Goal: Task Accomplishment & Management: Complete application form

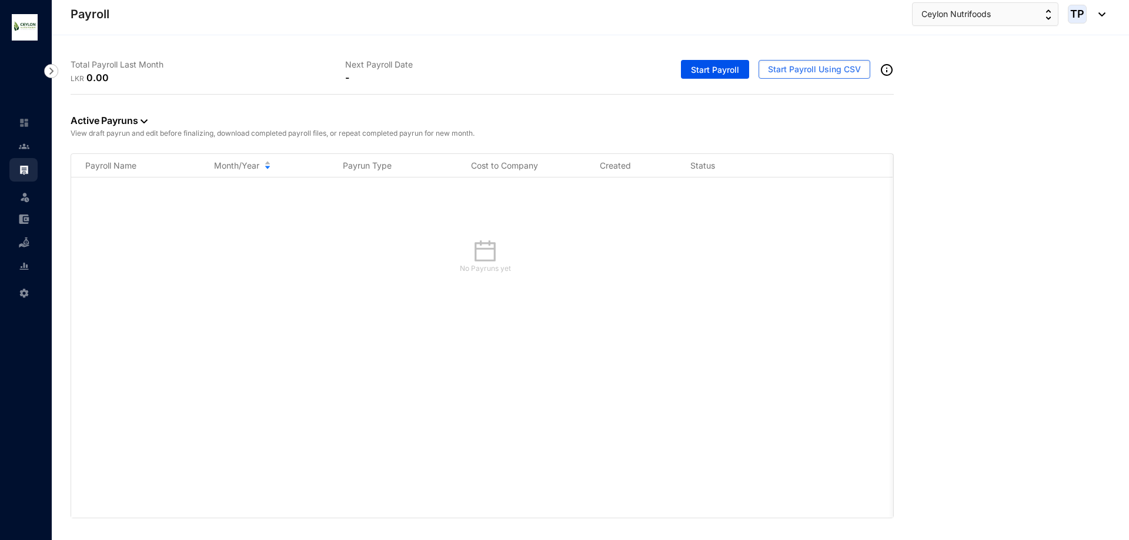
click at [1099, 16] on div "TP" at bounding box center [1087, 14] width 38 height 19
click at [778, 208] on div "No Payruns yet" at bounding box center [482, 348] width 822 height 340
click at [23, 126] on img at bounding box center [24, 123] width 11 height 11
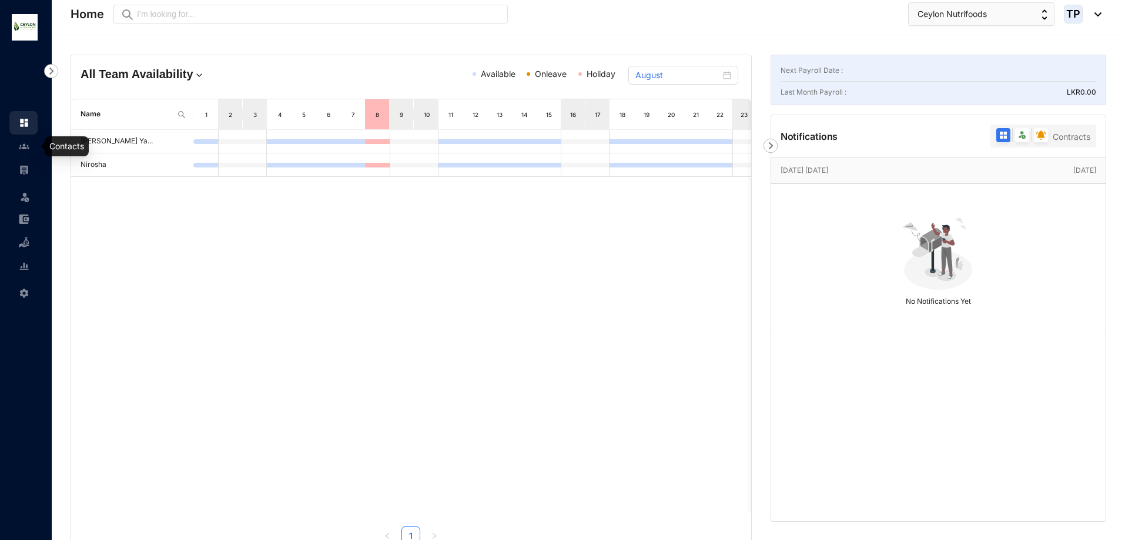
click at [21, 149] on img at bounding box center [24, 146] width 11 height 11
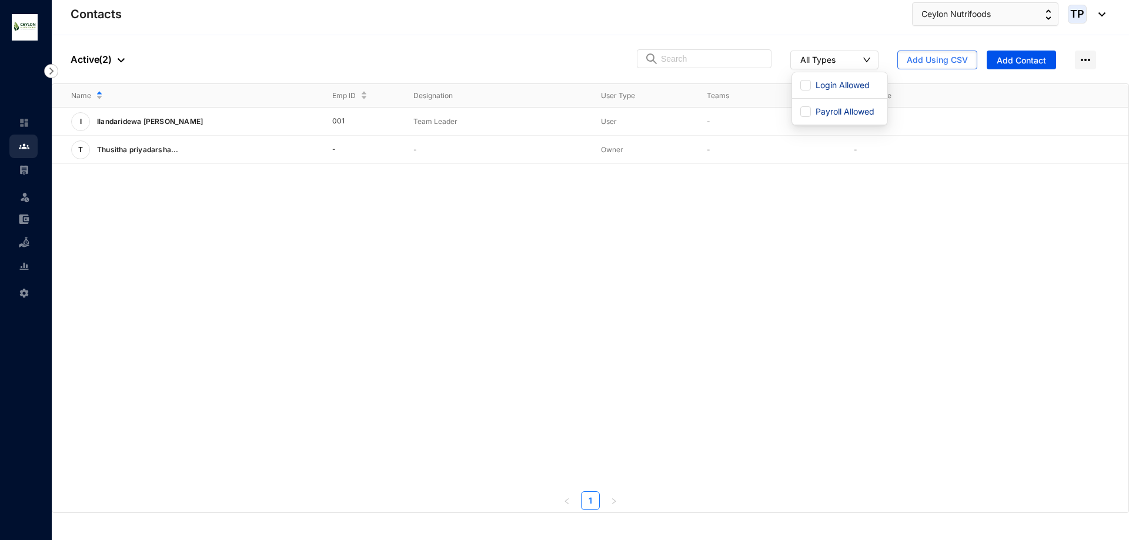
click at [862, 68] on button "All Types" at bounding box center [834, 60] width 88 height 19
click at [858, 63] on button "All Types" at bounding box center [834, 60] width 88 height 19
click at [24, 170] on img at bounding box center [24, 170] width 11 height 11
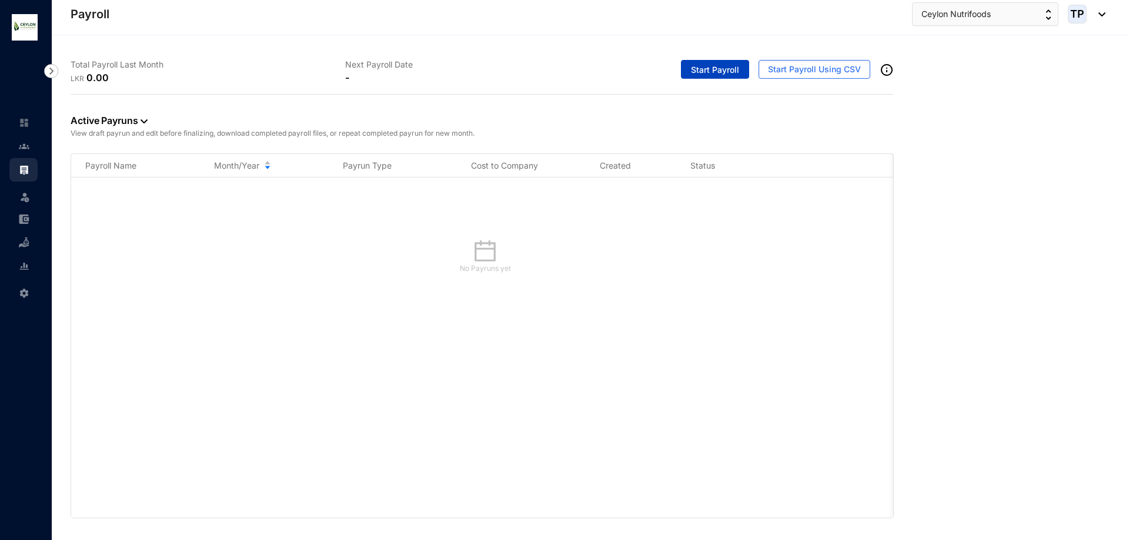
click at [702, 65] on span "Start Payroll" at bounding box center [715, 70] width 48 height 12
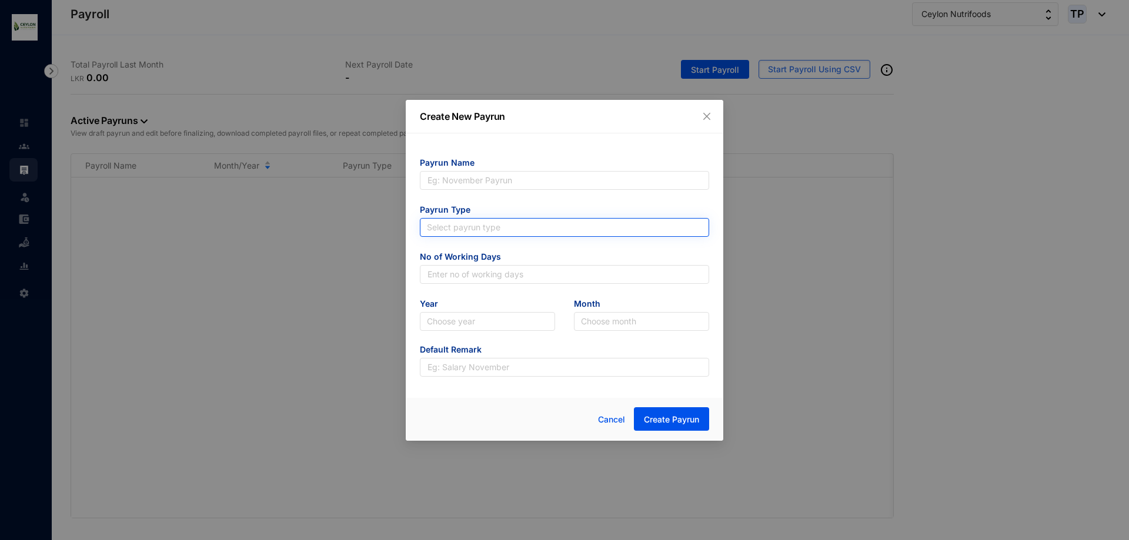
click at [564, 223] on input "search" at bounding box center [564, 228] width 275 height 18
click at [566, 221] on input "search" at bounding box center [564, 228] width 275 height 18
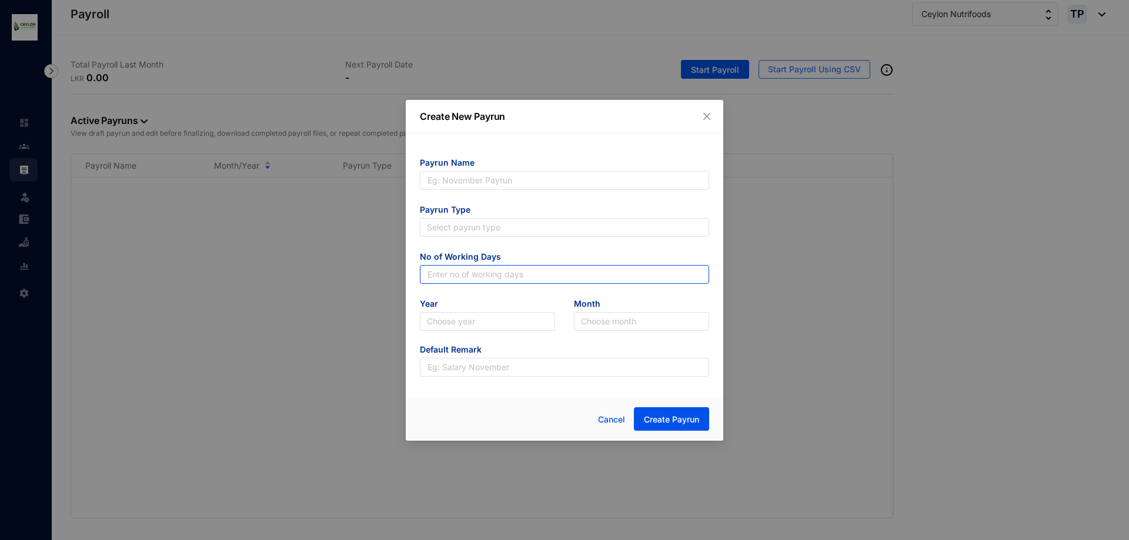
click at [563, 273] on input "text" at bounding box center [564, 274] width 289 height 19
click at [436, 318] on input "search" at bounding box center [487, 322] width 121 height 18
click at [582, 331] on form "Payrun Name Payrun Type Select payrun type No of Working Days Year Choose year …" at bounding box center [564, 267] width 289 height 220
click at [668, 321] on input "search" at bounding box center [641, 322] width 121 height 18
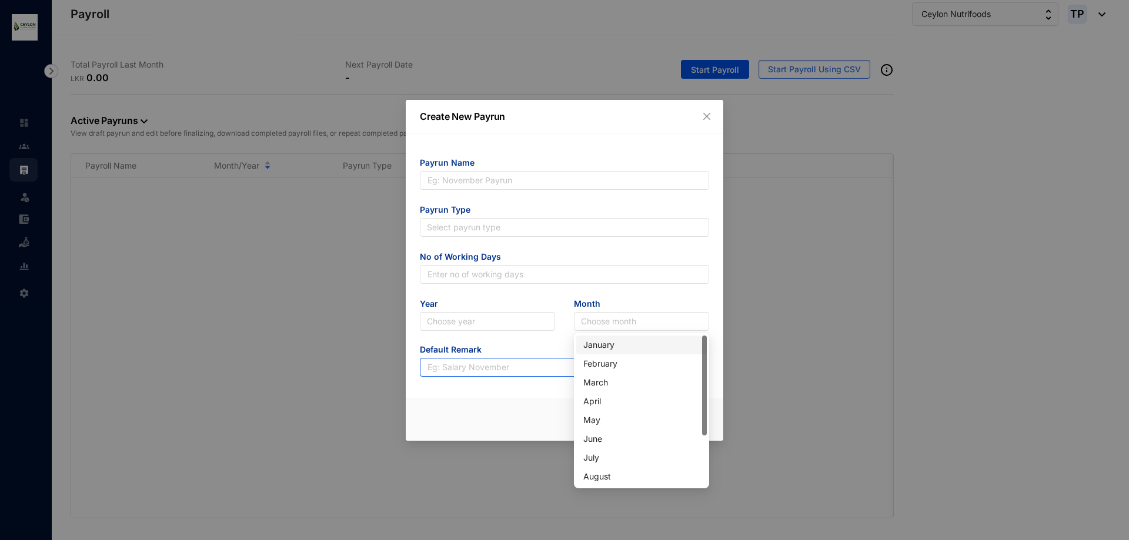
click at [443, 367] on input "text" at bounding box center [564, 367] width 289 height 19
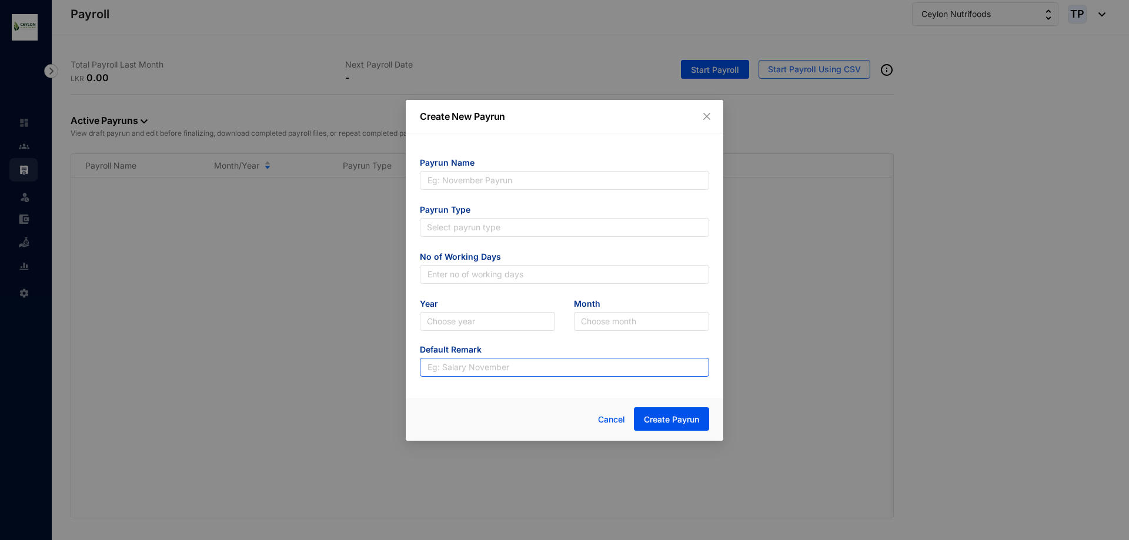
click at [443, 367] on input "text" at bounding box center [564, 367] width 289 height 19
click at [408, 407] on div "Cancel Create Payrun" at bounding box center [564, 419] width 317 height 43
click at [476, 180] on input "text" at bounding box center [564, 180] width 289 height 19
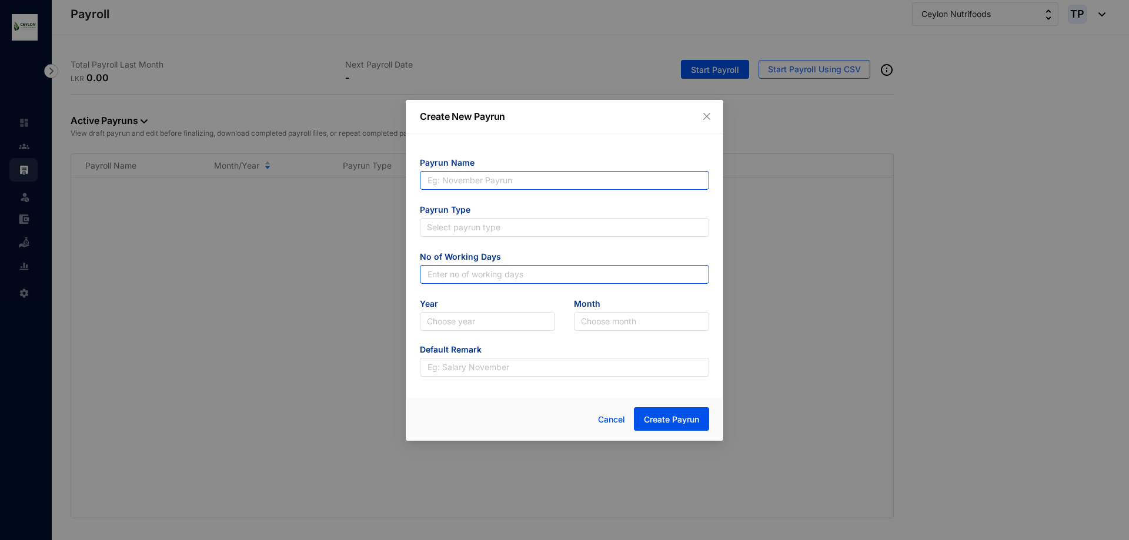
type input "Nirosha Darshani"
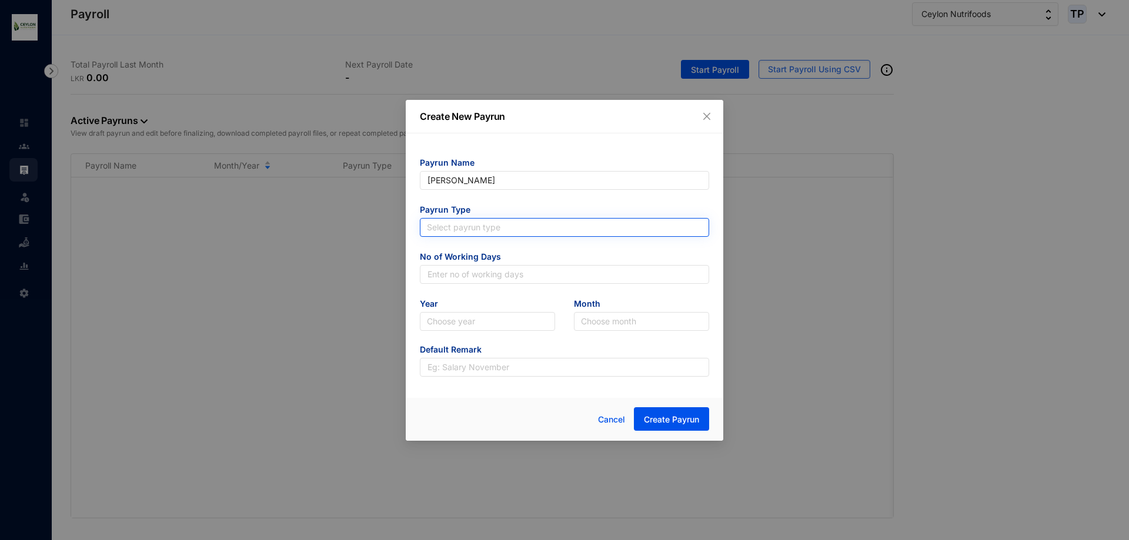
type input "Nirosha Darshani"
click at [520, 227] on input "search" at bounding box center [564, 228] width 275 height 18
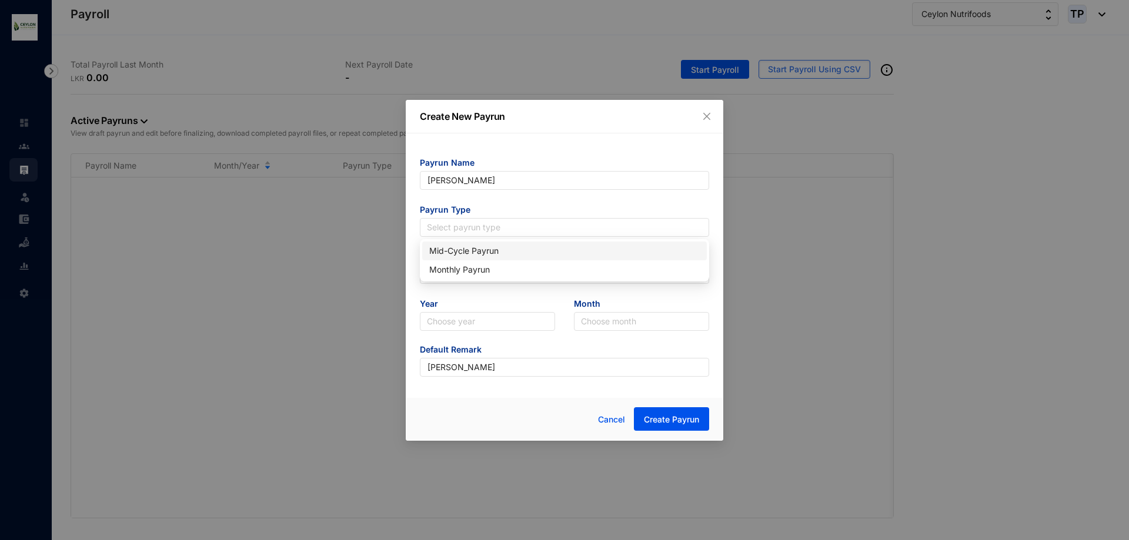
click at [506, 249] on div "Mid-Cycle Payrun" at bounding box center [564, 251] width 270 height 13
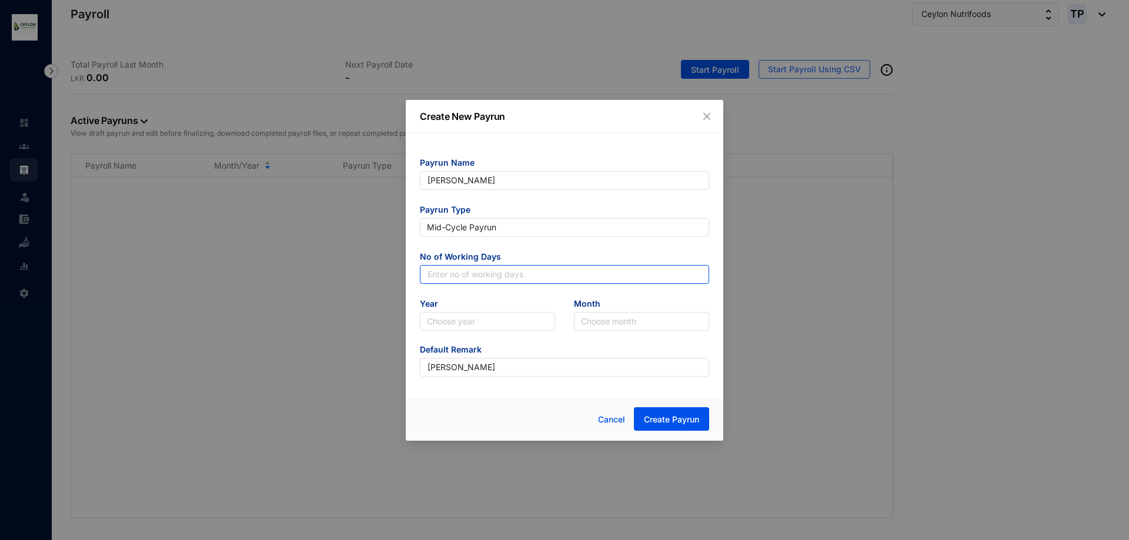
click at [513, 275] on input "text" at bounding box center [564, 274] width 289 height 19
type input "25"
click at [487, 329] on input "search" at bounding box center [487, 322] width 121 height 18
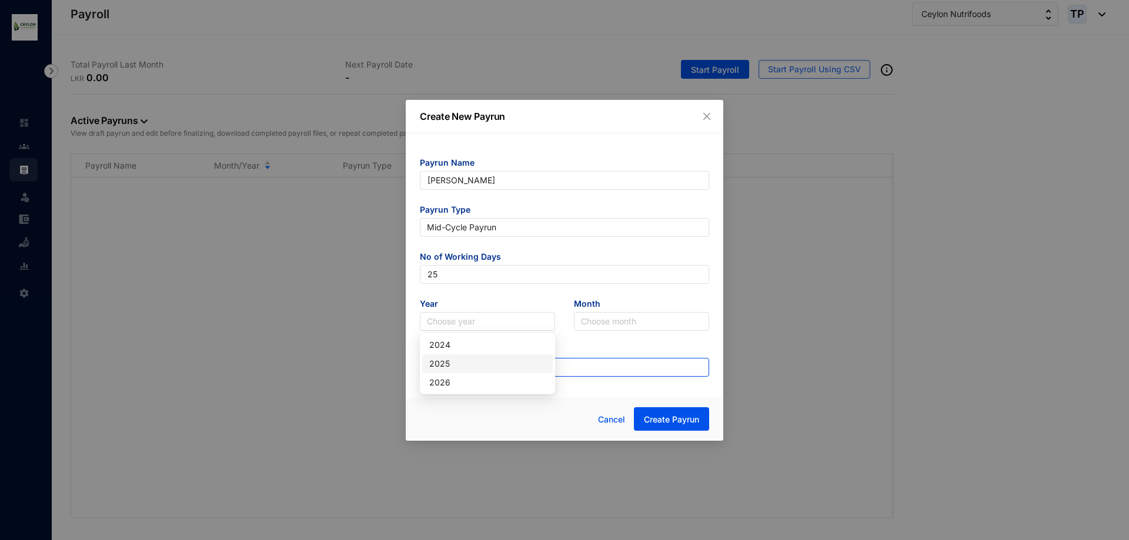
drag, startPoint x: 487, startPoint y: 369, endPoint x: 500, endPoint y: 363, distance: 13.4
click at [488, 369] on div "2025" at bounding box center [487, 363] width 116 height 13
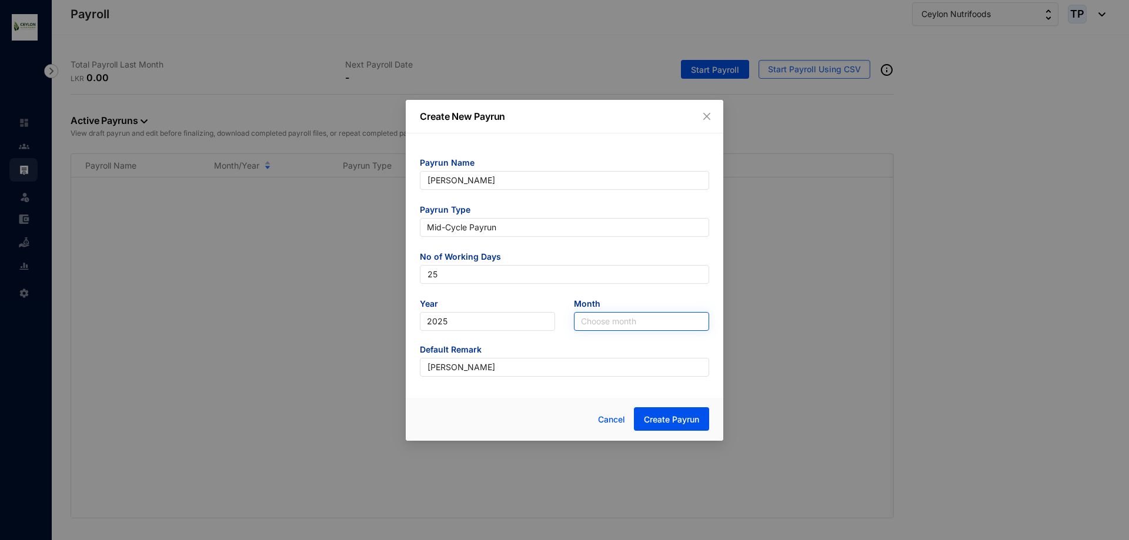
click at [597, 322] on input "search" at bounding box center [641, 322] width 121 height 18
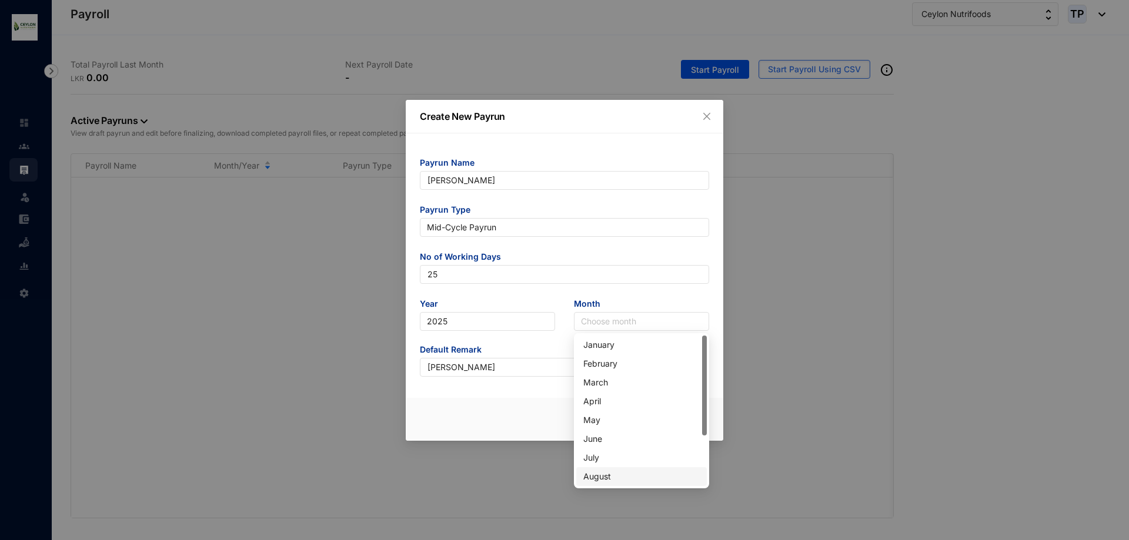
click at [614, 478] on div "August" at bounding box center [641, 476] width 116 height 13
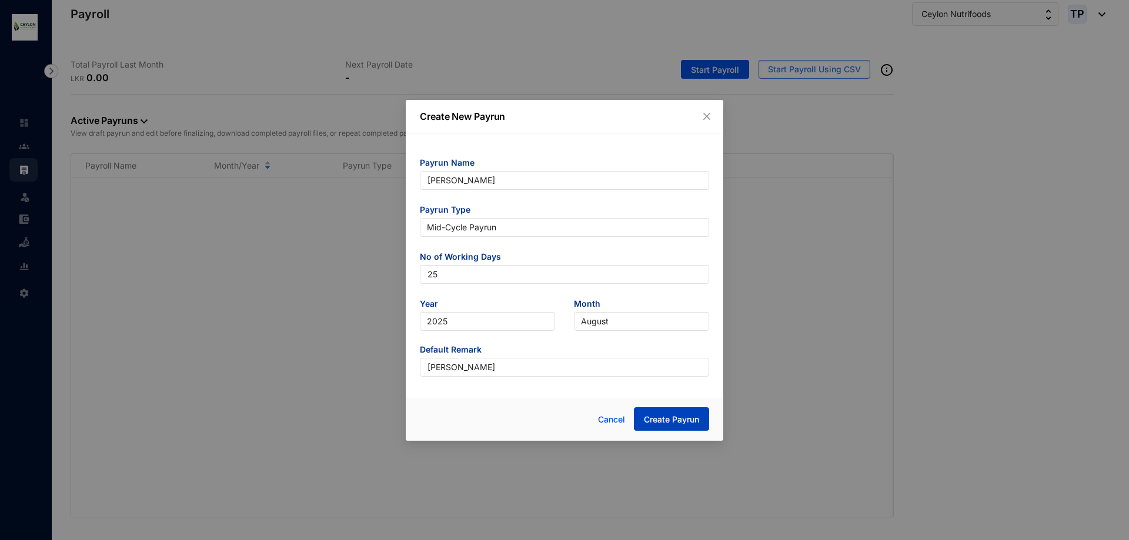
click at [673, 420] on span "Create Payrun" at bounding box center [671, 420] width 55 height 12
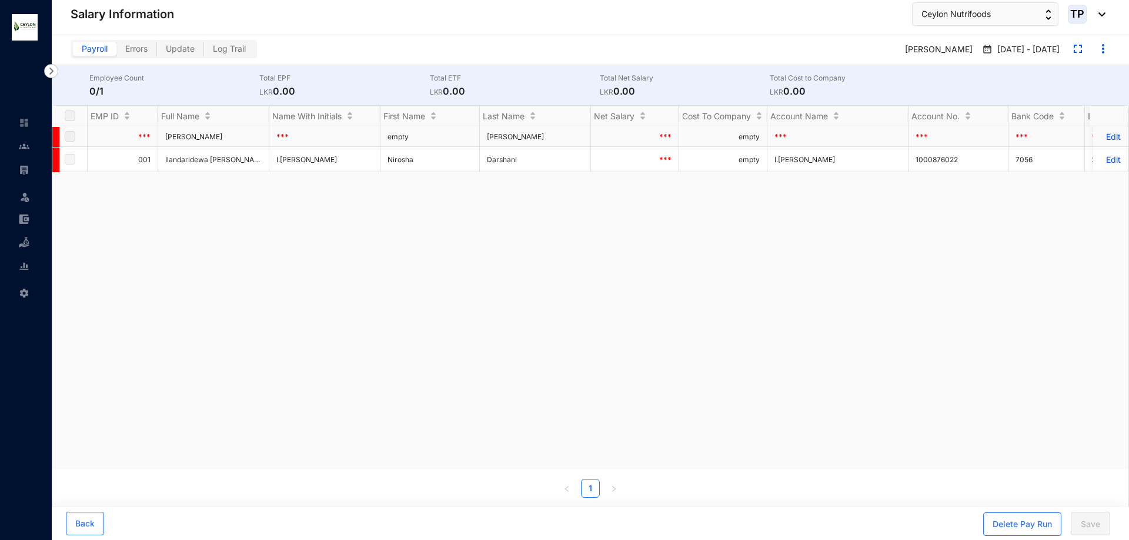
click at [72, 137] on label at bounding box center [70, 136] width 11 height 13
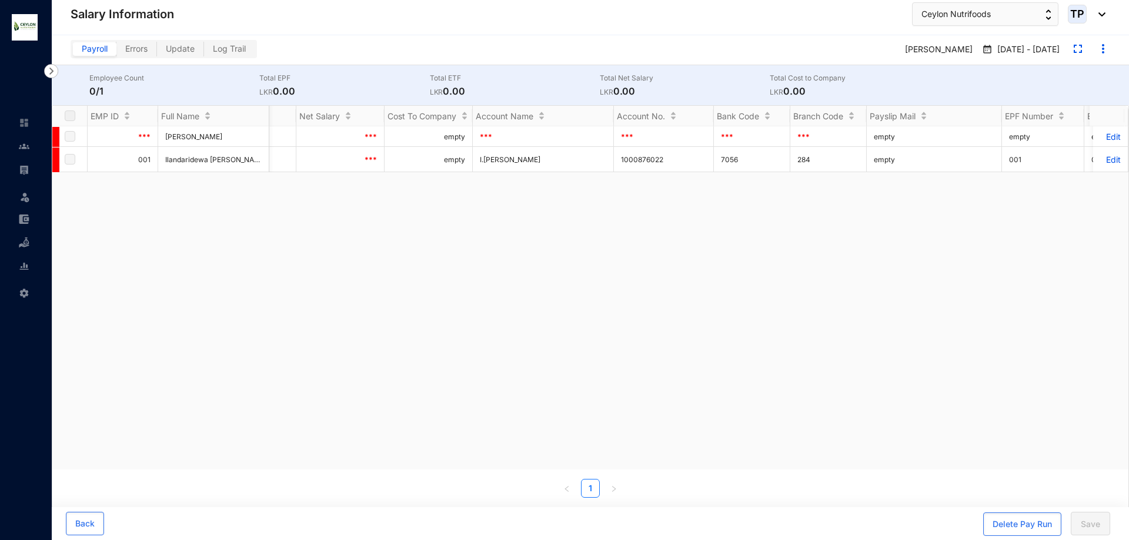
scroll to position [0, 244]
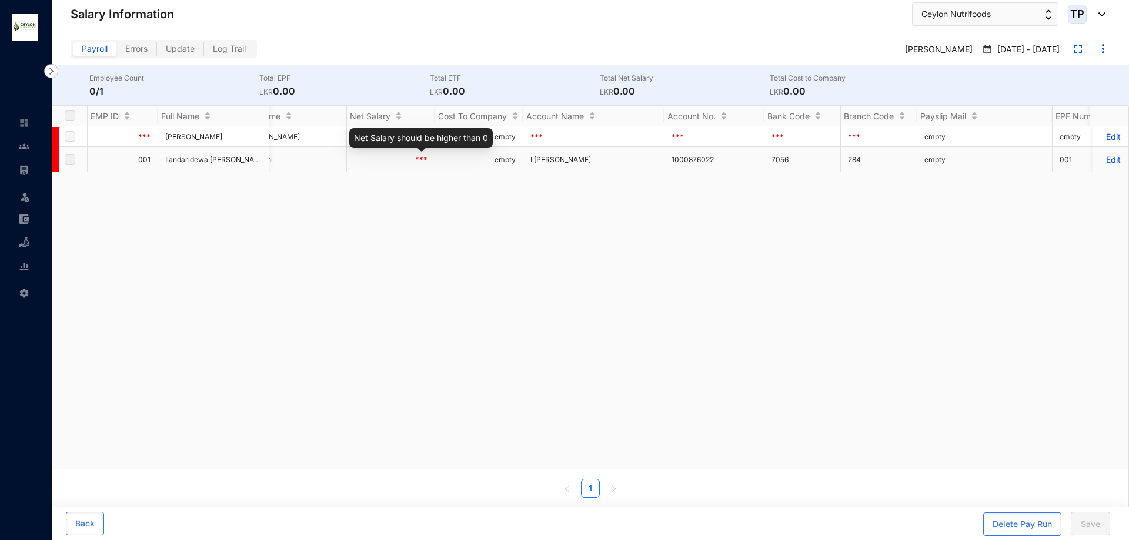
click at [423, 162] on span "***" at bounding box center [421, 159] width 12 height 9
click at [412, 162] on td "***" at bounding box center [391, 159] width 88 height 25
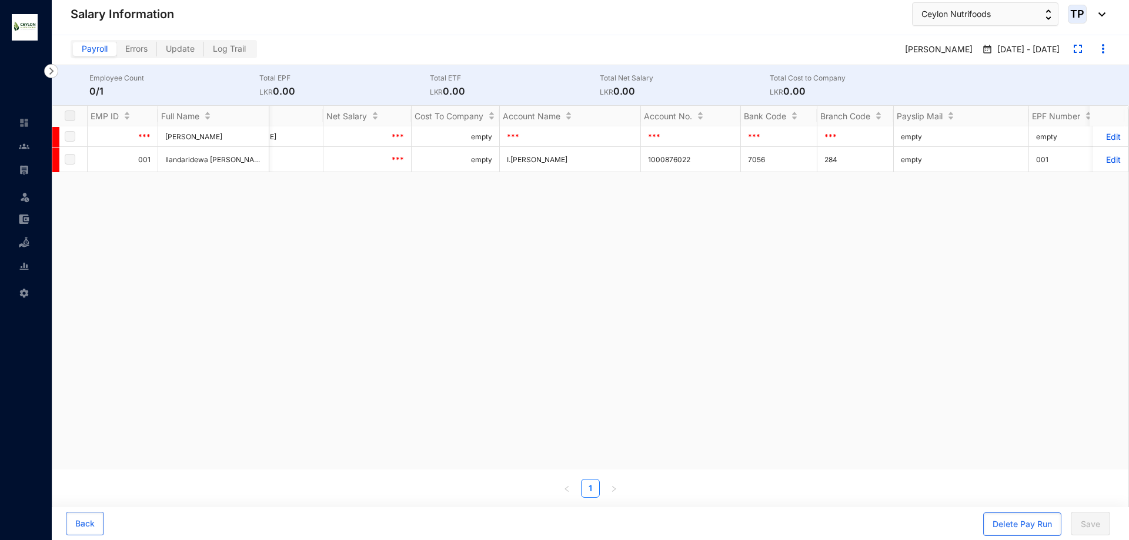
scroll to position [0, 275]
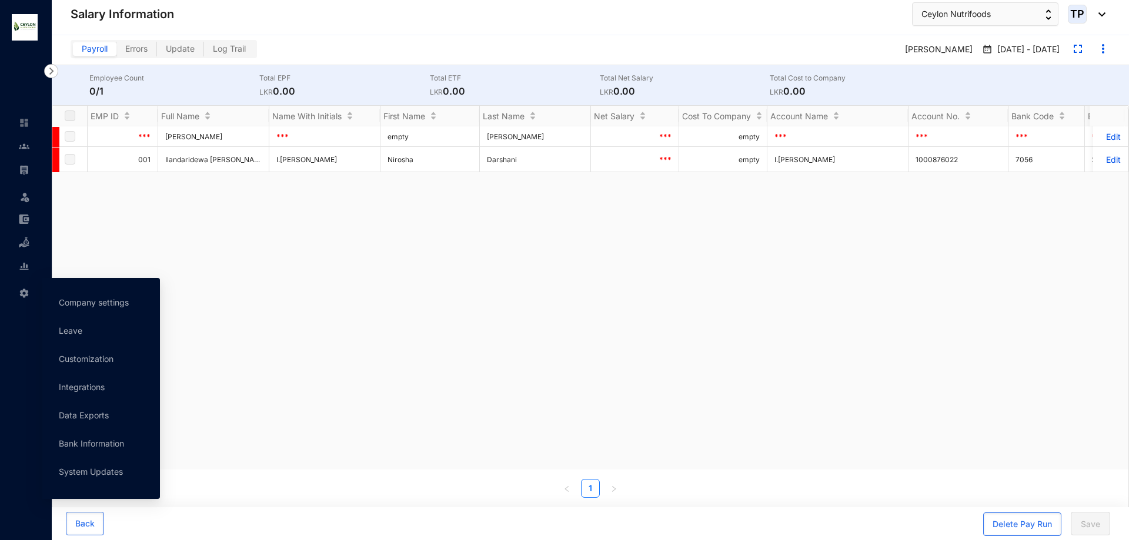
click at [23, 291] on icon at bounding box center [25, 291] width 6 height 0
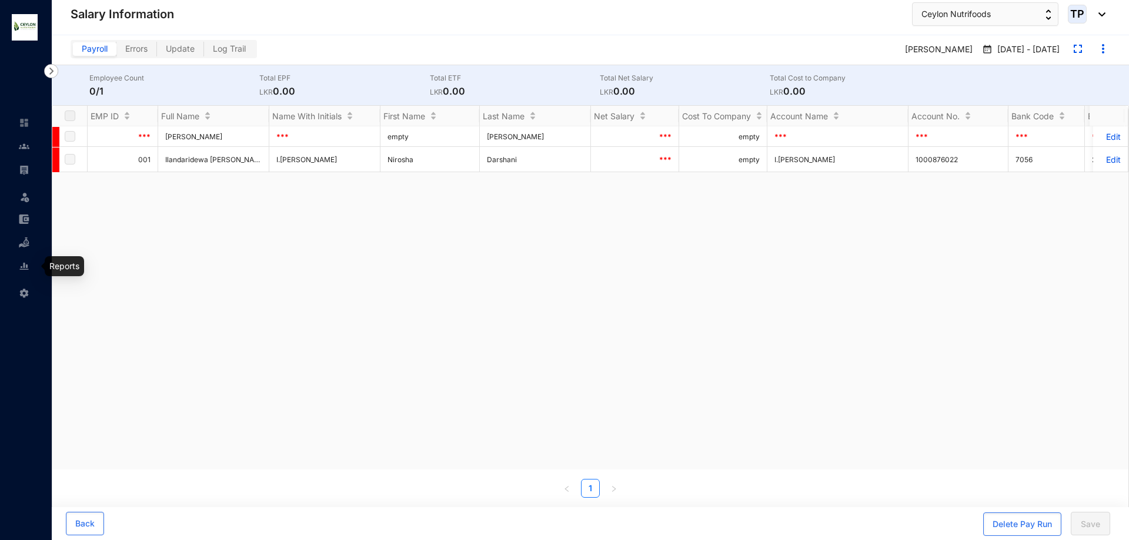
click at [21, 272] on link at bounding box center [33, 266] width 29 height 12
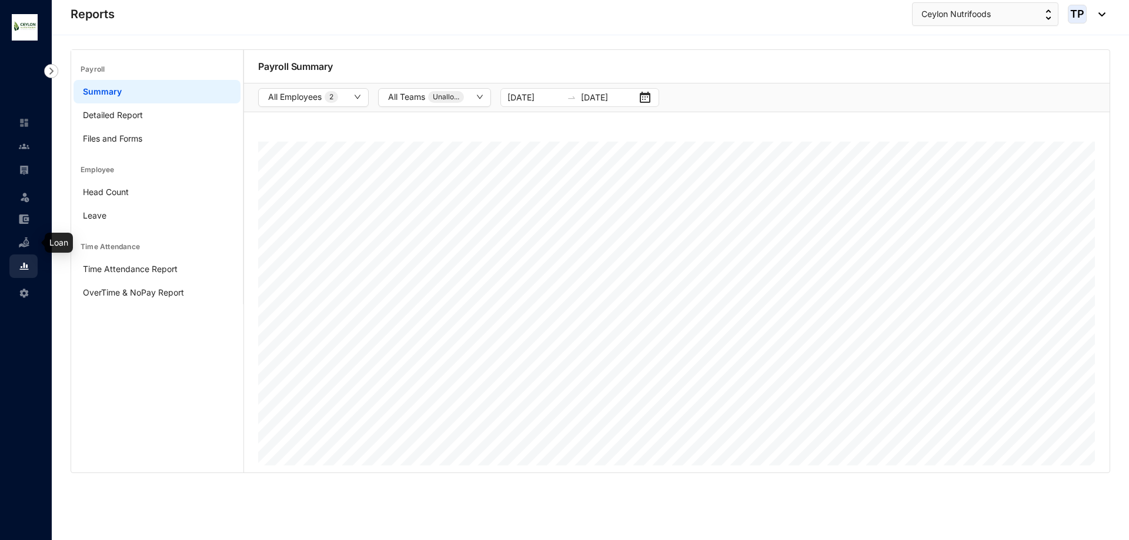
click at [22, 242] on img at bounding box center [24, 242] width 11 height 11
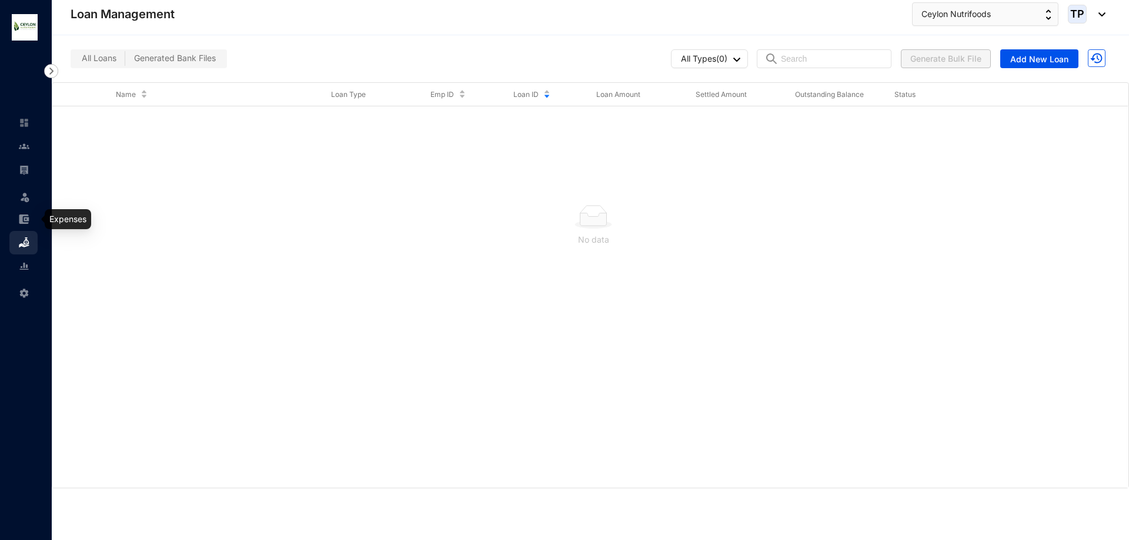
click at [21, 222] on img at bounding box center [24, 219] width 11 height 11
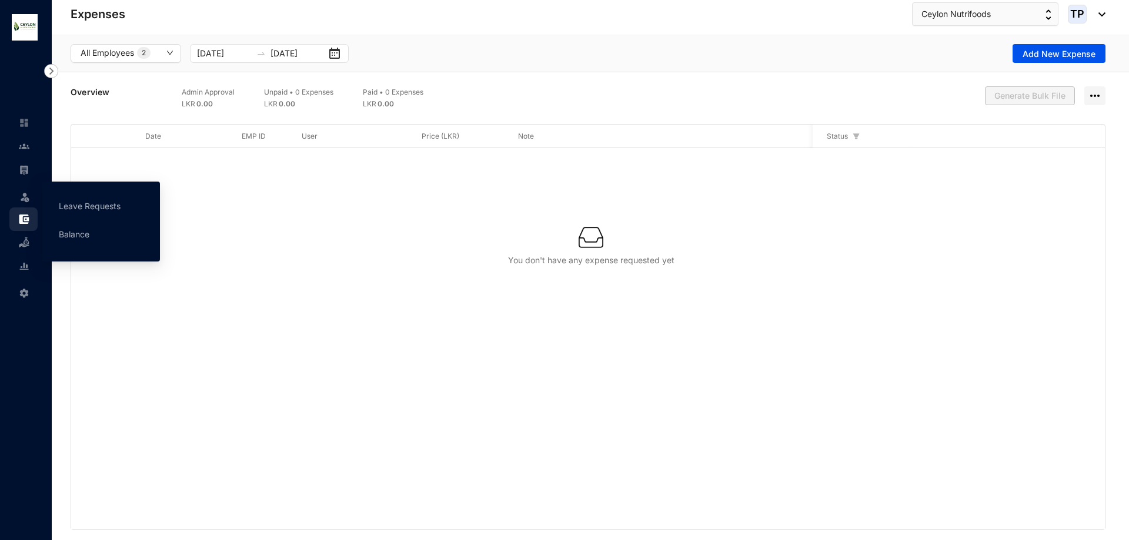
click at [20, 202] on img at bounding box center [25, 197] width 12 height 12
click at [24, 196] on div "Leave" at bounding box center [23, 195] width 28 height 26
click at [26, 198] on img at bounding box center [25, 197] width 12 height 12
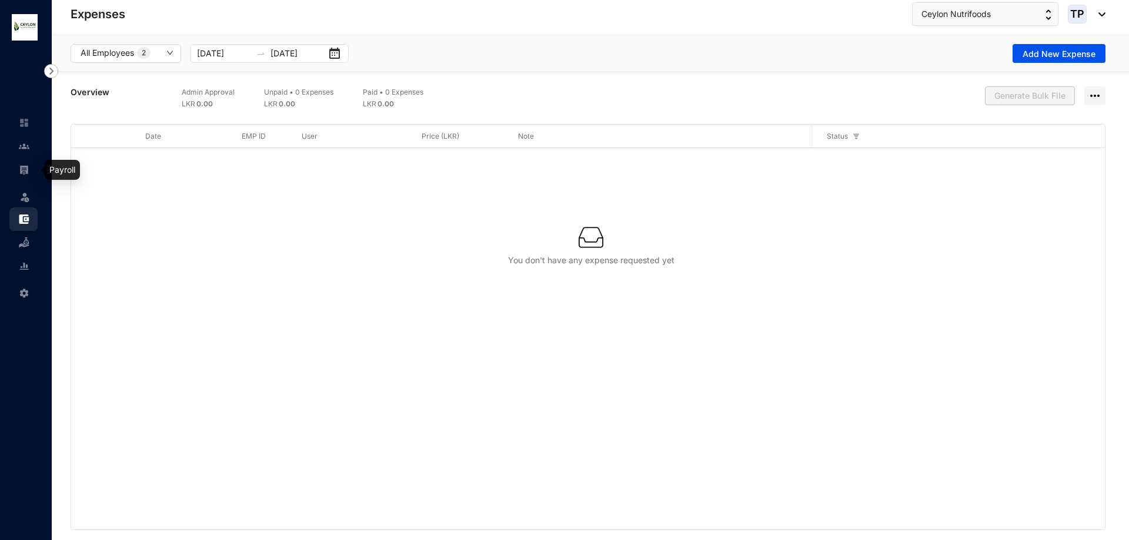
click at [22, 172] on img at bounding box center [24, 170] width 11 height 11
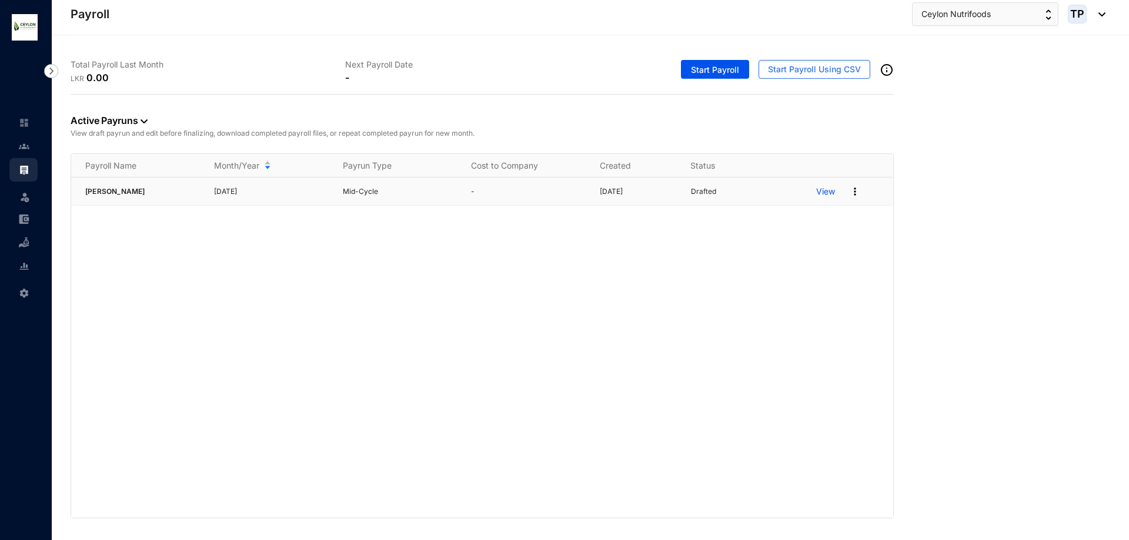
click at [829, 195] on p "View" at bounding box center [825, 192] width 19 height 12
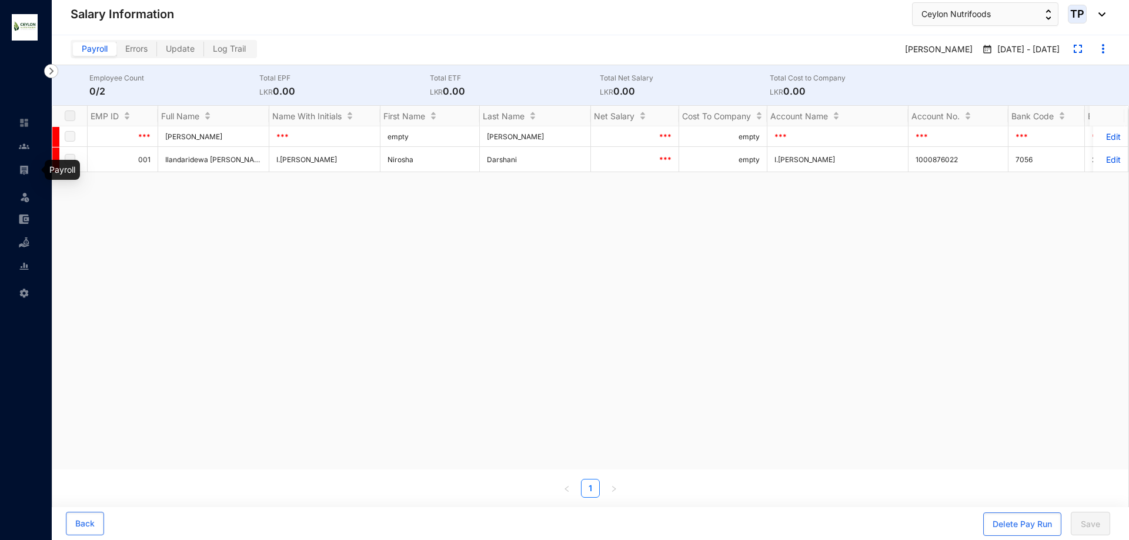
click at [24, 176] on link at bounding box center [33, 170] width 29 height 12
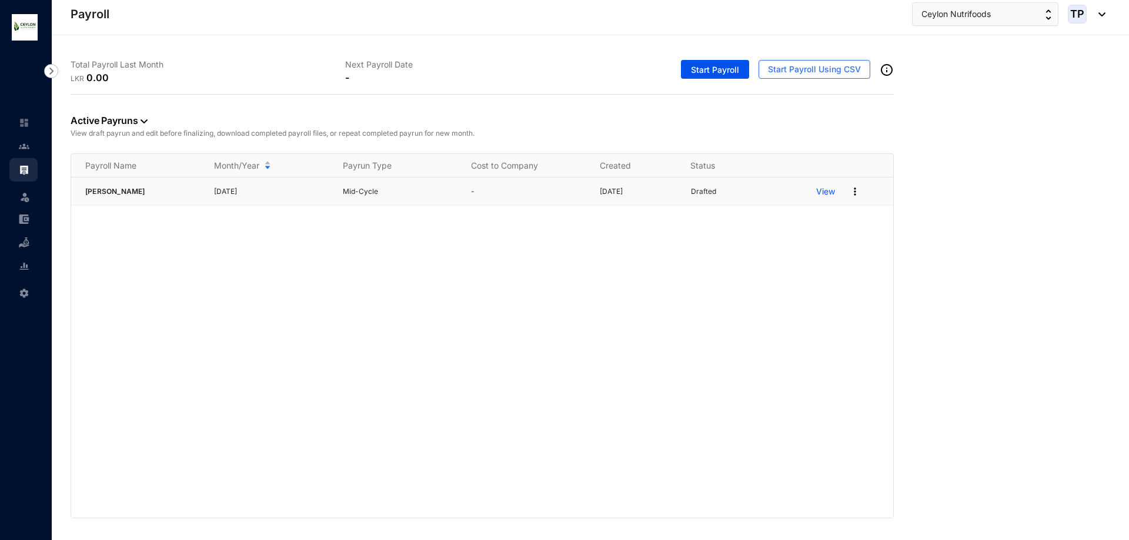
click at [854, 188] on img at bounding box center [855, 192] width 12 height 12
click at [801, 226] on li "Delete" at bounding box center [809, 216] width 97 height 26
click at [28, 145] on img at bounding box center [24, 146] width 11 height 11
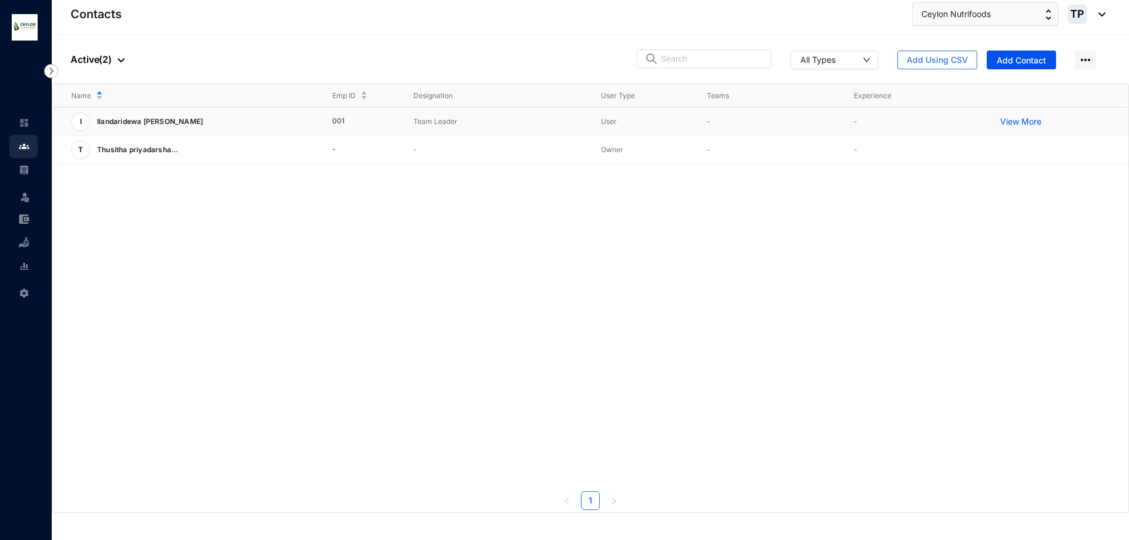
click at [1025, 119] on p "View More" at bounding box center [1023, 122] width 47 height 12
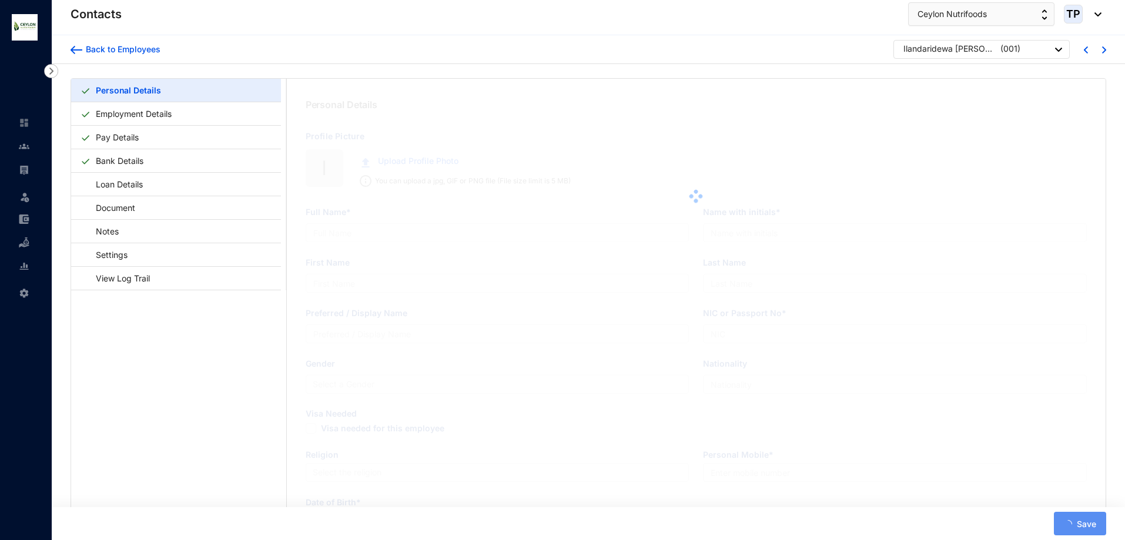
type input "Ilandaridewa [PERSON_NAME]"
type input "I.[PERSON_NAME]"
type input "Nirosha"
type input "Darshani"
type input "Nirosha"
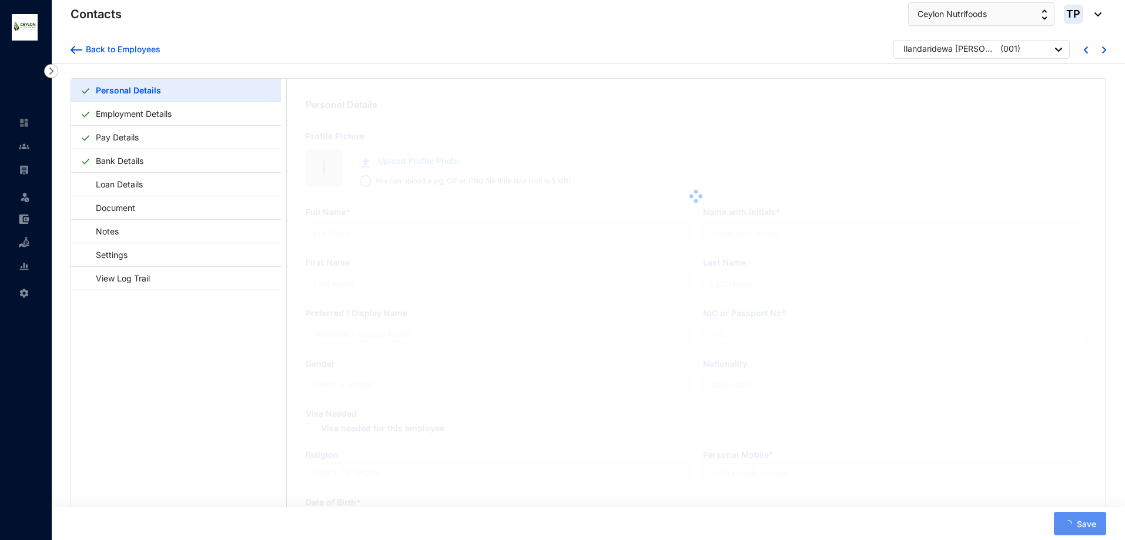
type input "197464900135"
type input "[GEOGRAPHIC_DATA]"
type input "0764052442"
type input "161,Thiththakade"
checkbox input "true"
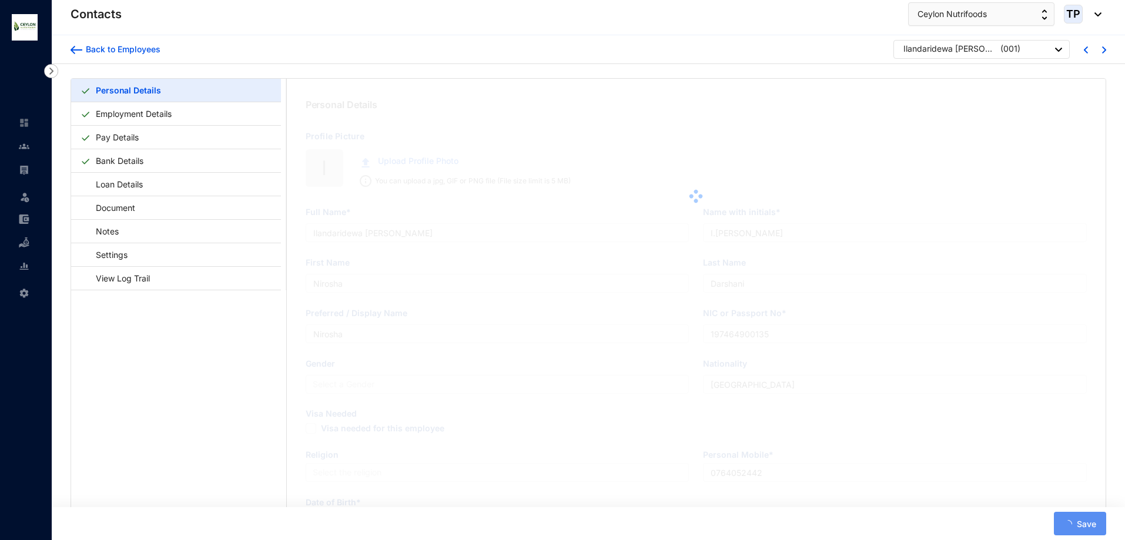
radio input "true"
type input "[DATE]"
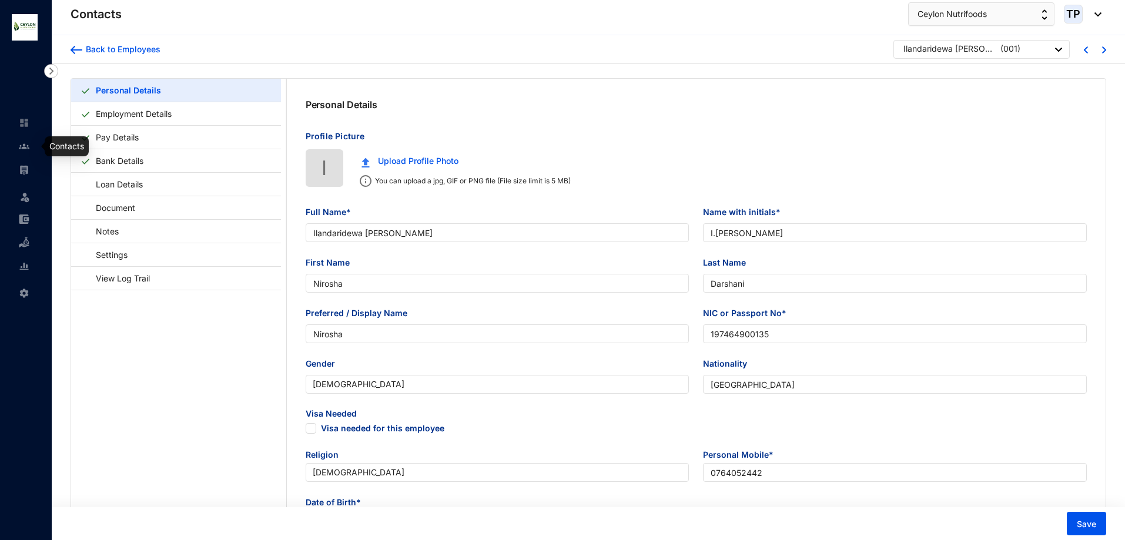
click at [25, 147] on img at bounding box center [24, 146] width 11 height 11
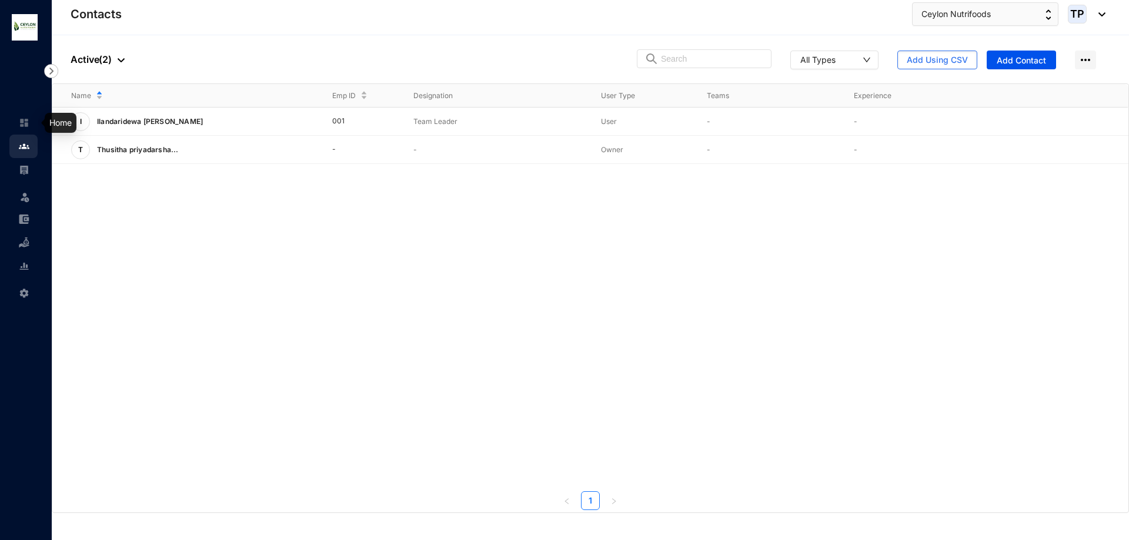
click at [22, 129] on link at bounding box center [33, 123] width 29 height 12
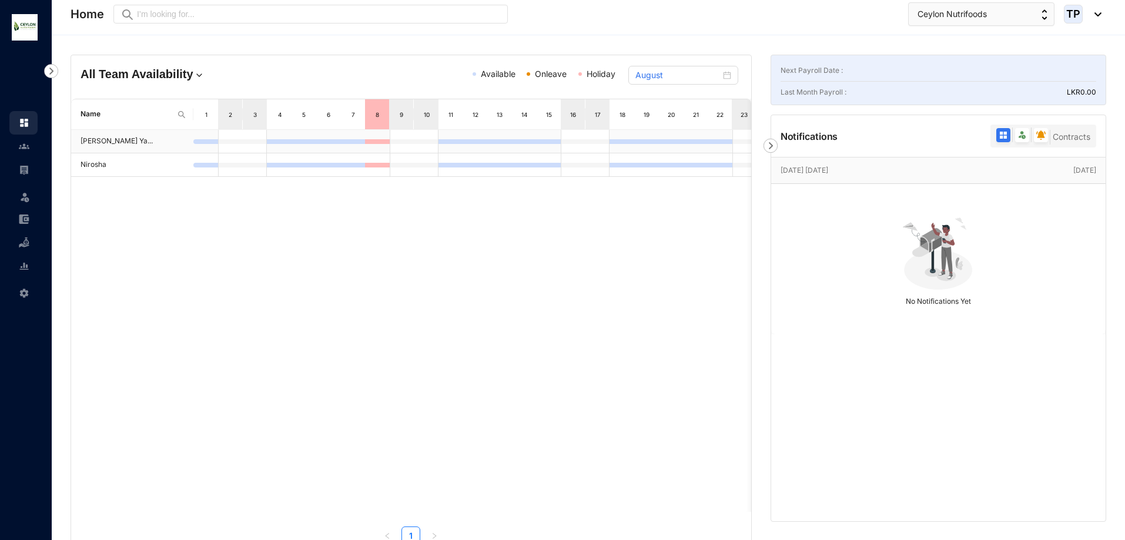
click at [202, 139] on div "Name 1 2 3 4 5 6 7 8 9 10 11 12 13 14 15 16 17 18 19 20 21 22 23 24 25 26 27 28…" at bounding box center [411, 322] width 680 height 447
click at [202, 139] on div at bounding box center [205, 141] width 25 height 5
click at [212, 161] on td at bounding box center [205, 165] width 25 height 24
click at [479, 219] on div "Thusitha priyadarshana Ya... Nirosha" at bounding box center [411, 321] width 680 height 382
click at [26, 140] on div at bounding box center [24, 140] width 11 height 11
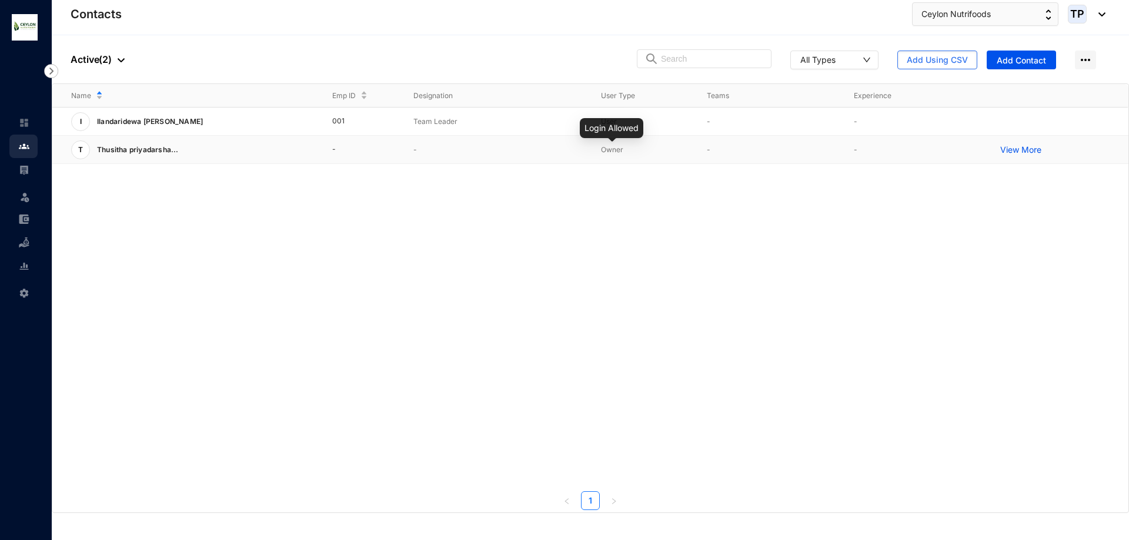
click at [610, 153] on span "Owner" at bounding box center [612, 149] width 22 height 9
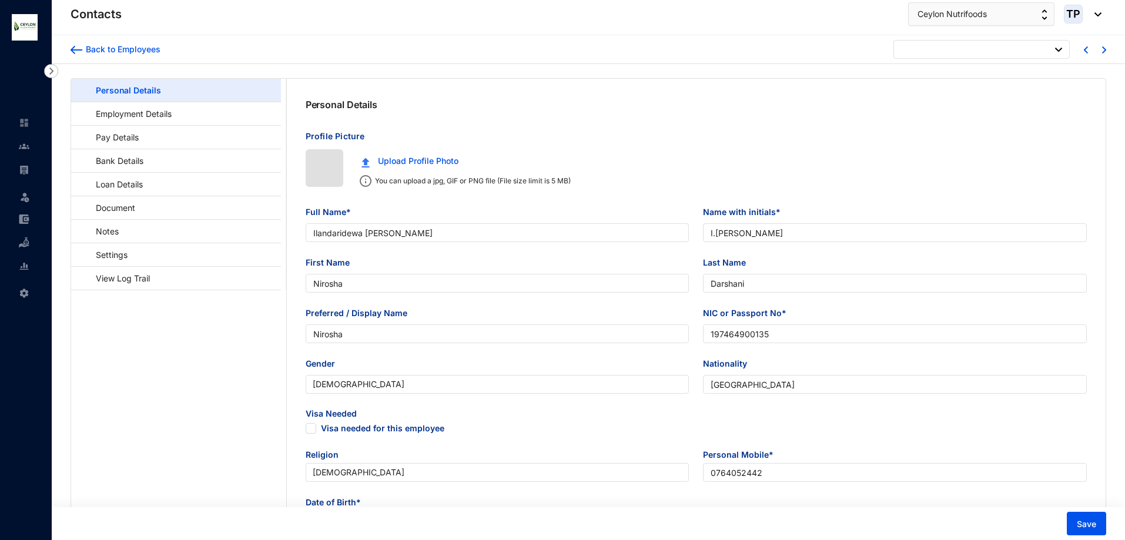
type input "[DATE]"
checkbox input "false"
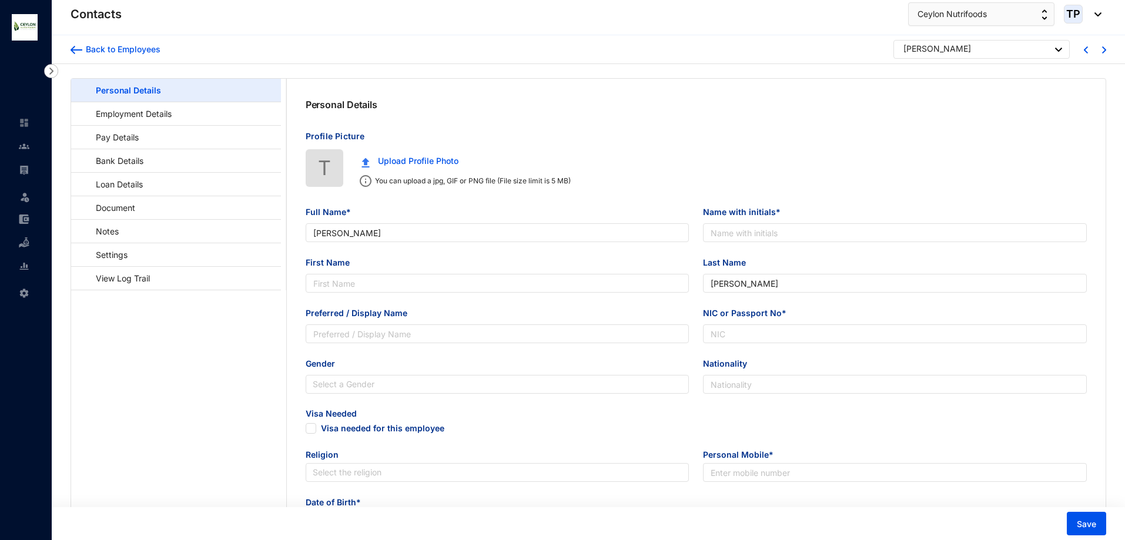
type input "[PERSON_NAME]"
radio input "false"
click at [21, 152] on link at bounding box center [33, 146] width 29 height 12
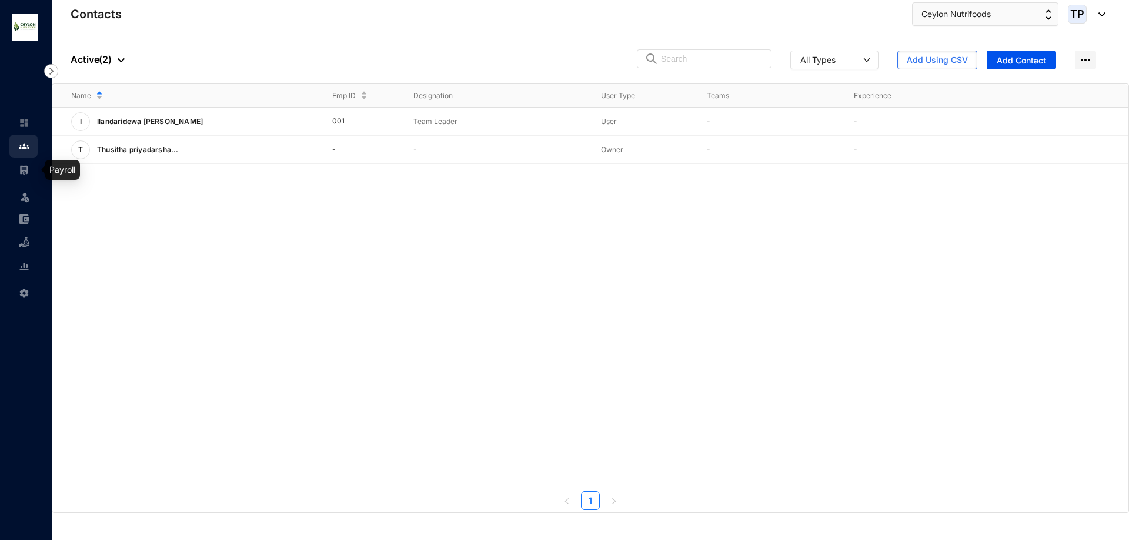
click at [22, 170] on img at bounding box center [24, 170] width 11 height 11
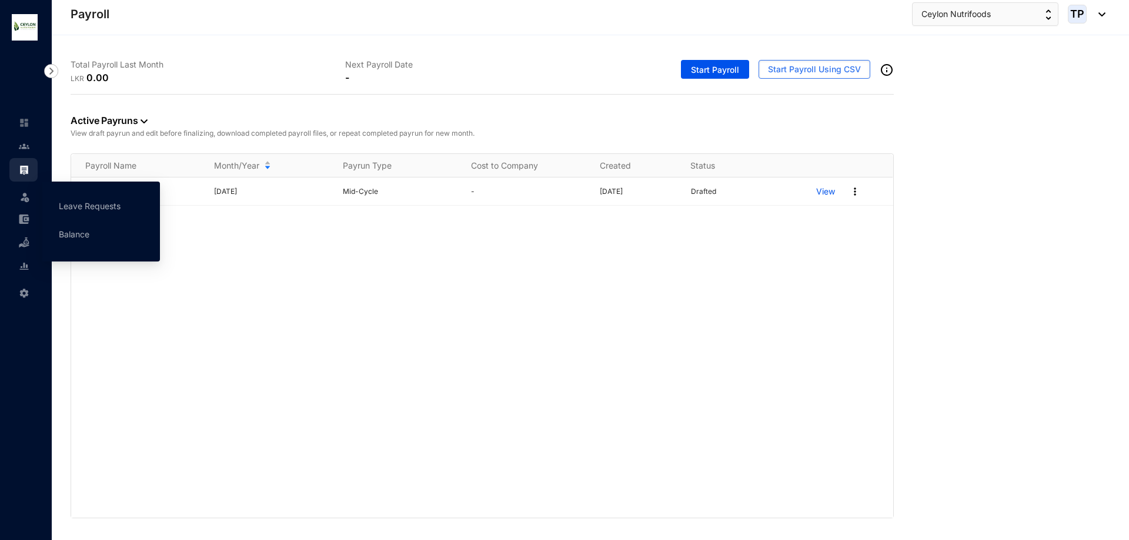
click at [24, 185] on span at bounding box center [25, 196] width 12 height 24
click at [24, 198] on div "Leave" at bounding box center [23, 195] width 28 height 26
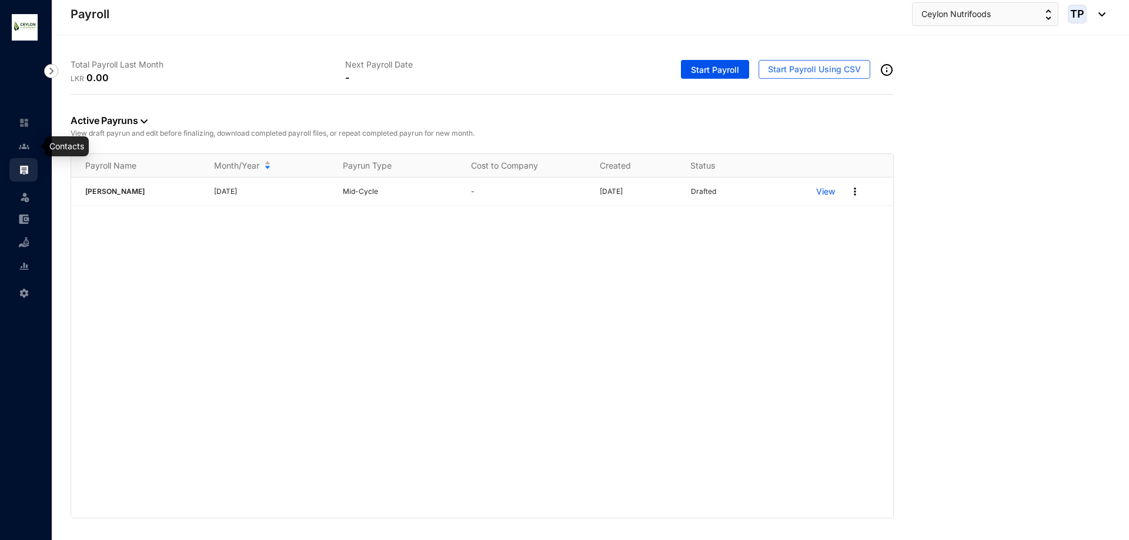
click at [26, 149] on img at bounding box center [24, 146] width 11 height 11
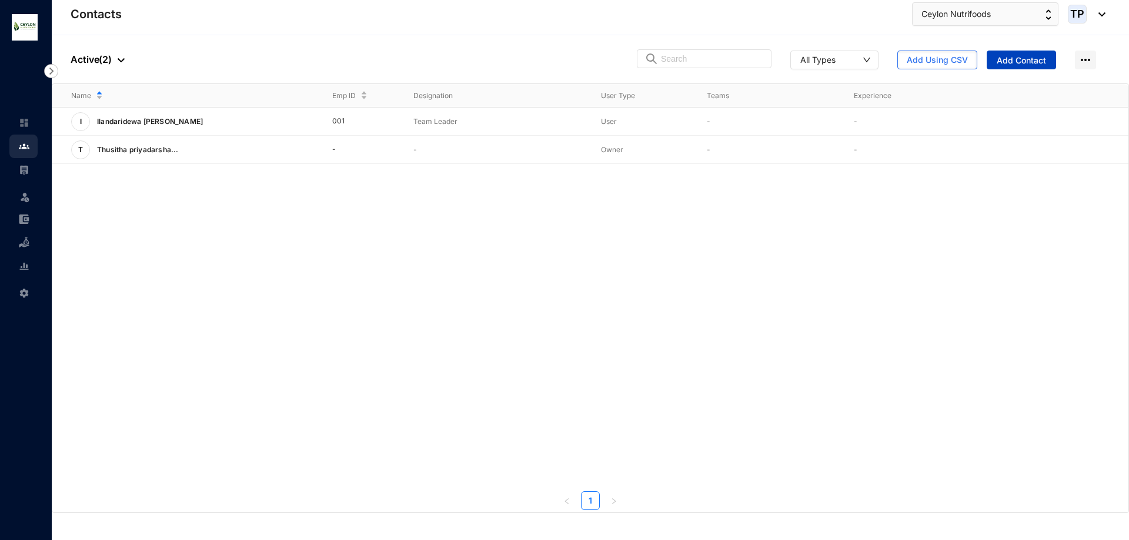
click at [1029, 57] on span "Add Contact" at bounding box center [1020, 61] width 49 height 12
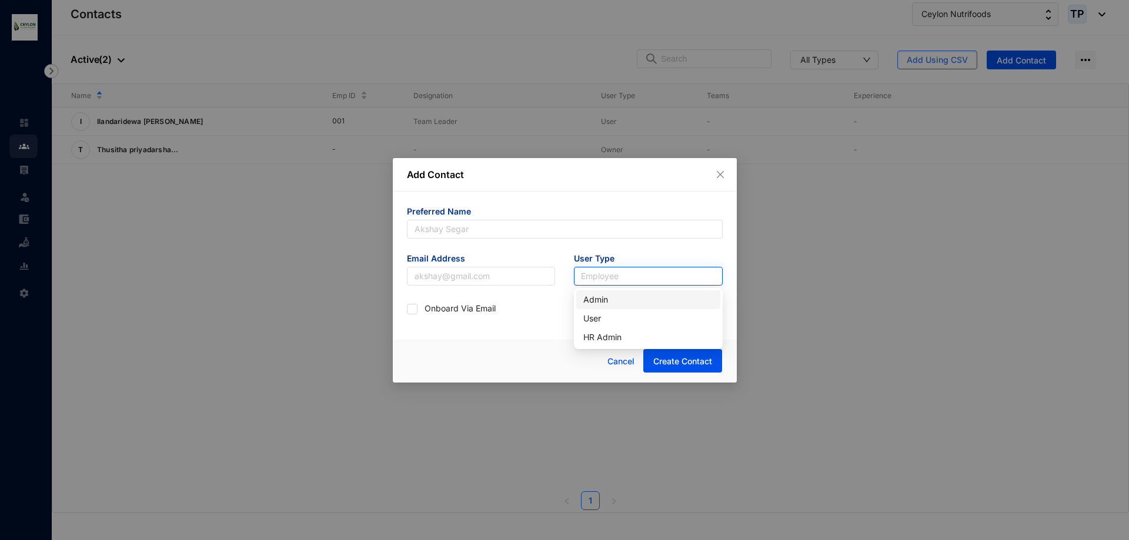
click at [670, 273] on input "search" at bounding box center [648, 276] width 135 height 18
click at [672, 270] on input "search" at bounding box center [648, 276] width 135 height 18
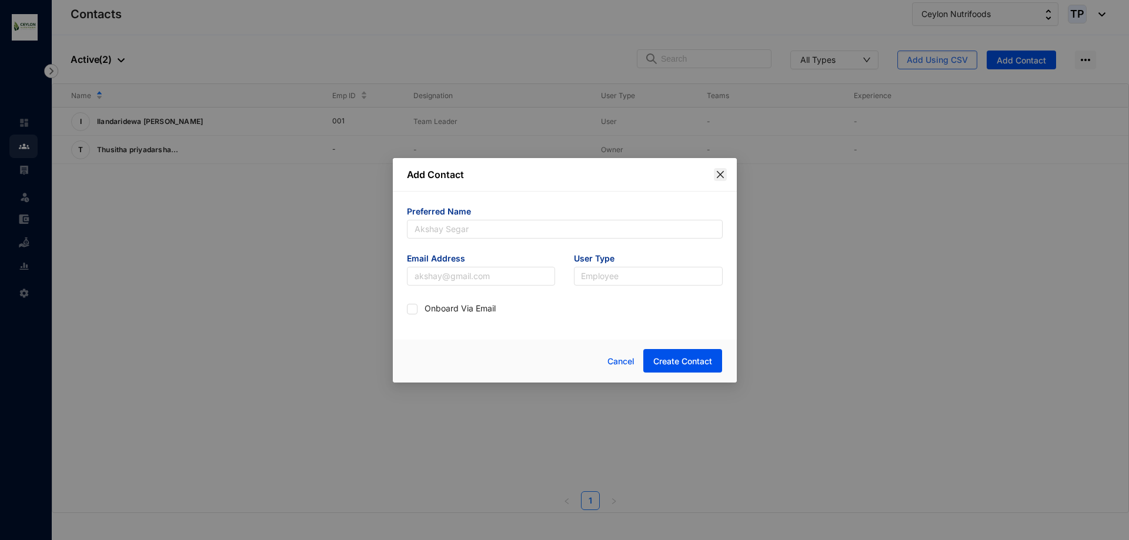
click at [719, 177] on icon "close" at bounding box center [719, 174] width 9 height 9
click at [719, 177] on div "Name Emp ID Designation User Type Teams Experience I Ilandaridewa Nirosha Darsh…" at bounding box center [590, 297] width 1076 height 426
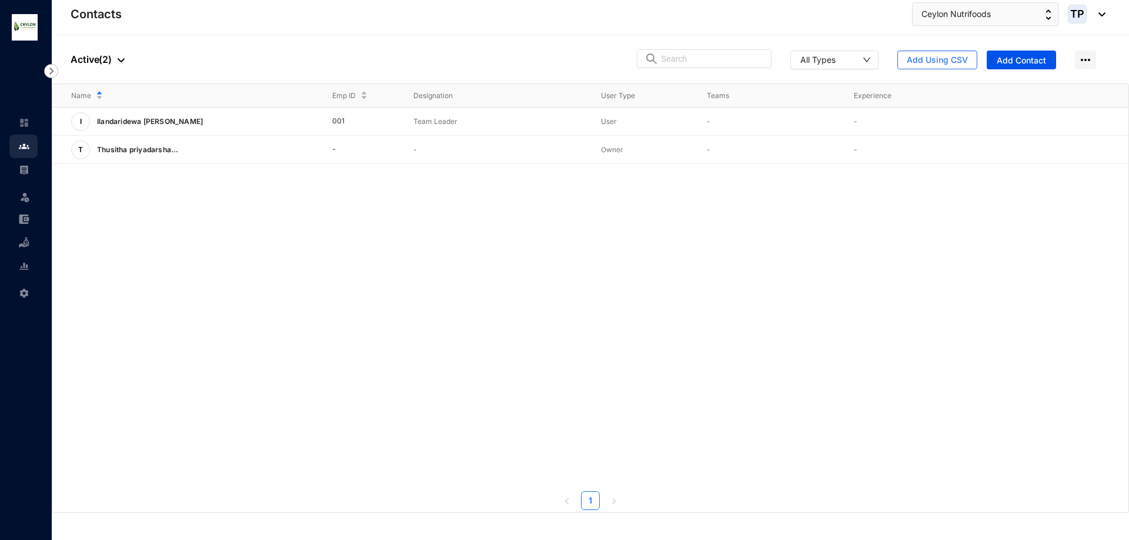
click at [126, 59] on div "People Active ( 2 ) All Types Add Using CSV Add Contact" at bounding box center [590, 59] width 1077 height 48
click at [119, 62] on img at bounding box center [121, 60] width 7 height 4
click at [115, 82] on span "All People" at bounding box center [129, 80] width 99 height 13
click at [24, 129] on link at bounding box center [33, 123] width 29 height 12
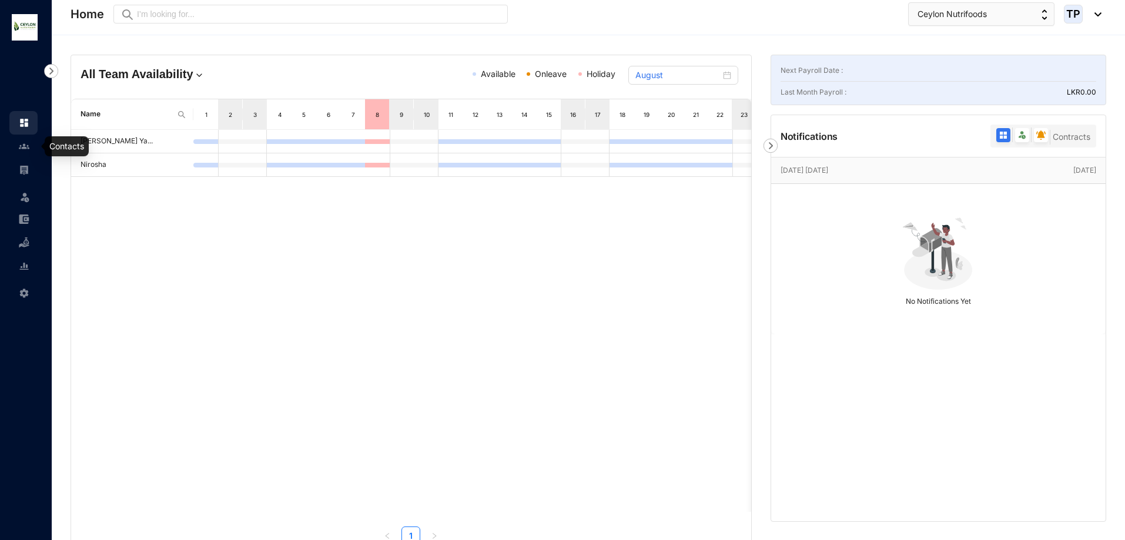
click at [19, 146] on link at bounding box center [33, 146] width 29 height 12
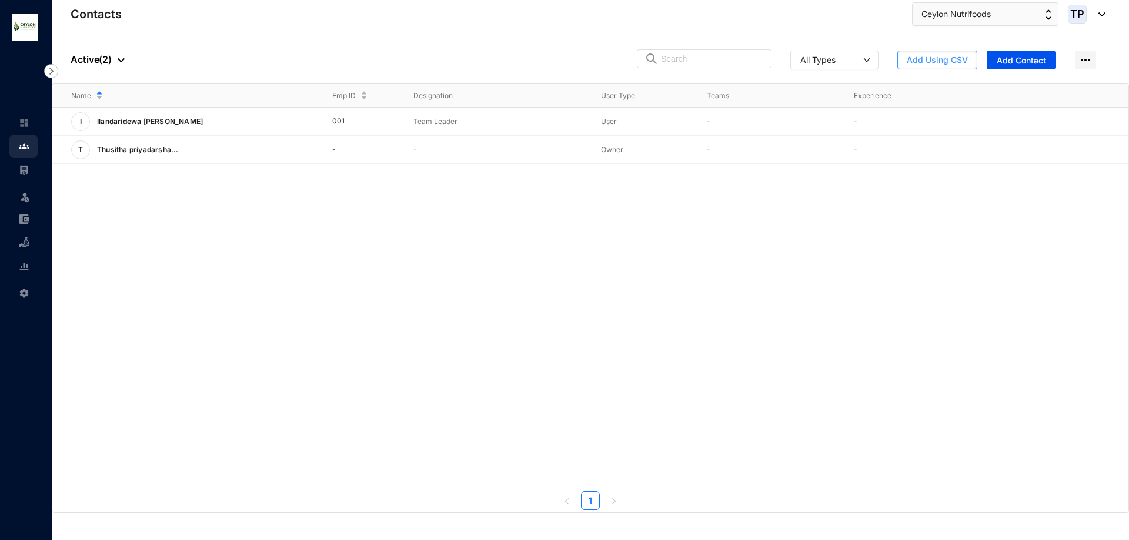
click at [937, 62] on button "Add Using CSV" at bounding box center [937, 60] width 80 height 19
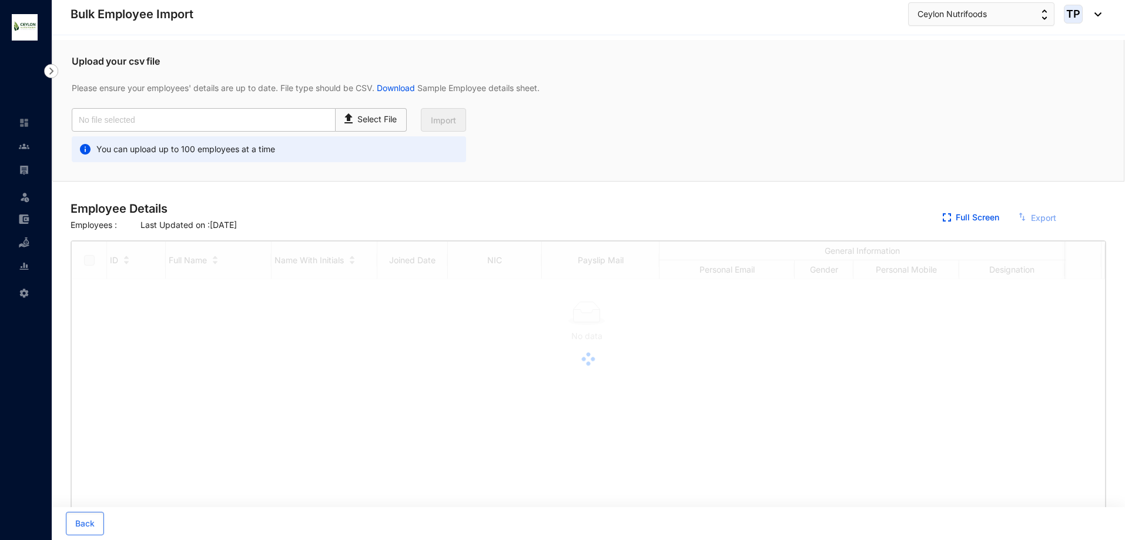
checkbox input "true"
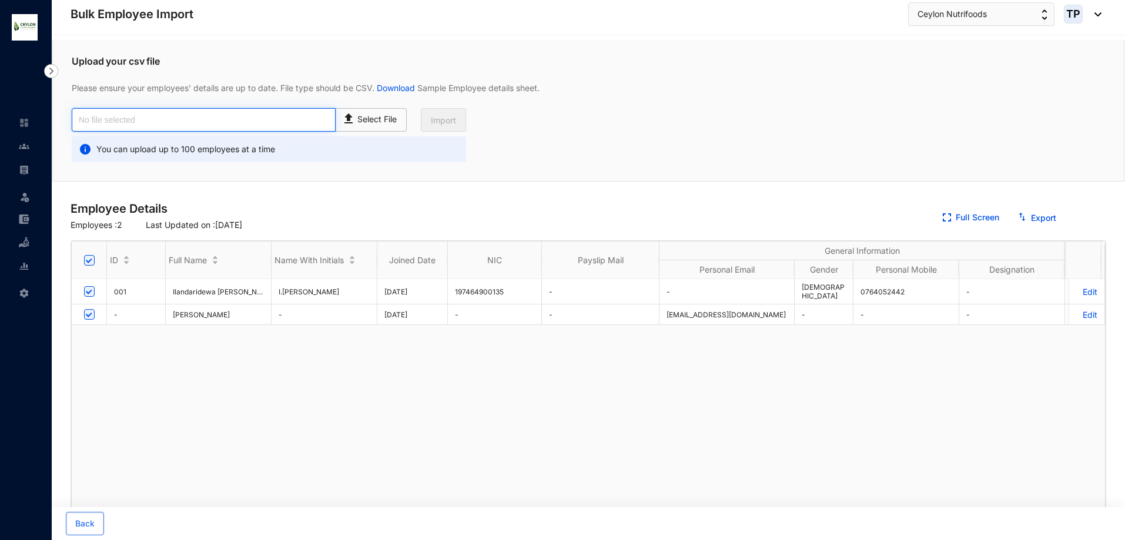
click at [203, 118] on input "text" at bounding box center [204, 120] width 264 height 24
click at [362, 118] on p "Select File" at bounding box center [377, 119] width 39 height 12
click at [0, 0] on input "Select File" at bounding box center [0, 0] width 0 height 0
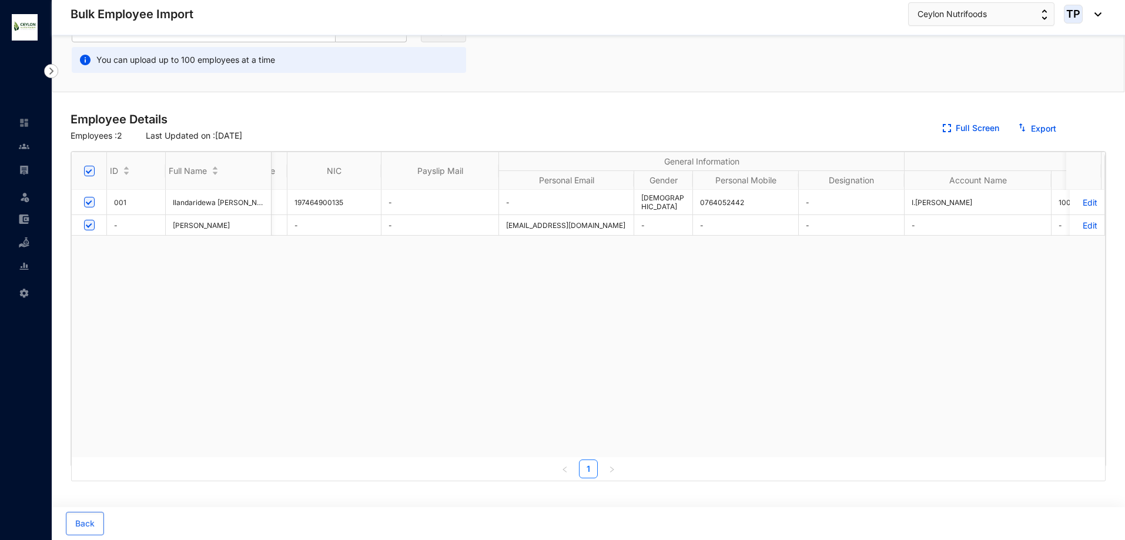
scroll to position [0, 250]
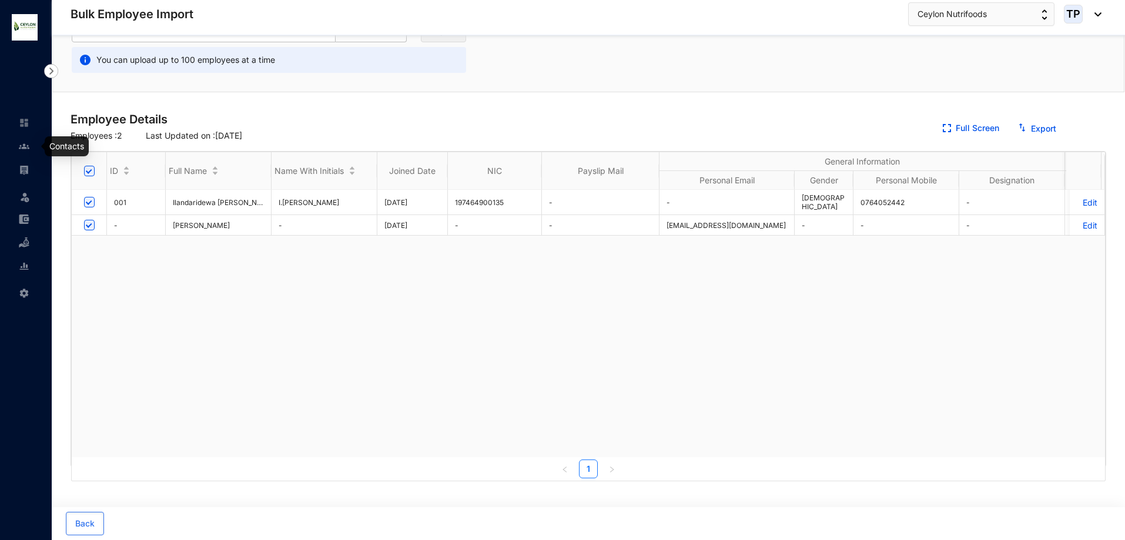
click at [28, 146] on img at bounding box center [24, 146] width 11 height 11
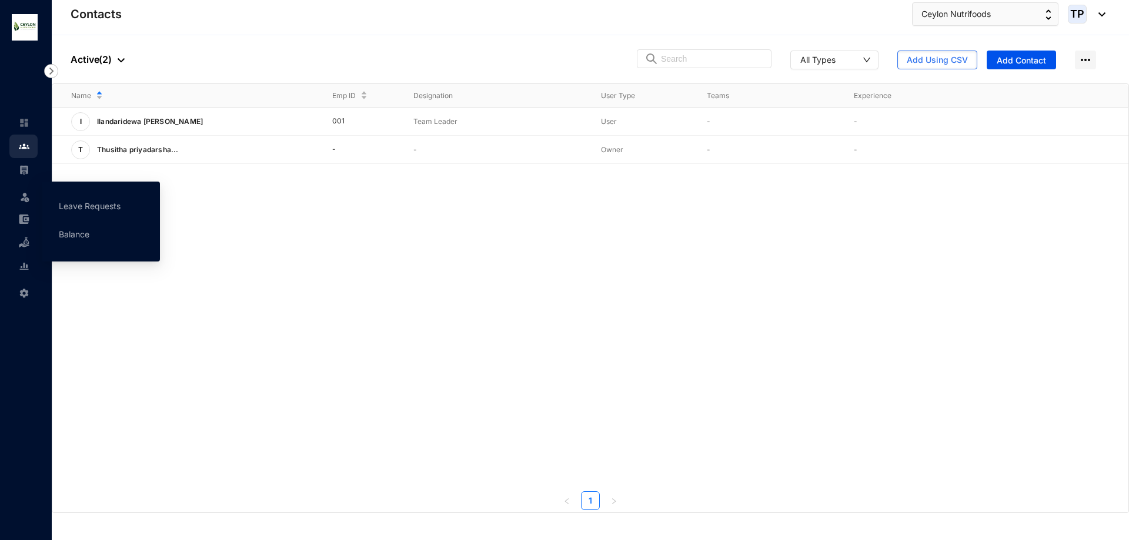
click at [23, 186] on span at bounding box center [25, 196] width 12 height 24
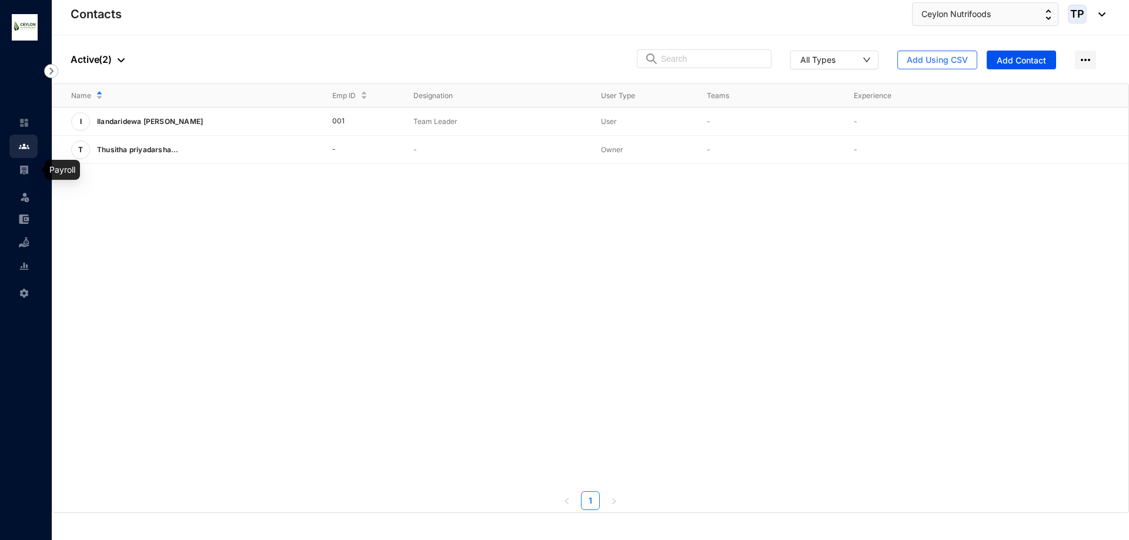
click at [23, 175] on img at bounding box center [24, 170] width 11 height 11
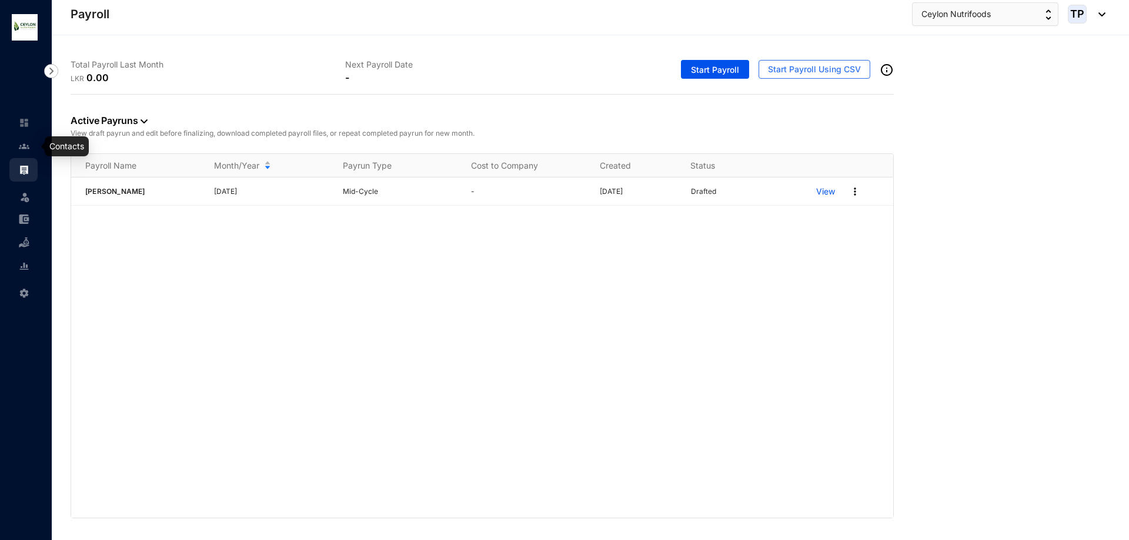
click at [26, 151] on img at bounding box center [24, 146] width 11 height 11
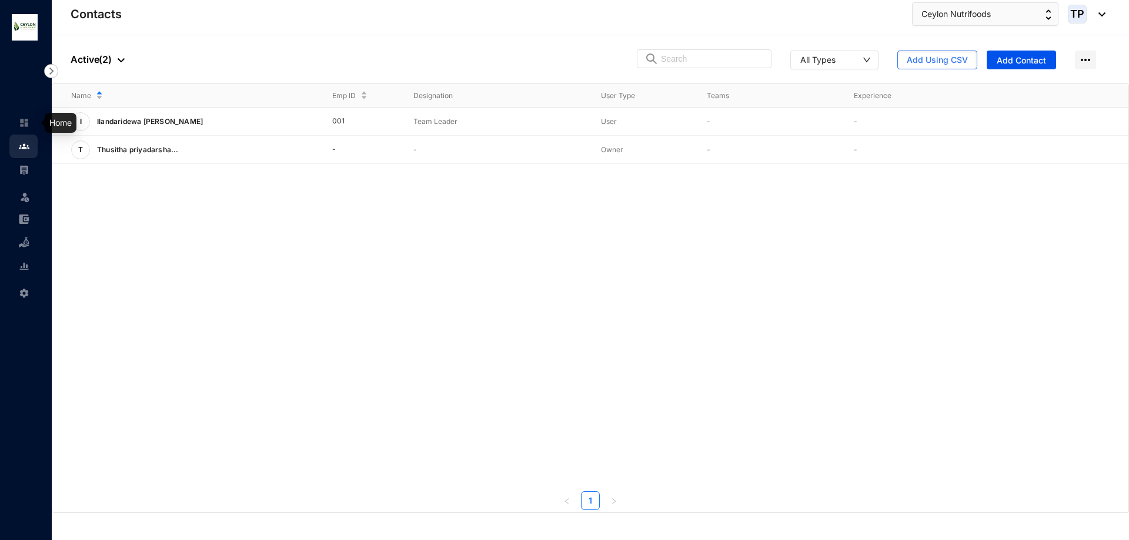
click at [26, 123] on img at bounding box center [24, 123] width 11 height 11
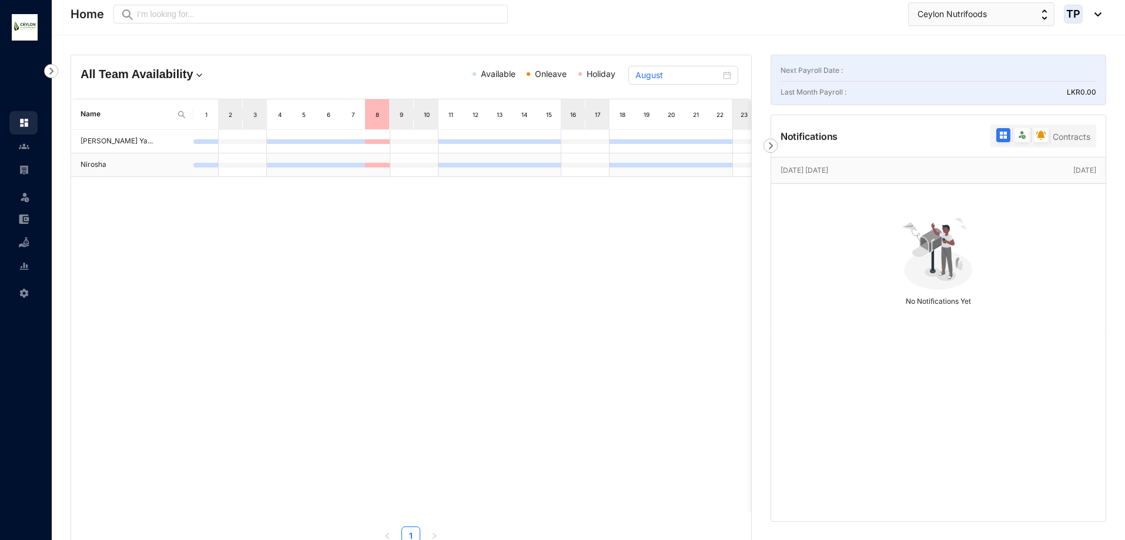
click at [383, 162] on td at bounding box center [377, 165] width 25 height 24
click at [25, 163] on div at bounding box center [24, 164] width 11 height 11
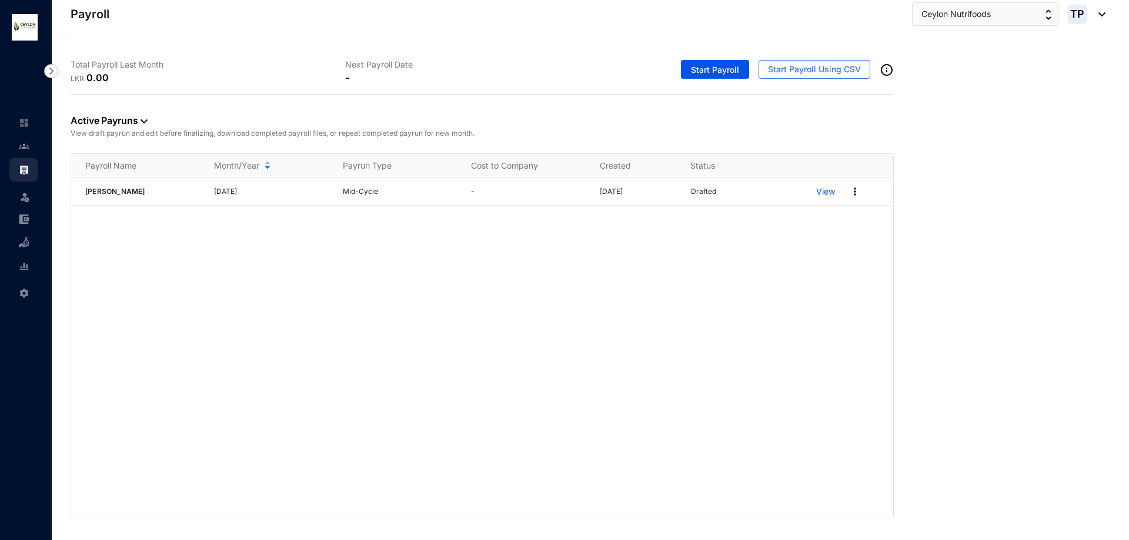
click at [19, 147] on img at bounding box center [24, 146] width 11 height 11
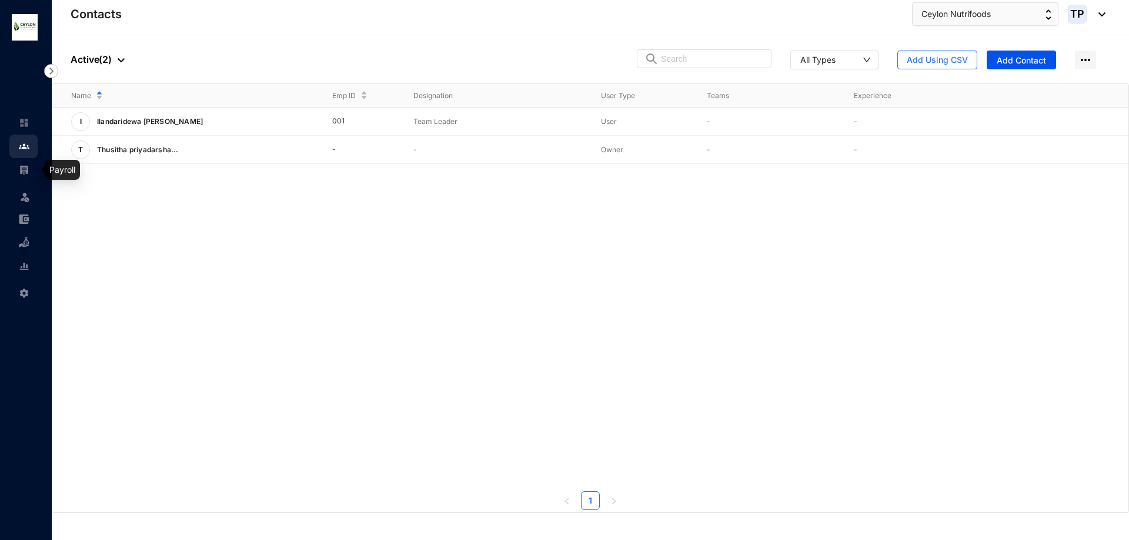
click at [22, 174] on img at bounding box center [24, 170] width 11 height 11
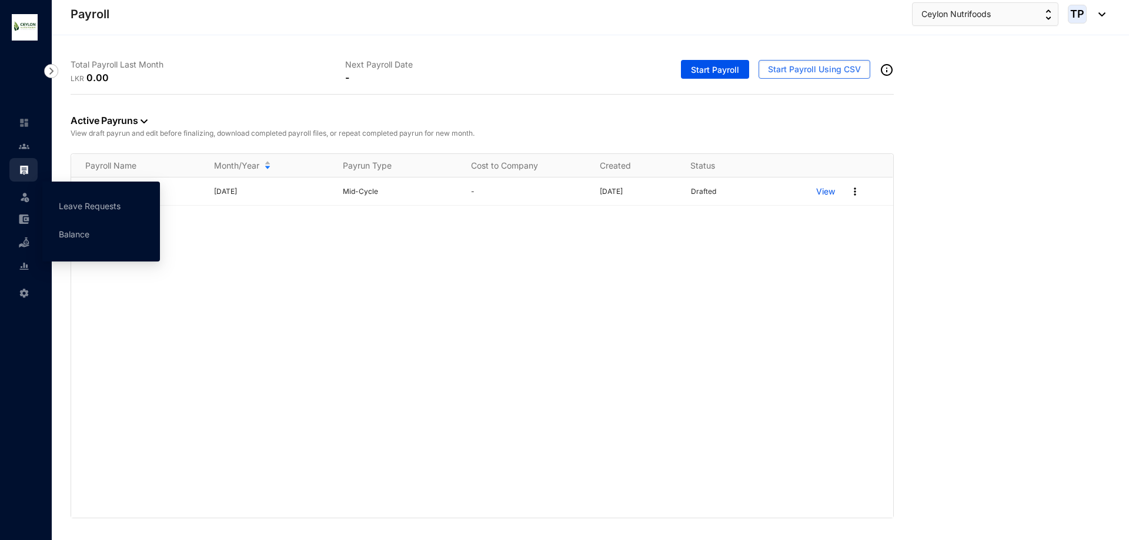
click at [21, 196] on img at bounding box center [25, 197] width 12 height 12
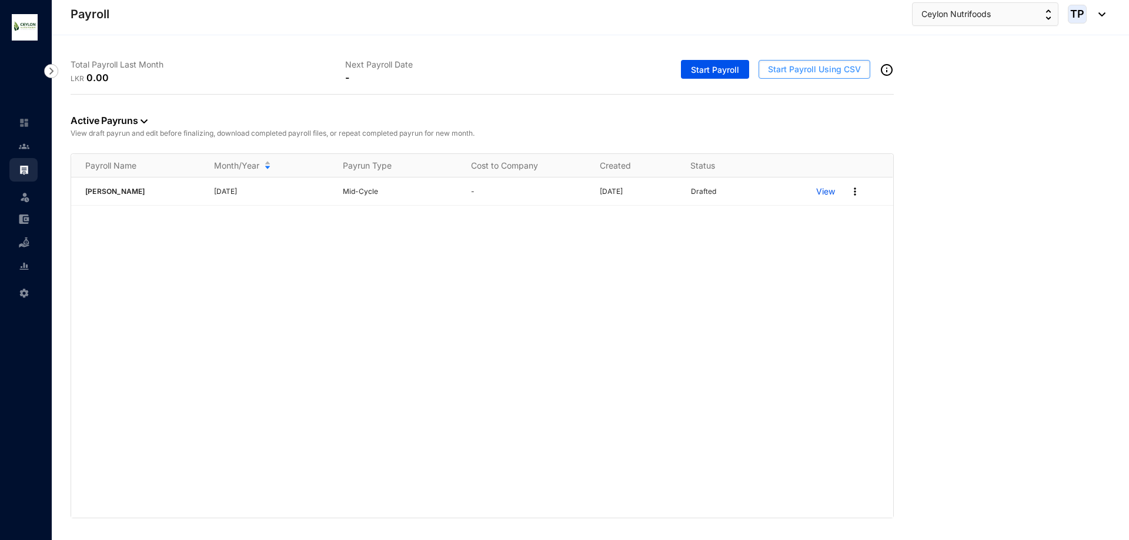
click at [794, 72] on span "Start Payroll Using CSV" at bounding box center [814, 69] width 93 height 12
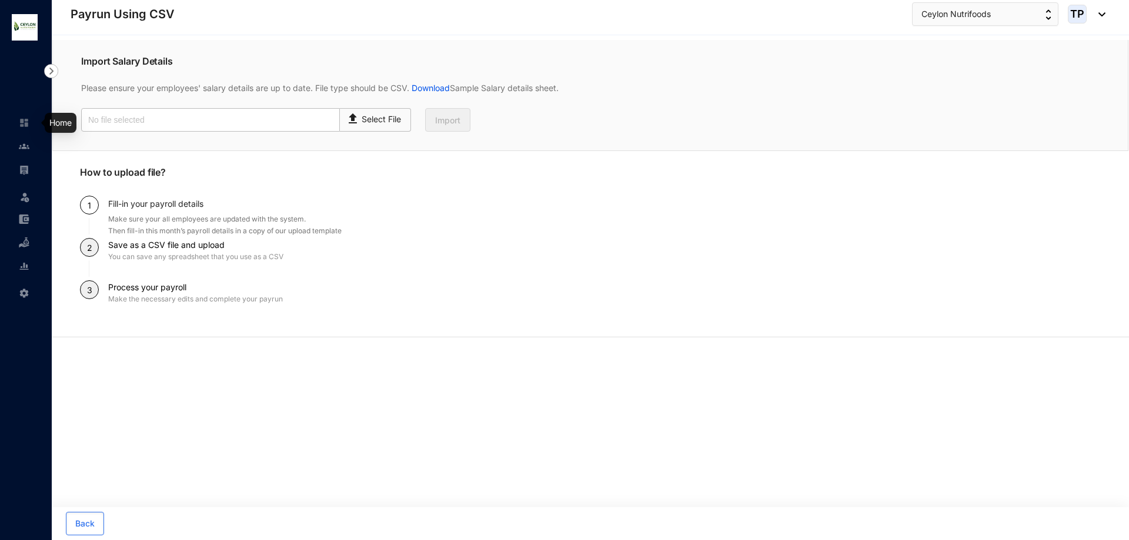
click at [24, 125] on img at bounding box center [24, 123] width 11 height 11
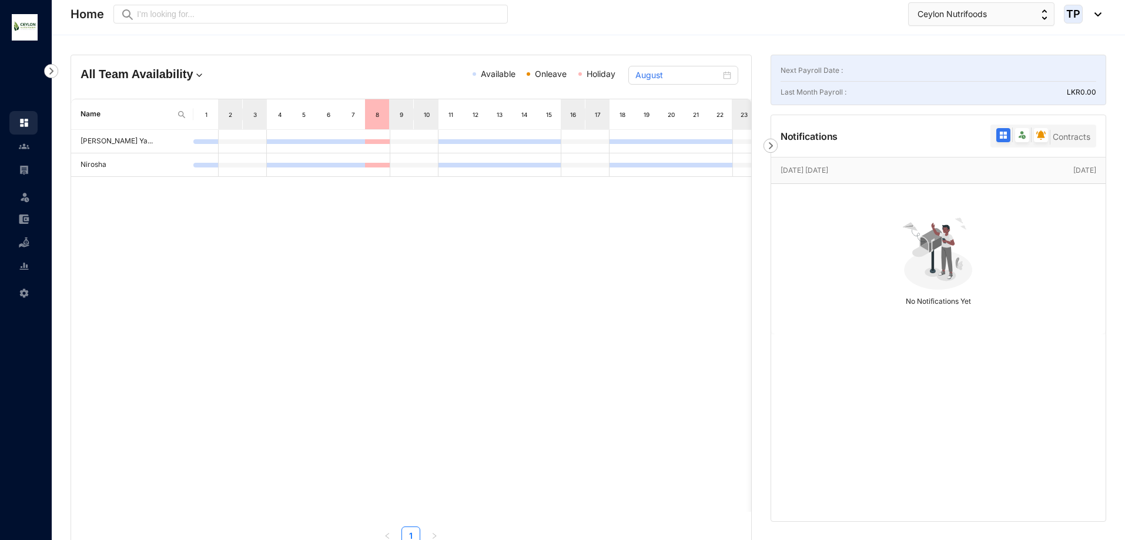
click at [839, 72] on p "Next Payroll Date :" at bounding box center [812, 71] width 62 height 12
click at [872, 72] on div "Next Payroll Date :" at bounding box center [939, 71] width 316 height 12
click at [19, 147] on link at bounding box center [33, 146] width 29 height 12
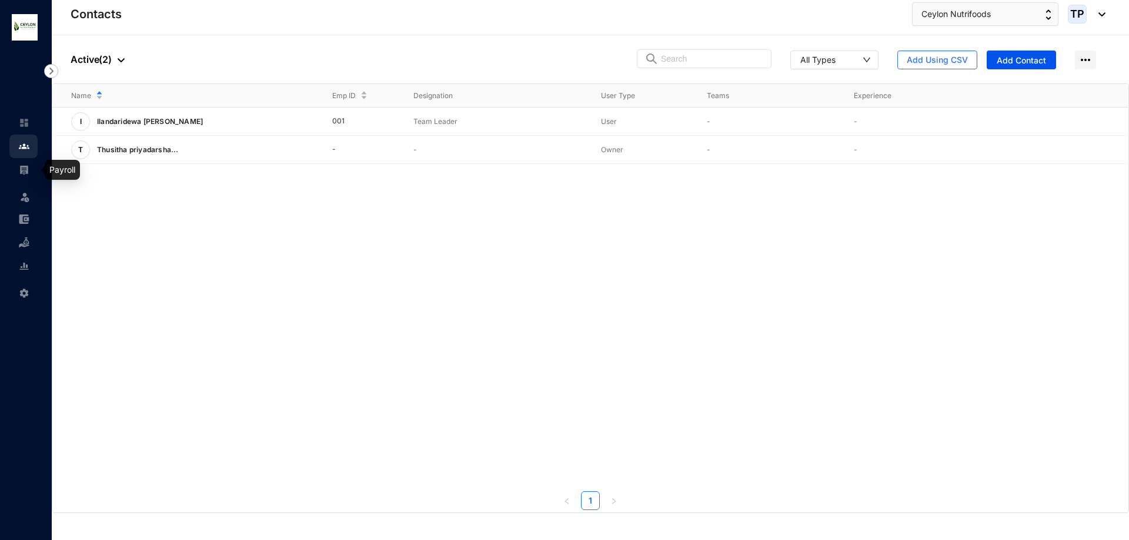
click at [22, 166] on img at bounding box center [24, 170] width 11 height 11
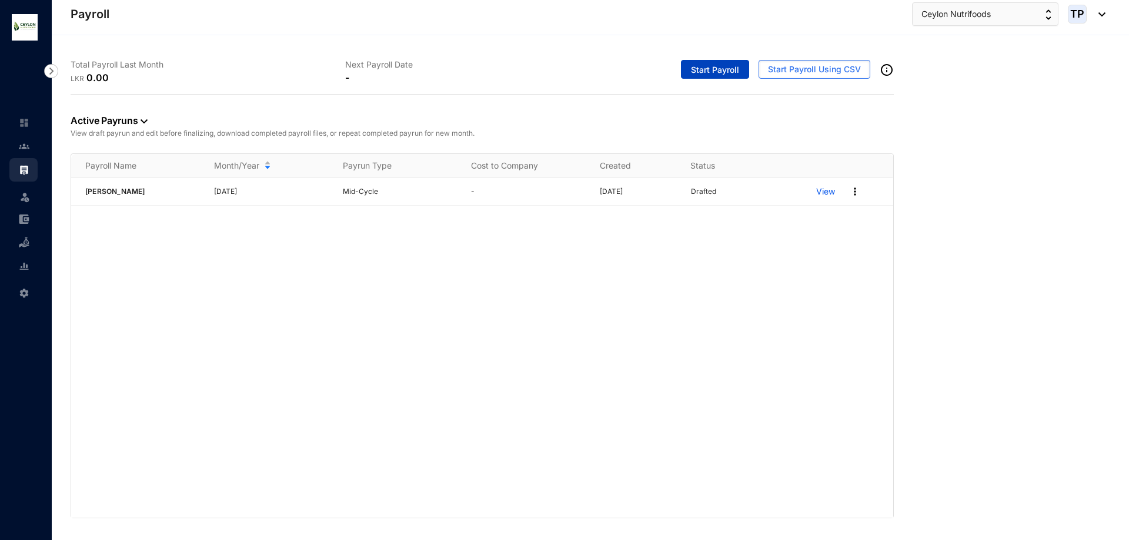
click at [721, 71] on span "Start Payroll" at bounding box center [715, 70] width 48 height 12
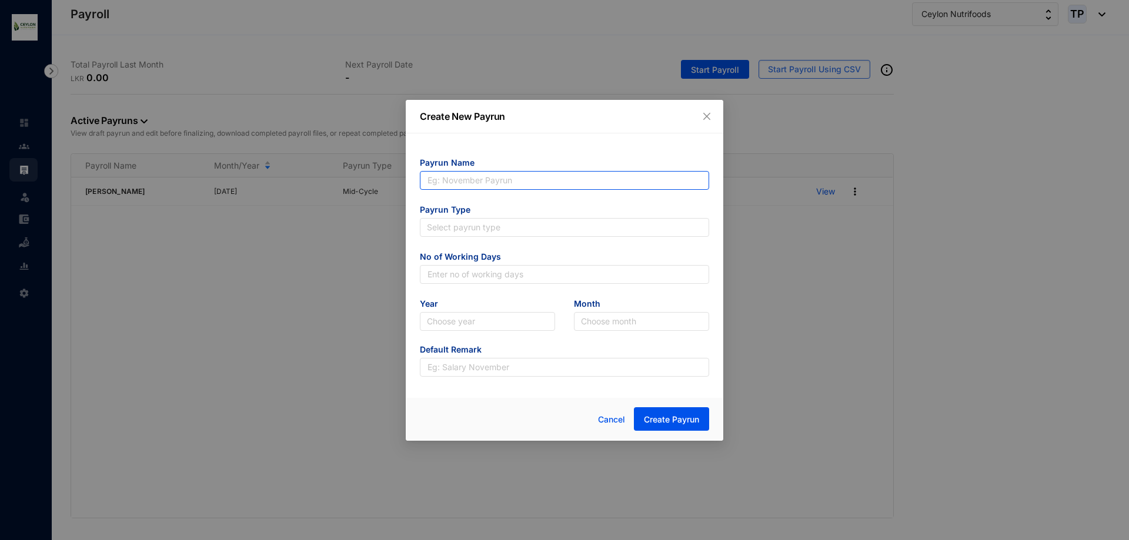
click at [595, 176] on input "text" at bounding box center [564, 180] width 289 height 19
drag, startPoint x: 483, startPoint y: 179, endPoint x: 520, endPoint y: 186, distance: 37.8
click at [522, 185] on input "text" at bounding box center [564, 180] width 289 height 19
drag, startPoint x: 516, startPoint y: 180, endPoint x: 483, endPoint y: 179, distance: 32.9
click at [483, 179] on input "text" at bounding box center [564, 180] width 289 height 19
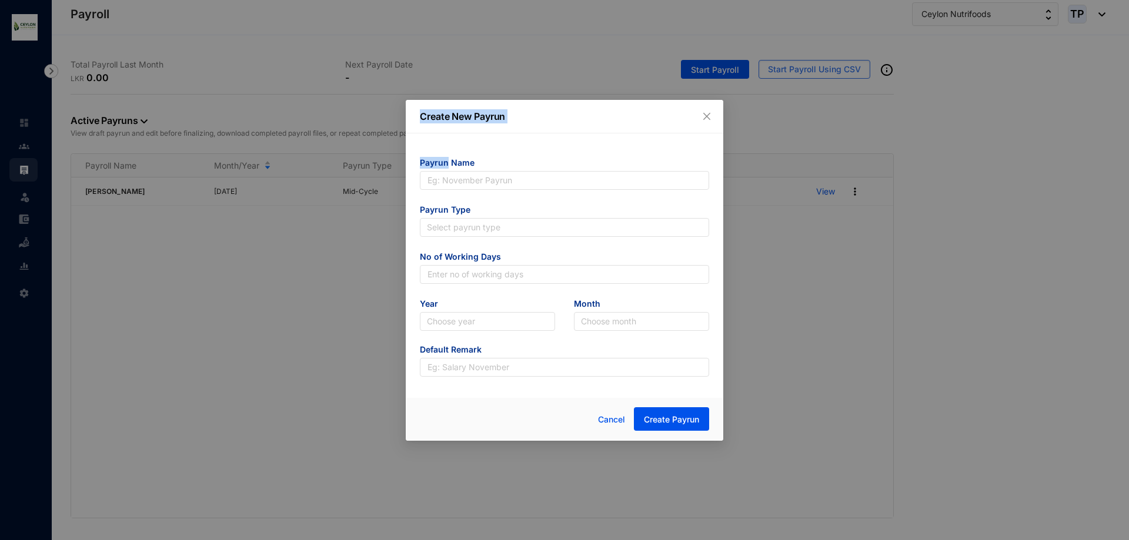
drag, startPoint x: 447, startPoint y: 165, endPoint x: 390, endPoint y: 166, distance: 57.0
click at [390, 166] on div "Create New Payrun Payrun Name Payrun Type Select payrun type No of Working Days…" at bounding box center [564, 270] width 1129 height 540
click at [516, 145] on div "Payrun Name Payrun Type Select payrun type No of Working Days Year Choose year …" at bounding box center [564, 261] width 317 height 257
drag, startPoint x: 520, startPoint y: 109, endPoint x: 401, endPoint y: 112, distance: 118.8
click at [401, 112] on div "Create New Payrun Payrun Name Payrun Type Select payrun type No of Working Days…" at bounding box center [564, 270] width 1129 height 540
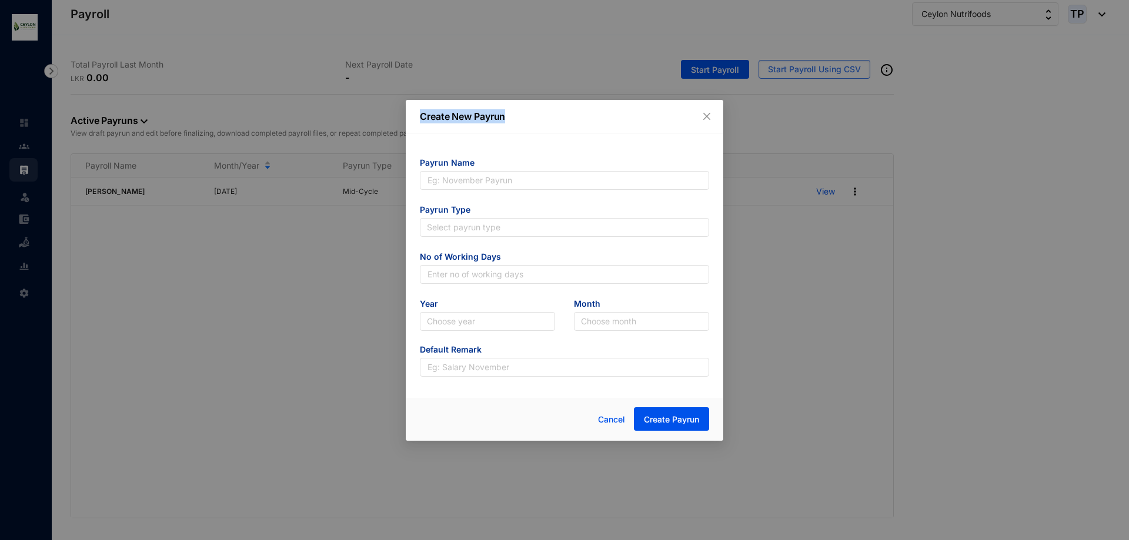
copy p "Create New Payrun"
click at [528, 185] on input "text" at bounding box center [564, 180] width 289 height 19
click at [715, 121] on div "Create New Payrun" at bounding box center [564, 117] width 317 height 34
click at [709, 121] on button "Close" at bounding box center [706, 116] width 13 height 13
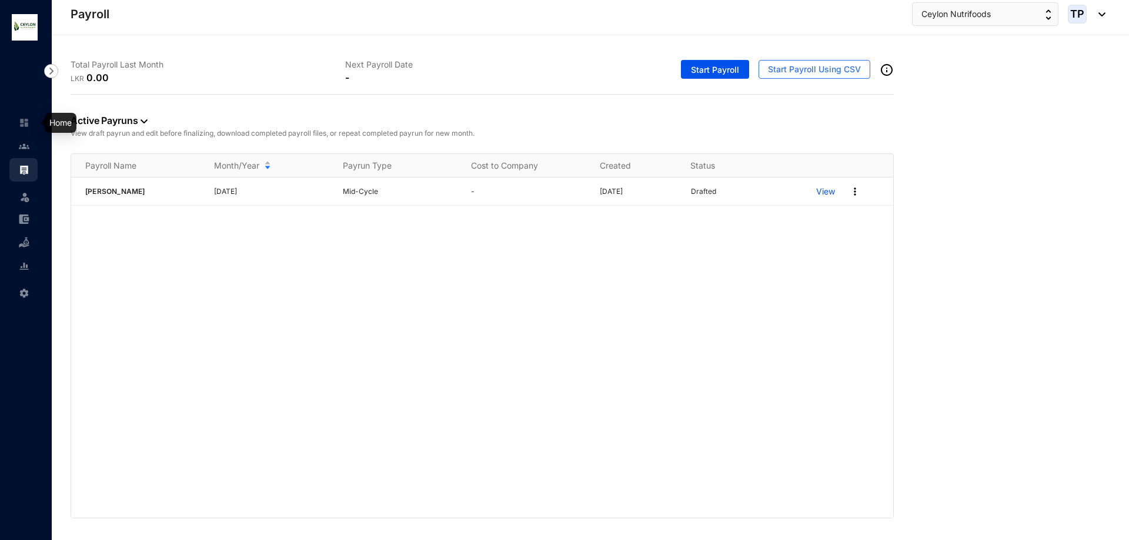
click at [19, 121] on link at bounding box center [33, 123] width 29 height 12
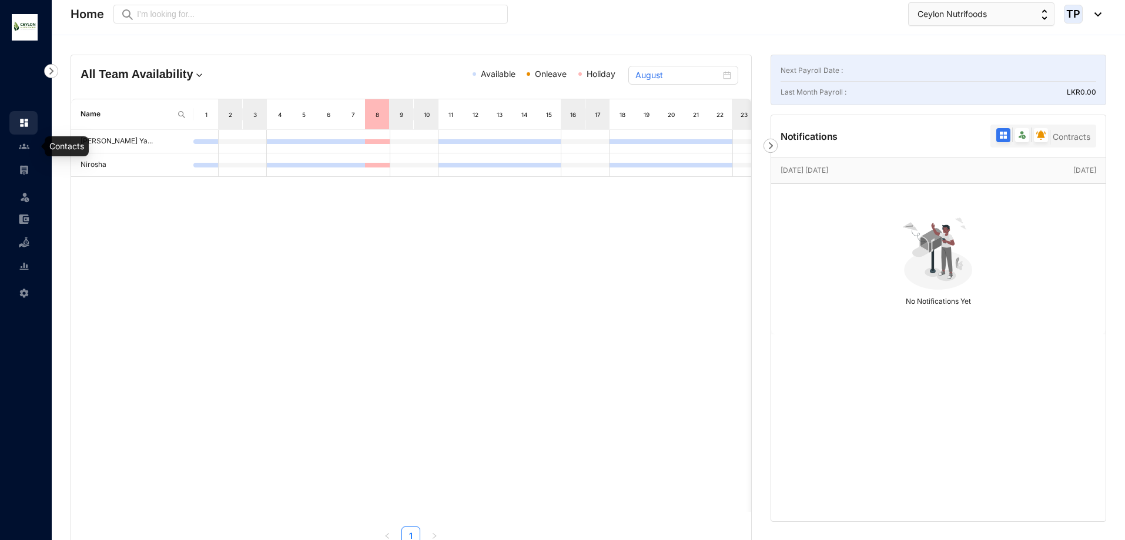
click at [22, 150] on img at bounding box center [24, 146] width 11 height 11
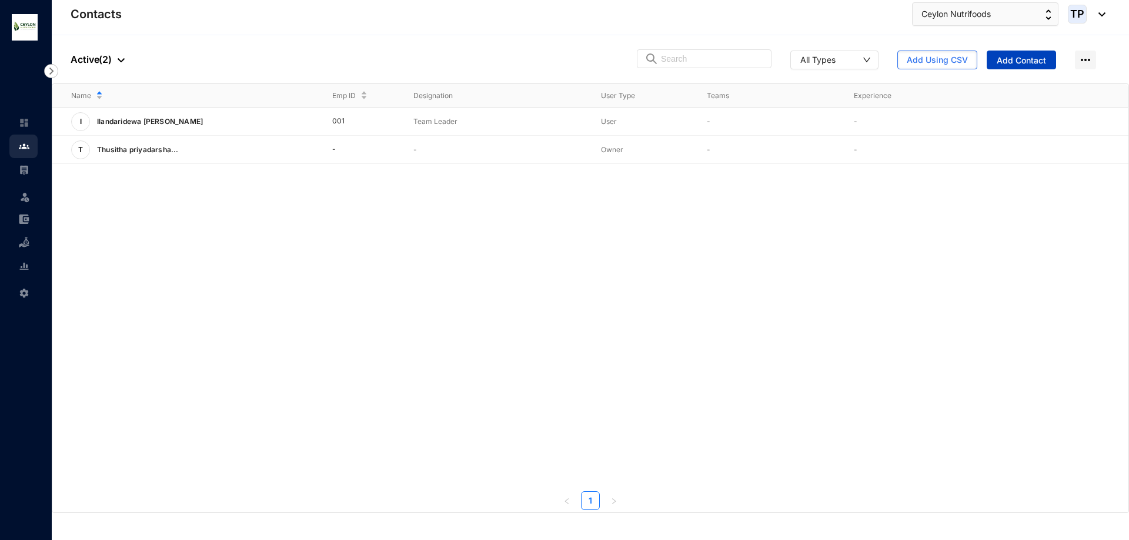
click at [1038, 60] on span "Add Contact" at bounding box center [1020, 61] width 49 height 12
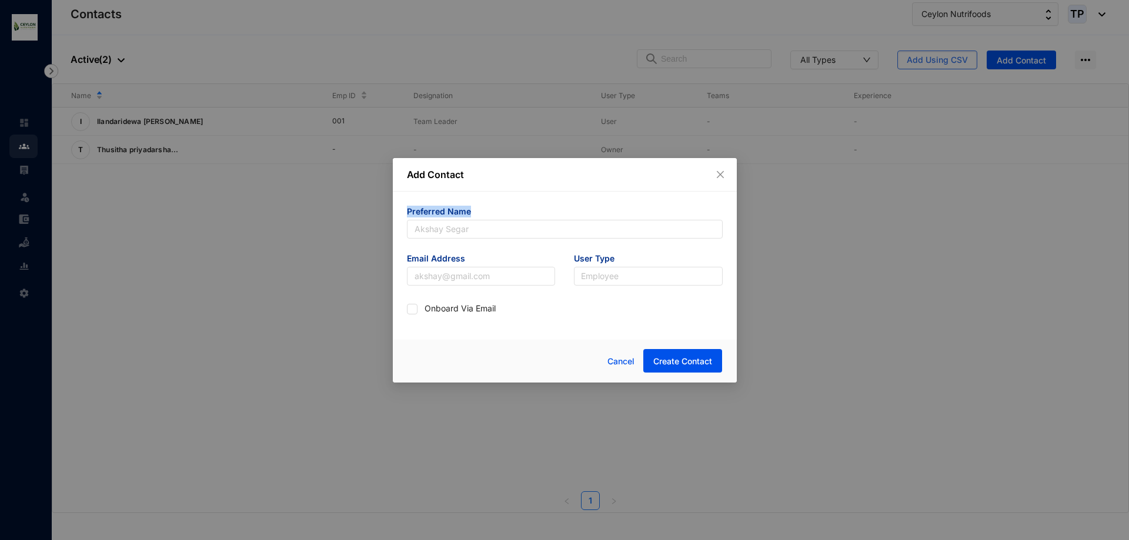
drag, startPoint x: 469, startPoint y: 210, endPoint x: 394, endPoint y: 215, distance: 74.8
click at [394, 215] on div "Preferred Name Email Address User Type Employee Onboard Via Email" at bounding box center [565, 262] width 344 height 141
copy span "Preferred Name"
click at [498, 231] on input "text" at bounding box center [565, 229] width 316 height 19
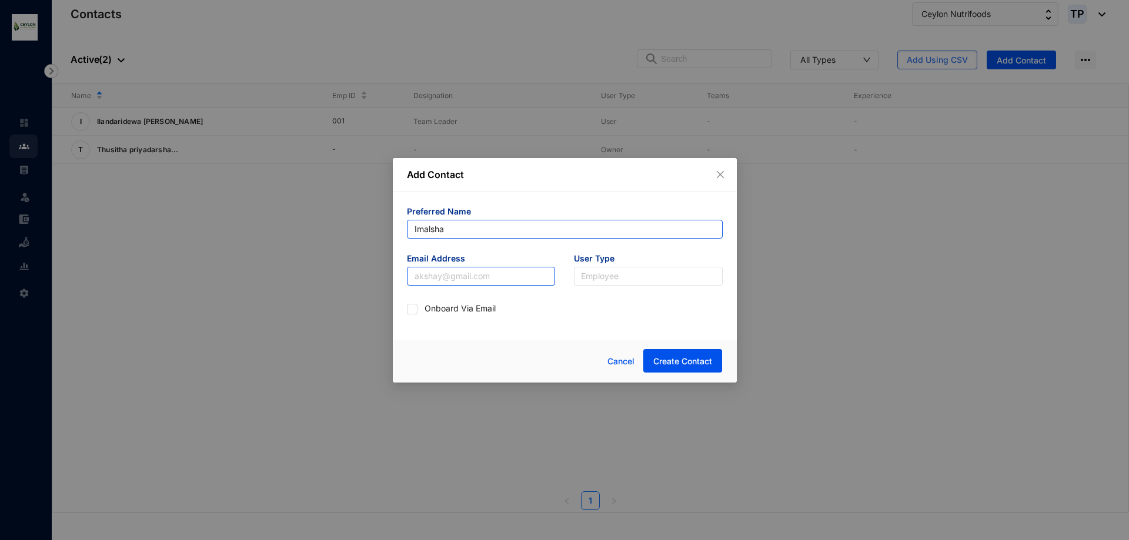
type input "Imalsha"
click at [499, 279] on input "text" at bounding box center [481, 276] width 149 height 19
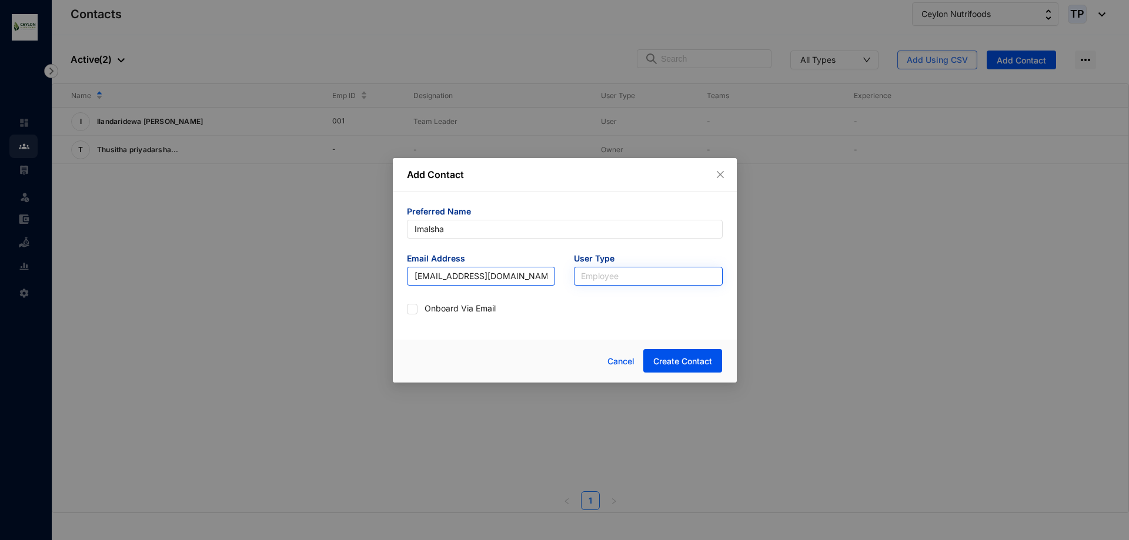
type input "[EMAIL_ADDRESS][DOMAIN_NAME]"
click at [603, 277] on input "search" at bounding box center [648, 276] width 135 height 18
click at [614, 298] on div "Admin" at bounding box center [648, 299] width 130 height 13
click at [684, 360] on span "Create Contact" at bounding box center [682, 362] width 59 height 12
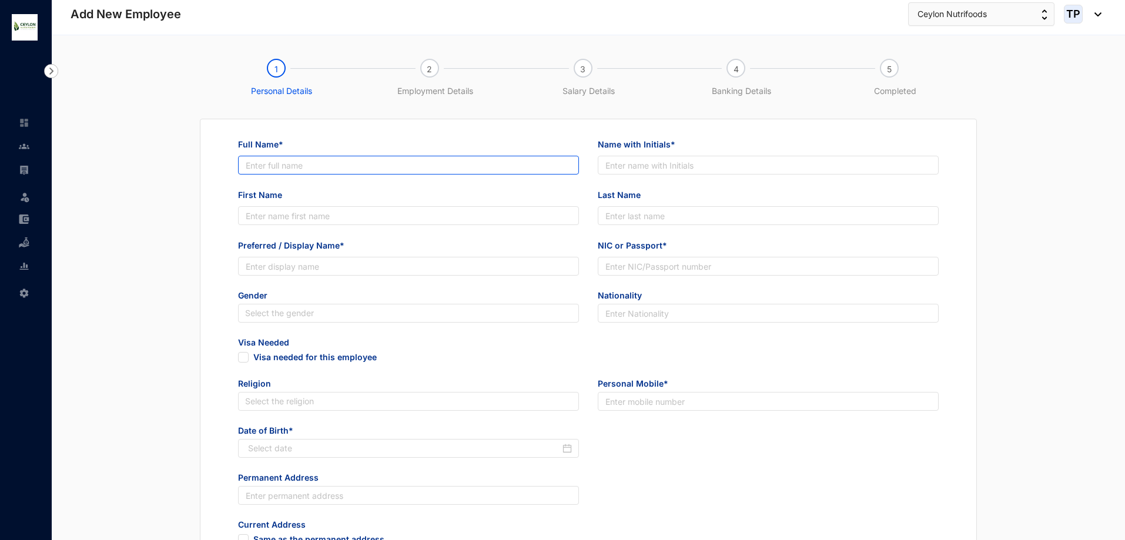
click at [399, 167] on input "Full Name*" at bounding box center [408, 165] width 341 height 19
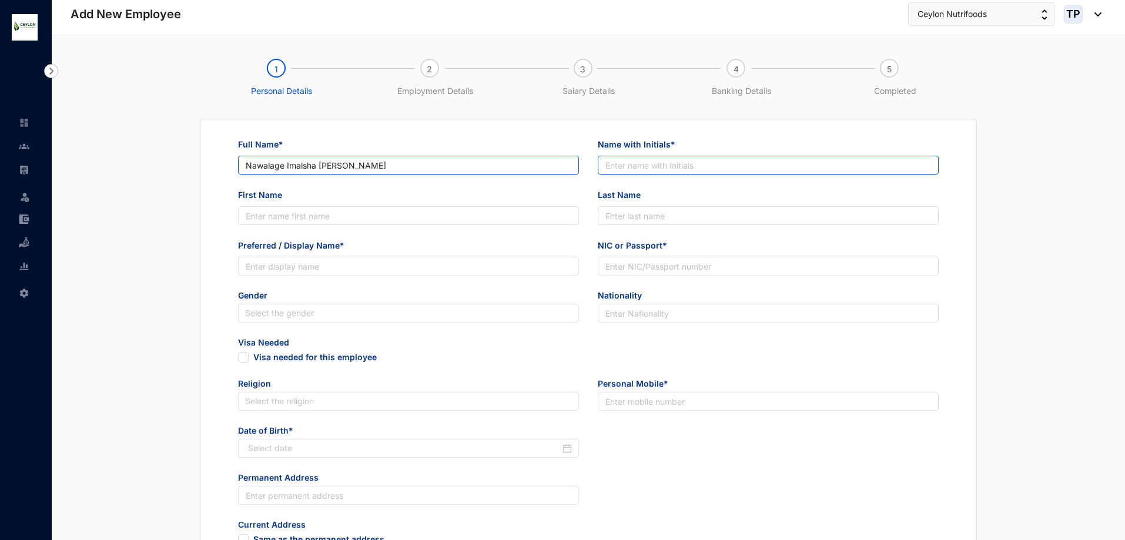
type input "Nawalage Imalsha [PERSON_NAME]"
click at [692, 163] on input "Name with Initials*" at bounding box center [768, 165] width 341 height 19
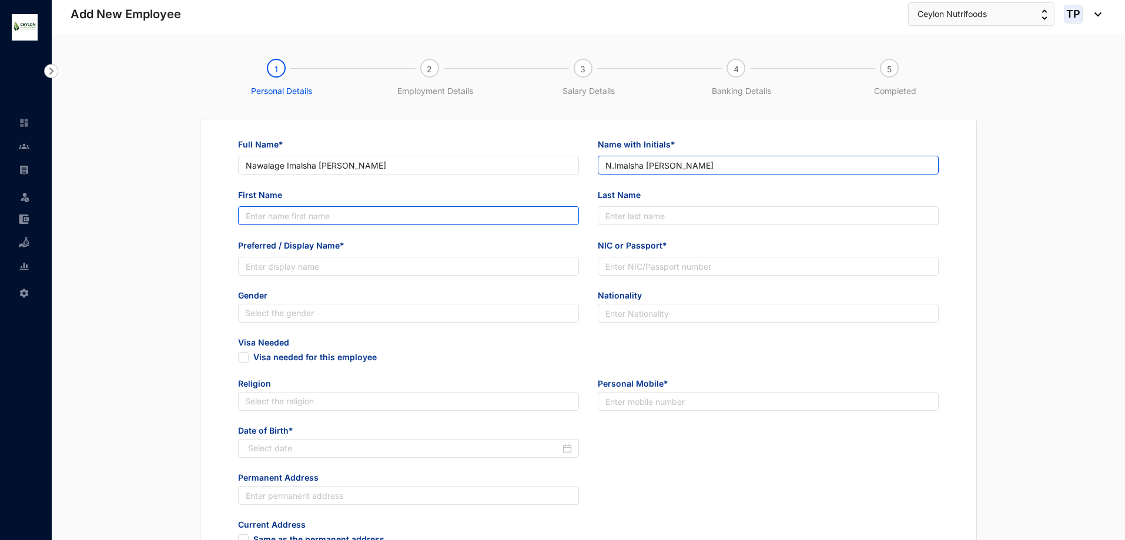
type input "N.Imalsha [PERSON_NAME]"
click at [481, 216] on input "First Name" at bounding box center [408, 215] width 341 height 19
type input "Imalsha"
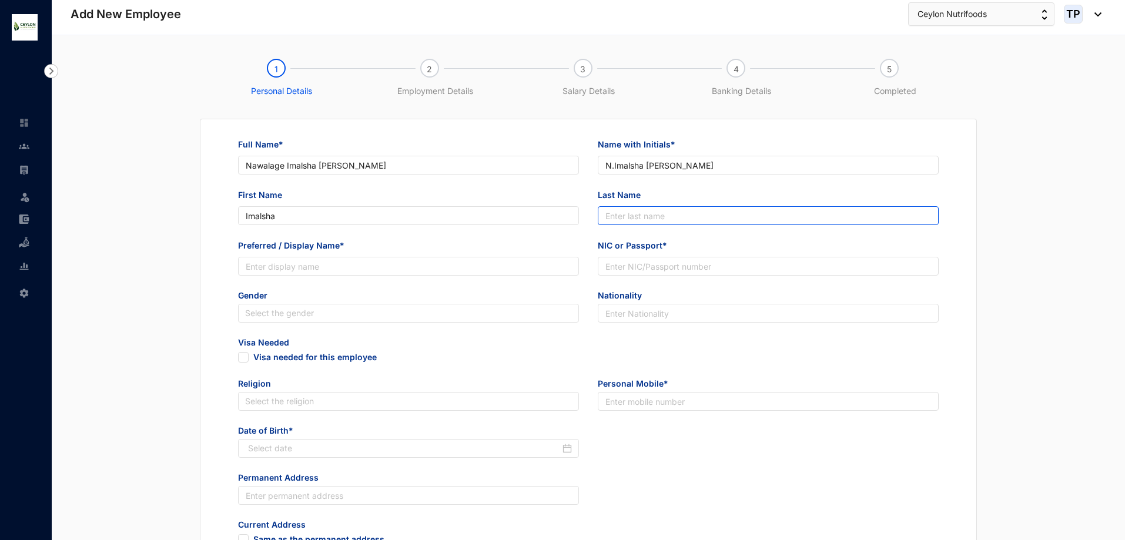
click at [692, 220] on input "Last Name" at bounding box center [768, 215] width 341 height 19
type input "Subhani"
click at [455, 270] on input "Preferred / Display Name*" at bounding box center [408, 266] width 341 height 19
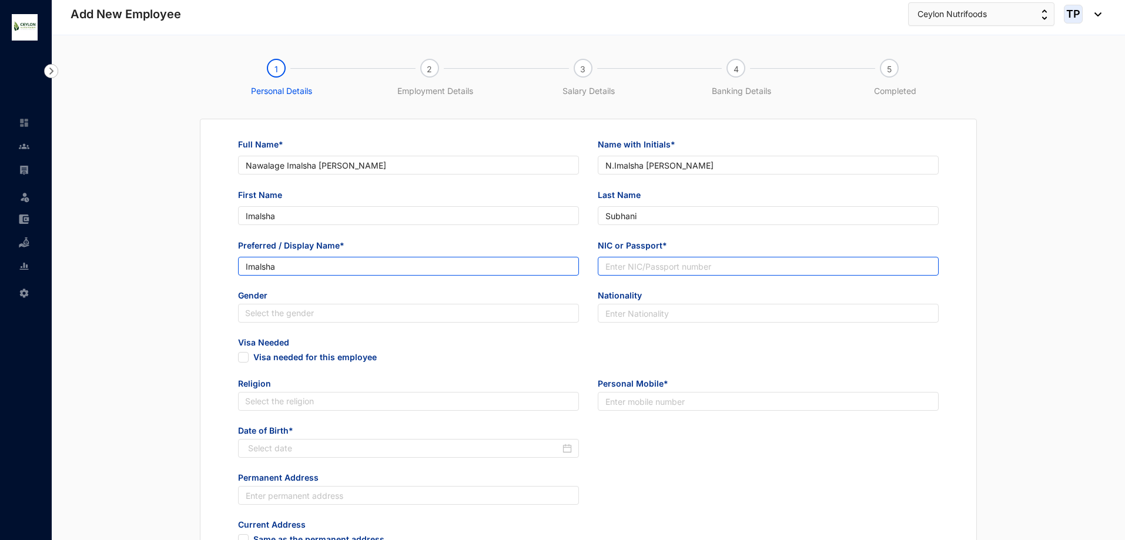
type input "Imalsha"
click at [761, 263] on input "NIC or Passport*" at bounding box center [768, 266] width 341 height 19
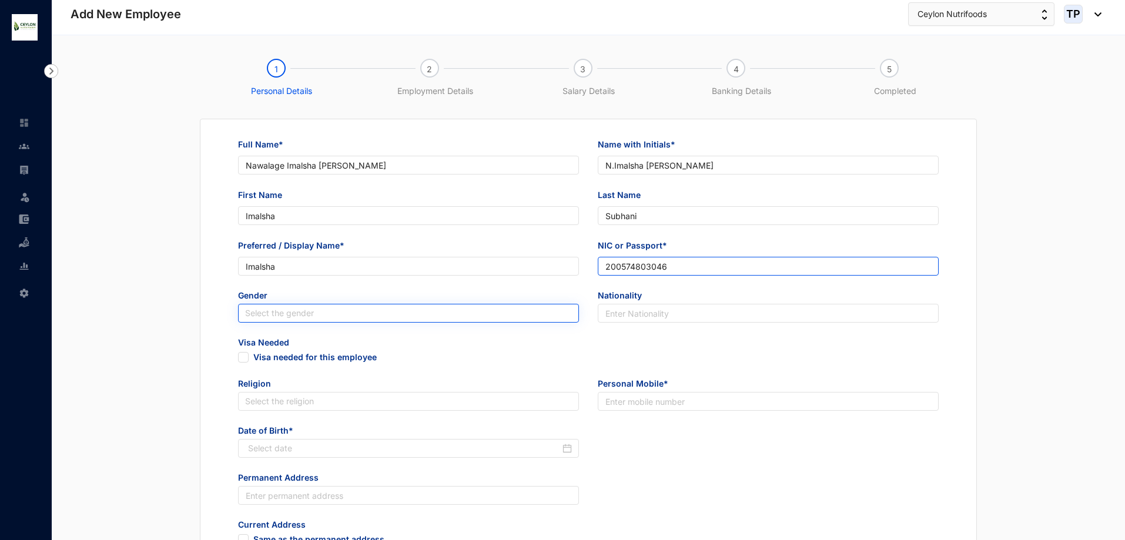
type input "200574803046"
click at [433, 316] on input "search" at bounding box center [408, 314] width 327 height 18
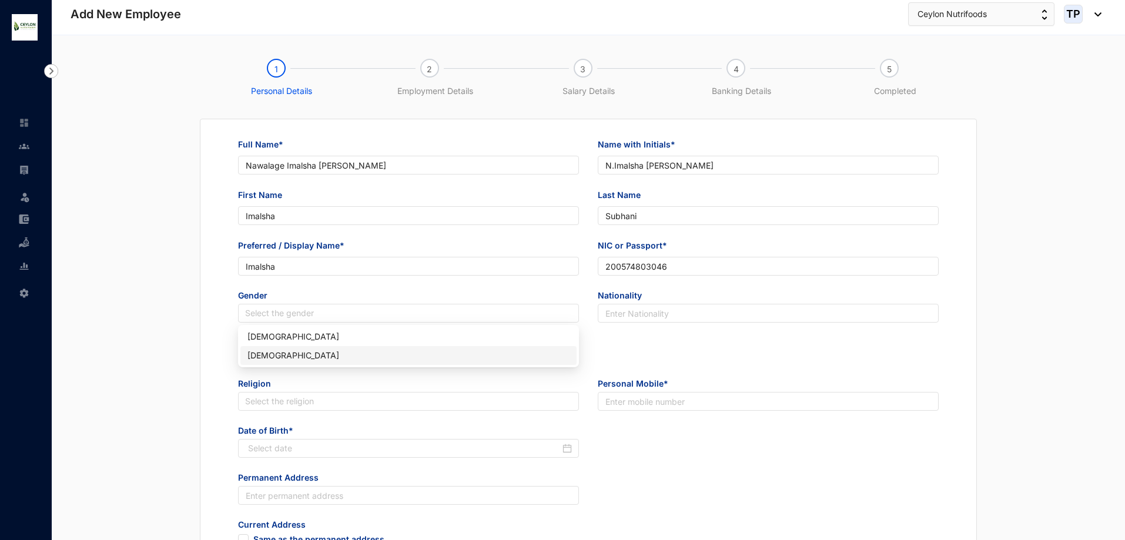
click at [419, 354] on div "[DEMOGRAPHIC_DATA]" at bounding box center [408, 355] width 322 height 13
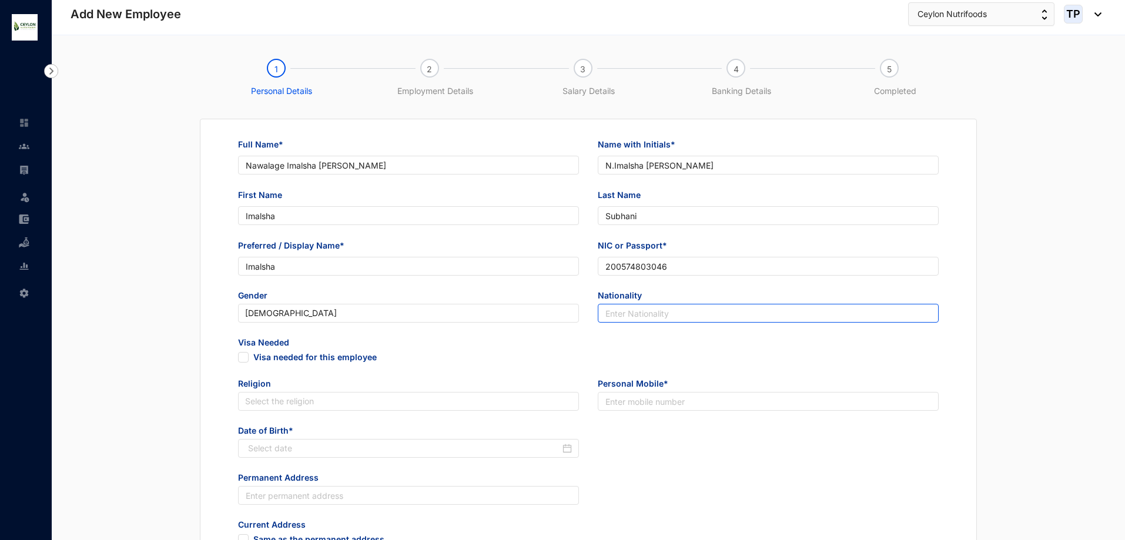
click at [617, 312] on input "text" at bounding box center [768, 313] width 341 height 19
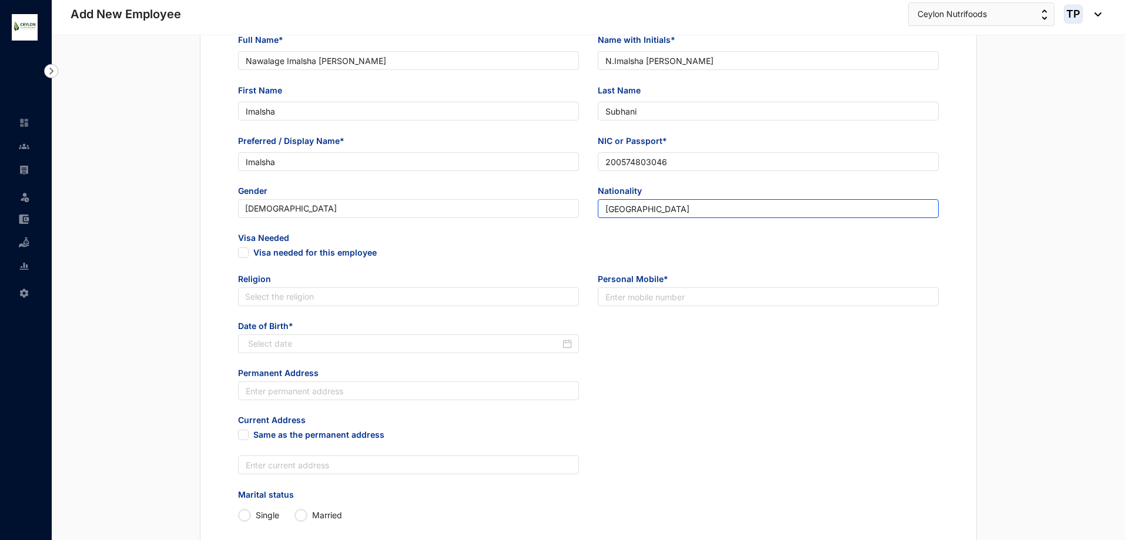
scroll to position [294, 0]
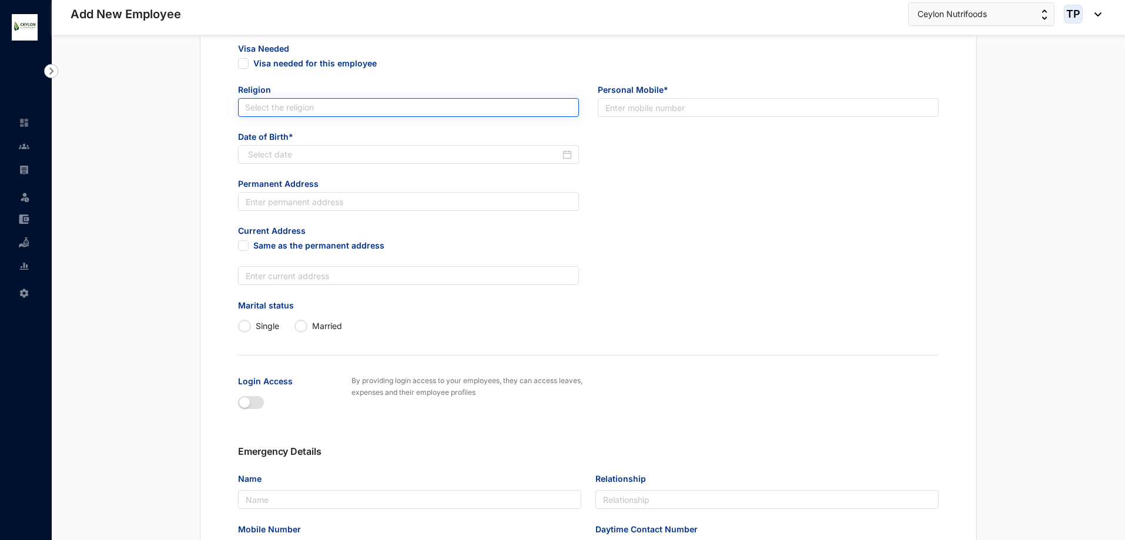
type input "[GEOGRAPHIC_DATA]"
click at [333, 108] on input "search" at bounding box center [408, 108] width 327 height 18
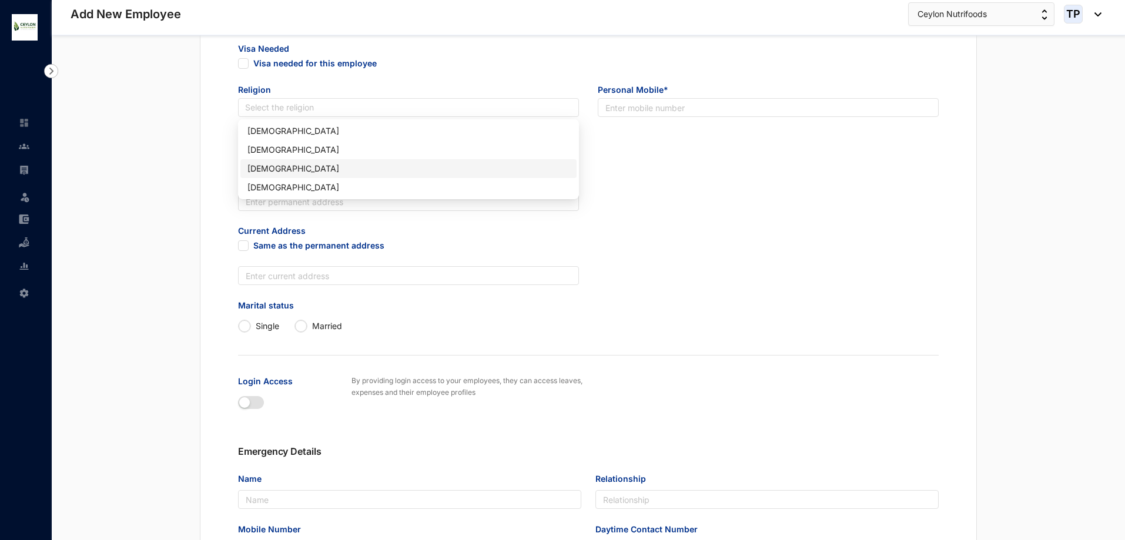
click at [354, 166] on div "Christianity" at bounding box center [408, 168] width 322 height 13
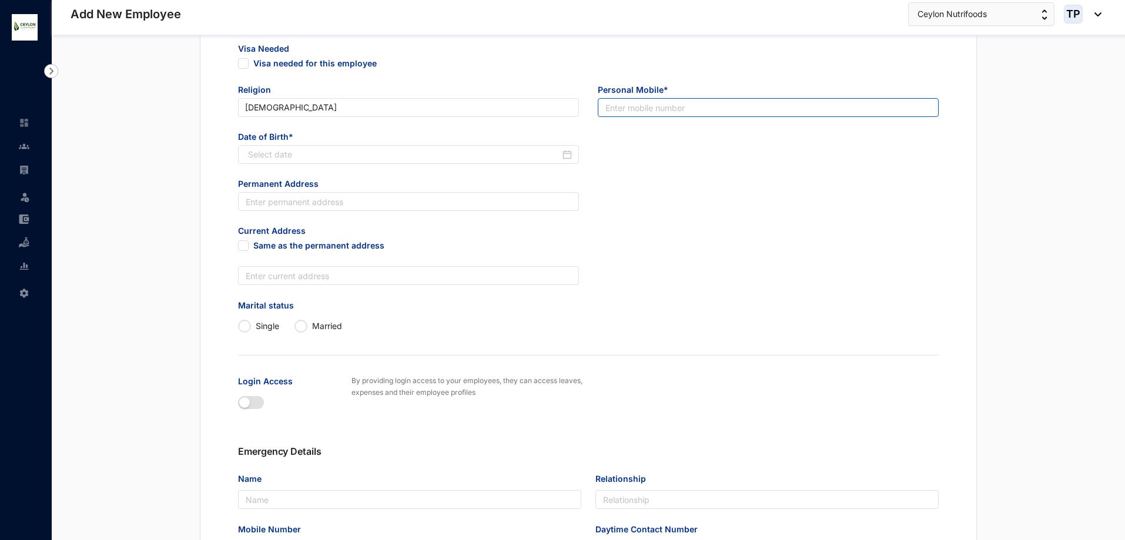
click at [666, 102] on input "text" at bounding box center [768, 107] width 341 height 19
type input "0755175513"
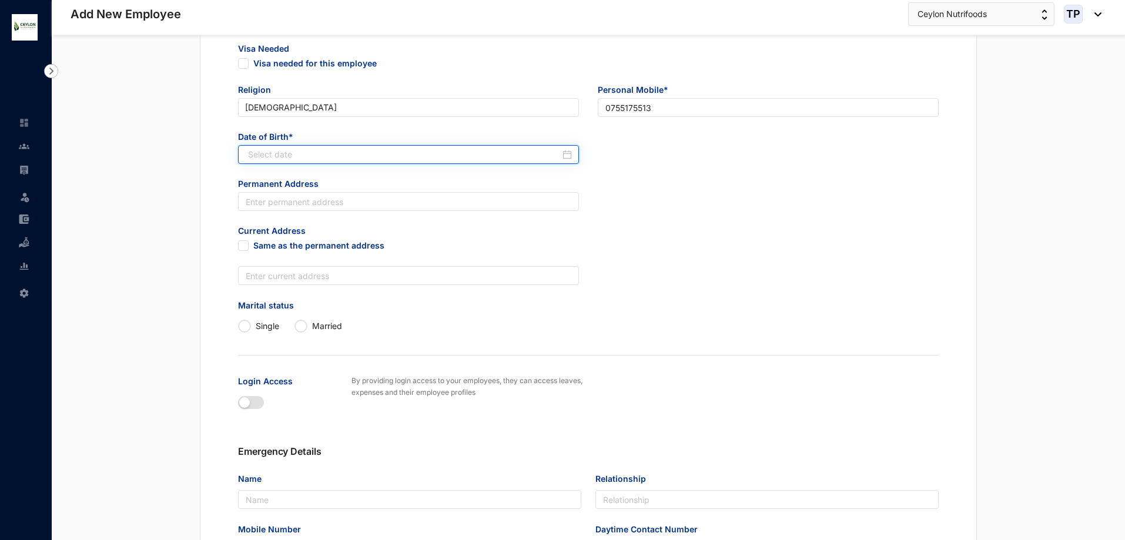
click at [490, 149] on input at bounding box center [404, 154] width 312 height 13
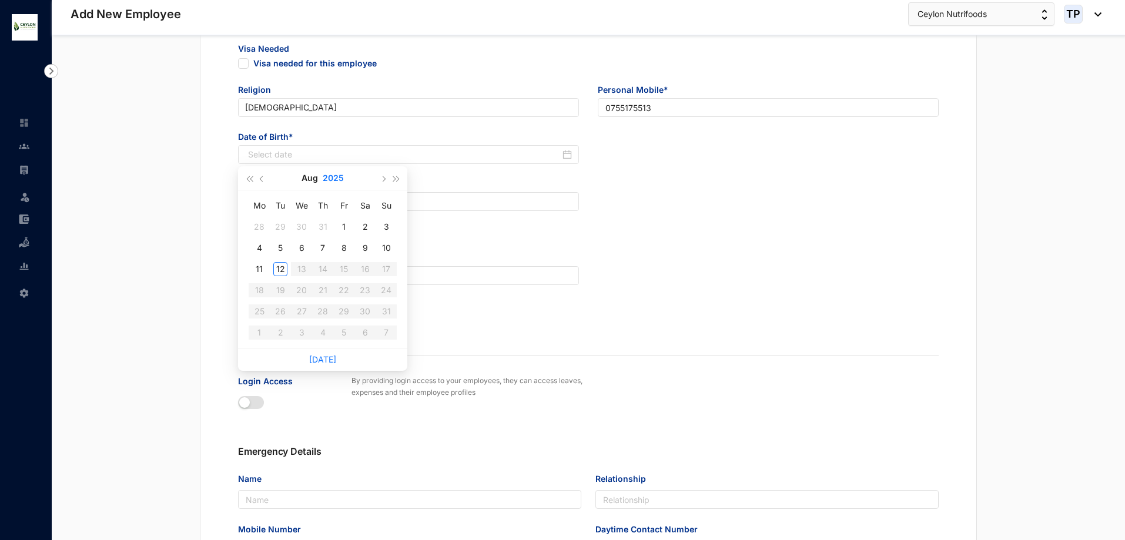
click at [328, 176] on button "2025" at bounding box center [333, 178] width 21 height 24
click at [252, 178] on span "button" at bounding box center [249, 179] width 6 height 6
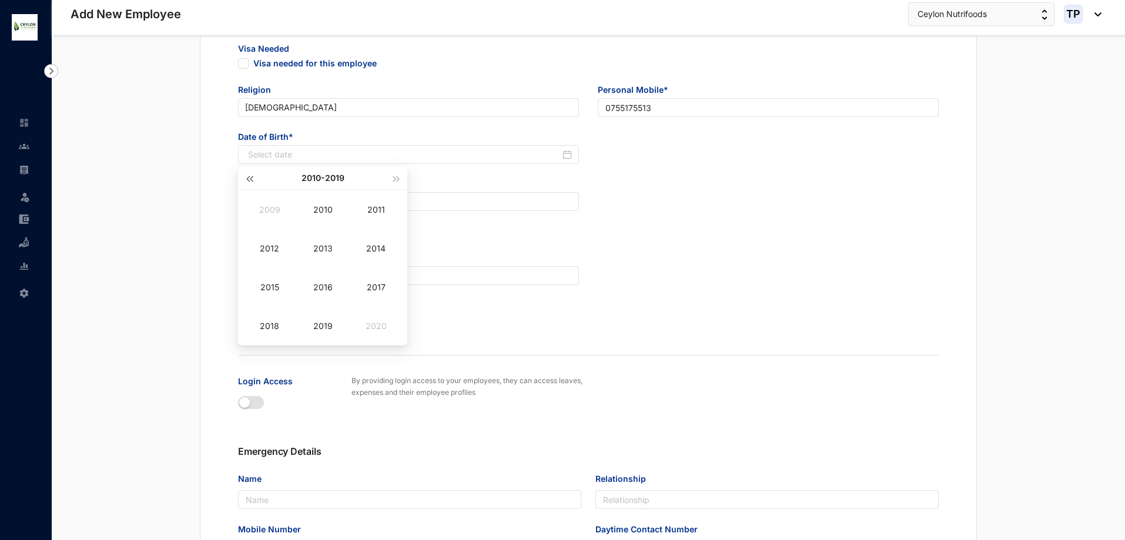
click at [252, 178] on span "button" at bounding box center [249, 179] width 6 height 6
click at [279, 288] on div "2005" at bounding box center [269, 287] width 35 height 14
click at [382, 290] on div "Sep" at bounding box center [376, 287] width 35 height 14
type input "[DATE]"
click at [382, 229] on div "4" at bounding box center [386, 227] width 14 height 14
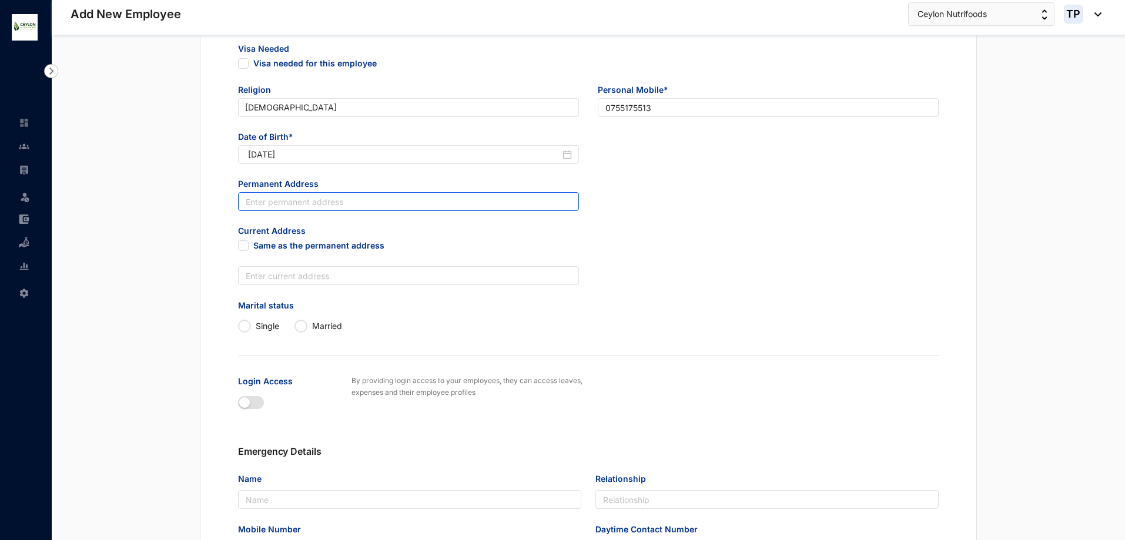
click at [352, 203] on input "text" at bounding box center [408, 201] width 341 height 19
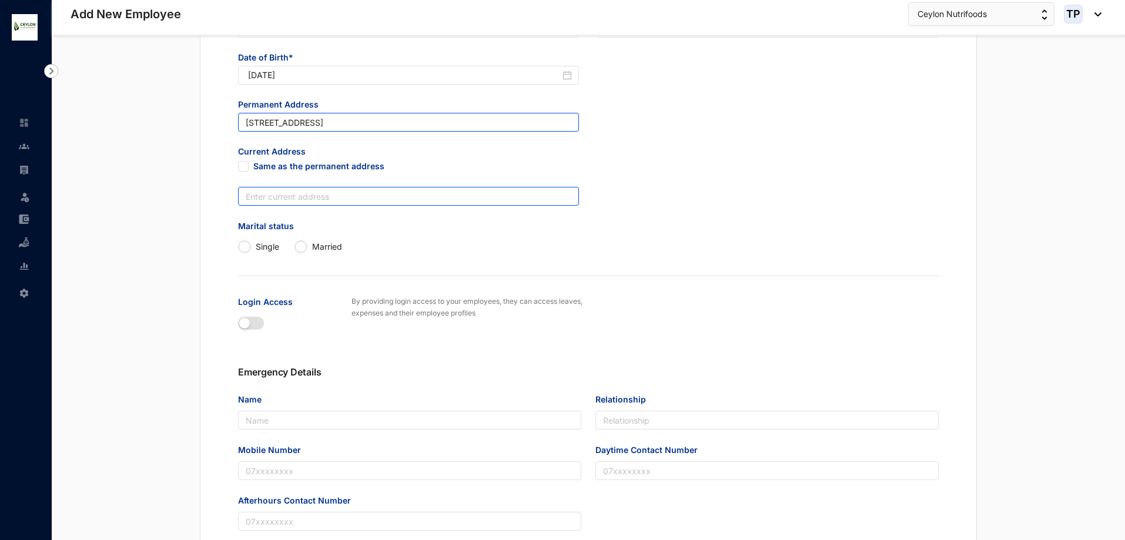
scroll to position [411, 0]
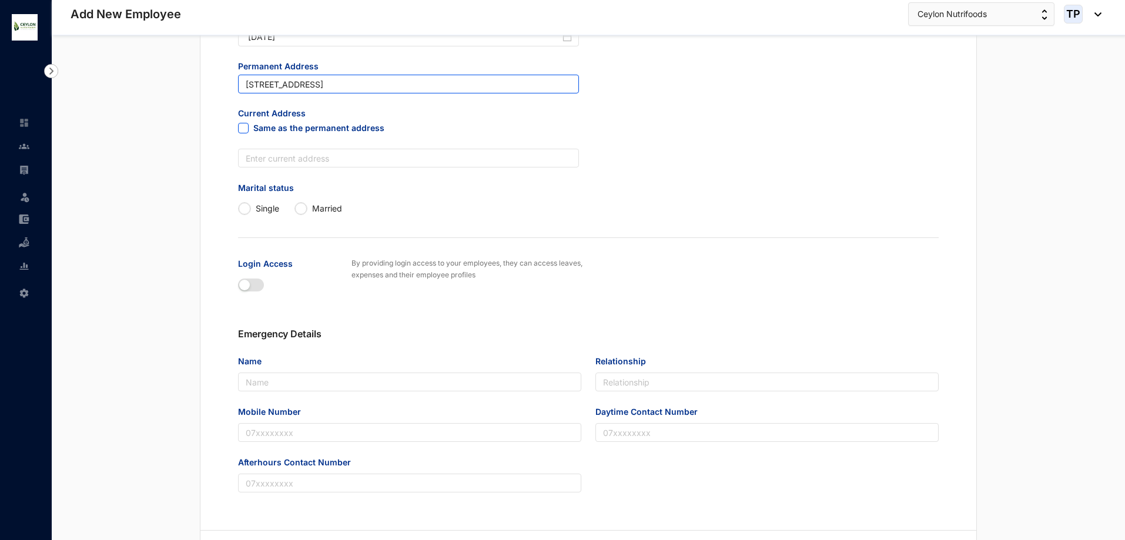
type input "[STREET_ADDRESS]"
click at [243, 130] on input "Same as the permanent address" at bounding box center [242, 127] width 8 height 8
checkbox input "true"
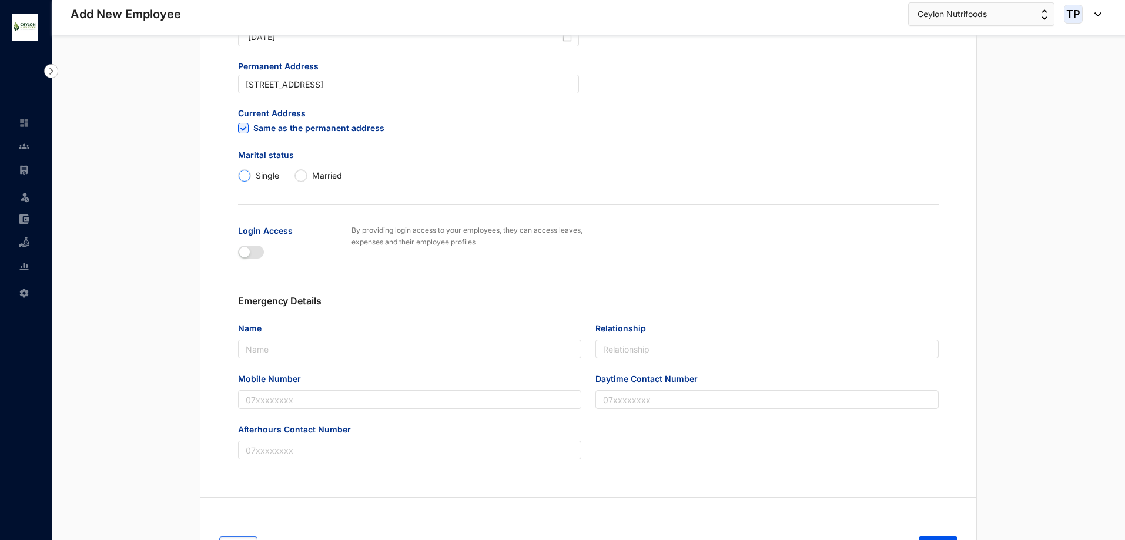
click at [247, 175] on input "Single" at bounding box center [245, 176] width 12 height 12
radio input "true"
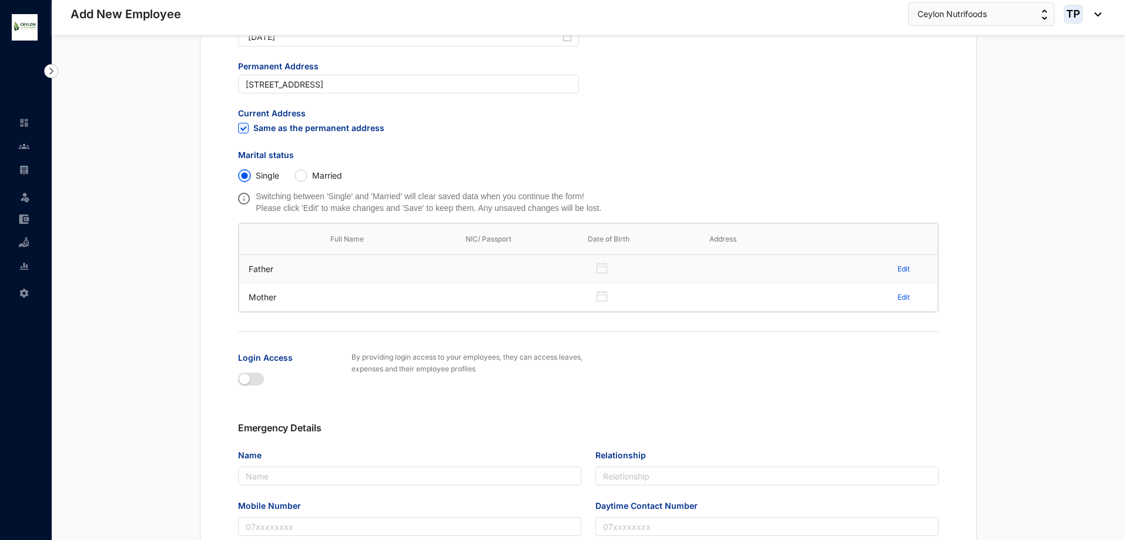
click at [338, 265] on td at bounding box center [389, 269] width 136 height 28
click at [347, 272] on td at bounding box center [389, 269] width 136 height 28
click at [383, 272] on td at bounding box center [389, 269] width 136 height 28
click at [521, 257] on td at bounding box center [517, 269] width 122 height 28
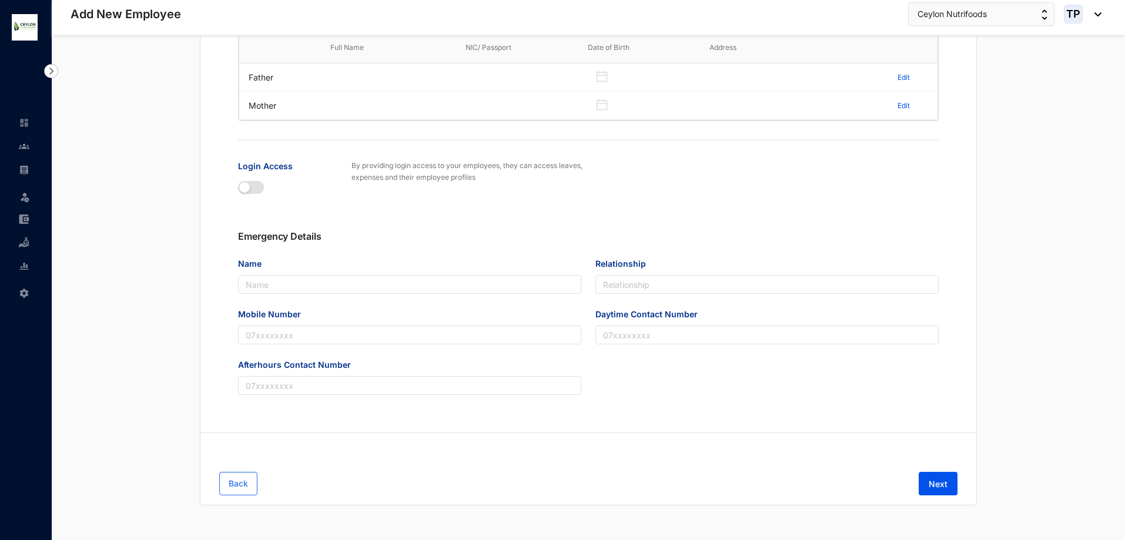
scroll to position [604, 0]
click at [249, 183] on div "button" at bounding box center [244, 187] width 11 height 11
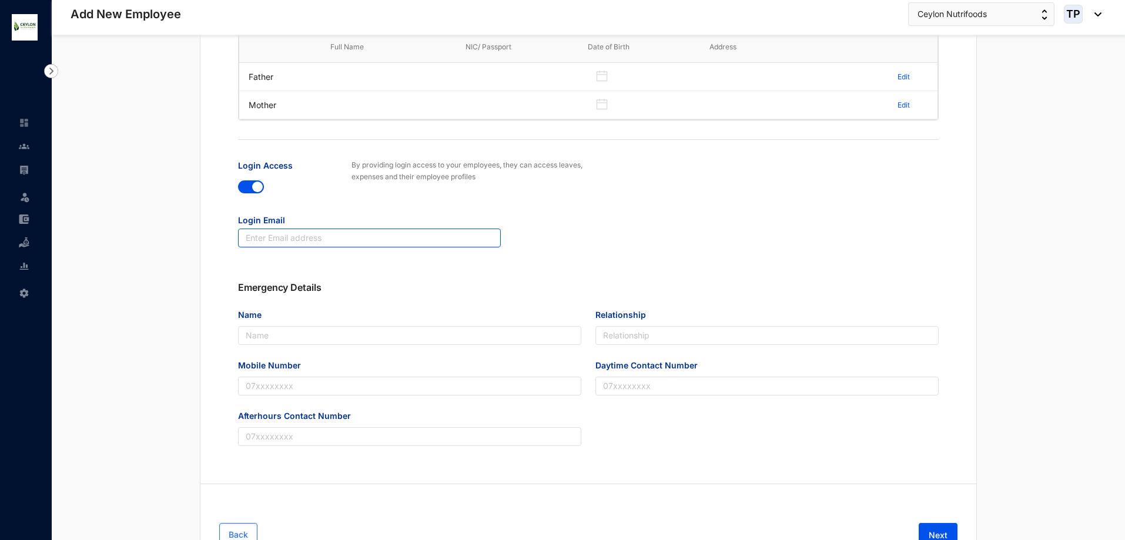
click at [380, 235] on input "text" at bounding box center [369, 238] width 263 height 19
click at [258, 192] on div "button" at bounding box center [257, 187] width 11 height 11
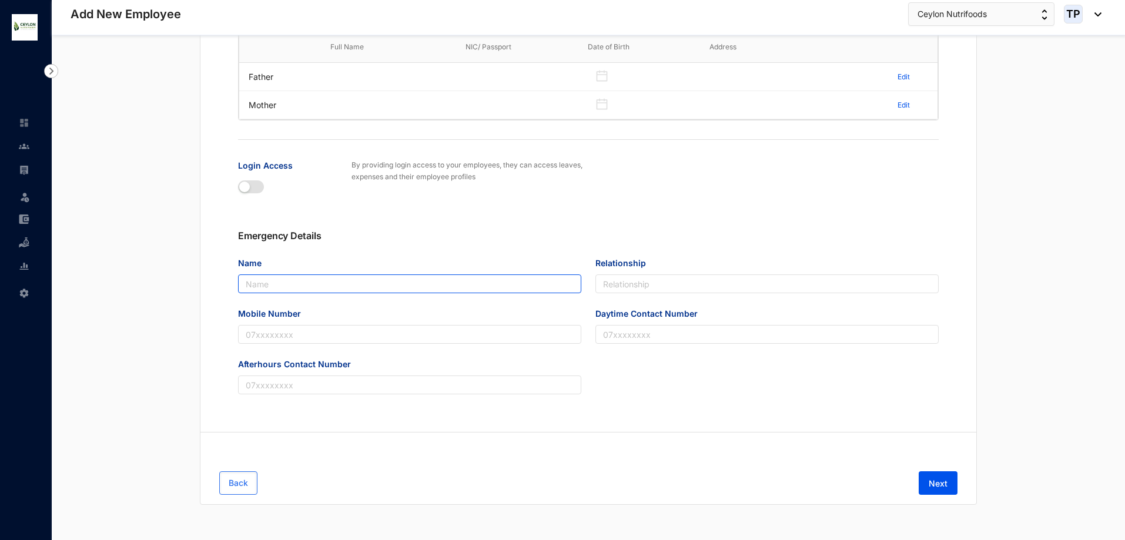
click at [307, 288] on input "Name" at bounding box center [409, 284] width 343 height 19
type input "Indika Sampath"
click at [619, 283] on input "Relationship" at bounding box center [766, 284] width 343 height 19
type input "Father"
click at [436, 335] on input "Mobile Number" at bounding box center [409, 334] width 343 height 19
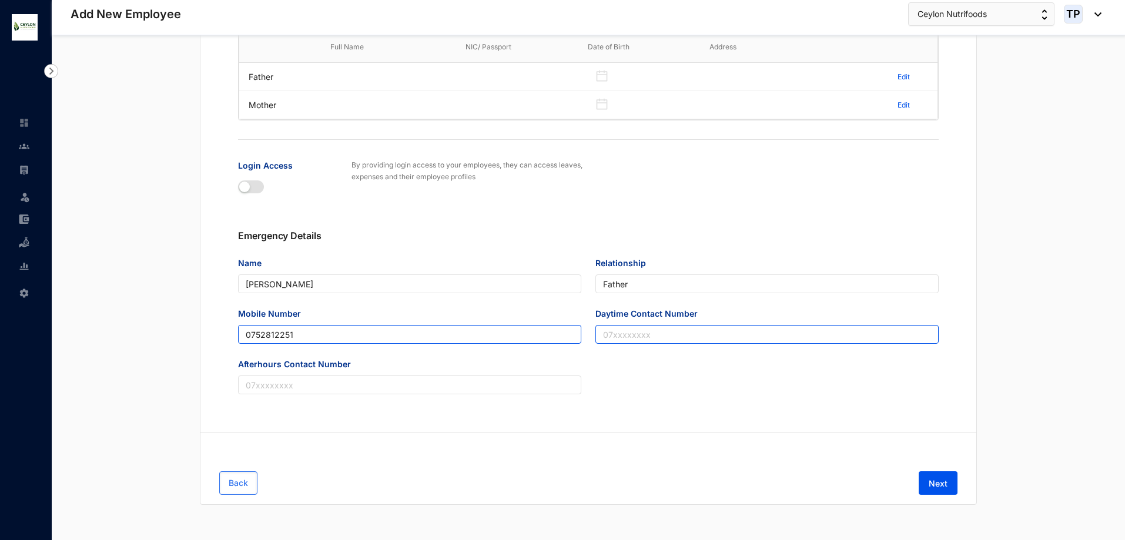
type input "0752812251"
click at [725, 336] on input "Daytime Contact Number" at bounding box center [766, 334] width 343 height 19
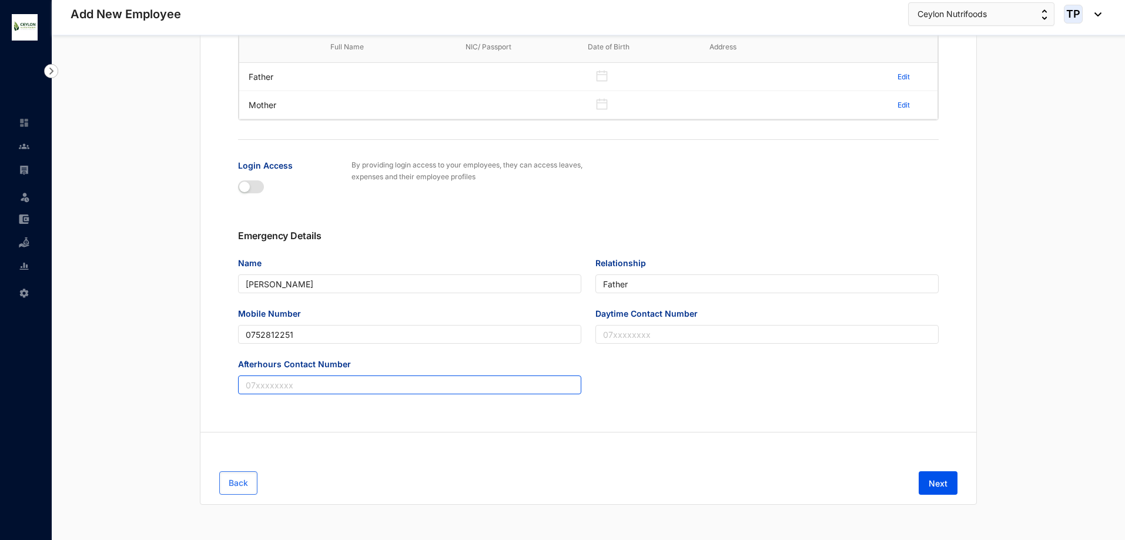
click at [422, 382] on input "Afterhours Contact Number" at bounding box center [409, 385] width 343 height 19
click at [939, 485] on span "Next" at bounding box center [938, 484] width 19 height 12
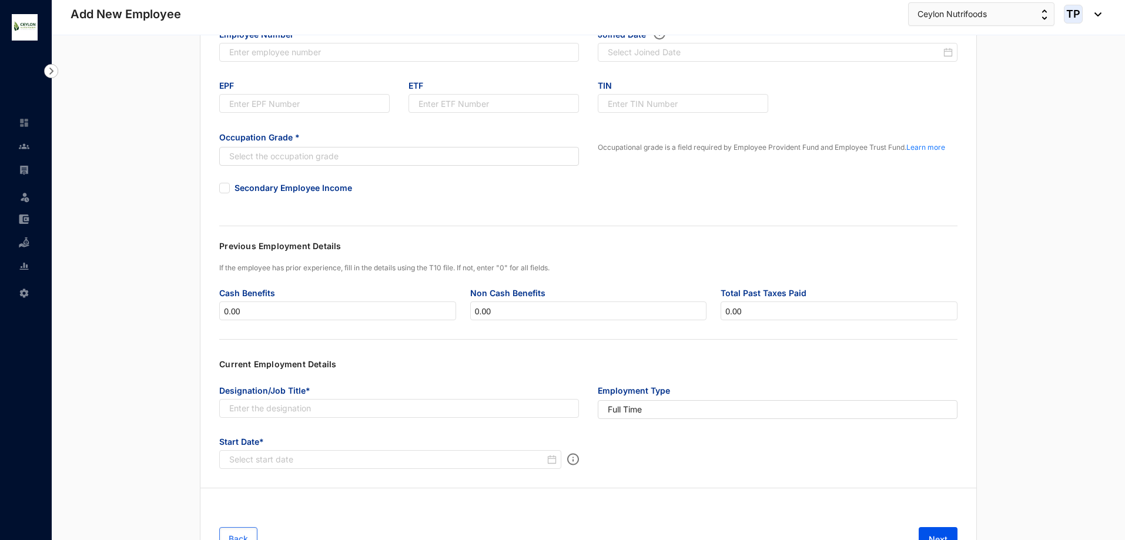
scroll to position [0, 0]
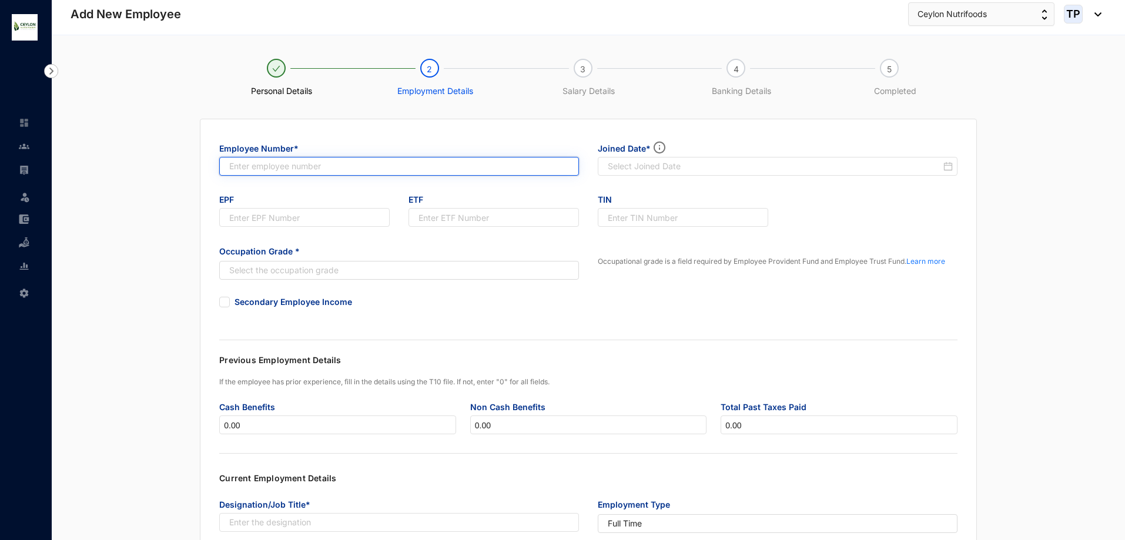
click at [342, 168] on input "text" at bounding box center [399, 166] width 360 height 19
type input "007"
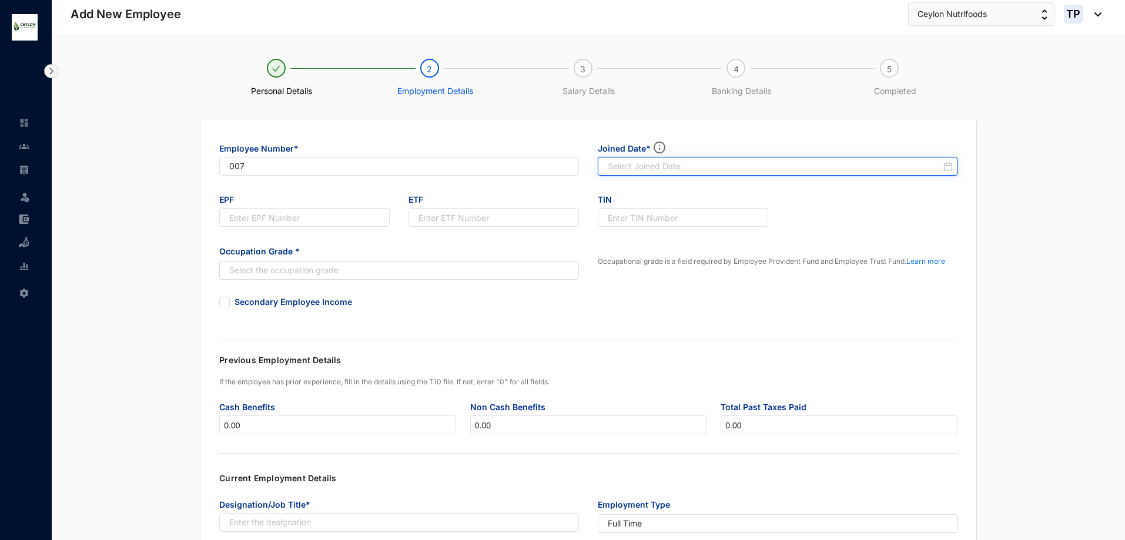
type input "007"
click at [671, 170] on input at bounding box center [774, 166] width 333 height 12
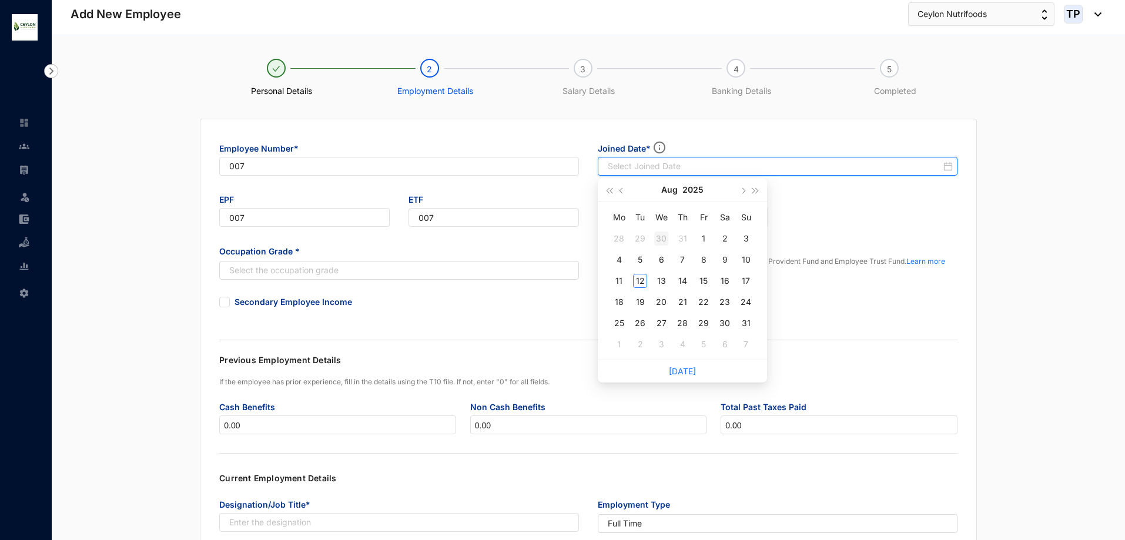
type input "[DATE]"
click at [623, 190] on span "button" at bounding box center [623, 191] width 6 height 6
type input "[DATE]"
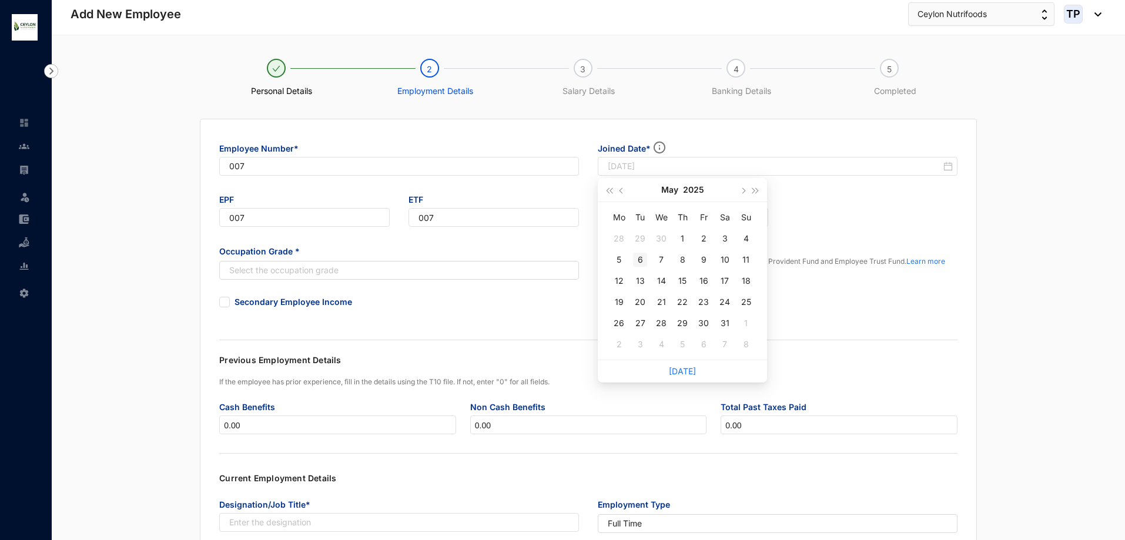
click at [638, 257] on div "6" at bounding box center [640, 260] width 14 height 14
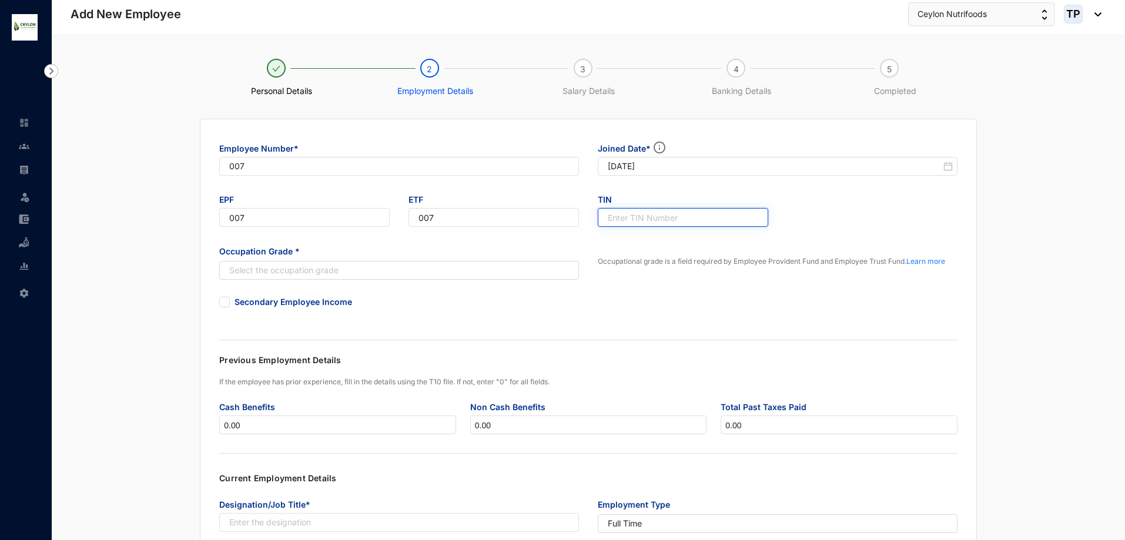
click at [653, 220] on input "text" at bounding box center [683, 217] width 170 height 19
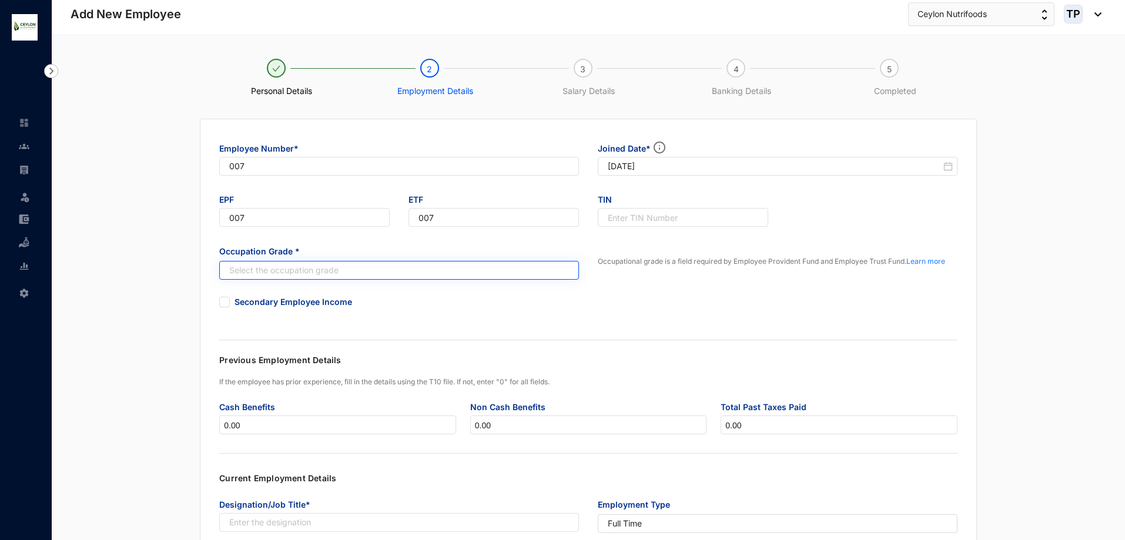
click at [430, 272] on input "search" at bounding box center [393, 271] width 338 height 18
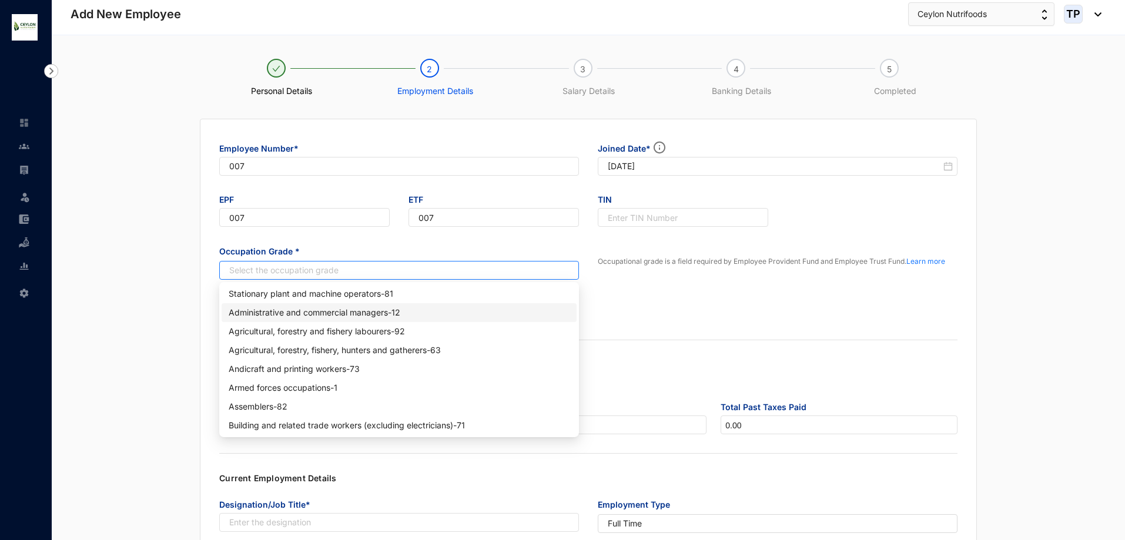
click at [344, 310] on div "Administrative and commercial managers - 12" at bounding box center [399, 312] width 341 height 13
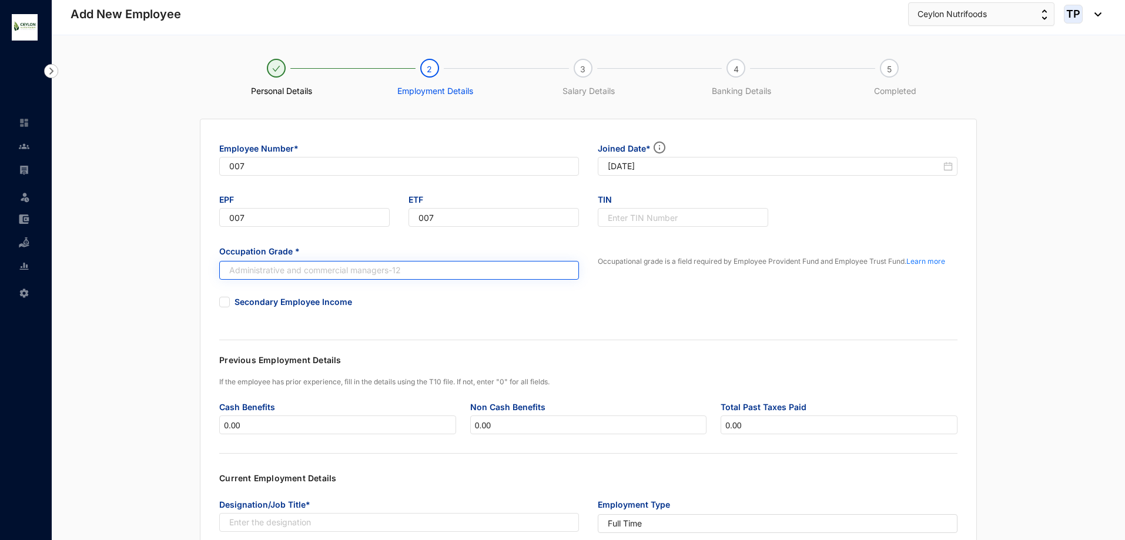
click at [406, 273] on span "Administrative and commercial managers - 12" at bounding box center [399, 270] width 340 height 13
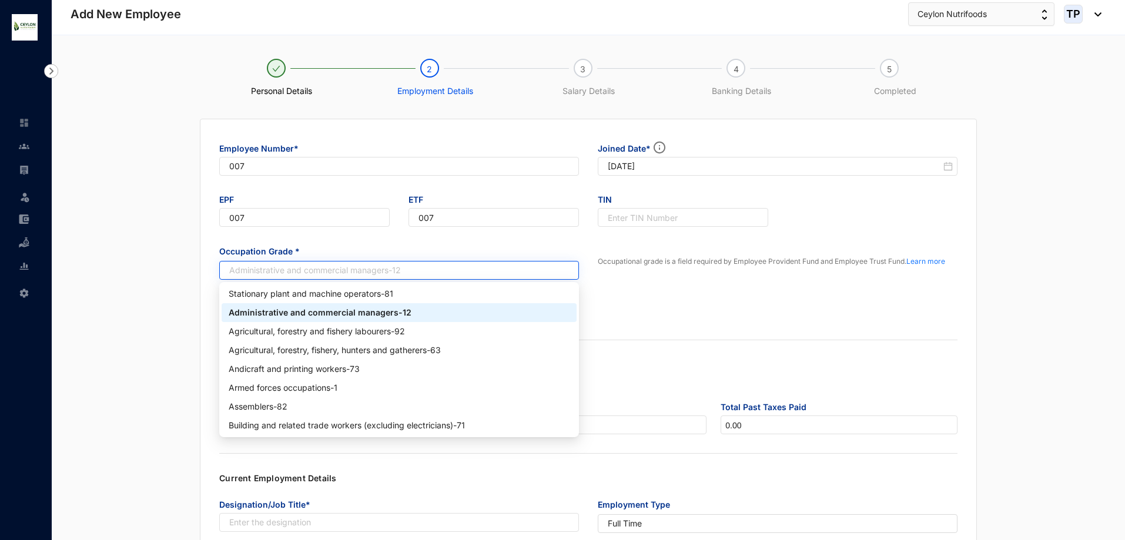
click at [406, 269] on span "Administrative and commercial managers - 12" at bounding box center [399, 270] width 340 height 13
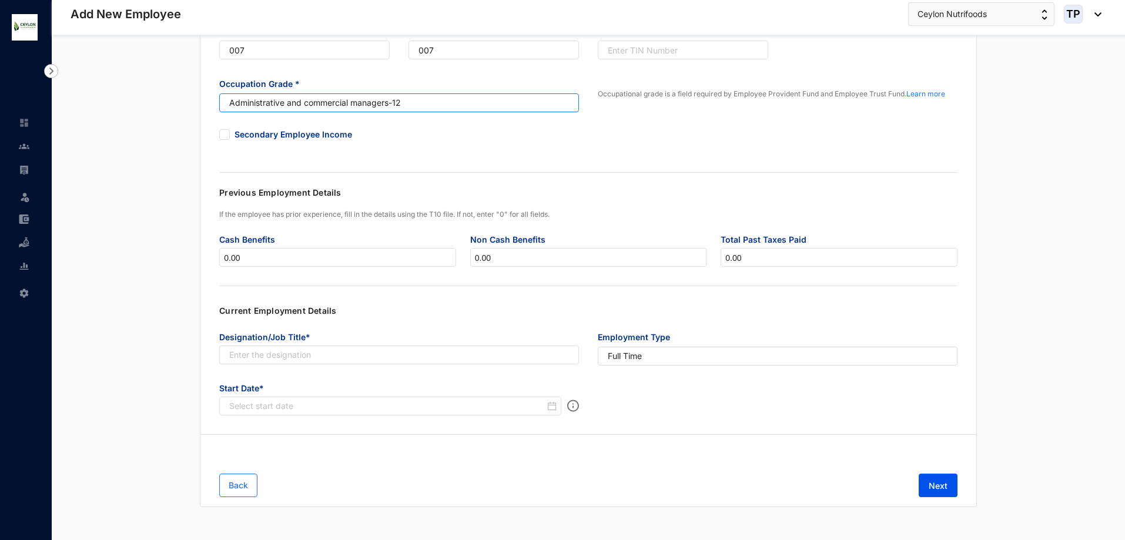
scroll to position [170, 0]
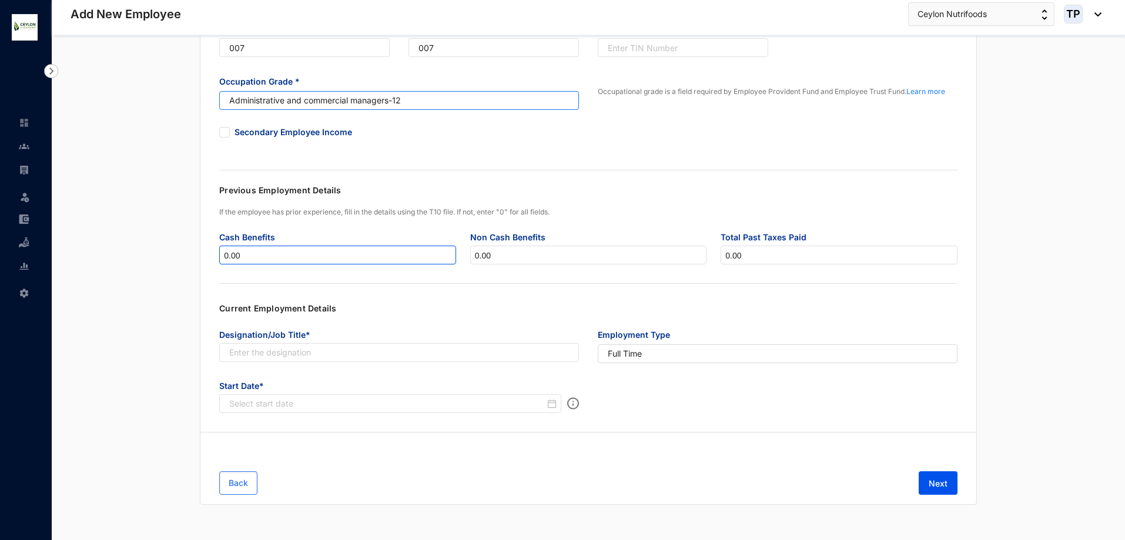
click at [340, 252] on input "0.00" at bounding box center [337, 255] width 235 height 19
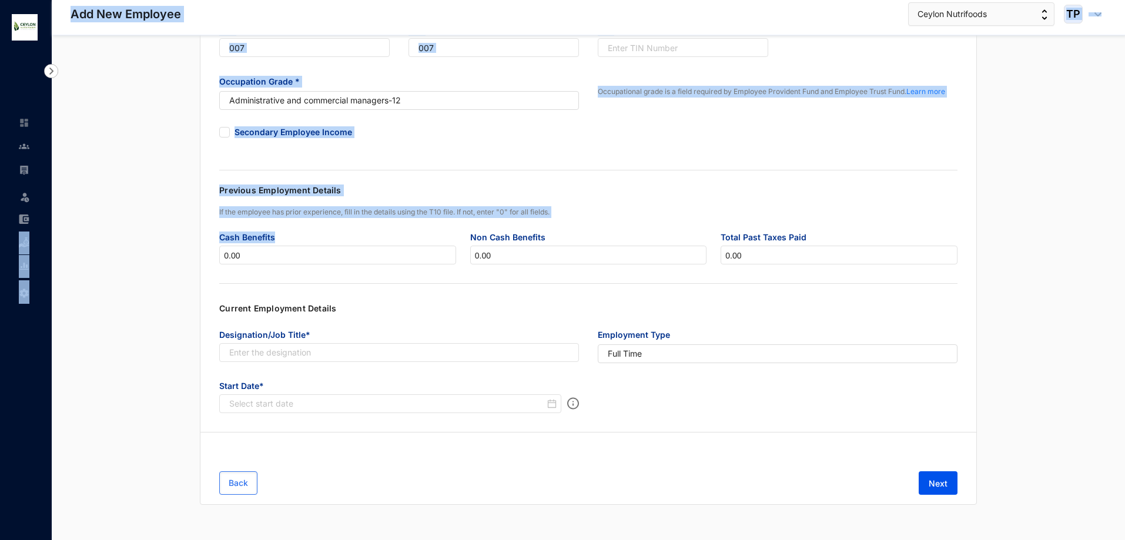
drag, startPoint x: 323, startPoint y: 230, endPoint x: 47, endPoint y: 230, distance: 276.3
click at [47, 230] on div "Add New Employee Leave Settings Add New Employee Ceylon Nutrifoods TP Personal …" at bounding box center [562, 185] width 1125 height 710
click at [293, 231] on span "Cash Benefits" at bounding box center [337, 236] width 236 height 19
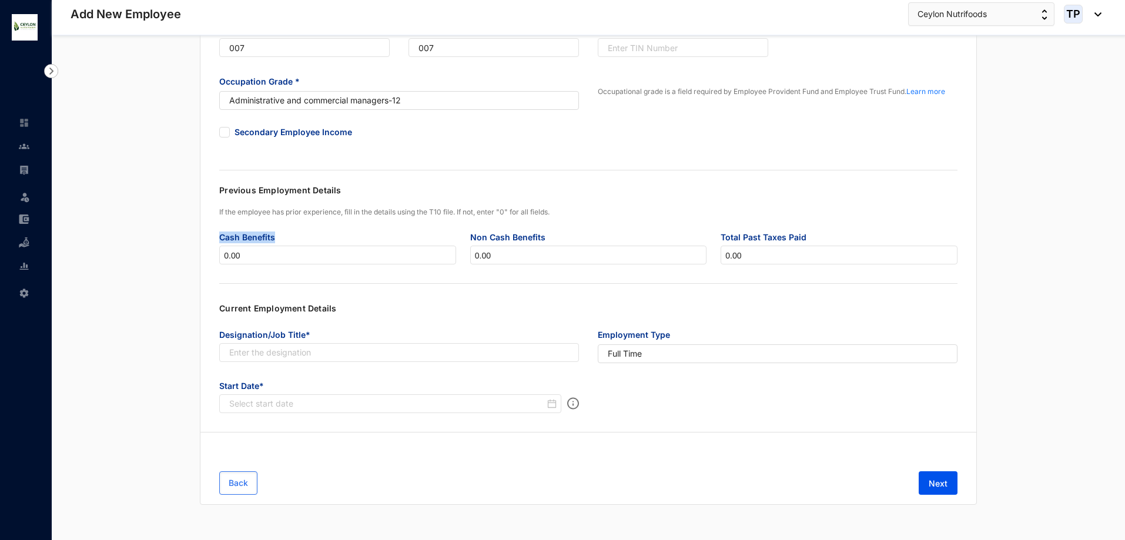
drag, startPoint x: 279, startPoint y: 238, endPoint x: 199, endPoint y: 238, distance: 79.9
click at [199, 238] on div "Employee Number* 007 Joined Date* 2025-05-06 EPF 007 ETF 007 TIN Occupation Gra…" at bounding box center [589, 227] width 1036 height 556
copy span "Cash Benefits"
drag, startPoint x: 546, startPoint y: 238, endPoint x: 444, endPoint y: 249, distance: 102.8
click at [444, 249] on div "Cash Benefits 0.00 Non Cash Benefits 0.00 Total Past Taxes Paid 0.00" at bounding box center [588, 253] width 752 height 52
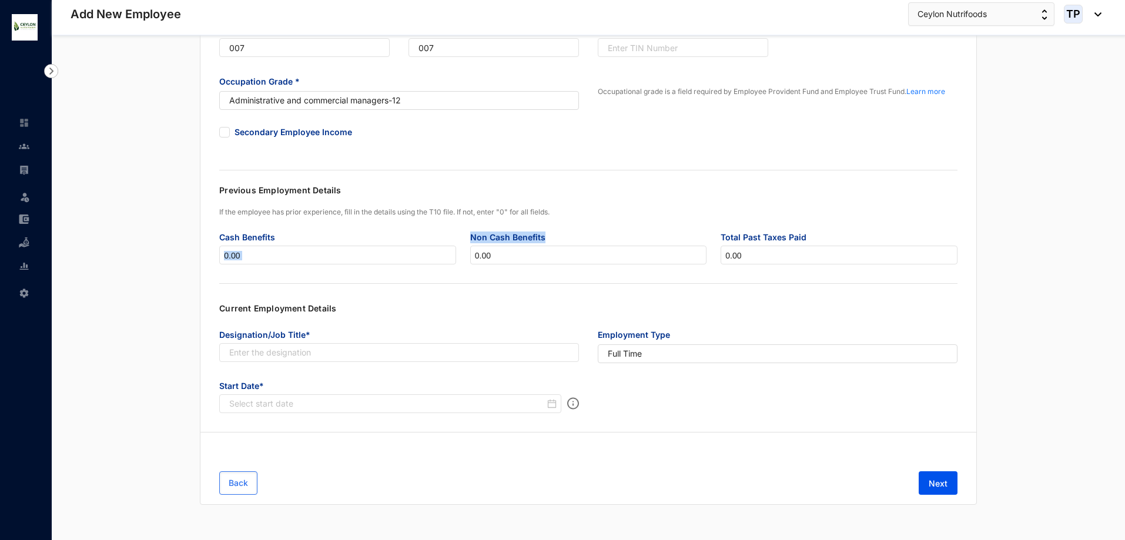
copy div "Non Cash Benefits"
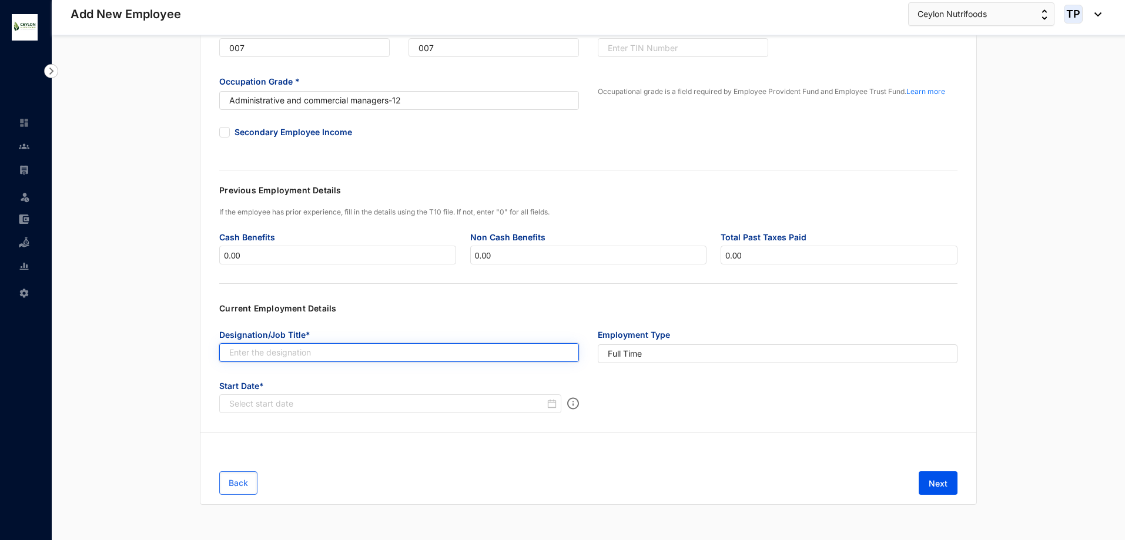
click at [356, 351] on input "text" at bounding box center [399, 352] width 360 height 19
click at [692, 350] on span "Full Time" at bounding box center [778, 353] width 340 height 13
click at [474, 441] on div "Employee Number* 007 Joined Date* 2025-05-06 EPF 007 ETF 007 TIN Occupation Gra…" at bounding box center [588, 227] width 777 height 556
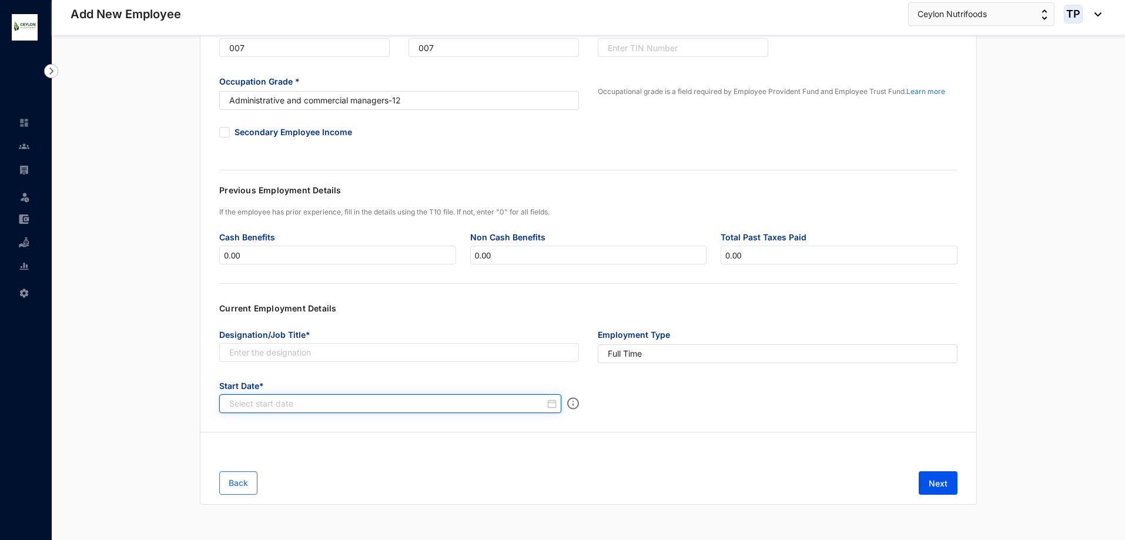
click at [409, 398] on input at bounding box center [387, 404] width 316 height 12
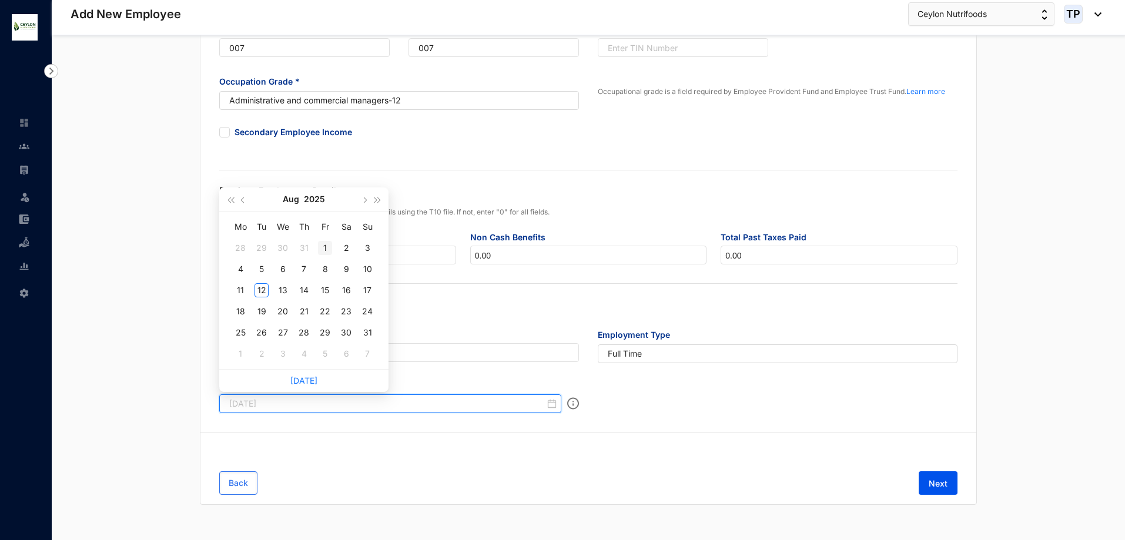
type input "[DATE]"
click at [317, 247] on td "1" at bounding box center [324, 247] width 21 height 21
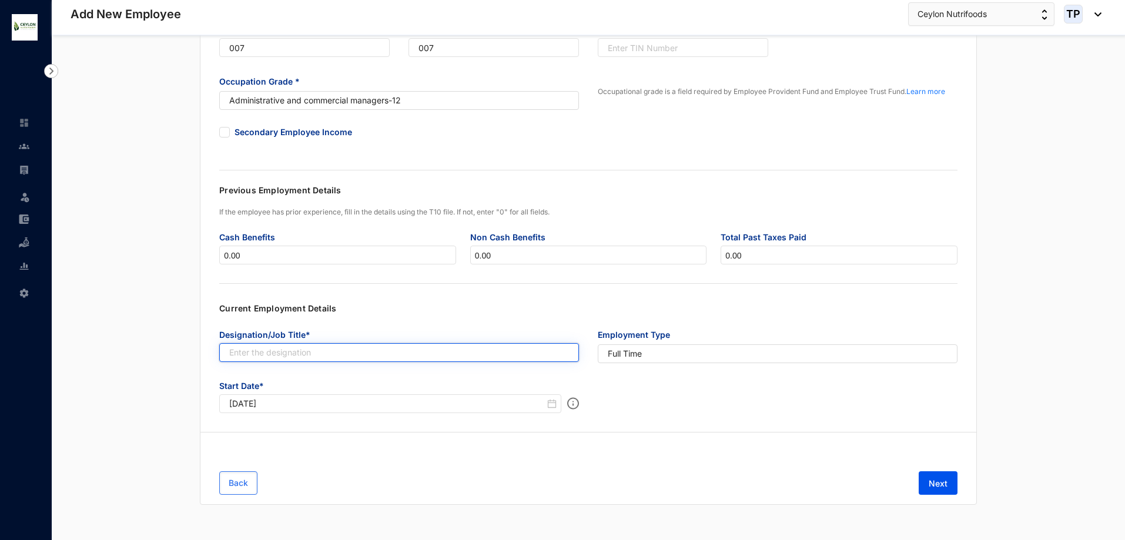
click at [368, 356] on input "text" at bounding box center [399, 352] width 360 height 19
paste input "Assistant accountant"
type input "Assistant accountant"
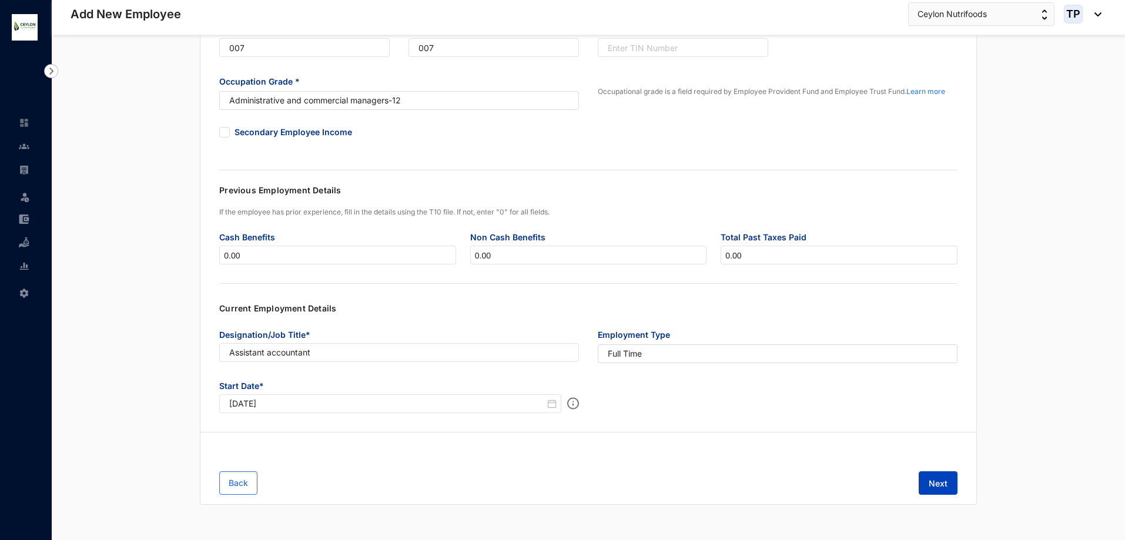
click at [951, 485] on button "Next" at bounding box center [938, 483] width 39 height 24
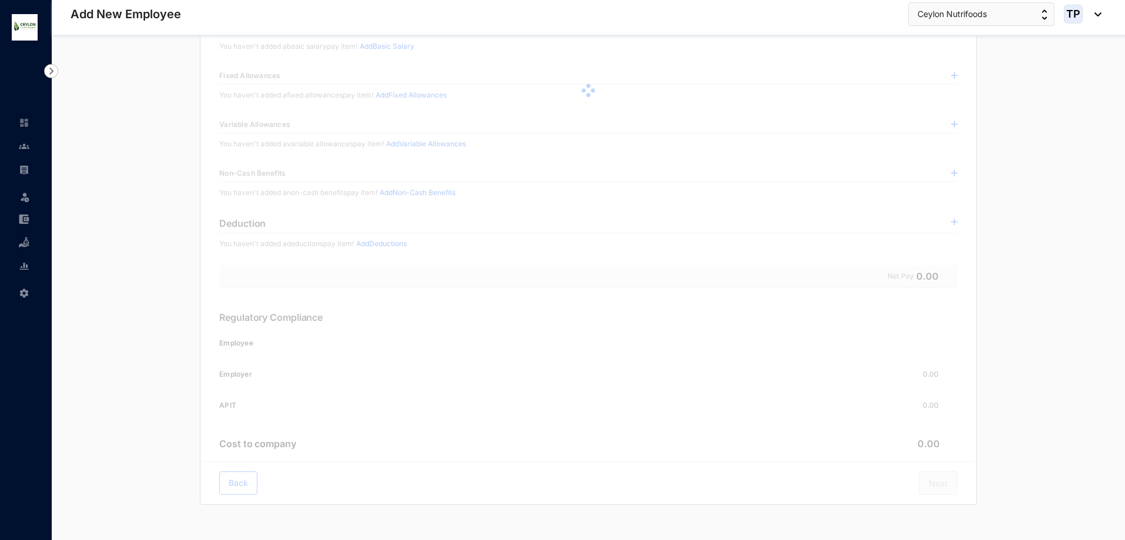
scroll to position [0, 0]
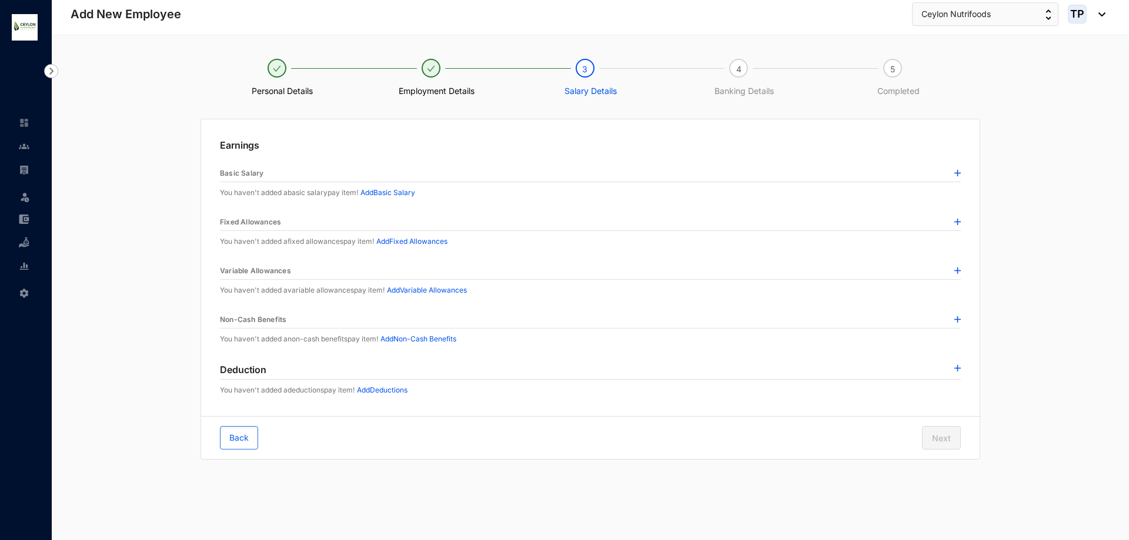
click at [959, 172] on img at bounding box center [957, 173] width 6 height 6
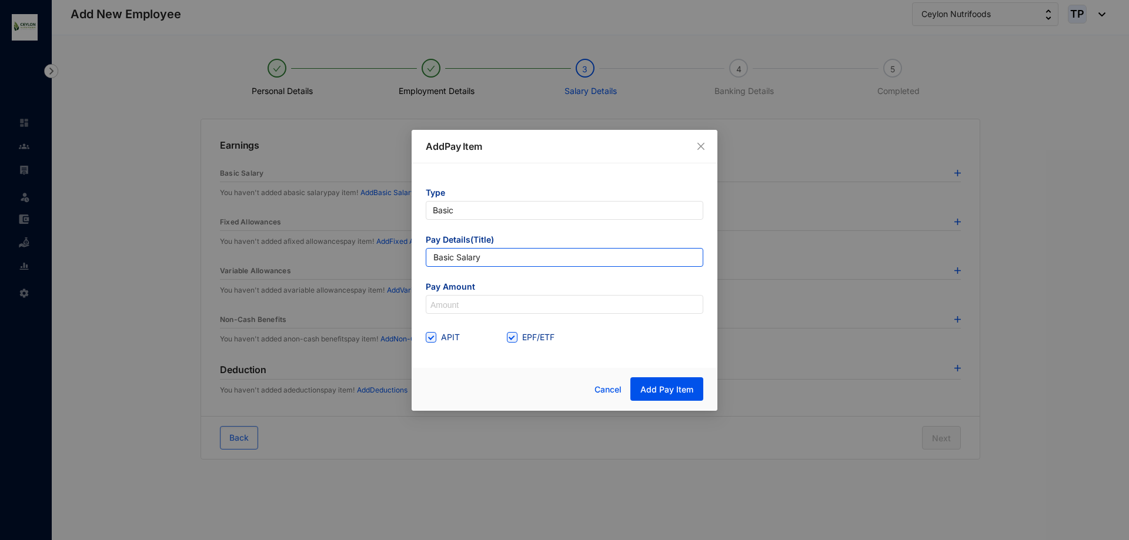
click at [518, 260] on input "Basic Salary" at bounding box center [564, 257] width 277 height 19
click at [540, 307] on input at bounding box center [564, 305] width 276 height 19
click at [436, 337] on span at bounding box center [431, 337] width 11 height 11
click at [434, 337] on input "APIT" at bounding box center [430, 336] width 8 height 8
click at [431, 337] on input "APIT" at bounding box center [430, 336] width 8 height 8
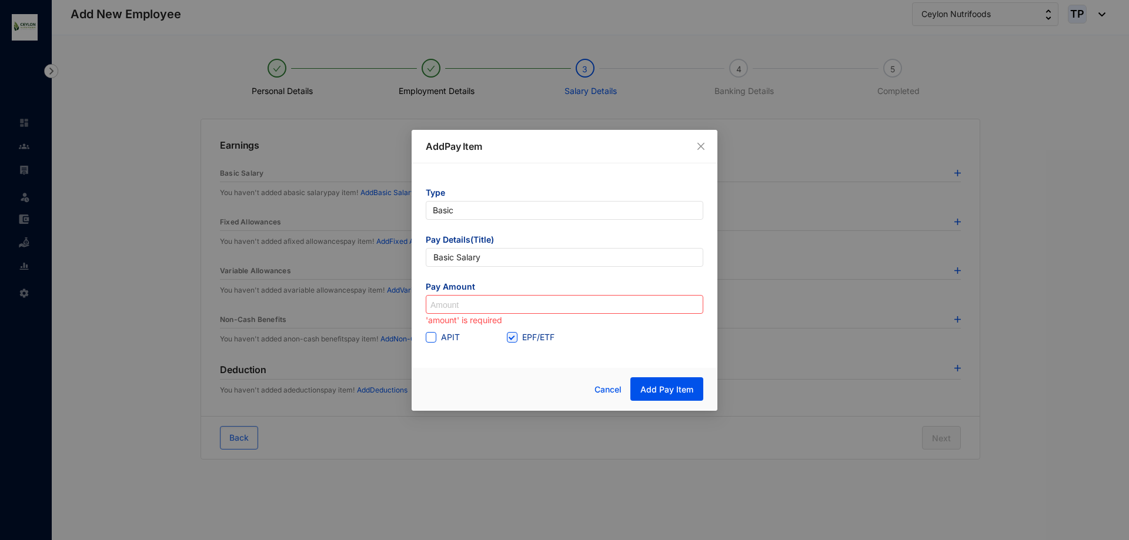
checkbox input "true"
click at [447, 306] on input at bounding box center [564, 305] width 276 height 19
type input "30,000"
click at [670, 386] on span "Add Pay Item" at bounding box center [666, 390] width 53 height 12
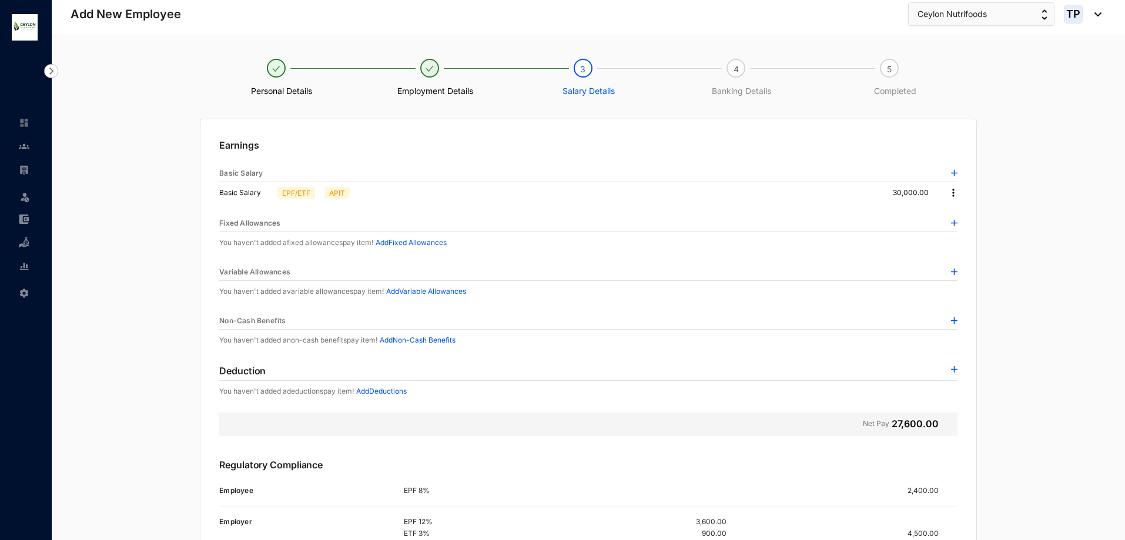
click at [302, 193] on p "EPF/ETF" at bounding box center [296, 193] width 28 height 11
click at [282, 224] on div "Fixed Allowances" at bounding box center [588, 223] width 738 height 17
click at [953, 220] on img at bounding box center [954, 223] width 6 height 6
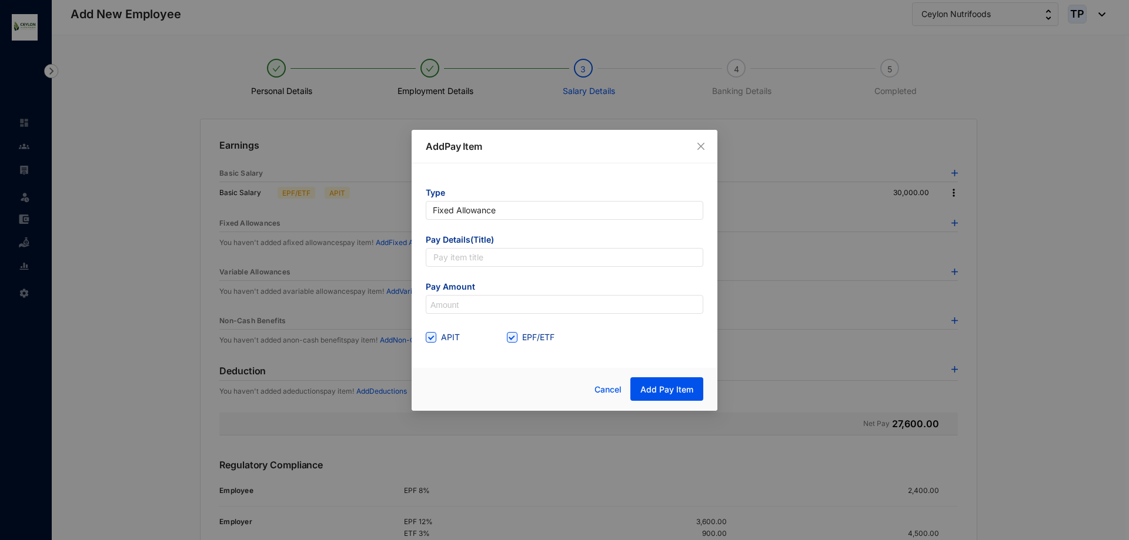
click at [700, 155] on div "Add Pay Item" at bounding box center [564, 147] width 306 height 34
click at [704, 149] on icon "close" at bounding box center [700, 145] width 7 height 7
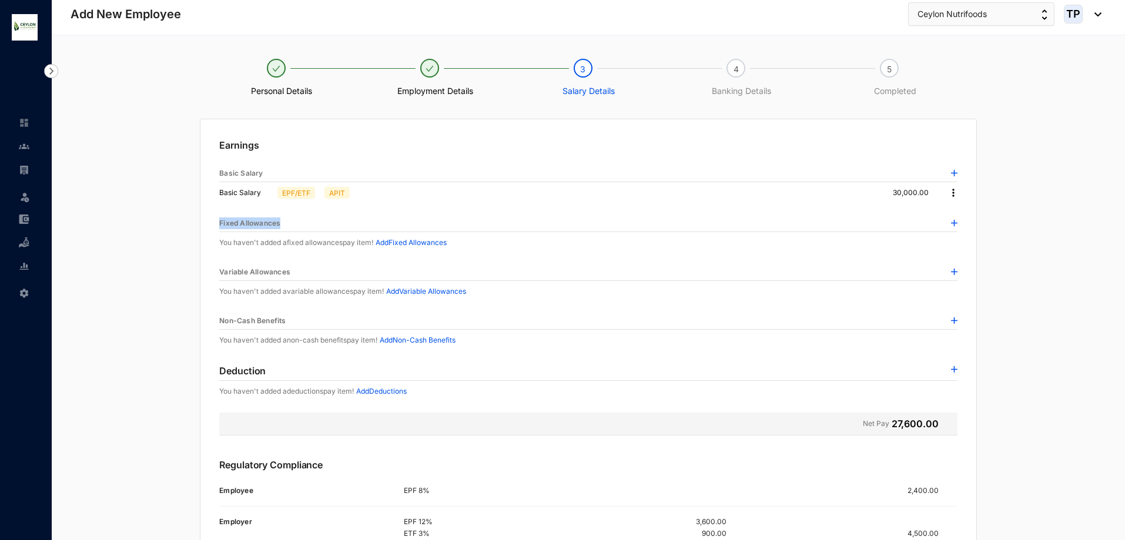
drag, startPoint x: 280, startPoint y: 222, endPoint x: 204, endPoint y: 224, distance: 76.4
click at [204, 224] on div "Earnings Basic Salary Basic Salary EPF/ETF APIT 30,000.00 Fixed Allowances You …" at bounding box center [588, 359] width 776 height 480
copy p "Fixed Allowances"
drag, startPoint x: 289, startPoint y: 269, endPoint x: 145, endPoint y: 278, distance: 144.3
click at [145, 278] on div "Earnings Basic Salary Basic Salary EPF/ETF APIT 30,000.00 Fixed Allowances You …" at bounding box center [589, 381] width 1036 height 524
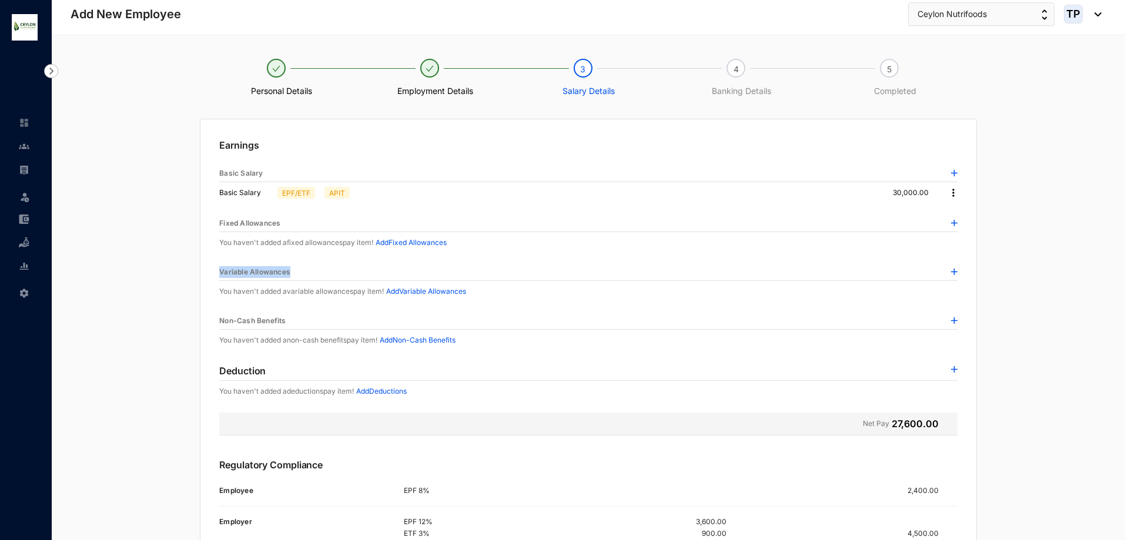
copy p "Variable Allowances"
drag, startPoint x: 290, startPoint y: 317, endPoint x: 145, endPoint y: 310, distance: 145.3
click at [145, 310] on div "Earnings Basic Salary Basic Salary EPF/ETF APIT 30,000.00 Fixed Allowances You …" at bounding box center [589, 381] width 1036 height 524
copy p "Non-Cash Benefits"
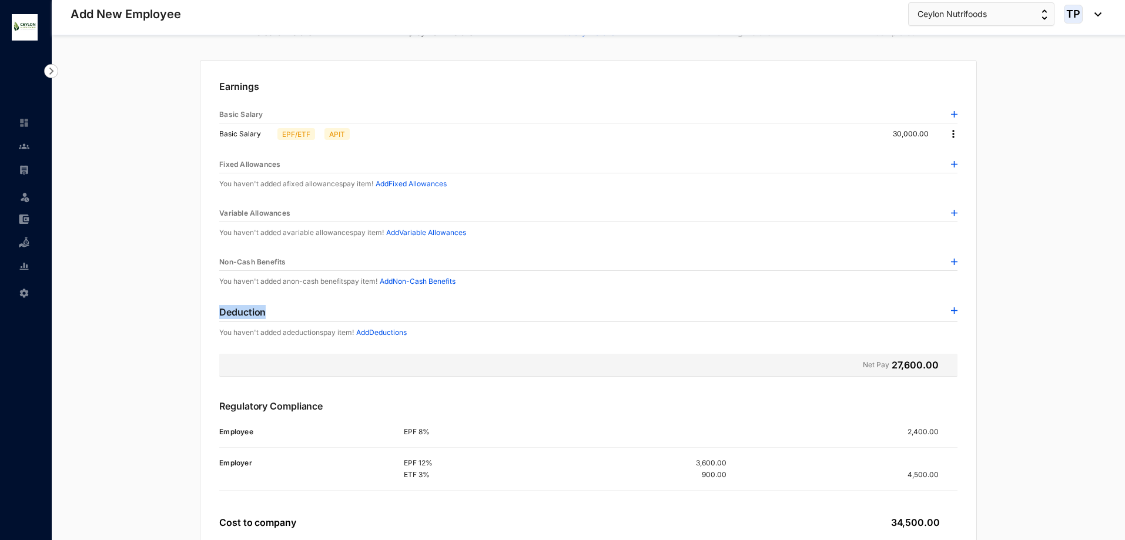
drag, startPoint x: 267, startPoint y: 309, endPoint x: 183, endPoint y: 319, distance: 84.7
click at [183, 319] on div "Earnings Basic Salary Basic Salary EPF/ETF APIT 30,000.00 Fixed Allowances You …" at bounding box center [589, 322] width 1036 height 524
copy p "Deduction"
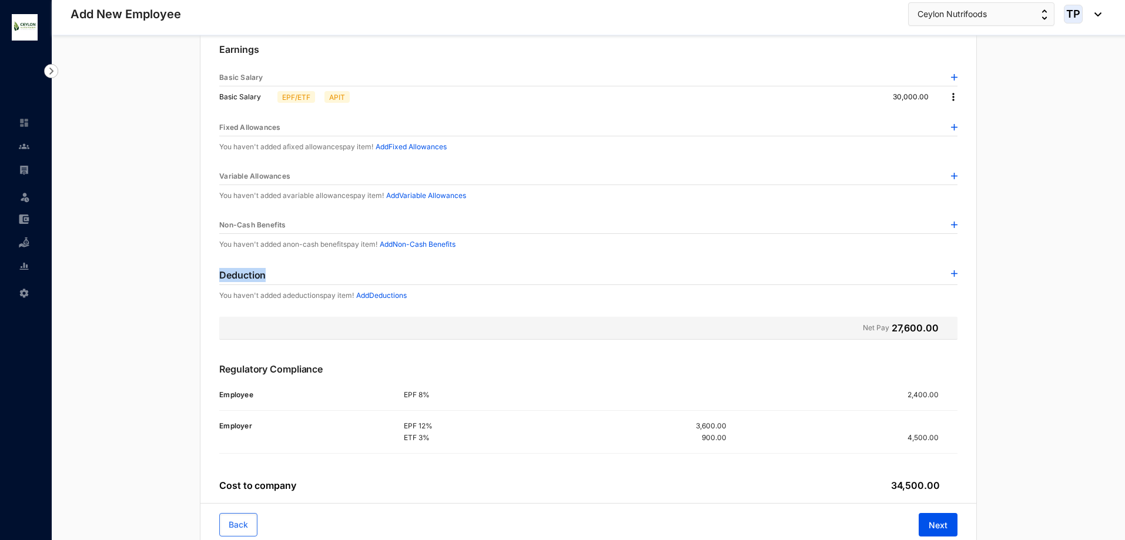
scroll to position [138, 0]
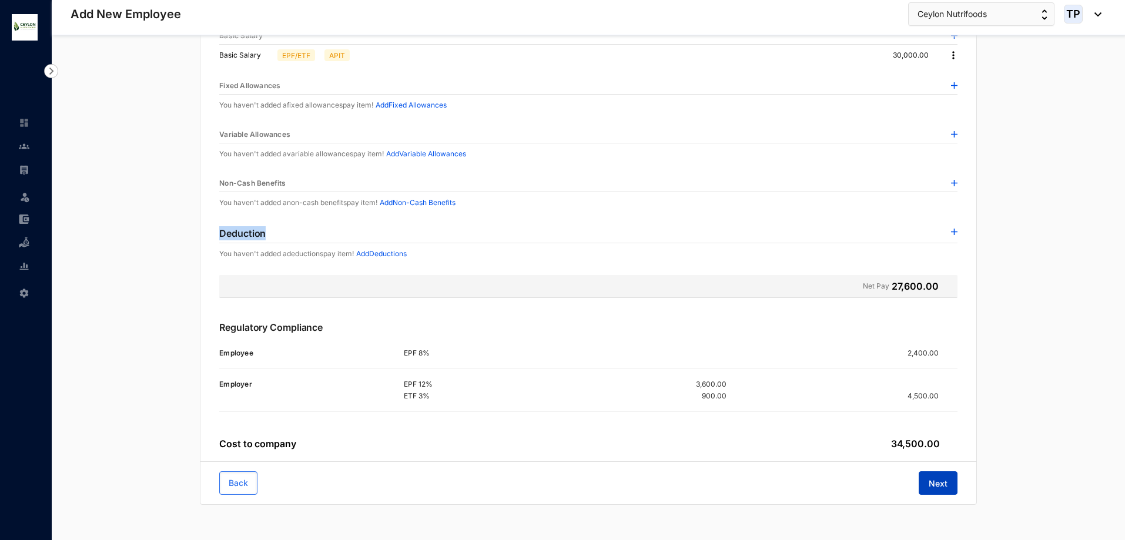
click at [945, 486] on span "Next" at bounding box center [938, 484] width 19 height 12
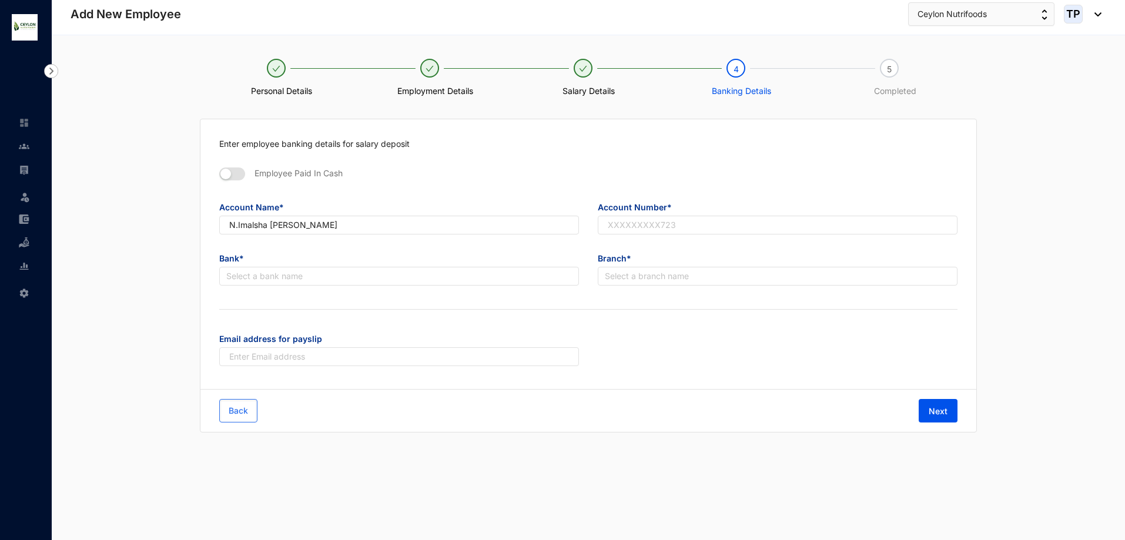
scroll to position [0, 0]
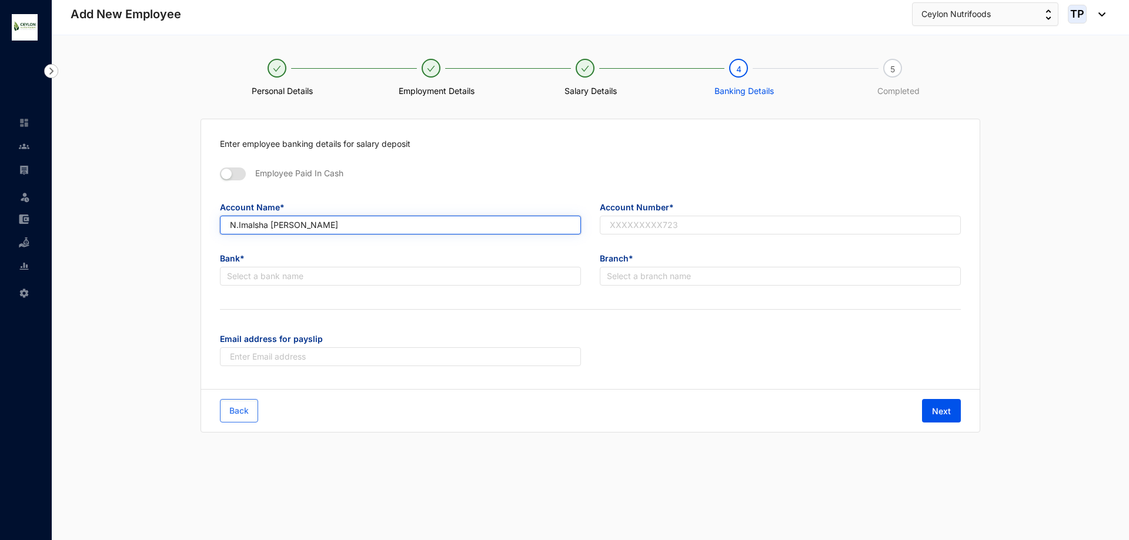
click at [317, 223] on input "N.Imalsha [PERSON_NAME]" at bounding box center [400, 225] width 361 height 19
type input "N.Imalsha [PERSON_NAME]"
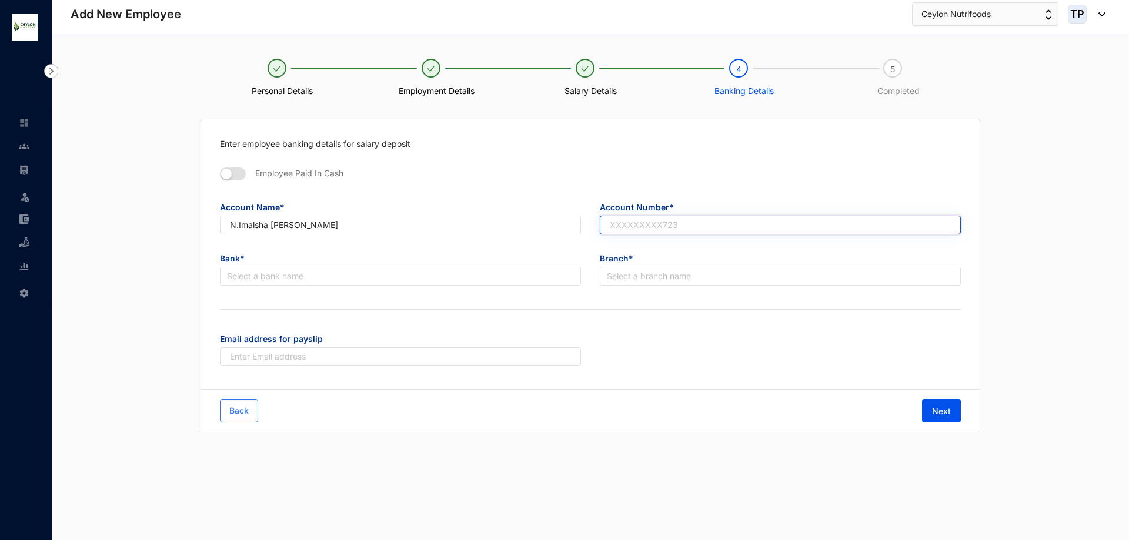
click at [623, 223] on input "text" at bounding box center [780, 225] width 361 height 19
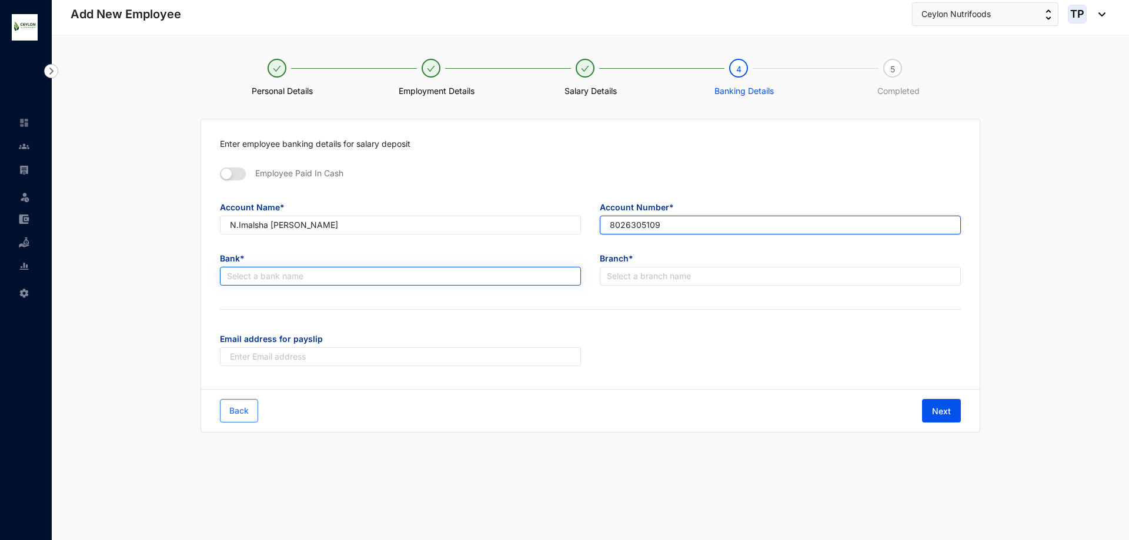
type input "8026305109"
click at [433, 270] on input "search" at bounding box center [400, 276] width 347 height 18
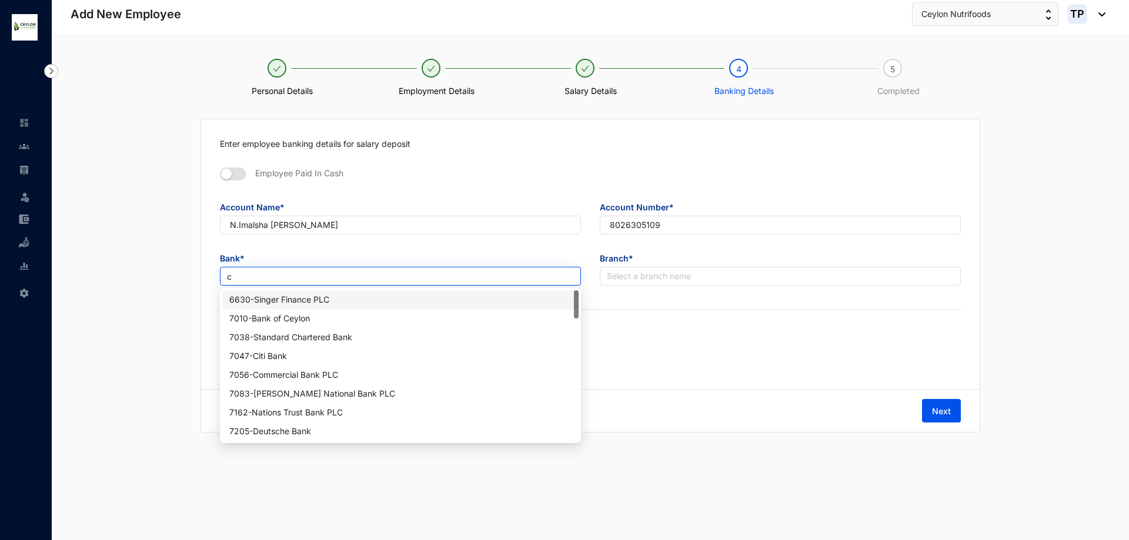
type input "co"
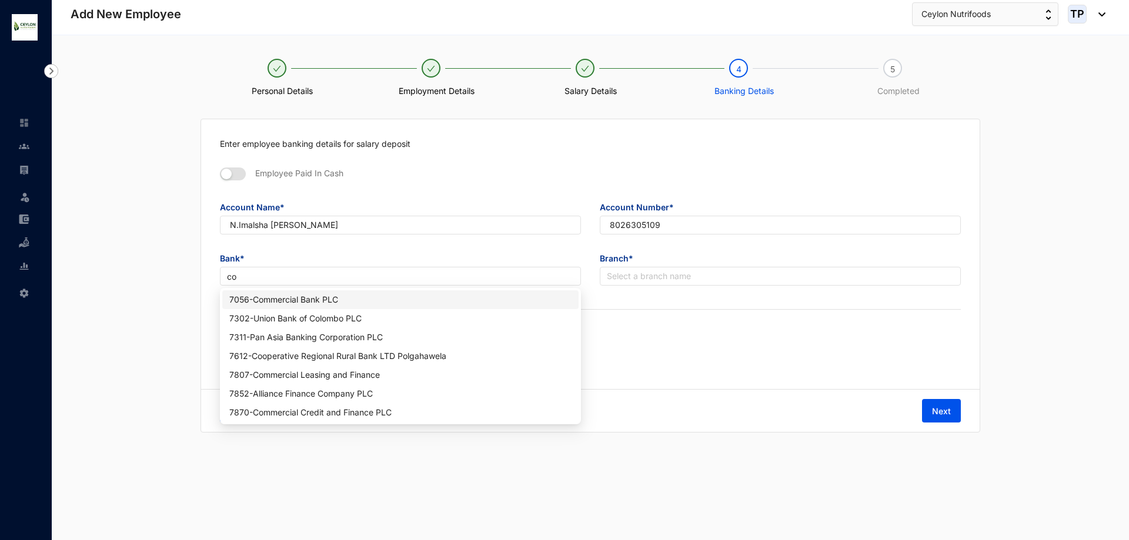
click at [442, 307] on div "7056 - Commercial Bank PLC" at bounding box center [400, 299] width 356 height 19
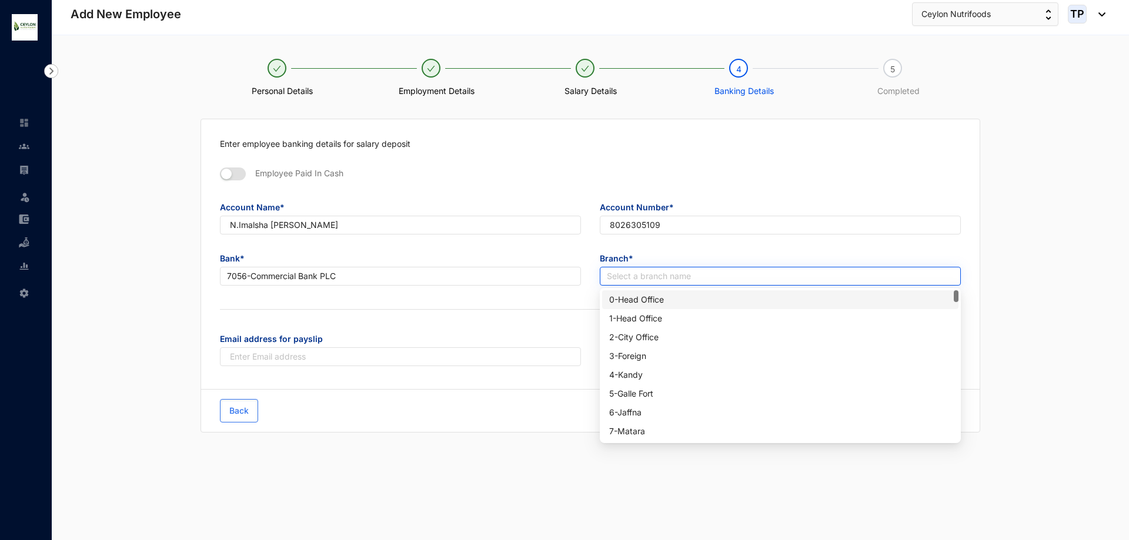
click at [688, 276] on input "search" at bounding box center [780, 276] width 347 height 18
type input "end"
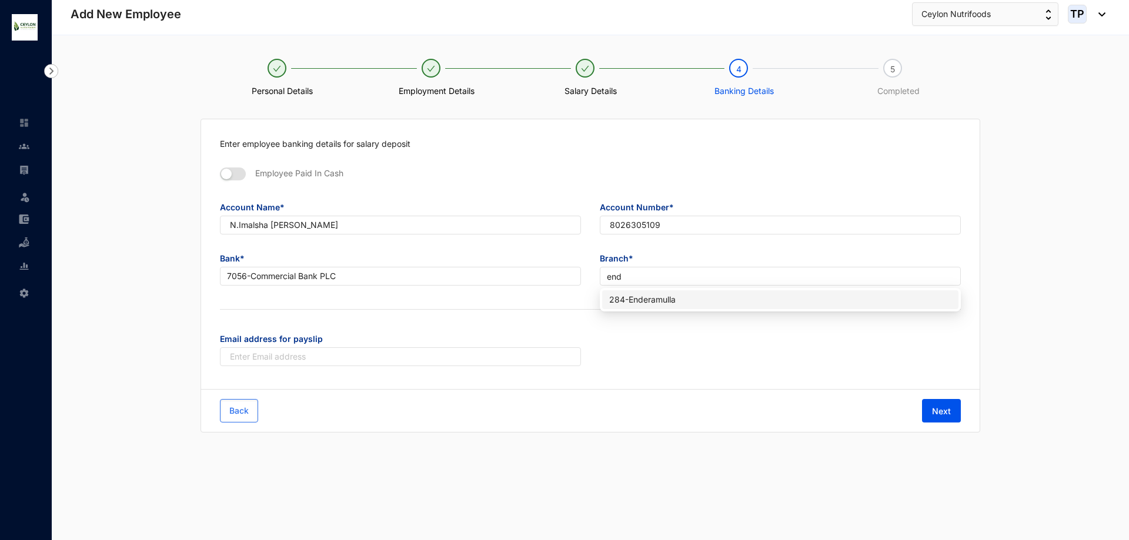
click at [700, 294] on div "284 - Enderamulla" at bounding box center [780, 299] width 342 height 13
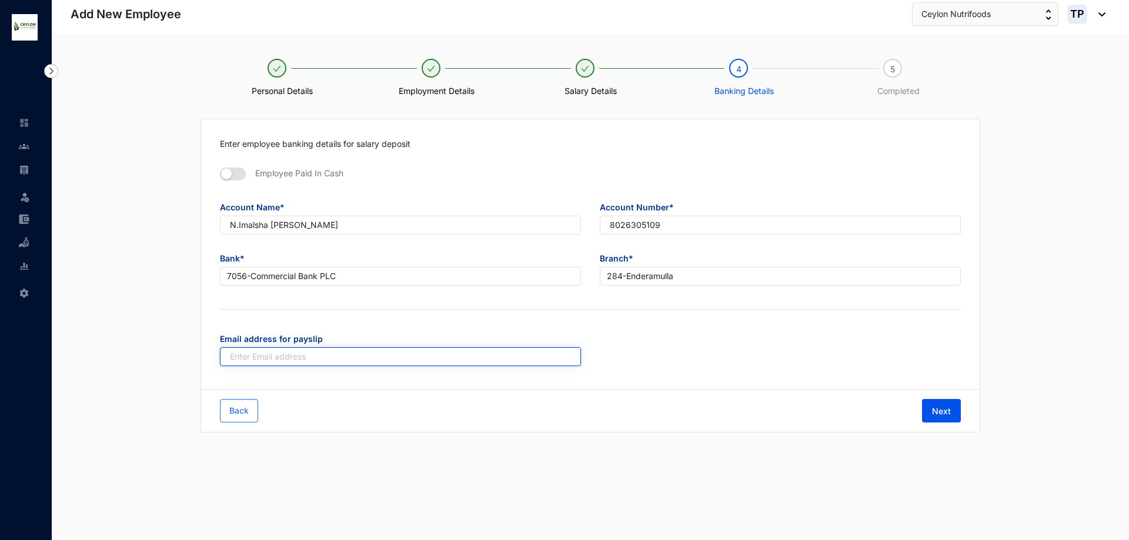
click at [476, 350] on input "text" at bounding box center [400, 356] width 361 height 19
drag, startPoint x: 329, startPoint y: 338, endPoint x: 189, endPoint y: 345, distance: 140.1
click at [189, 345] on div "Enter employee banking details for salary deposit Employee Paid In Cash Account…" at bounding box center [590, 276] width 1039 height 314
copy span "Email address for payslip"
click at [351, 363] on input "text" at bounding box center [400, 356] width 361 height 19
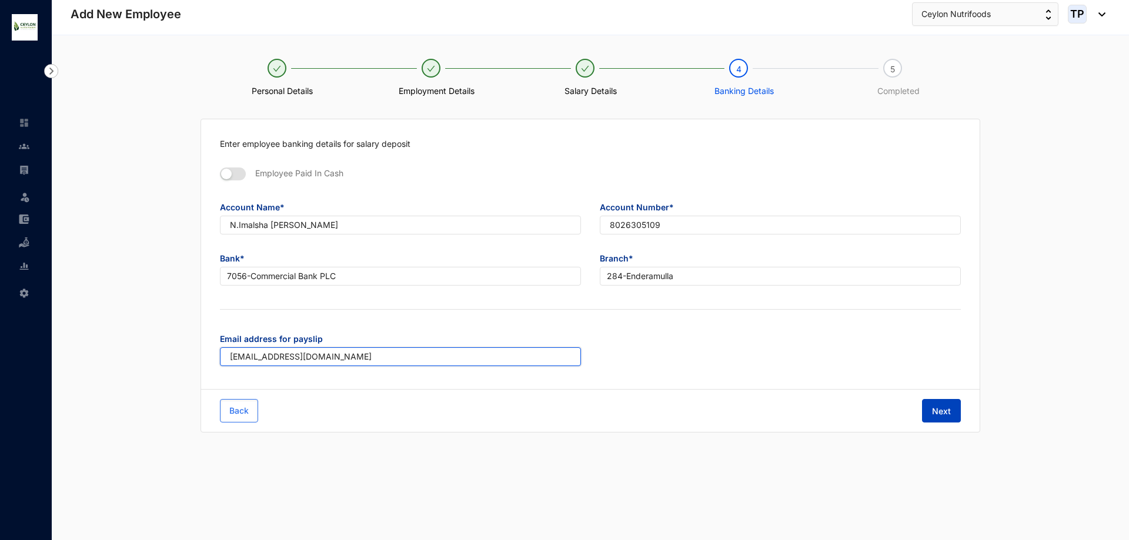
type input "[EMAIL_ADDRESS][DOMAIN_NAME]"
click at [942, 407] on span "Next" at bounding box center [941, 412] width 19 height 12
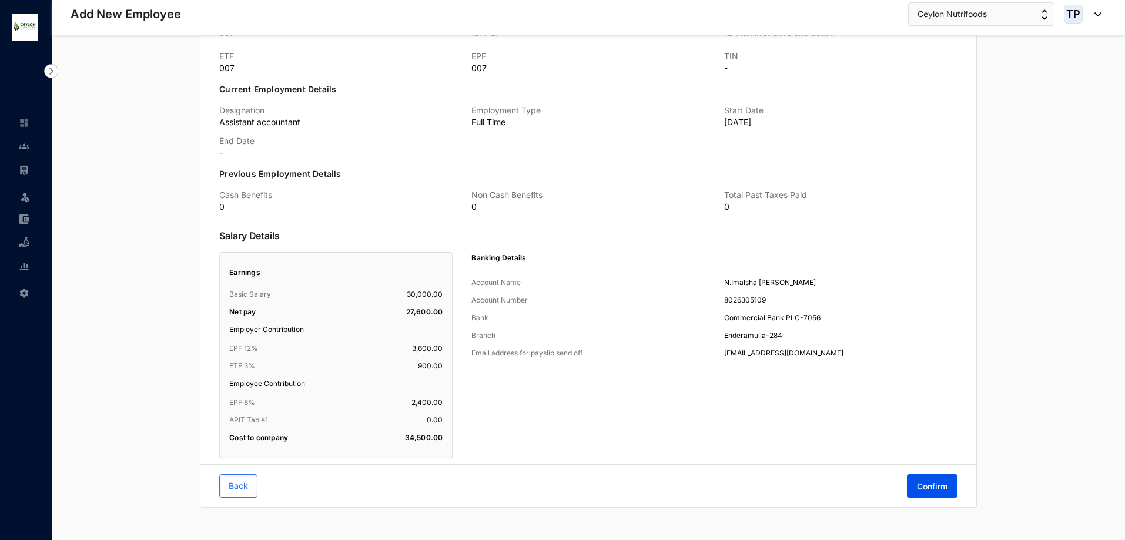
scroll to position [424, 0]
click at [948, 486] on button "Confirm" at bounding box center [932, 483] width 51 height 24
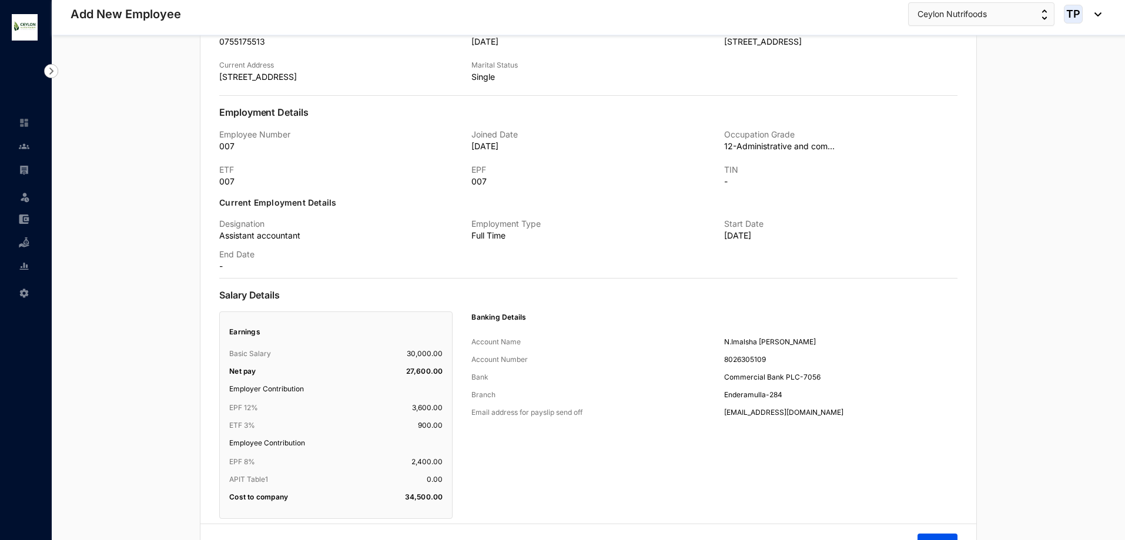
scroll to position [458, 0]
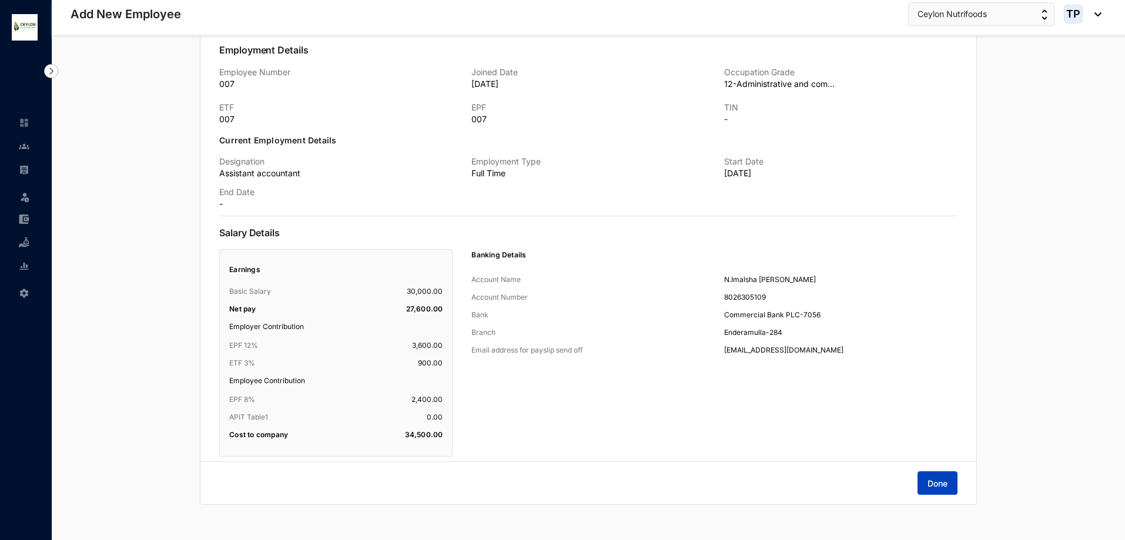
click at [940, 480] on span "Done" at bounding box center [938, 484] width 20 height 12
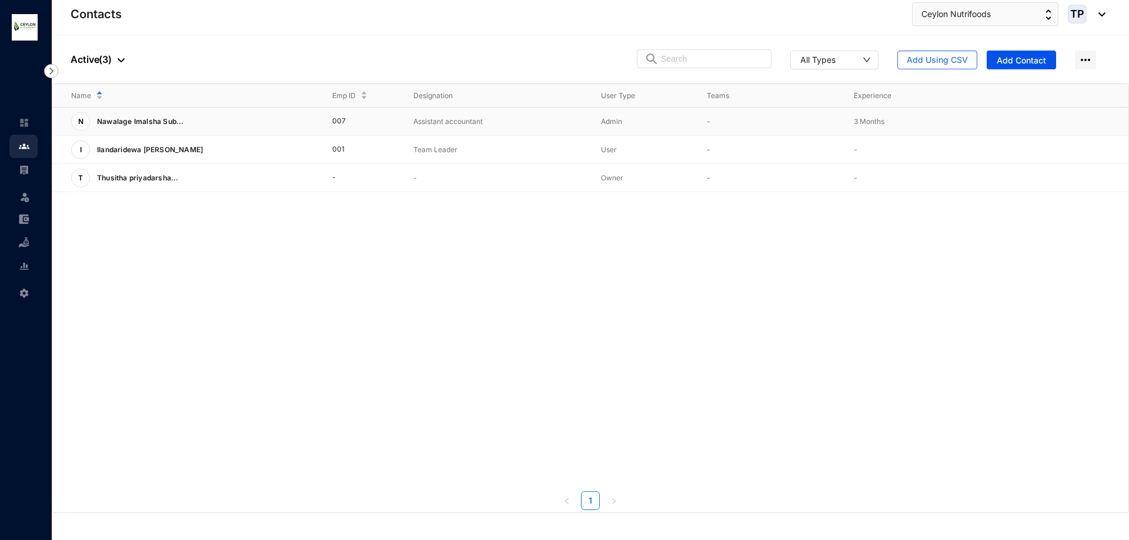
click at [0, 0] on p "View More" at bounding box center [0, 0] width 0 height 0
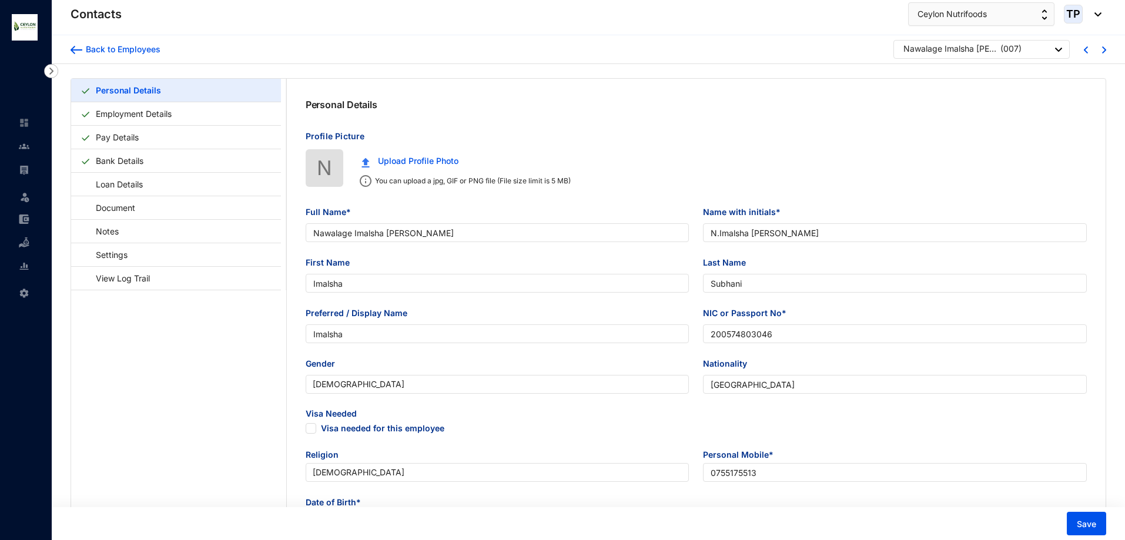
type input "Nawalage Imalsha [PERSON_NAME]"
type input "N.Imalsha [PERSON_NAME]"
type input "Imalsha"
type input "Subhani"
type input "Imalsha"
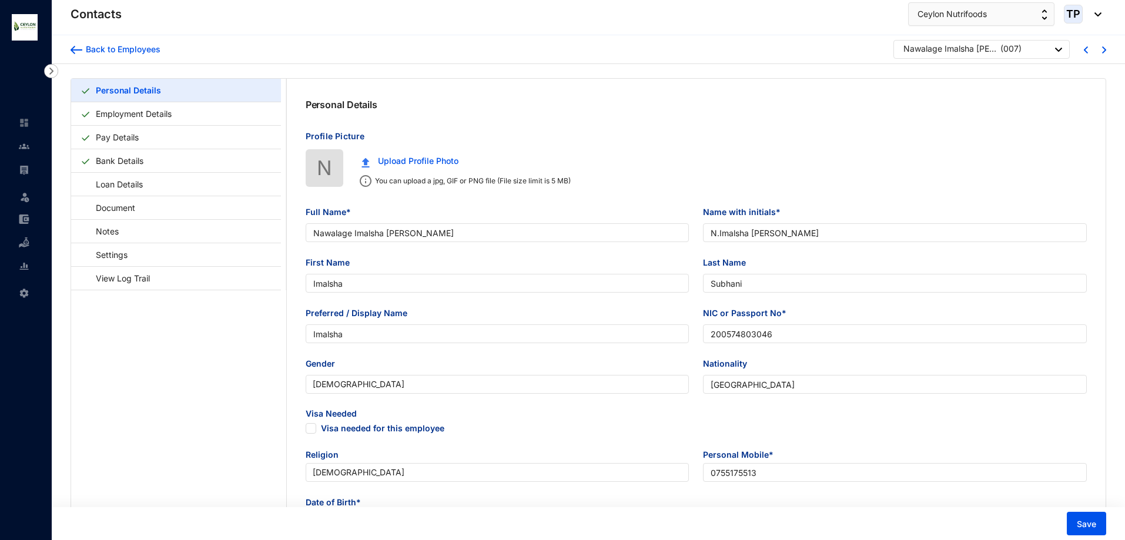
type input "200574803046"
type input "[GEOGRAPHIC_DATA]"
type input "0755175513"
type input "[STREET_ADDRESS]"
checkbox input "true"
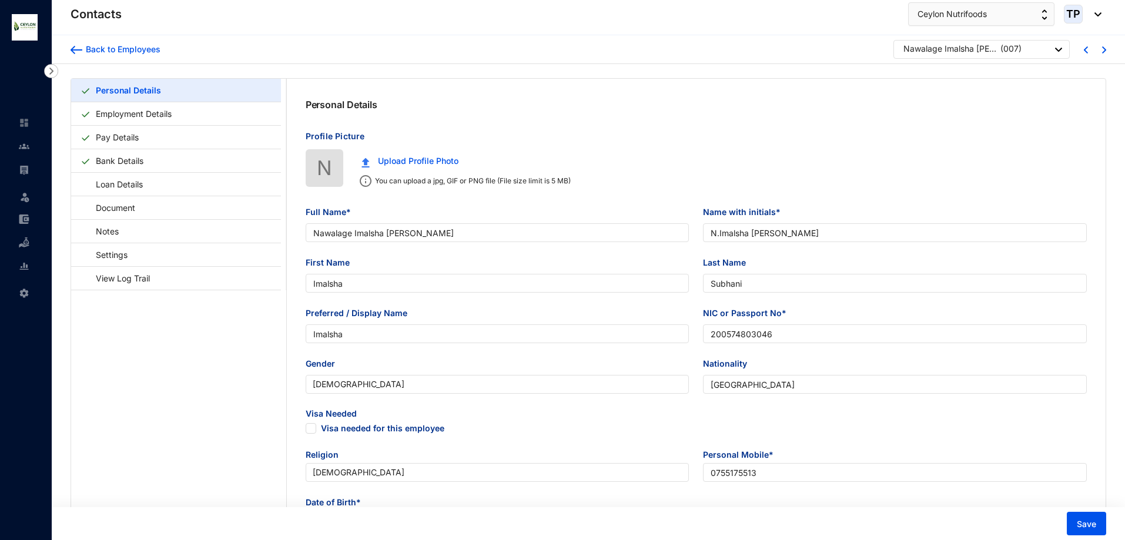
radio input "true"
type input "Indika Sampath"
type input "Father"
type input "0752812251"
type input "[DATE]"
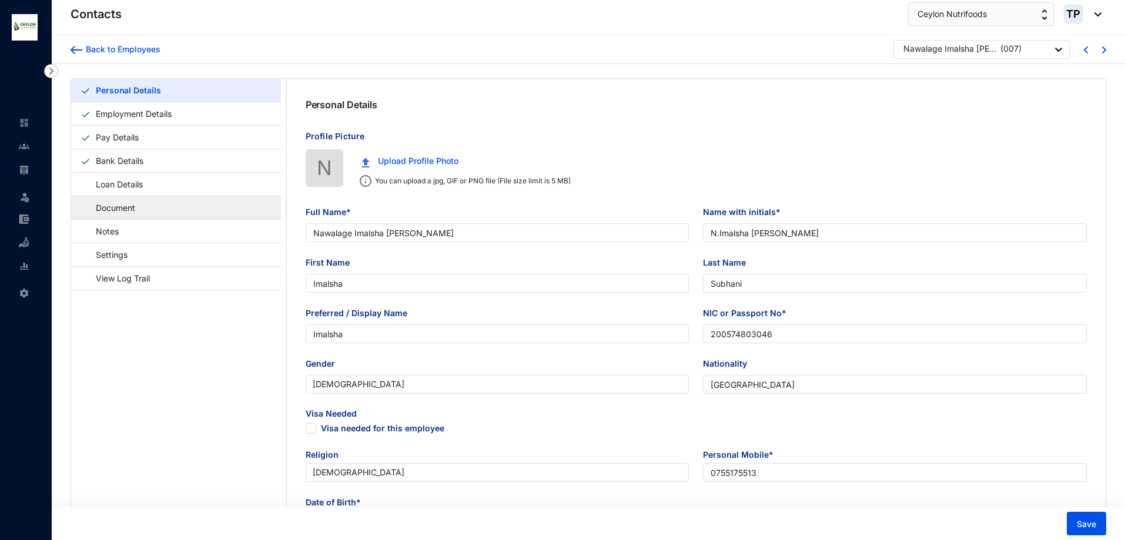
click at [139, 200] on link "Document" at bounding box center [110, 208] width 59 height 24
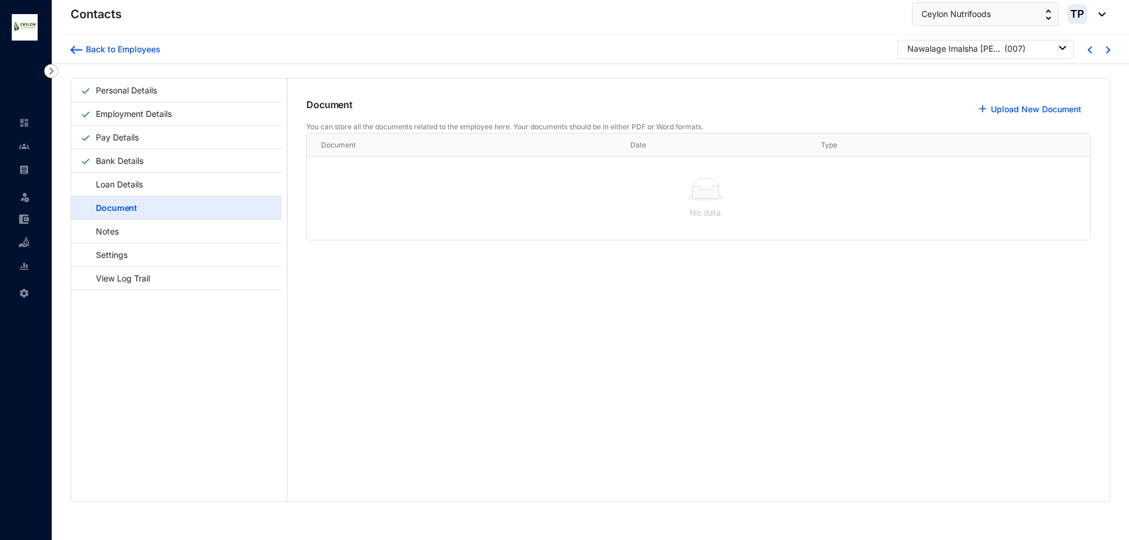
click at [345, 181] on div at bounding box center [705, 190] width 759 height 24
click at [123, 237] on link "Notes" at bounding box center [102, 231] width 42 height 24
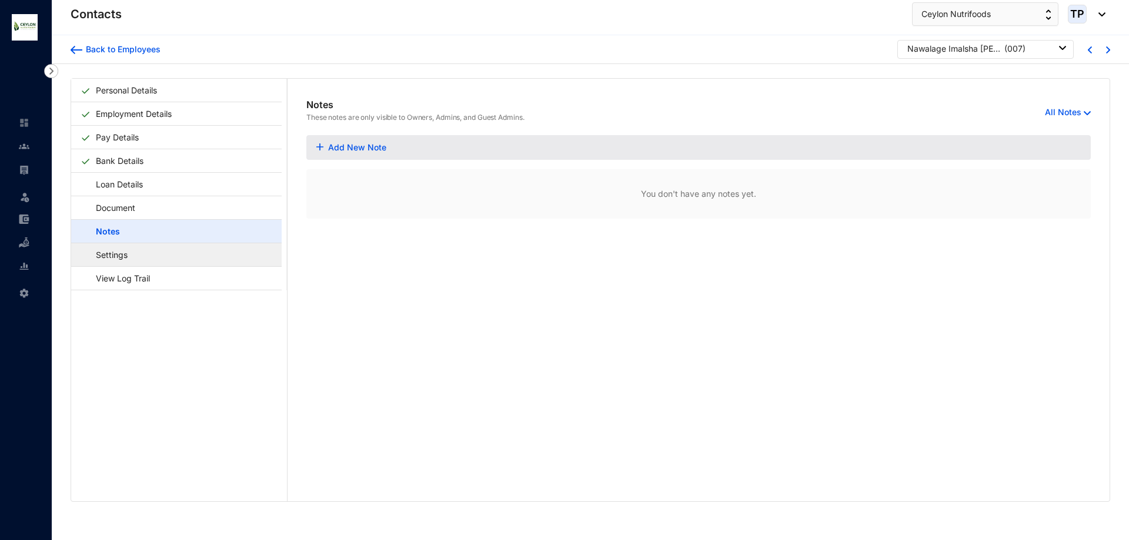
click at [132, 255] on link "Settings" at bounding box center [106, 255] width 51 height 24
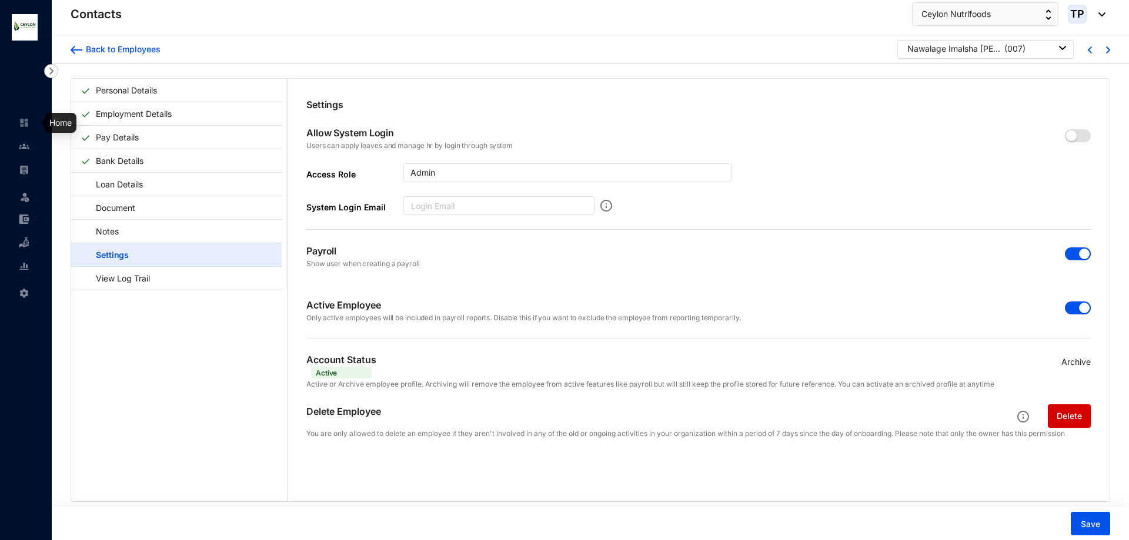
click at [19, 123] on link at bounding box center [33, 123] width 29 height 12
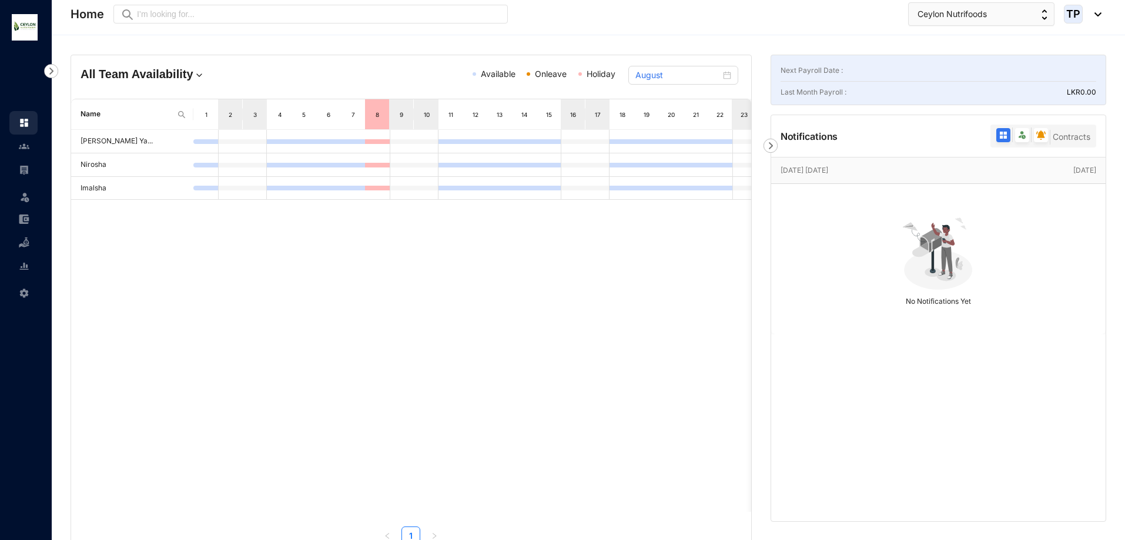
drag, startPoint x: 560, startPoint y: 503, endPoint x: 628, endPoint y: 503, distance: 68.8
click at [628, 503] on div "Thusitha priyadarshana Ya... Nirosha Imalsha" at bounding box center [411, 321] width 680 height 382
click at [776, 147] on img at bounding box center [771, 146] width 14 height 14
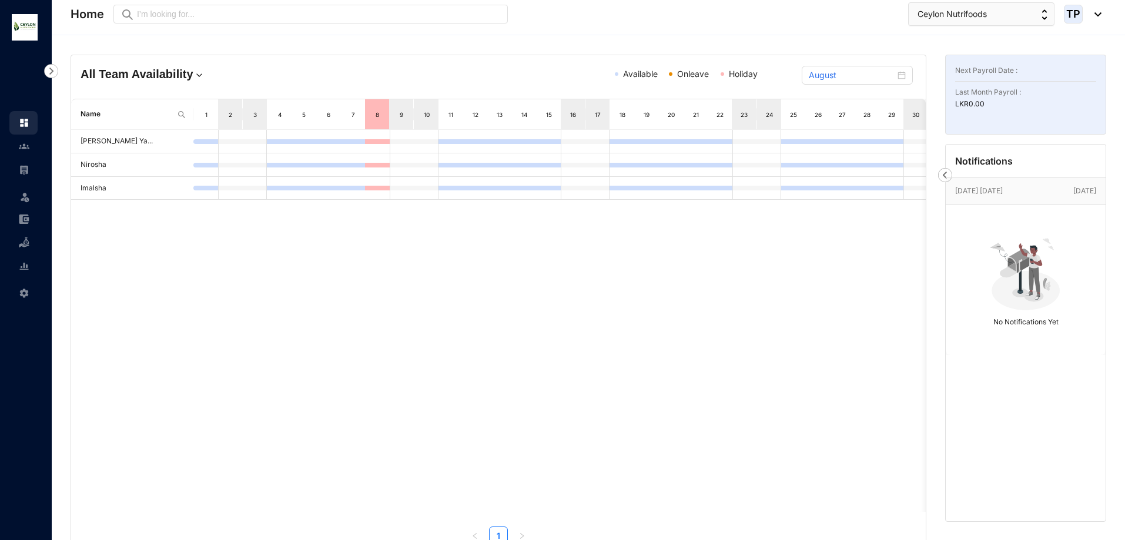
click at [1022, 101] on p "LKR 0.00" at bounding box center [1025, 104] width 141 height 12
drag, startPoint x: 1001, startPoint y: 101, endPoint x: 1005, endPoint y: 77, distance: 23.9
click at [998, 102] on p "LKR 0.00" at bounding box center [1025, 104] width 141 height 12
click at [1011, 70] on p "Next Payroll Date :" at bounding box center [1025, 71] width 141 height 12
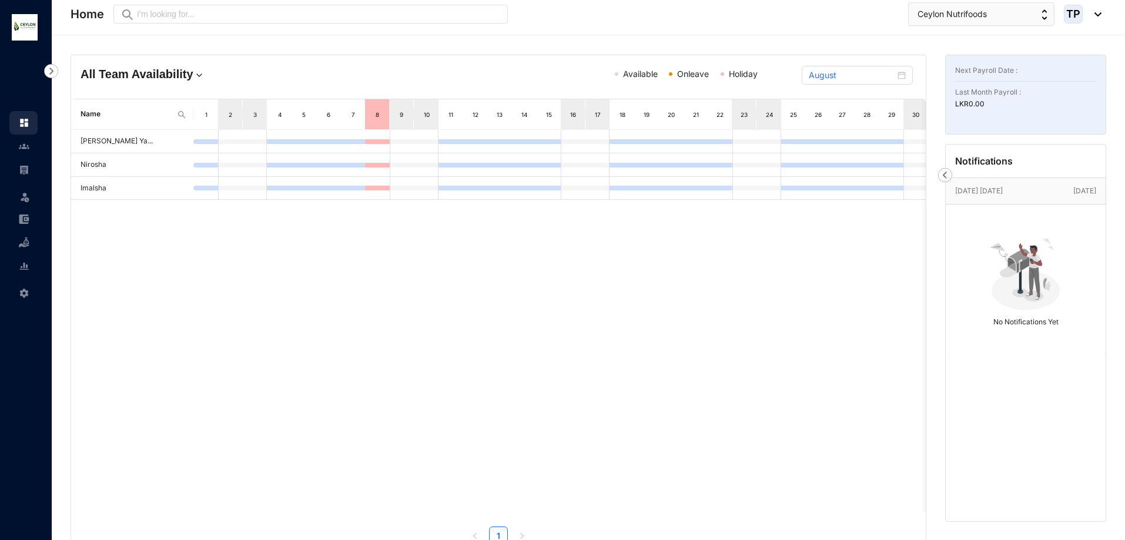
click at [1028, 69] on p "Next Payroll Date :" at bounding box center [1025, 71] width 141 height 12
drag, startPoint x: 226, startPoint y: 134, endPoint x: 213, endPoint y: 138, distance: 13.0
click at [225, 134] on div at bounding box center [230, 141] width 25 height 23
click at [216, 130] on td at bounding box center [205, 142] width 25 height 24
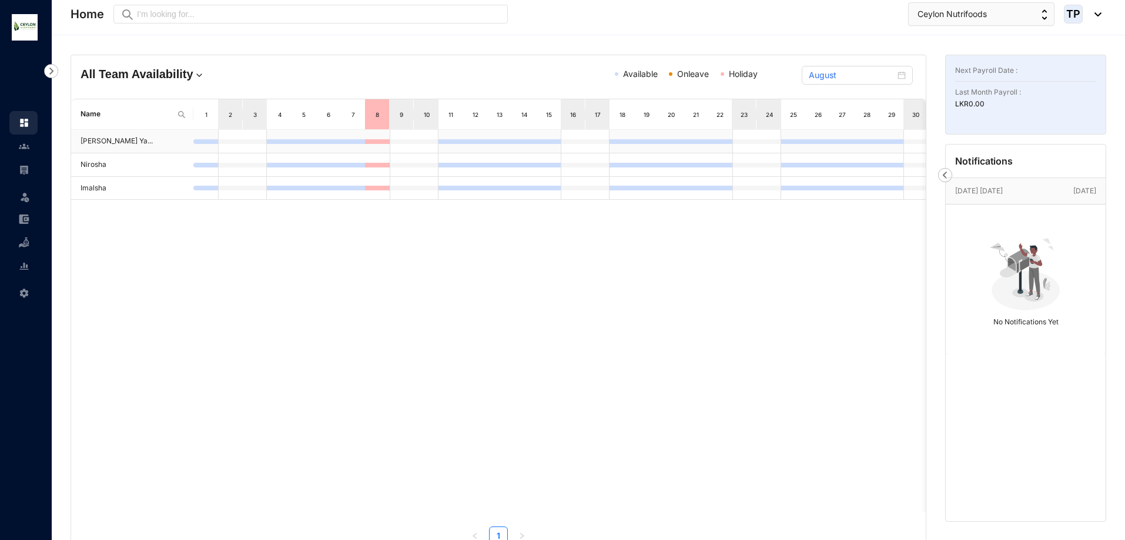
click at [240, 147] on div at bounding box center [230, 141] width 25 height 23
click at [241, 144] on div at bounding box center [230, 141] width 25 height 23
click at [241, 143] on div at bounding box center [230, 141] width 25 height 23
drag, startPoint x: 285, startPoint y: 150, endPoint x: 285, endPoint y: 159, distance: 8.8
click at [285, 151] on td at bounding box center [279, 142] width 25 height 24
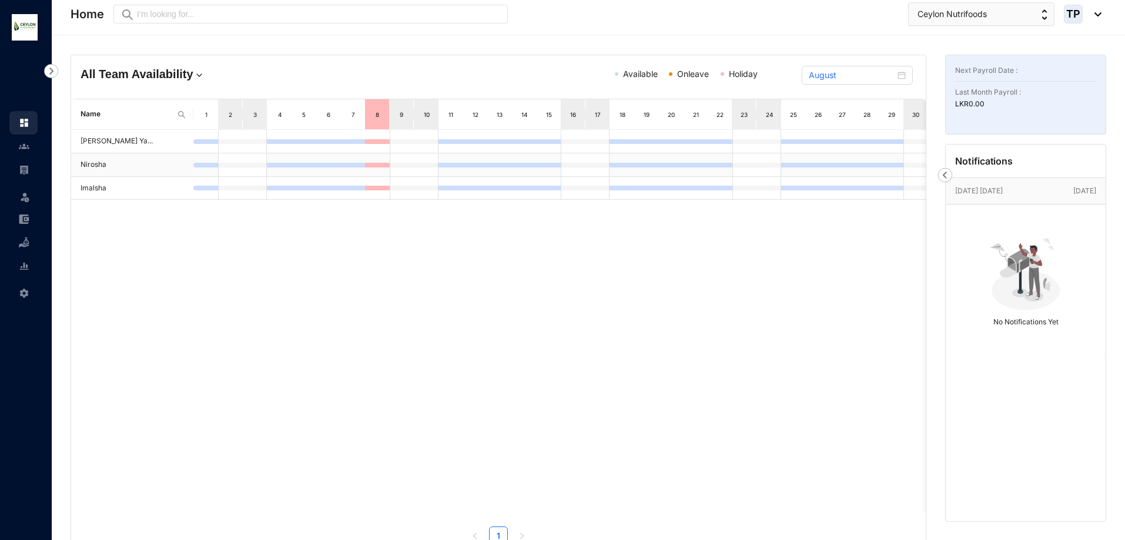
click at [316, 172] on td at bounding box center [328, 165] width 25 height 24
click at [25, 152] on link at bounding box center [33, 146] width 29 height 12
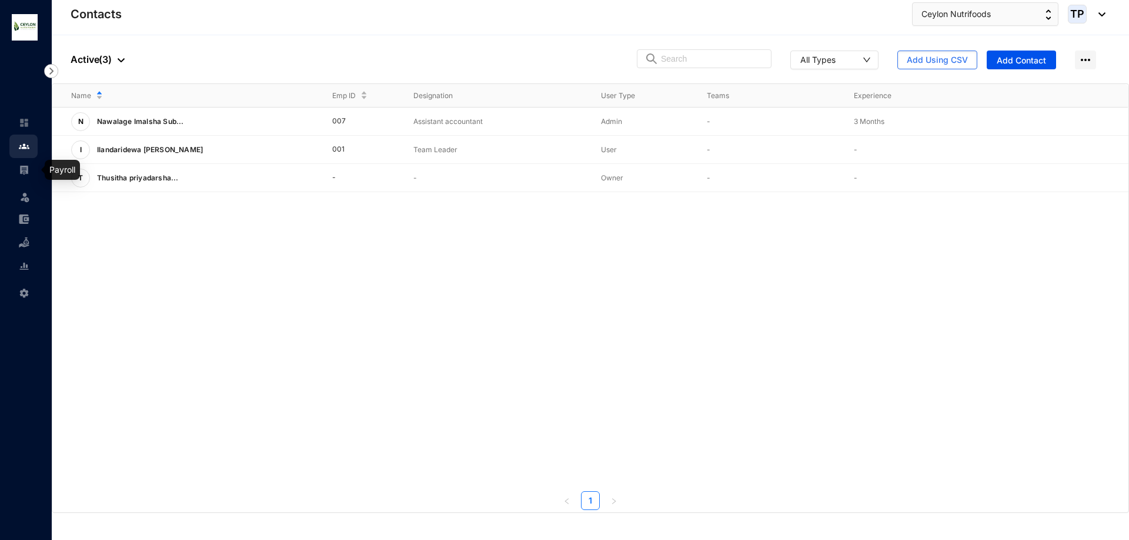
click at [19, 165] on img at bounding box center [24, 170] width 11 height 11
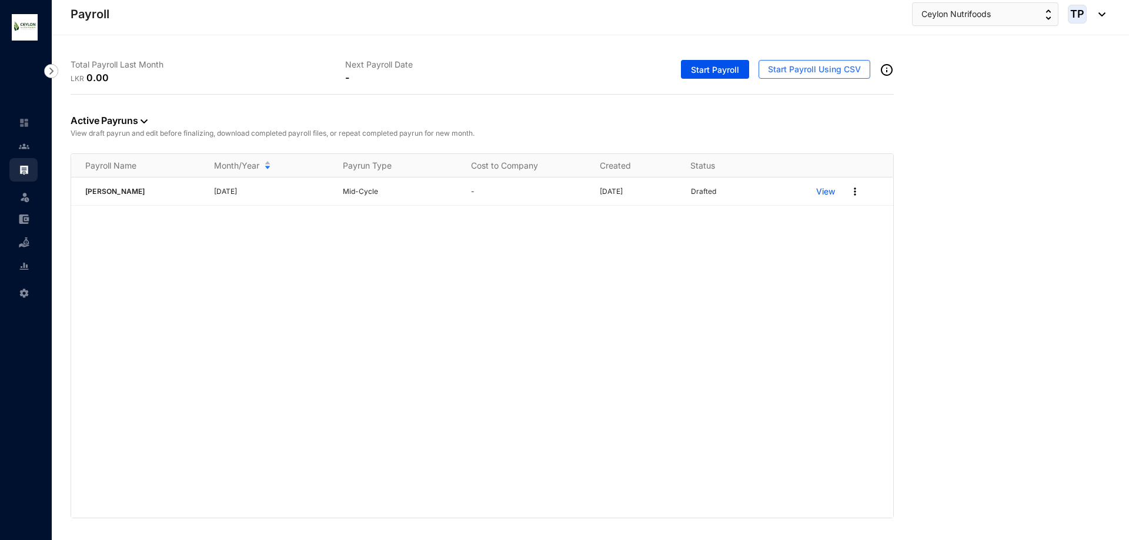
click at [127, 74] on div "LKR 0.00" at bounding box center [208, 78] width 275 height 14
click at [706, 69] on span "Start Payroll" at bounding box center [715, 70] width 48 height 12
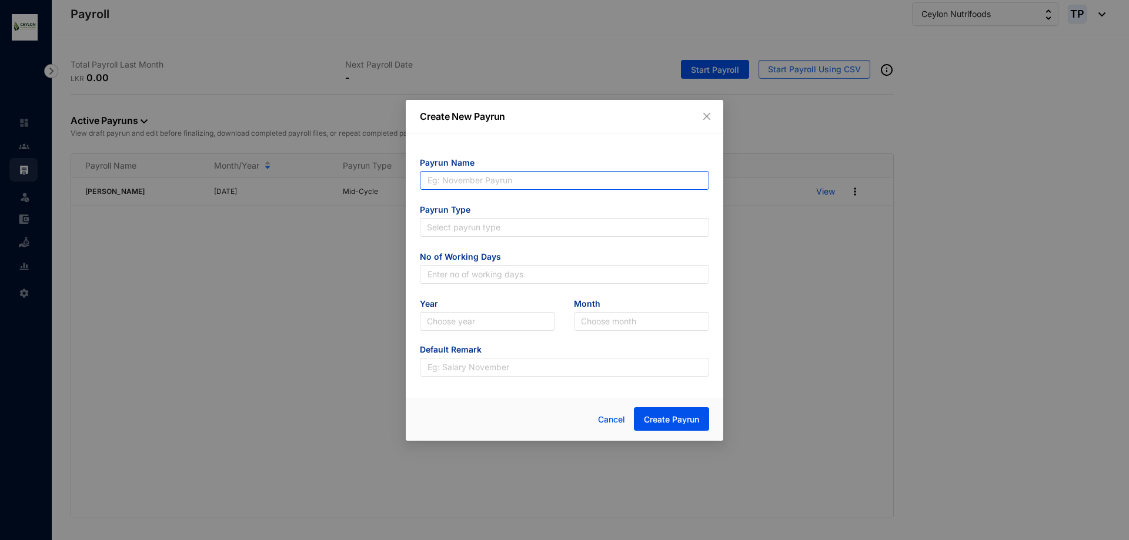
click at [615, 178] on input "text" at bounding box center [564, 180] width 289 height 19
click at [598, 169] on span "Payrun Name" at bounding box center [564, 164] width 289 height 14
click at [707, 105] on div "Create New Payrun" at bounding box center [564, 117] width 317 height 34
click at [711, 123] on div "Create New Payrun" at bounding box center [564, 117] width 317 height 34
drag, startPoint x: 709, startPoint y: 110, endPoint x: 708, endPoint y: 116, distance: 6.5
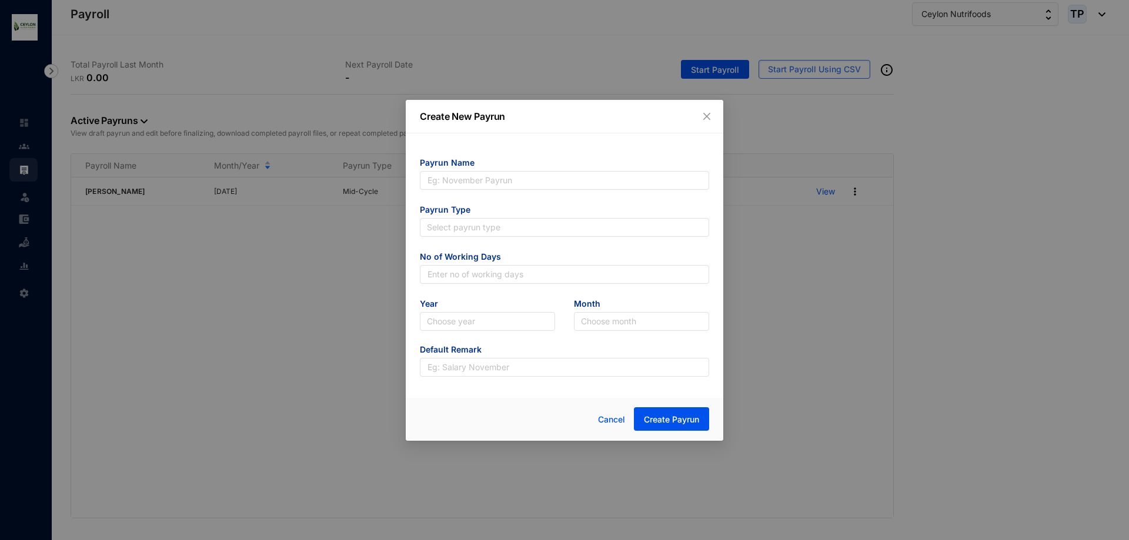
click at [708, 110] on button "Close" at bounding box center [706, 116] width 13 height 13
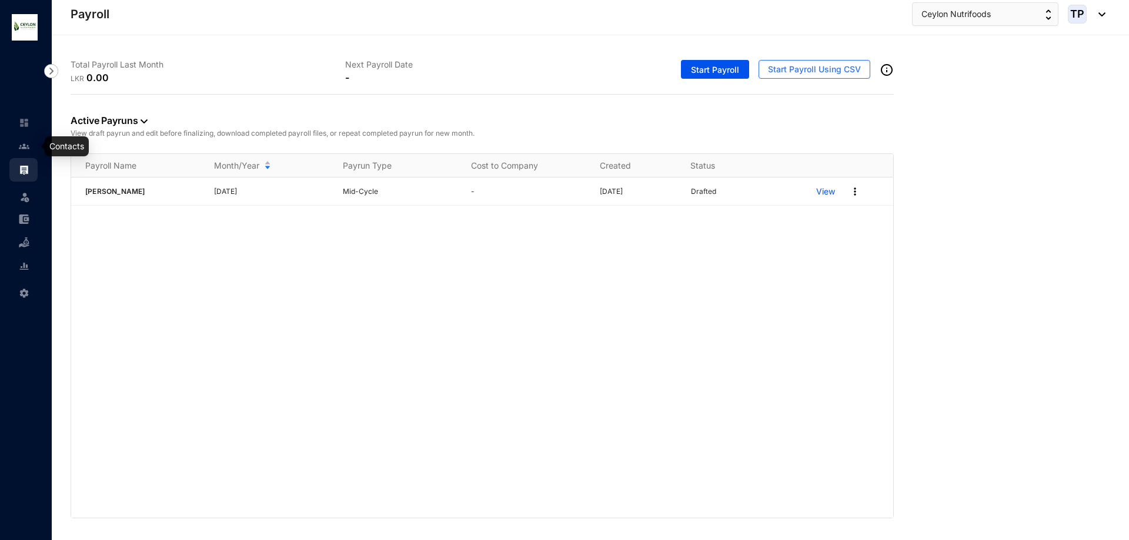
click at [19, 143] on img at bounding box center [24, 146] width 11 height 11
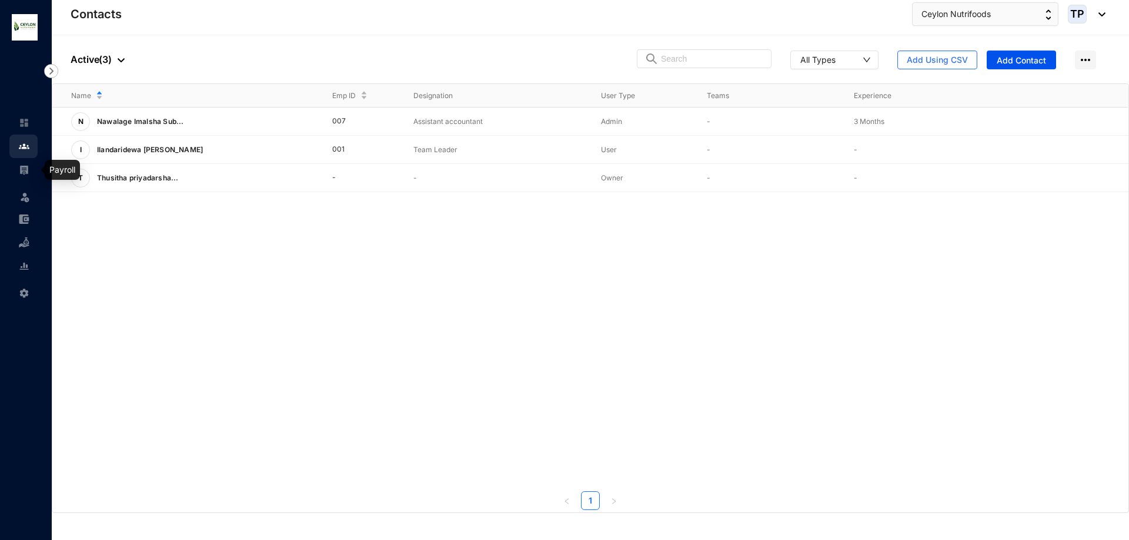
click at [25, 171] on img at bounding box center [24, 170] width 11 height 11
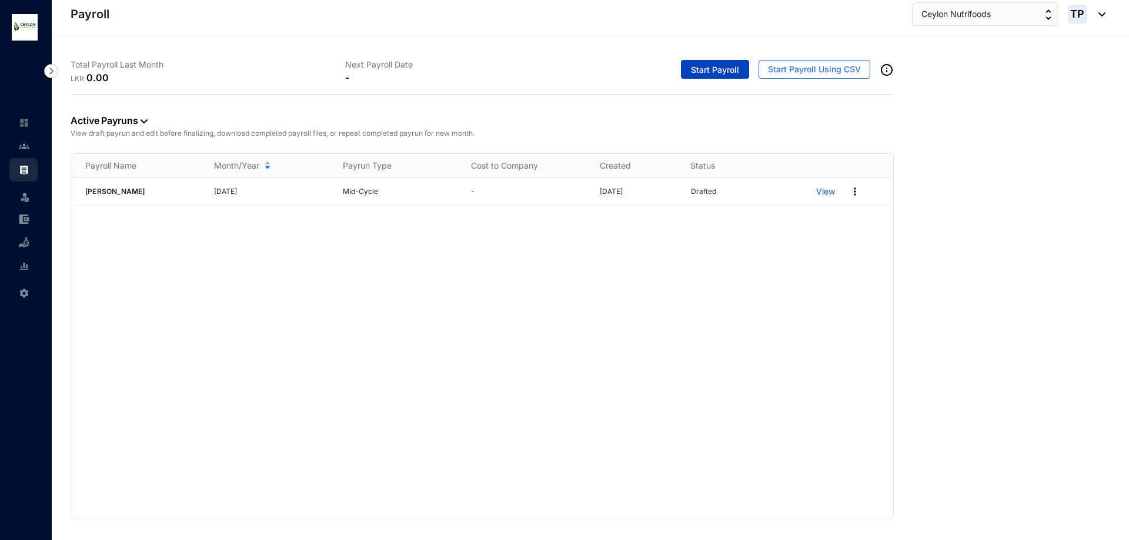
click at [714, 76] on button "Start Payroll" at bounding box center [715, 69] width 68 height 19
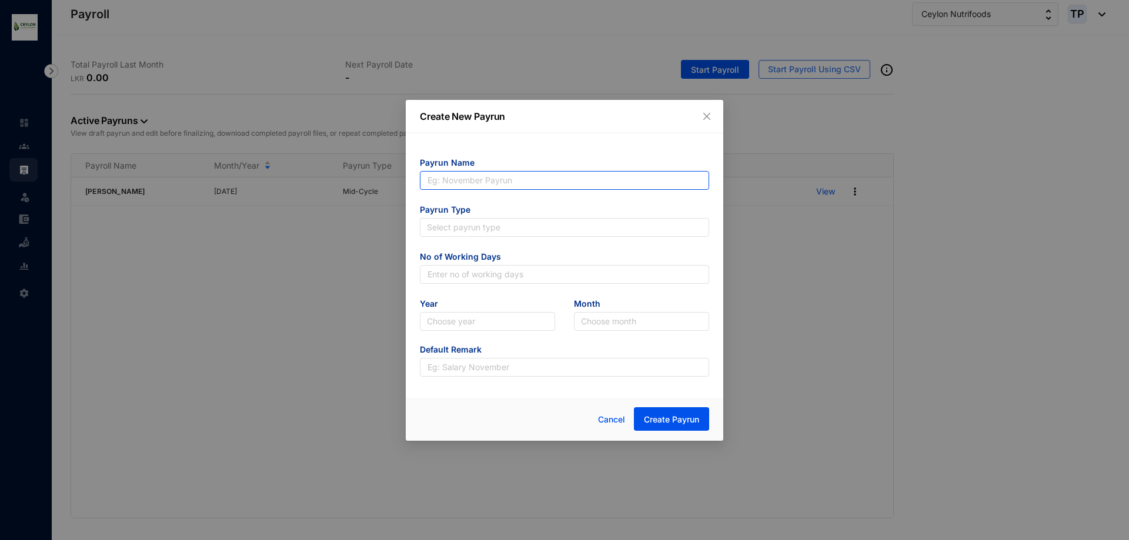
click at [566, 187] on input "text" at bounding box center [564, 180] width 289 height 19
type input "Imalsha Subhani"
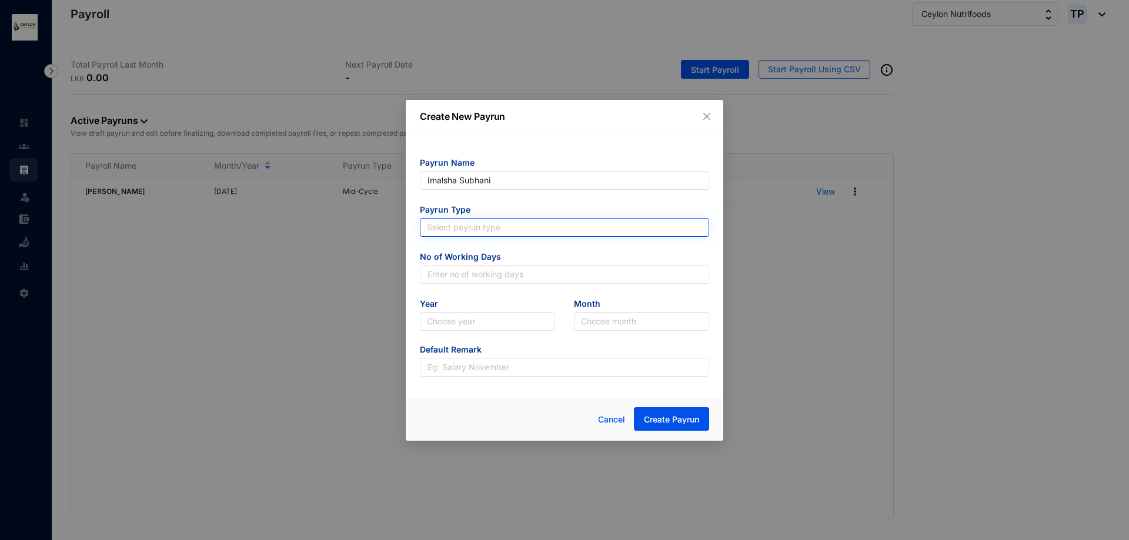
type input "Imalsha Subhani"
click at [569, 227] on input "search" at bounding box center [564, 228] width 275 height 18
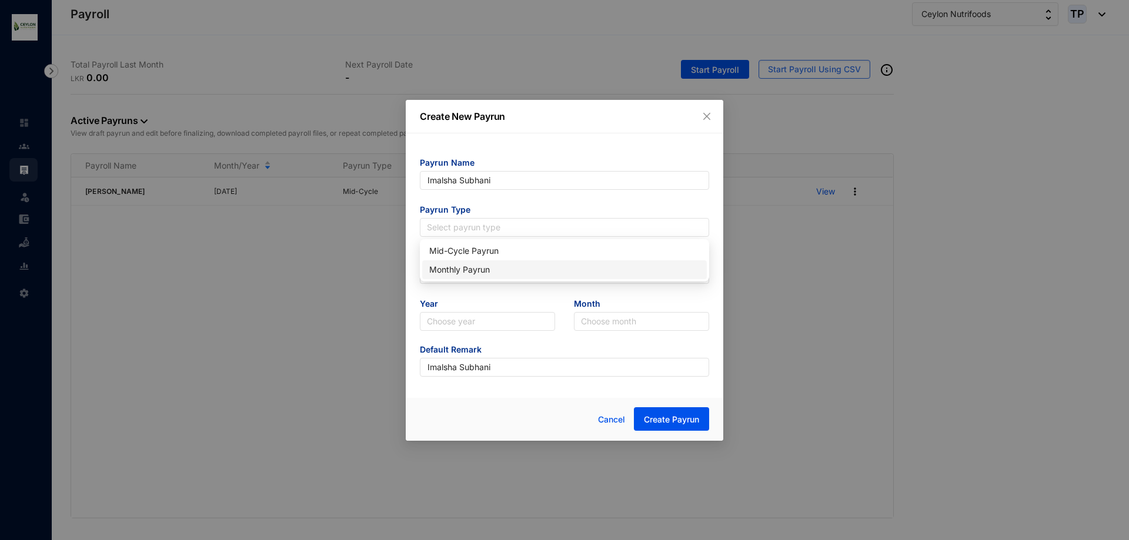
click at [568, 266] on div "Monthly Payrun" at bounding box center [564, 269] width 270 height 13
click at [564, 274] on input "text" at bounding box center [564, 274] width 289 height 19
drag, startPoint x: 581, startPoint y: 277, endPoint x: 552, endPoint y: 283, distance: 30.1
click at [581, 277] on input "text" at bounding box center [564, 274] width 289 height 19
type input "25"
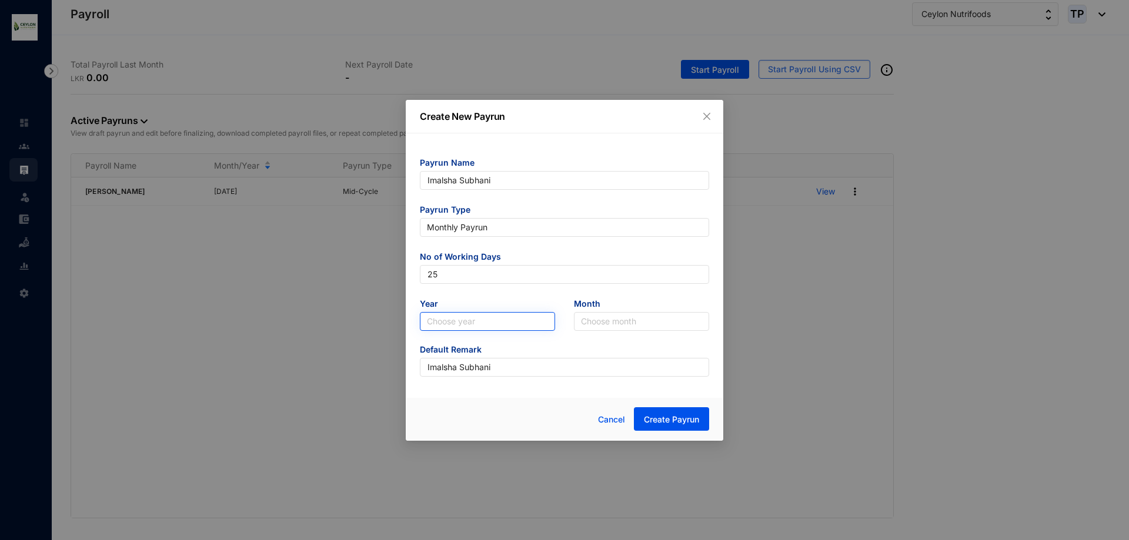
click at [525, 329] on input "search" at bounding box center [487, 322] width 121 height 18
click at [511, 367] on div "2025" at bounding box center [487, 363] width 116 height 13
click at [613, 319] on input "search" at bounding box center [641, 322] width 121 height 18
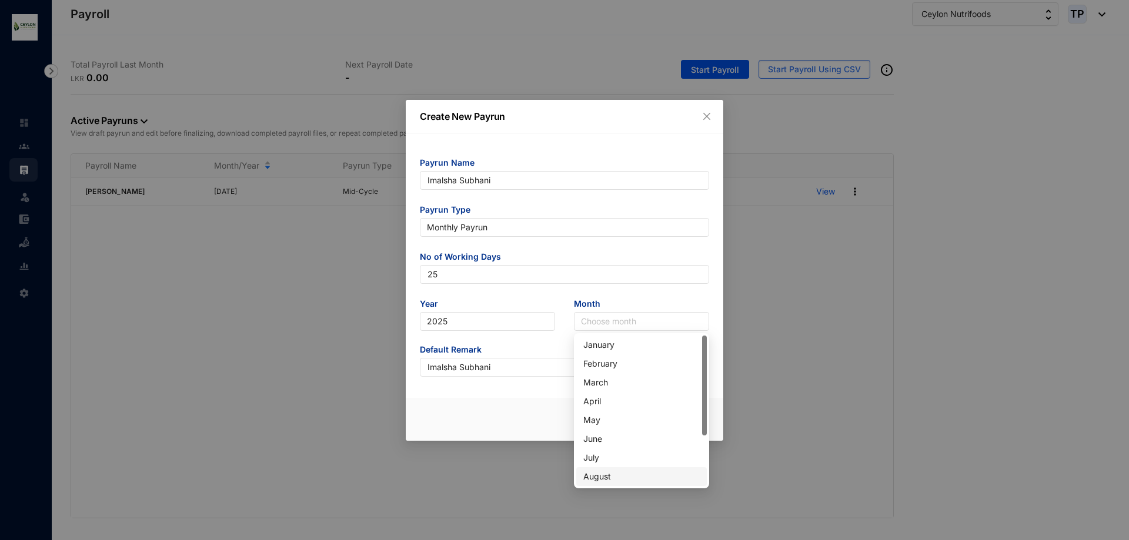
click at [619, 478] on div "August" at bounding box center [641, 476] width 116 height 13
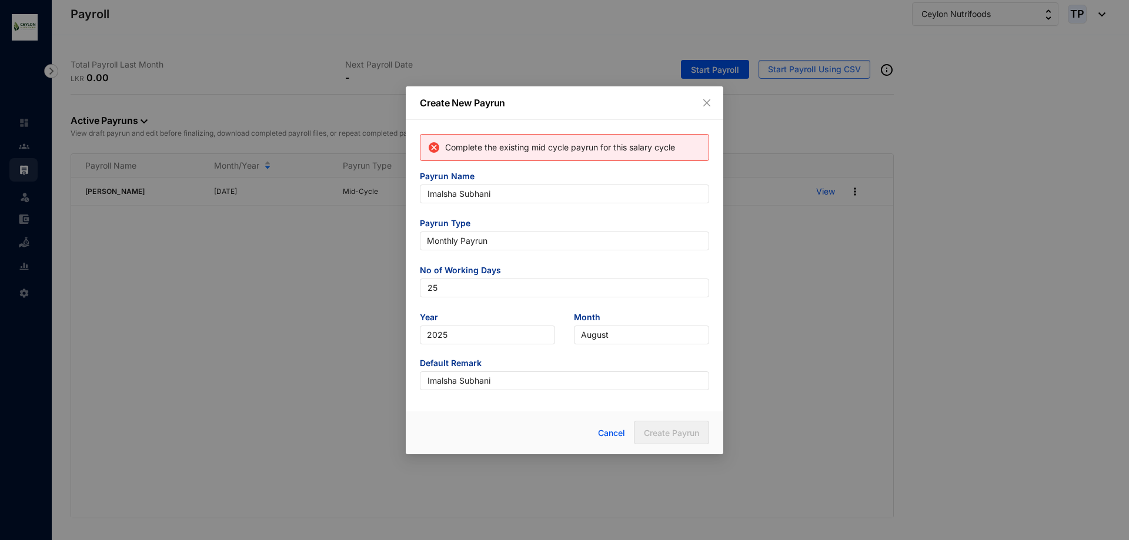
click at [635, 148] on p "Complete the existing mid cycle payrun for this salary cycle" at bounding box center [558, 147] width 234 height 14
click at [633, 329] on span "August" at bounding box center [641, 335] width 121 height 18
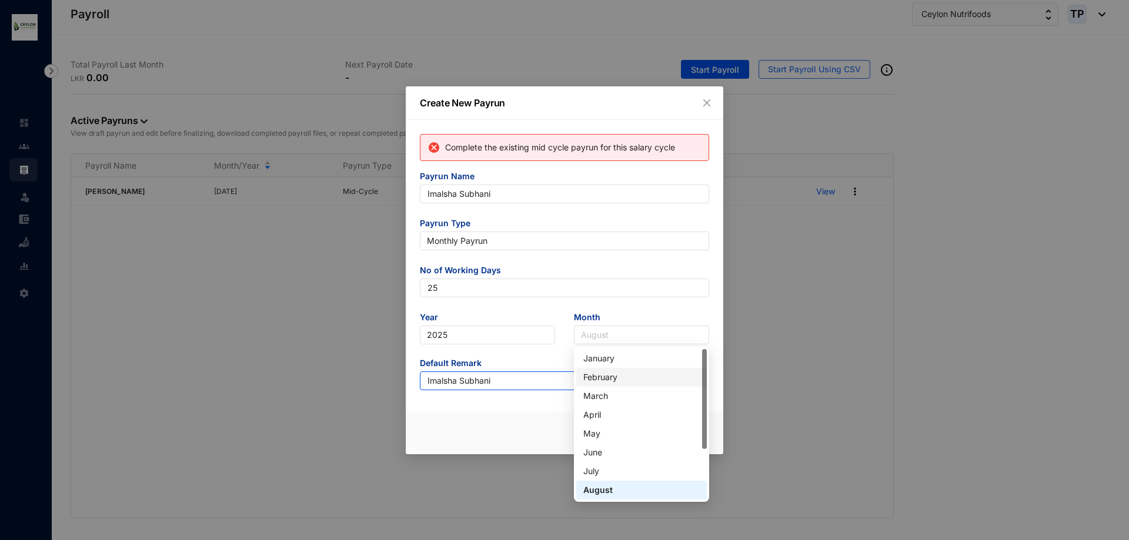
click at [555, 372] on input "Imalsha Subhani" at bounding box center [564, 381] width 289 height 19
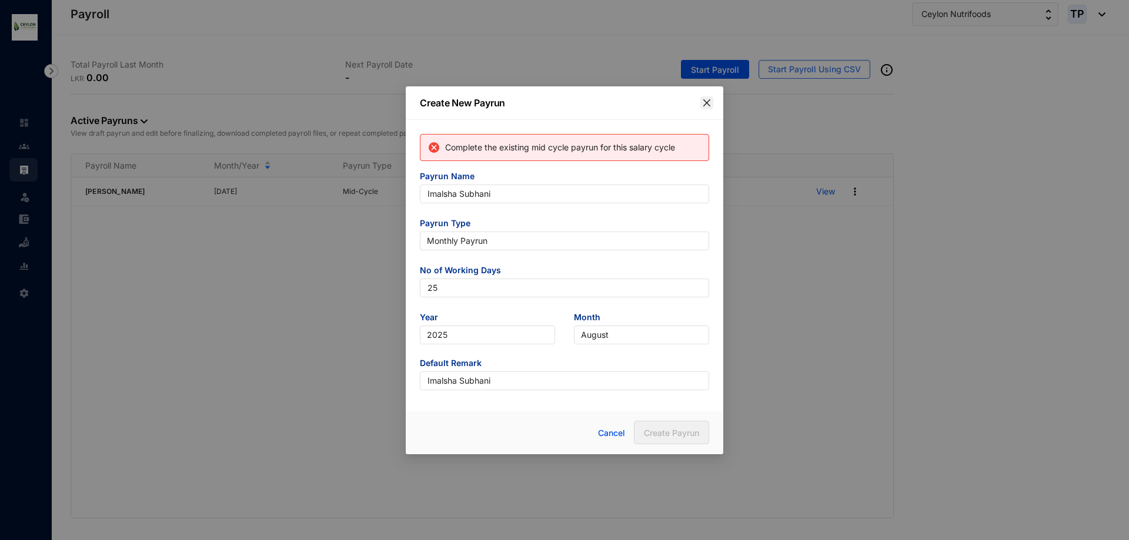
click at [701, 106] on span "Close" at bounding box center [706, 102] width 13 height 9
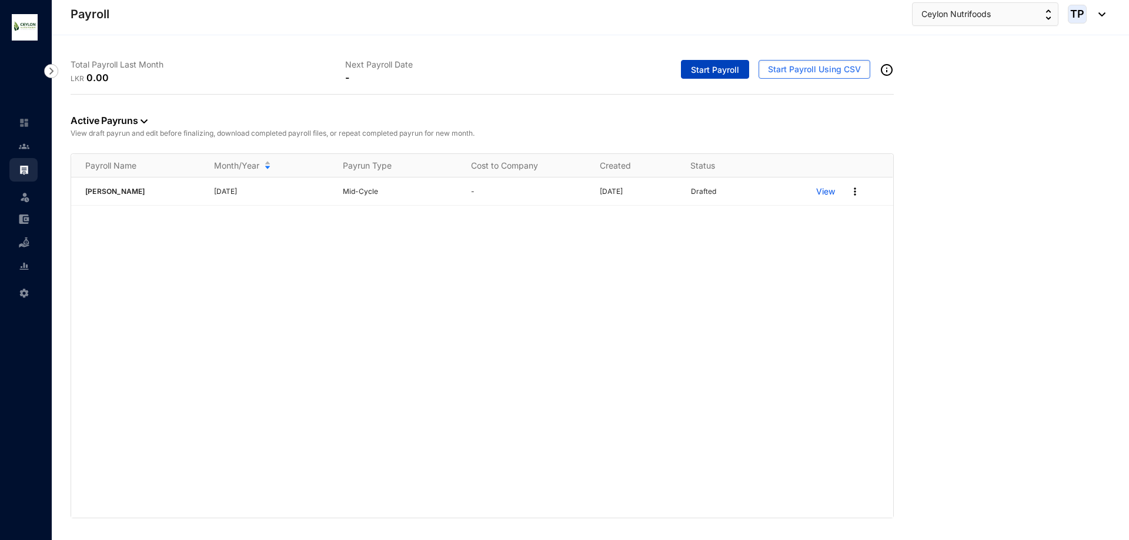
click at [714, 65] on span "Start Payroll" at bounding box center [715, 70] width 48 height 12
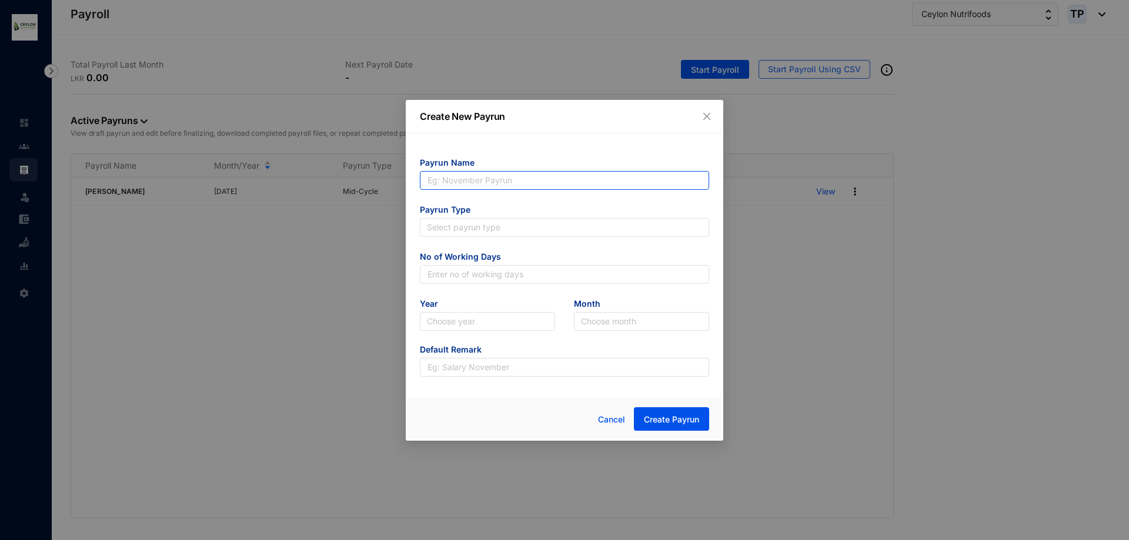
click at [481, 175] on input "text" at bounding box center [564, 180] width 289 height 19
type input "Imalsha Subhani"
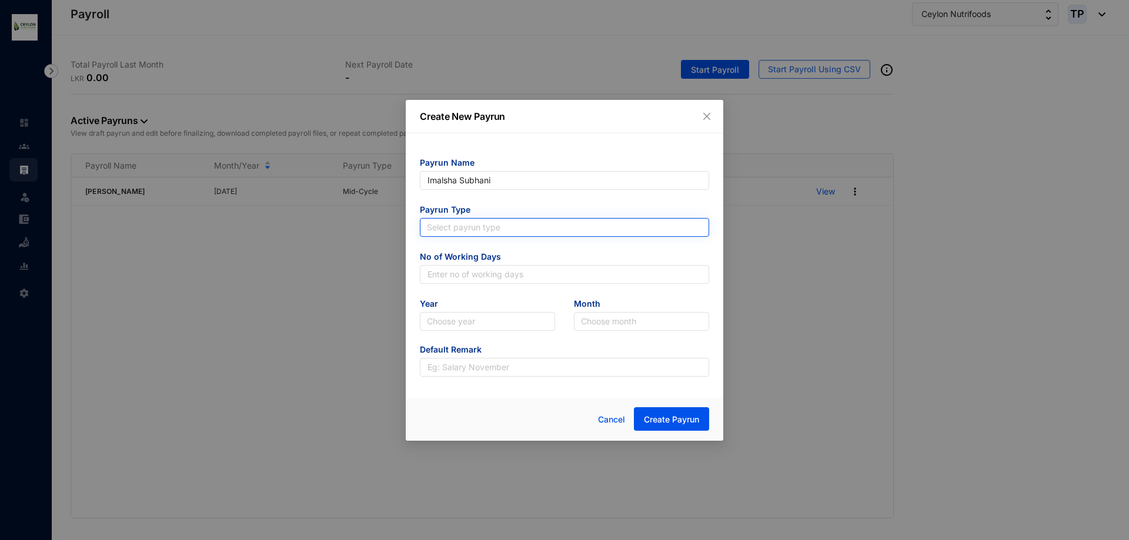
type input "Imalsha Subhani"
click at [523, 226] on input "search" at bounding box center [564, 228] width 275 height 18
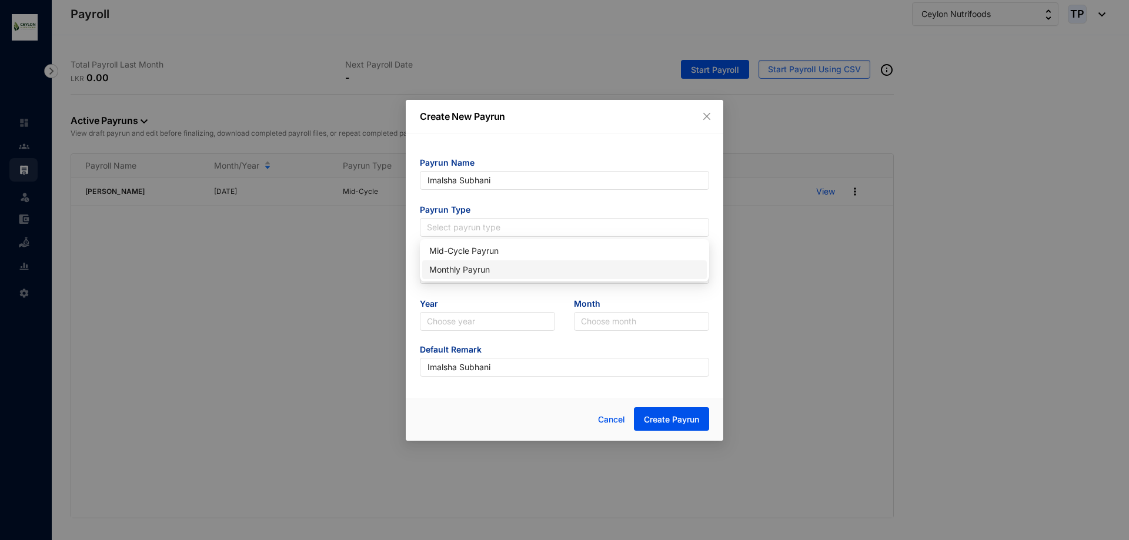
click at [516, 269] on div "Monthly Payrun" at bounding box center [564, 269] width 270 height 13
click at [519, 274] on input "text" at bounding box center [564, 274] width 289 height 19
type input "25"
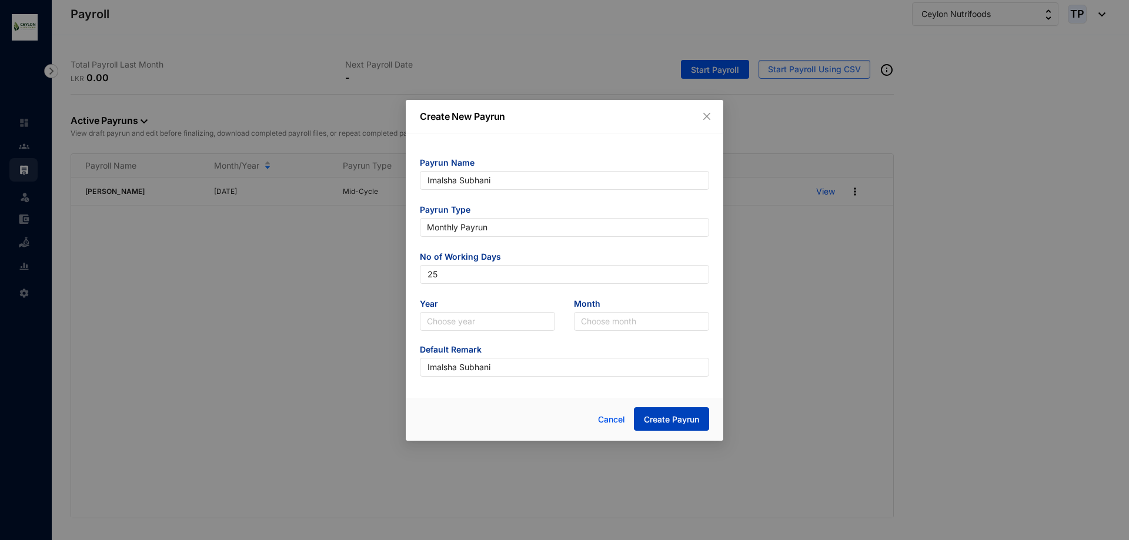
click at [671, 427] on button "Create Payrun" at bounding box center [671, 419] width 75 height 24
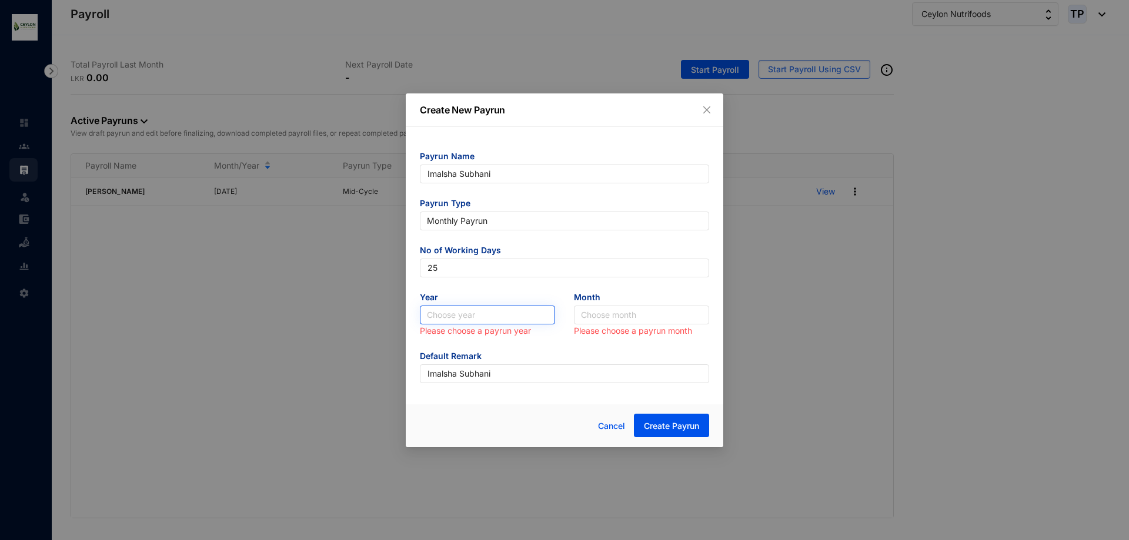
click at [537, 315] on input "search" at bounding box center [487, 315] width 121 height 18
click at [480, 352] on div "2025" at bounding box center [487, 357] width 116 height 13
click at [677, 427] on span "Create Payrun" at bounding box center [671, 426] width 55 height 12
click at [650, 322] on input "search" at bounding box center [641, 315] width 121 height 18
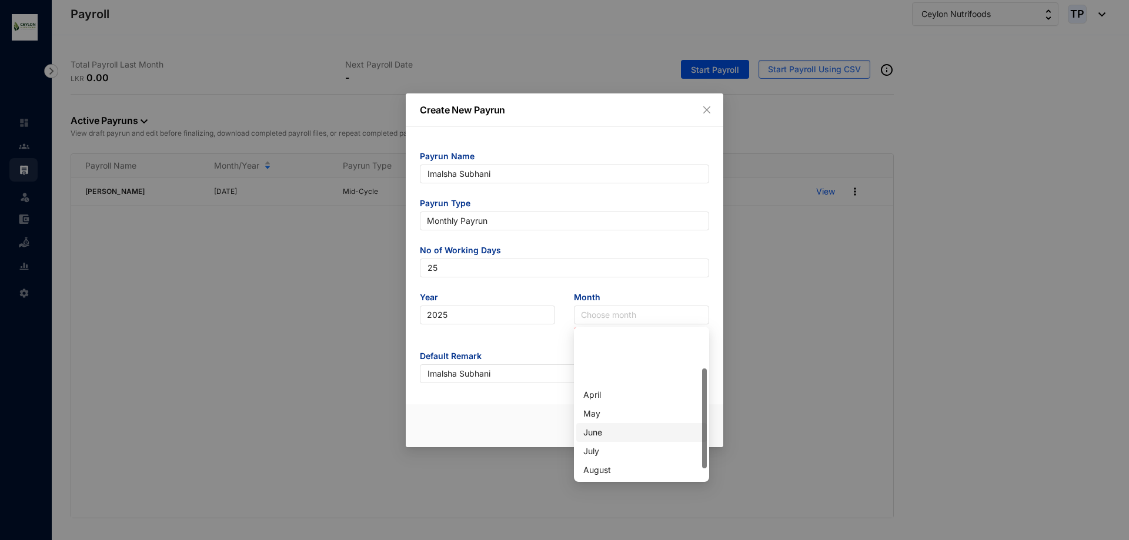
scroll to position [59, 0]
click at [658, 414] on div "August" at bounding box center [641, 411] width 116 height 13
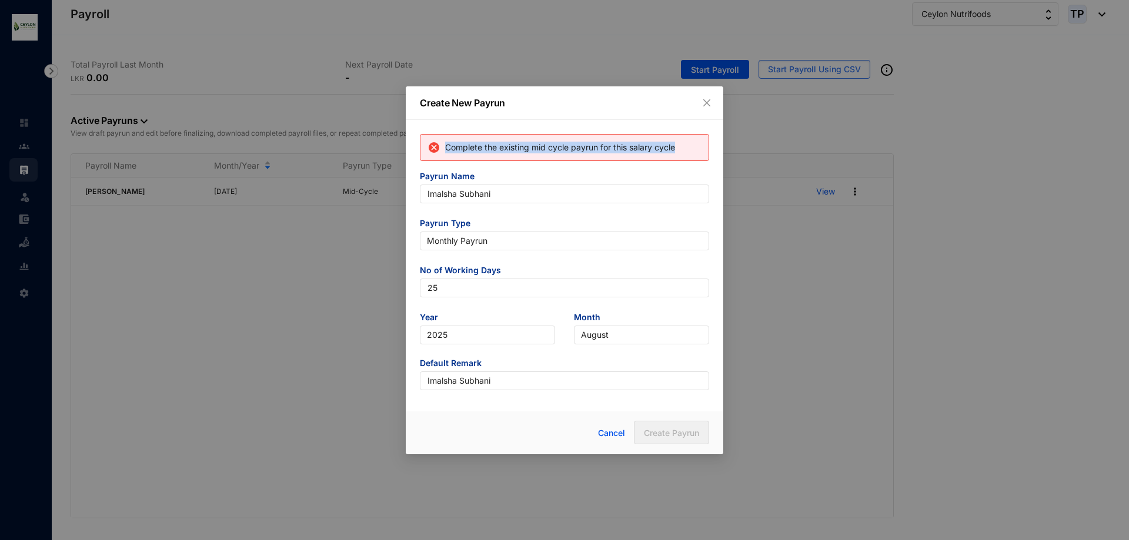
drag, startPoint x: 445, startPoint y: 149, endPoint x: 694, endPoint y: 143, distance: 249.3
click at [694, 143] on div "Complete the existing mid cycle payrun for this salary cycle" at bounding box center [563, 147] width 273 height 14
copy p "Complete the existing mid cycle payrun for this salary cycle"
click at [681, 332] on span "August" at bounding box center [641, 335] width 121 height 18
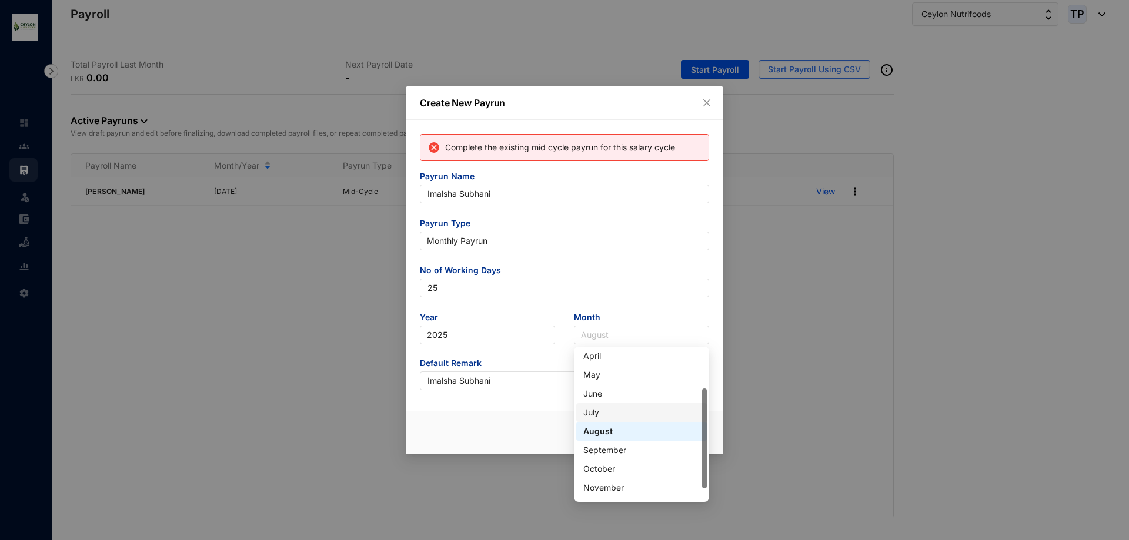
click at [655, 411] on div "July" at bounding box center [641, 412] width 116 height 13
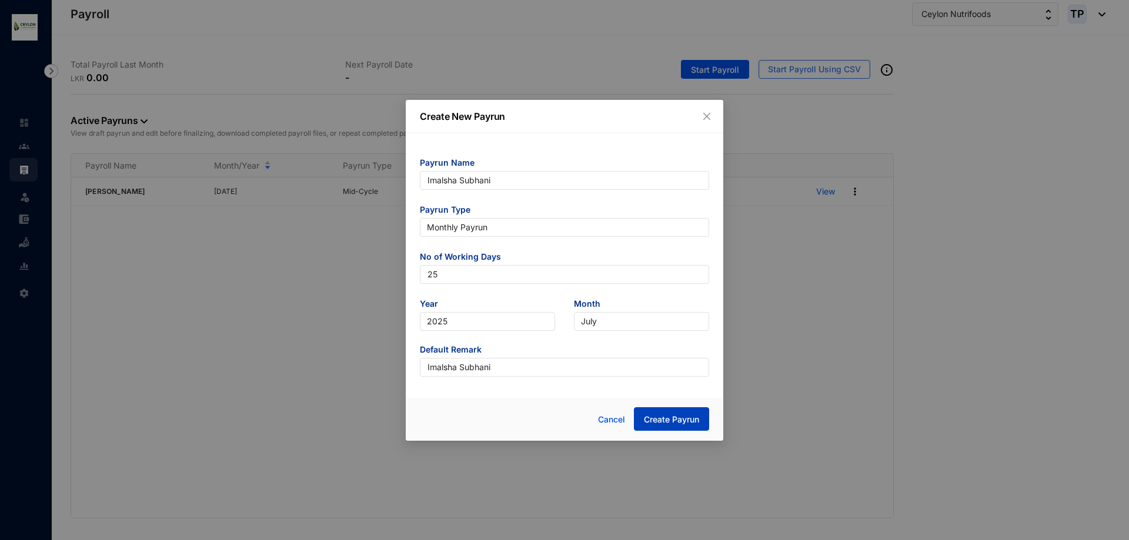
click at [675, 417] on span "Create Payrun" at bounding box center [671, 420] width 55 height 12
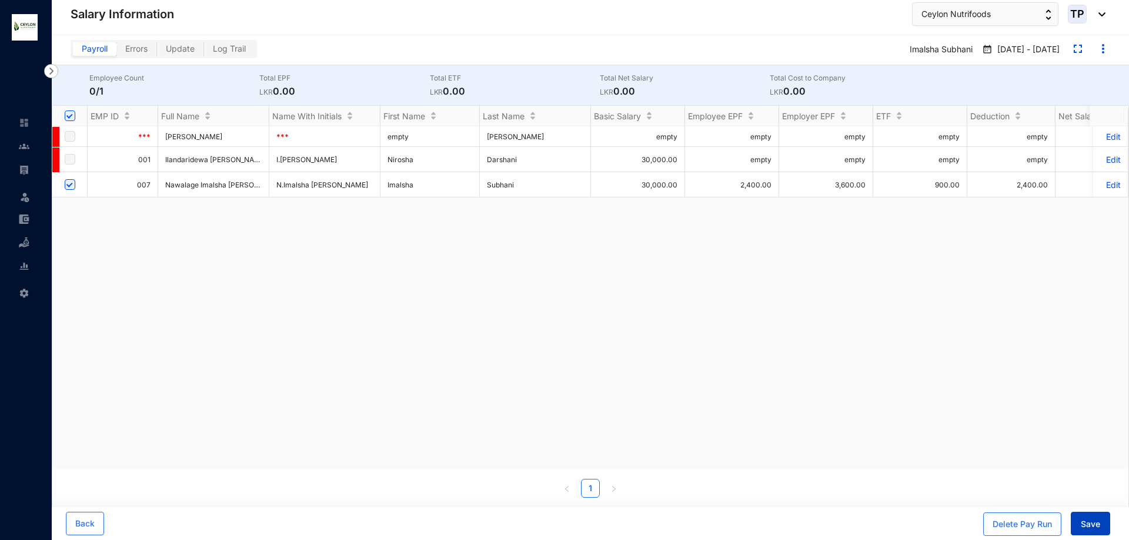
click at [1098, 518] on button "Save" at bounding box center [1089, 524] width 39 height 24
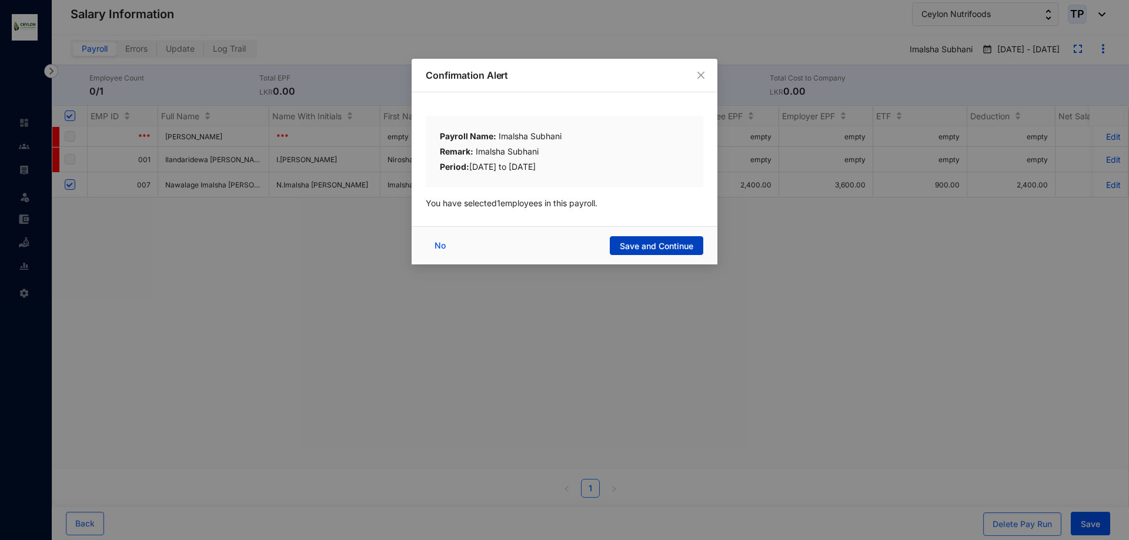
click at [675, 248] on span "Save and Continue" at bounding box center [656, 246] width 73 height 12
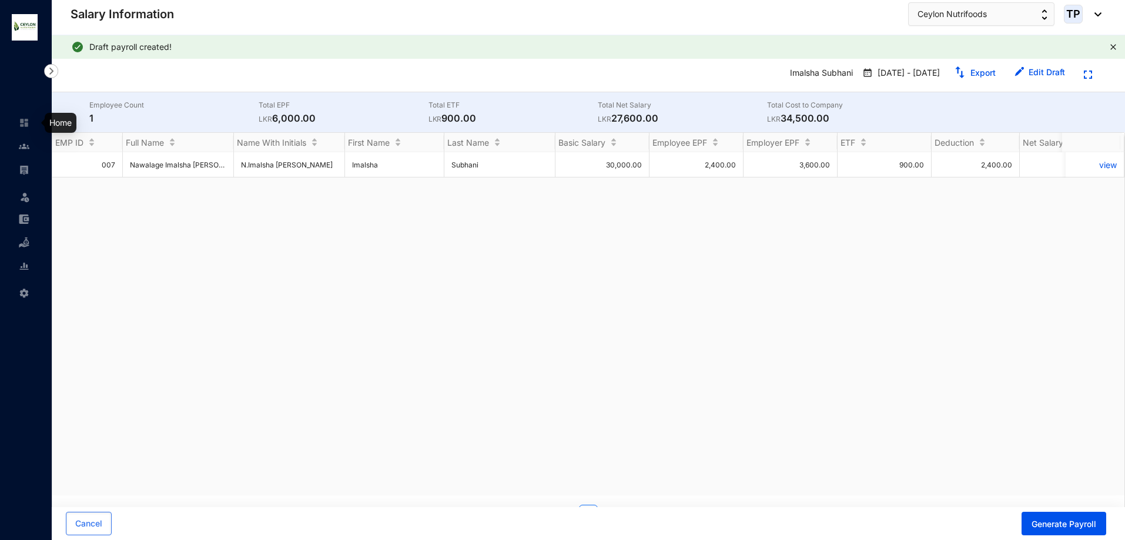
click at [22, 128] on link at bounding box center [33, 123] width 29 height 12
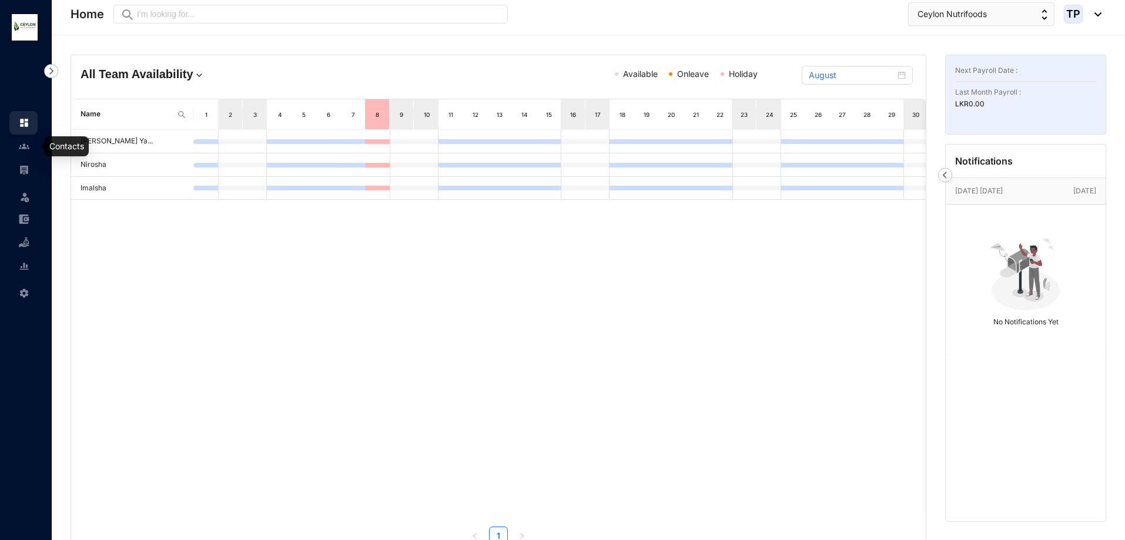
click at [19, 152] on link at bounding box center [33, 146] width 29 height 12
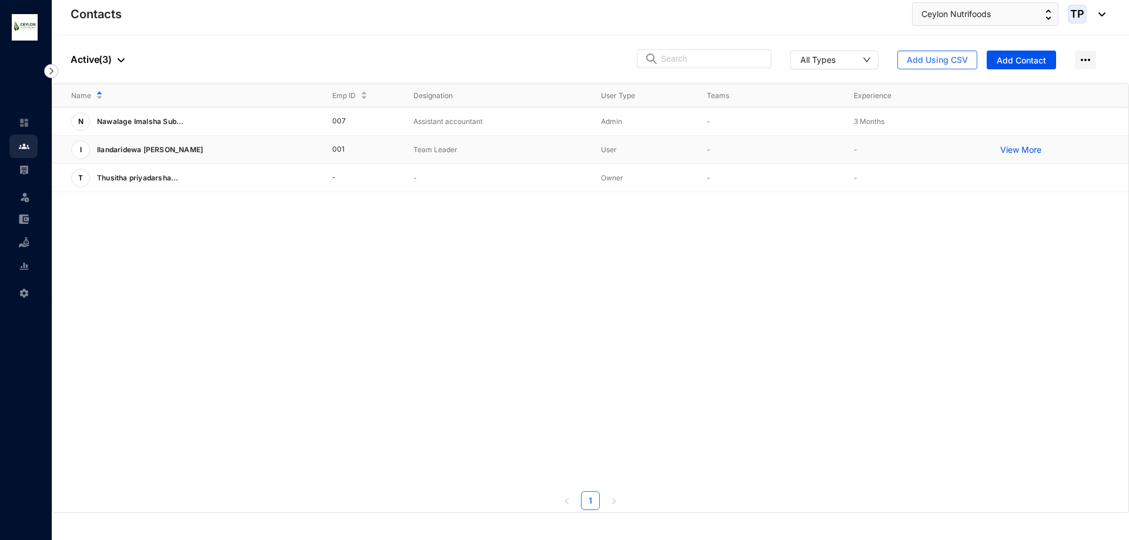
click at [1035, 148] on p "View More" at bounding box center [1023, 150] width 47 height 12
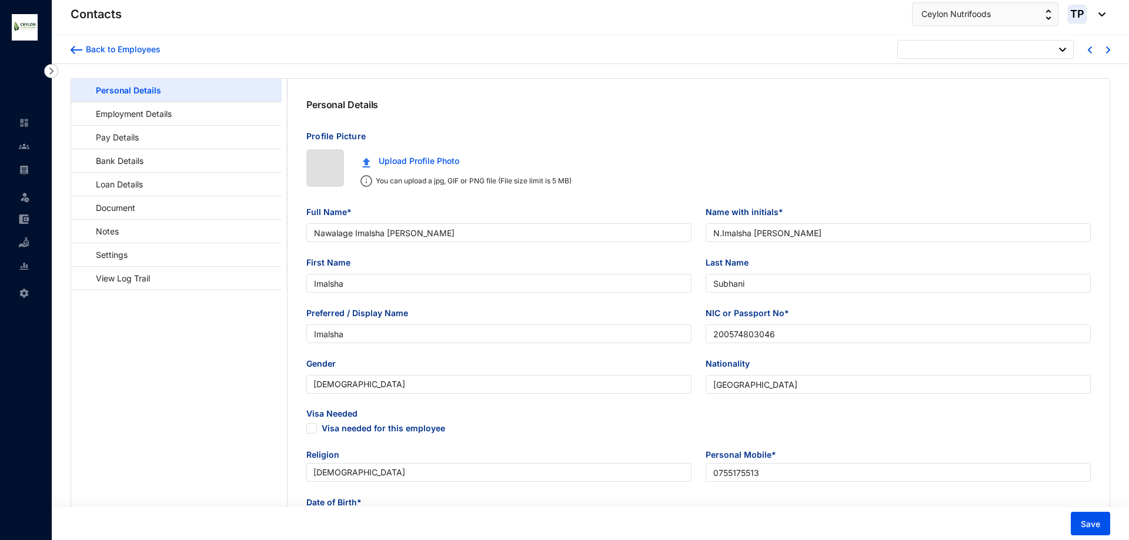
type input "[DATE]"
checkbox input "false"
type input "Ilandaridewa [PERSON_NAME]"
type input "I.[PERSON_NAME]"
type input "Nirosha"
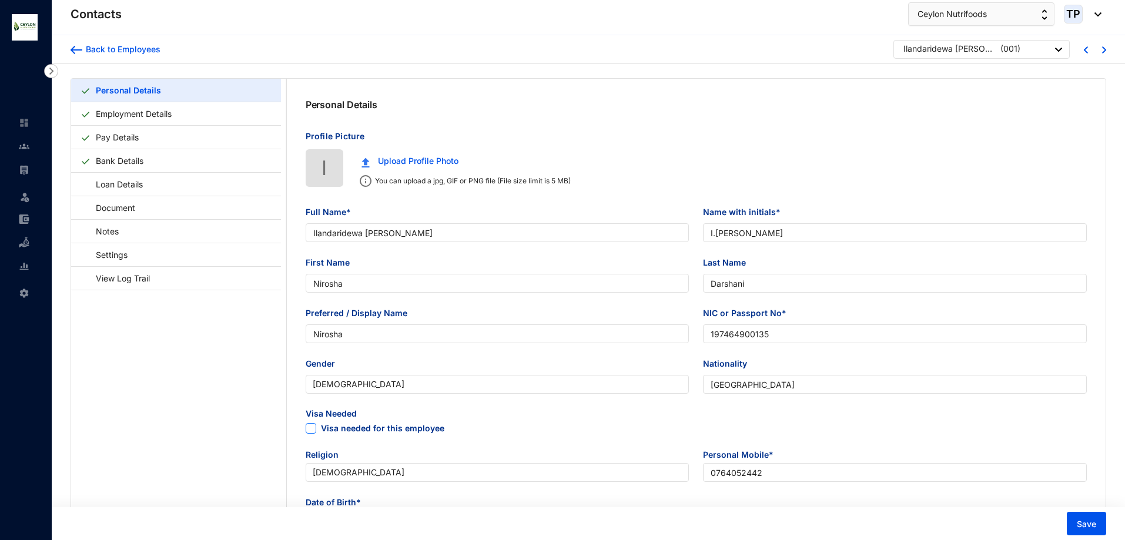
type input "Darshani"
type input "Nirosha"
type input "197464900135"
type input "0764052442"
type input "161,Thiththakade"
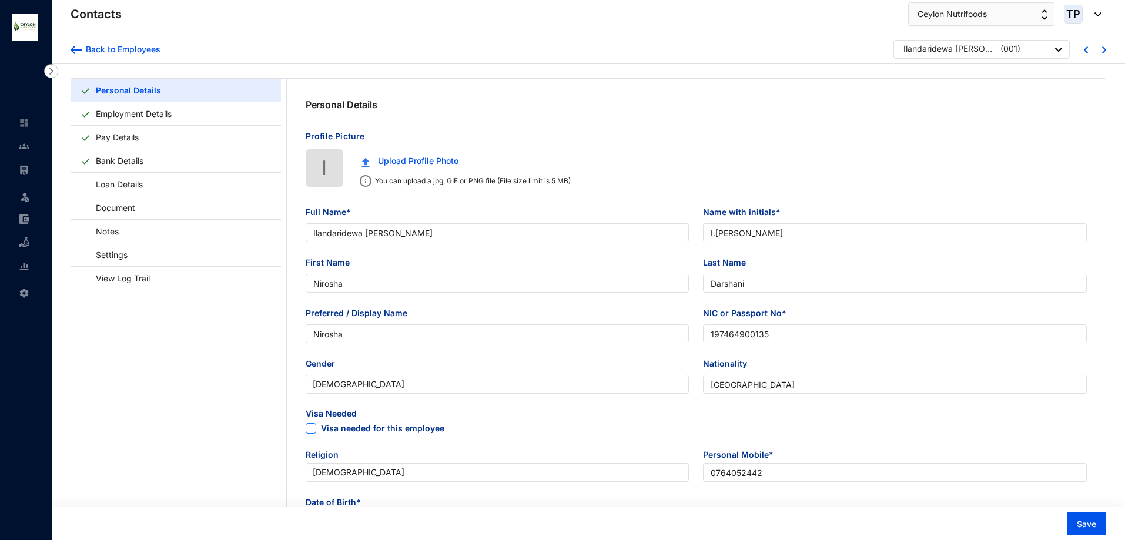
checkbox input "true"
radio input "false"
radio input "true"
type input "[DATE]"
click at [19, 169] on link at bounding box center [33, 170] width 29 height 12
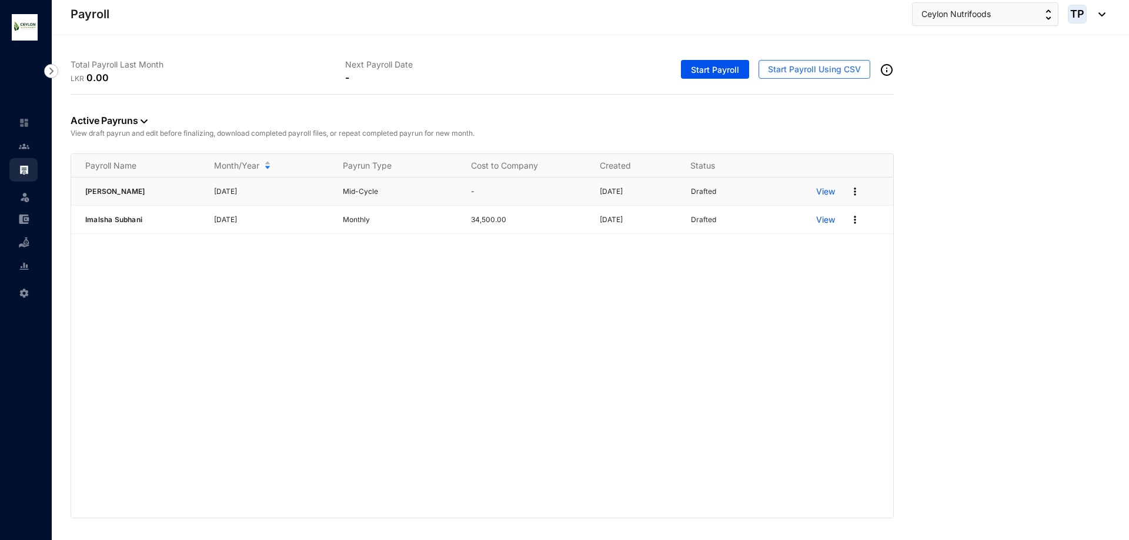
click at [855, 191] on img at bounding box center [855, 192] width 12 height 12
click at [792, 220] on p "Delete" at bounding box center [809, 216] width 83 height 20
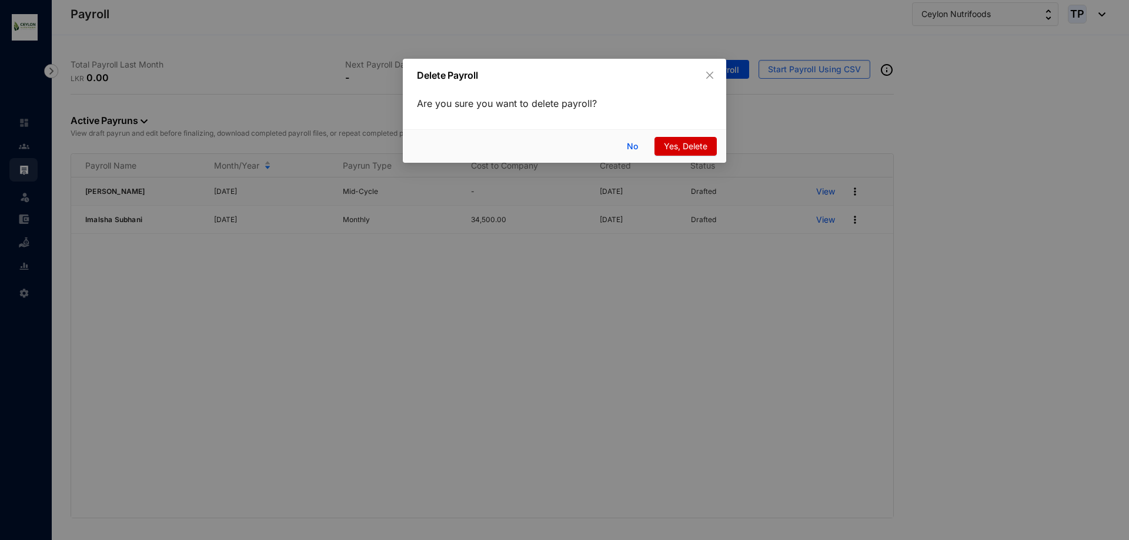
click at [682, 145] on span "Yes, Delete" at bounding box center [686, 146] width 44 height 13
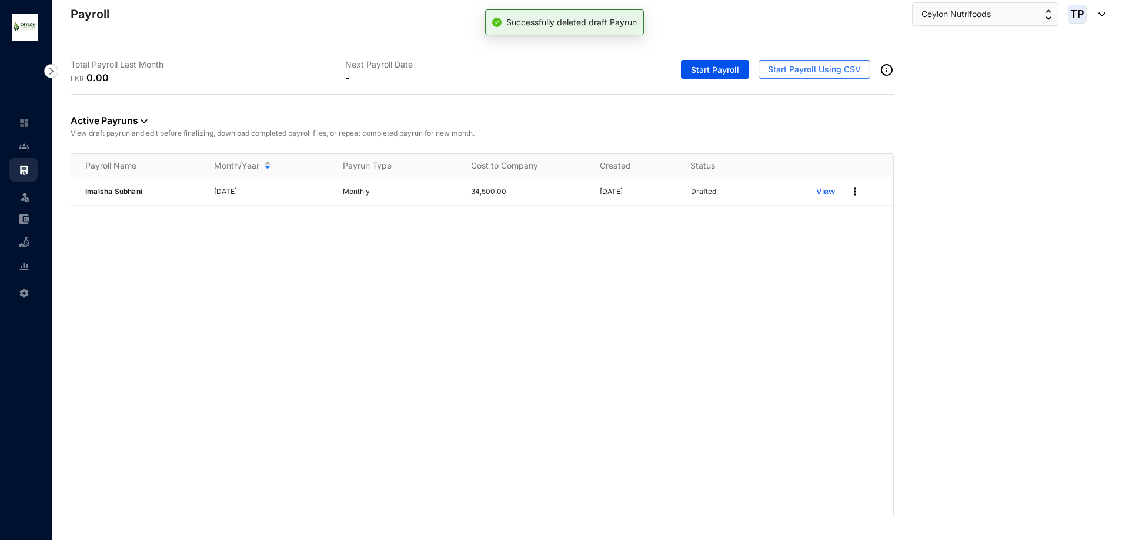
click at [19, 140] on link at bounding box center [33, 146] width 29 height 12
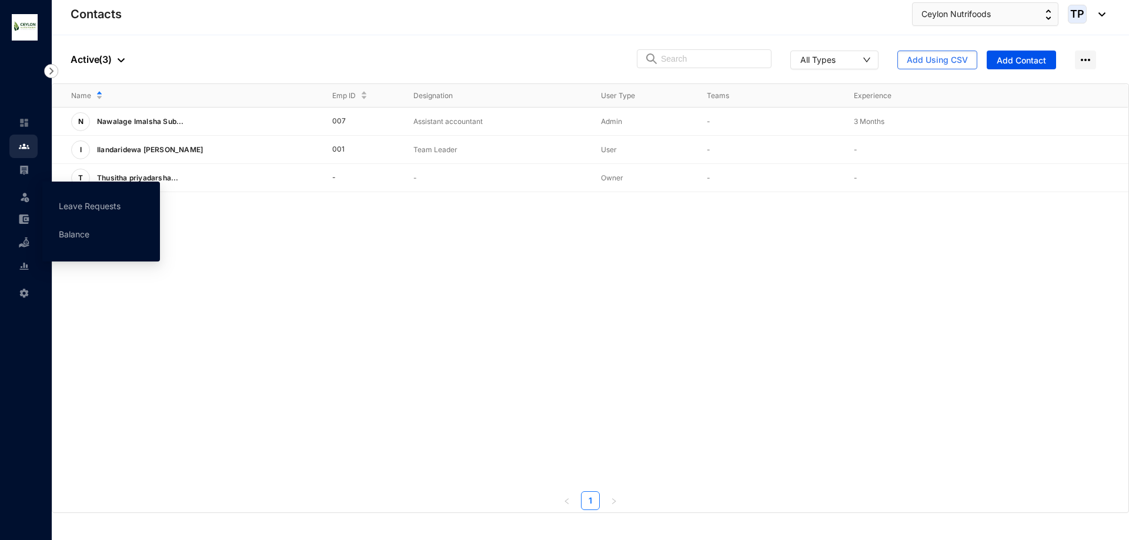
click at [19, 170] on link at bounding box center [33, 170] width 29 height 12
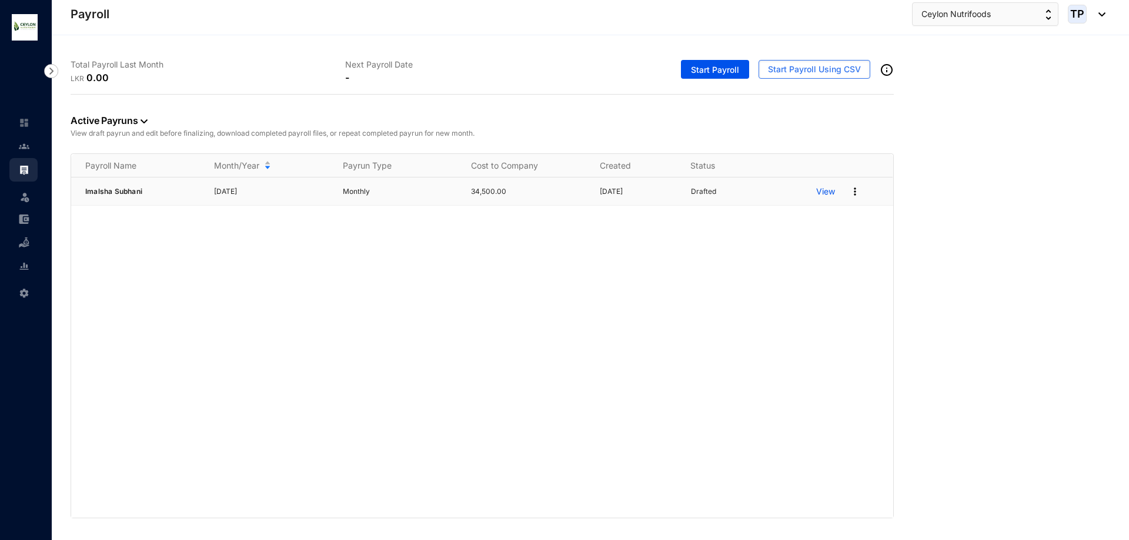
click at [824, 193] on p "View" at bounding box center [825, 192] width 19 height 12
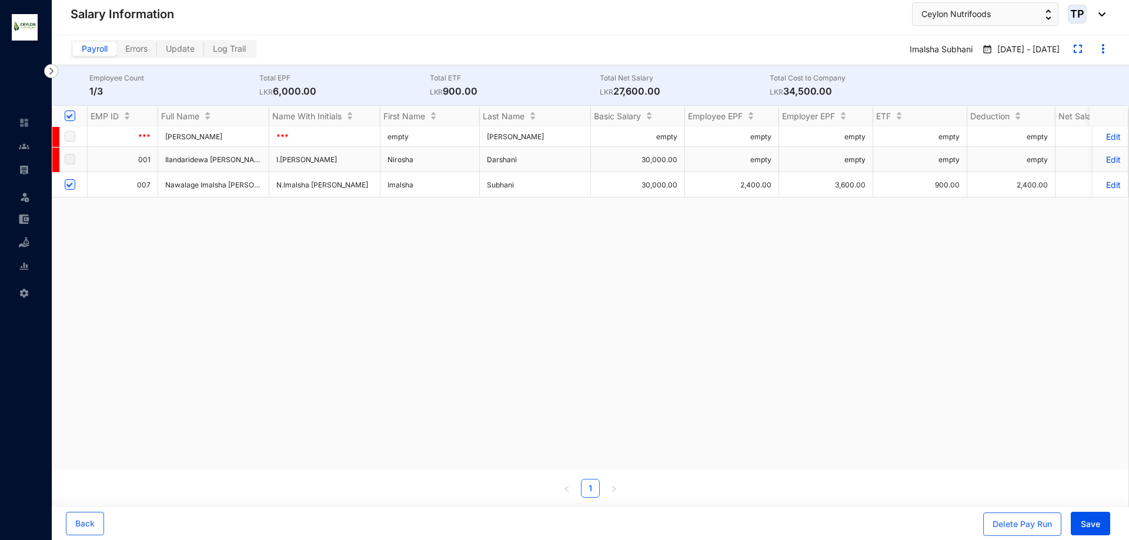
click at [1101, 161] on p "Edit" at bounding box center [1110, 160] width 21 height 10
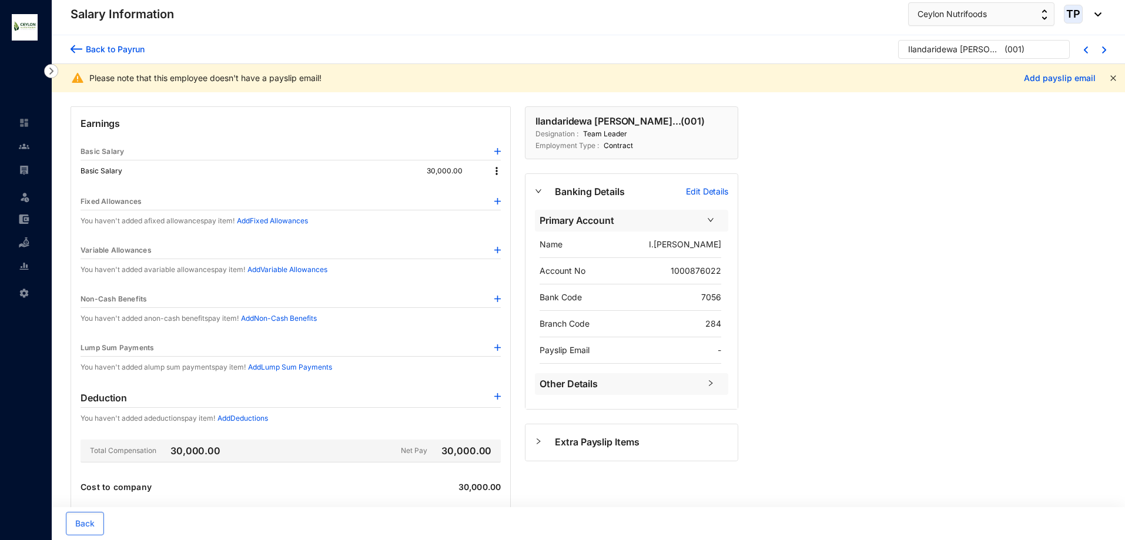
click at [1115, 77] on icon "close" at bounding box center [1112, 77] width 5 height 5
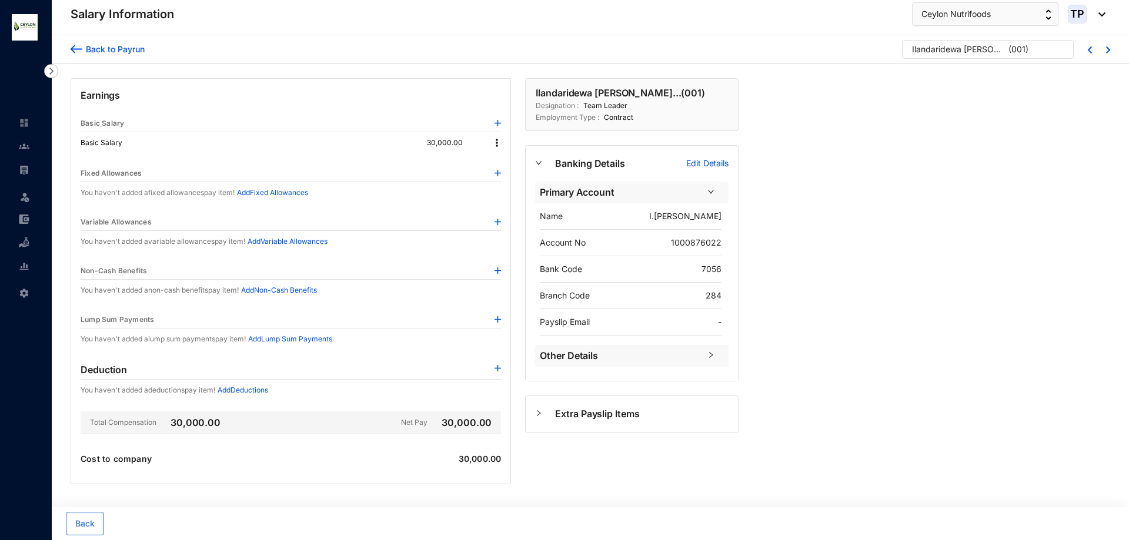
click at [79, 42] on div "Back to Payrun" at bounding box center [108, 47] width 74 height 15
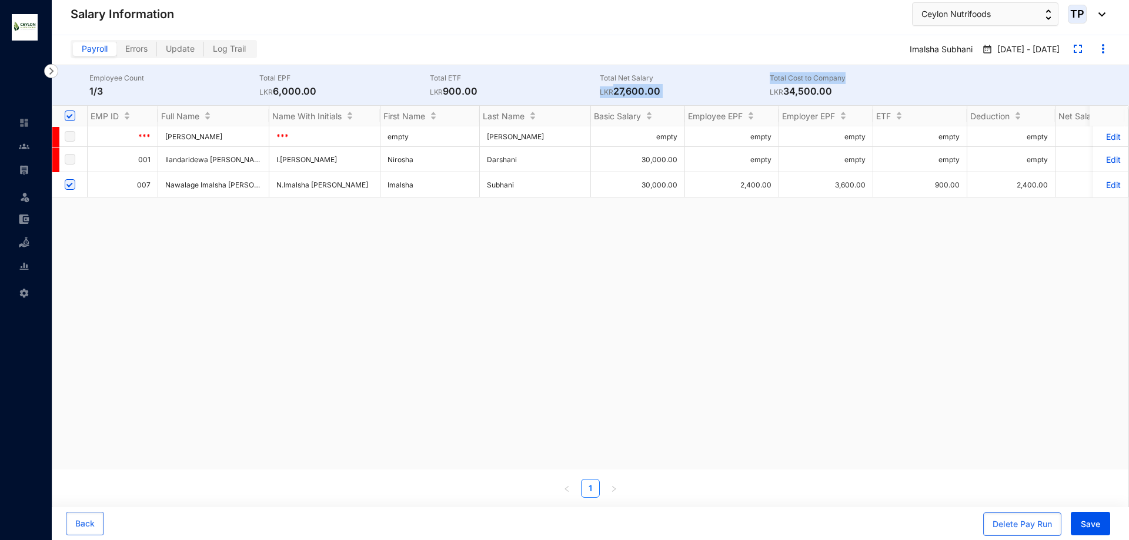
drag, startPoint x: 766, startPoint y: 75, endPoint x: 858, endPoint y: 81, distance: 91.9
click at [858, 81] on div "Employee Count 1/3 Total EPF LKR 6,000.00 Total ETF LKR 900.00 Total Net Salary…" at bounding box center [590, 85] width 1077 height 40
click at [858, 81] on p "Total Cost to Company" at bounding box center [854, 78] width 170 height 12
drag, startPoint x: 852, startPoint y: 79, endPoint x: 768, endPoint y: 84, distance: 83.6
click at [768, 84] on div "Employee Count 1/3 Total EPF LKR 6,000.00 Total ETF LKR 900.00 Total Net Salary…" at bounding box center [590, 85] width 1077 height 40
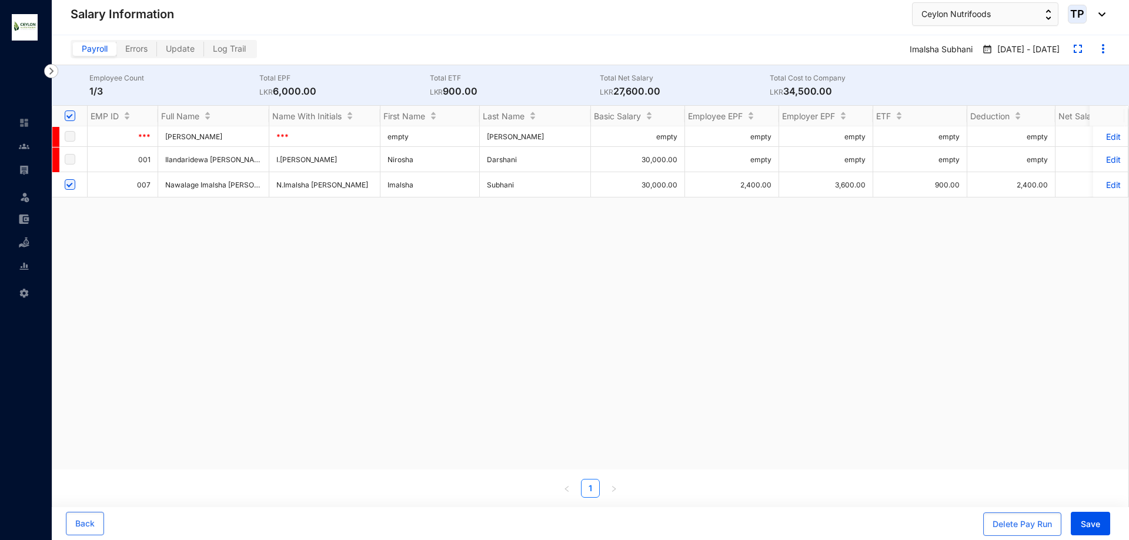
click at [675, 300] on div "*** Thusitha priyadarshana Yapa Bandara *** empty Thusitha priyadarshana Yapa B…" at bounding box center [590, 297] width 1076 height 343
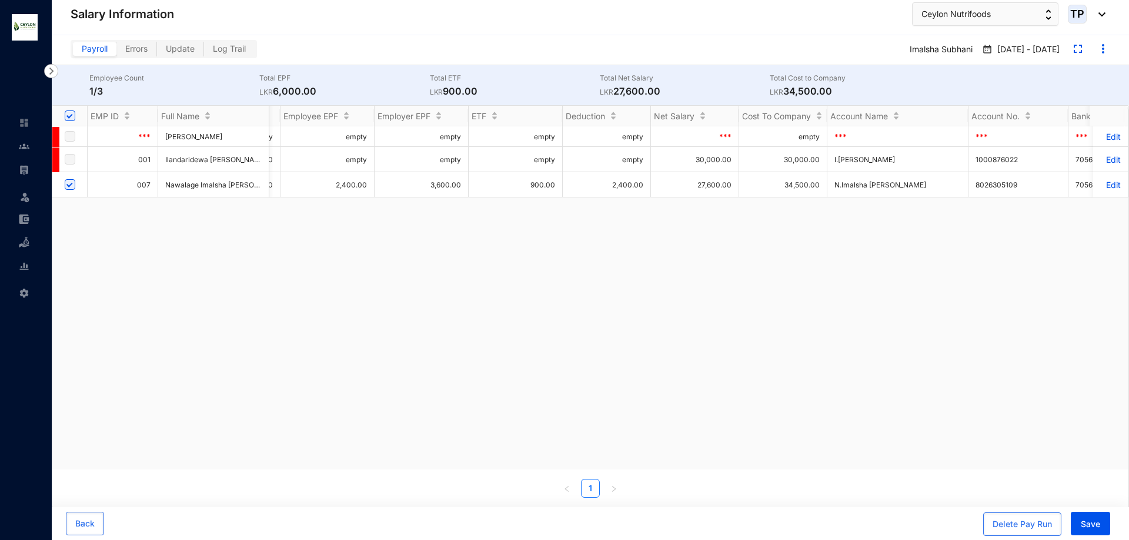
scroll to position [0, 411]
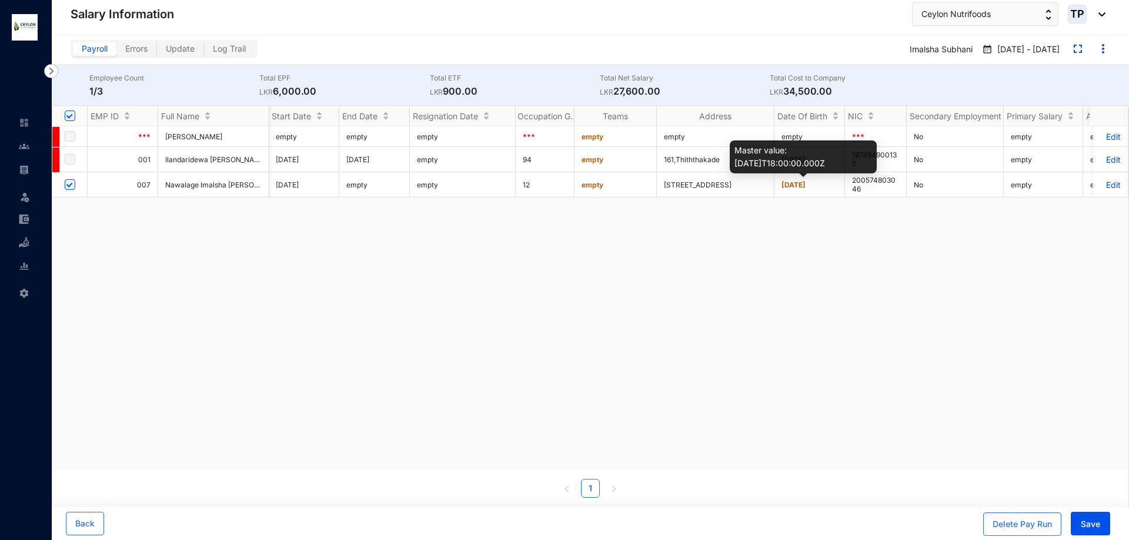
click at [805, 180] on span "2005-09-03" at bounding box center [793, 184] width 24 height 9
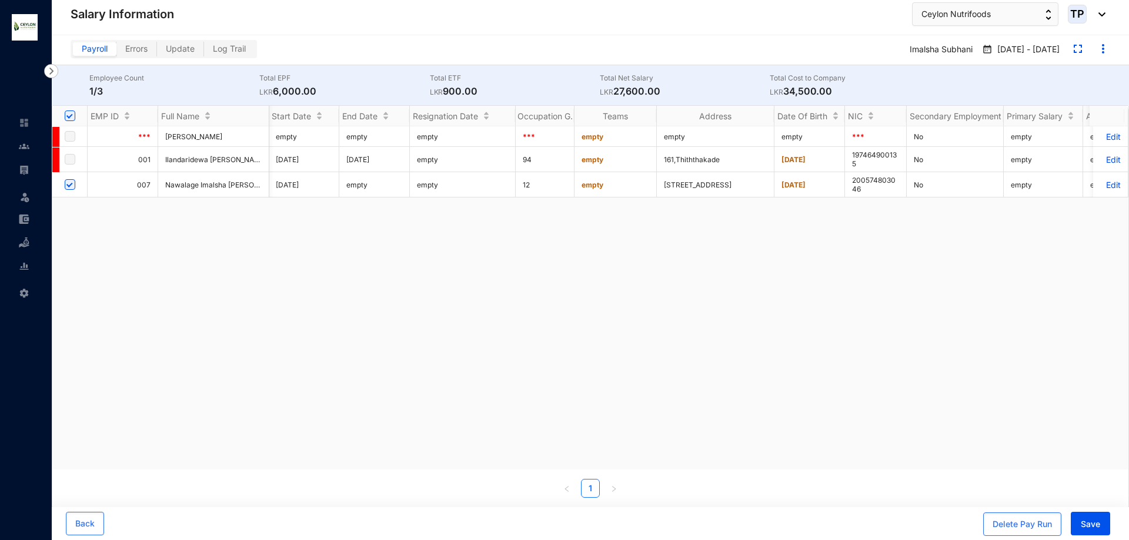
click at [1101, 188] on p "Edit" at bounding box center [1110, 185] width 21 height 10
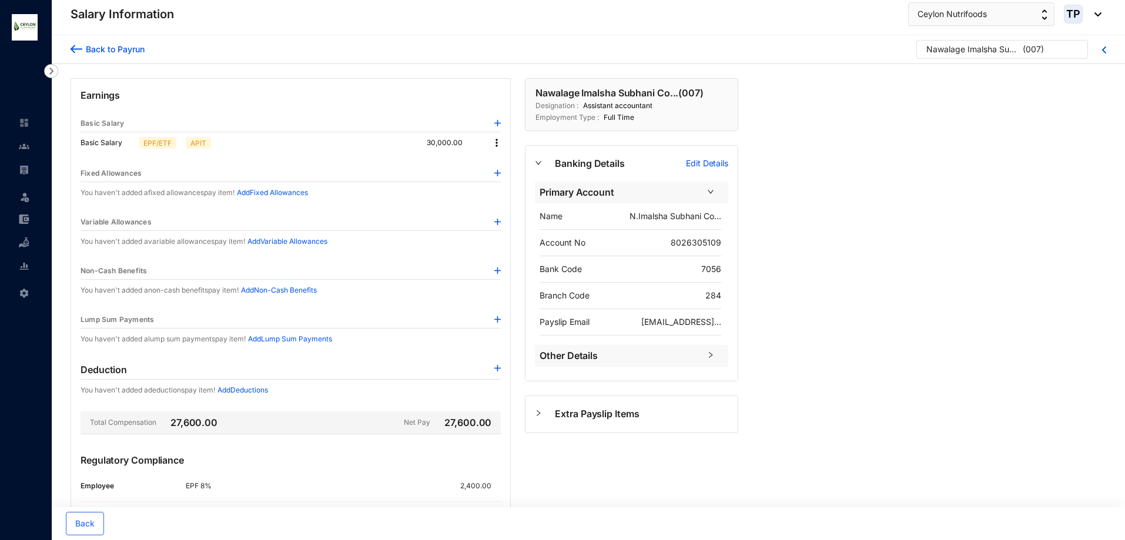
click at [543, 163] on div at bounding box center [545, 162] width 20 height 13
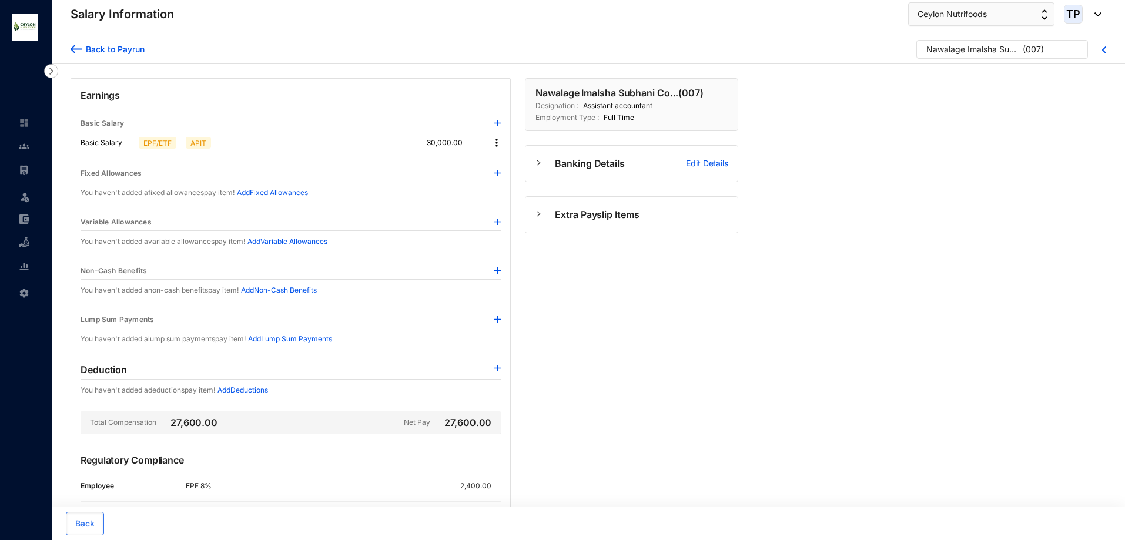
click at [543, 163] on div at bounding box center [545, 162] width 20 height 13
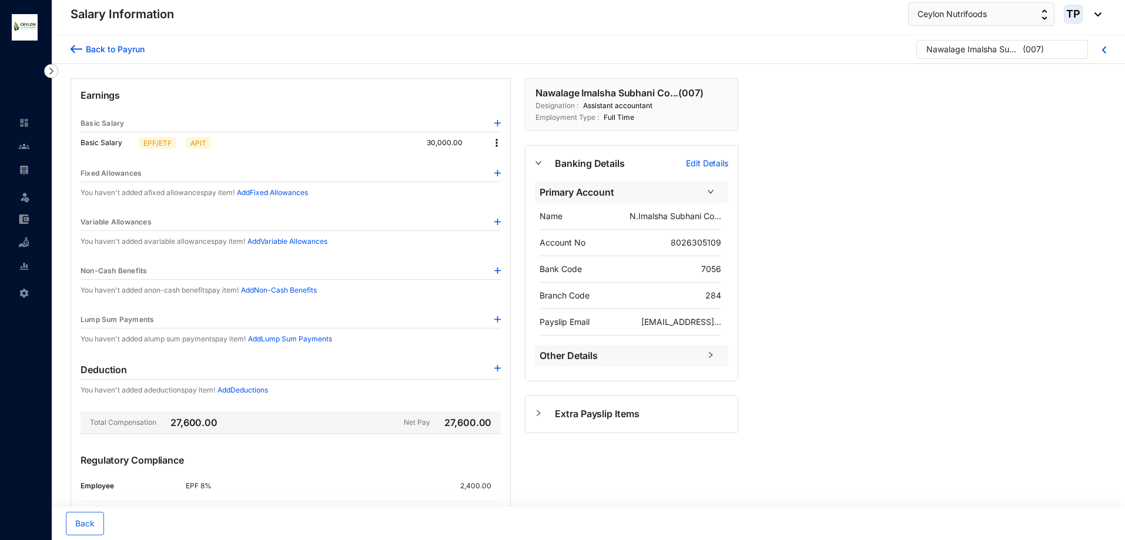
click at [653, 356] on span "Other Details" at bounding box center [620, 356] width 160 height 15
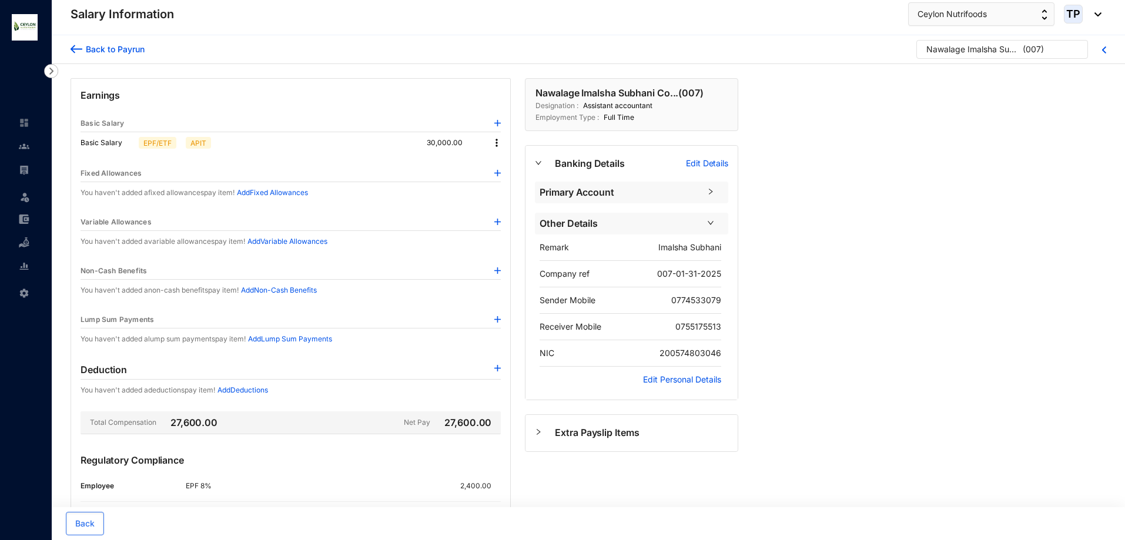
click at [682, 376] on p "Edit Personal Details" at bounding box center [682, 380] width 78 height 12
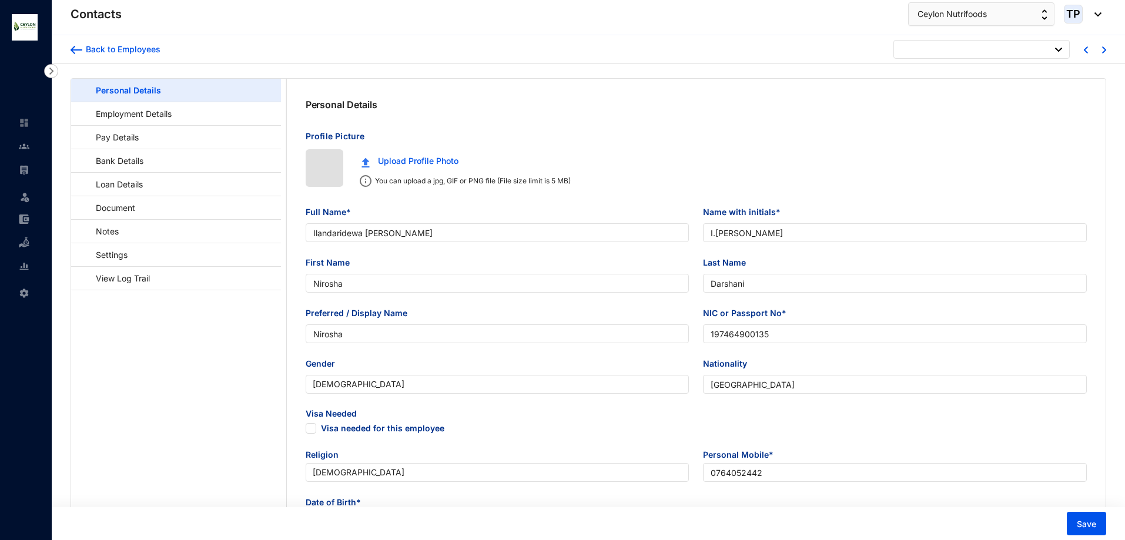
type input "[DATE]"
checkbox input "false"
type input "Nawalage Imalsha [PERSON_NAME]"
type input "N.Imalsha [PERSON_NAME]"
type input "Imalsha"
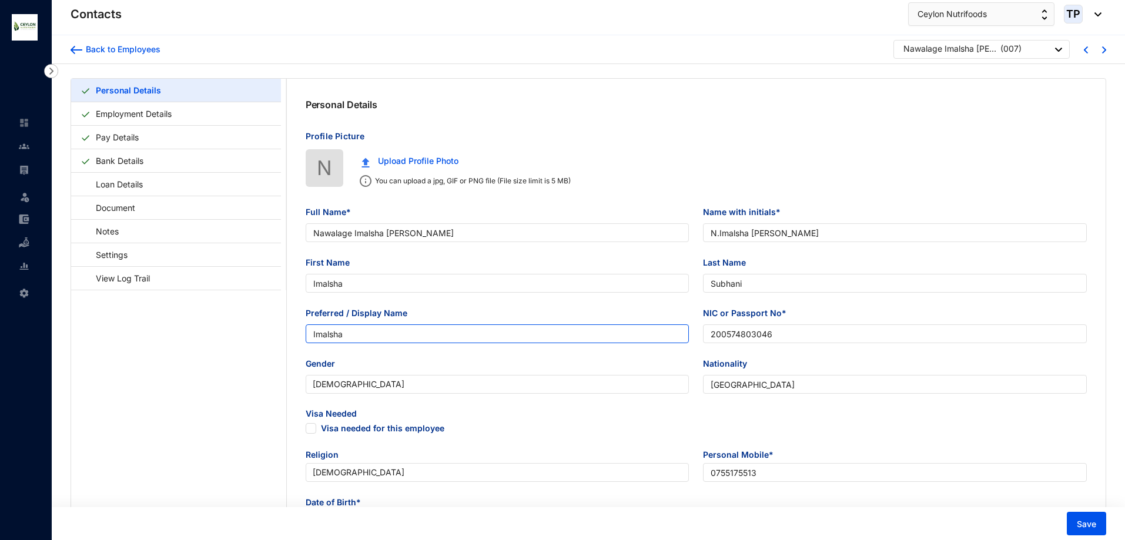
type input "Subhani"
type input "Imalsha"
type input "200574803046"
type input "0755175513"
type input "[STREET_ADDRESS]"
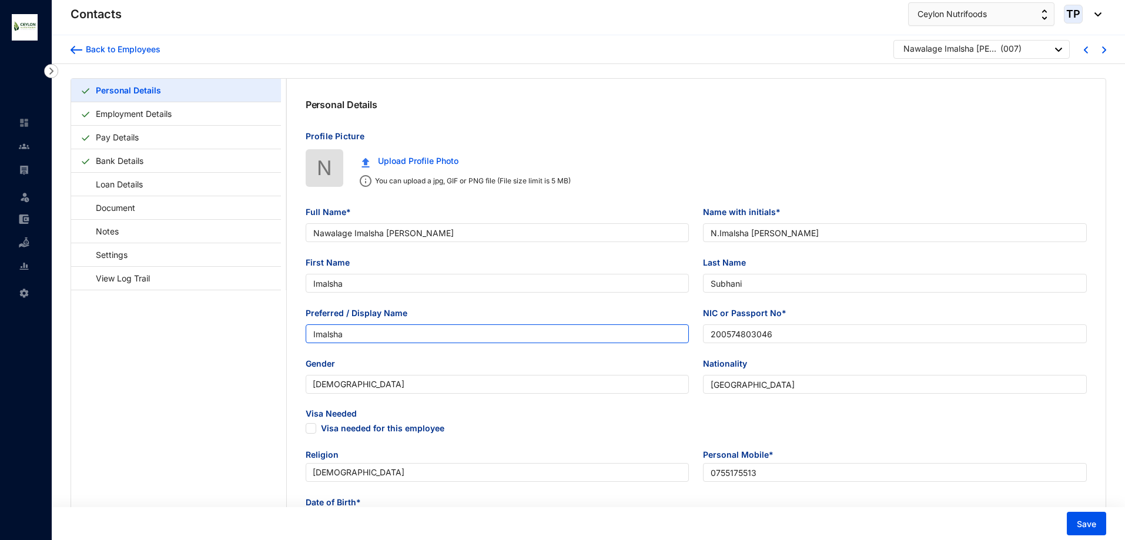
checkbox input "true"
radio input "true"
radio input "false"
type input "Indika Sampath"
type input "Father"
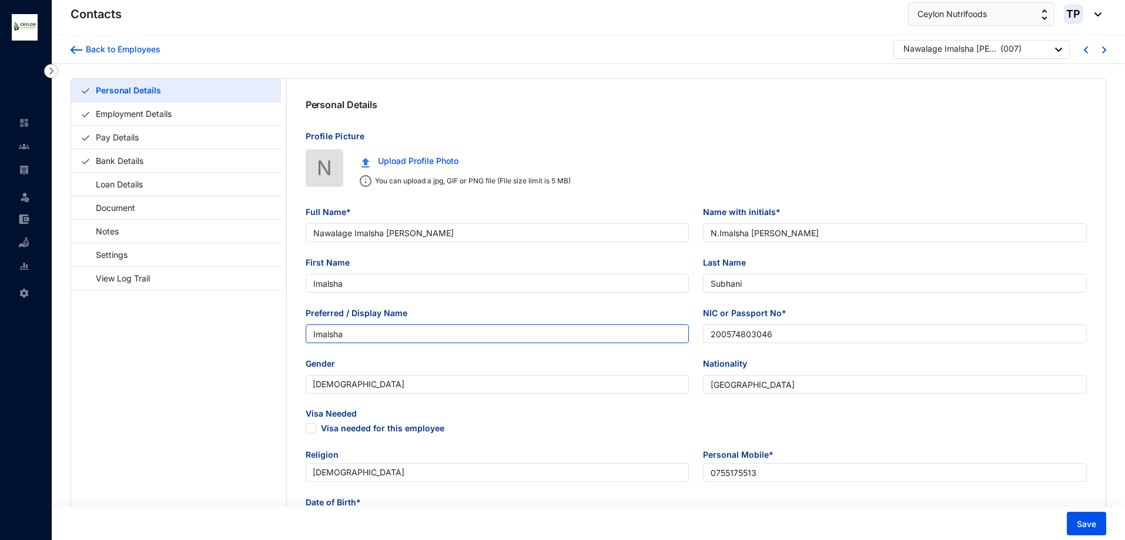
type input "0752812251"
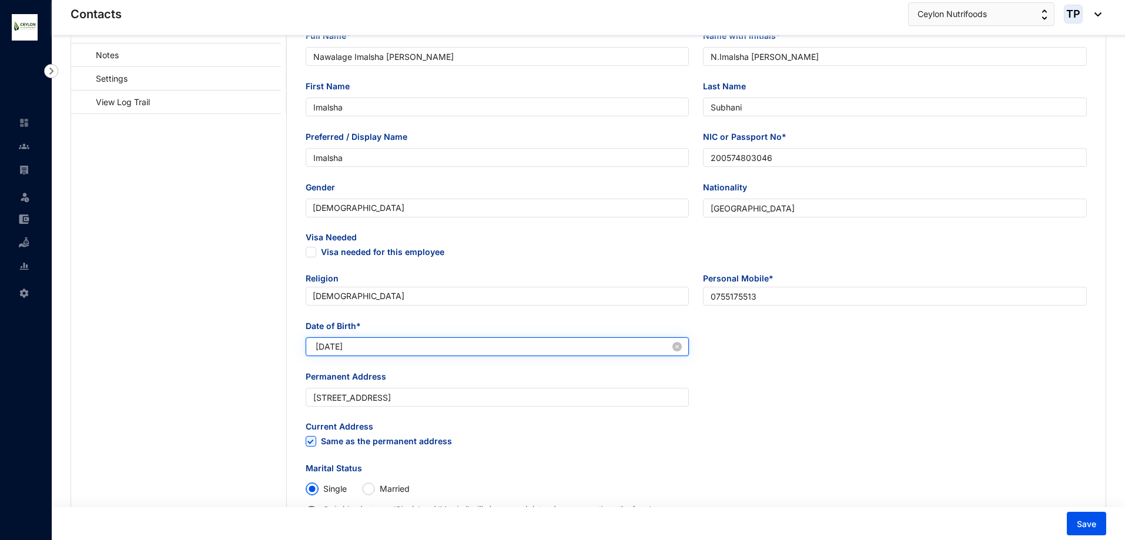
click at [383, 349] on input "[DATE]" at bounding box center [493, 346] width 355 height 13
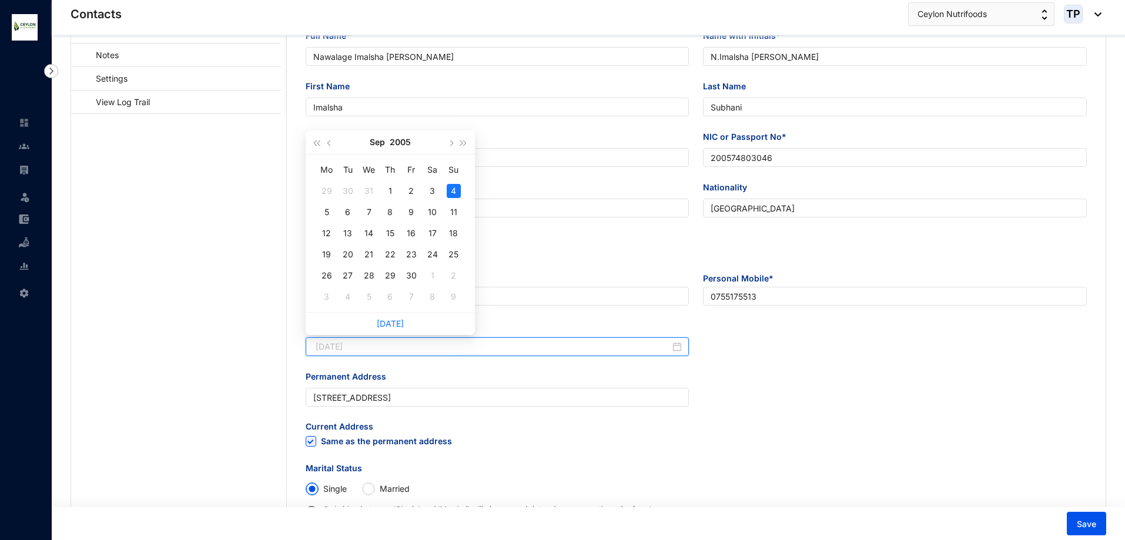
type input "[DATE]"
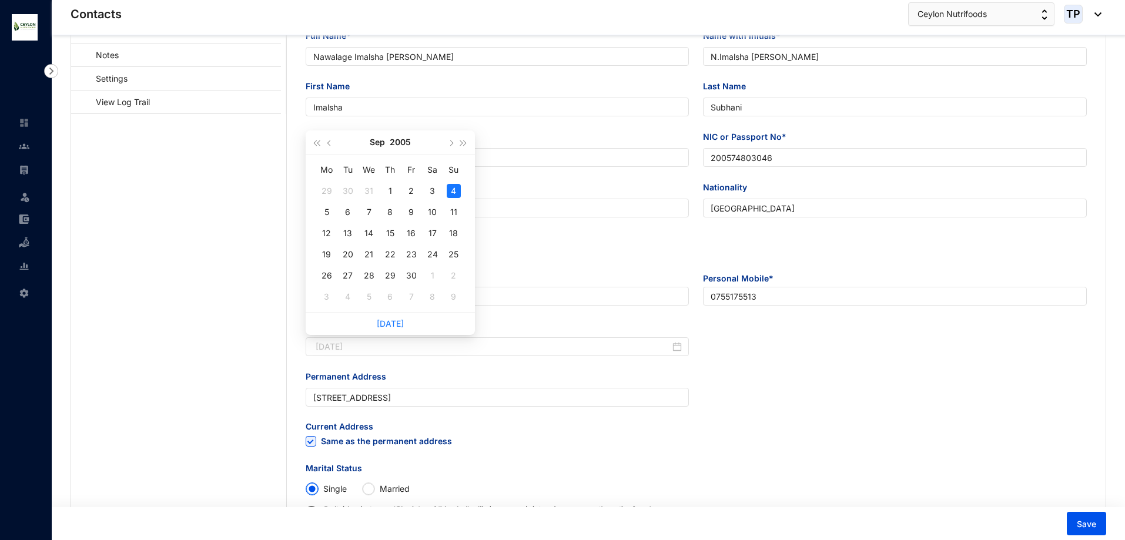
click at [451, 190] on div "4" at bounding box center [454, 191] width 14 height 14
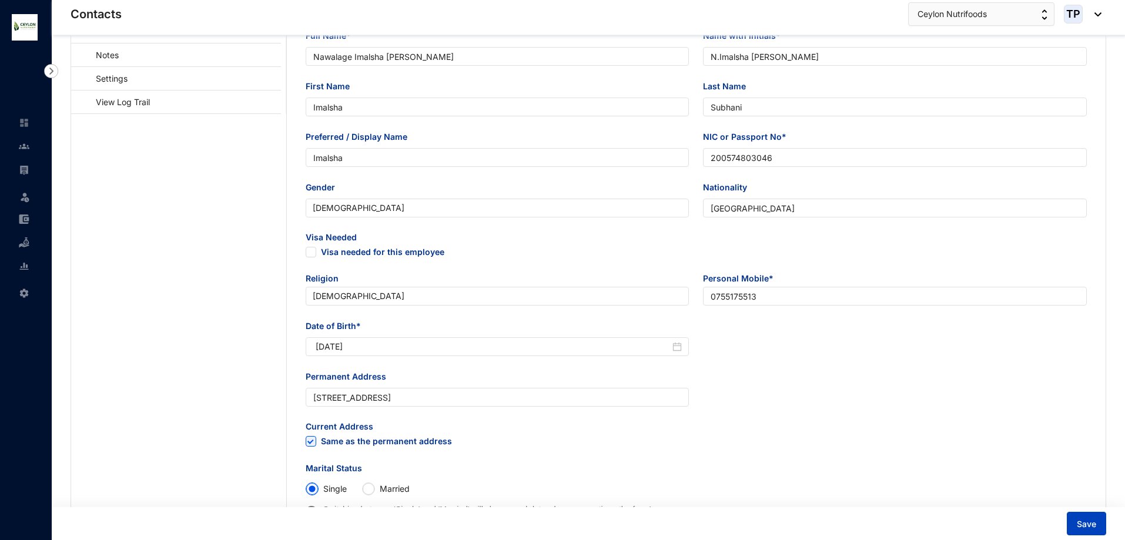
click at [1085, 524] on span "Save" at bounding box center [1086, 524] width 19 height 12
click at [1082, 524] on span "Save" at bounding box center [1086, 524] width 19 height 12
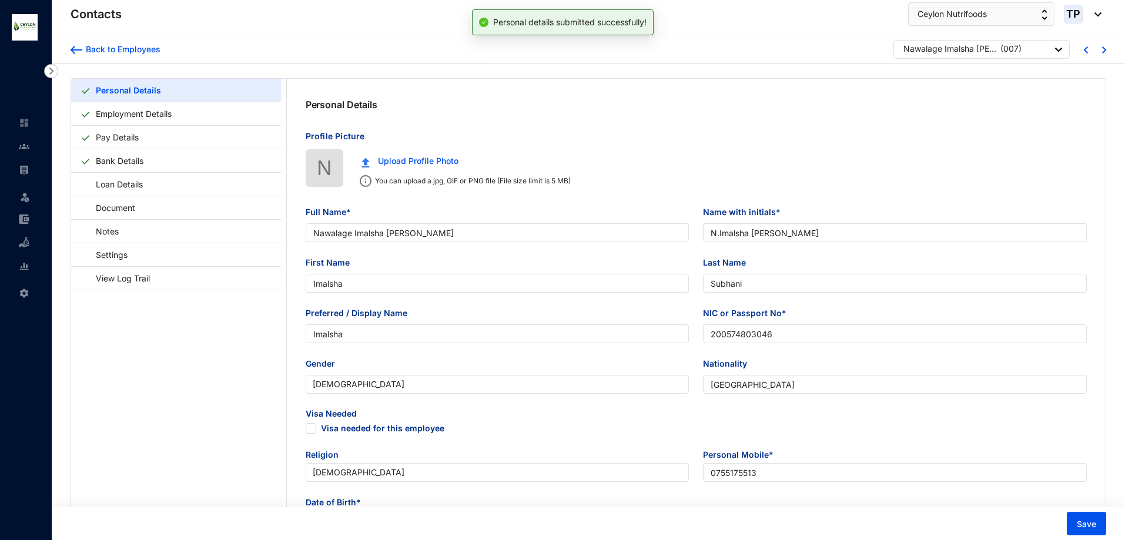
click at [77, 56] on div "Back to Employees" at bounding box center [116, 49] width 90 height 19
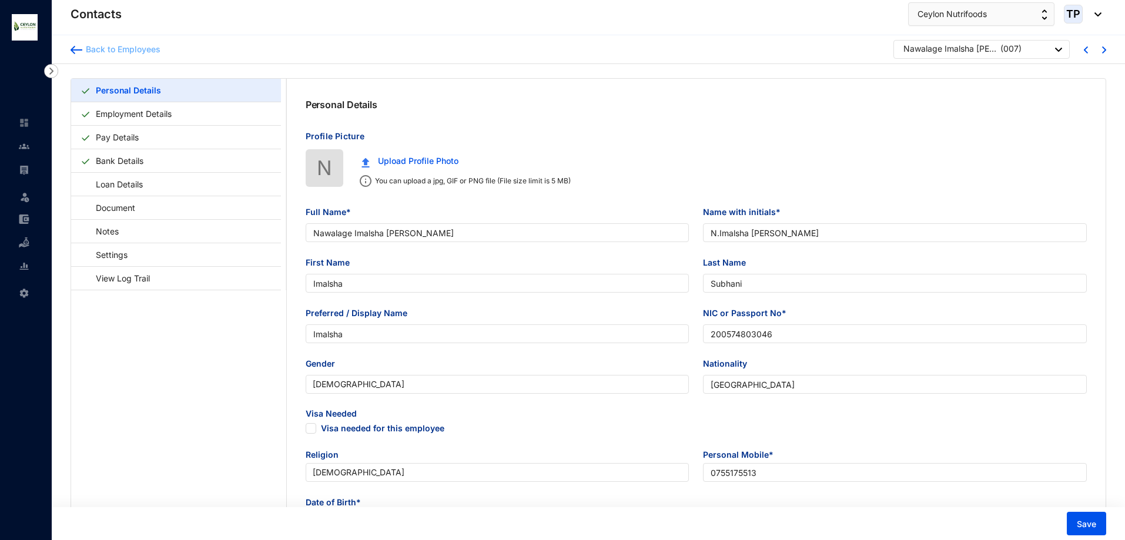
click at [75, 50] on img at bounding box center [77, 50] width 12 height 8
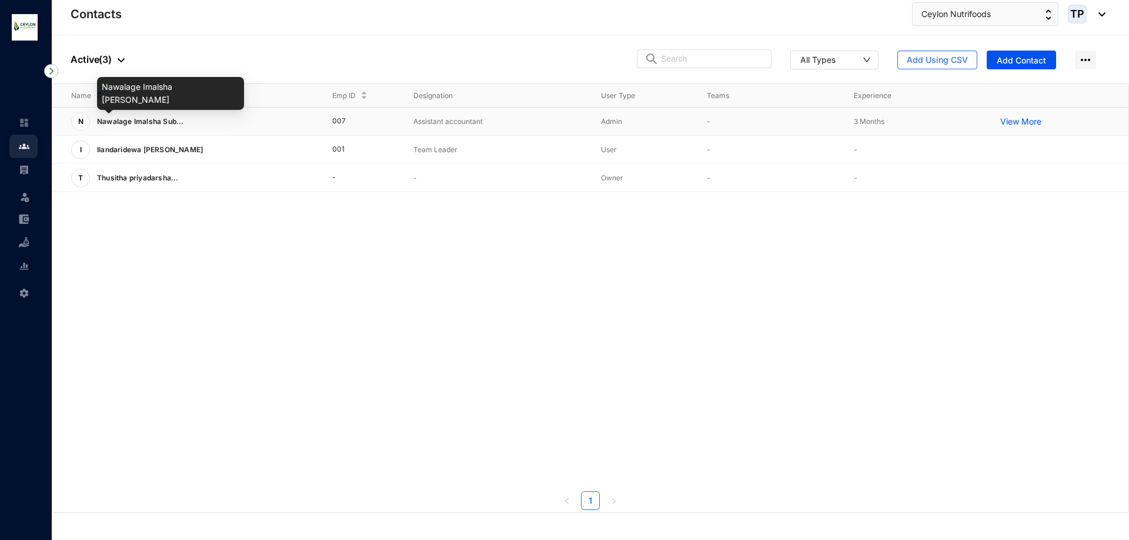
click at [175, 119] on span "Nawalage Imalsha Sub..." at bounding box center [140, 121] width 87 height 9
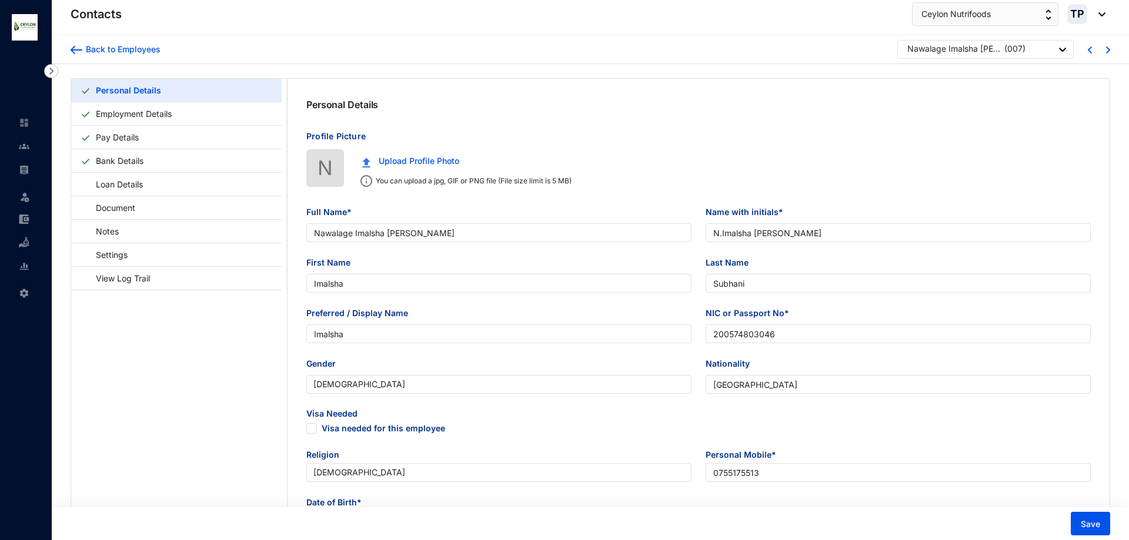
type input "[DATE]"
click at [71, 49] on img at bounding box center [77, 50] width 12 height 8
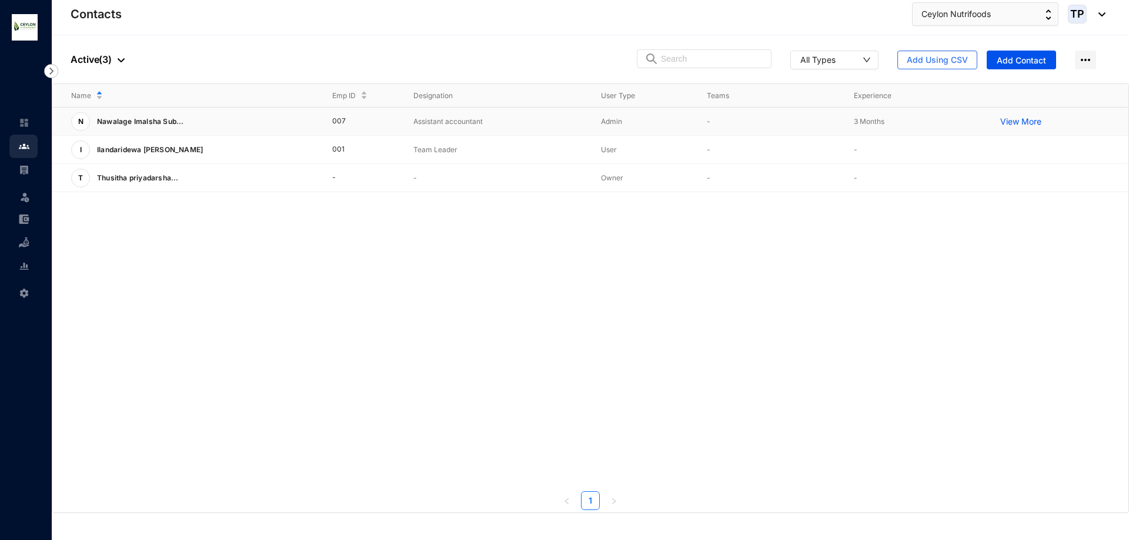
click at [1012, 121] on p "View More" at bounding box center [1023, 122] width 47 height 12
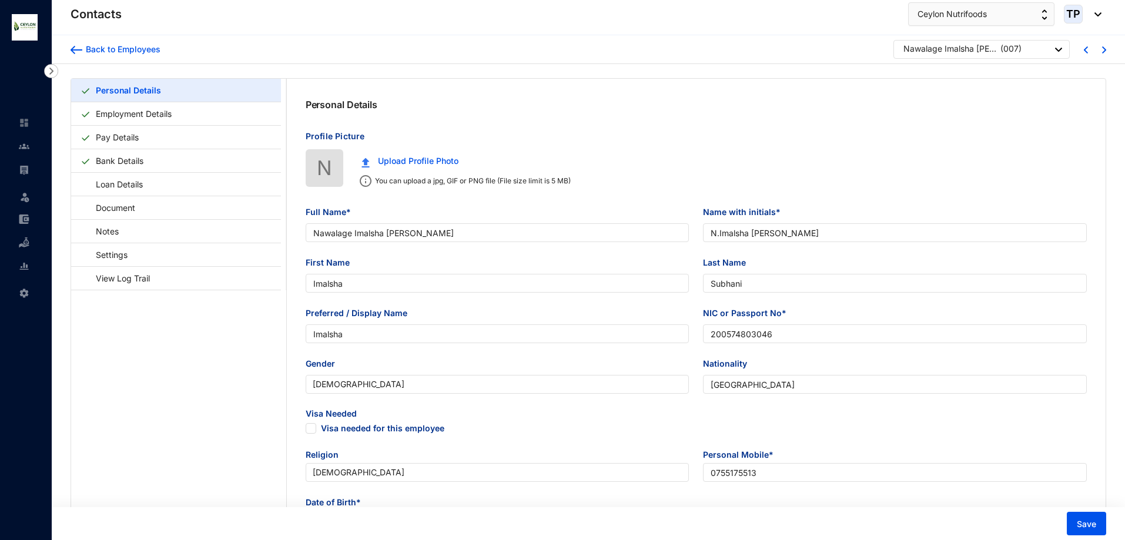
type input "[DATE]"
click at [70, 44] on div "Back to Employees Nawalage Imalsha Subhani Coorey ( 007 )" at bounding box center [588, 49] width 1073 height 29
click at [77, 48] on img at bounding box center [77, 50] width 12 height 8
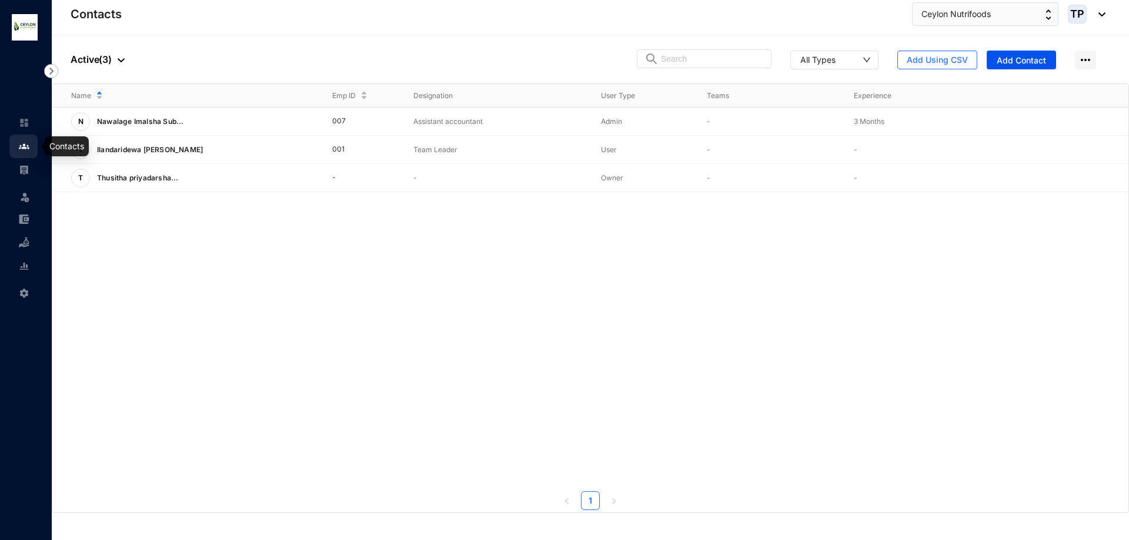
click at [30, 141] on link at bounding box center [33, 146] width 29 height 12
click at [24, 165] on img at bounding box center [24, 170] width 11 height 11
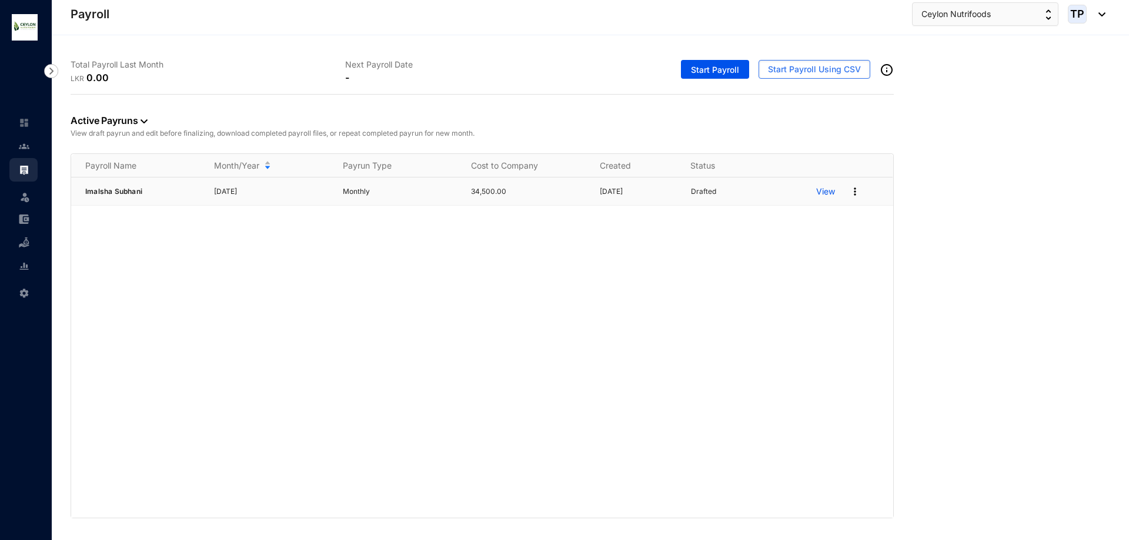
click at [823, 194] on p "View" at bounding box center [825, 192] width 19 height 12
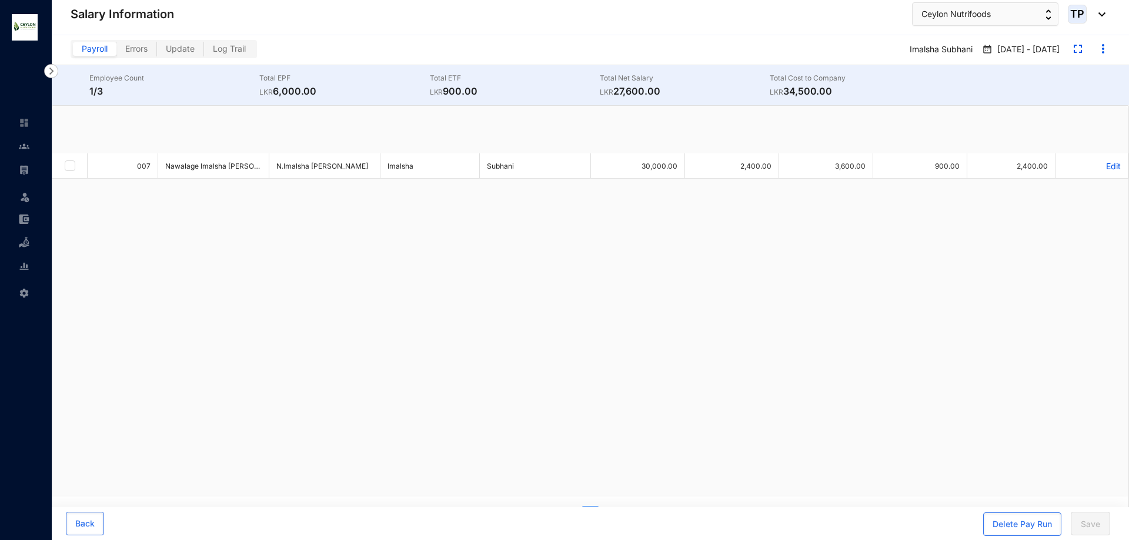
checkbox input "true"
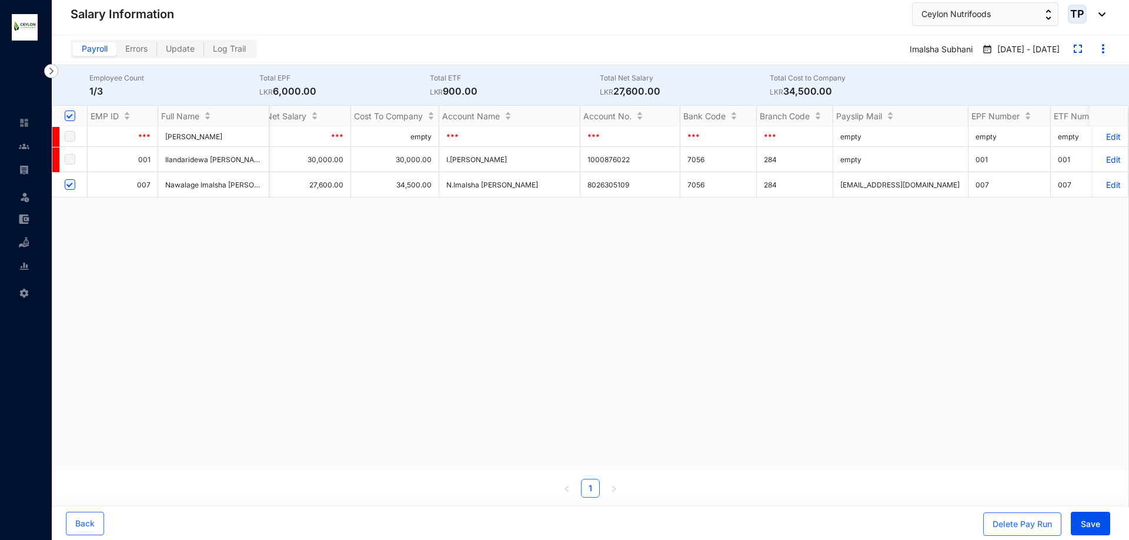
scroll to position [0, 902]
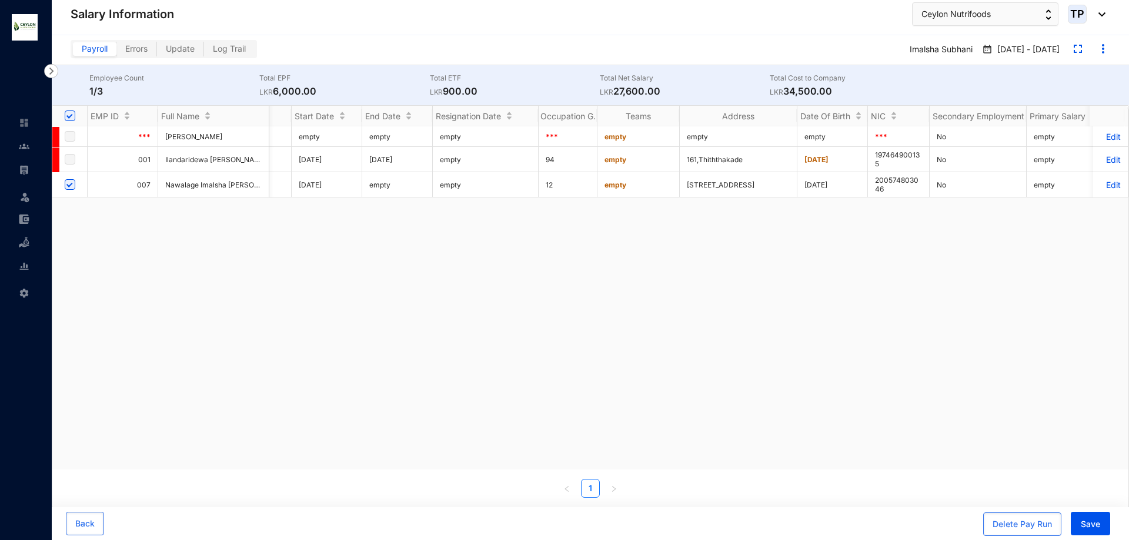
drag, startPoint x: 814, startPoint y: 460, endPoint x: 960, endPoint y: 474, distance: 146.5
click at [884, 465] on div "*** Thusitha priyadarshana Yapa Bandara *** empty Thusitha priyadarshana Yapa B…" at bounding box center [590, 297] width 1076 height 343
click at [969, 476] on div "EMP ID Full Name Name With Initials First Name Last Name Basic Salary Employee …" at bounding box center [590, 302] width 1076 height 392
click at [134, 46] on span "Errors" at bounding box center [136, 49] width 22 height 10
click at [116, 52] on input "Errors" at bounding box center [116, 52] width 0 height 0
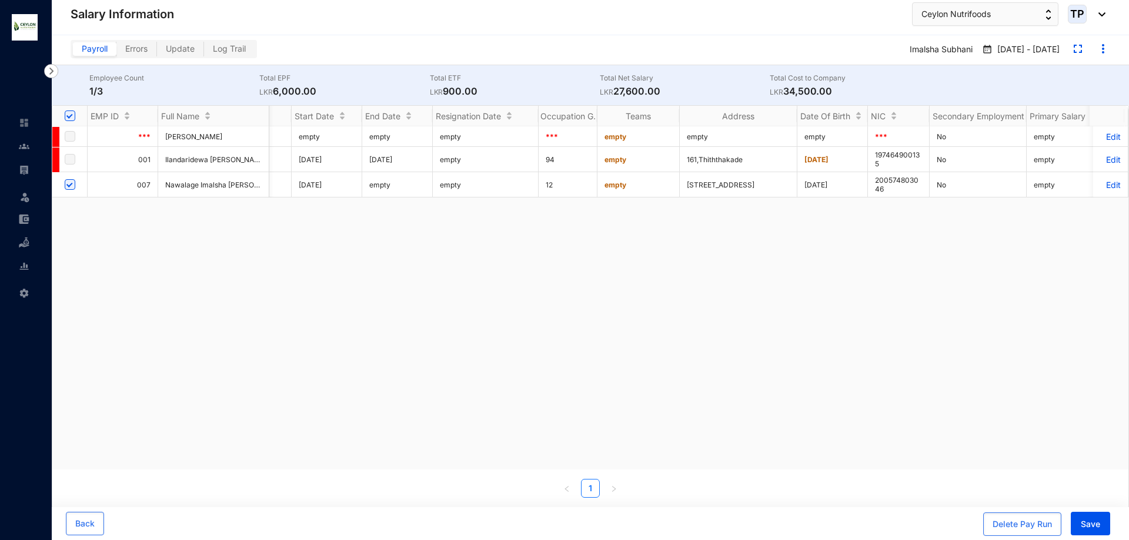
checkbox input "false"
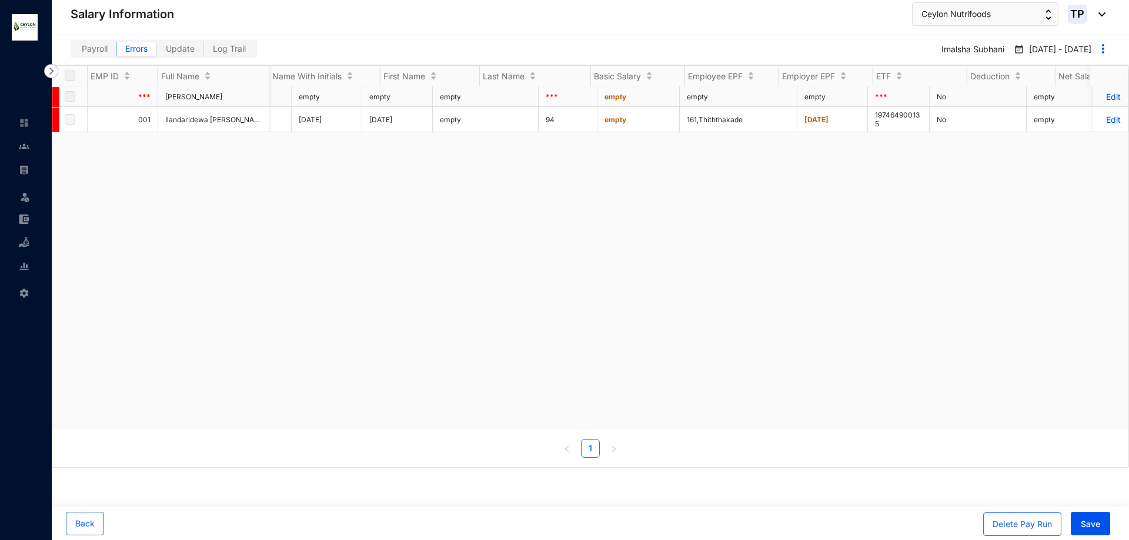
click at [71, 93] on label at bounding box center [70, 96] width 11 height 13
click at [175, 50] on span "Update" at bounding box center [180, 49] width 29 height 10
click at [157, 52] on input "Update" at bounding box center [157, 52] width 0 height 0
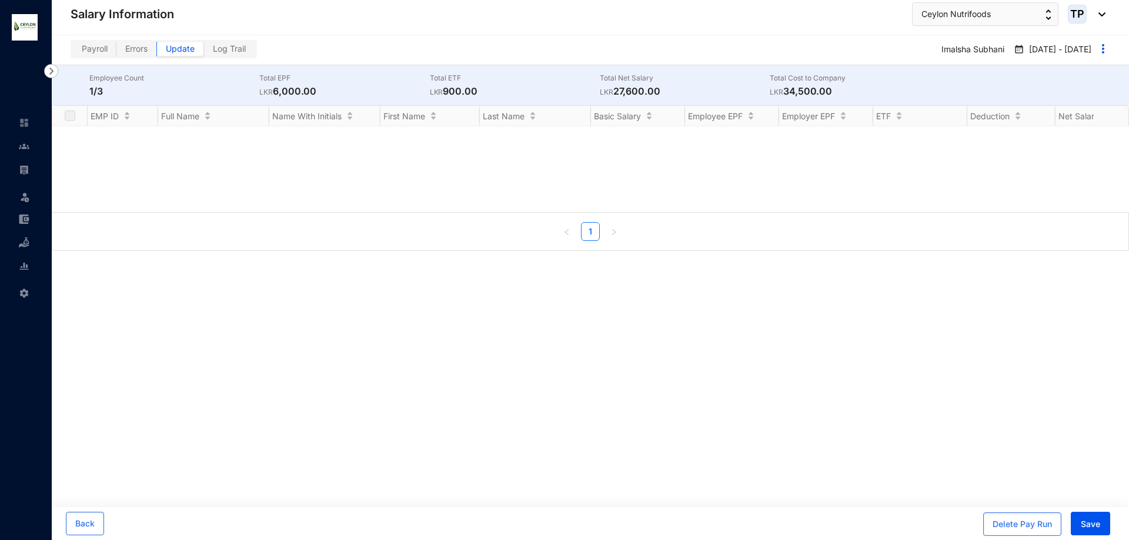
click at [220, 44] on span "Log Trail" at bounding box center [229, 49] width 33 height 10
click at [204, 52] on input "Log Trail" at bounding box center [204, 52] width 0 height 0
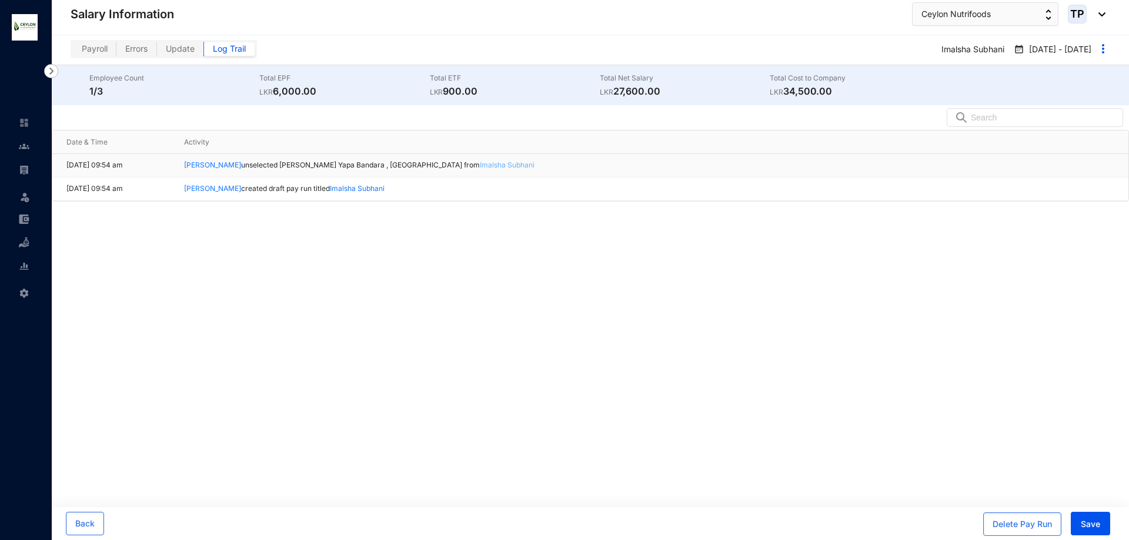
click at [534, 165] on link "Imalsha Subhani" at bounding box center [507, 164] width 55 height 9
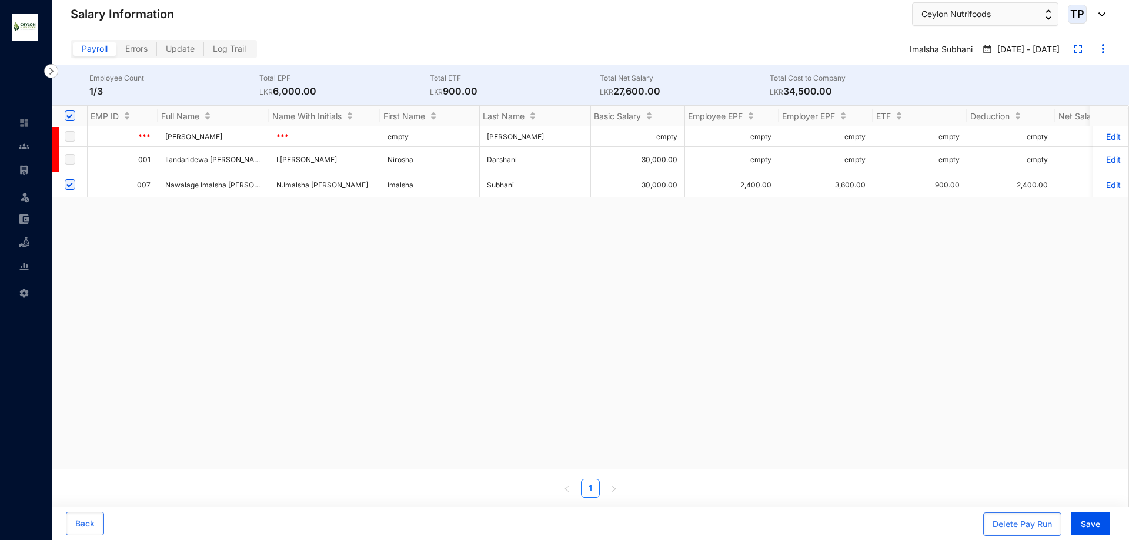
click at [1102, 51] on img at bounding box center [1103, 49] width 14 height 14
click at [1091, 75] on p "Edit Payroll Name and Date" at bounding box center [1048, 74] width 106 height 13
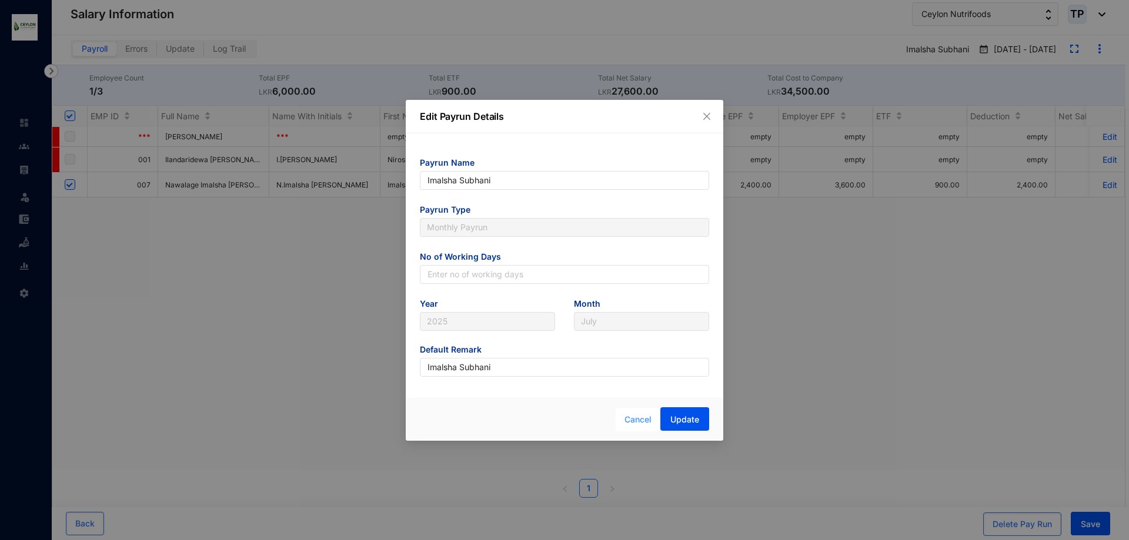
click at [638, 426] on span "Cancel" at bounding box center [637, 419] width 27 height 13
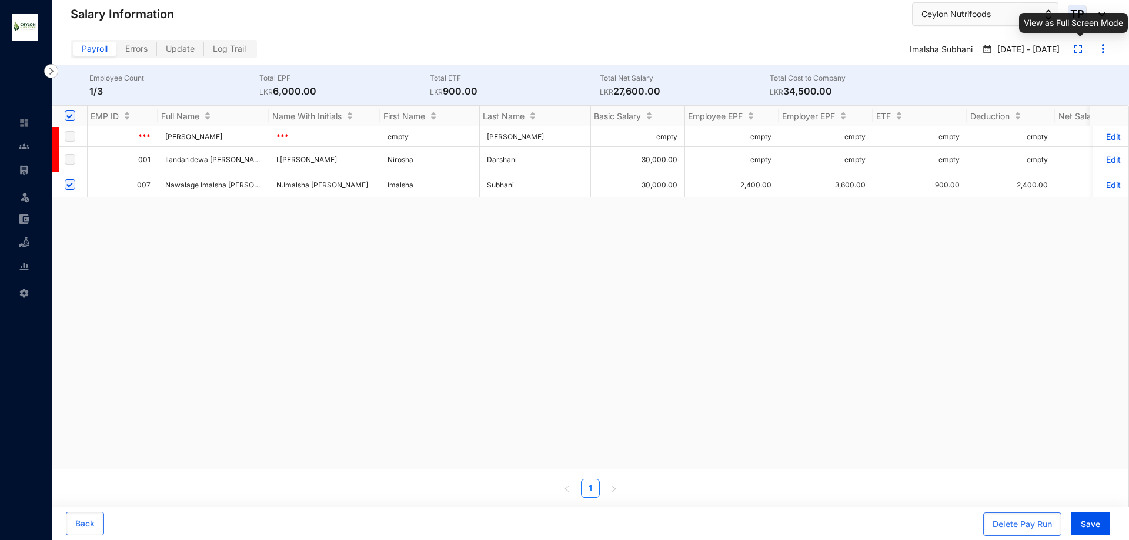
click at [1077, 50] on img "button" at bounding box center [1077, 49] width 8 height 8
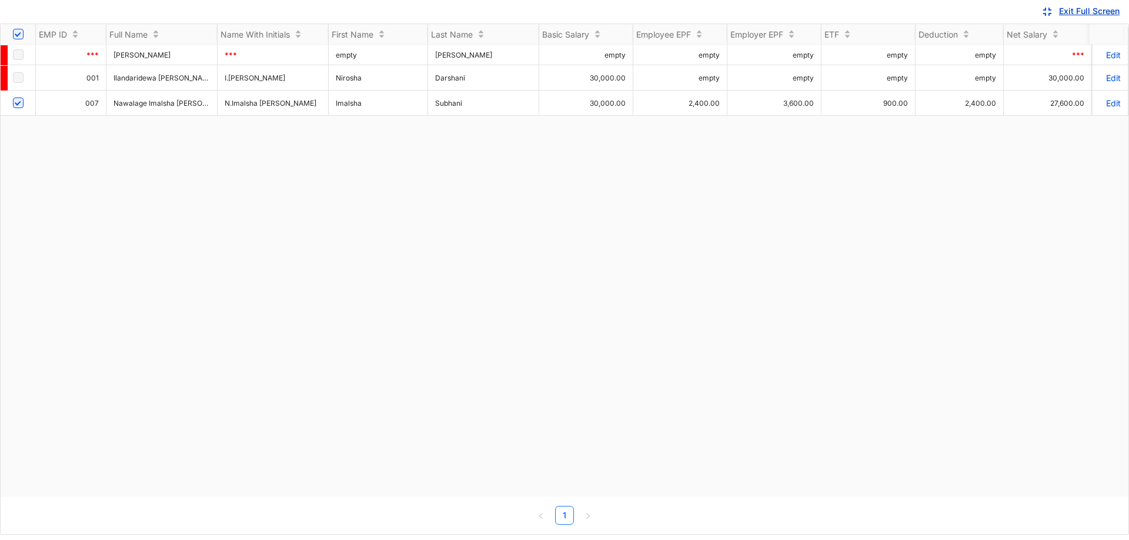
click at [1055, 6] on button "Exit Full Screen" at bounding box center [1079, 12] width 98 height 24
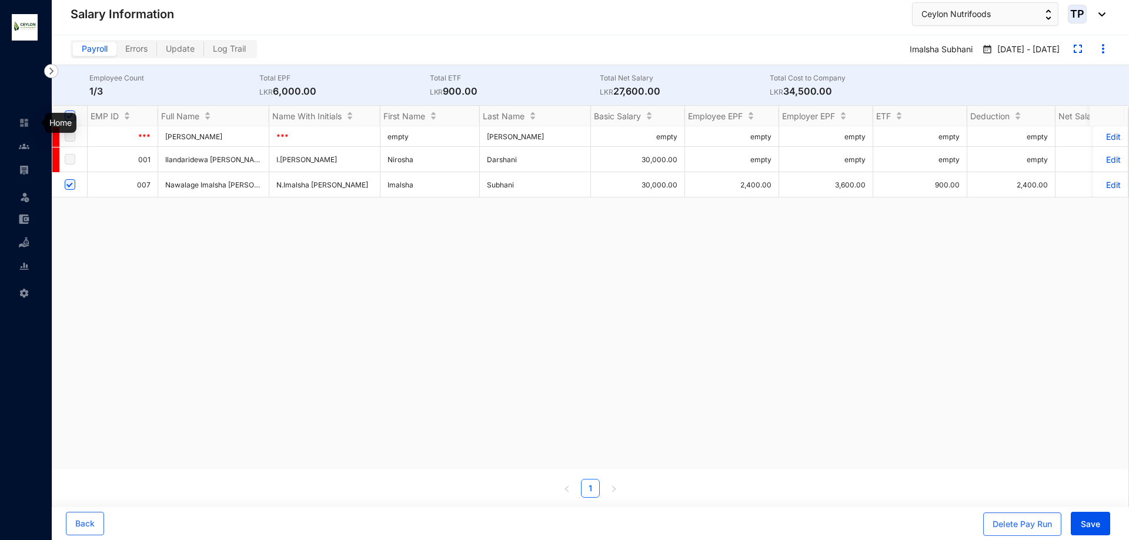
click at [19, 118] on link at bounding box center [33, 123] width 29 height 12
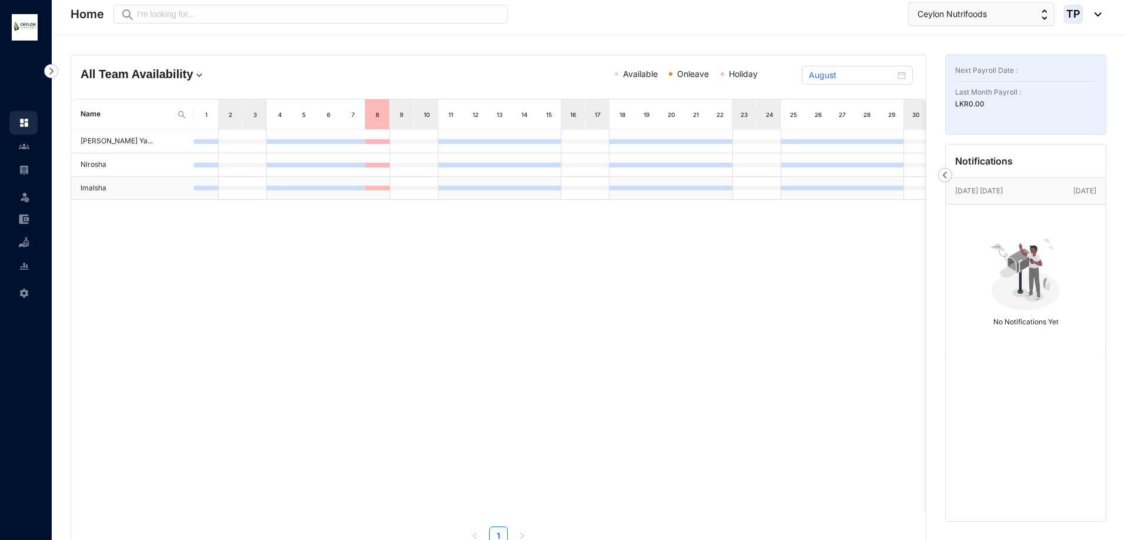
click at [207, 185] on td at bounding box center [205, 189] width 25 height 24
click at [168, 14] on input "text" at bounding box center [319, 14] width 364 height 13
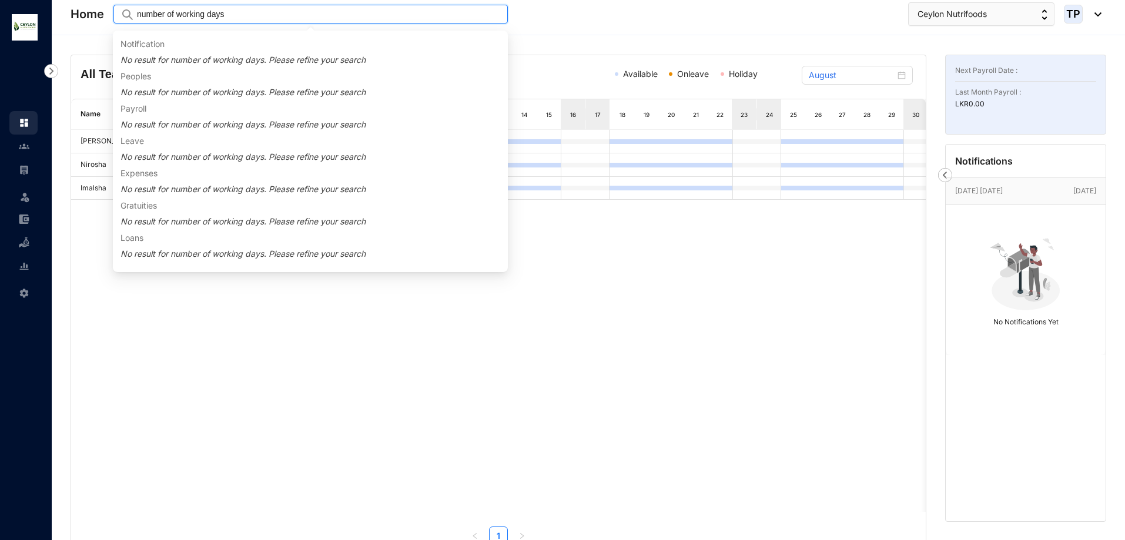
click at [245, 14] on input "number of working days" at bounding box center [319, 14] width 364 height 13
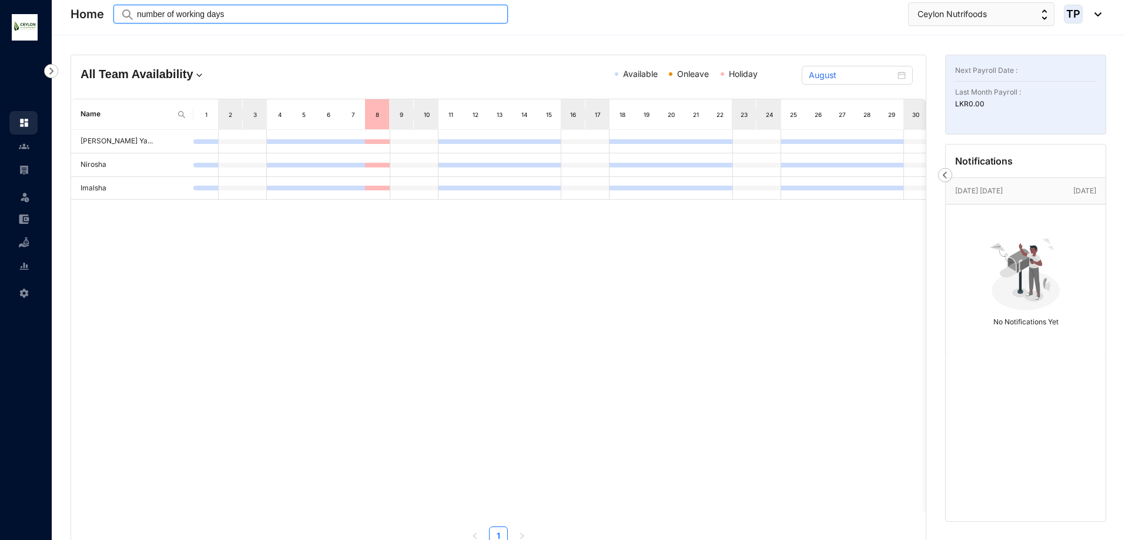
type input "number of working days"
click at [242, 12] on input "number of working days" at bounding box center [319, 14] width 364 height 13
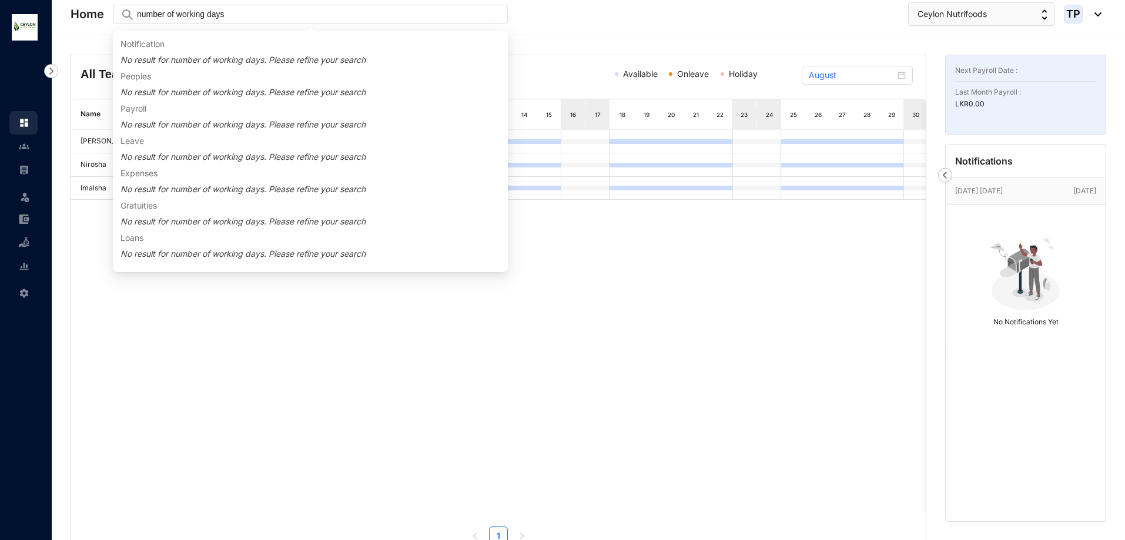
click at [186, 66] on p "No result for number of working days. Please refine your search" at bounding box center [311, 60] width 380 height 12
click at [188, 61] on p "No result for number of working days. Please refine your search" at bounding box center [311, 60] width 380 height 12
drag, startPoint x: 241, startPoint y: 13, endPoint x: 66, endPoint y: 20, distance: 174.7
click at [66, 20] on header "Home Preview number of working days Ceylon Nutrifoods TP" at bounding box center [588, 17] width 1073 height 35
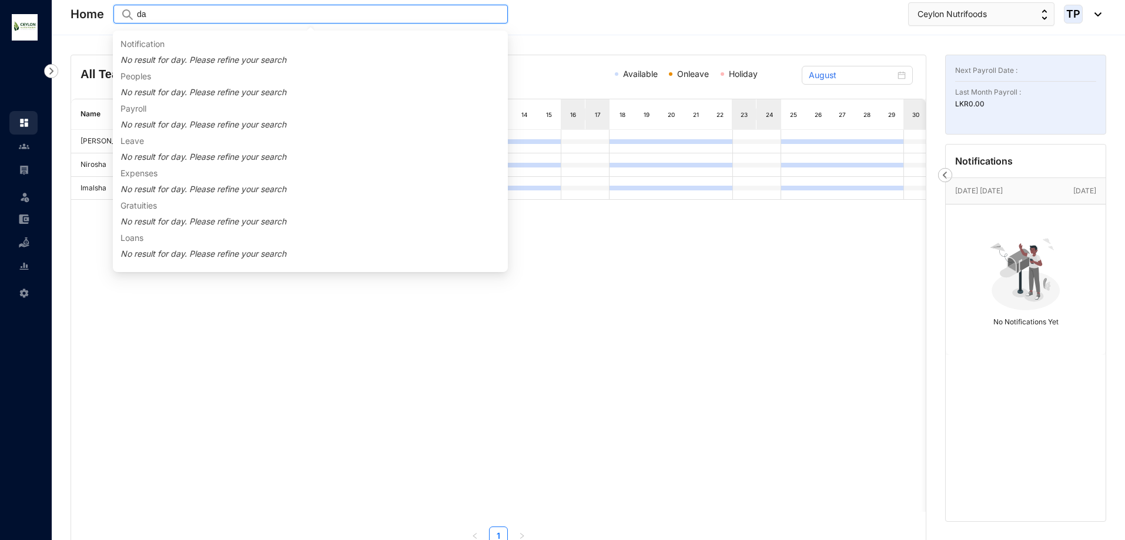
type input "d"
type input "e"
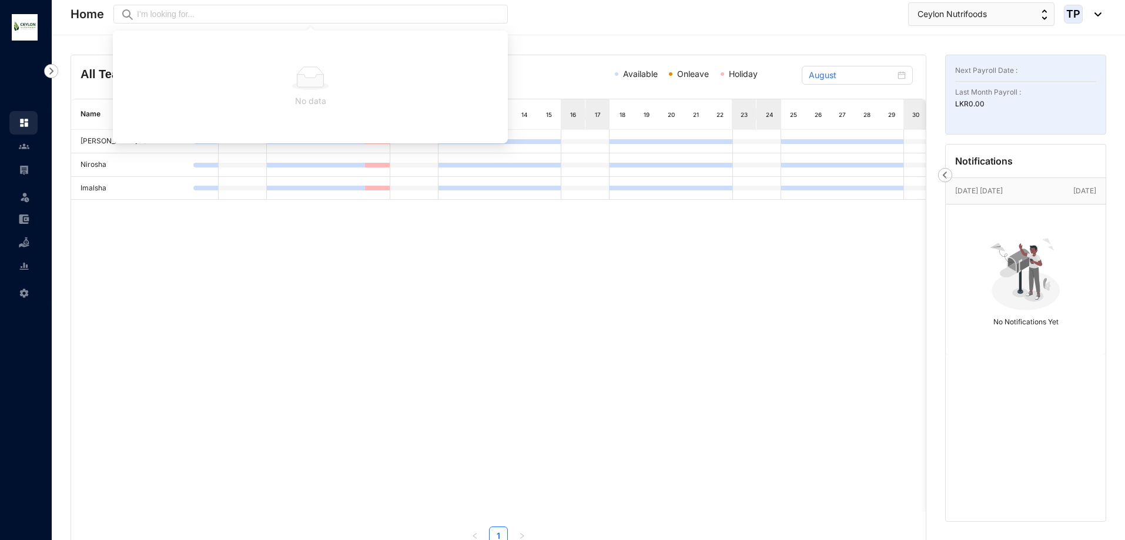
click at [1008, 112] on div "Next Payroll Date : Last Month Payroll : LKR 0.00" at bounding box center [1025, 95] width 161 height 80
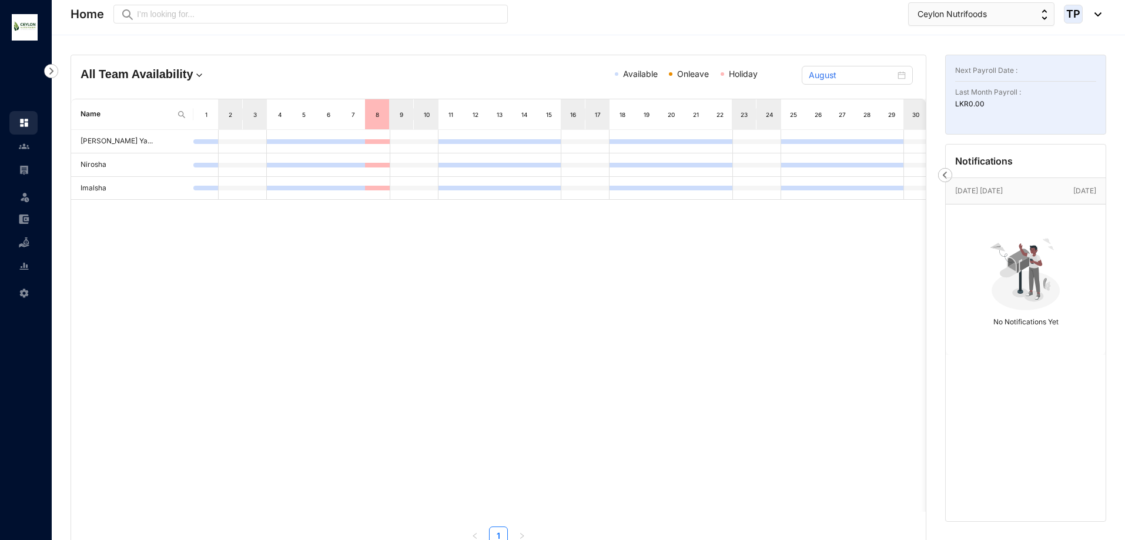
click at [955, 82] on div "Next Payroll Date : Last Month Payroll : LKR 0.00" at bounding box center [1025, 95] width 161 height 80
click at [388, 186] on div at bounding box center [377, 188] width 25 height 5
click at [376, 185] on td at bounding box center [377, 189] width 25 height 24
click at [34, 142] on link at bounding box center [33, 146] width 29 height 12
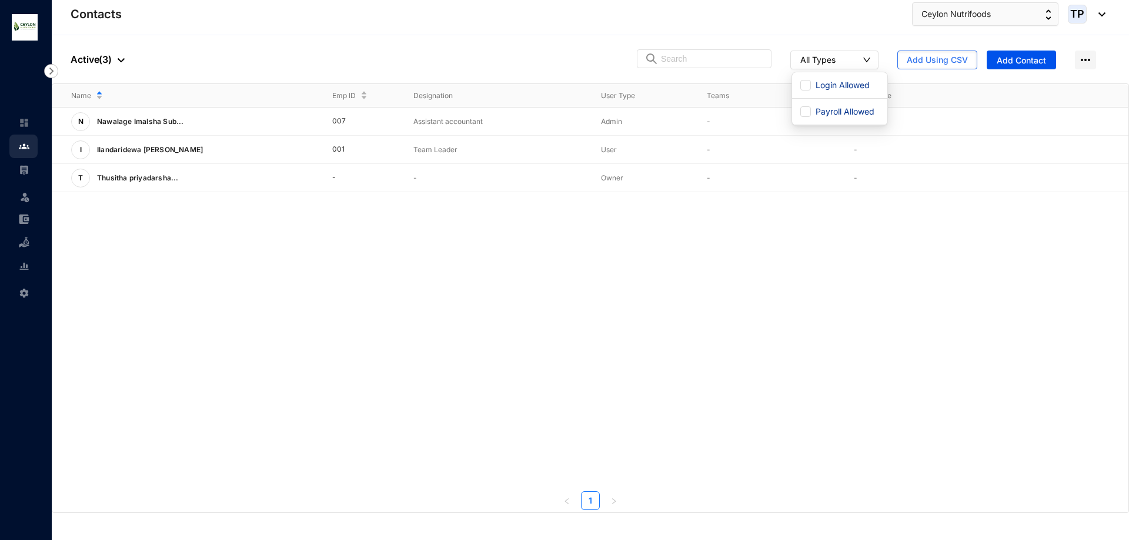
click at [872, 63] on button "All Types" at bounding box center [834, 60] width 88 height 19
click at [856, 85] on span "Login Allowed" at bounding box center [842, 85] width 63 height 13
click at [811, 85] on input "Login Allowed" at bounding box center [805, 85] width 11 height 11
checkbox input "true"
click at [864, 108] on span "Payroll Allowed" at bounding box center [845, 111] width 68 height 13
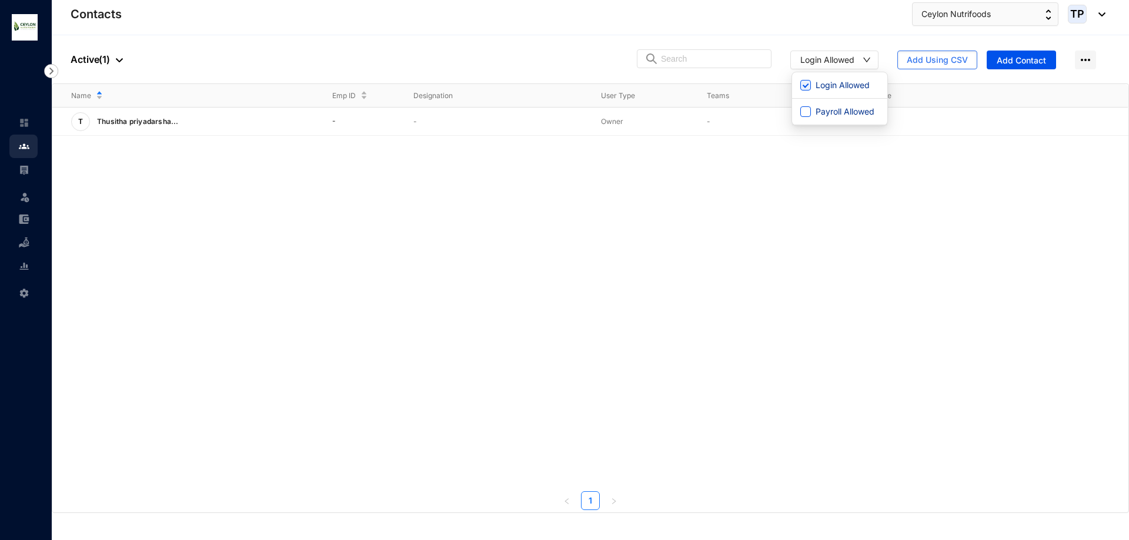
click at [811, 108] on input "Payroll Allowed" at bounding box center [805, 111] width 11 height 11
checkbox input "true"
click at [861, 85] on span "Login Allowed" at bounding box center [842, 85] width 63 height 13
click at [811, 85] on input "Login Allowed" at bounding box center [805, 85] width 11 height 11
checkbox input "false"
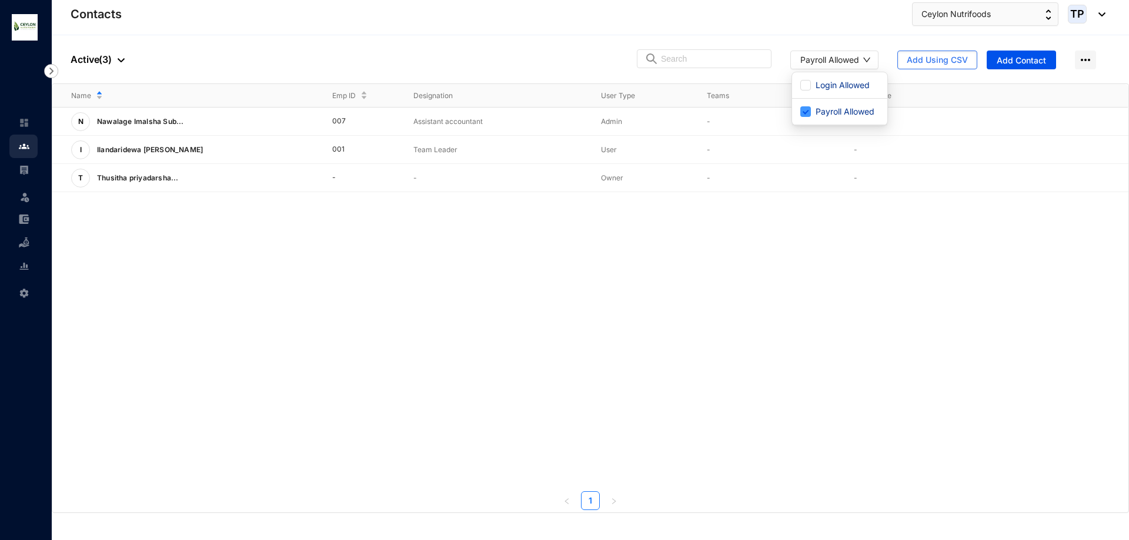
click at [861, 116] on span "Payroll Allowed" at bounding box center [845, 111] width 68 height 13
click at [811, 116] on input "Payroll Allowed" at bounding box center [805, 111] width 11 height 11
checkbox input "false"
click at [849, 272] on div "N Nawalage Imalsha Sub... 007 Assistant accountant Admin - 3 Months View More I…" at bounding box center [590, 299] width 1076 height 382
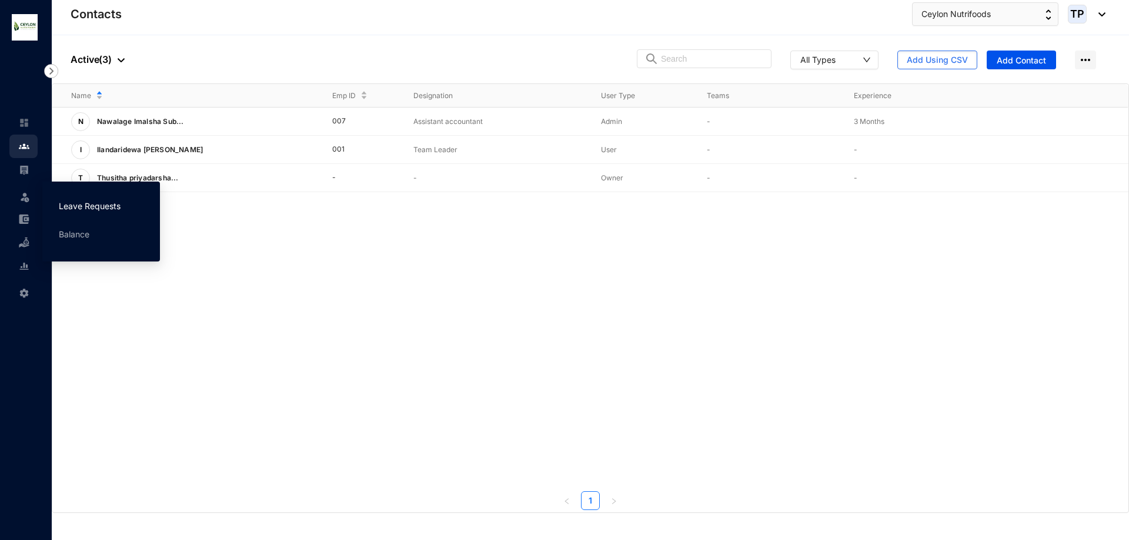
click at [109, 206] on link "Leave Requests" at bounding box center [90, 206] width 62 height 10
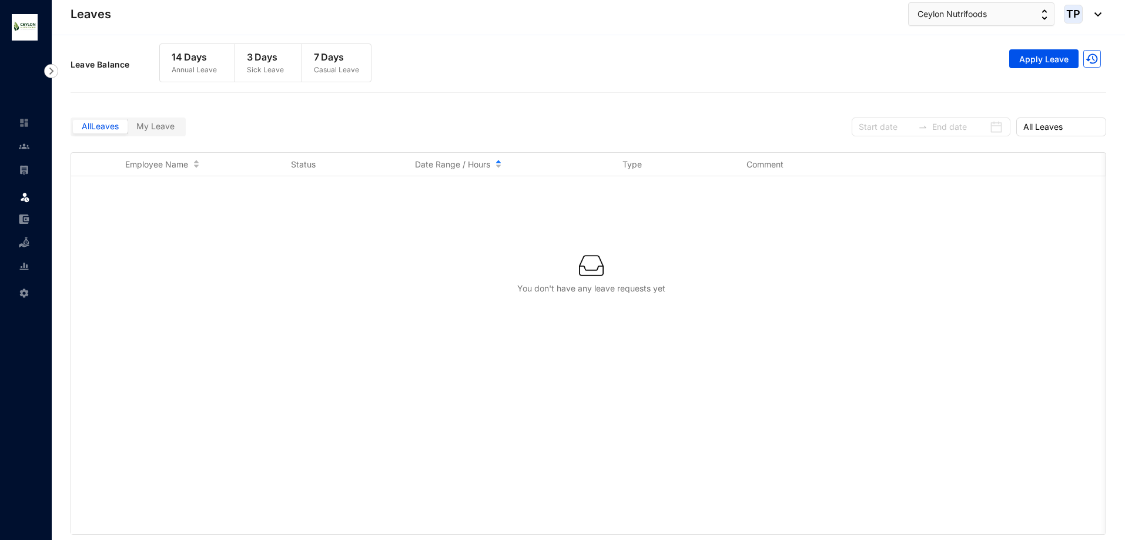
click at [490, 206] on div "You don't have any leave requests yet" at bounding box center [588, 355] width 1035 height 358
click at [159, 127] on span "My Leave" at bounding box center [155, 126] width 38 height 10
click at [128, 129] on input "My Leave" at bounding box center [128, 129] width 0 height 0
click at [106, 131] on label "All Leaves" at bounding box center [100, 127] width 55 height 14
click at [73, 129] on input "All Leaves" at bounding box center [73, 129] width 0 height 0
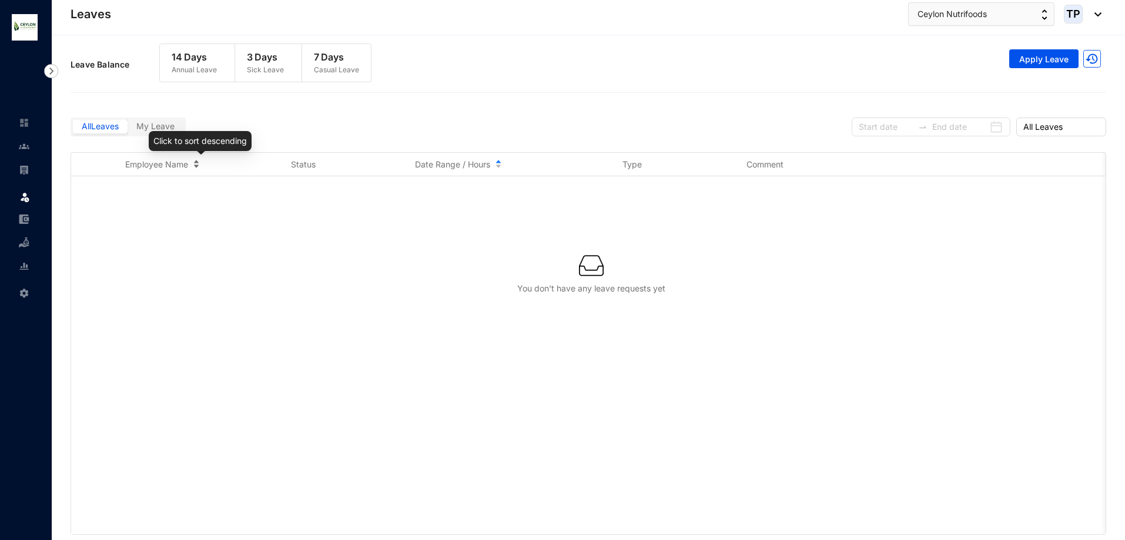
click at [163, 168] on span "Employee Name" at bounding box center [156, 165] width 63 height 12
click at [165, 239] on div "You don't have any leave requests yet" at bounding box center [588, 355] width 1035 height 358
click at [1030, 54] on span "Apply Leave" at bounding box center [1043, 59] width 49 height 12
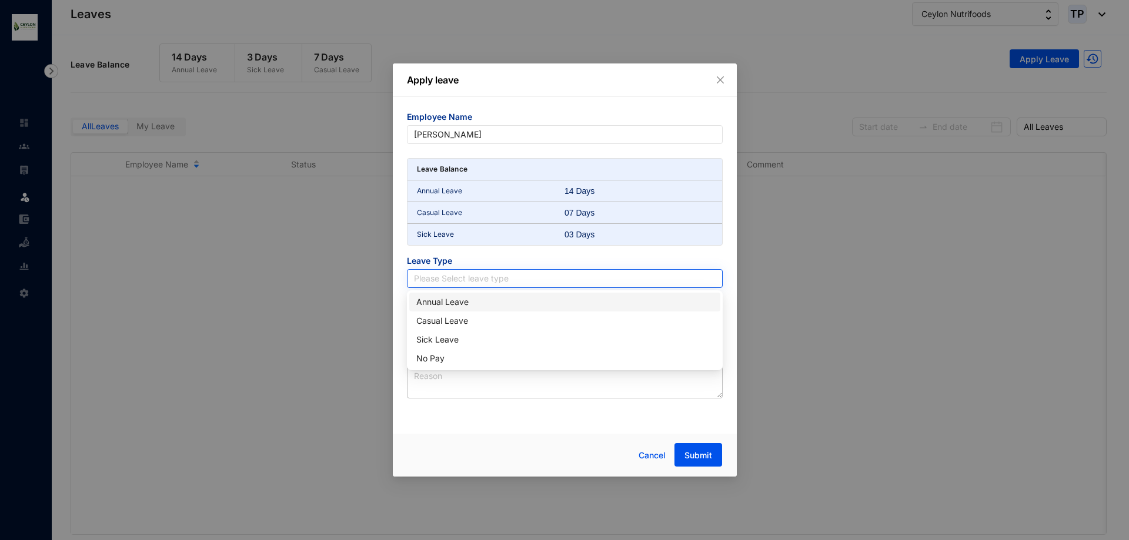
click at [551, 274] on input "search" at bounding box center [565, 279] width 302 height 18
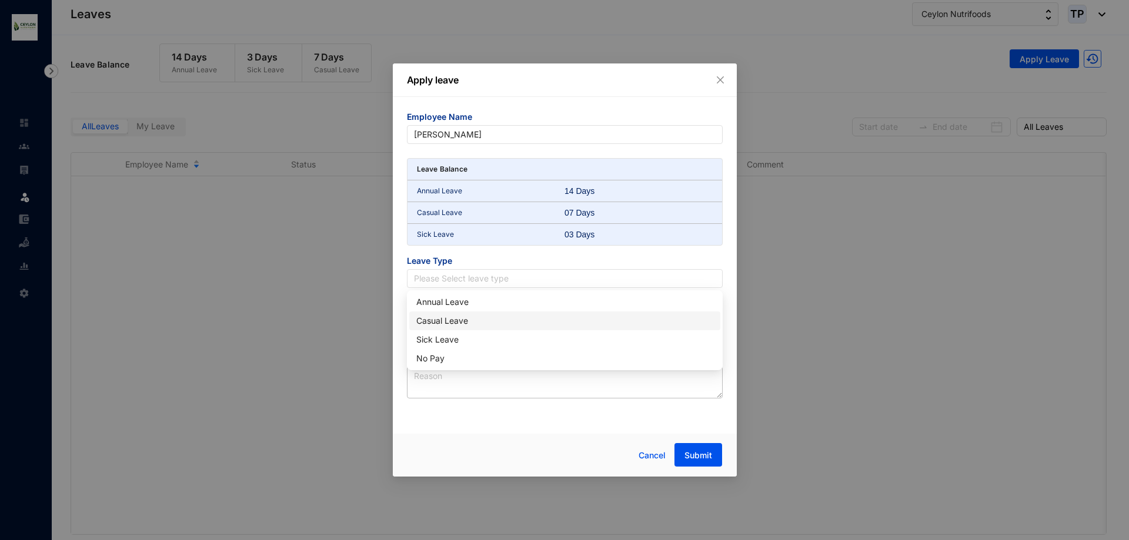
click at [563, 326] on div "Casual Leave" at bounding box center [564, 320] width 297 height 13
click at [483, 327] on input at bounding box center [477, 325] width 120 height 13
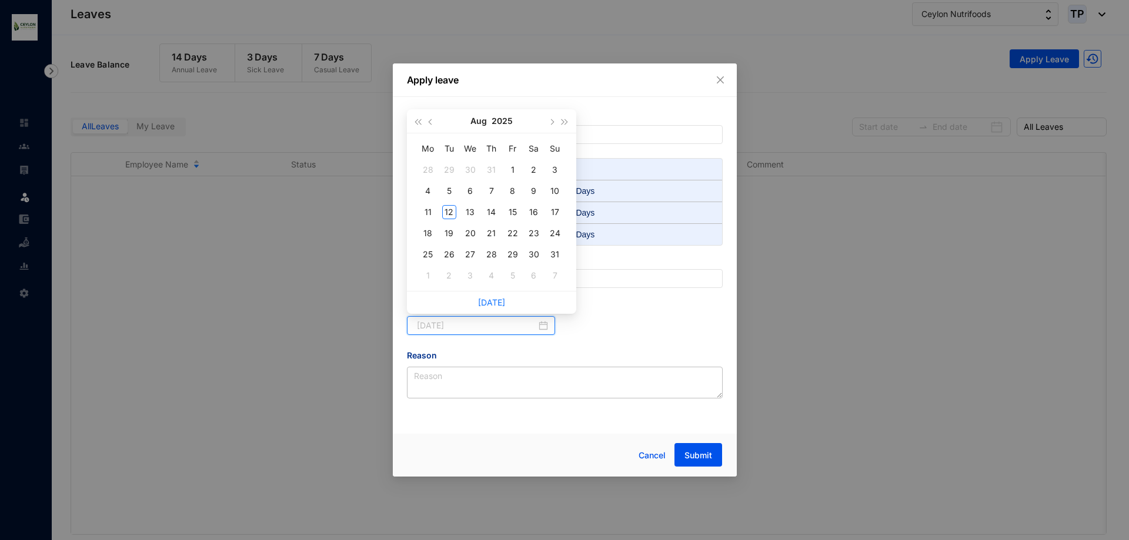
type input "[DATE]"
click at [517, 165] on div "1" at bounding box center [513, 170] width 14 height 14
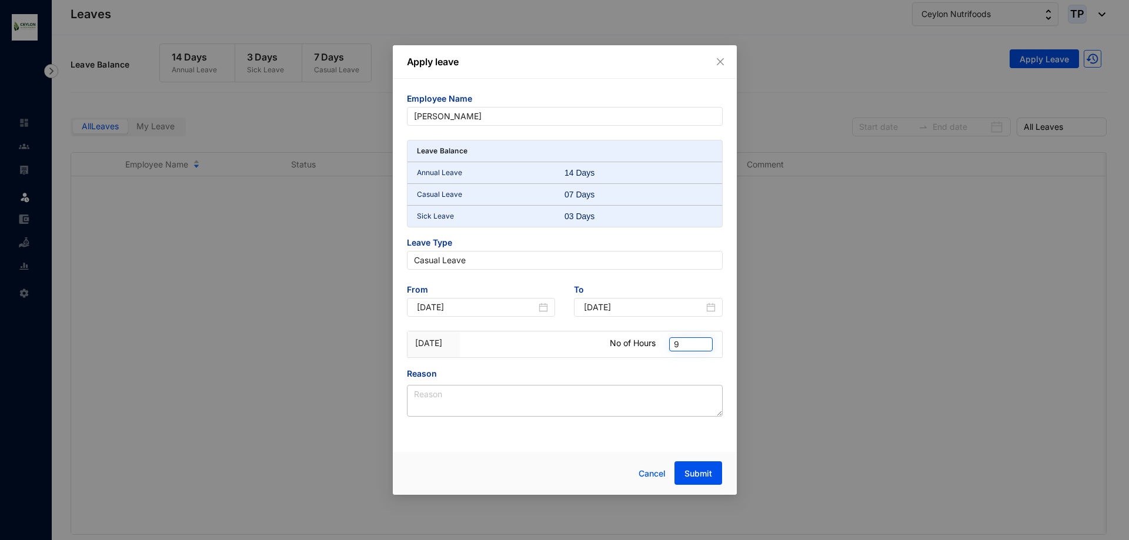
click at [683, 345] on span "9" at bounding box center [691, 344] width 34 height 13
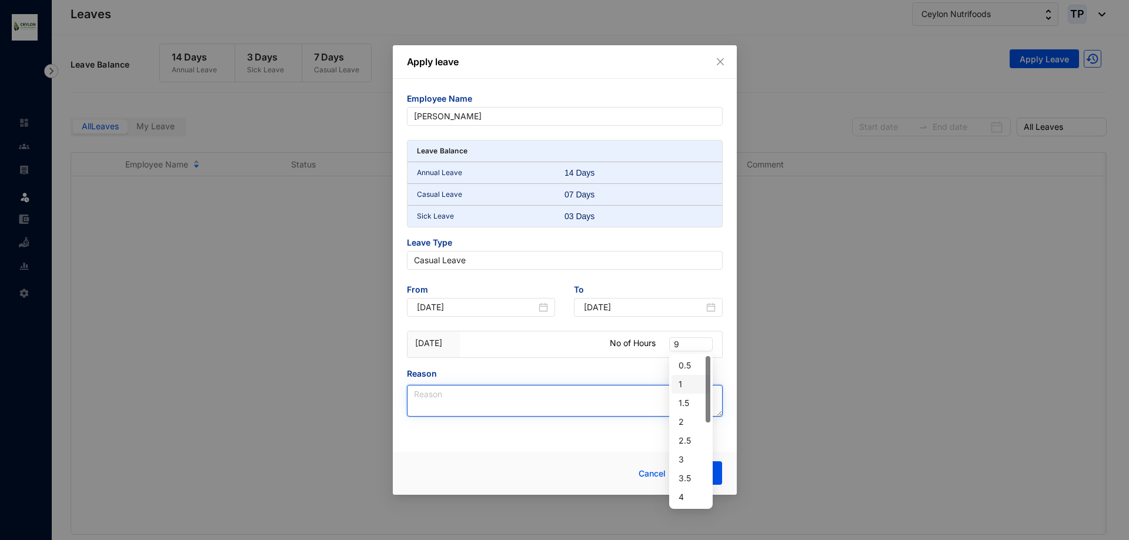
click at [576, 403] on textarea "Reason" at bounding box center [565, 401] width 316 height 32
type textarea "Emergancy case"
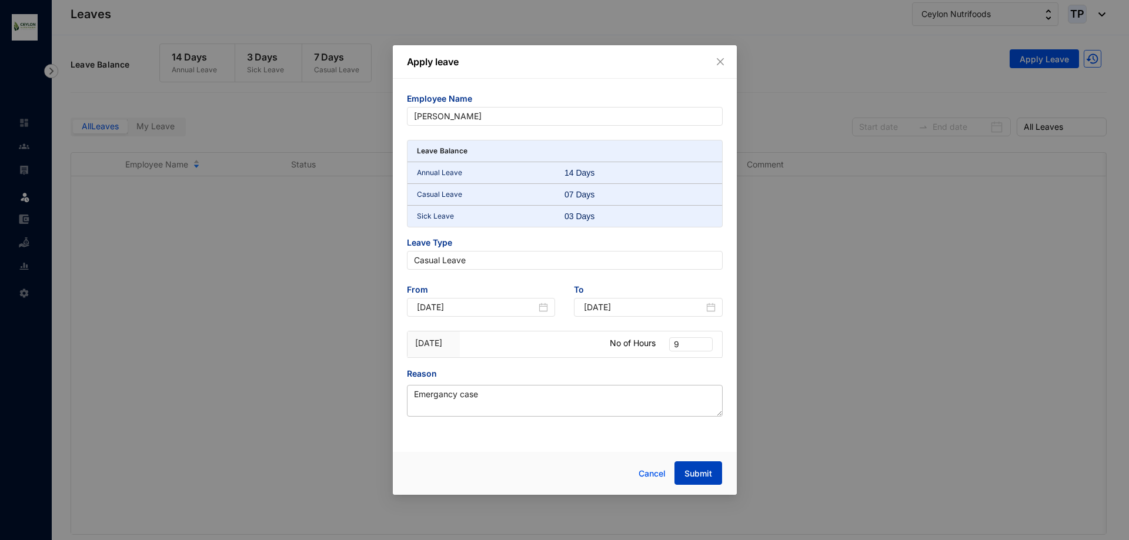
click at [694, 470] on span "Submit" at bounding box center [698, 474] width 28 height 12
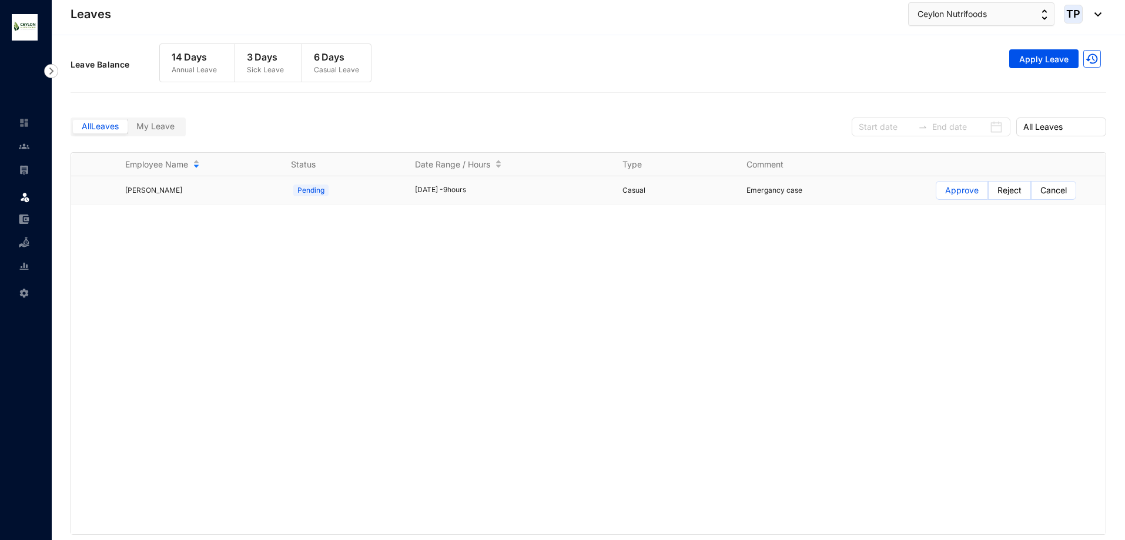
click at [966, 193] on p "Approve" at bounding box center [962, 191] width 34 height 18
click at [936, 193] on input "Approve" at bounding box center [936, 193] width 0 height 0
click at [19, 149] on link at bounding box center [33, 146] width 29 height 12
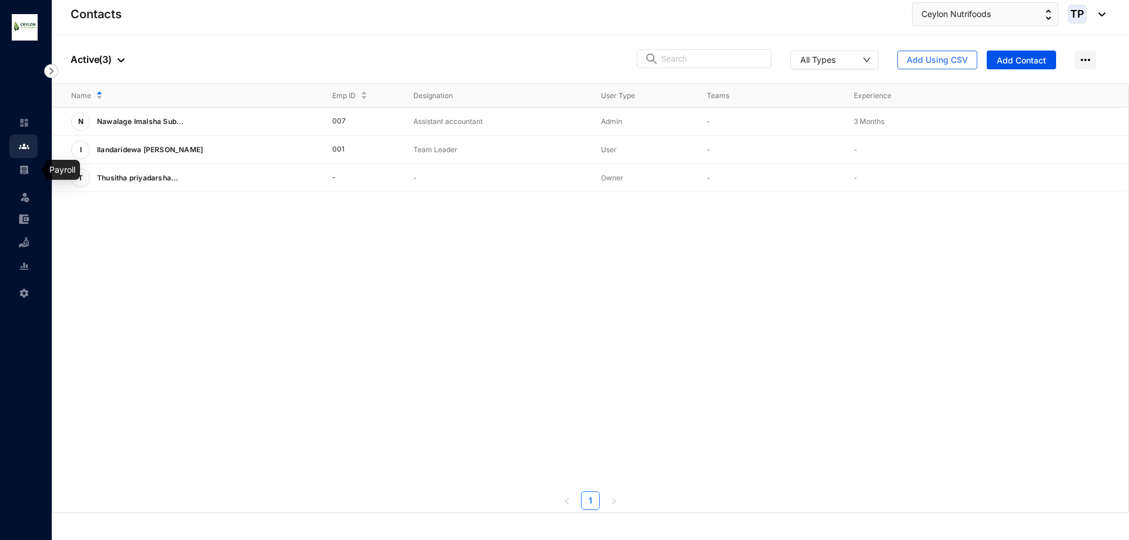
click at [19, 168] on link at bounding box center [33, 170] width 29 height 12
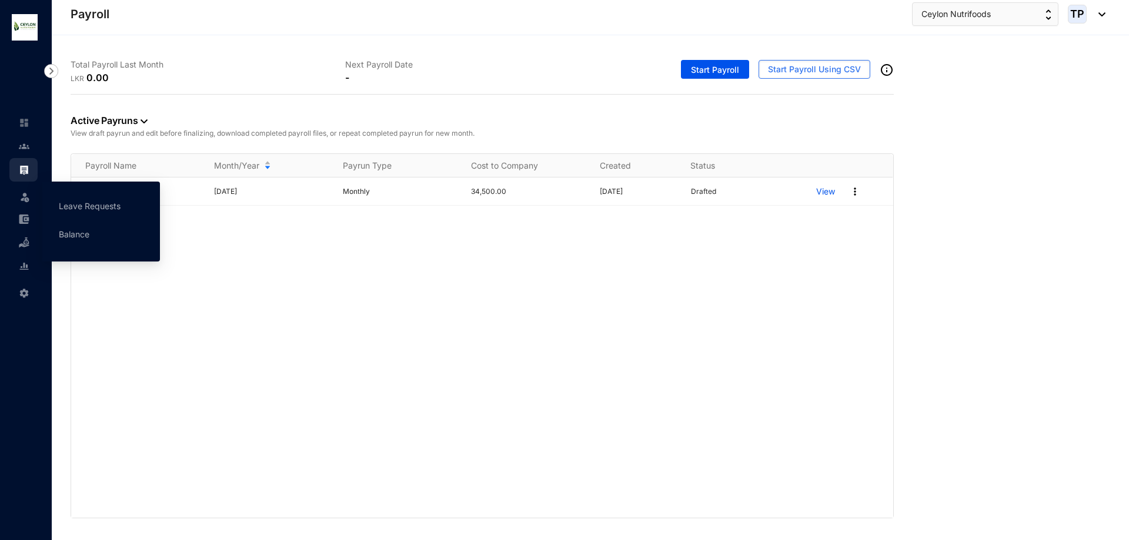
click at [19, 193] on img at bounding box center [25, 197] width 12 height 12
click at [91, 203] on link "Leave Requests" at bounding box center [90, 206] width 62 height 10
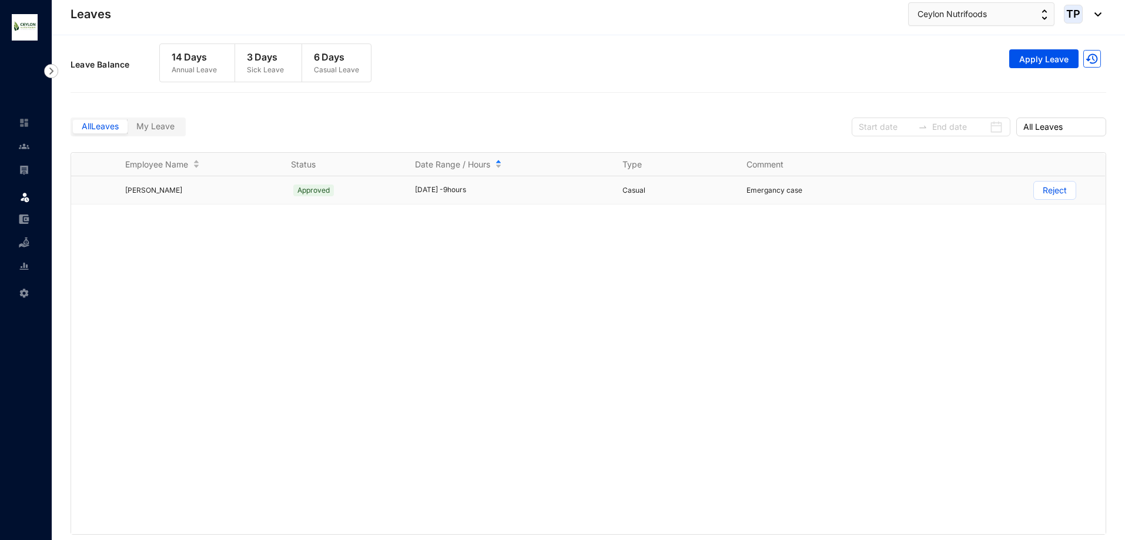
click at [1052, 184] on p "Reject" at bounding box center [1055, 191] width 24 height 18
click at [1034, 193] on input "Reject" at bounding box center [1034, 193] width 0 height 0
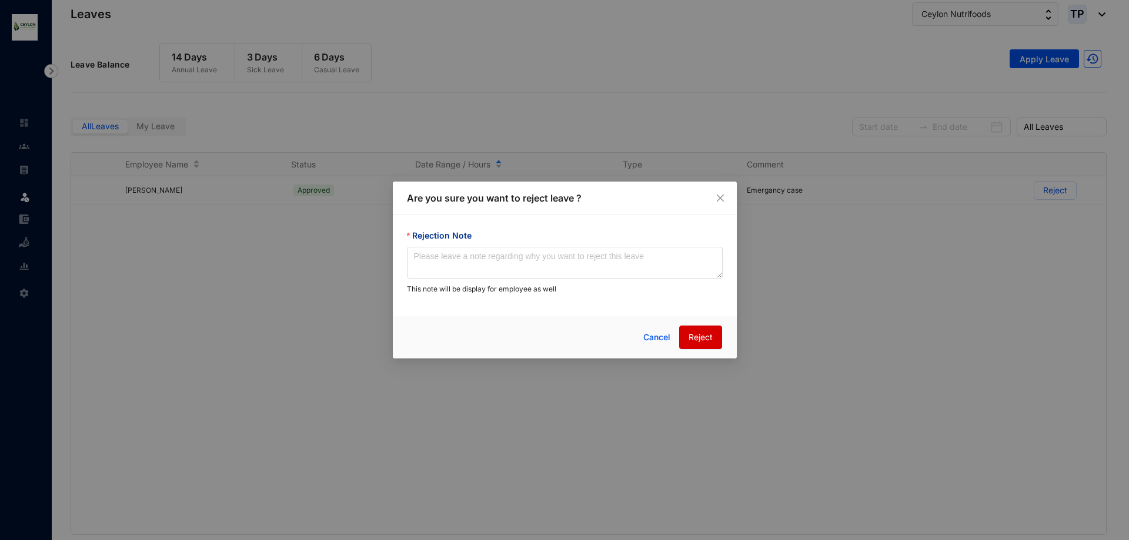
click at [710, 333] on span "Reject" at bounding box center [700, 337] width 24 height 13
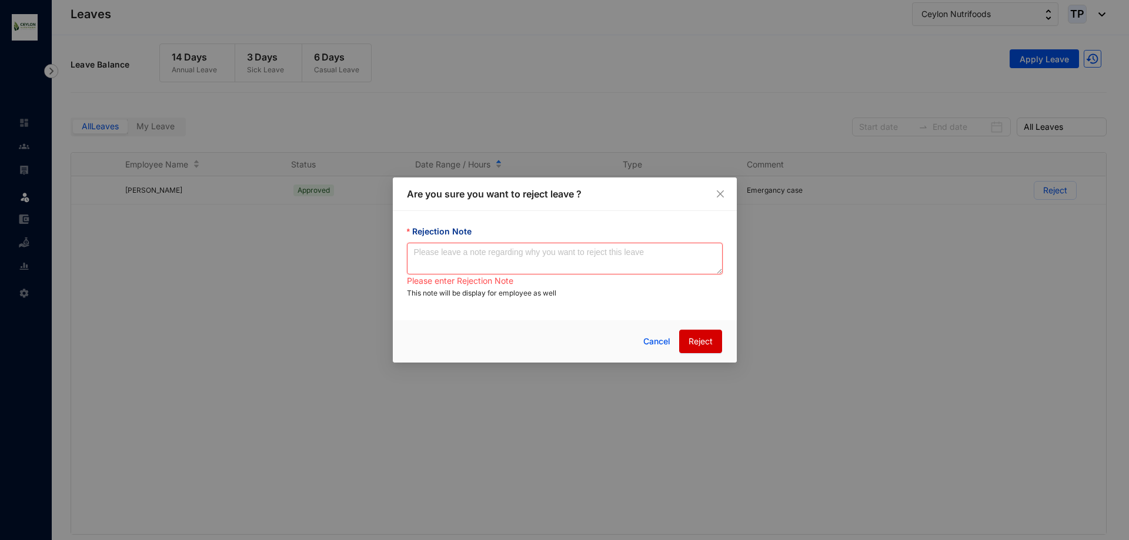
click at [497, 256] on textarea "Rejection Note" at bounding box center [565, 259] width 316 height 32
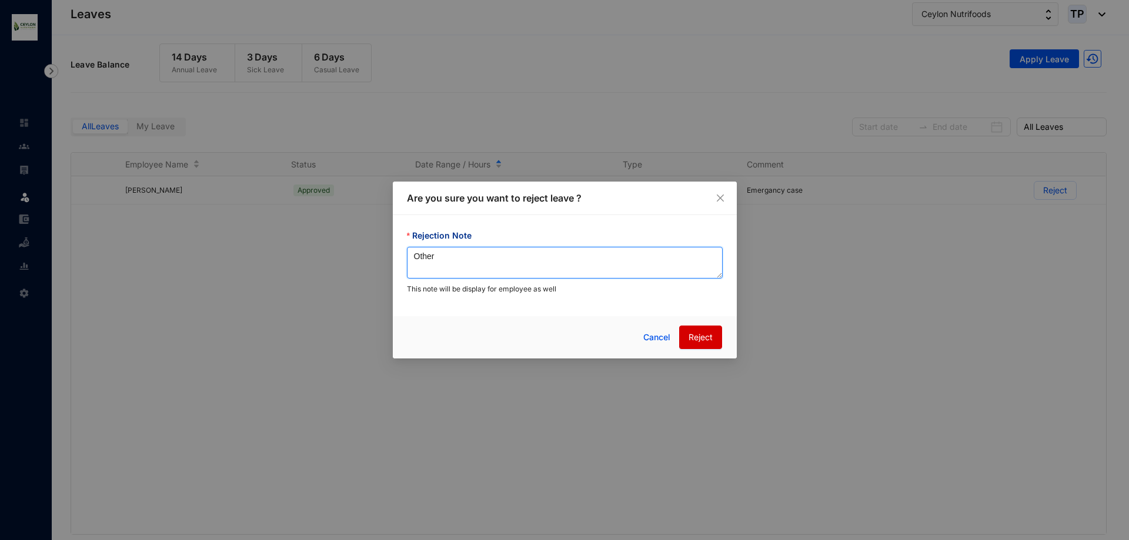
type textarea "Other"
click at [705, 335] on span "Reject" at bounding box center [700, 337] width 24 height 13
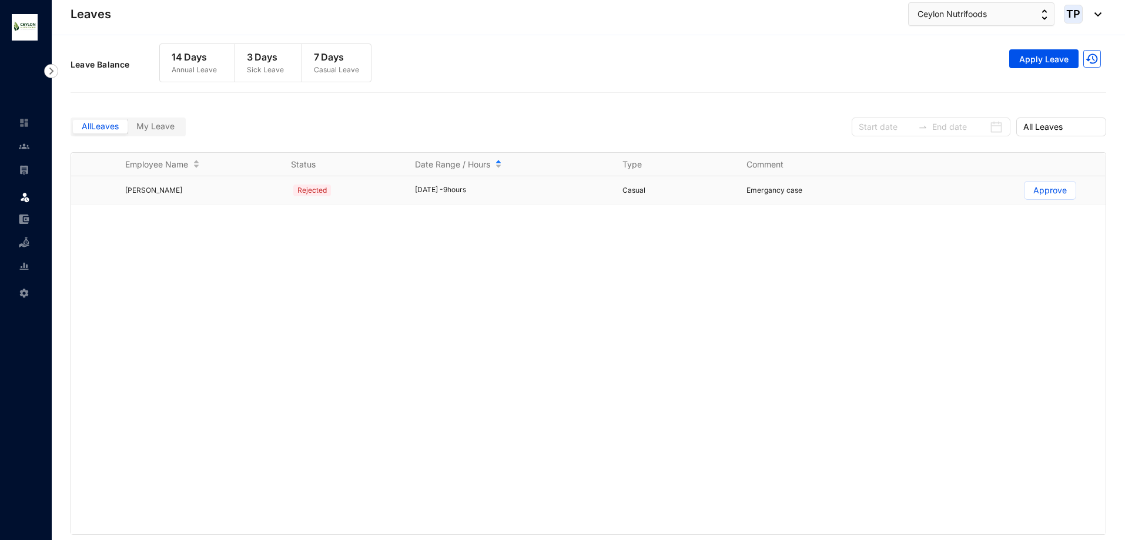
drag, startPoint x: 967, startPoint y: 196, endPoint x: 1069, endPoint y: 269, distance: 125.1
click at [1069, 269] on div "[PERSON_NAME] Yapa Bandara Rejected [DATE] - 9 hours Casual Emergancy case Appr…" at bounding box center [588, 355] width 1035 height 358
drag, startPoint x: 995, startPoint y: 201, endPoint x: 1128, endPoint y: 136, distance: 148.3
click at [1125, 138] on html "Leaves Leave Settings Leaves Ceylon Nutrifoods TP Leave Request Leave Annual Le…" at bounding box center [562, 270] width 1125 height 540
click at [1045, 223] on div "[PERSON_NAME] Yapa Bandara Rejected [DATE] - 9 hours Casual Emergancy case Appr…" at bounding box center [588, 355] width 1035 height 358
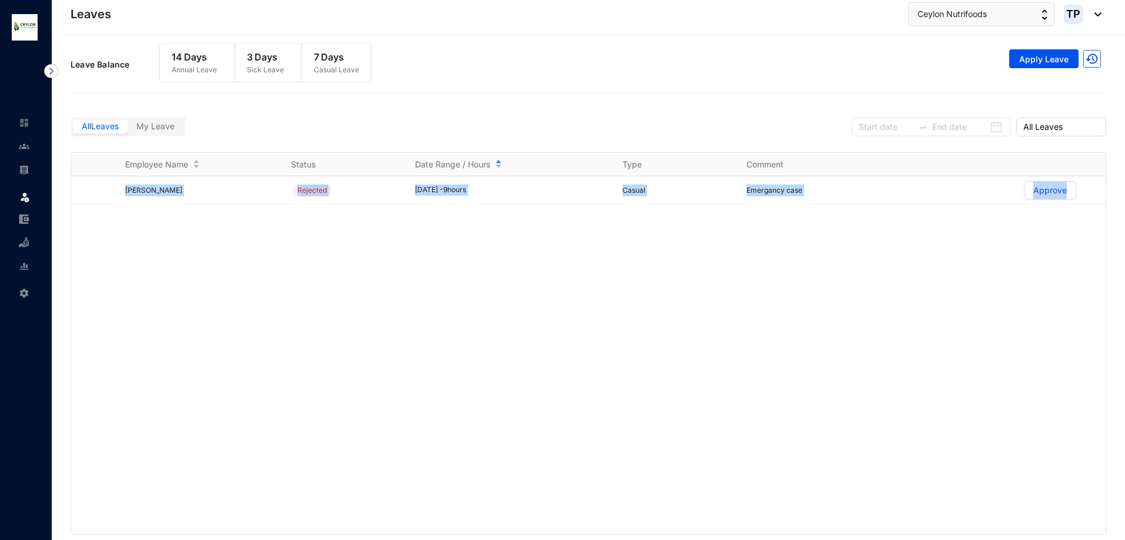
drag, startPoint x: 1084, startPoint y: 192, endPoint x: 790, endPoint y: 288, distance: 309.3
click at [788, 287] on div "[PERSON_NAME] Yapa Bandara Rejected [DATE] - 9 hours Casual Emergancy case Appr…" at bounding box center [588, 355] width 1035 height 358
click at [1025, 124] on span "All Leaves" at bounding box center [1061, 127] width 76 height 18
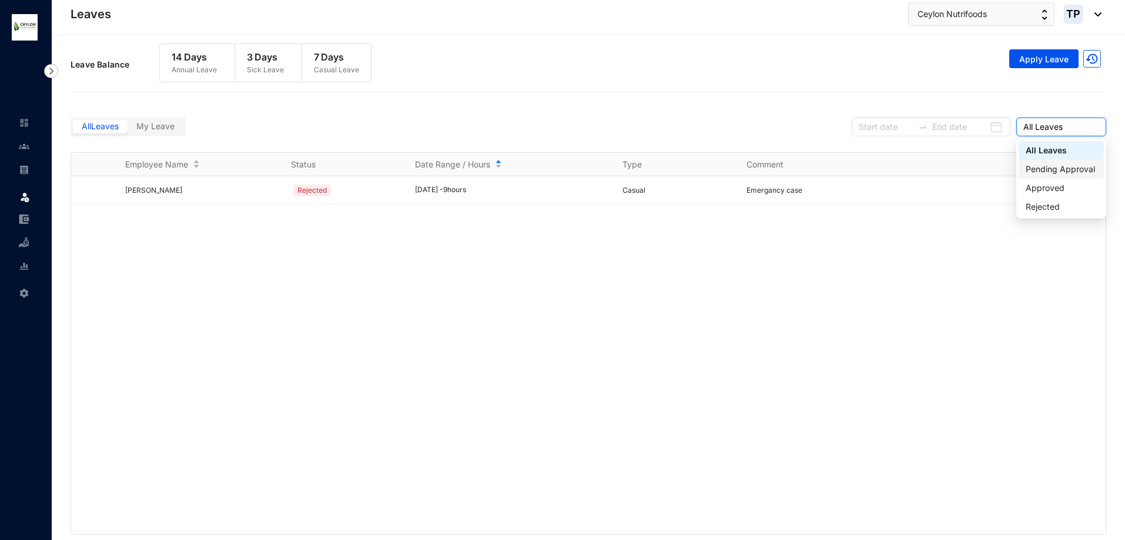
click at [1074, 169] on div "Pending Approval" at bounding box center [1061, 169] width 71 height 13
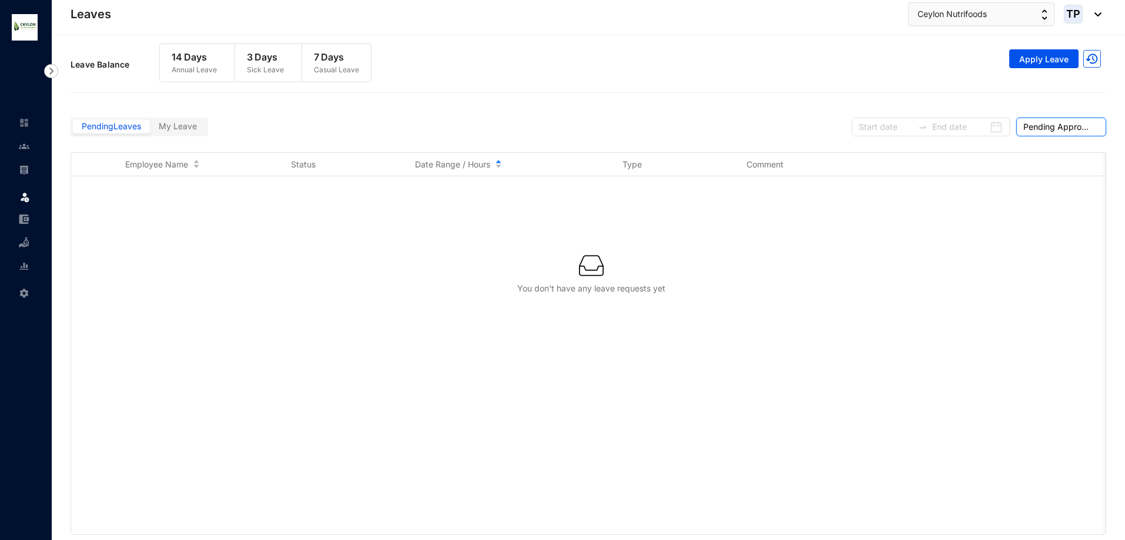
click at [1049, 124] on span "Pending Approval" at bounding box center [1061, 127] width 76 height 18
click at [1068, 205] on div "Rejected" at bounding box center [1061, 206] width 71 height 13
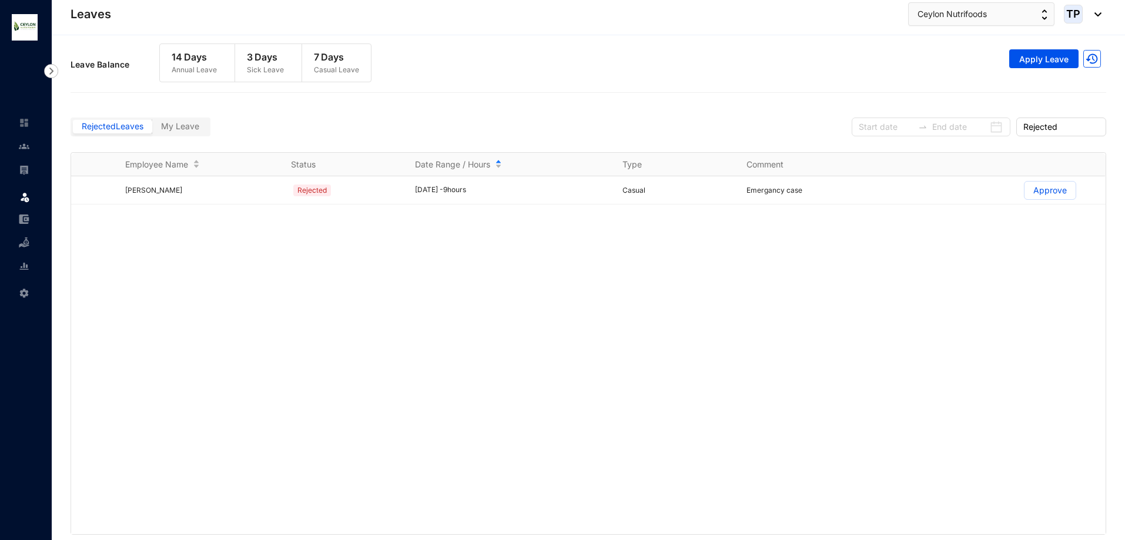
click at [198, 133] on label "My Leave" at bounding box center [180, 127] width 56 height 14
click at [152, 129] on input "My Leave" at bounding box center [152, 129] width 0 height 0
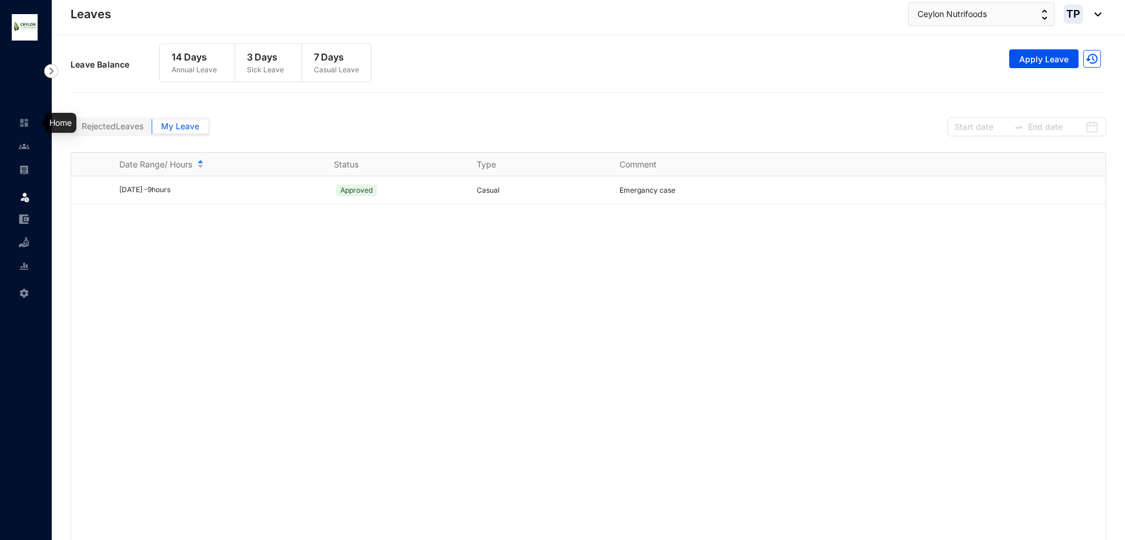
click at [30, 124] on link at bounding box center [33, 123] width 29 height 12
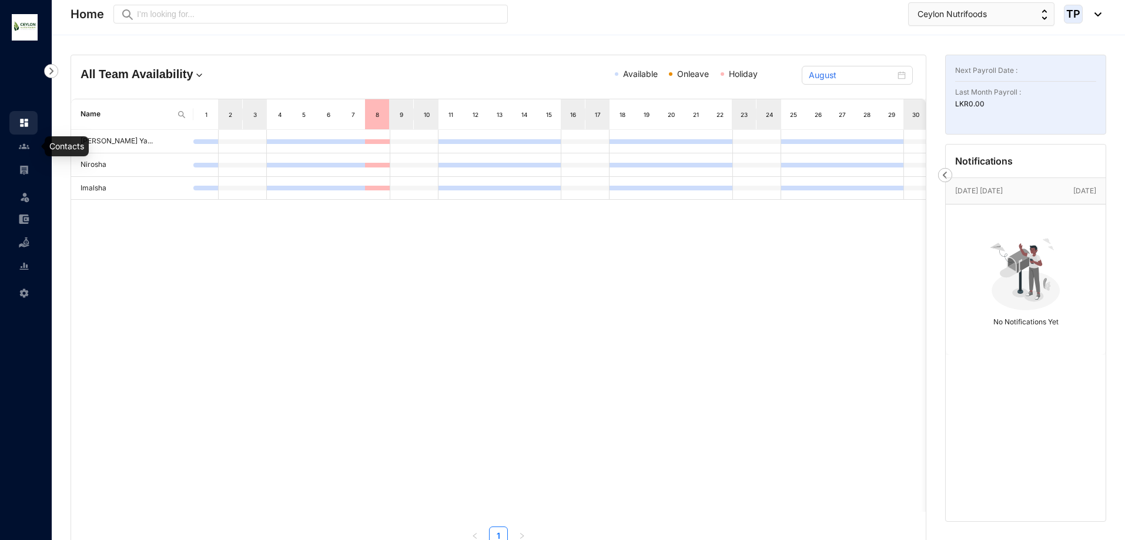
click at [24, 150] on img at bounding box center [24, 146] width 11 height 11
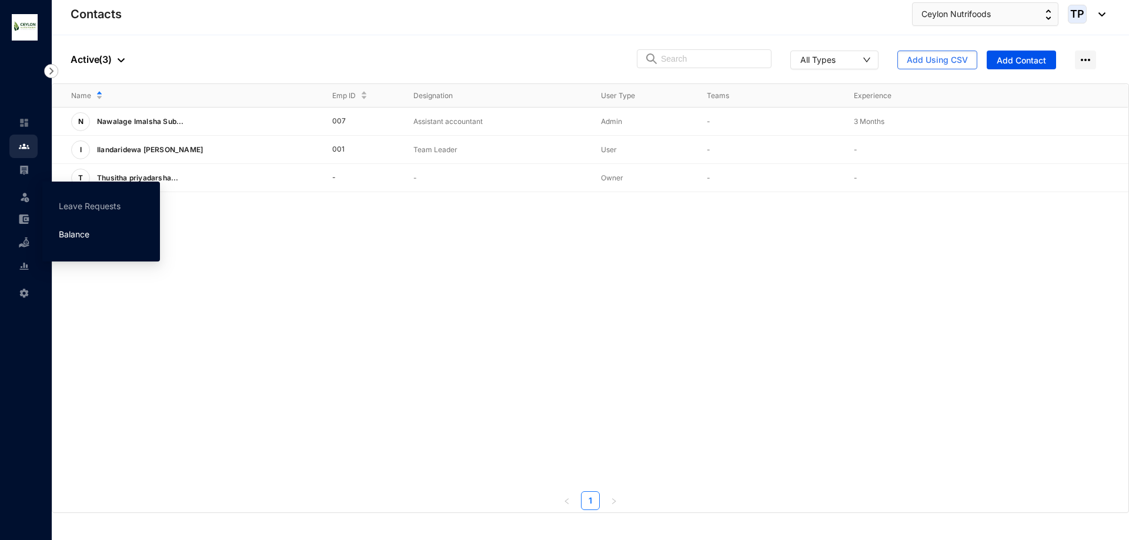
click at [80, 233] on link "Balance" at bounding box center [74, 234] width 31 height 10
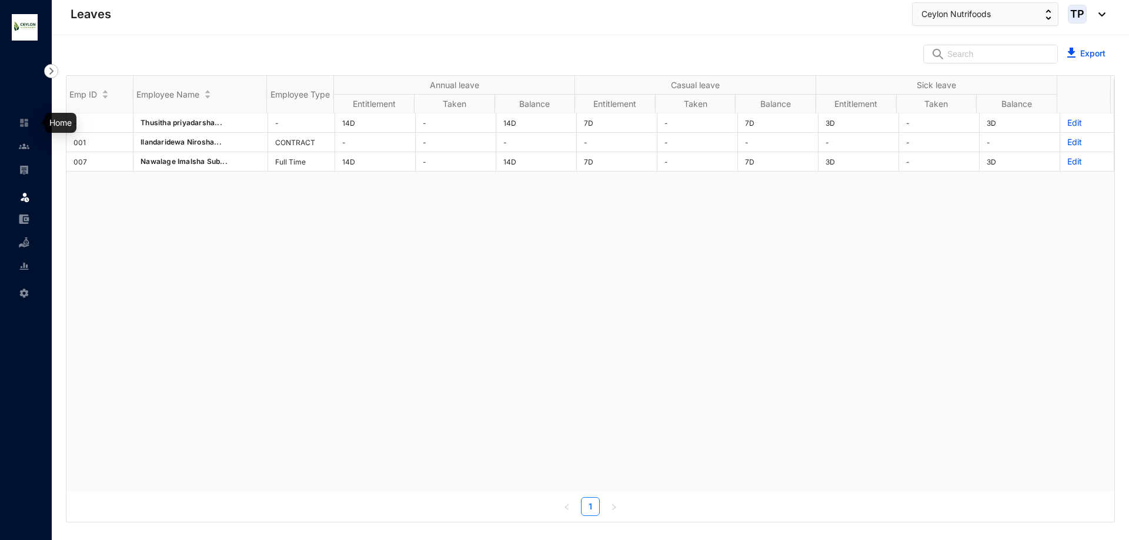
click at [19, 118] on img at bounding box center [24, 123] width 11 height 11
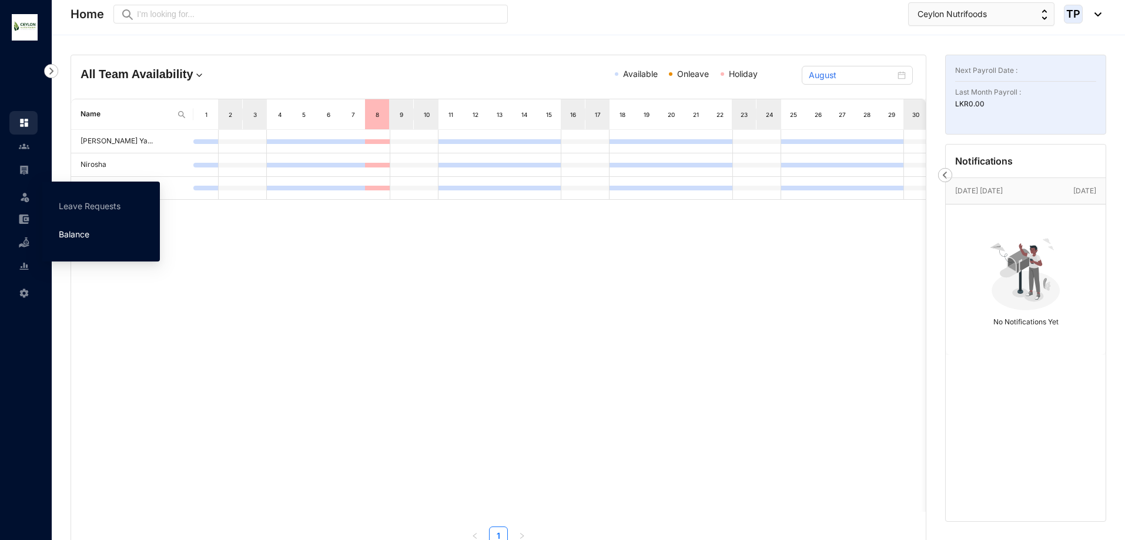
click at [89, 239] on link "Balance" at bounding box center [74, 234] width 31 height 10
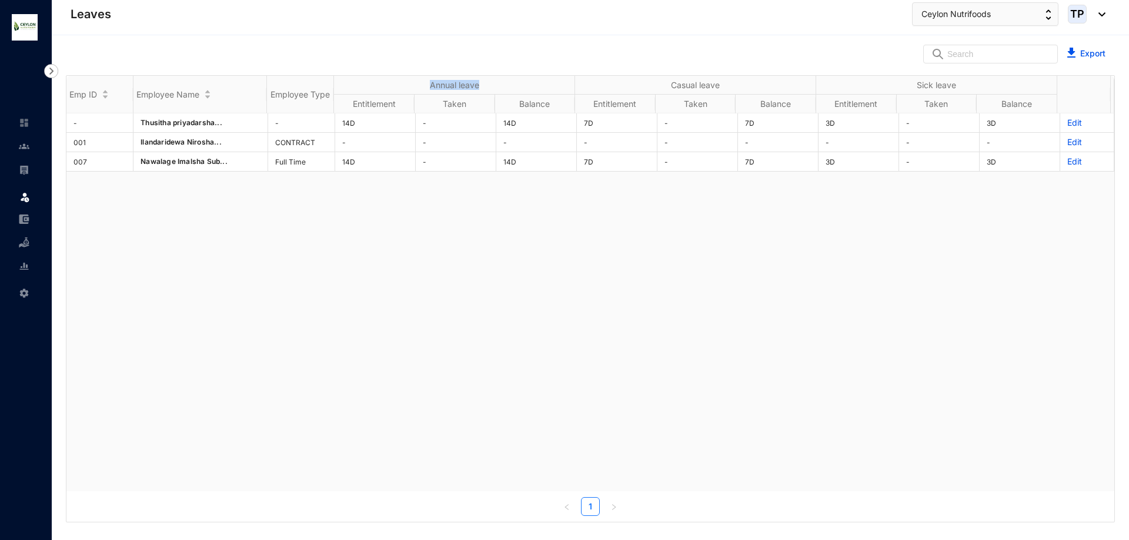
drag, startPoint x: 483, startPoint y: 82, endPoint x: 384, endPoint y: 94, distance: 100.0
click at [384, 92] on th "Annual leave" at bounding box center [454, 85] width 241 height 19
copy th "Annual leave"
drag, startPoint x: 722, startPoint y: 82, endPoint x: 607, endPoint y: 95, distance: 116.5
click at [607, 95] on thead "Emp ID Employee Name Employee Type Annual leave Casual leave Sick leave Entitle…" at bounding box center [590, 95] width 1048 height 38
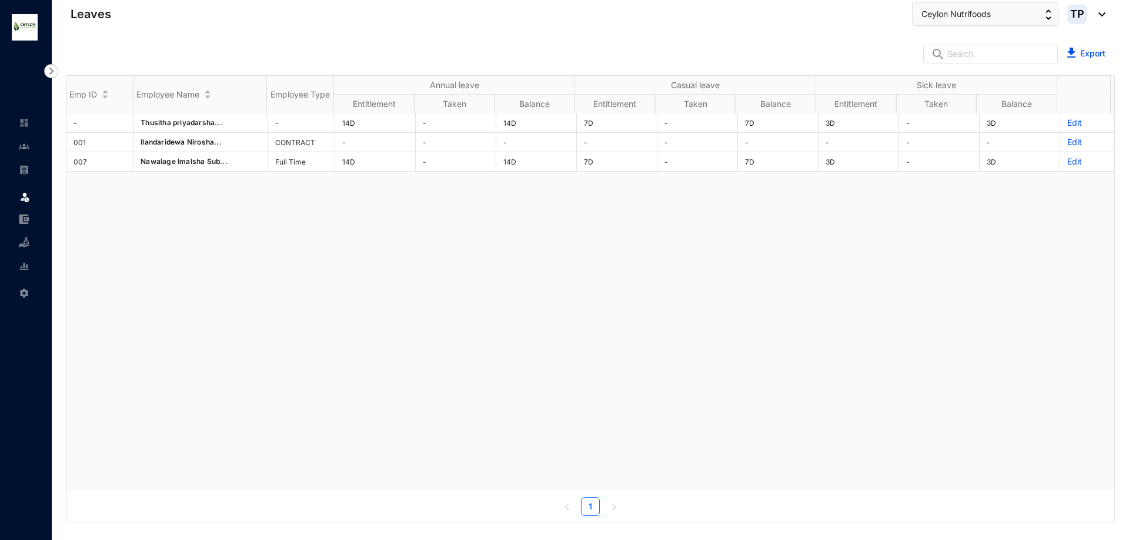
click at [715, 85] on th "Casual leave" at bounding box center [695, 85] width 241 height 19
drag, startPoint x: 725, startPoint y: 85, endPoint x: 668, endPoint y: 83, distance: 57.0
click at [668, 83] on th "Casual leave" at bounding box center [695, 85] width 241 height 19
copy th "Casual leave"
drag, startPoint x: 954, startPoint y: 81, endPoint x: 873, endPoint y: 91, distance: 81.7
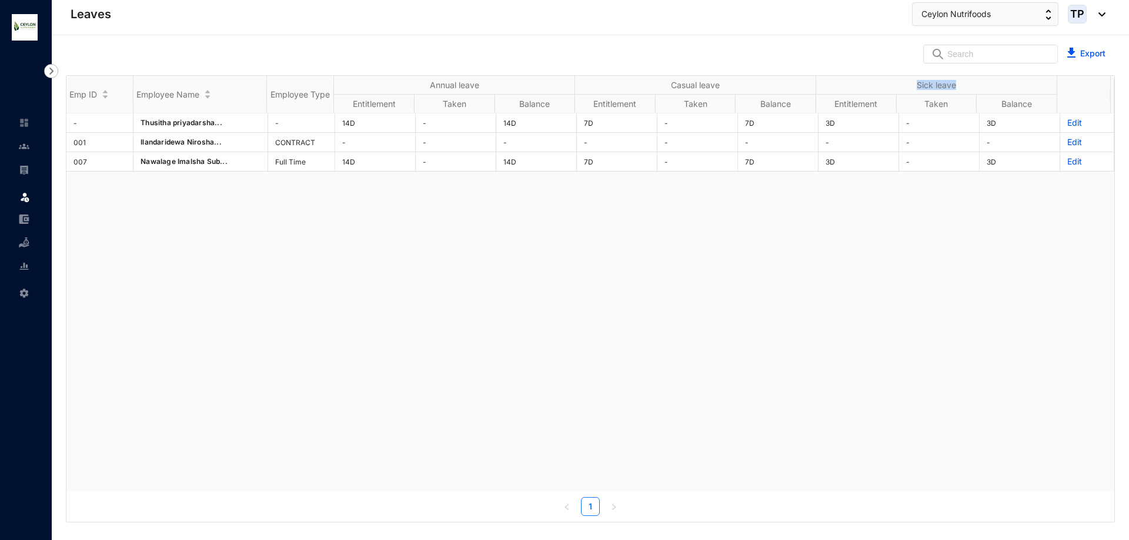
click at [873, 91] on th "Sick leave" at bounding box center [936, 85] width 241 height 19
copy th "Sick leave"
click at [835, 265] on div "- [PERSON_NAME]... - 14D - 14D 7D - 7D 3D - 3D Edit 001 Ilandaridewa Nirosha...…" at bounding box center [590, 302] width 1048 height 378
click at [1069, 163] on p "Edit" at bounding box center [1086, 162] width 39 height 12
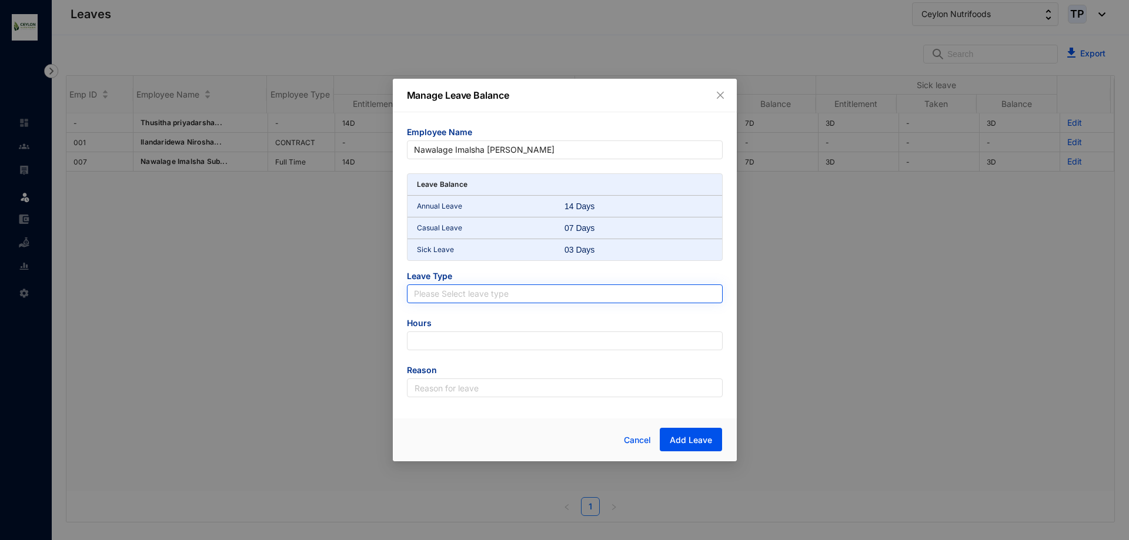
click at [498, 290] on input "search" at bounding box center [565, 294] width 302 height 18
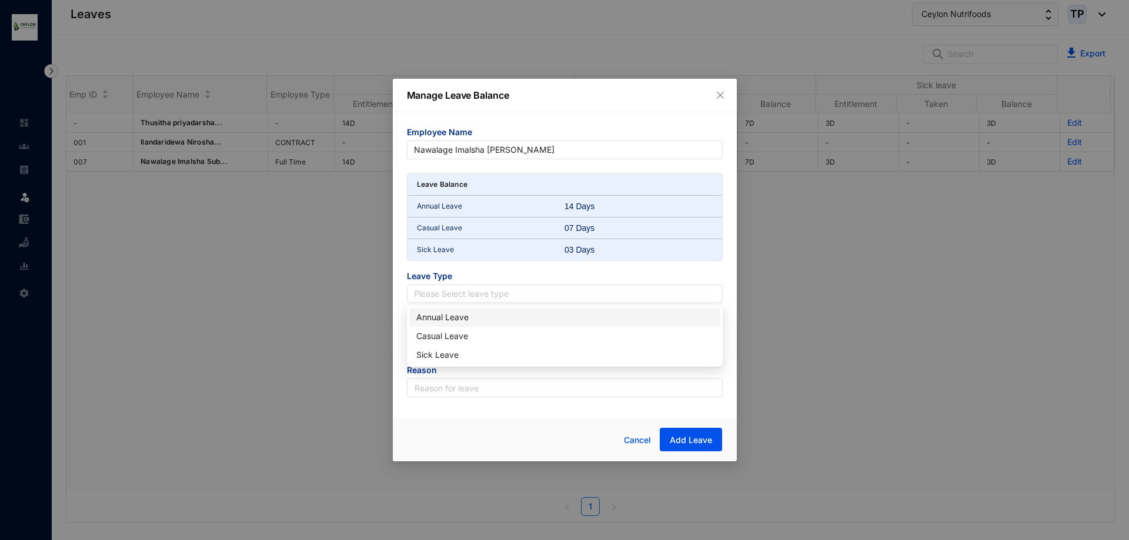
click at [720, 95] on icon "close" at bounding box center [719, 95] width 7 height 7
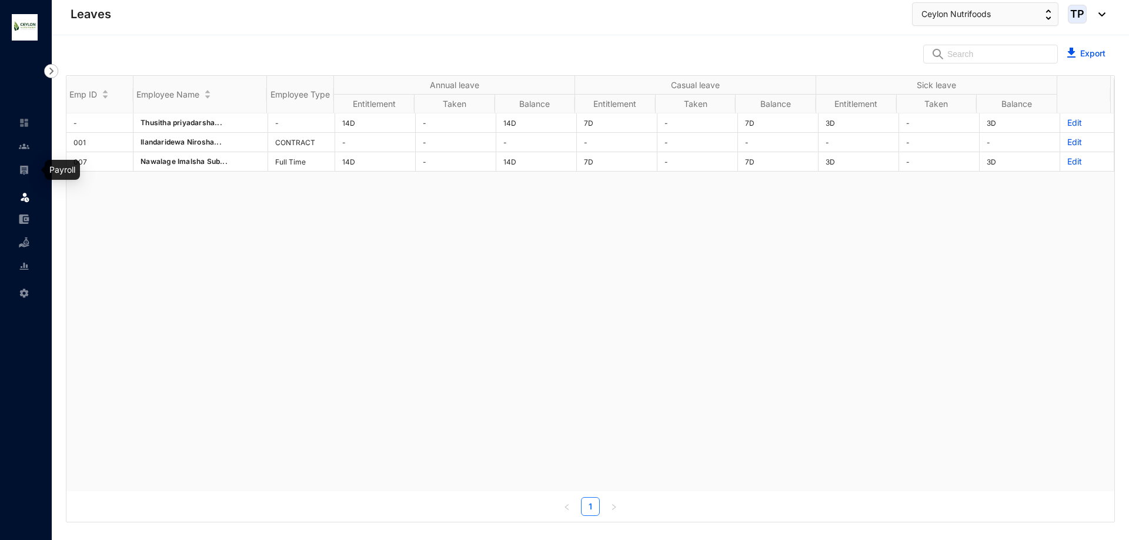
click at [29, 171] on img at bounding box center [24, 170] width 11 height 11
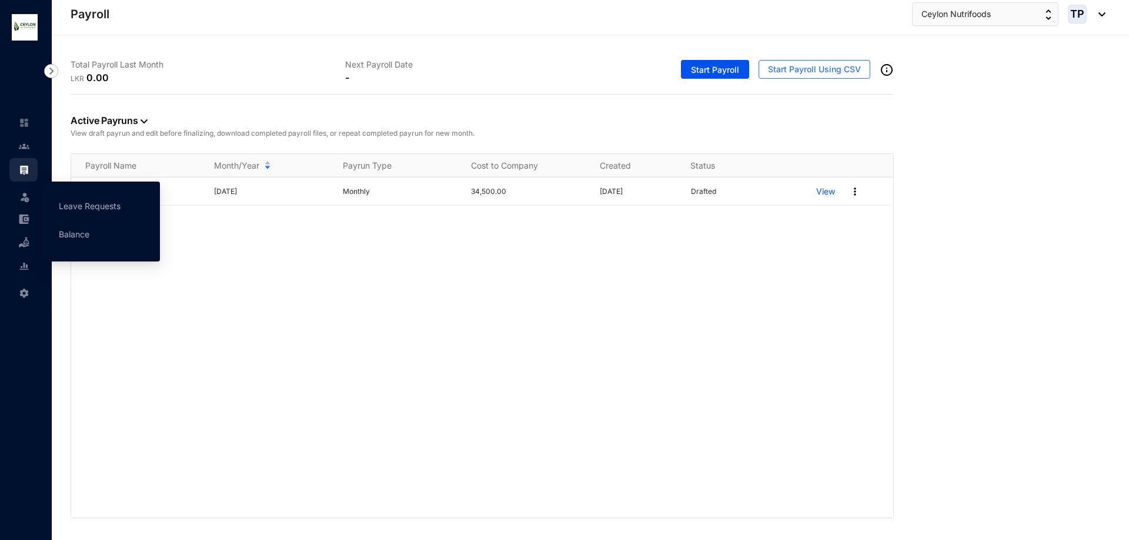
click at [25, 199] on img at bounding box center [25, 197] width 12 height 12
click at [82, 211] on link "Leave Requests" at bounding box center [90, 206] width 62 height 10
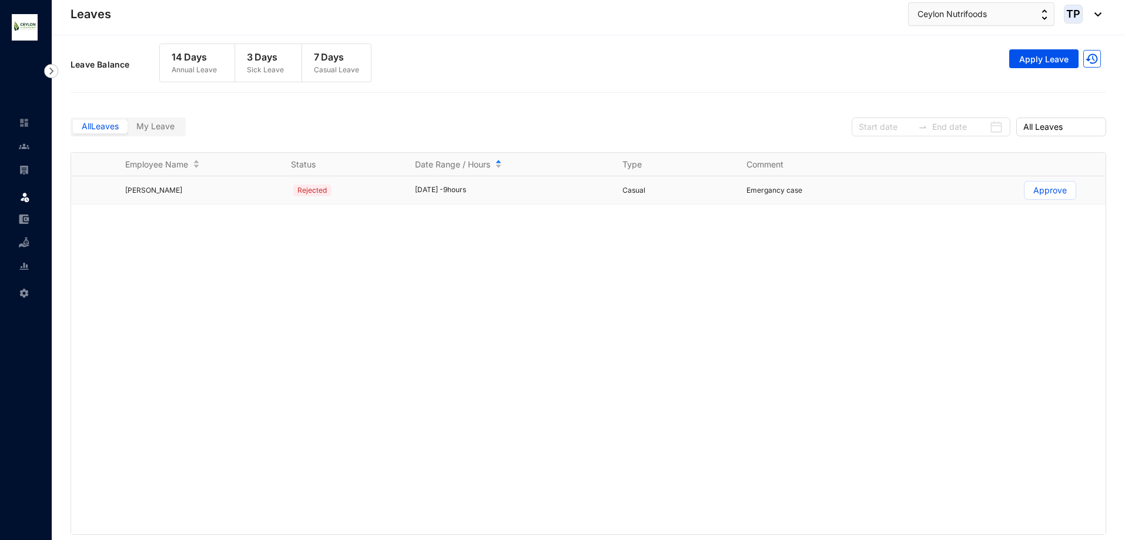
click at [1039, 190] on p "Approve" at bounding box center [1050, 191] width 34 height 18
click at [1025, 193] on input "Approve" at bounding box center [1025, 193] width 0 height 0
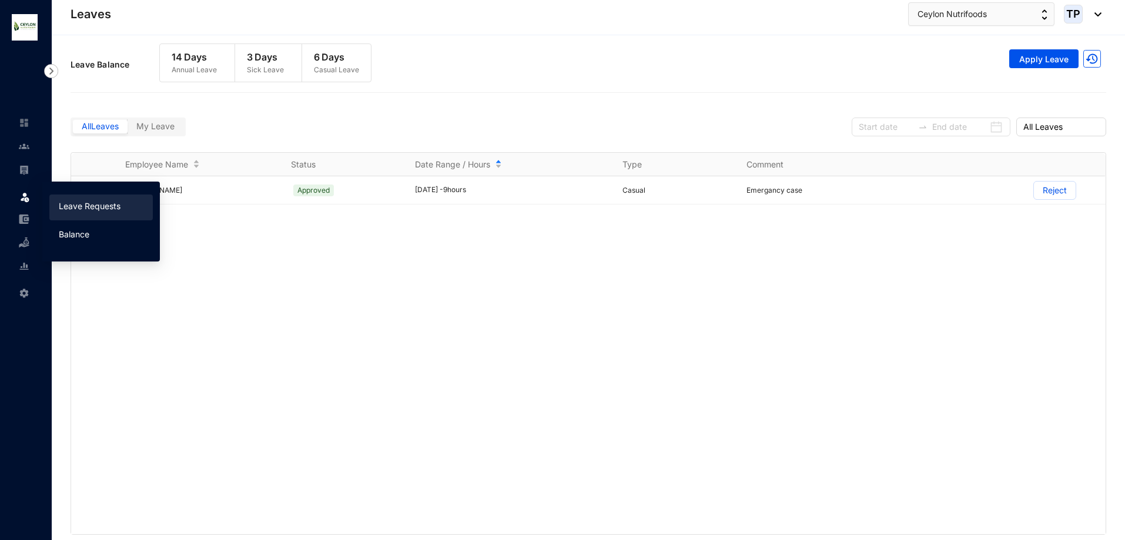
click at [78, 231] on link "Balance" at bounding box center [74, 234] width 31 height 10
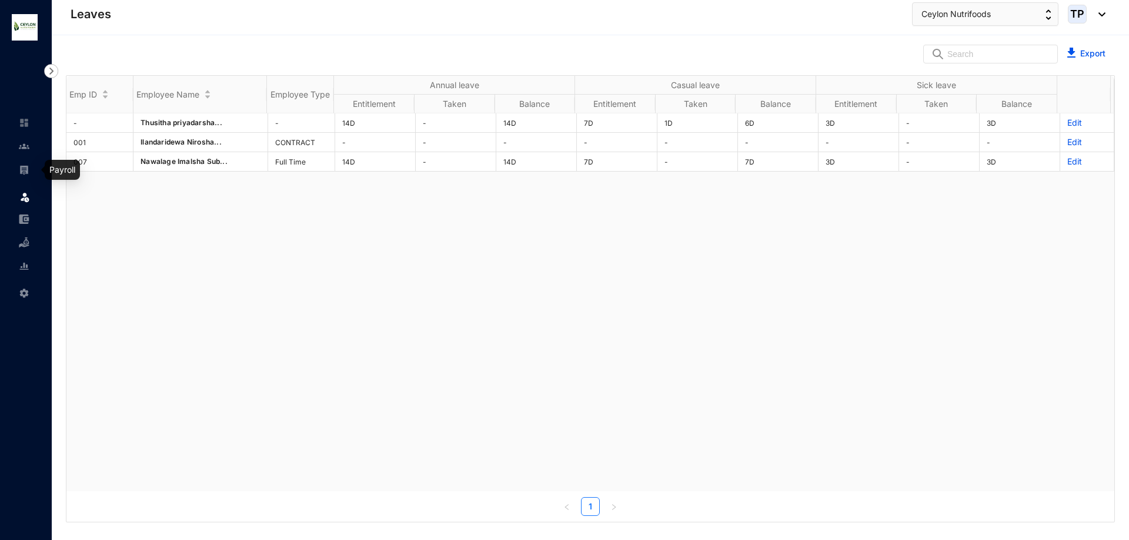
click at [29, 164] on link at bounding box center [33, 170] width 29 height 12
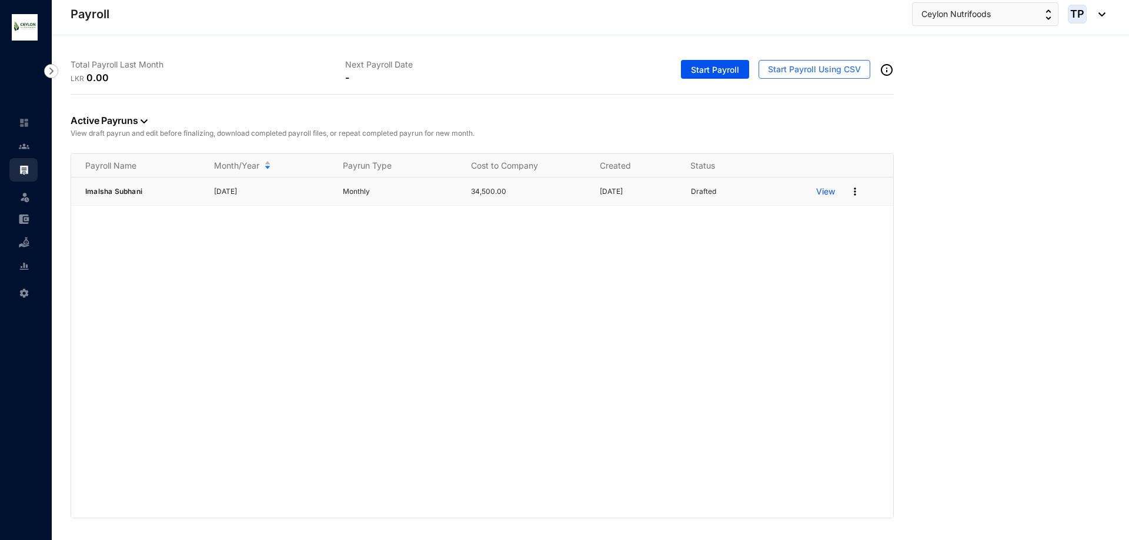
click at [857, 190] on img at bounding box center [855, 192] width 12 height 12
click at [19, 152] on link at bounding box center [33, 146] width 29 height 12
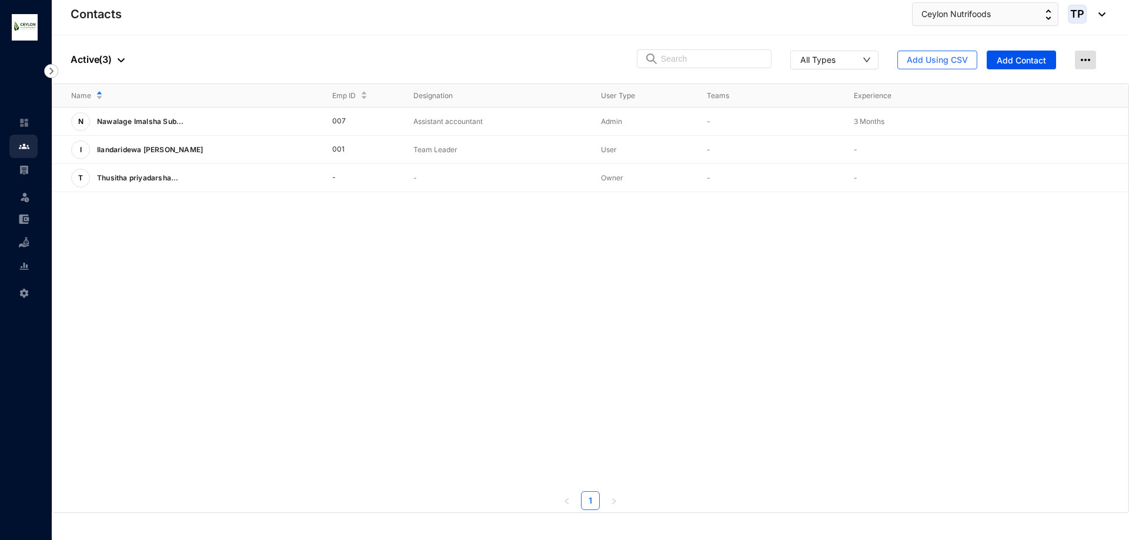
click at [1086, 55] on img at bounding box center [1085, 60] width 21 height 19
click at [1082, 69] on img at bounding box center [1085, 60] width 21 height 19
click at [1083, 60] on img at bounding box center [1085, 60] width 21 height 19
click at [1079, 86] on span "View LogTrail" at bounding box center [1060, 83] width 51 height 13
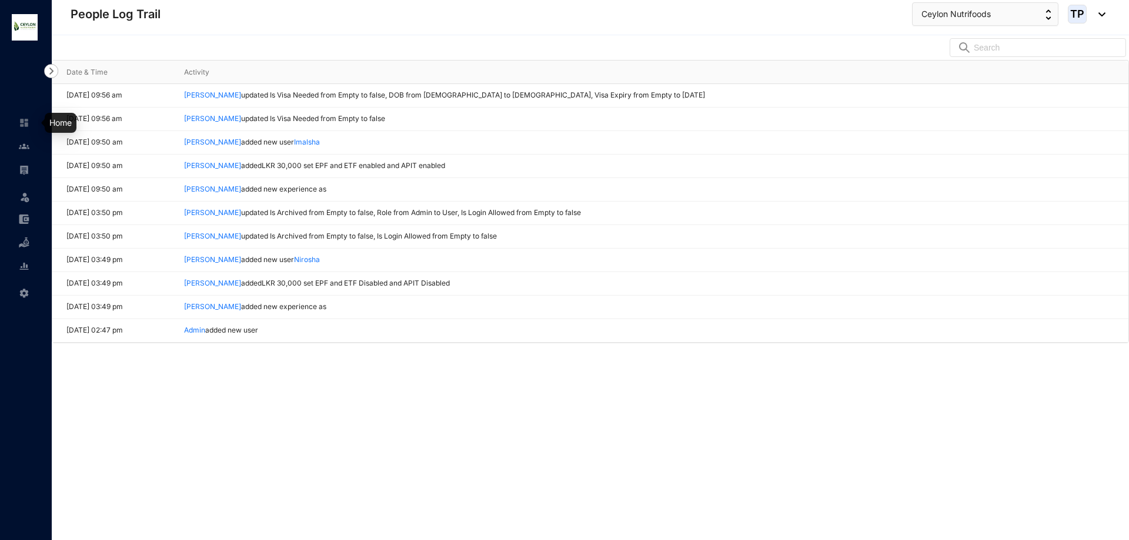
click at [20, 123] on img at bounding box center [24, 123] width 11 height 11
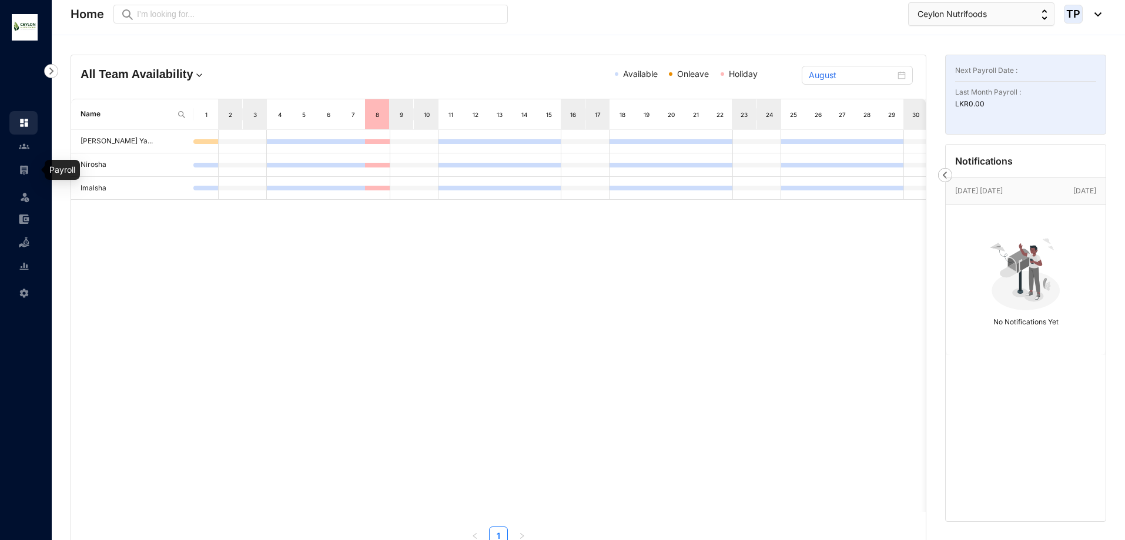
click at [19, 172] on link at bounding box center [33, 170] width 29 height 12
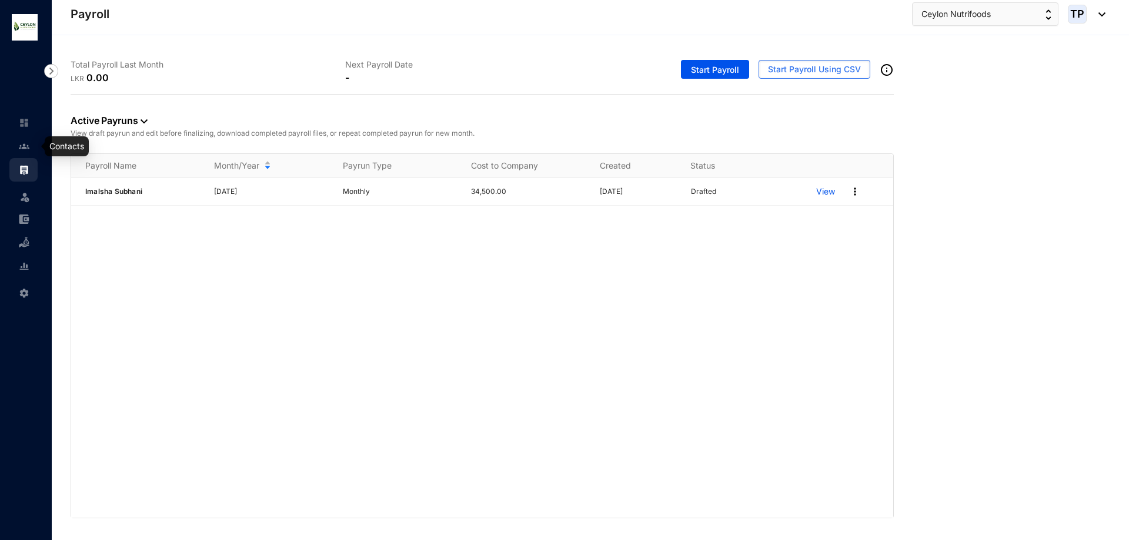
click at [19, 150] on link at bounding box center [33, 146] width 29 height 12
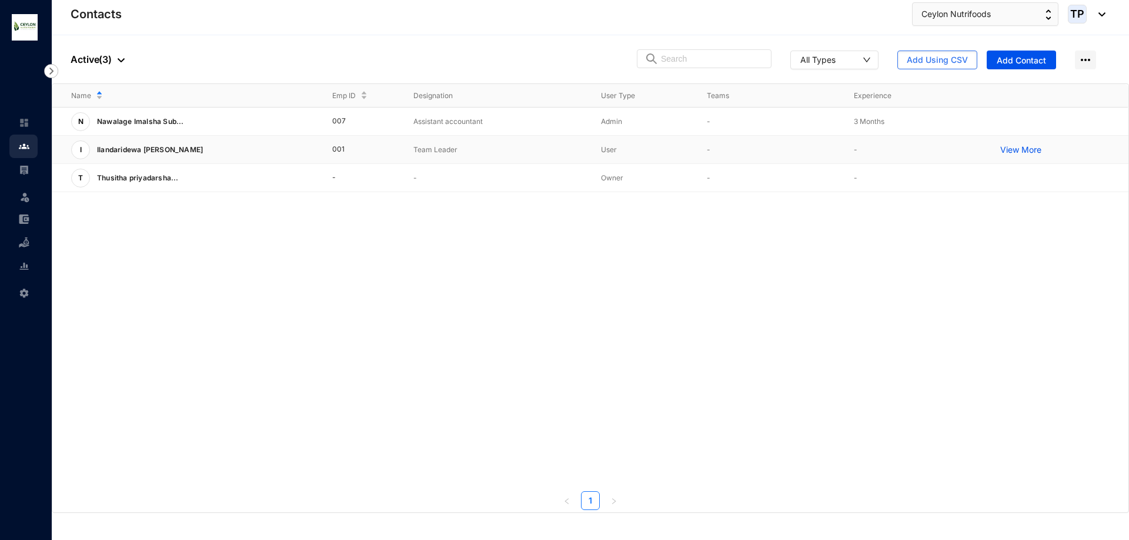
click at [1025, 152] on p "View More" at bounding box center [1023, 150] width 47 height 12
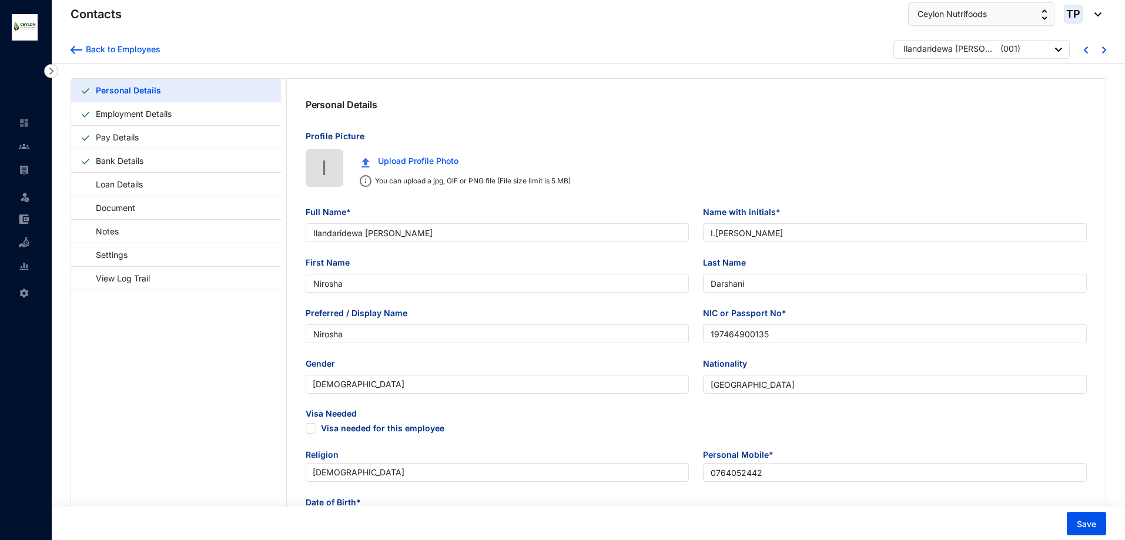
type input "Ilandaridewa [PERSON_NAME]"
type input "I.[PERSON_NAME]"
type input "Nirosha"
type input "Darshani"
type input "Nirosha"
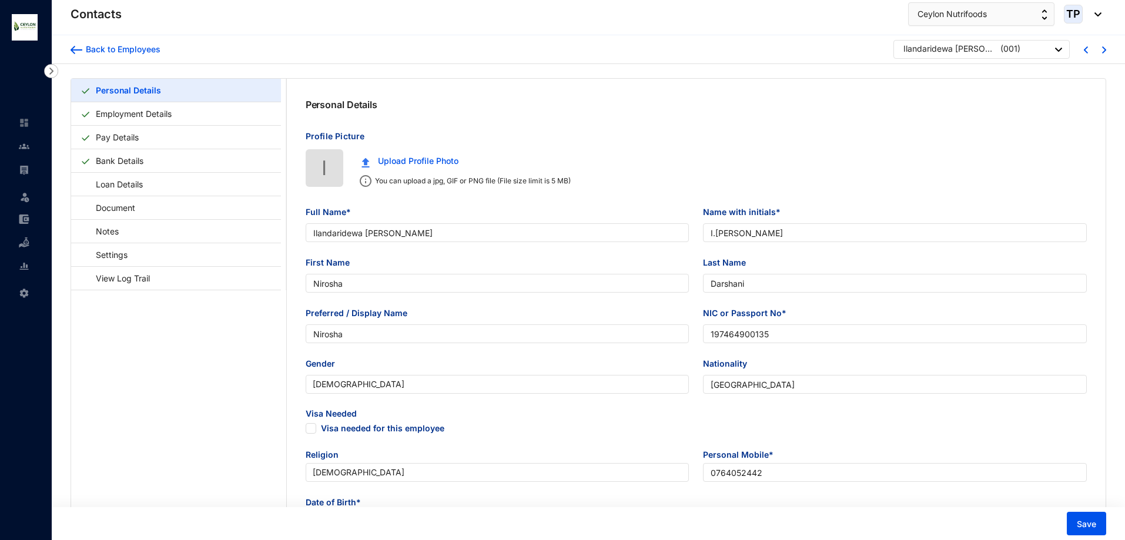
type input "197464900135"
type input "[GEOGRAPHIC_DATA]"
type input "0764052442"
type input "161,Thiththakade"
checkbox input "true"
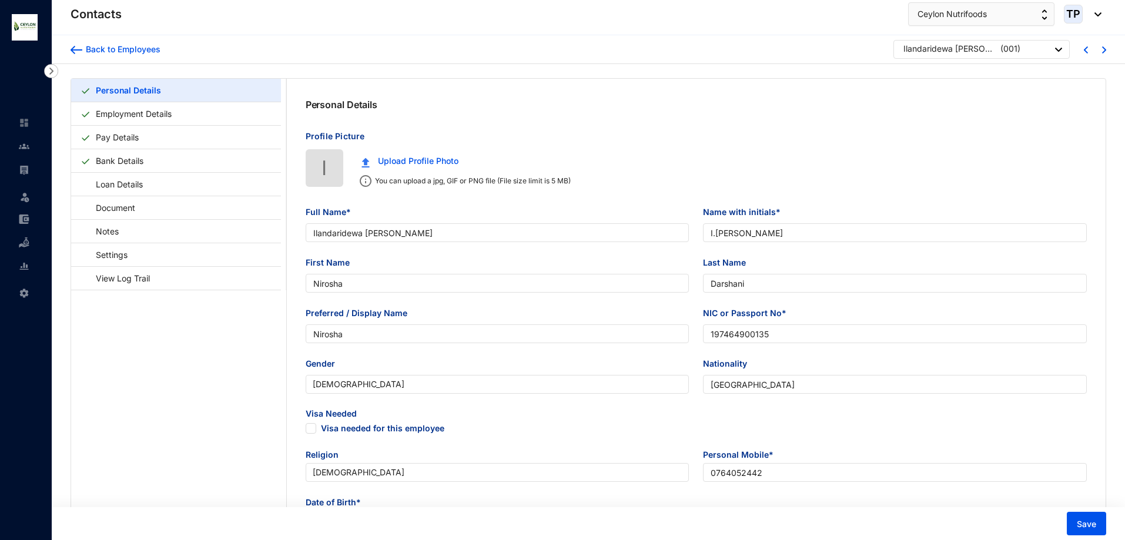
radio input "true"
type input "[DATE]"
click at [1055, 47] on div at bounding box center [1058, 50] width 7 height 16
drag, startPoint x: 1033, startPoint y: 136, endPoint x: 330, endPoint y: 57, distance: 708.0
click at [330, 57] on div "Back to Employees Ilandaridewa Nirosha Darshani ( 001 )" at bounding box center [589, 49] width 1036 height 19
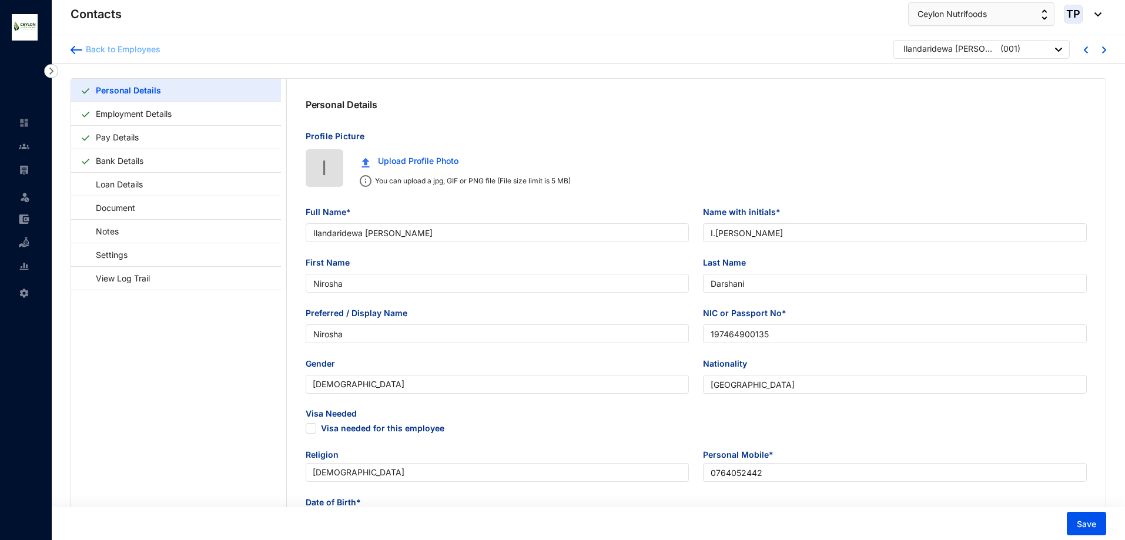
click at [73, 51] on img at bounding box center [77, 50] width 12 height 8
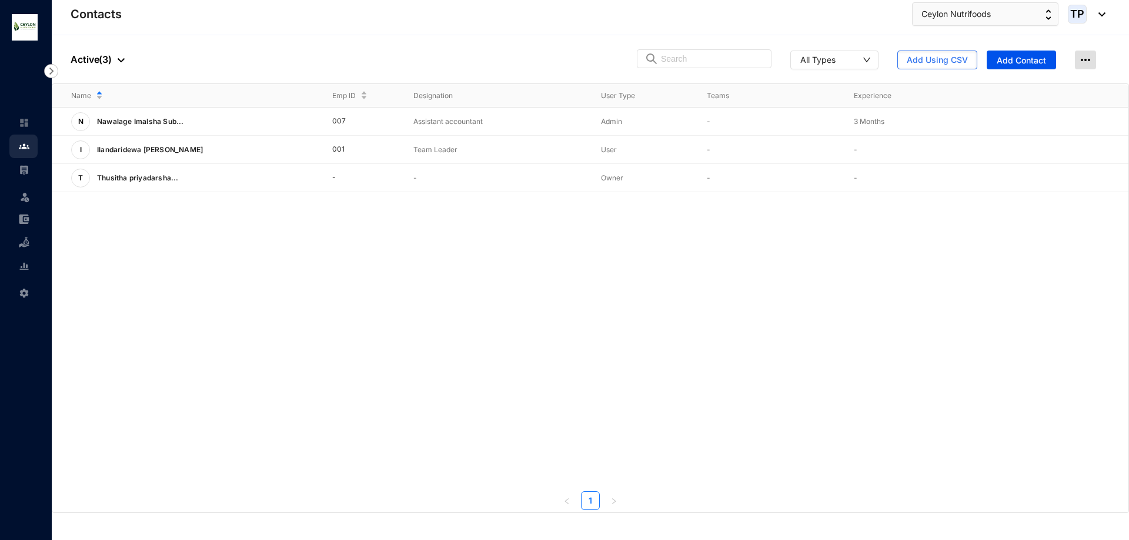
click at [1083, 63] on img at bounding box center [1085, 60] width 21 height 19
click at [19, 169] on link at bounding box center [33, 170] width 29 height 12
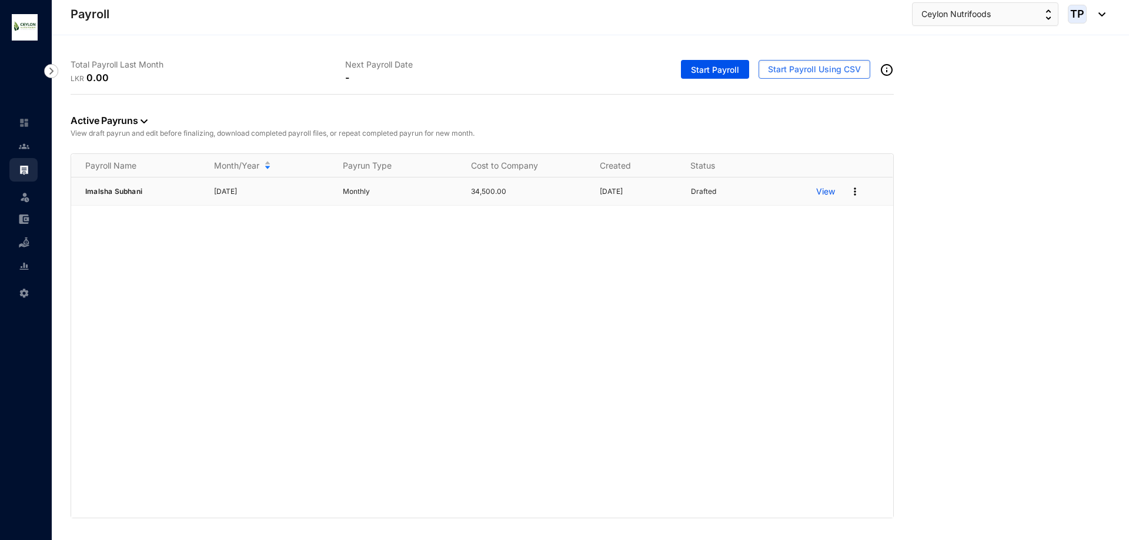
click at [821, 190] on p "View" at bounding box center [825, 192] width 19 height 12
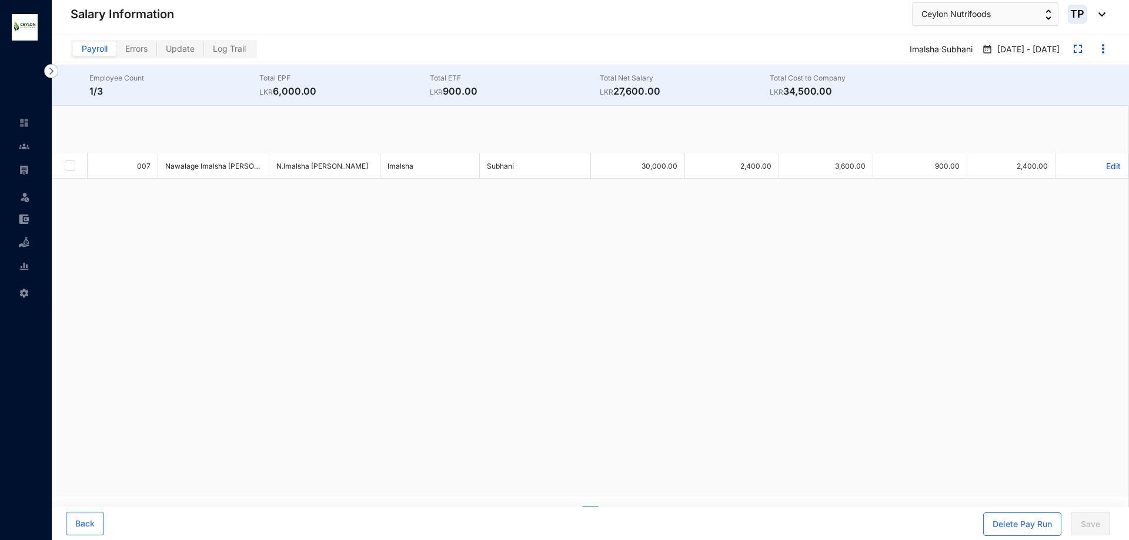
checkbox input "true"
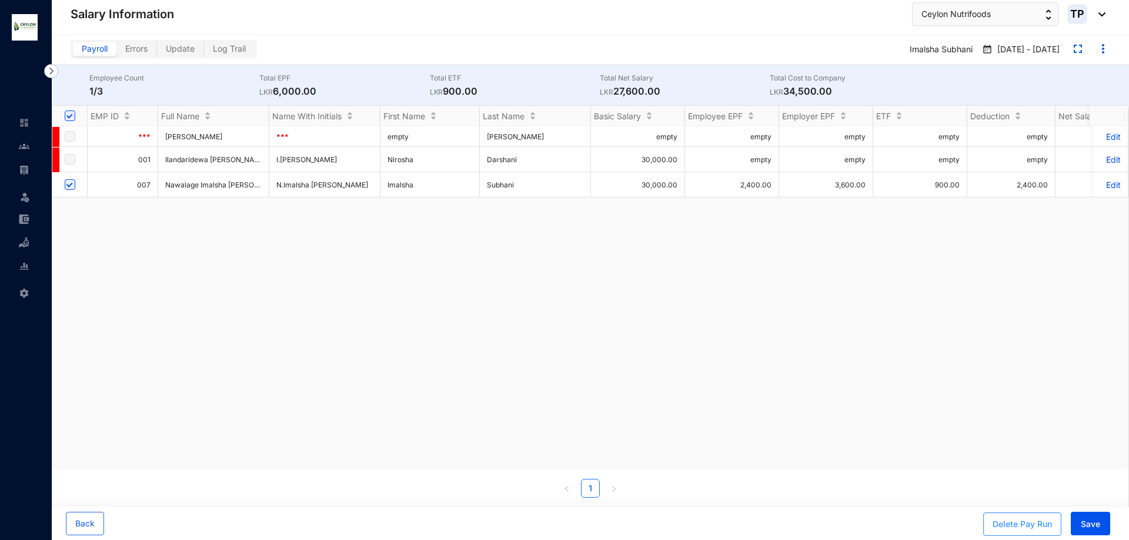
click at [1036, 524] on div "Delete Pay Run" at bounding box center [1021, 524] width 59 height 12
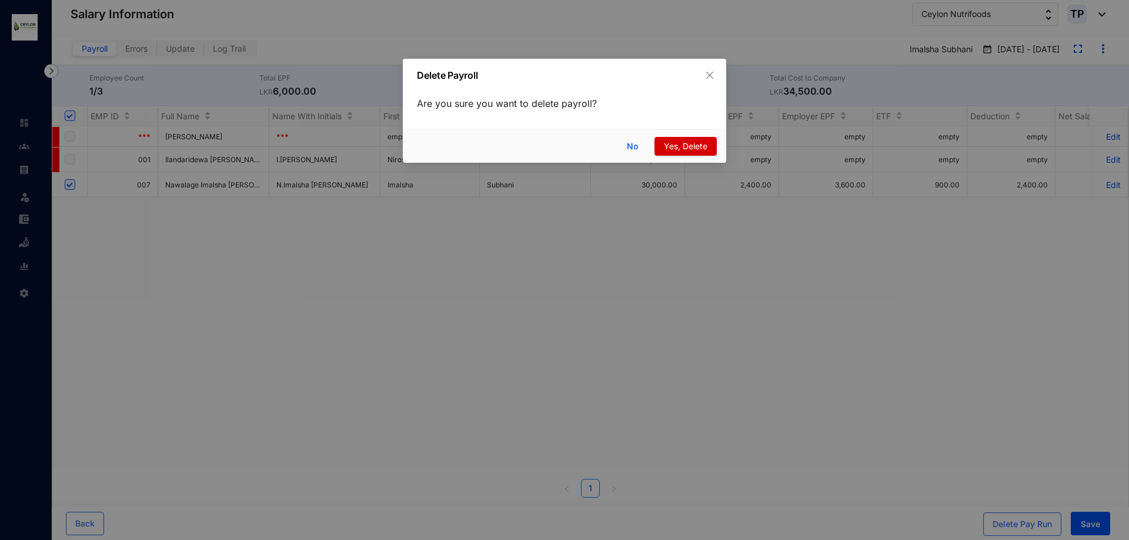
click at [691, 147] on span "Yes, Delete" at bounding box center [686, 146] width 44 height 13
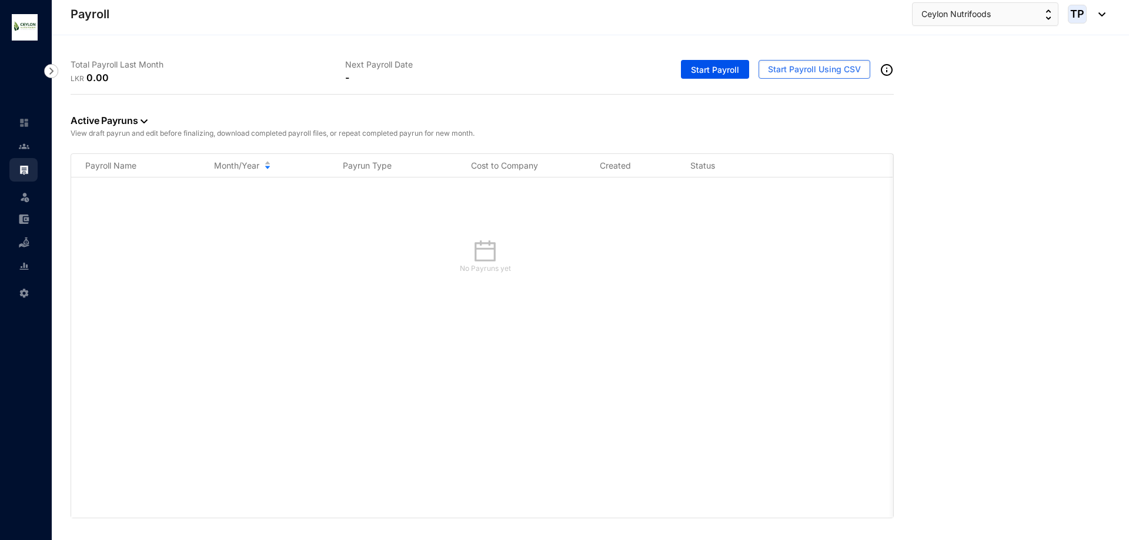
click at [374, 71] on div "-" at bounding box center [482, 78] width 275 height 14
click at [345, 76] on p "-" at bounding box center [347, 78] width 4 height 14
click at [102, 73] on p "0.00" at bounding box center [97, 78] width 22 height 14
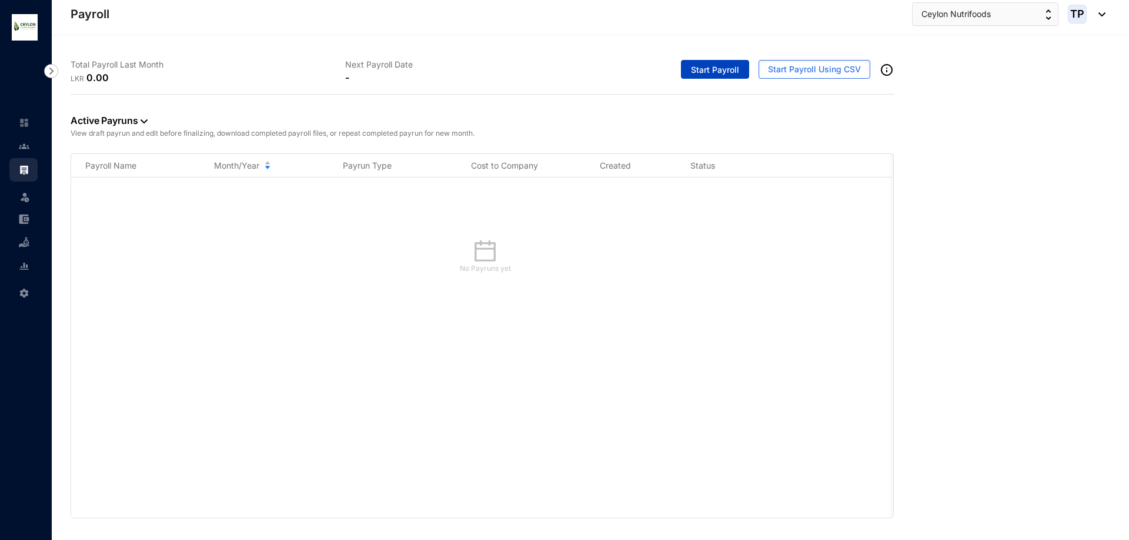
click at [729, 66] on span "Start Payroll" at bounding box center [715, 70] width 48 height 12
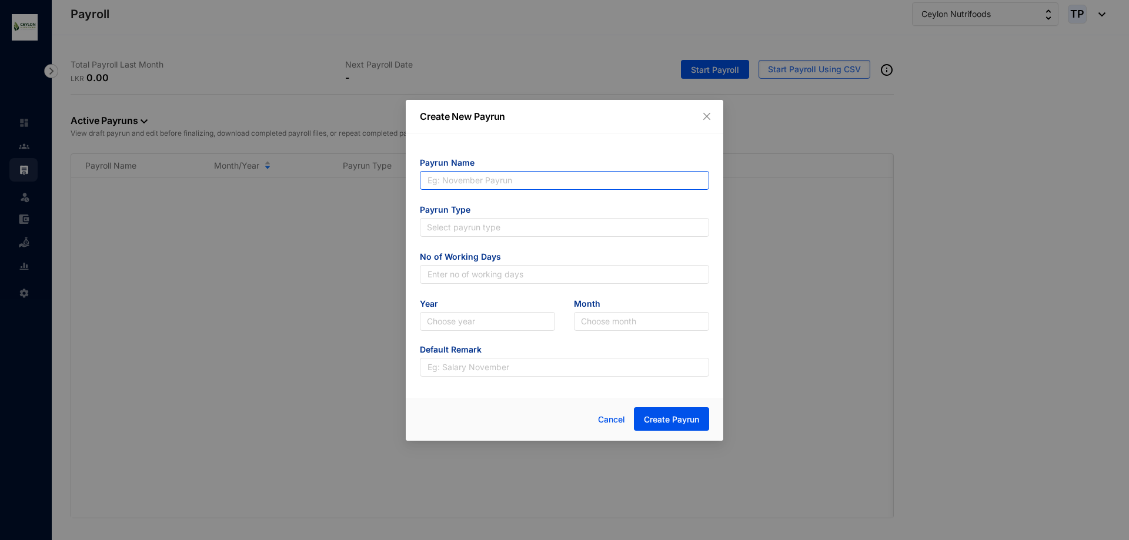
click at [588, 185] on input "text" at bounding box center [564, 180] width 289 height 19
type input "Imalsha Subhani"
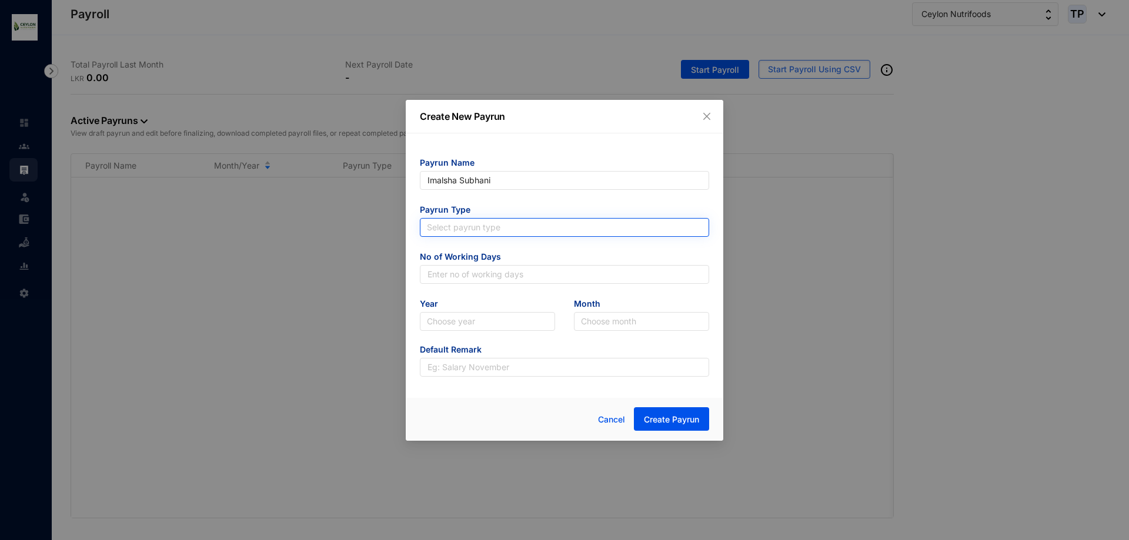
type input "Imalsha Subhani"
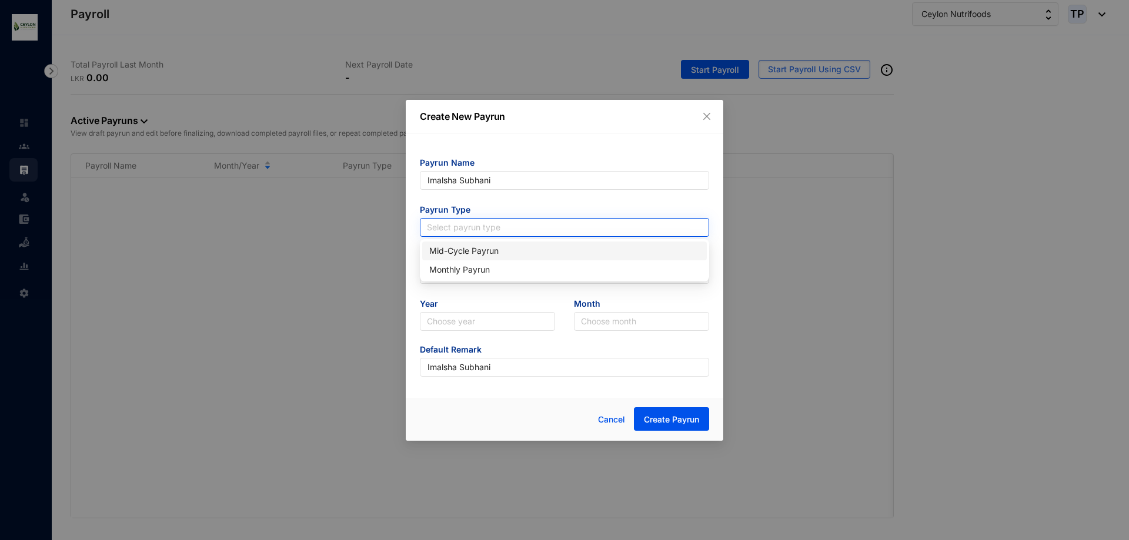
click at [497, 225] on input "search" at bounding box center [564, 228] width 275 height 18
click at [510, 263] on div "Monthly Payrun" at bounding box center [564, 269] width 270 height 13
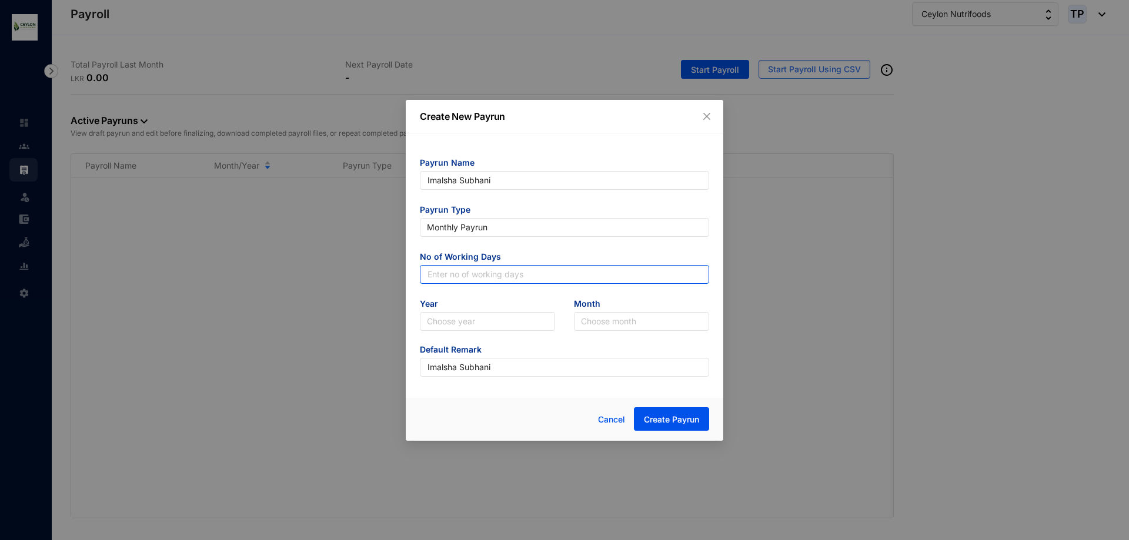
click at [501, 273] on input "text" at bounding box center [564, 274] width 289 height 19
type input "25"
click at [494, 317] on input "search" at bounding box center [487, 322] width 121 height 18
click at [479, 357] on div "2025" at bounding box center [487, 363] width 116 height 13
click at [674, 419] on span "Create Payrun" at bounding box center [671, 420] width 55 height 12
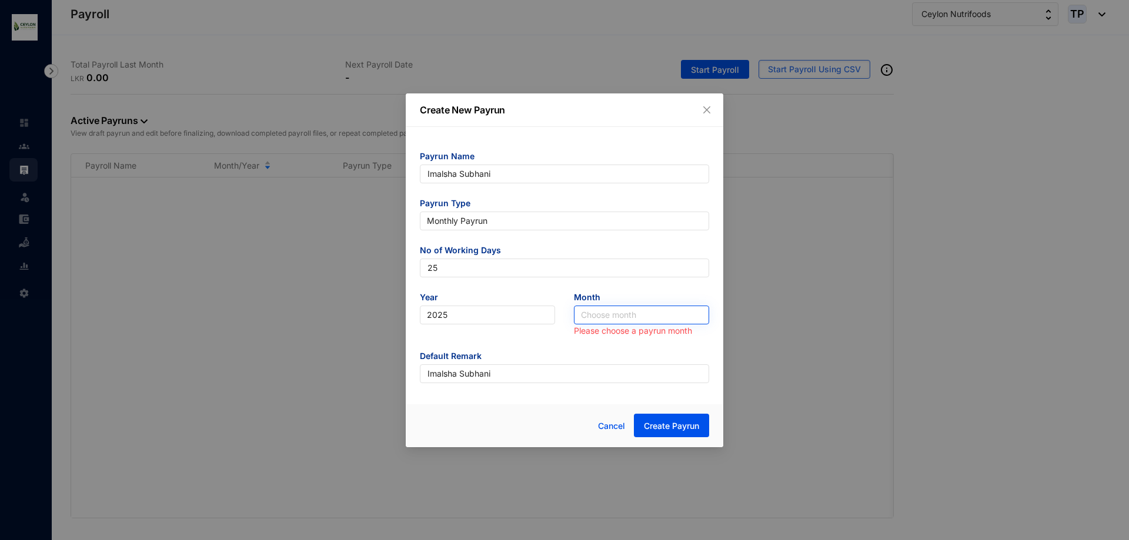
click at [622, 317] on input "search" at bounding box center [641, 315] width 121 height 18
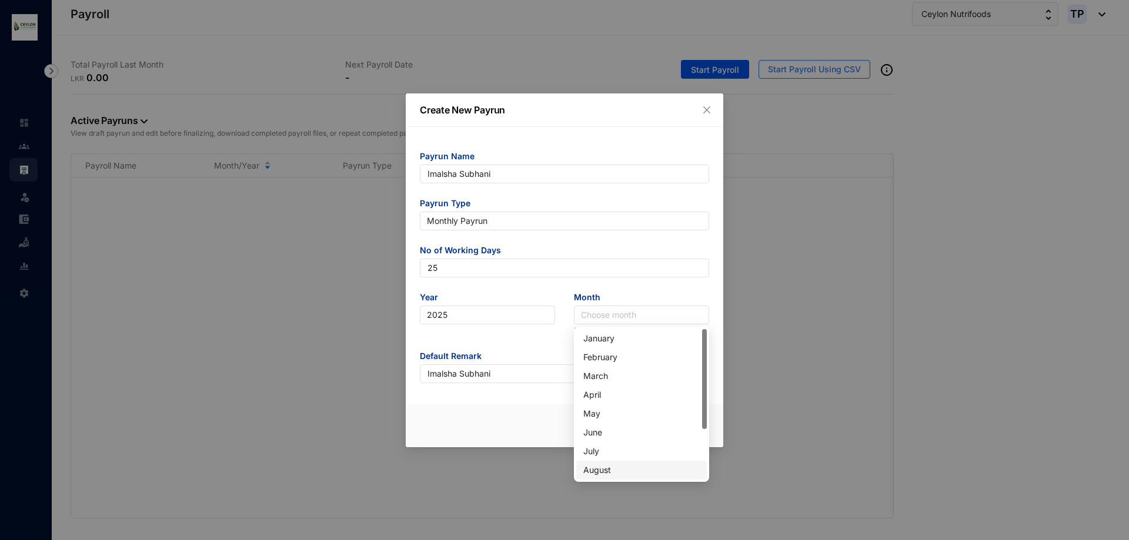
click at [635, 465] on div "August" at bounding box center [641, 470] width 116 height 13
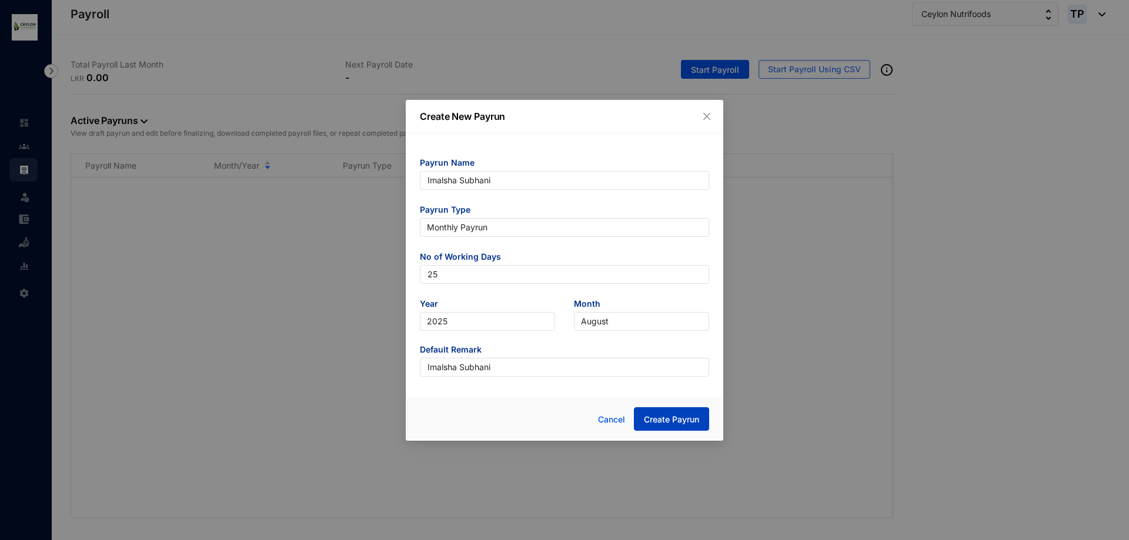
click at [645, 414] on span "Create Payrun" at bounding box center [671, 420] width 55 height 12
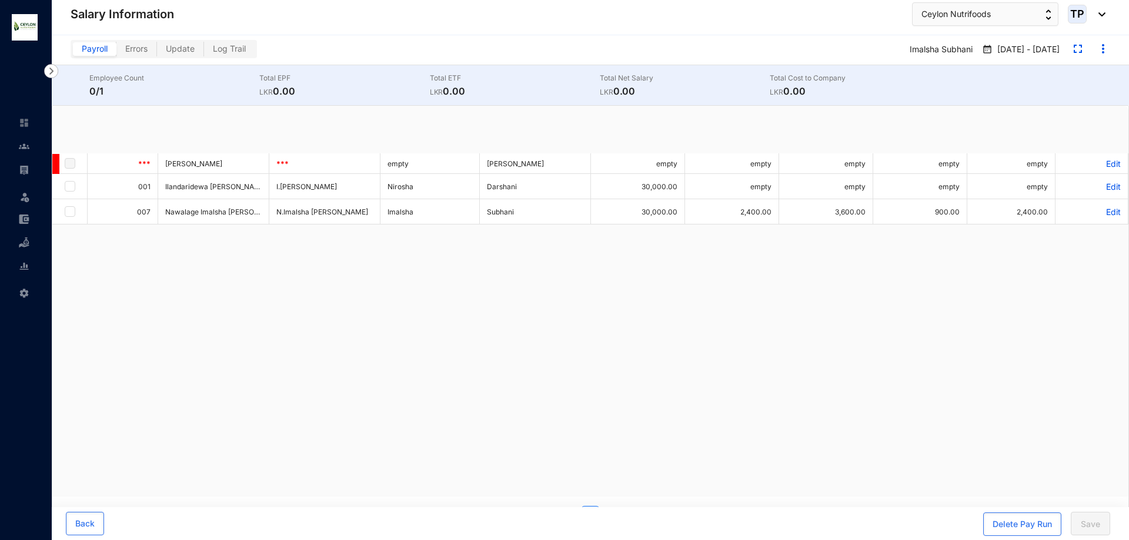
checkbox input "true"
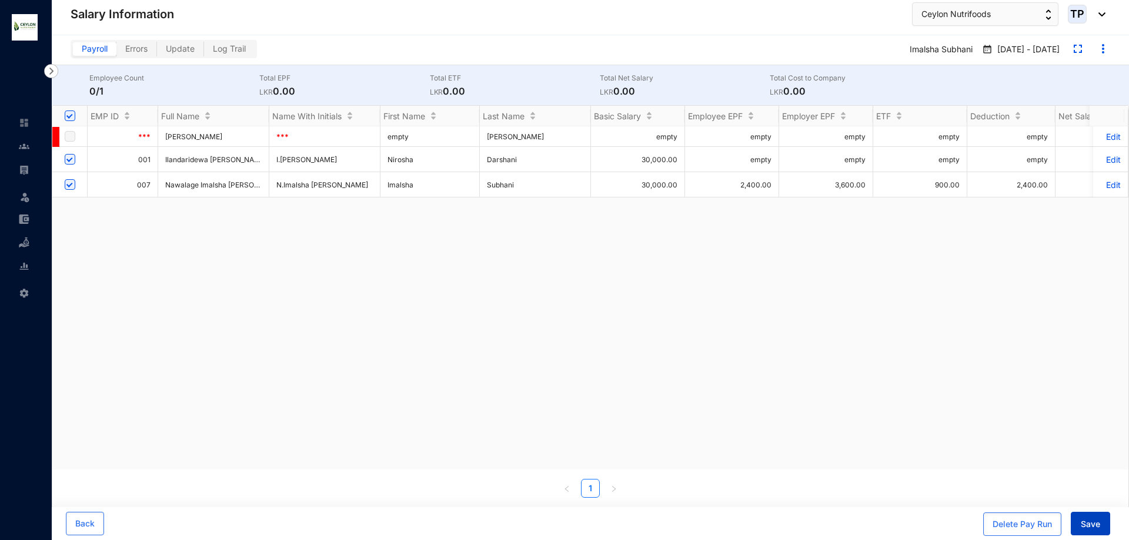
click at [1083, 518] on button "Save" at bounding box center [1089, 524] width 39 height 24
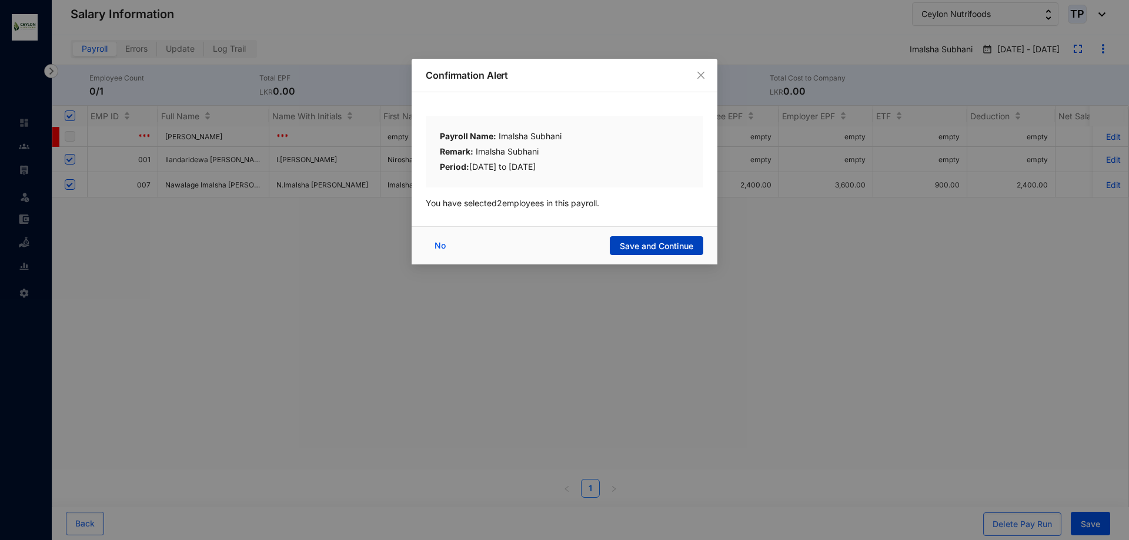
click at [625, 242] on span "Save and Continue" at bounding box center [656, 246] width 73 height 12
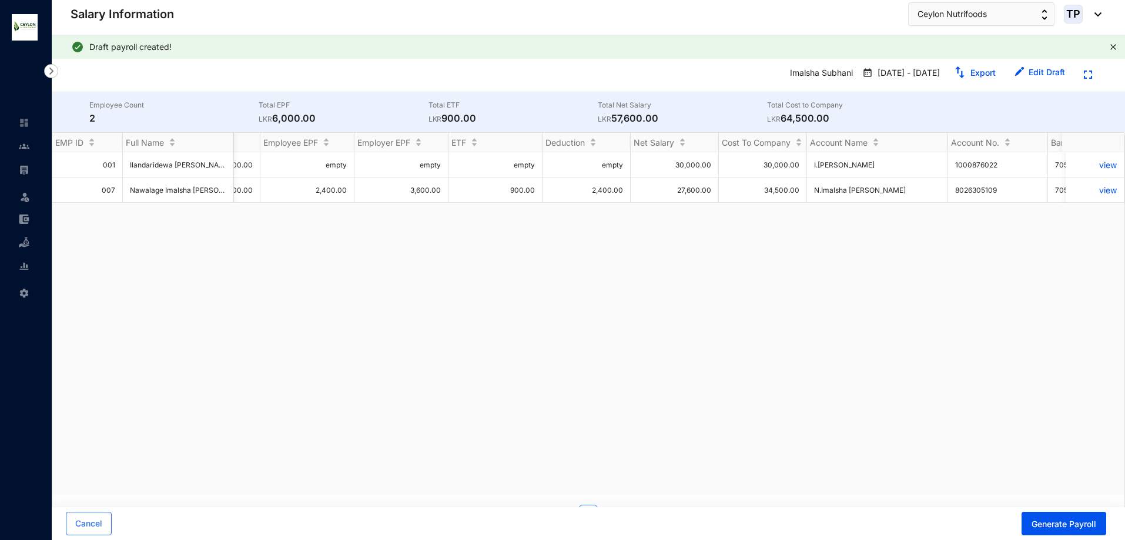
scroll to position [0, 396]
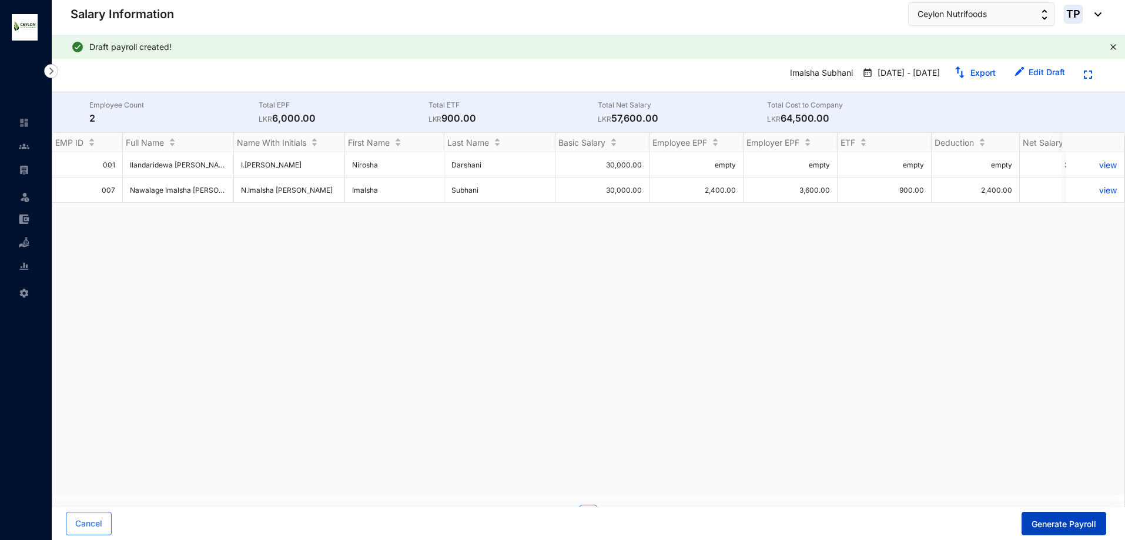
click at [1078, 521] on span "Generate Payroll" at bounding box center [1064, 524] width 65 height 12
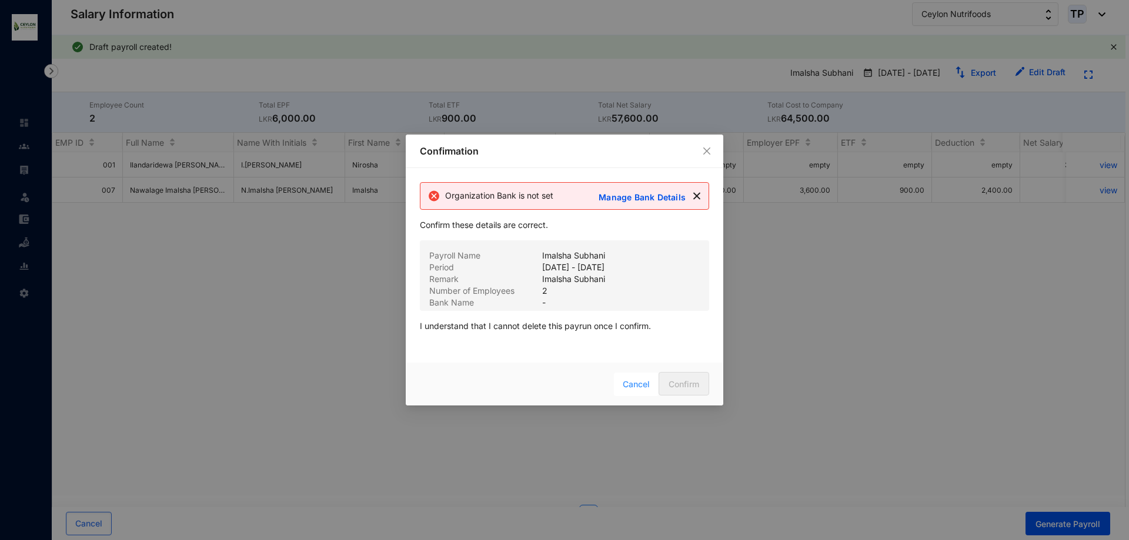
click at [638, 387] on span "Cancel" at bounding box center [636, 384] width 27 height 13
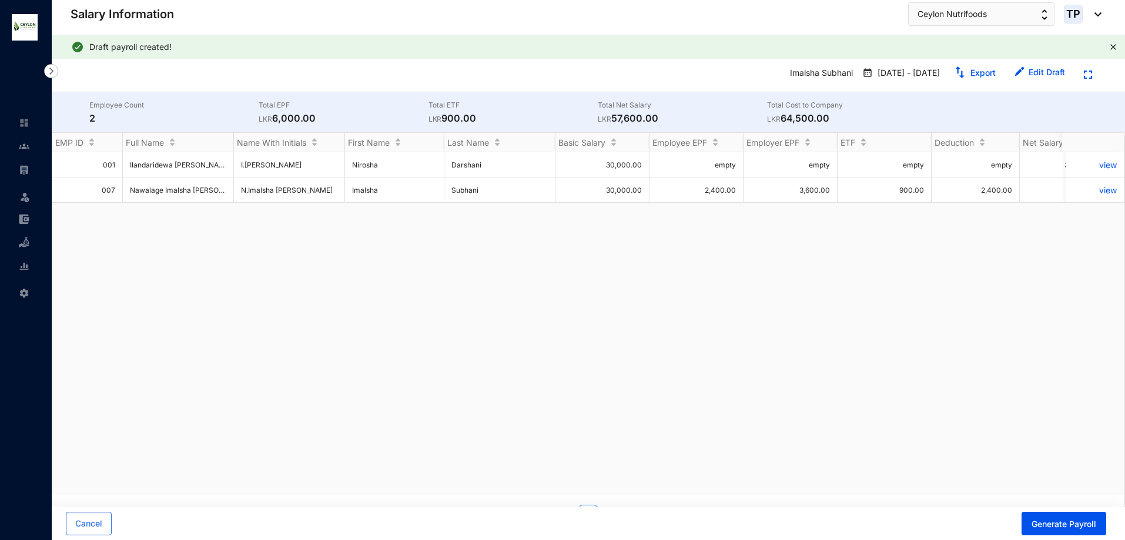
click at [109, 46] on div "Draft payroll created!" at bounding box center [597, 47] width 1016 height 12
click at [85, 517] on button "Cancel" at bounding box center [89, 524] width 46 height 24
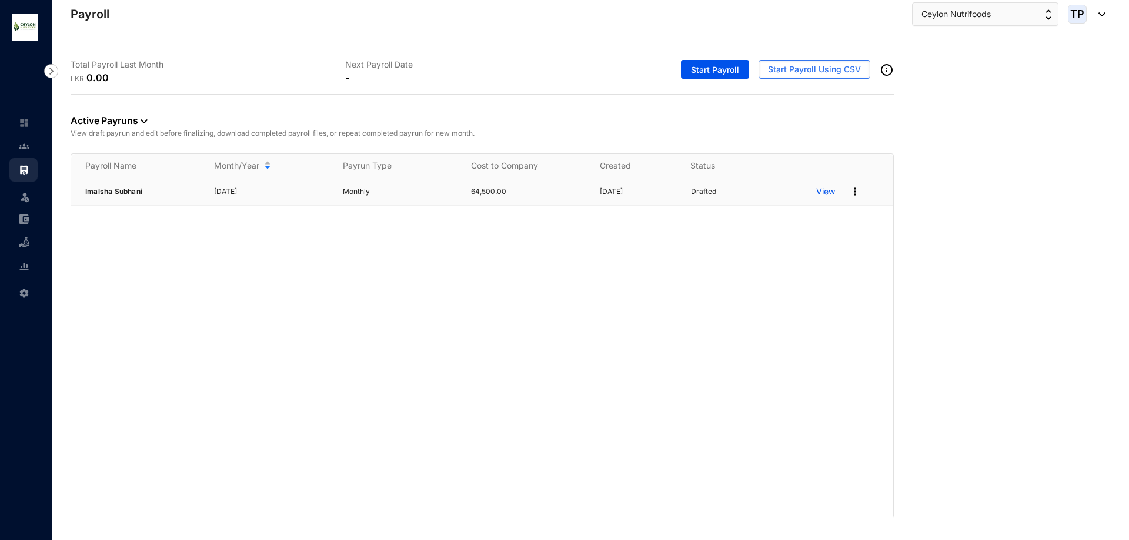
click at [857, 192] on img at bounding box center [855, 192] width 12 height 12
click at [832, 218] on p "Delete" at bounding box center [809, 216] width 83 height 20
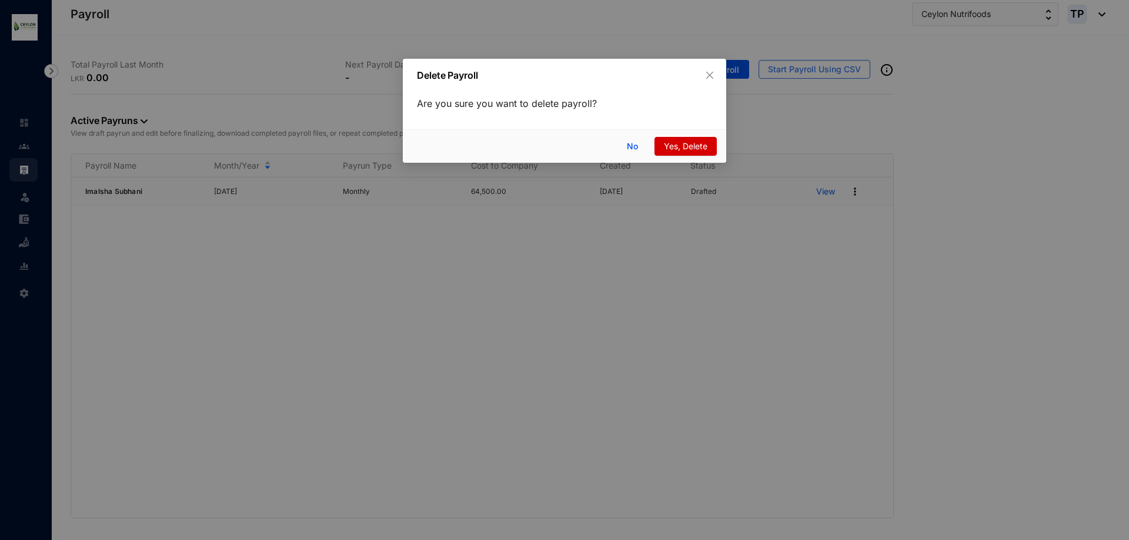
click at [701, 149] on span "Yes, Delete" at bounding box center [686, 146] width 44 height 13
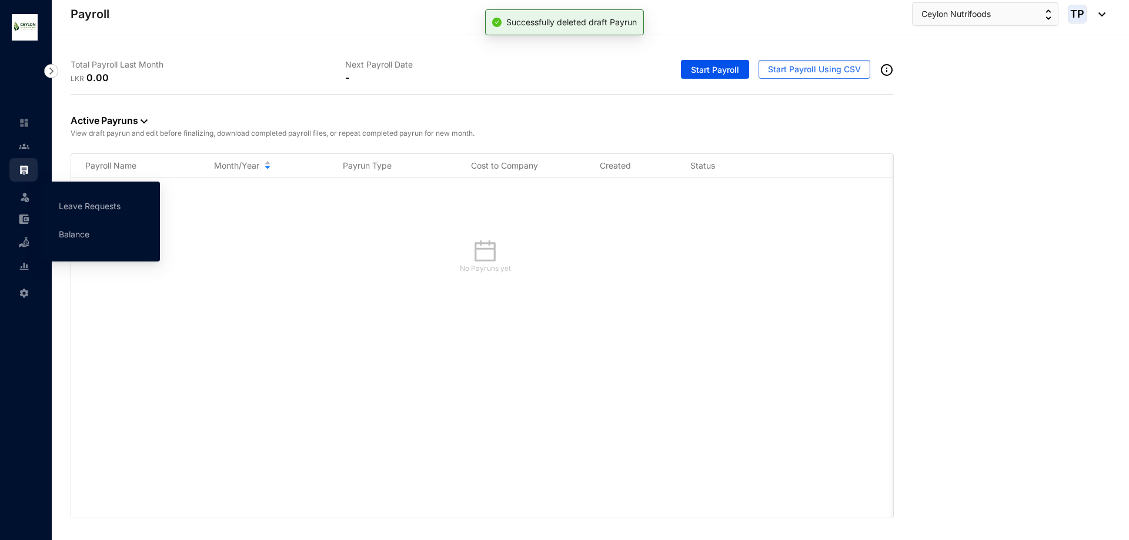
click at [14, 199] on div "Leave" at bounding box center [23, 195] width 28 height 26
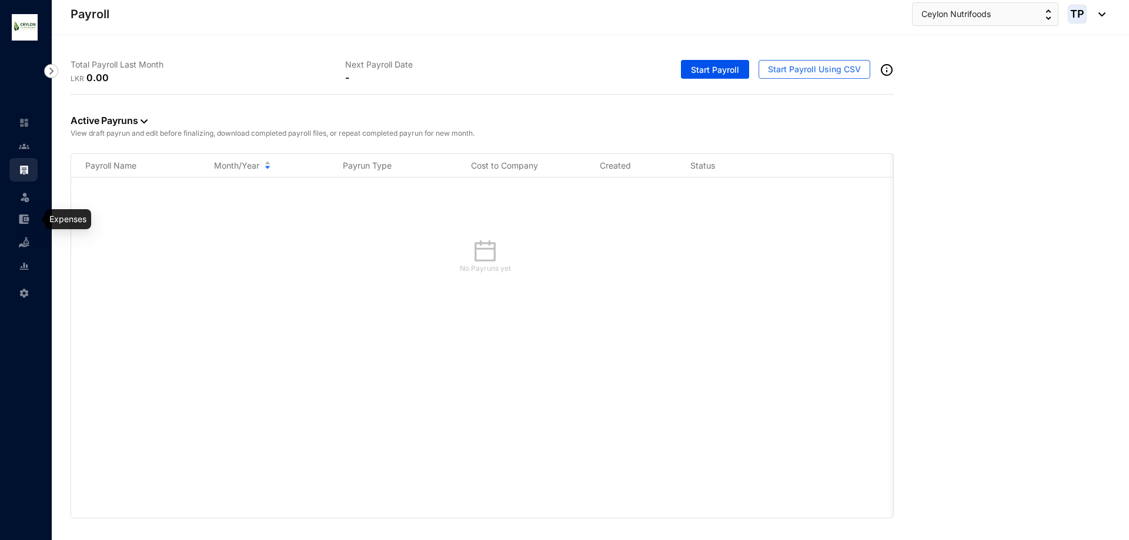
click at [19, 223] on link at bounding box center [33, 219] width 29 height 12
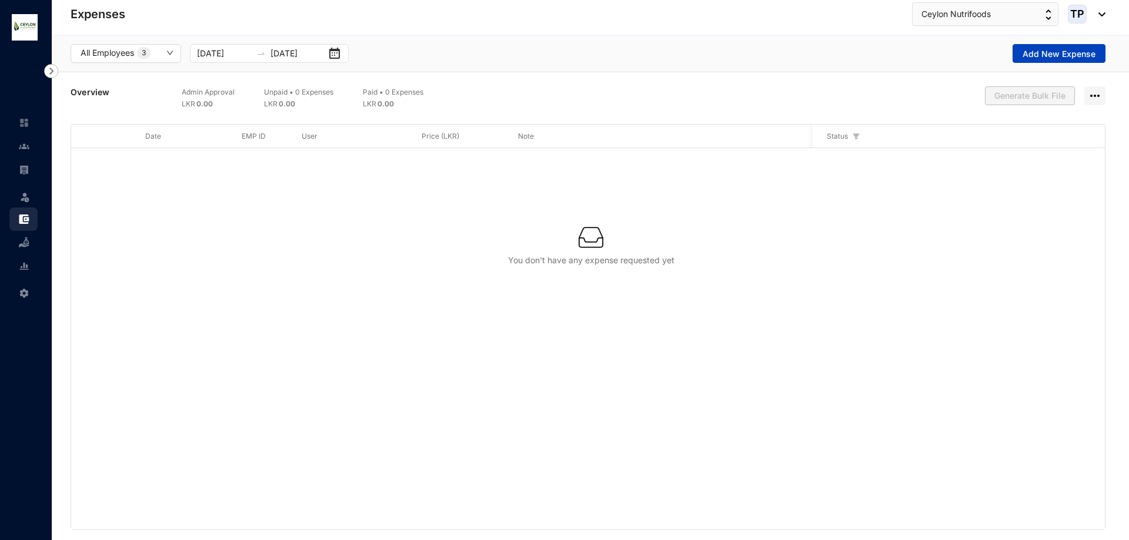
click at [1033, 61] on button "Add New Expense" at bounding box center [1058, 53] width 93 height 19
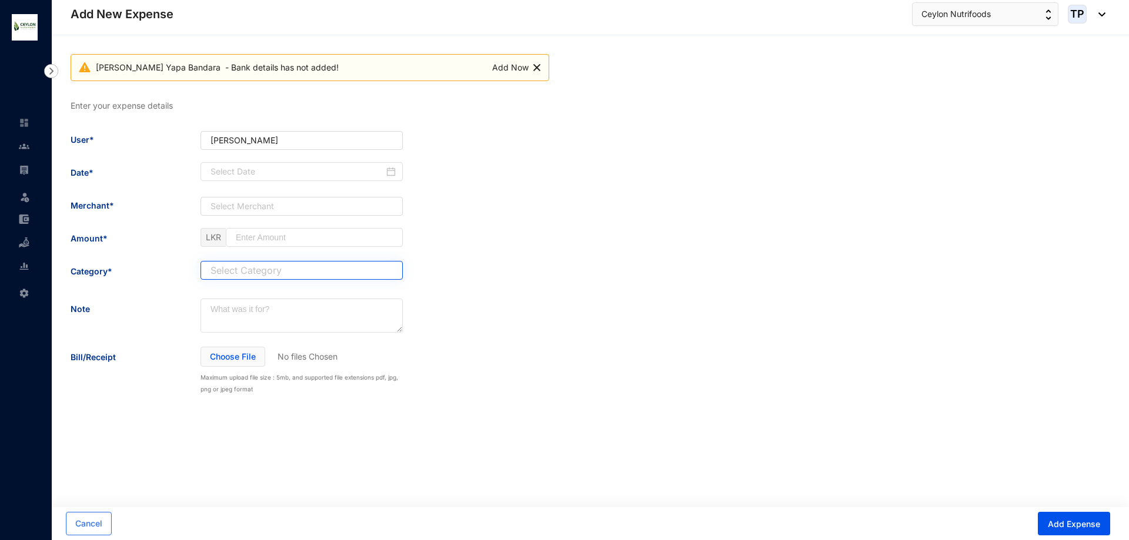
click at [337, 270] on input "search" at bounding box center [302, 271] width 188 height 18
click at [413, 354] on div "Enter your expense details User* [PERSON_NAME] Yapa Bandara Date* Merchant* Sel…" at bounding box center [590, 247] width 1039 height 295
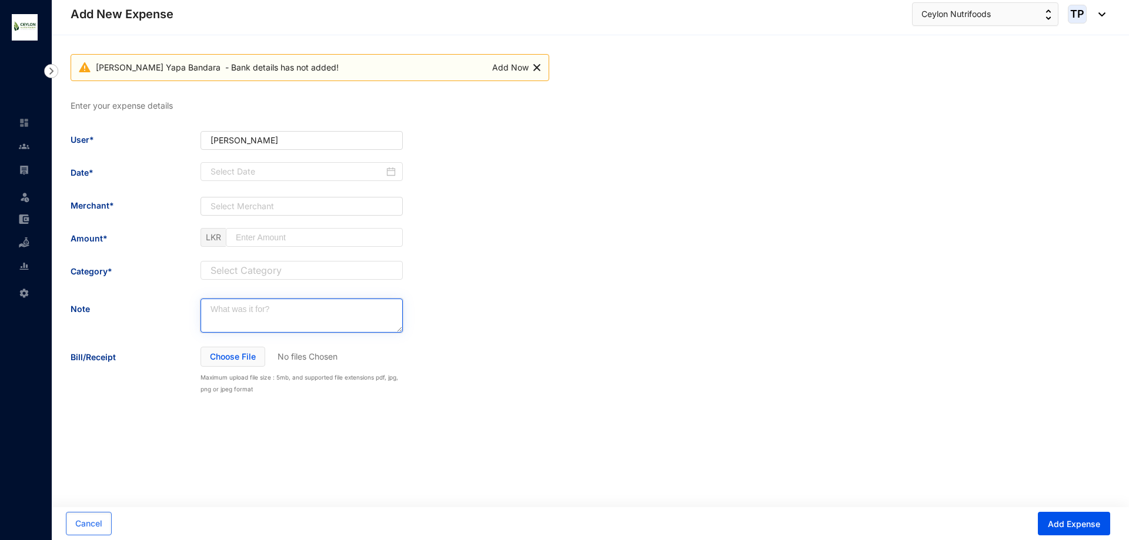
click at [323, 320] on textarea at bounding box center [301, 316] width 202 height 34
click at [28, 176] on link at bounding box center [33, 170] width 29 height 12
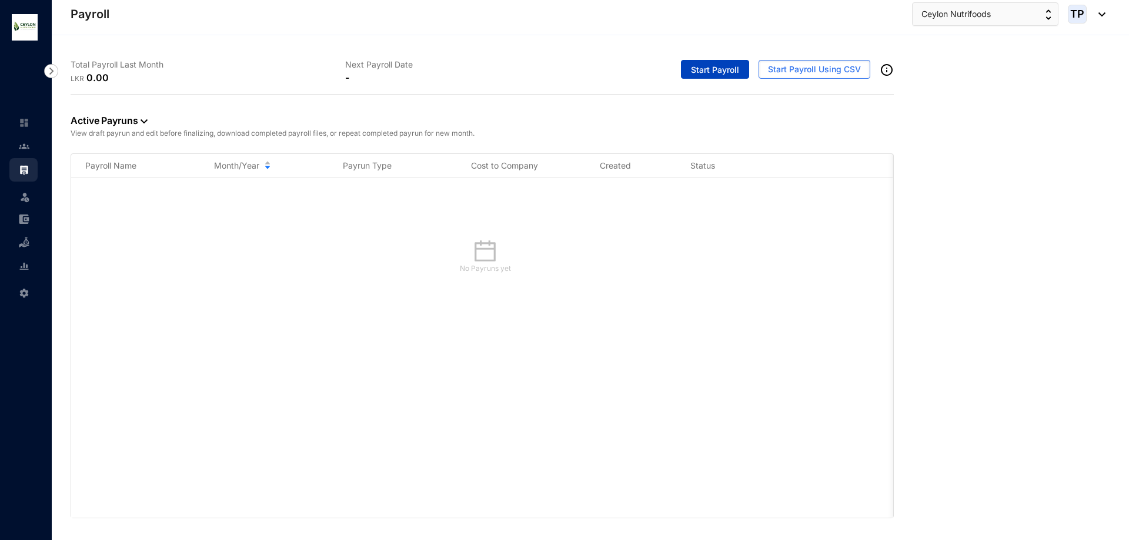
click at [715, 67] on span "Start Payroll" at bounding box center [715, 70] width 48 height 12
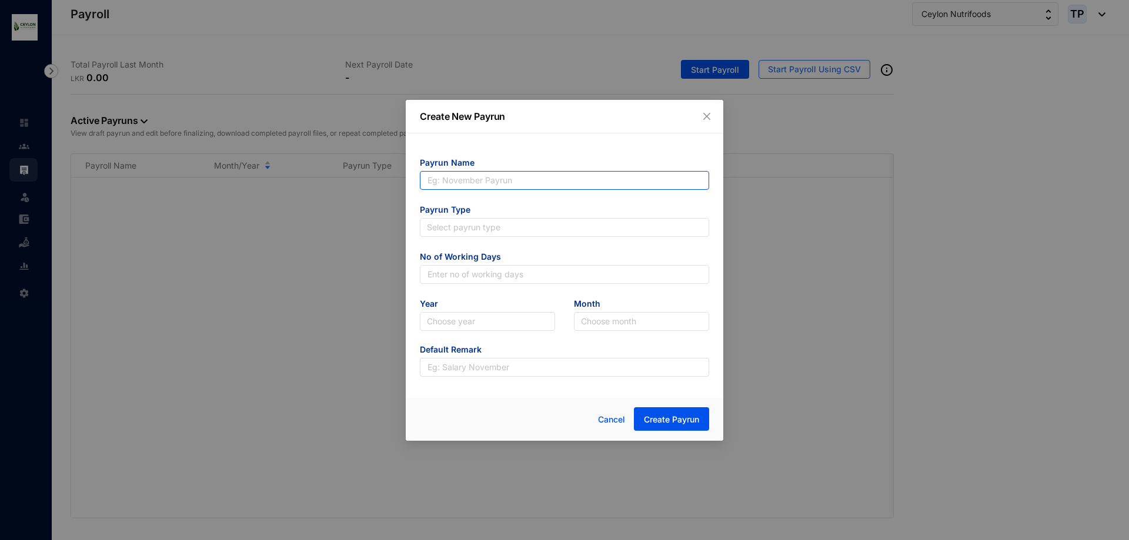
click at [559, 177] on input "text" at bounding box center [564, 180] width 289 height 19
type input "Imalsha Subhani"
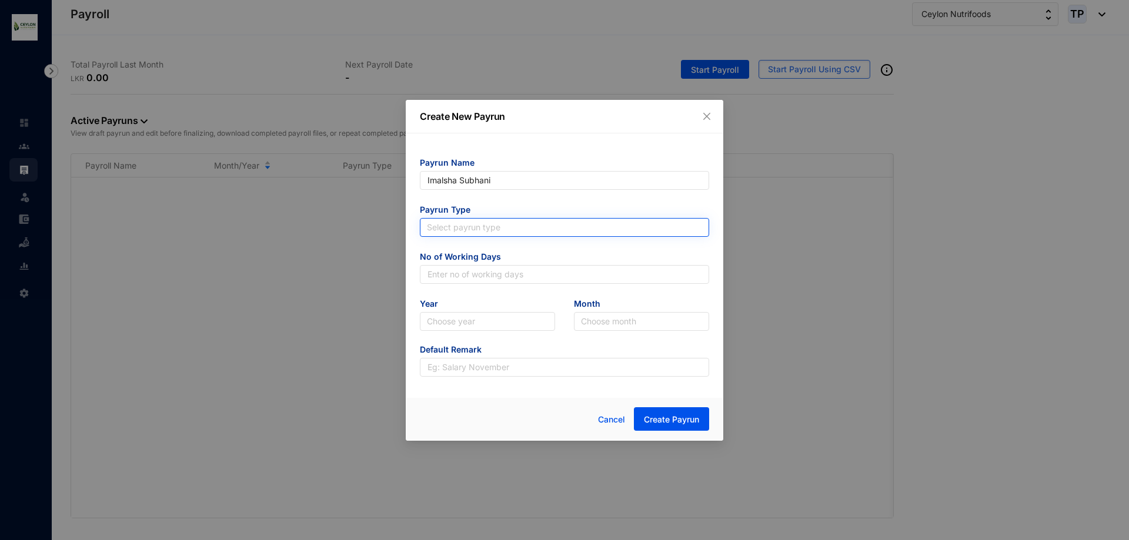
type input "Imalsha Subhani"
click at [543, 226] on input "search" at bounding box center [564, 228] width 275 height 18
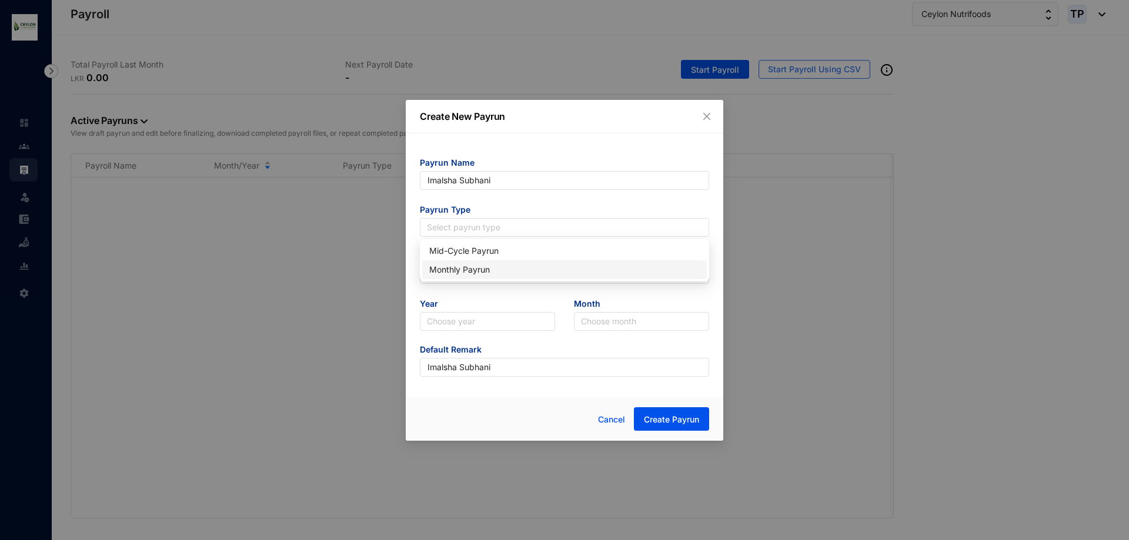
click at [533, 267] on div "Monthly Payrun" at bounding box center [564, 269] width 270 height 13
click at [532, 267] on input "text" at bounding box center [564, 274] width 289 height 19
type input "25"
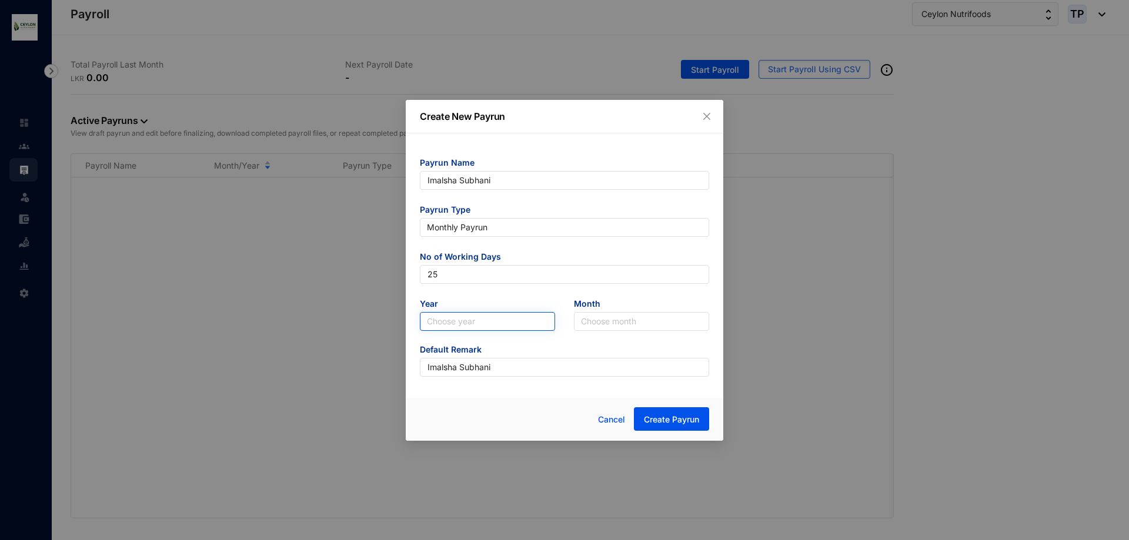
click at [508, 319] on input "search" at bounding box center [487, 322] width 121 height 18
click at [484, 369] on div "2025" at bounding box center [487, 363] width 116 height 13
click at [594, 323] on input "search" at bounding box center [641, 322] width 121 height 18
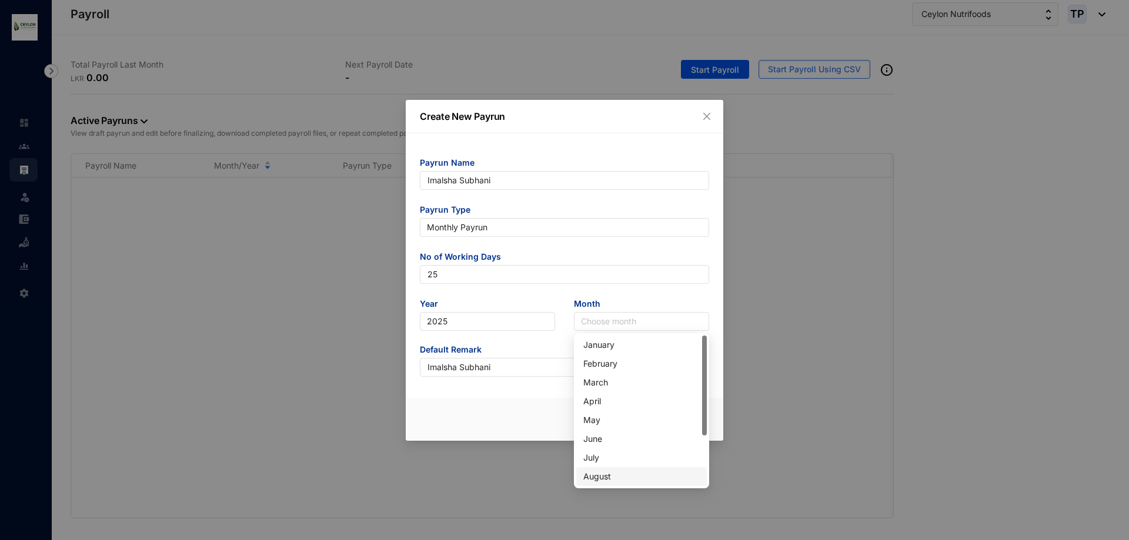
click at [608, 485] on div "August" at bounding box center [641, 476] width 131 height 19
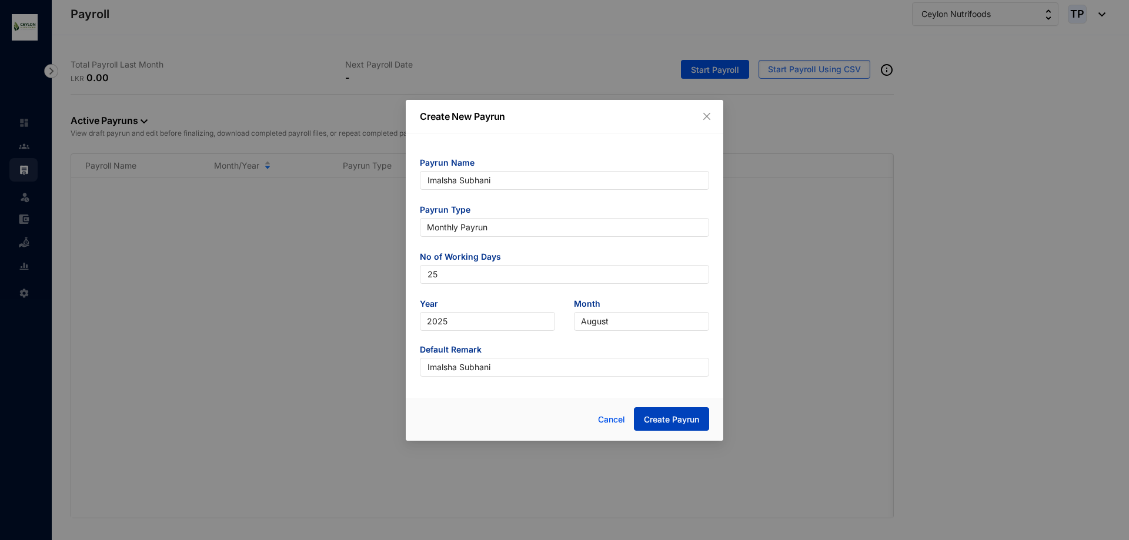
click at [657, 422] on span "Create Payrun" at bounding box center [671, 420] width 55 height 12
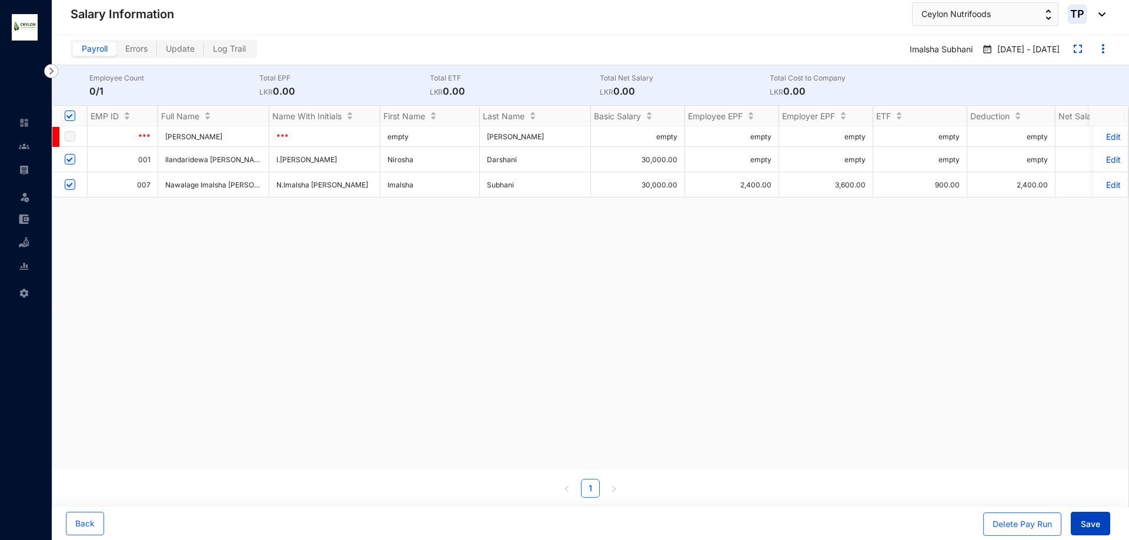
click at [1099, 528] on span "Save" at bounding box center [1089, 524] width 19 height 12
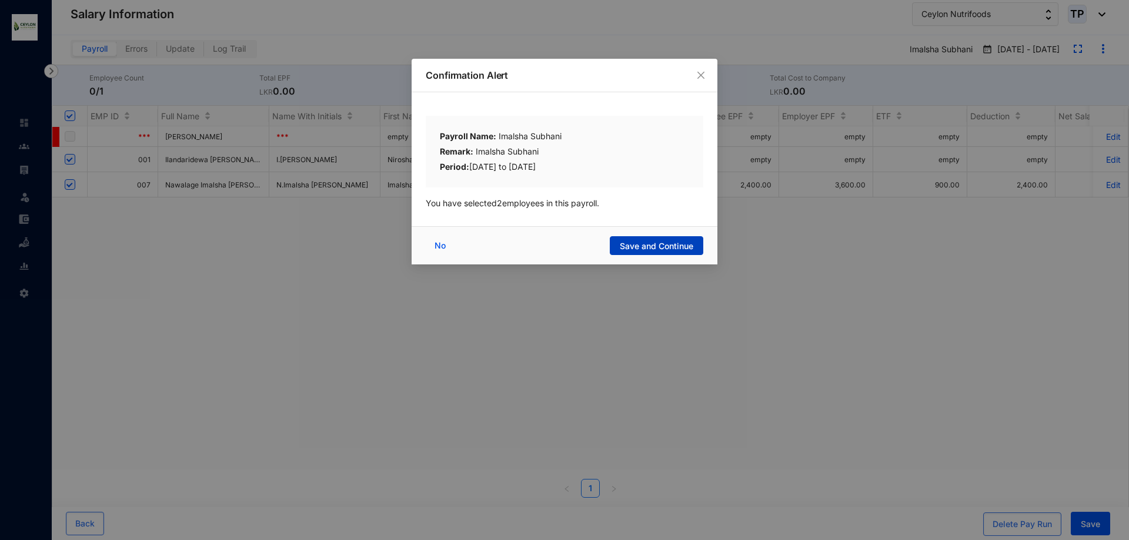
click at [657, 250] on span "Save and Continue" at bounding box center [656, 246] width 73 height 12
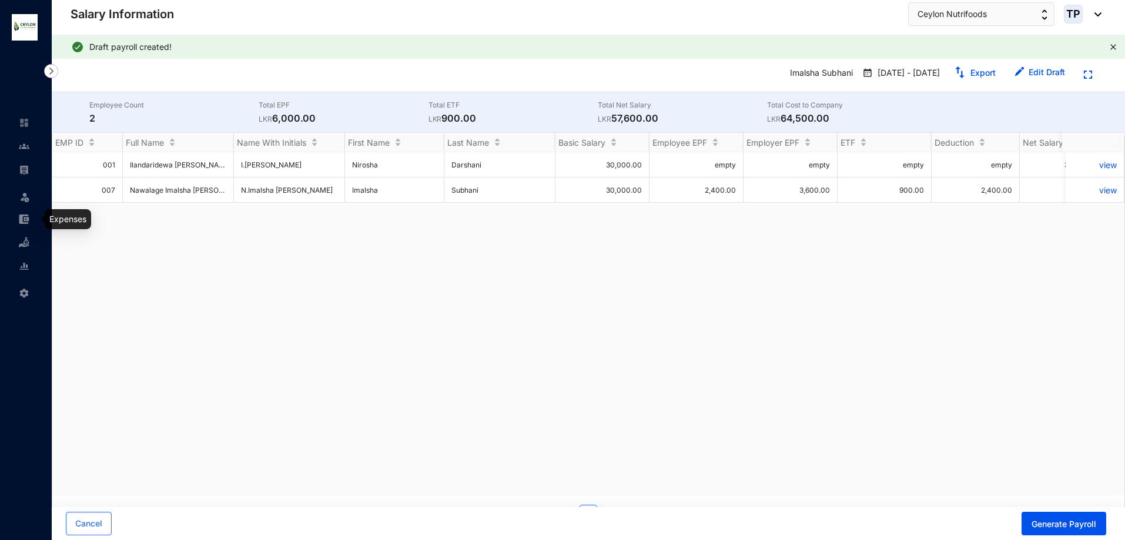
click at [19, 218] on link at bounding box center [33, 219] width 29 height 12
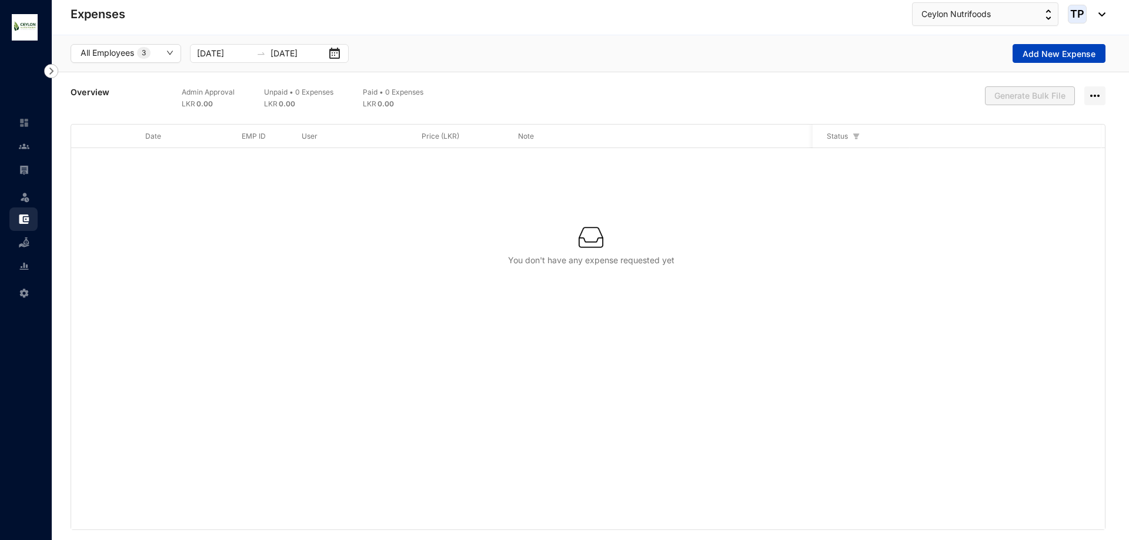
click at [1056, 46] on button "Add New Expense" at bounding box center [1058, 53] width 93 height 19
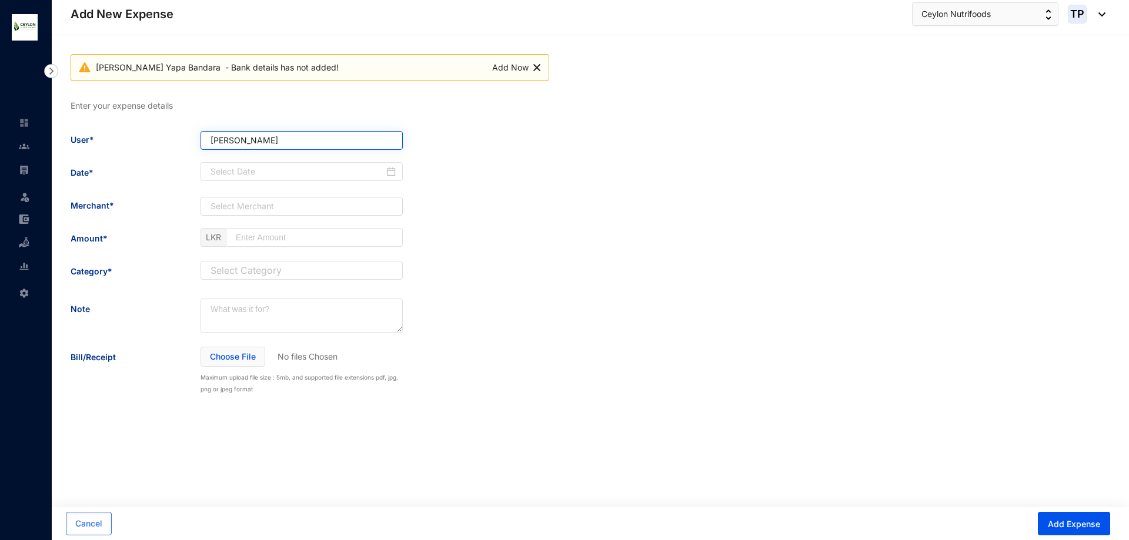
click at [359, 141] on span "[PERSON_NAME]" at bounding box center [301, 140] width 182 height 13
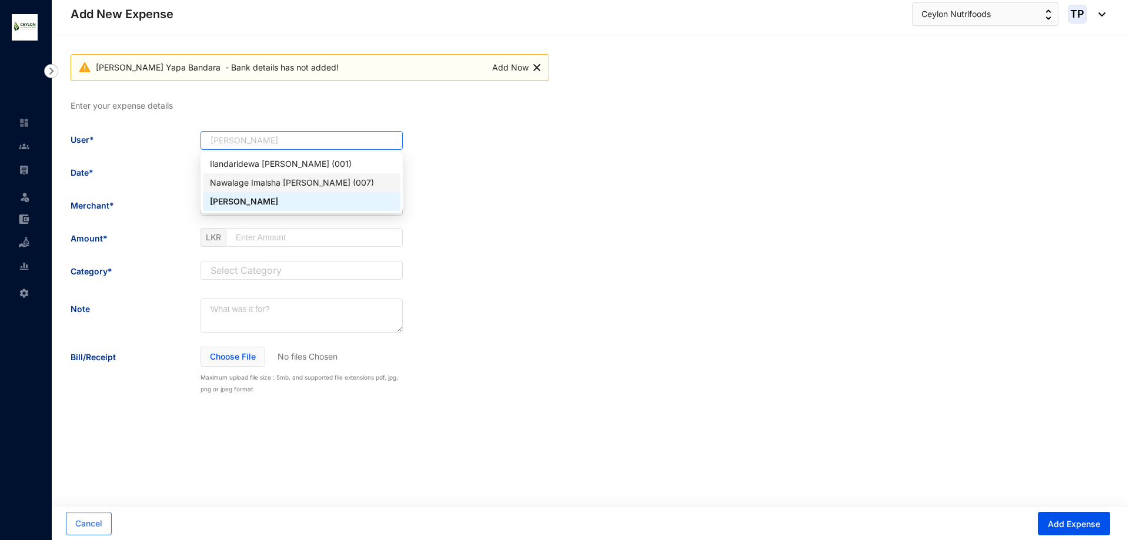
click at [363, 182] on div "Nawalage Imalsha [PERSON_NAME] (007)" at bounding box center [301, 182] width 183 height 13
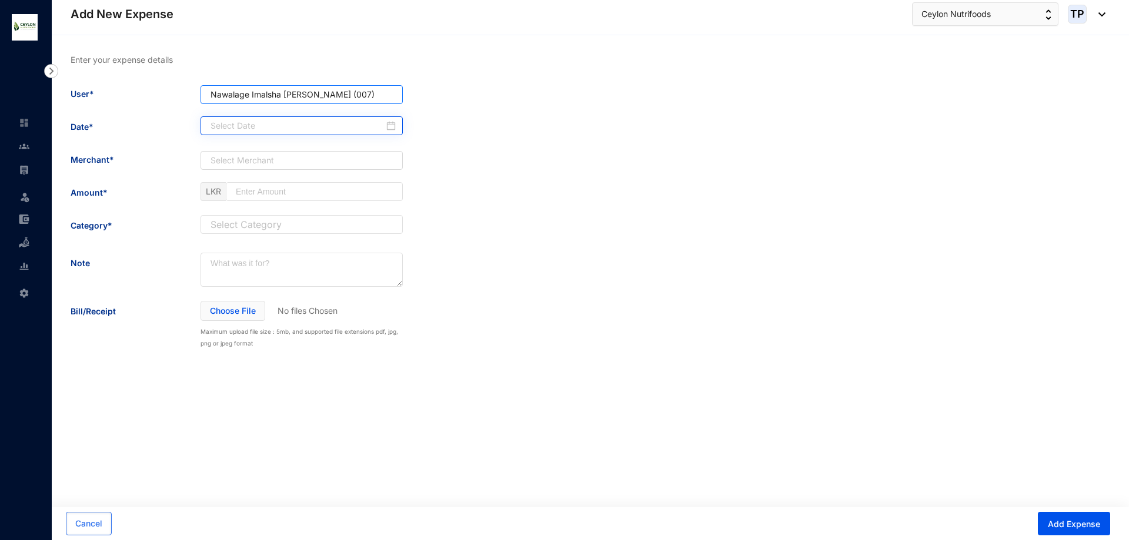
click at [333, 118] on div at bounding box center [301, 125] width 202 height 19
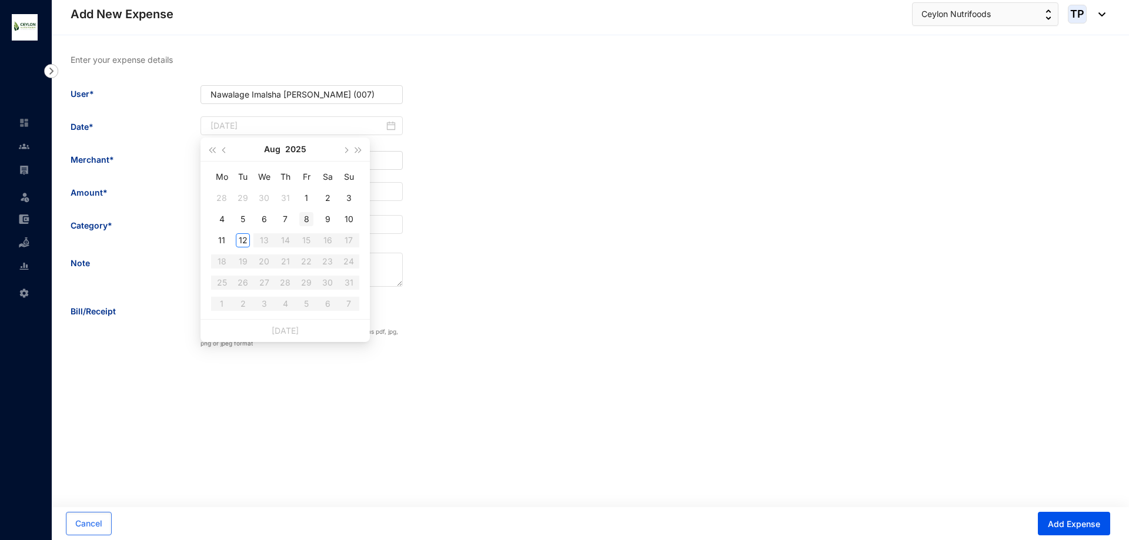
click at [302, 221] on div "8" at bounding box center [306, 219] width 14 height 14
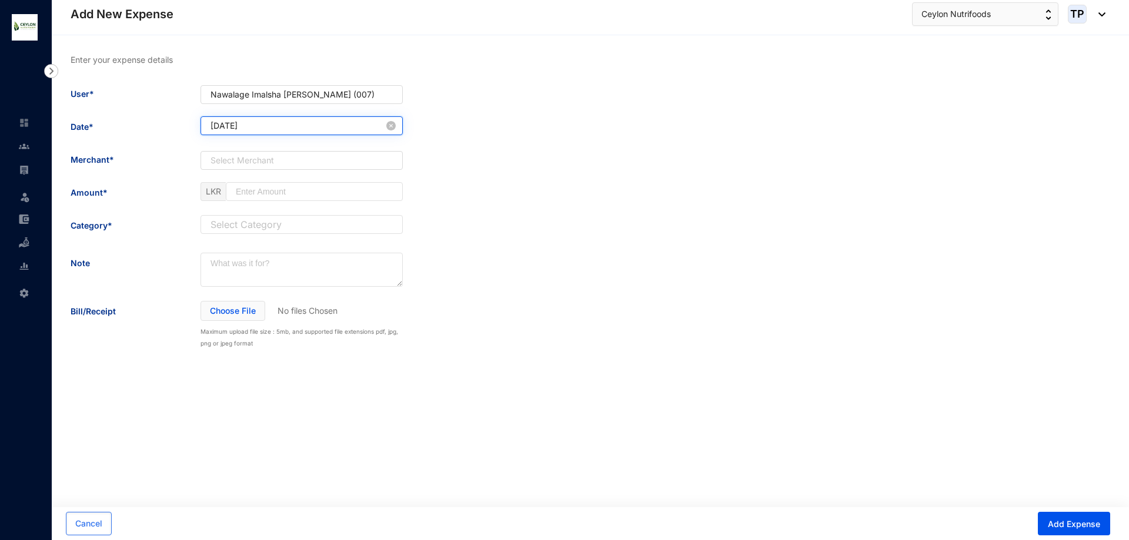
click at [305, 126] on input "[DATE]" at bounding box center [296, 126] width 173 height 12
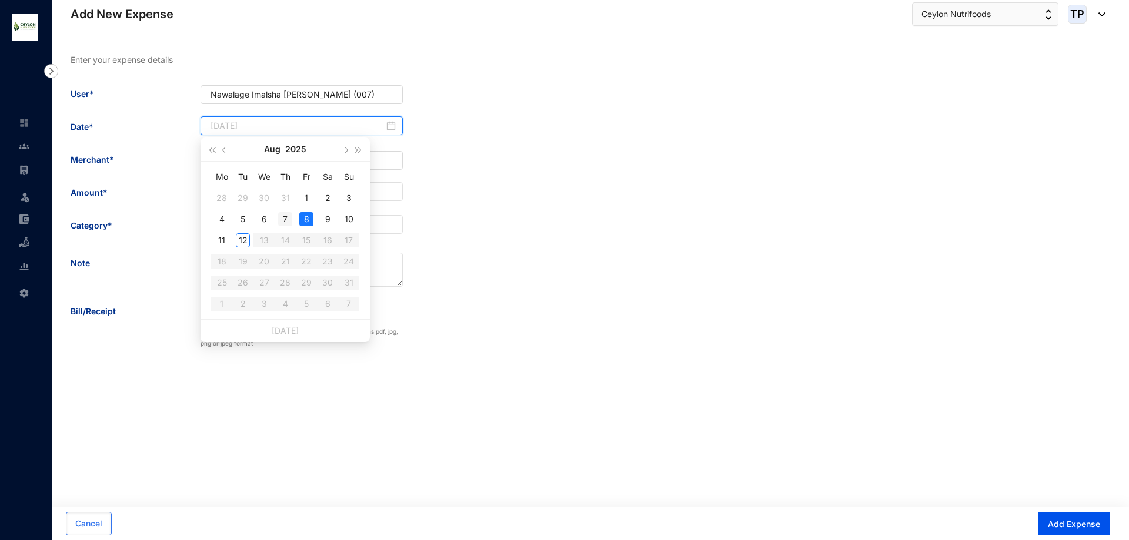
type input "[DATE]"
click at [284, 209] on td "7" at bounding box center [285, 219] width 21 height 21
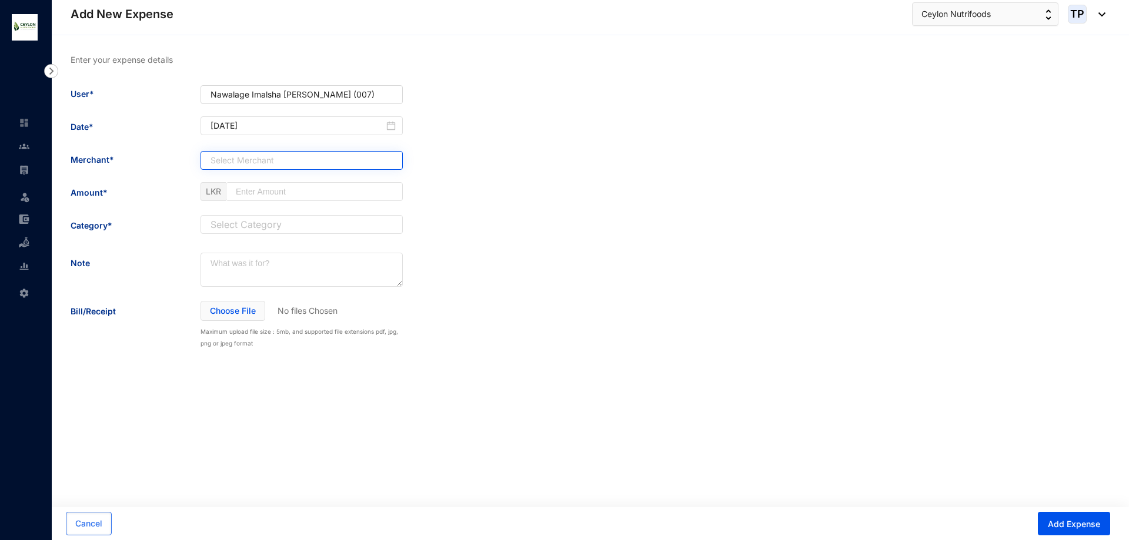
click at [260, 166] on input "search" at bounding box center [295, 161] width 180 height 18
click at [264, 162] on input "search" at bounding box center [295, 161] width 180 height 18
drag, startPoint x: 118, startPoint y: 158, endPoint x: 63, endPoint y: 158, distance: 54.7
click at [63, 158] on div "Enter your expense details User* Nawalage Imalsha [PERSON_NAME] (007) Date* [DA…" at bounding box center [590, 201] width 1077 height 333
copy span "Merchant*"
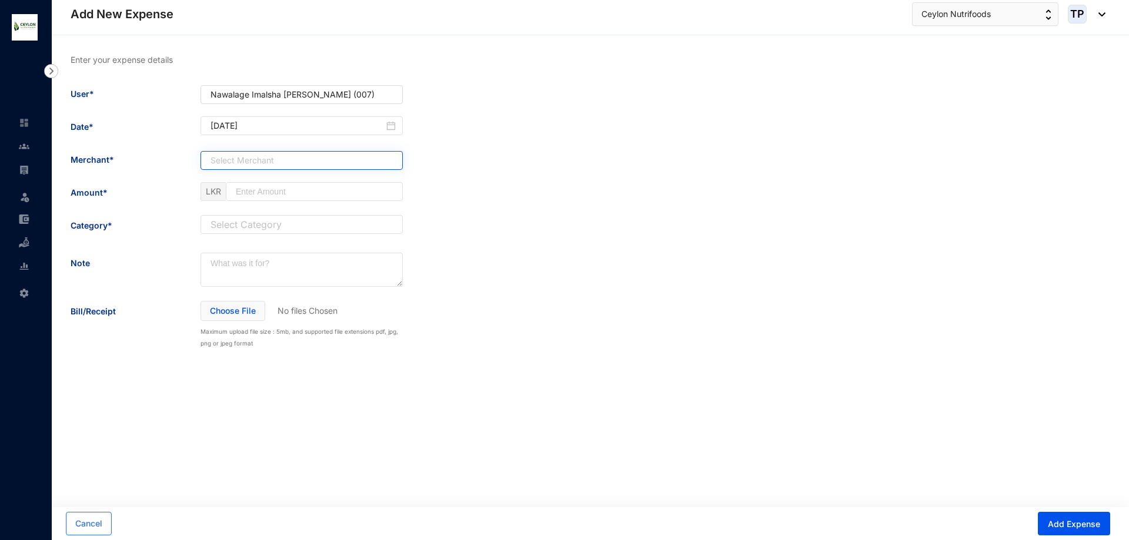
click at [301, 168] on input "search" at bounding box center [295, 161] width 180 height 18
click at [307, 162] on input "search" at bounding box center [295, 161] width 180 height 18
click at [467, 193] on div "Enter your expense details User* Nawalage Imalsha [PERSON_NAME] (007) Date* [DA…" at bounding box center [590, 201] width 1039 height 295
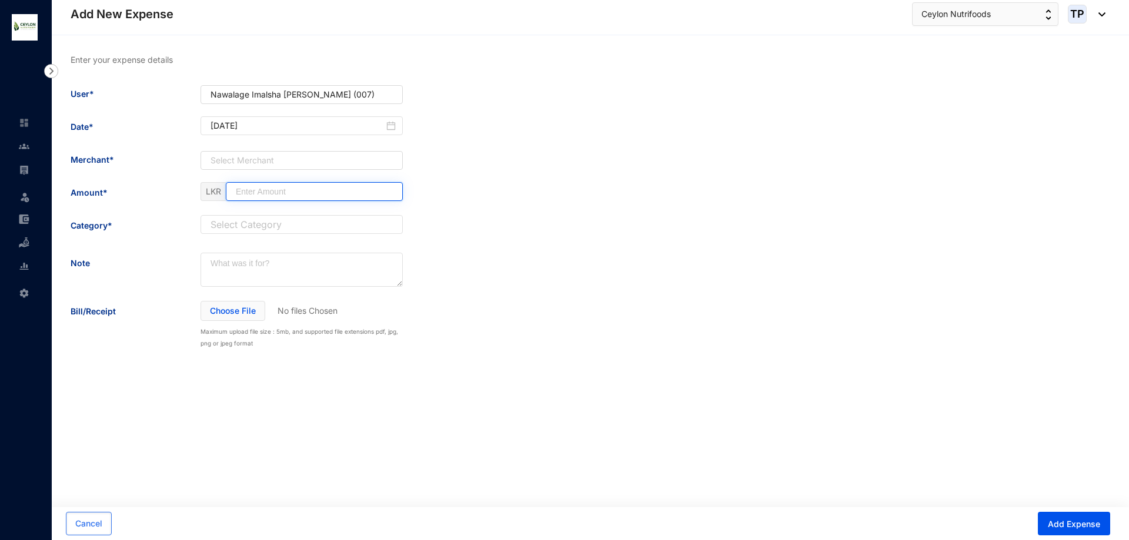
click at [306, 184] on input at bounding box center [314, 192] width 176 height 18
type input "100"
click at [312, 225] on input "search" at bounding box center [302, 225] width 188 height 18
click at [543, 223] on div "Enter your expense details User* Nawalage Imalsha [PERSON_NAME] (007) Date* [DA…" at bounding box center [590, 201] width 1039 height 295
click at [1069, 526] on span "Add Expense" at bounding box center [1074, 524] width 52 height 12
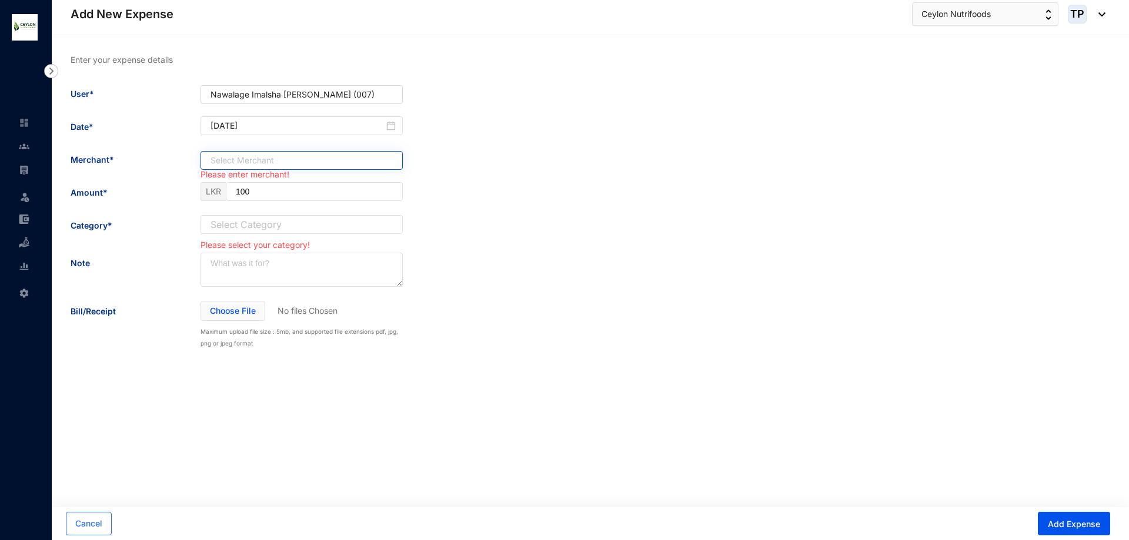
click at [309, 158] on input "search" at bounding box center [295, 161] width 180 height 18
type input "suspense creditor"
click at [517, 242] on div "Enter your expense details User* Nawalage Imalsha [PERSON_NAME] (007) Date* [DA…" at bounding box center [590, 201] width 1039 height 295
click at [289, 168] on input "search" at bounding box center [295, 161] width 180 height 18
click at [19, 237] on link at bounding box center [33, 243] width 29 height 12
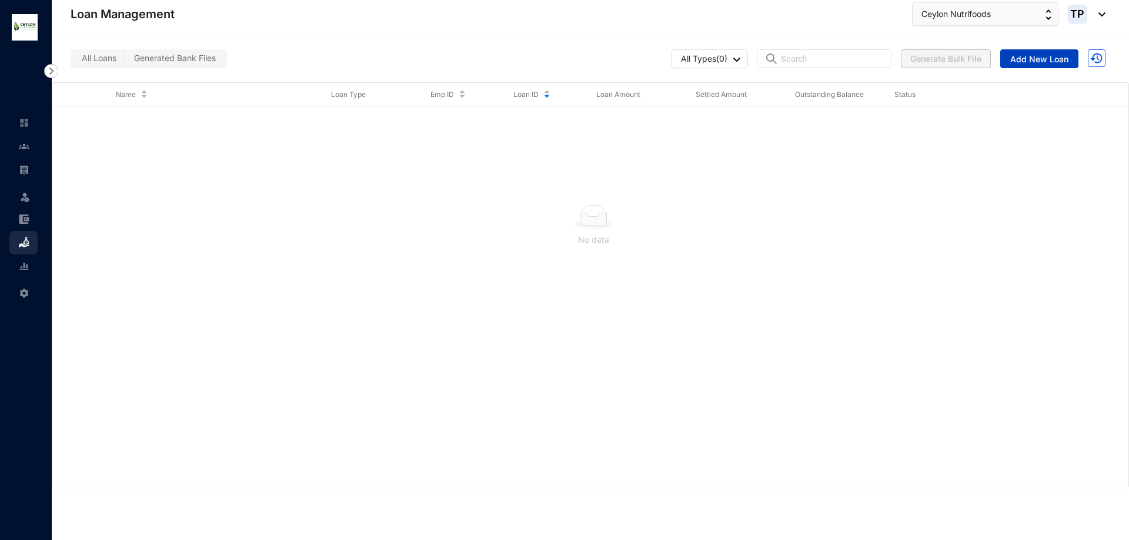
click at [1050, 63] on span "Add New Loan" at bounding box center [1039, 59] width 58 height 12
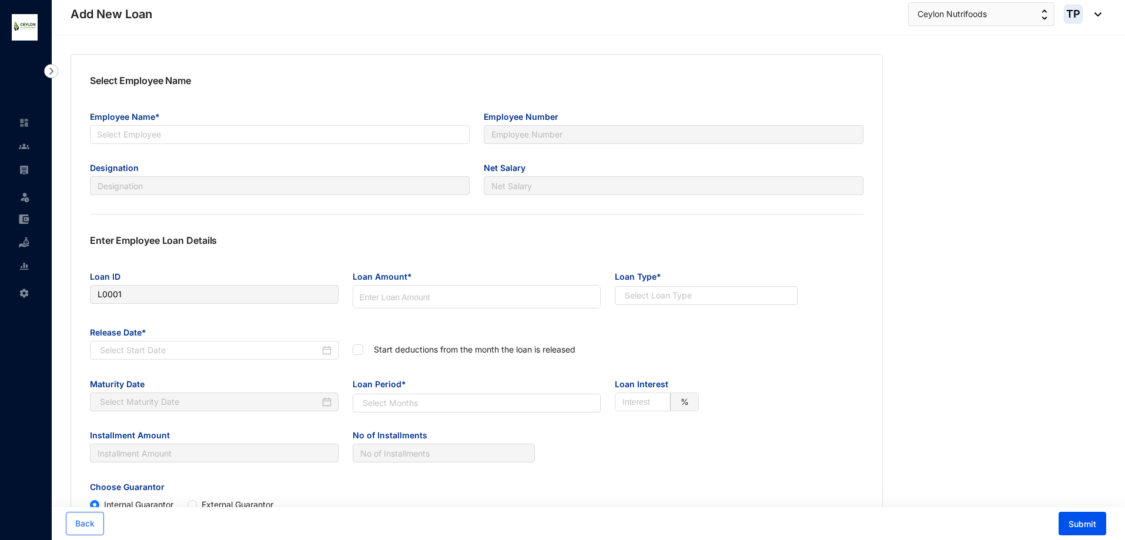
type input "L0001"
radio input "true"
click at [389, 132] on input "search" at bounding box center [280, 135] width 366 height 18
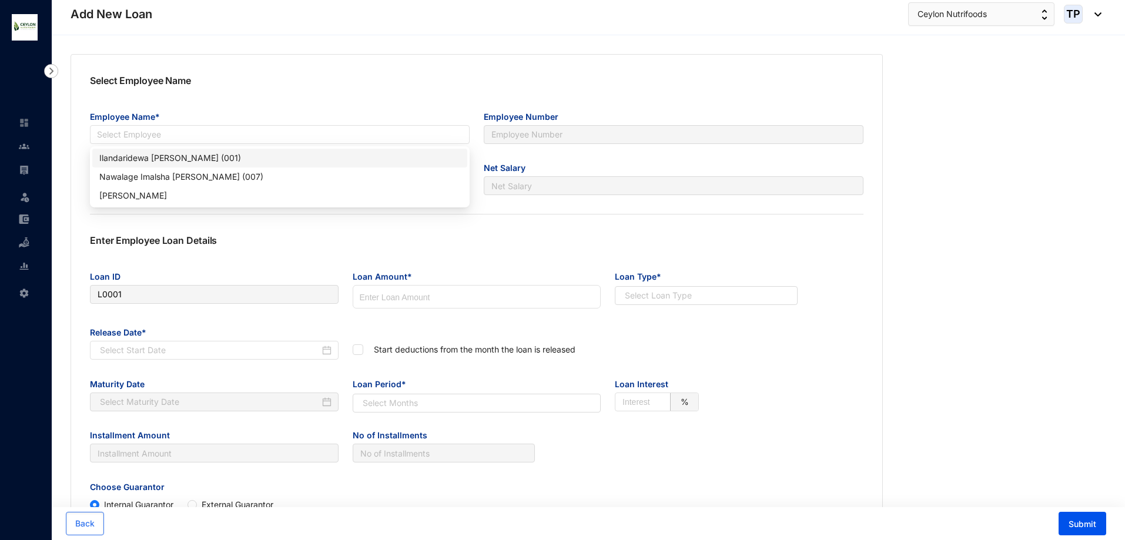
click at [387, 148] on body "Add New Loan Leave Settings Add New Loan Ceylon Nutrifoods TP Select Employee N…" at bounding box center [562, 270] width 1125 height 540
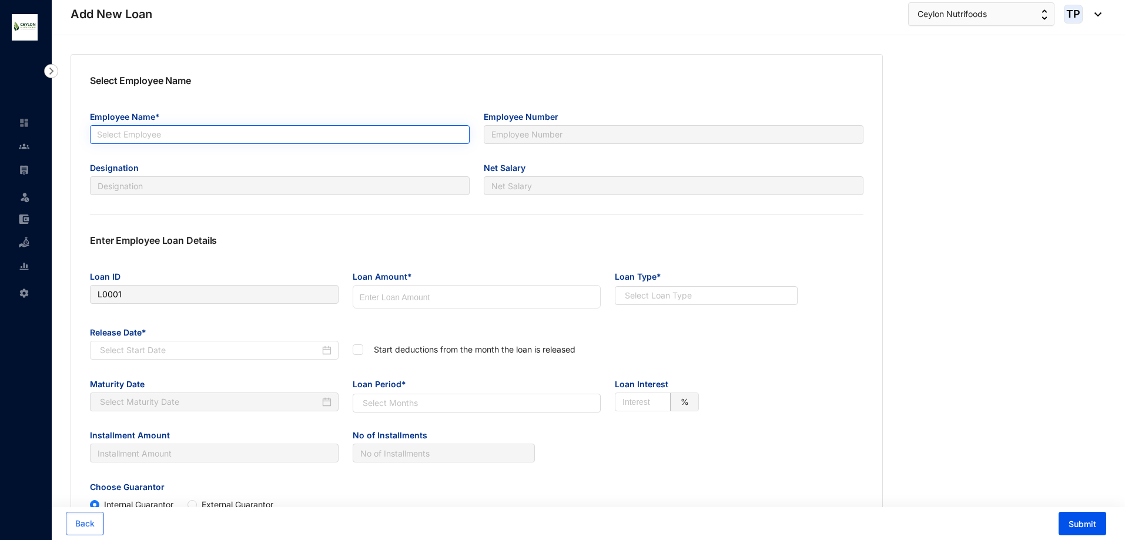
click at [387, 135] on input "search" at bounding box center [280, 135] width 366 height 18
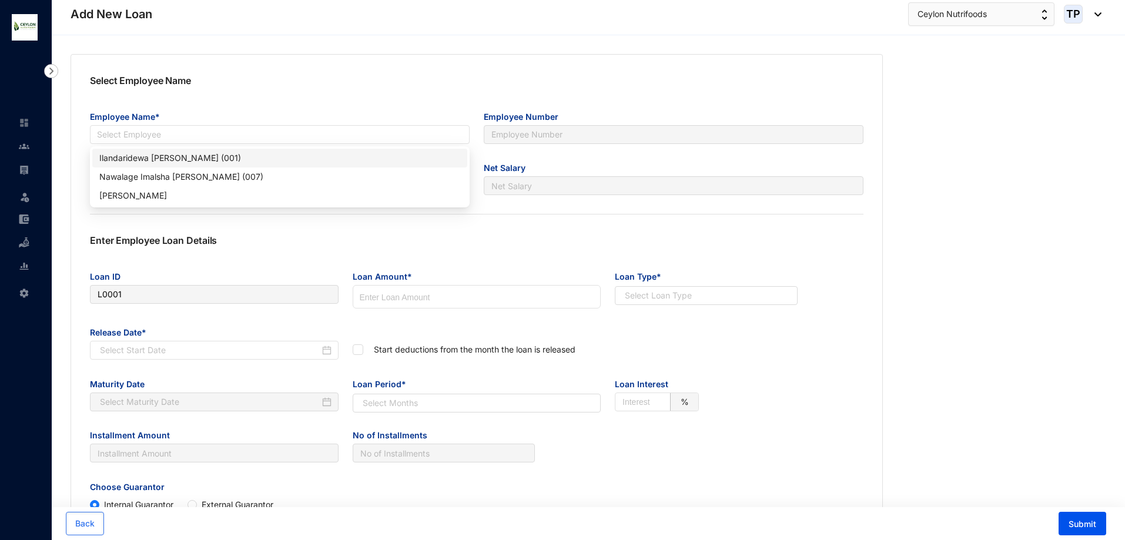
click at [379, 153] on div "Ilandaridewa [PERSON_NAME] (001)" at bounding box center [279, 158] width 361 height 13
type input "001"
type input "Team Leader"
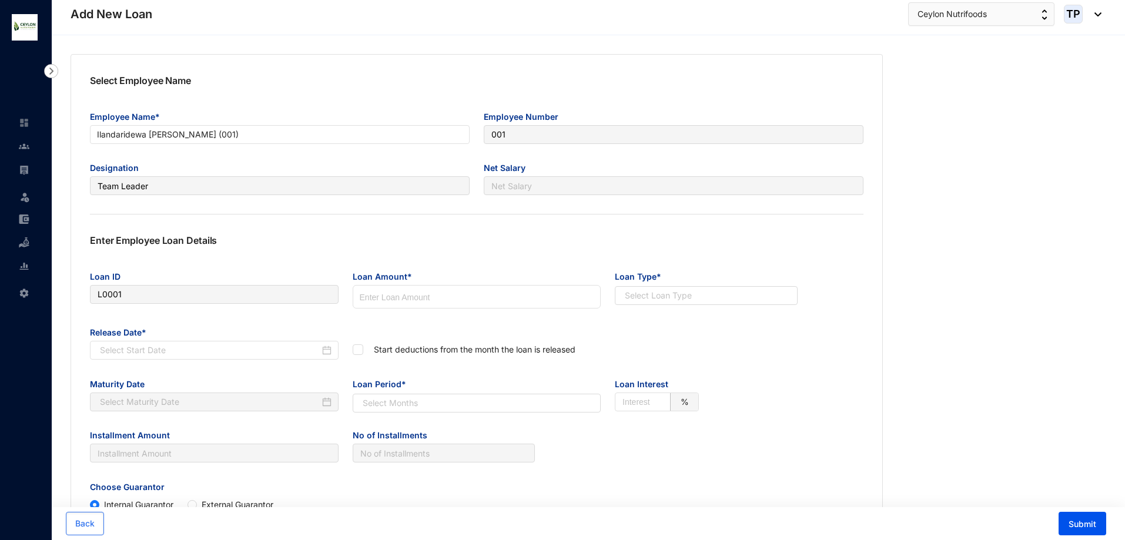
type input "30,000.00"
click at [380, 306] on input at bounding box center [476, 298] width 247 height 24
type input "1000"
click at [758, 301] on input "search" at bounding box center [700, 296] width 161 height 18
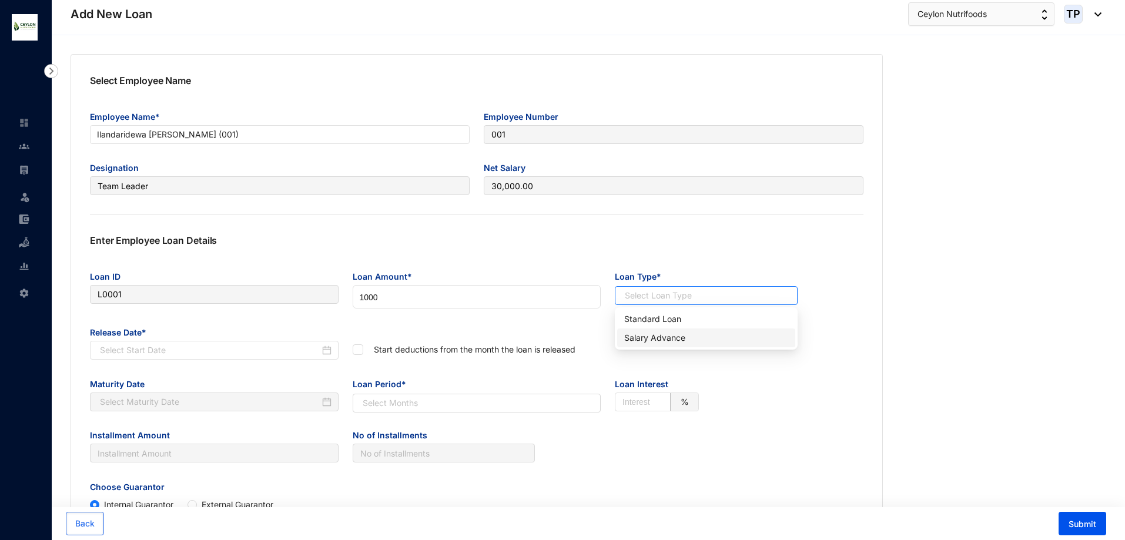
click at [751, 331] on div "Salary Advance" at bounding box center [706, 338] width 178 height 19
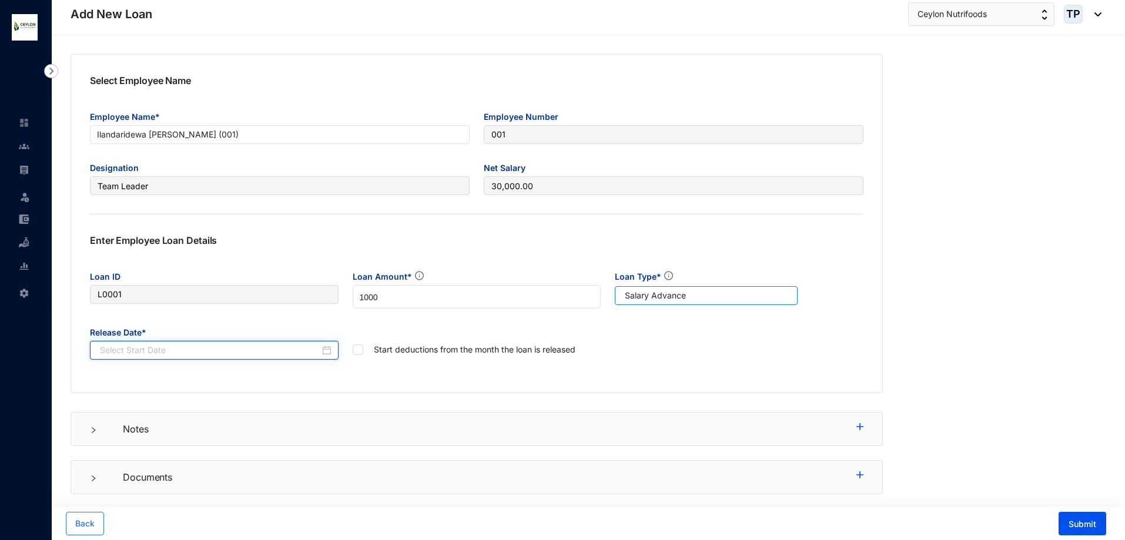
click at [215, 352] on input at bounding box center [210, 350] width 220 height 13
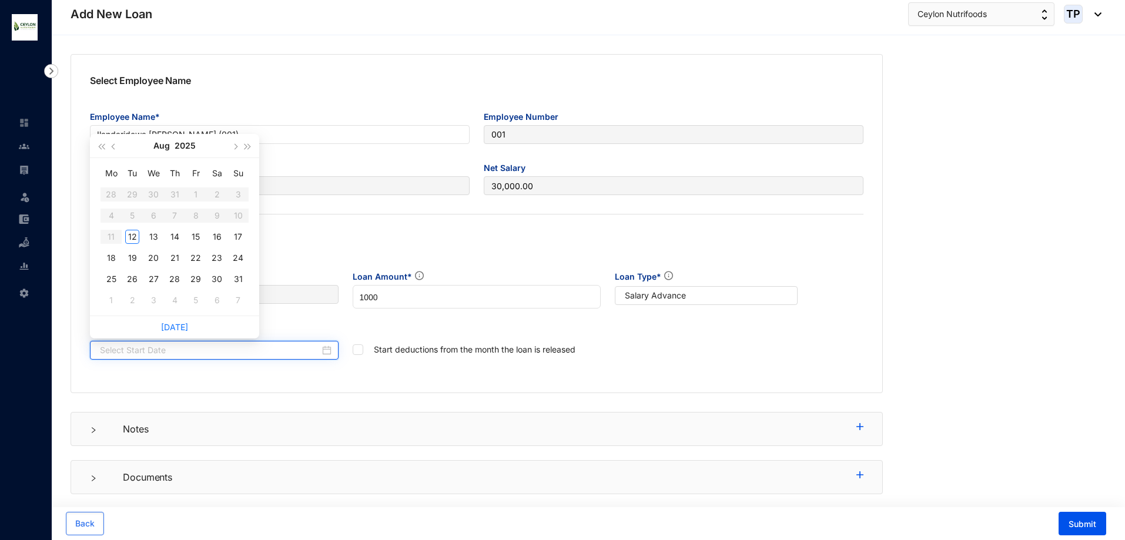
click at [215, 352] on input at bounding box center [210, 350] width 220 height 13
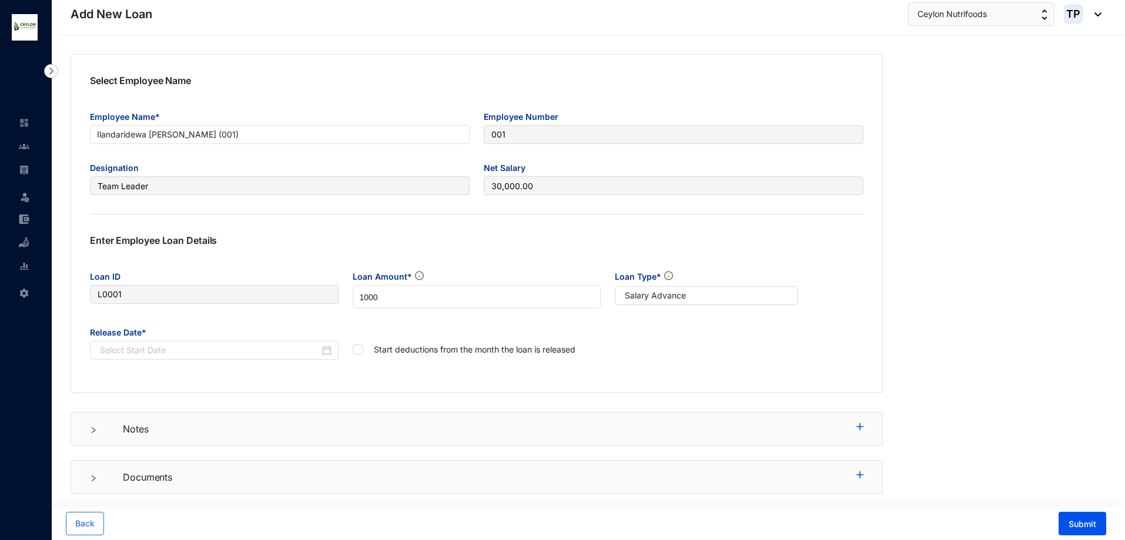
click at [239, 392] on div "Select Employee Name Employee Name* [PERSON_NAME] (001) Employee Number 001 Des…" at bounding box center [477, 223] width 812 height 339
click at [229, 344] on input at bounding box center [210, 350] width 220 height 13
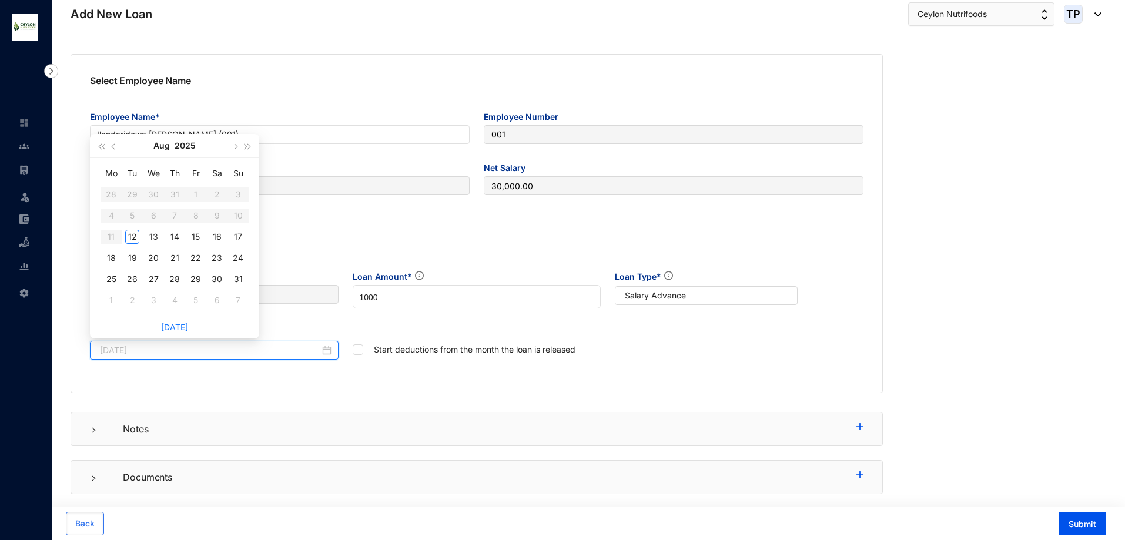
type input "[DATE]"
click at [170, 243] on div "14" at bounding box center [175, 237] width 14 height 14
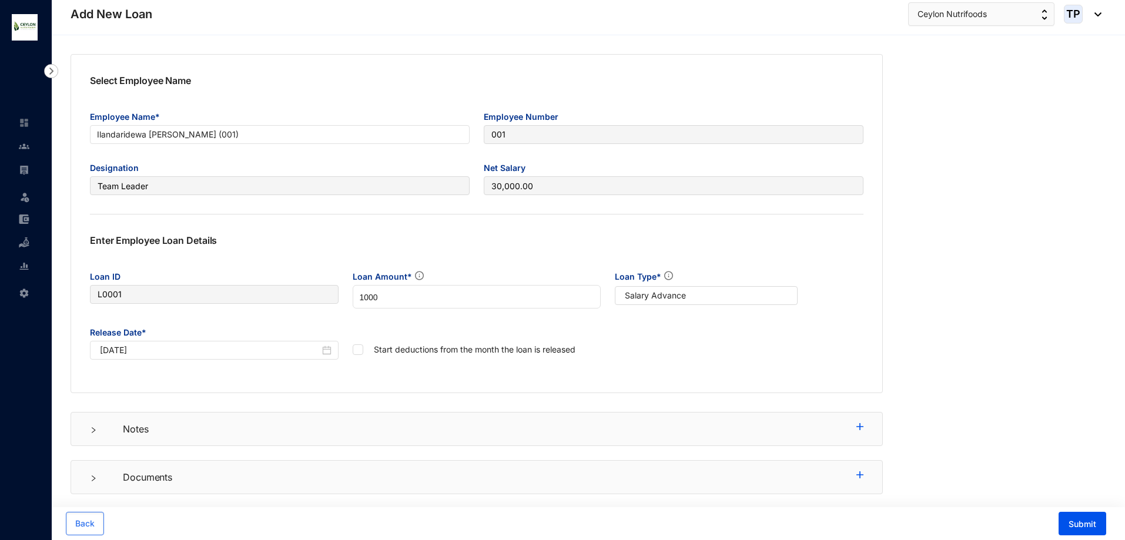
scroll to position [2, 0]
click at [308, 439] on div "Notes" at bounding box center [477, 427] width 812 height 34
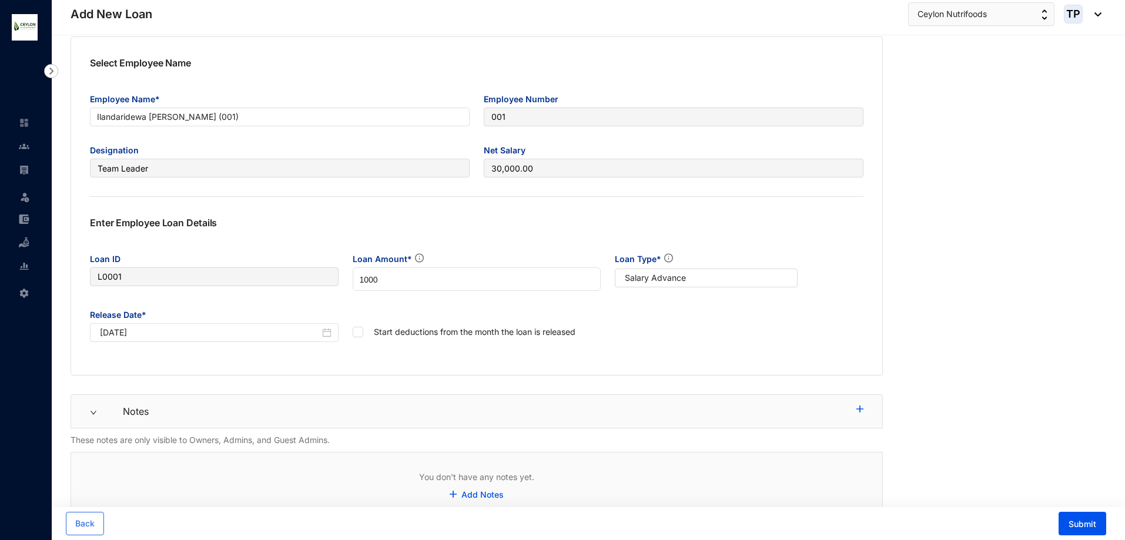
scroll to position [100, 0]
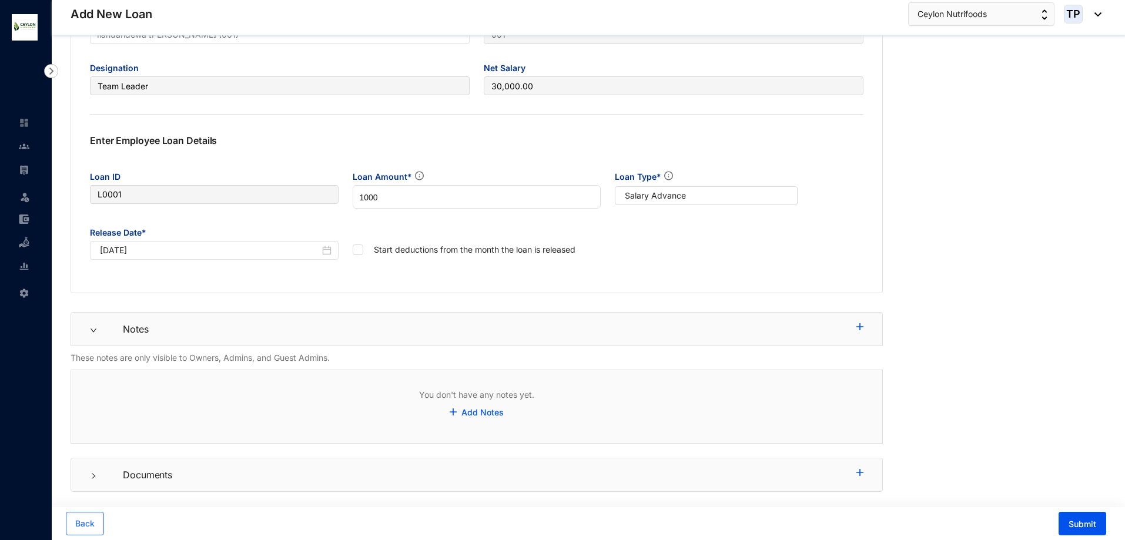
click at [346, 476] on p "Documents" at bounding box center [480, 475] width 752 height 14
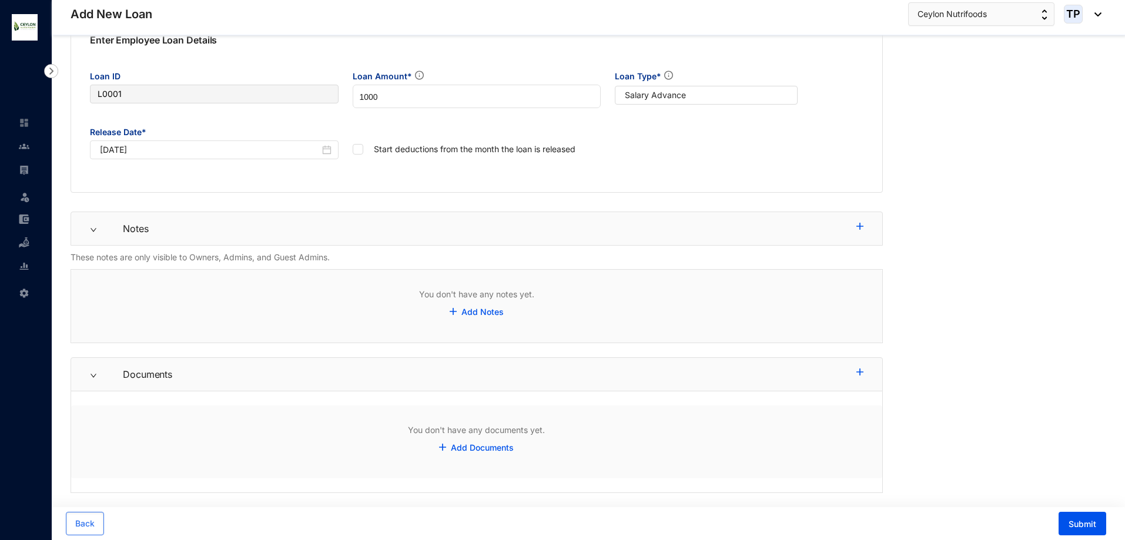
scroll to position [202, 0]
click at [1089, 523] on span "Submit" at bounding box center [1083, 524] width 28 height 12
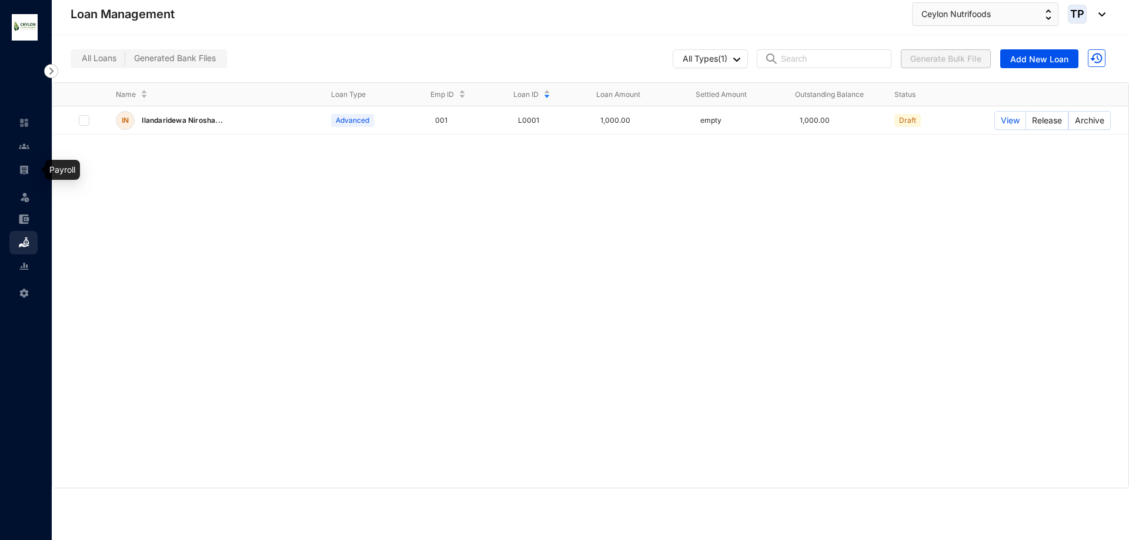
click at [19, 165] on link at bounding box center [33, 170] width 29 height 12
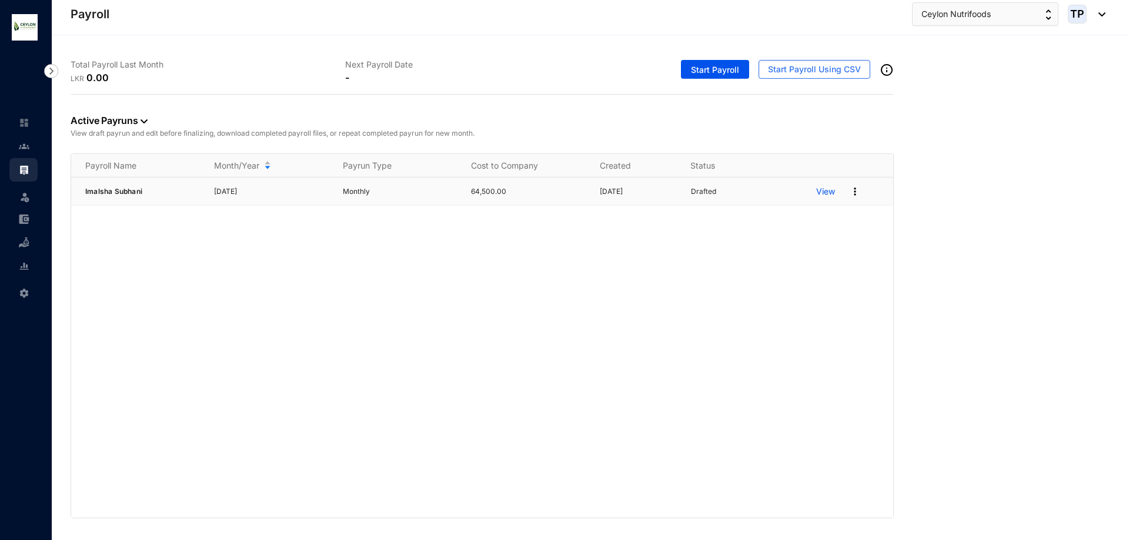
click at [832, 192] on p "View" at bounding box center [825, 192] width 19 height 12
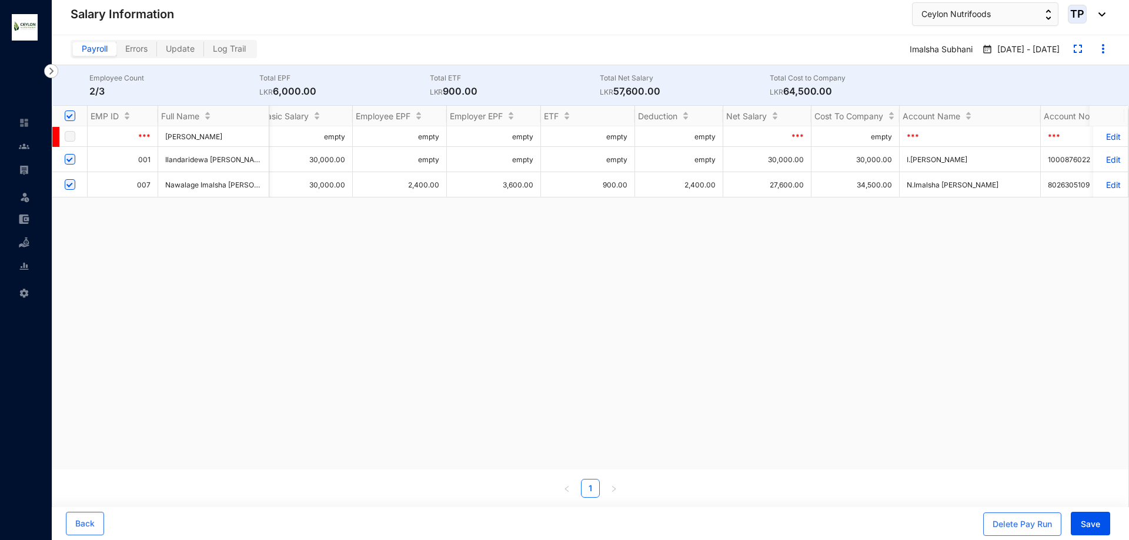
scroll to position [0, 369]
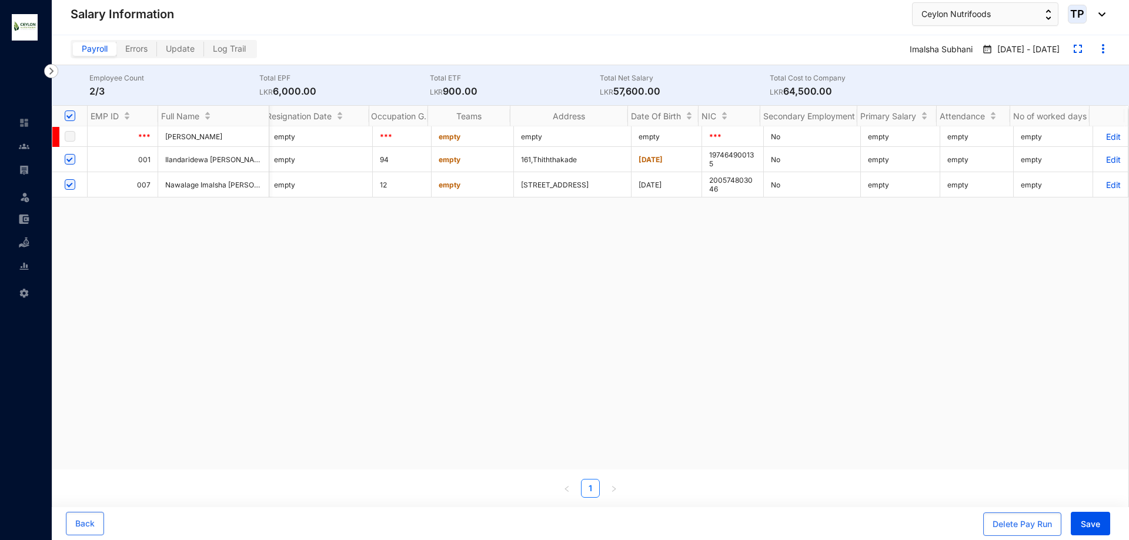
click at [1013, 178] on td "empty" at bounding box center [1052, 184] width 79 height 25
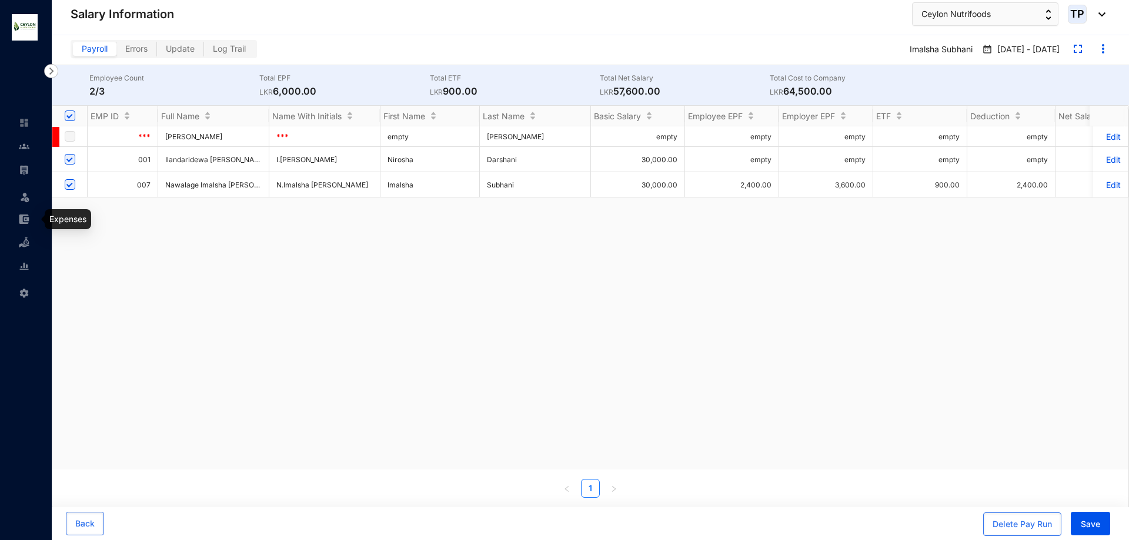
click at [19, 217] on link at bounding box center [33, 219] width 29 height 12
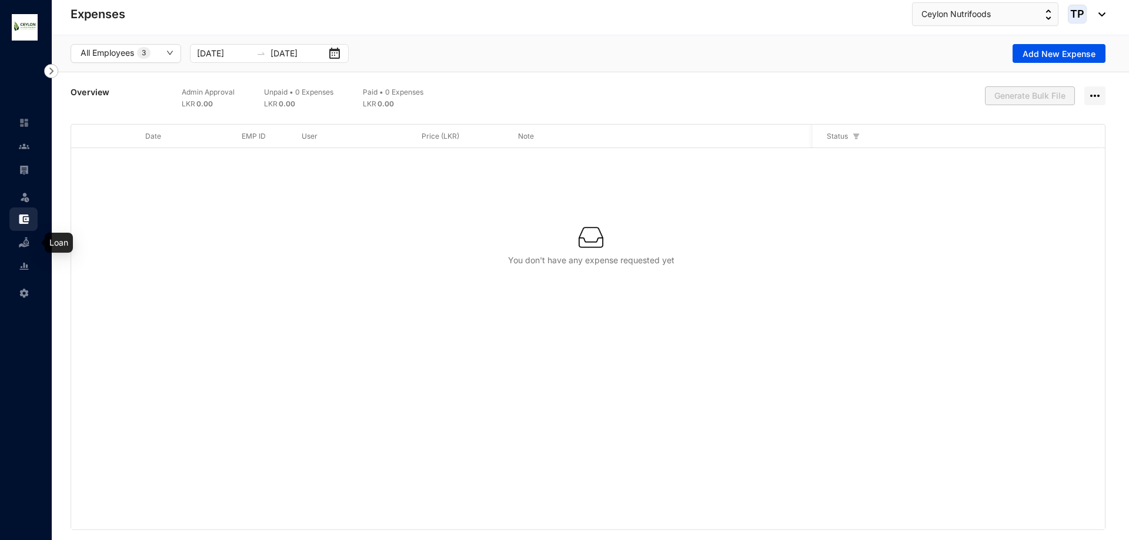
click at [19, 248] on link at bounding box center [33, 243] width 29 height 12
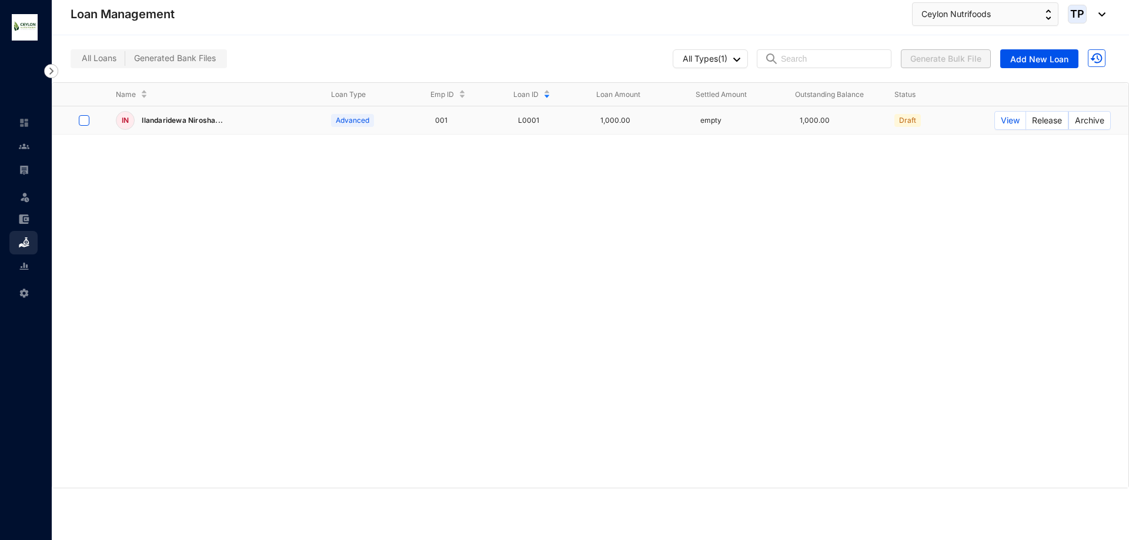
click at [82, 118] on input "checkbox" at bounding box center [84, 120] width 11 height 11
checkbox input "true"
click at [1045, 121] on span "Release" at bounding box center [1047, 120] width 30 height 13
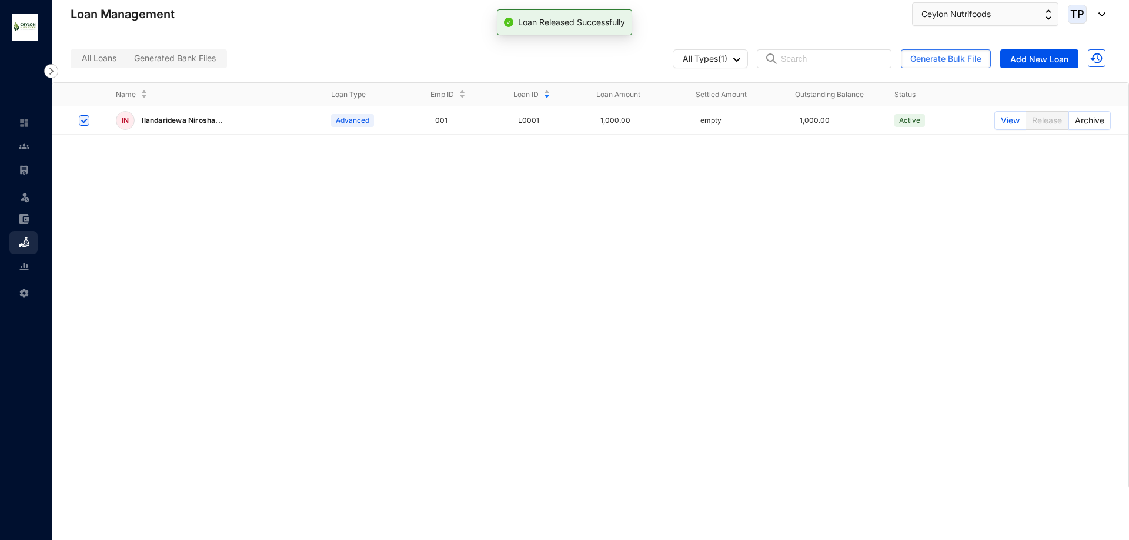
click at [979, 238] on div "IN Ilandaridewa Nirosha... Advanced 001 L0001 1,000.00 empty 1,000.00 Active Vi…" at bounding box center [590, 297] width 1076 height 382
click at [19, 167] on link at bounding box center [33, 170] width 29 height 12
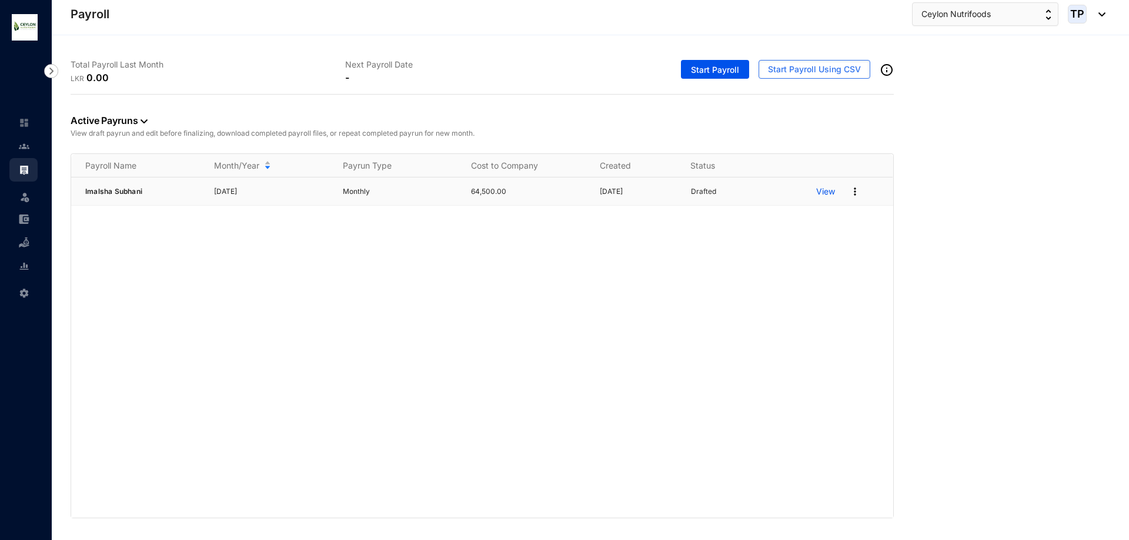
click at [830, 189] on p "View" at bounding box center [825, 192] width 19 height 12
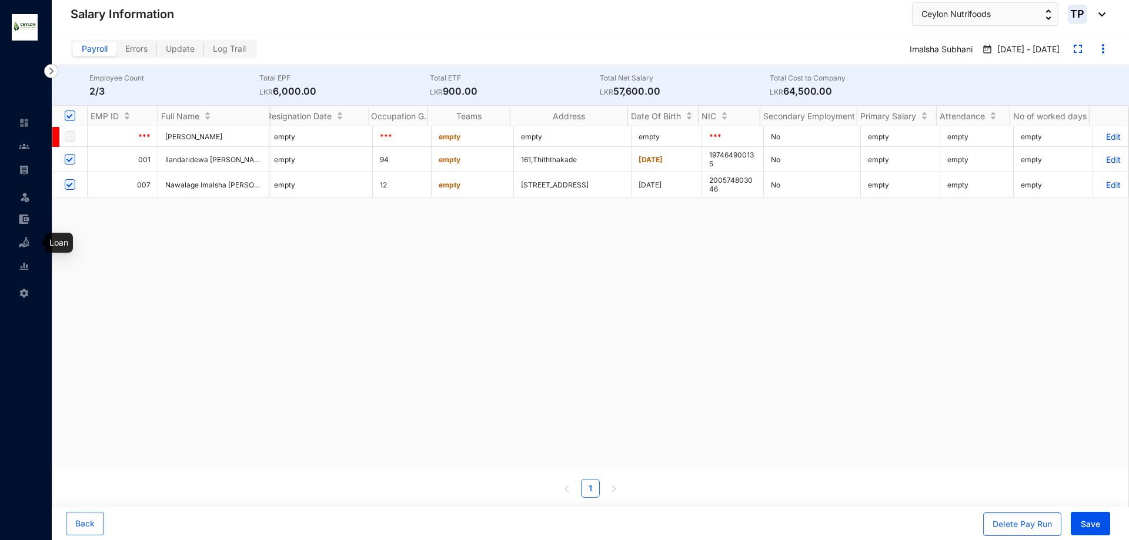
click at [31, 240] on link at bounding box center [33, 243] width 29 height 12
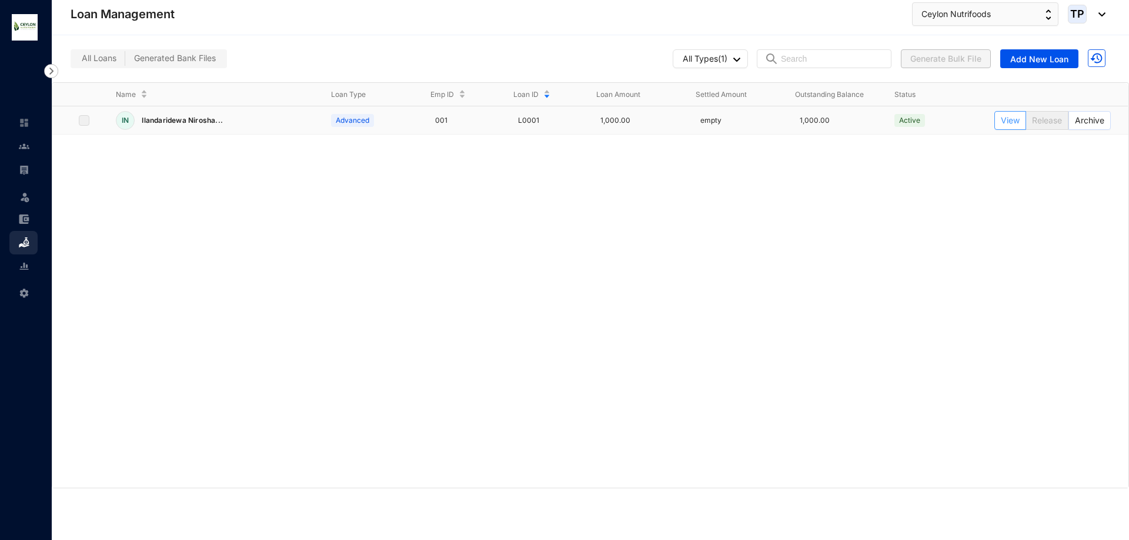
click at [1009, 122] on span "View" at bounding box center [1010, 120] width 19 height 13
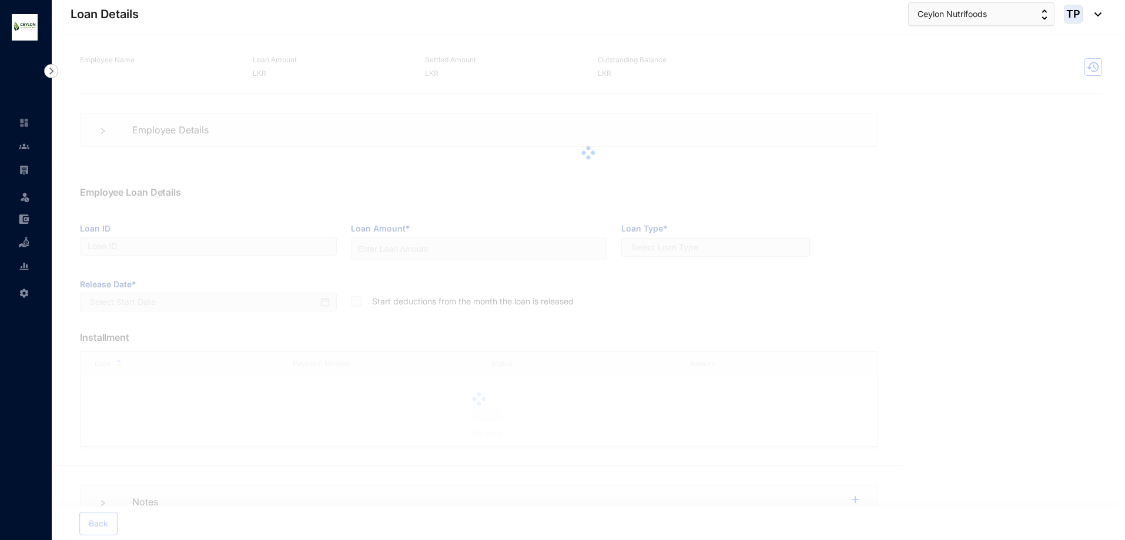
type input "L0001"
type input "1000"
type input "[DATE]"
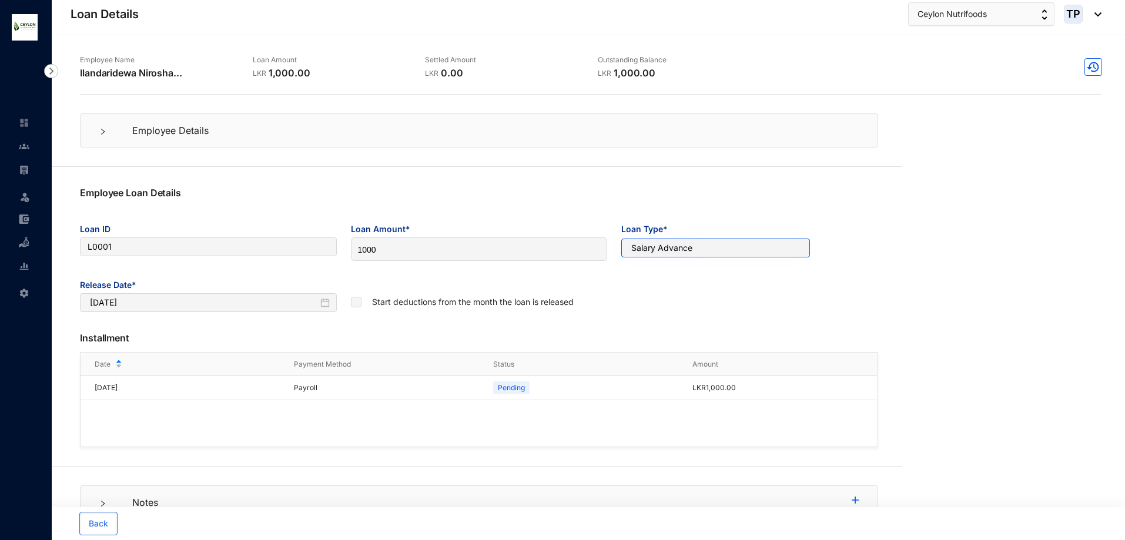
click at [698, 254] on div "Salary Advance" at bounding box center [715, 248] width 189 height 19
click at [525, 393] on p "Pending" at bounding box center [511, 388] width 27 height 12
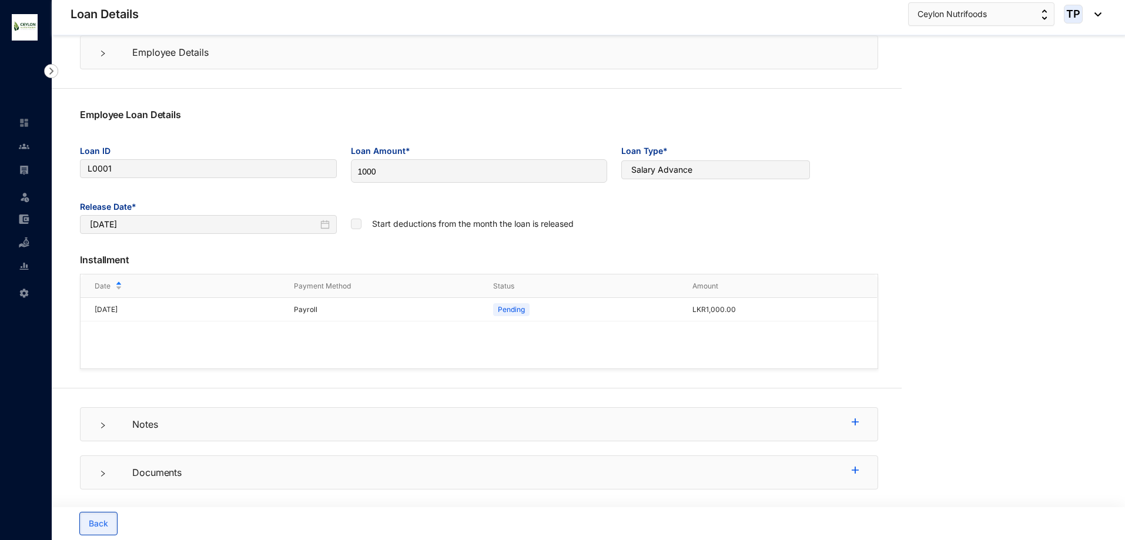
click at [112, 521] on button "Back" at bounding box center [98, 524] width 38 height 24
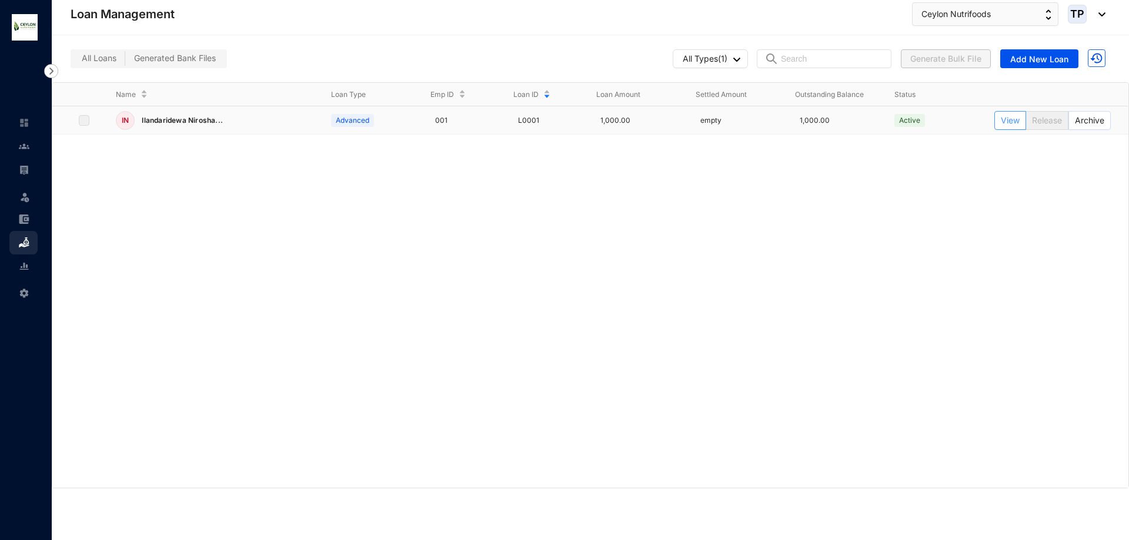
click at [1007, 118] on span "View" at bounding box center [1010, 120] width 19 height 13
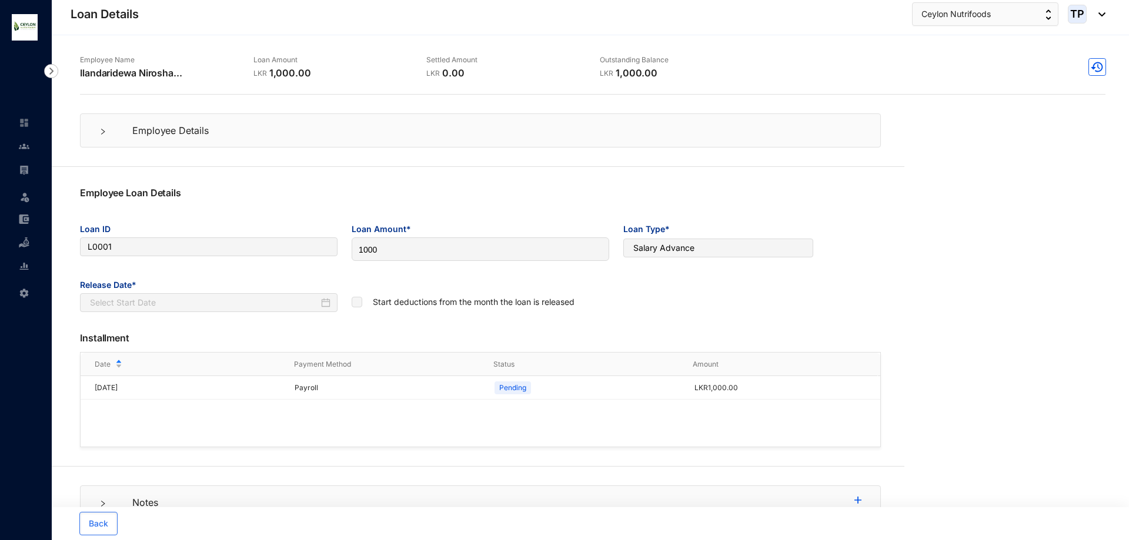
type input "[DATE]"
click at [115, 523] on button "Back" at bounding box center [98, 524] width 38 height 24
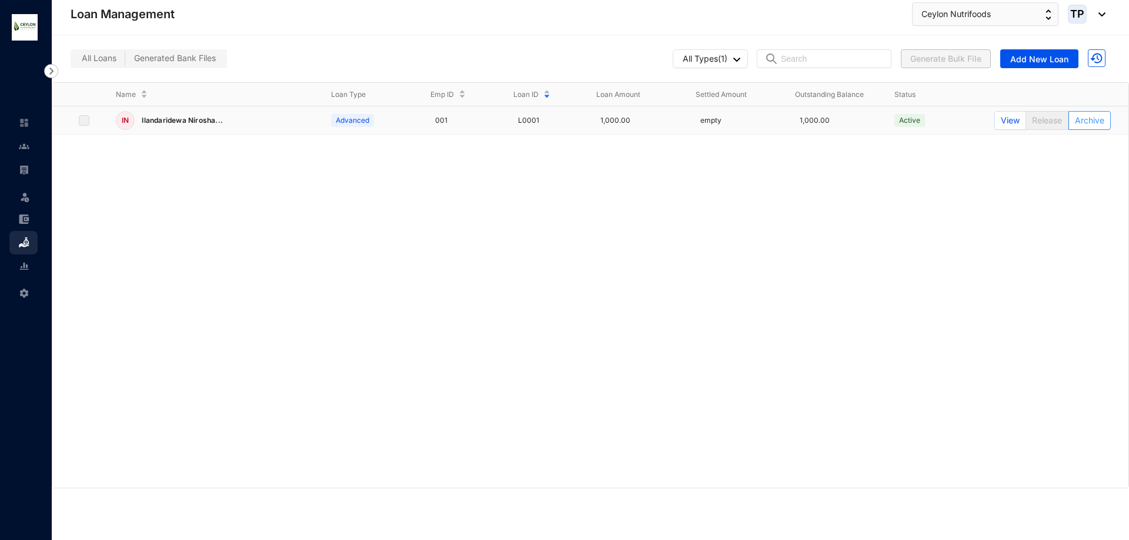
click at [1092, 120] on span "Archive" at bounding box center [1089, 120] width 29 height 13
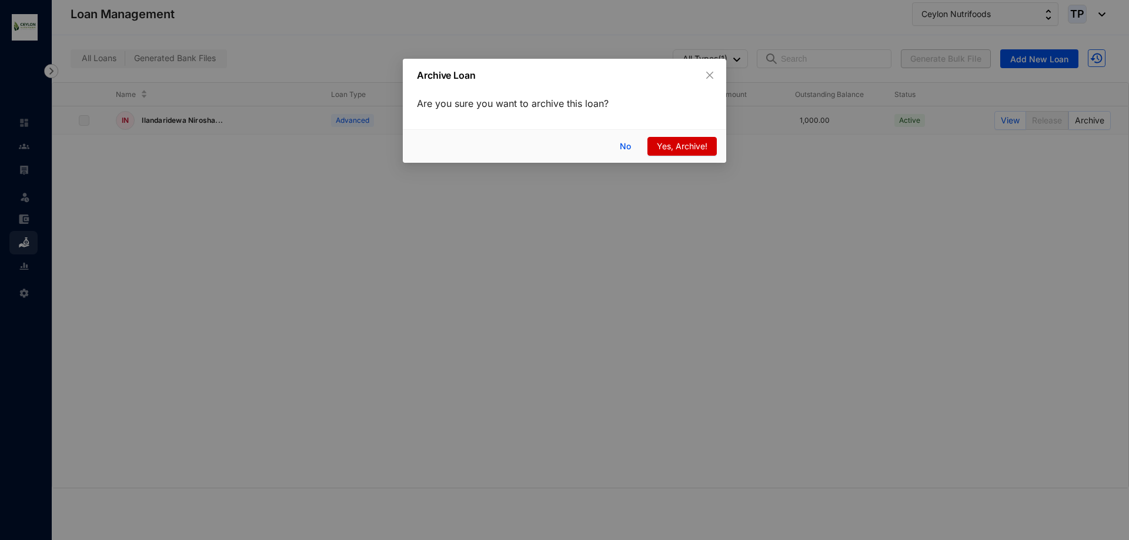
click at [690, 149] on span "Yes, Archive!" at bounding box center [682, 146] width 51 height 13
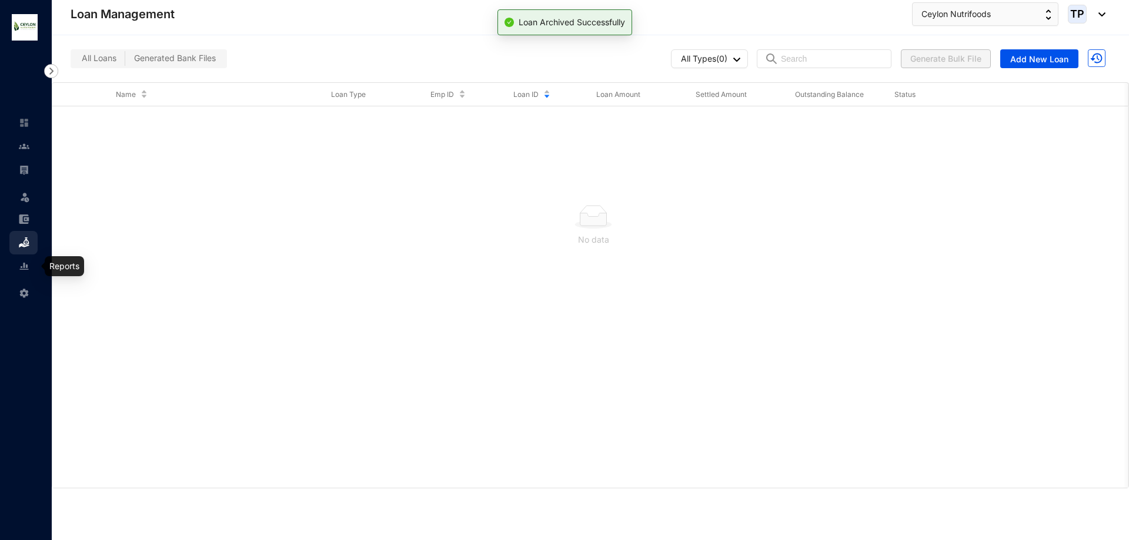
click at [20, 264] on img at bounding box center [24, 266] width 11 height 11
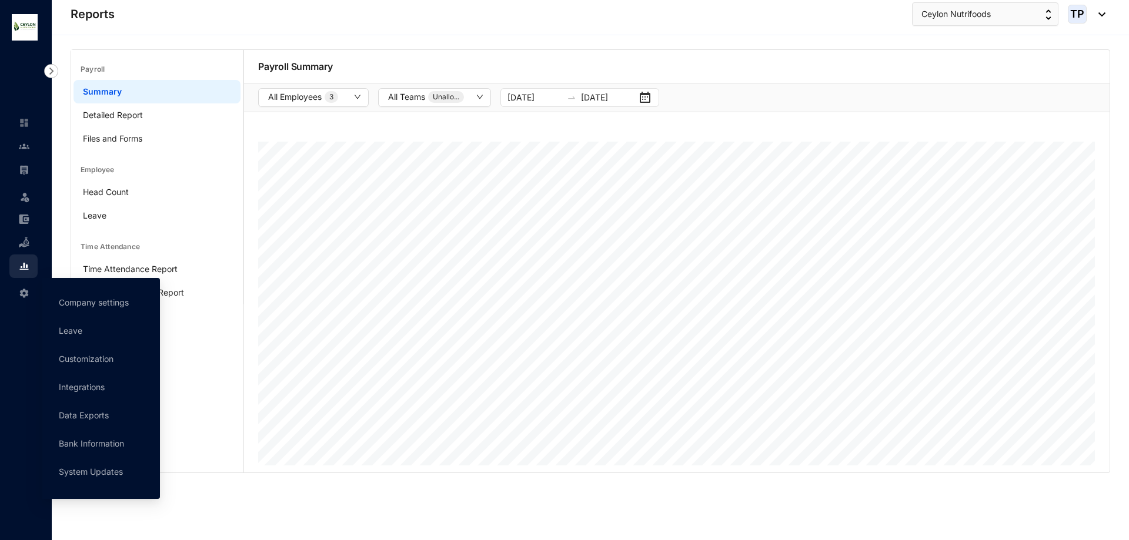
click at [12, 292] on div "Settings" at bounding box center [23, 291] width 28 height 26
click at [90, 306] on link "Company settings" at bounding box center [94, 302] width 70 height 10
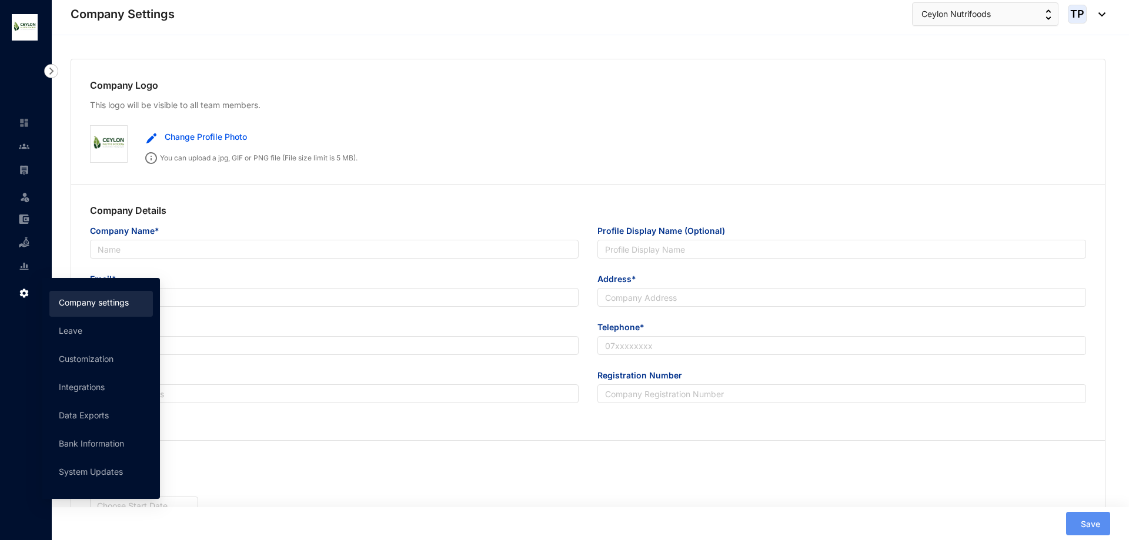
type input "Ceylon Nutrifood (PVT) Limited"
type input "Ceylon Nutrifoods"
type input "[EMAIL_ADDRESS][DOMAIN_NAME]"
type input "735/L/30 Enderamulla,[GEOGRAPHIC_DATA]"
type input "0774533079"
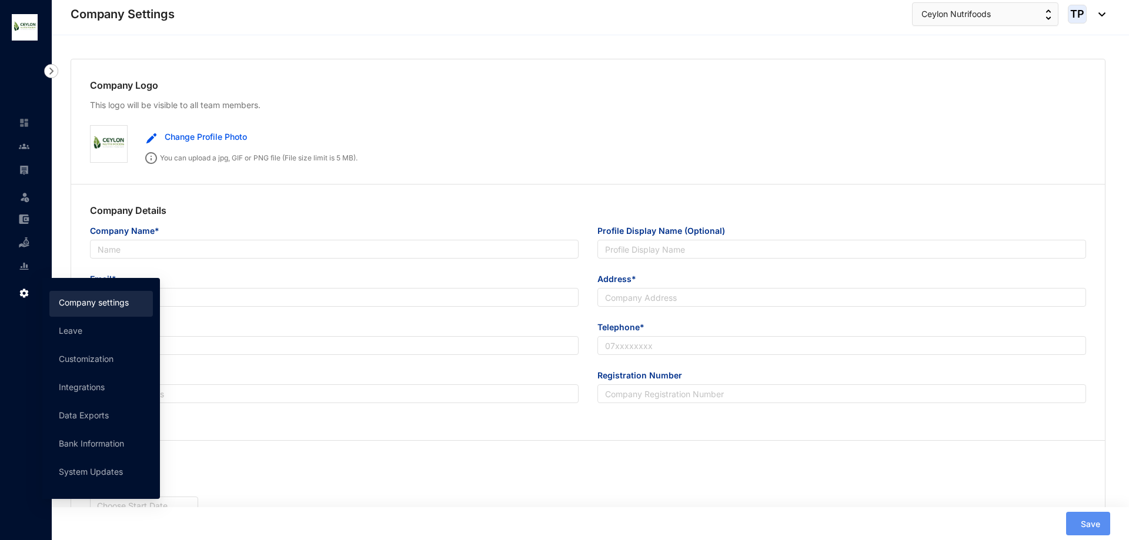
type input "Pv 00298825"
type input "WP"
type input "33158"
type input "16"
type input "9"
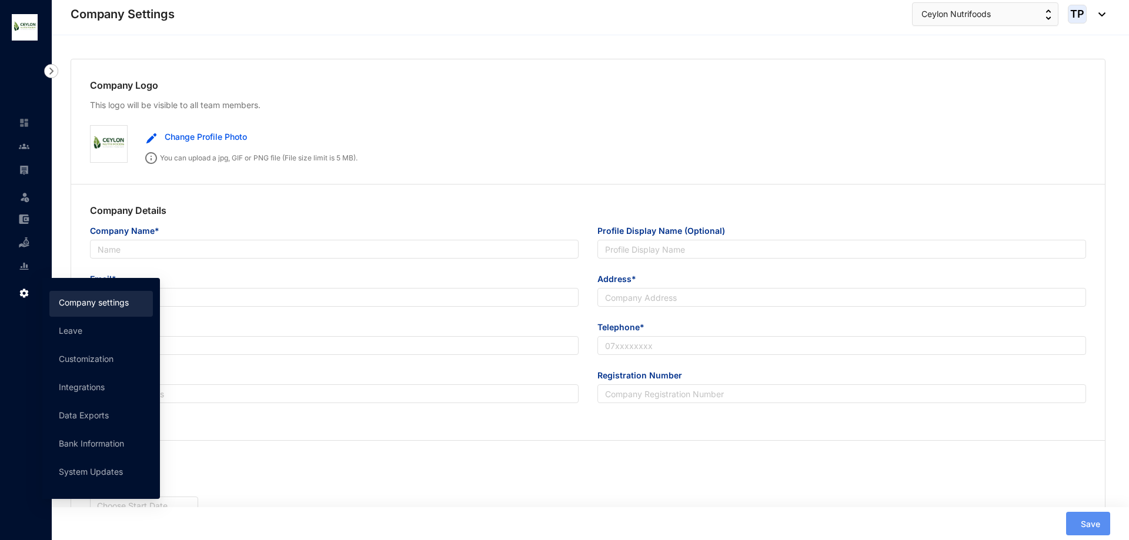
radio input "true"
checkbox input "true"
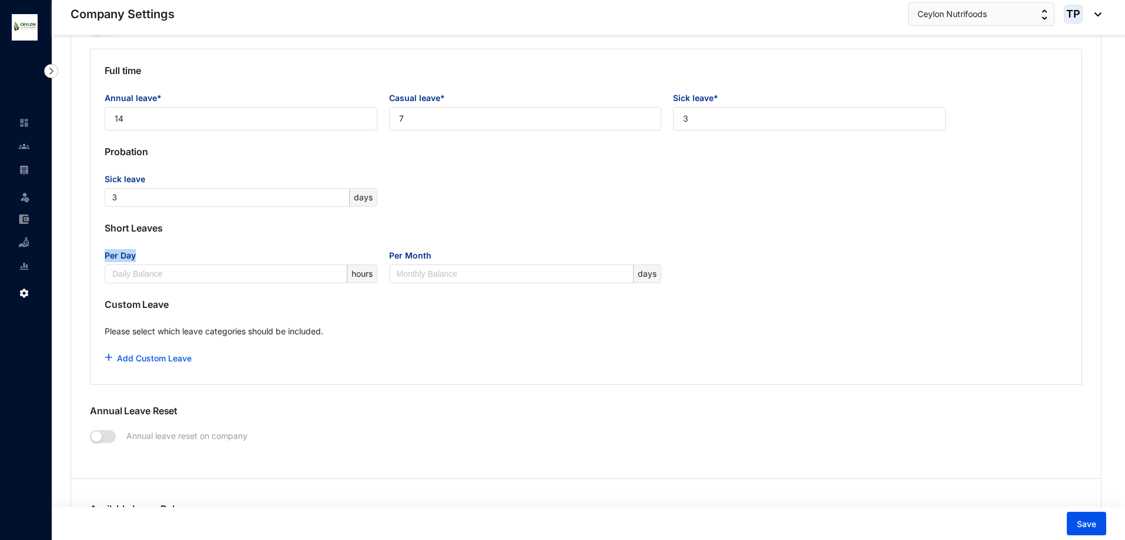
drag, startPoint x: 138, startPoint y: 252, endPoint x: 88, endPoint y: 255, distance: 50.1
click at [88, 255] on div "Custom Opening Balance Customize your leaves beyond the shop and office act’s m…" at bounding box center [586, 215] width 1030 height 520
click at [376, 347] on div "Add Custom Leave" at bounding box center [586, 359] width 963 height 24
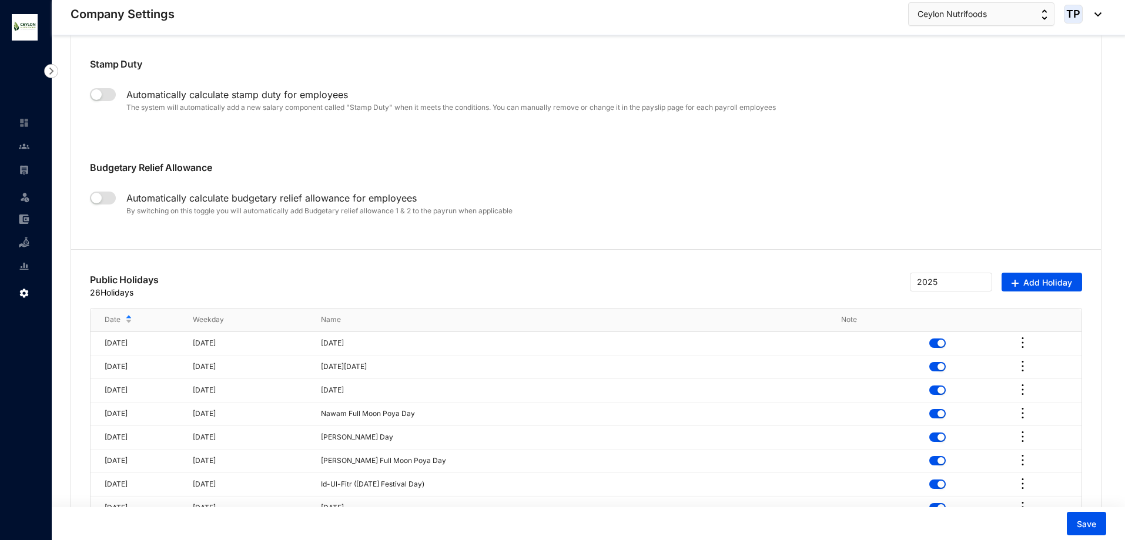
click at [26, 292] on img at bounding box center [24, 293] width 11 height 11
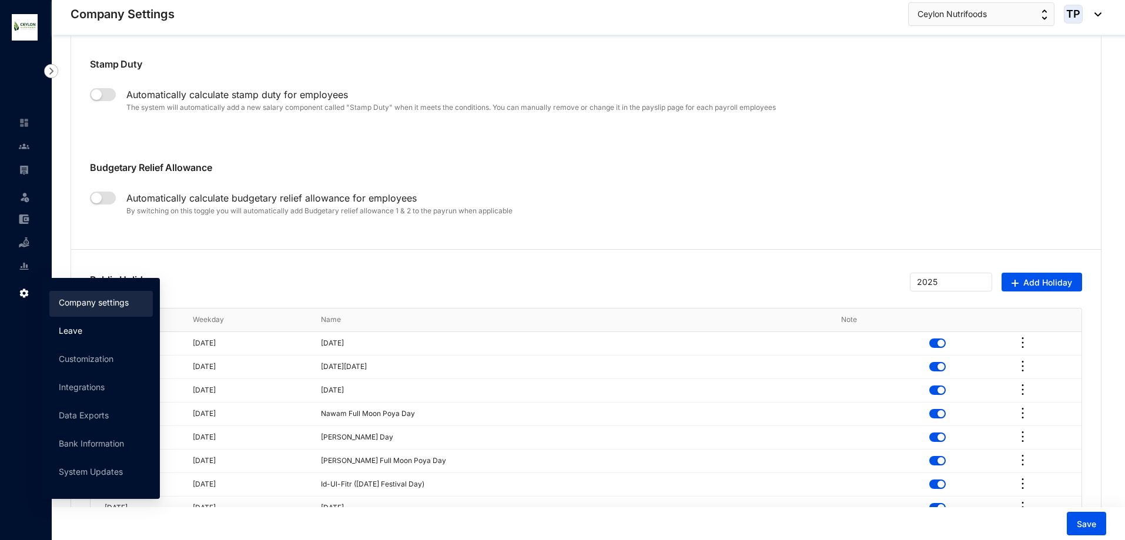
click at [82, 333] on link "Leave" at bounding box center [71, 331] width 24 height 10
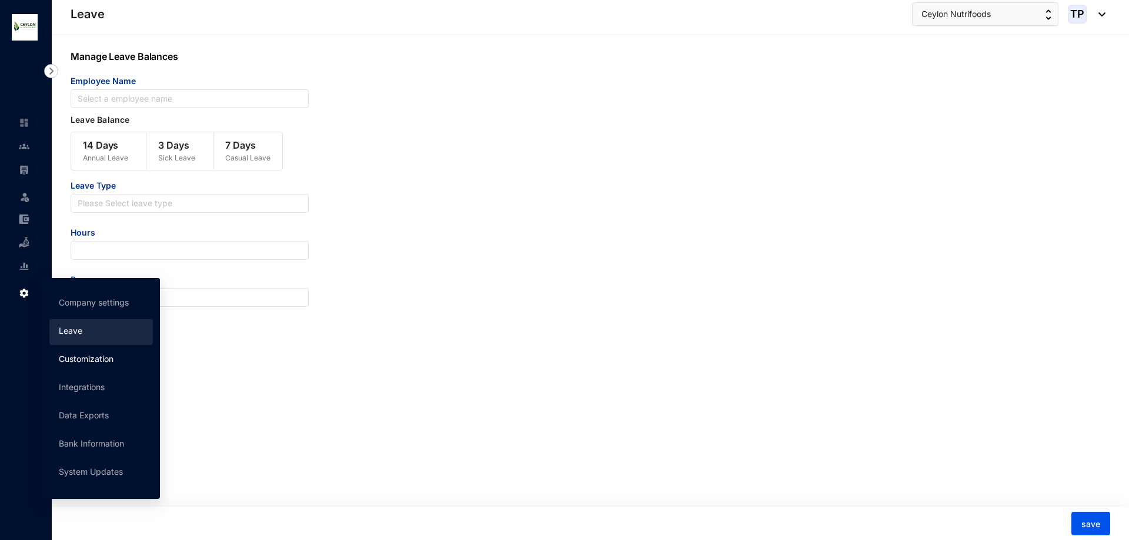
click at [74, 357] on link "Customization" at bounding box center [86, 359] width 55 height 10
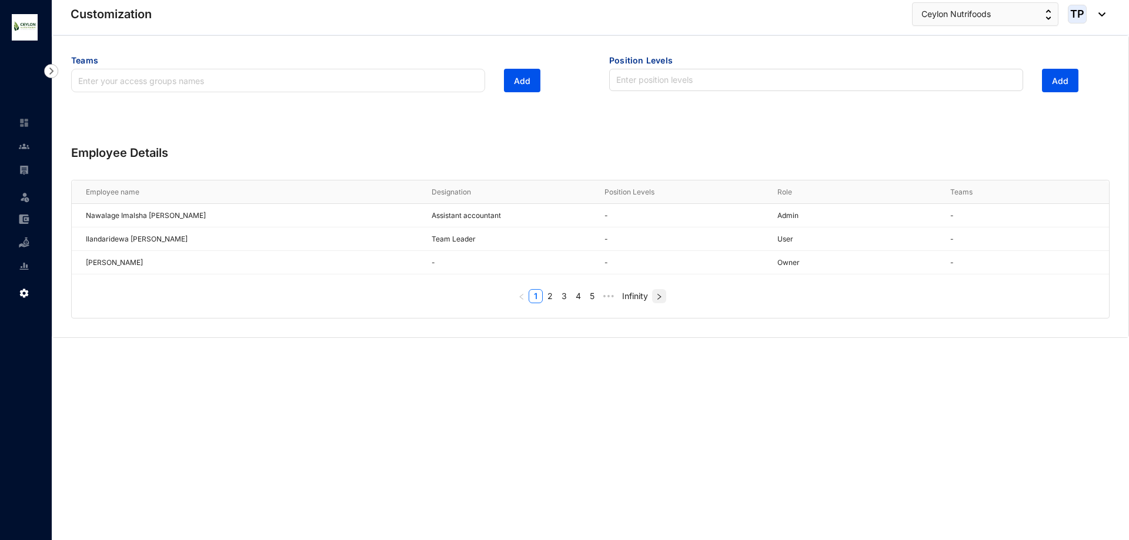
click at [659, 296] on icon "right" at bounding box center [658, 296] width 7 height 7
click at [521, 316] on icon "left" at bounding box center [521, 313] width 4 height 6
click at [627, 83] on input "search" at bounding box center [816, 79] width 400 height 21
click at [627, 84] on input "search" at bounding box center [816, 79] width 400 height 21
click at [357, 90] on input "text" at bounding box center [278, 81] width 414 height 24
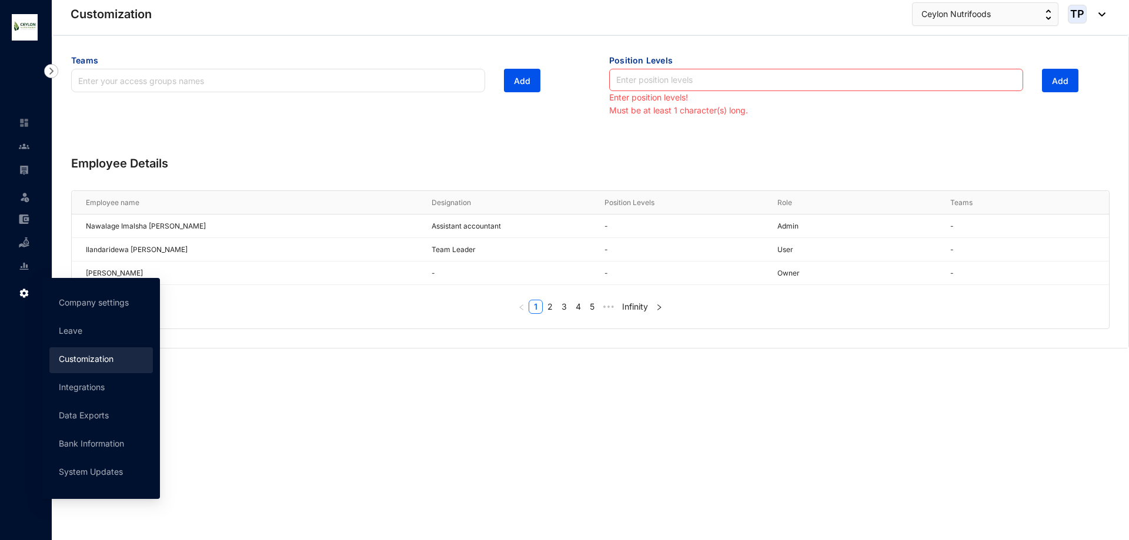
click at [17, 293] on div "Settings" at bounding box center [23, 291] width 28 height 26
click at [105, 383] on link "Integrations" at bounding box center [82, 387] width 46 height 10
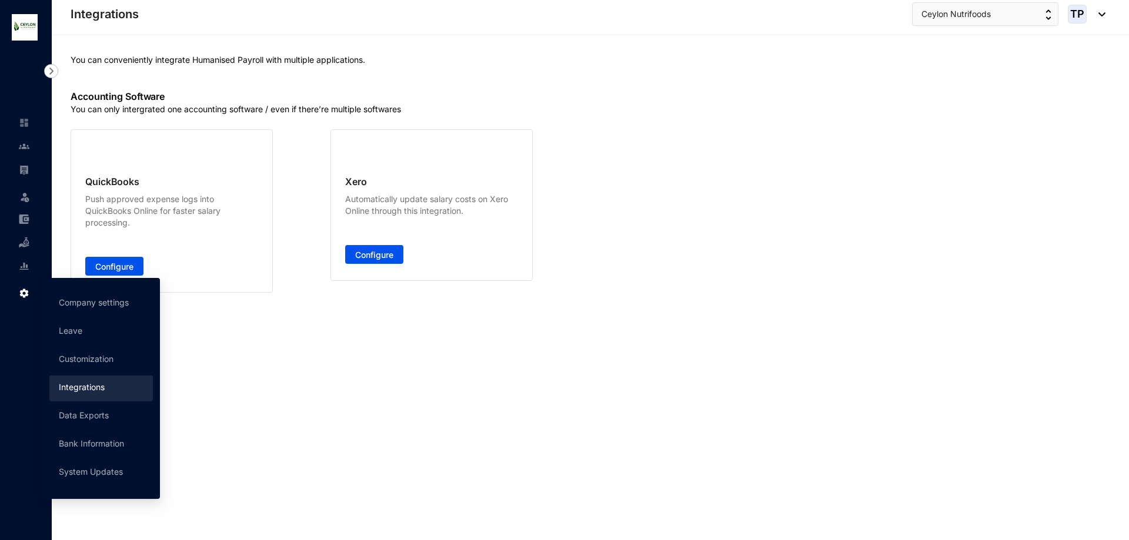
click at [26, 291] on icon at bounding box center [25, 291] width 6 height 0
click at [109, 415] on link "Data Exports" at bounding box center [84, 415] width 50 height 10
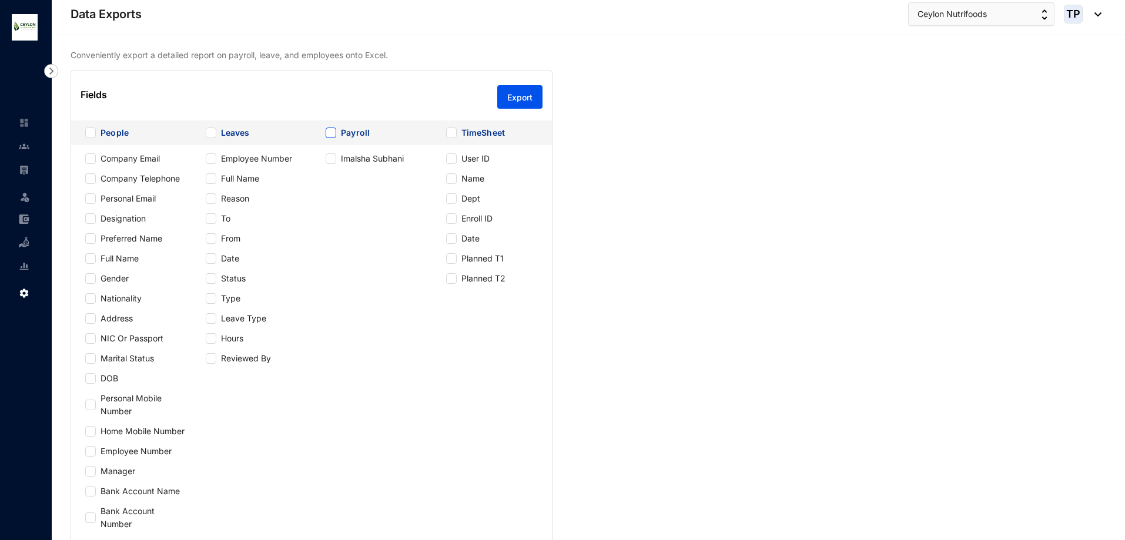
click at [331, 133] on input "Payroll" at bounding box center [331, 133] width 11 height 11
checkbox input "true"
click at [331, 133] on input "Payroll" at bounding box center [331, 133] width 11 height 11
checkbox input "false"
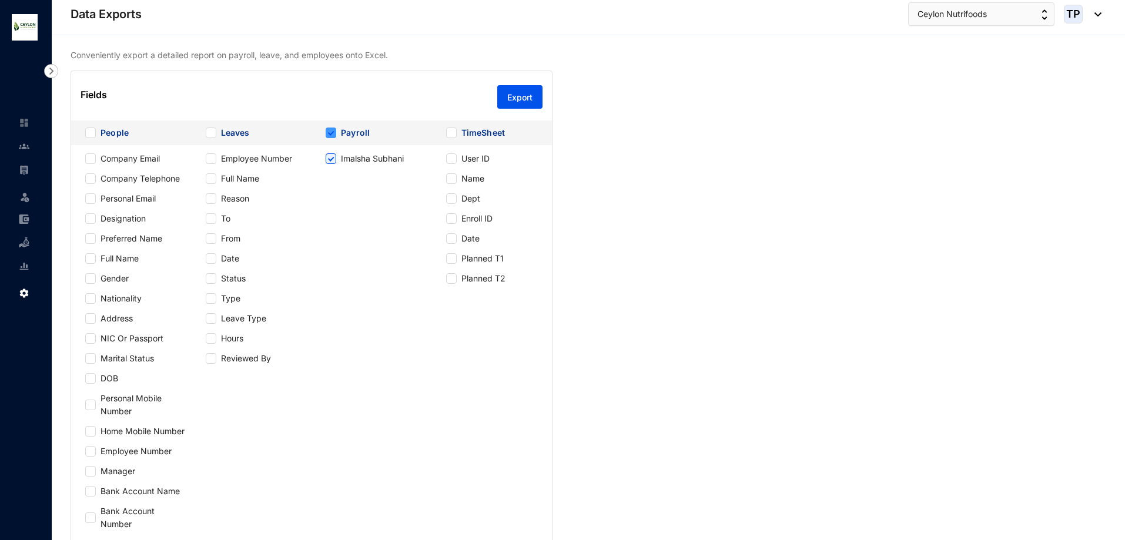
checkbox input "false"
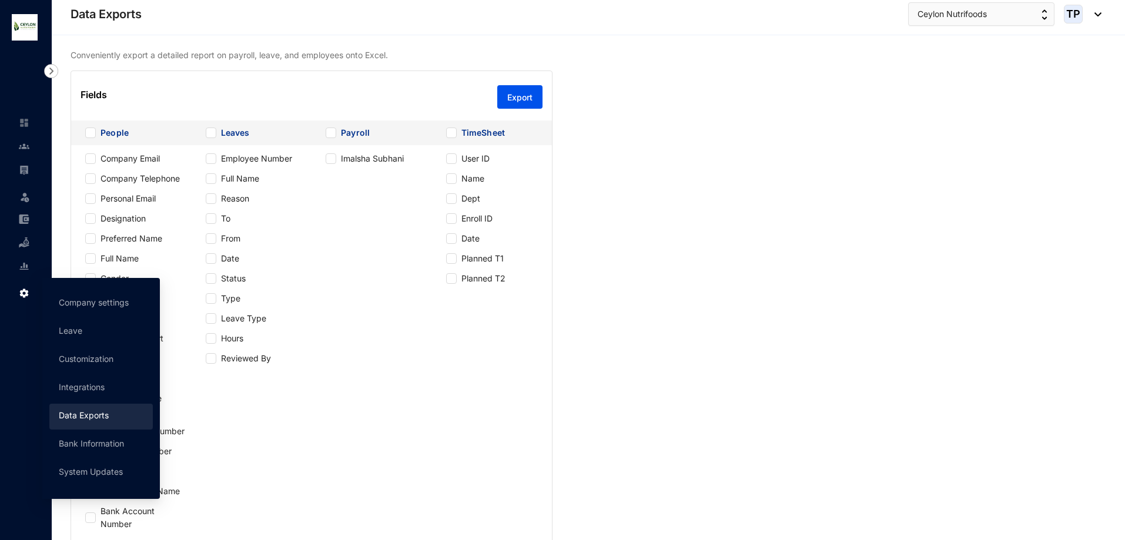
click at [19, 297] on img at bounding box center [24, 293] width 11 height 11
click at [105, 444] on link "Bank Information" at bounding box center [91, 444] width 65 height 10
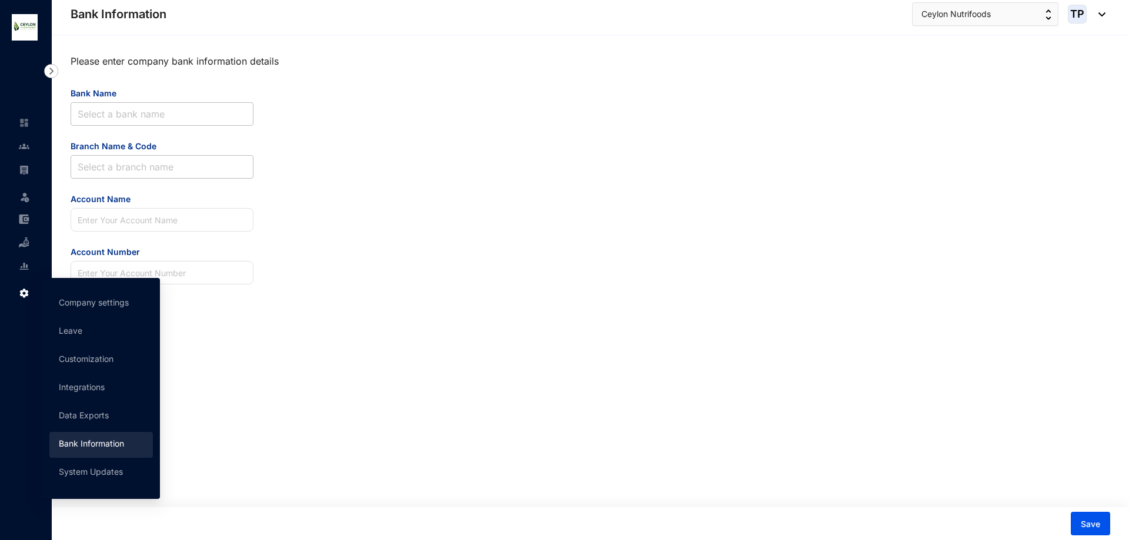
click at [17, 297] on div "Settings" at bounding box center [23, 291] width 28 height 26
click at [91, 470] on link "System Updates" at bounding box center [91, 472] width 64 height 10
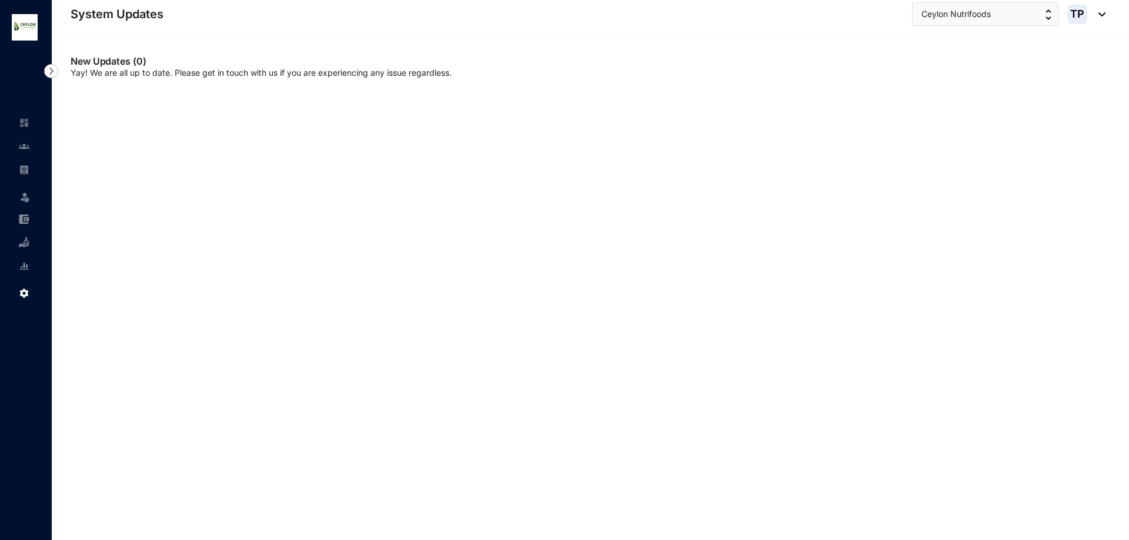
click at [28, 129] on link at bounding box center [33, 123] width 29 height 12
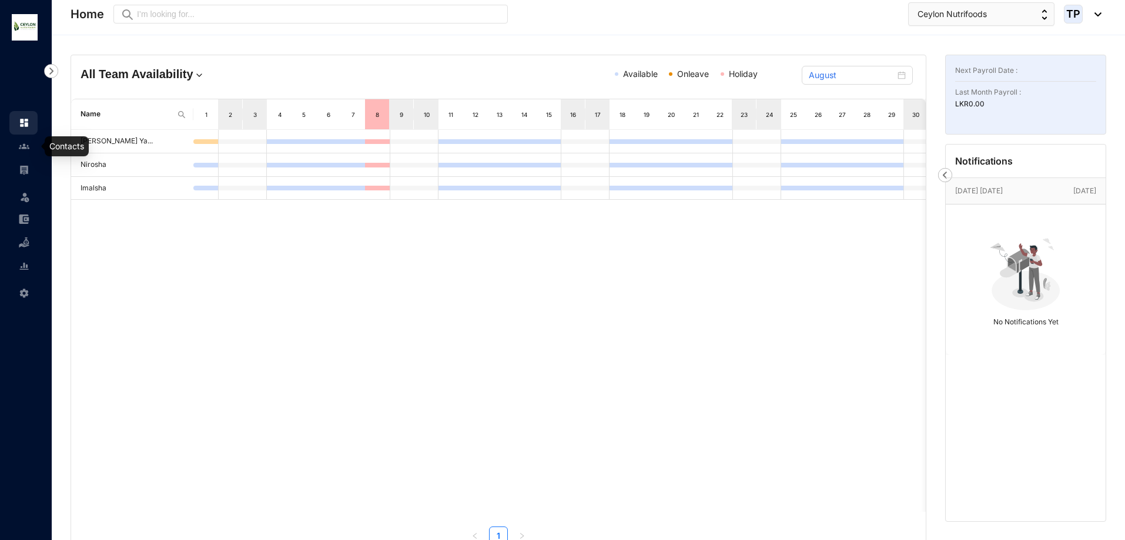
click at [19, 152] on link at bounding box center [33, 146] width 29 height 12
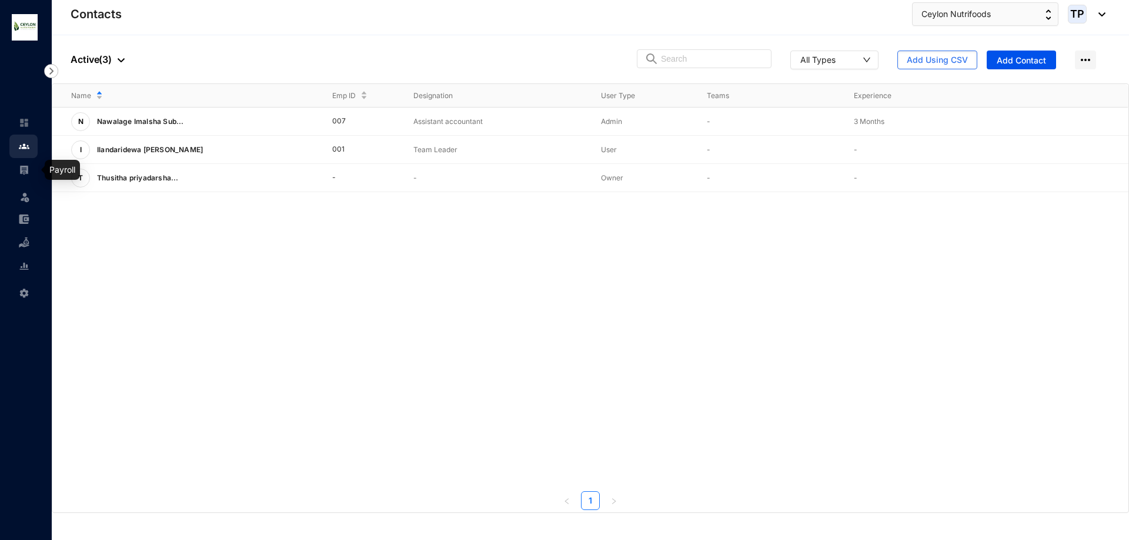
click at [19, 171] on link at bounding box center [33, 170] width 29 height 12
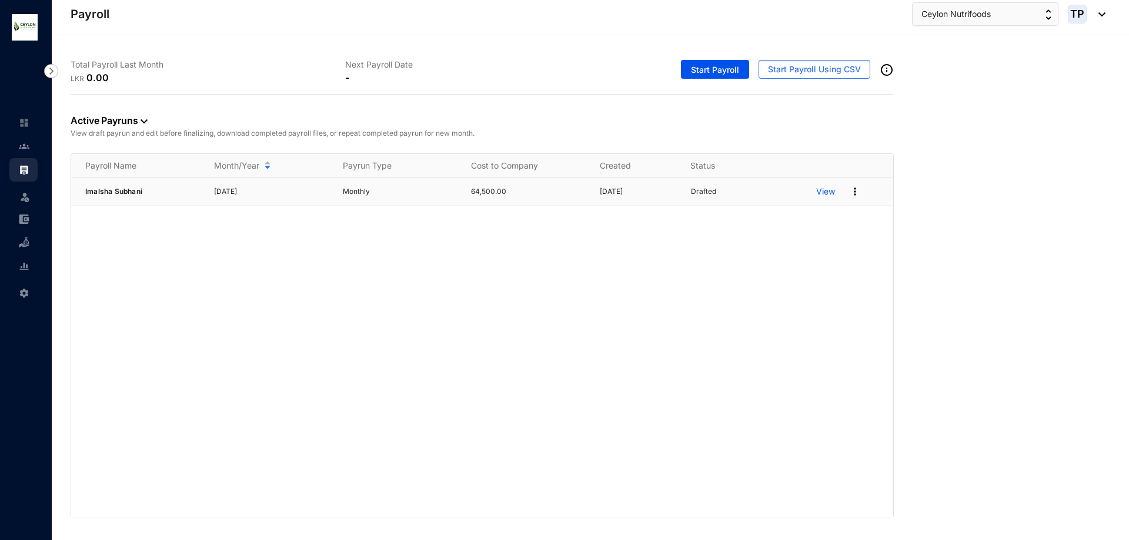
click at [819, 188] on p "View" at bounding box center [825, 192] width 19 height 12
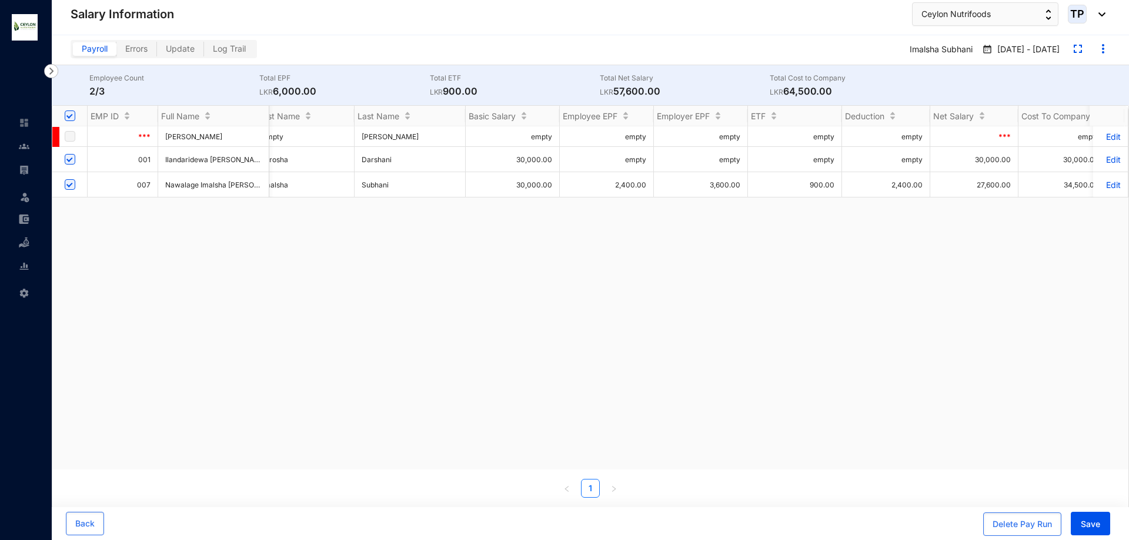
scroll to position [0, 180]
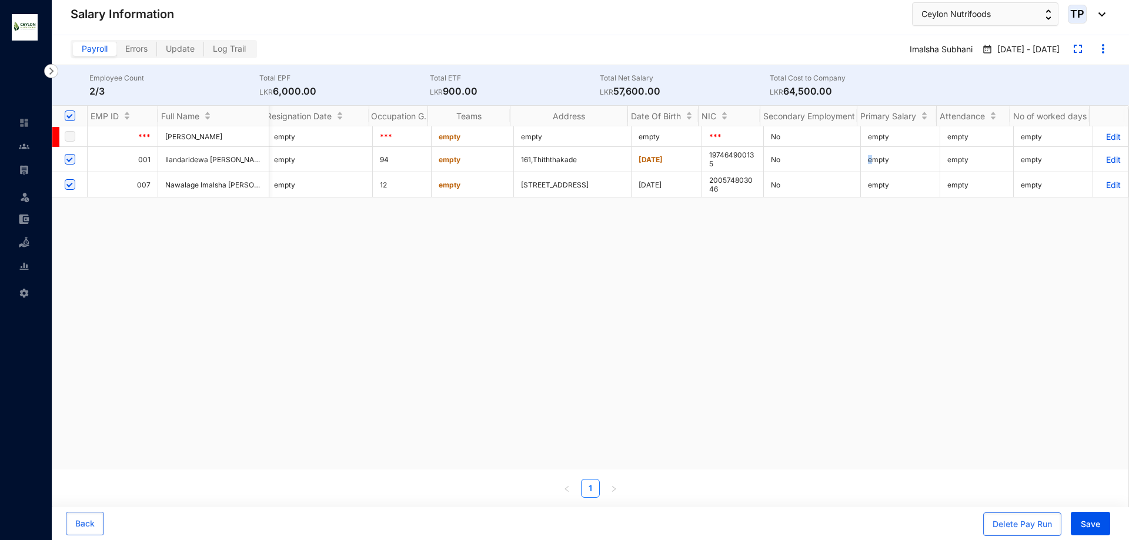
click at [863, 156] on td "empty" at bounding box center [900, 159] width 79 height 25
drag, startPoint x: 868, startPoint y: 156, endPoint x: 879, endPoint y: 161, distance: 12.1
click at [868, 157] on td "empty" at bounding box center [900, 159] width 79 height 25
click at [1105, 156] on p "Edit" at bounding box center [1110, 160] width 21 height 10
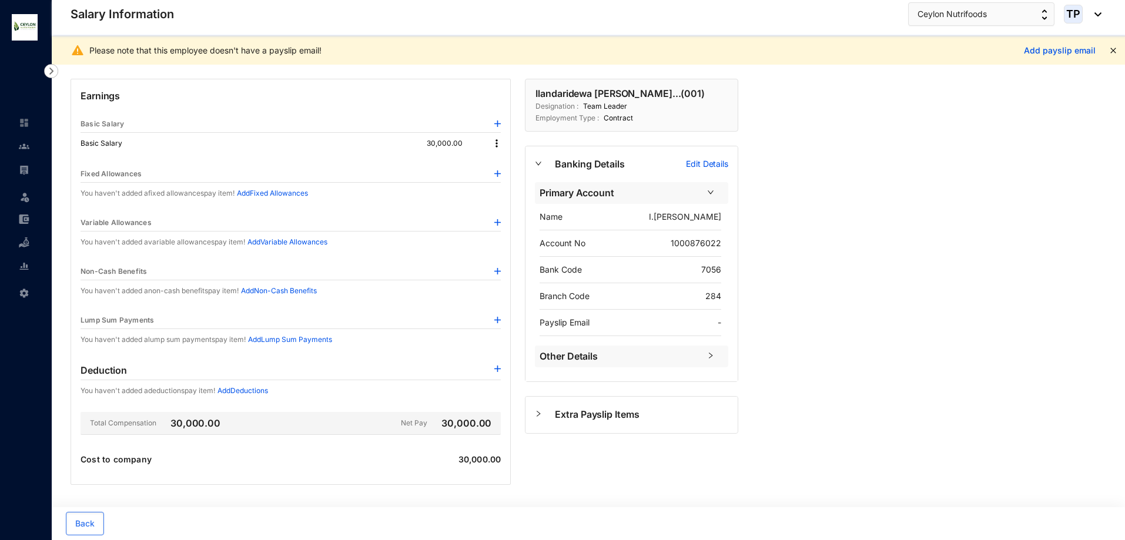
click at [615, 414] on span "Extra Payslip Items" at bounding box center [641, 414] width 173 height 15
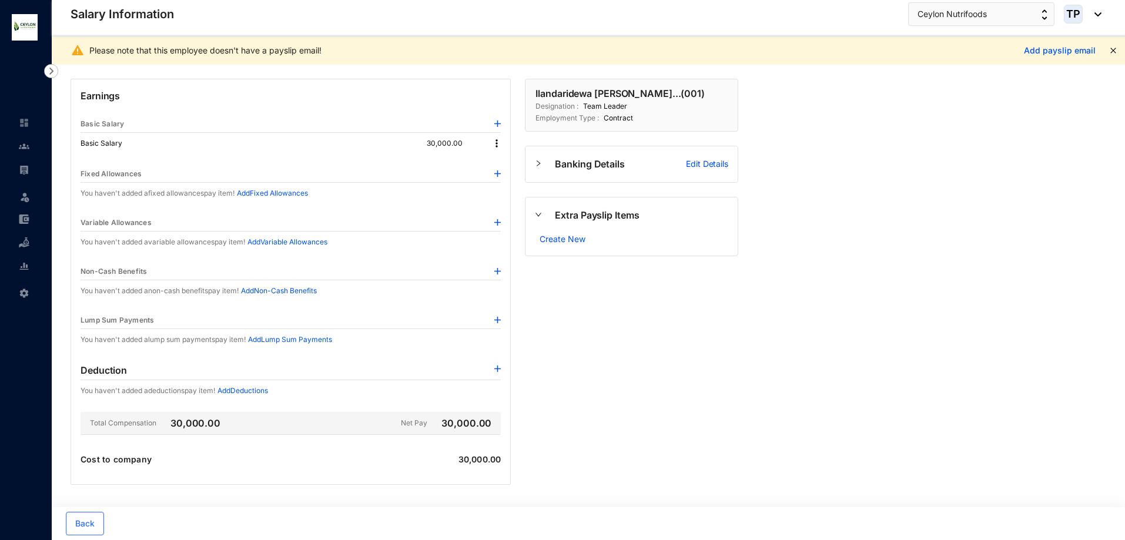
click at [593, 219] on span "Extra Payslip Items" at bounding box center [641, 215] width 173 height 15
click at [1112, 52] on icon "close" at bounding box center [1112, 50] width 5 height 5
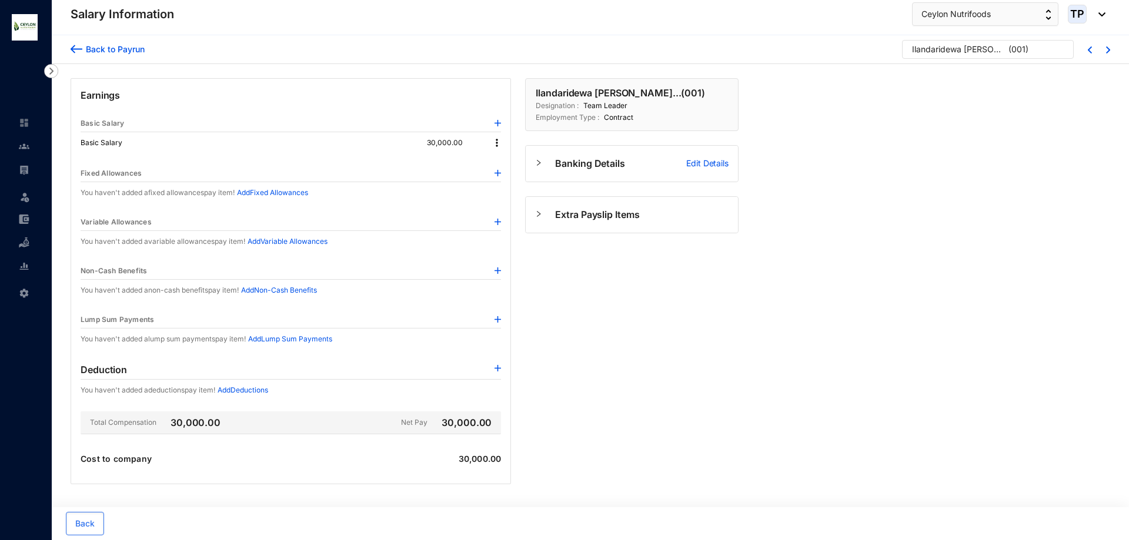
click at [704, 165] on p "Edit Details" at bounding box center [707, 164] width 42 height 12
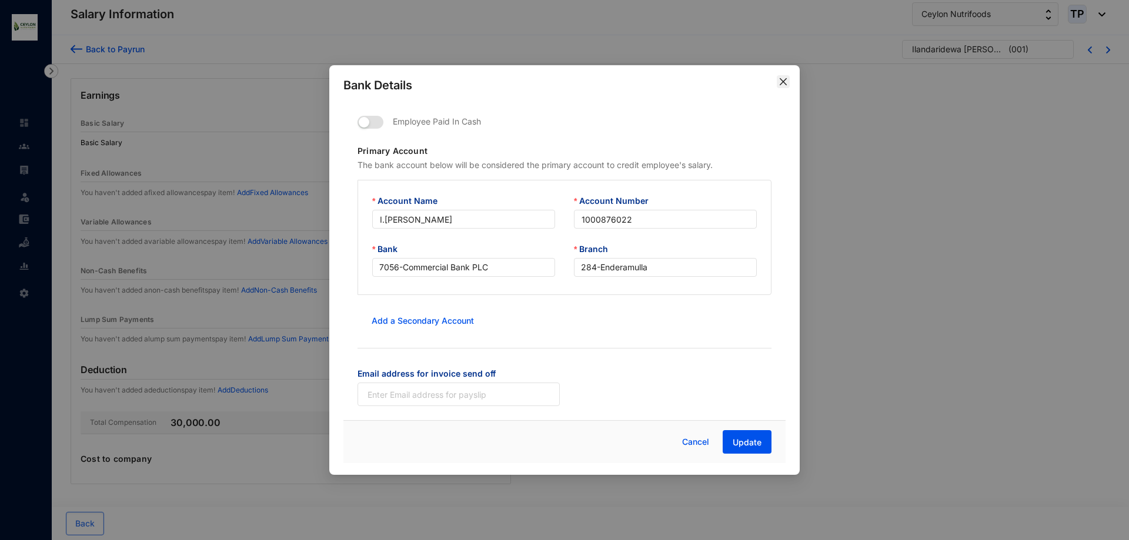
click at [781, 84] on icon "close" at bounding box center [782, 81] width 9 height 9
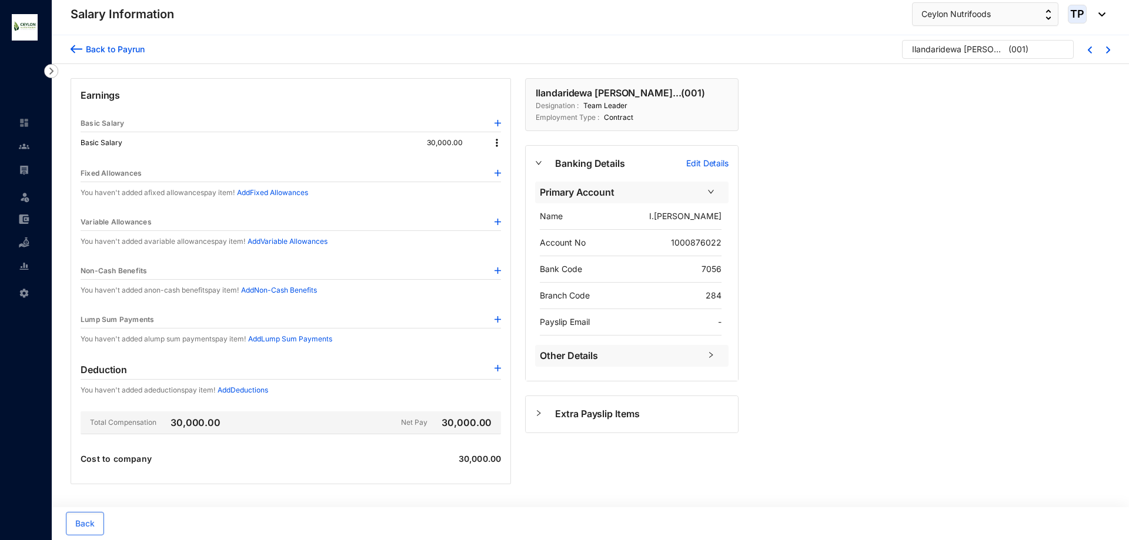
click at [571, 359] on span "Other Details" at bounding box center [620, 356] width 160 height 15
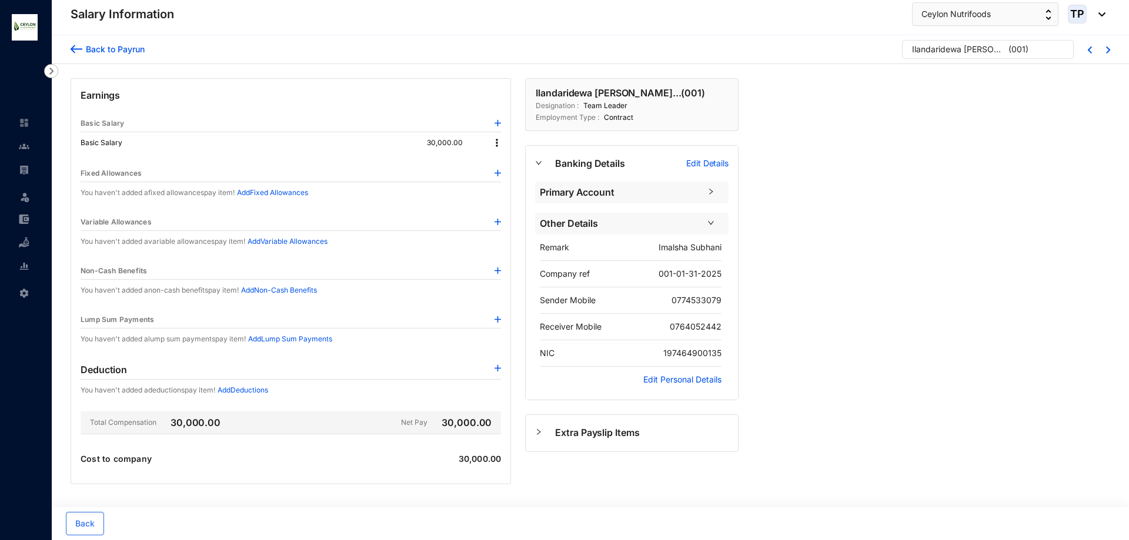
click at [684, 382] on p "Edit Personal Details" at bounding box center [682, 380] width 78 height 12
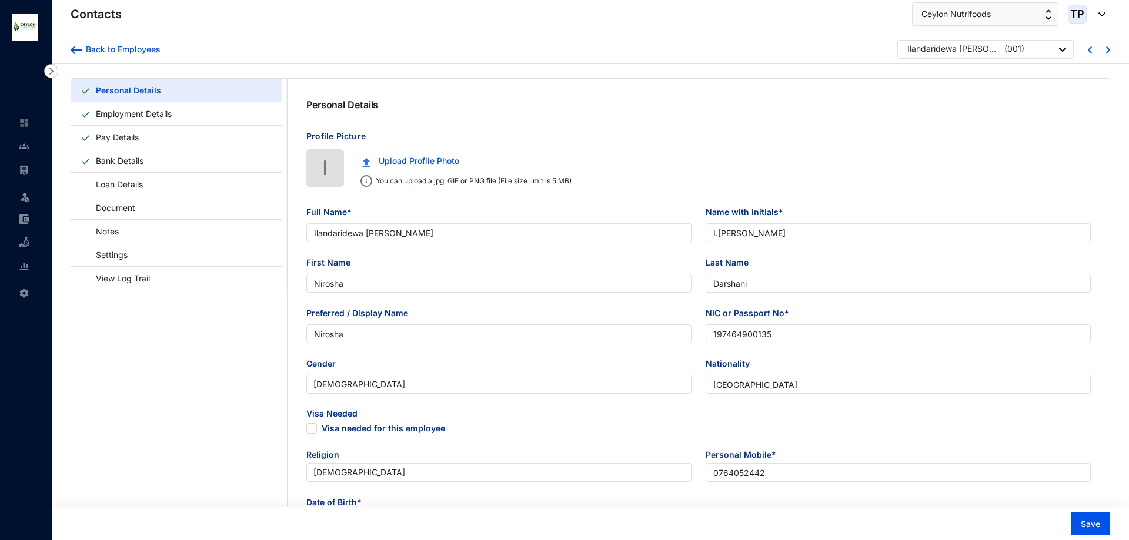
type input "[DATE]"
click at [147, 186] on link "Loan Details" at bounding box center [114, 184] width 66 height 24
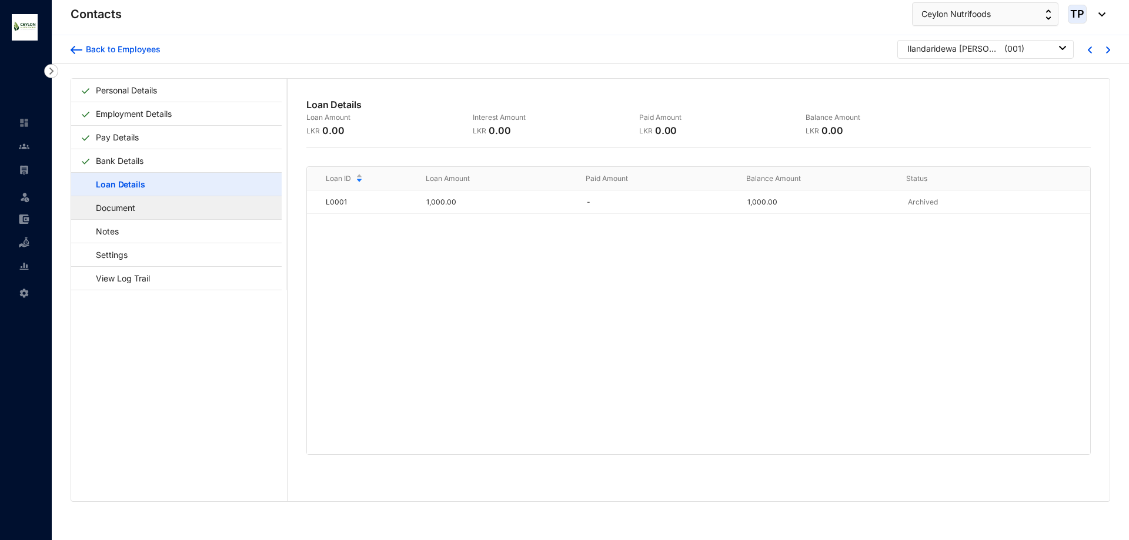
click at [139, 213] on link "Document" at bounding box center [110, 208] width 59 height 24
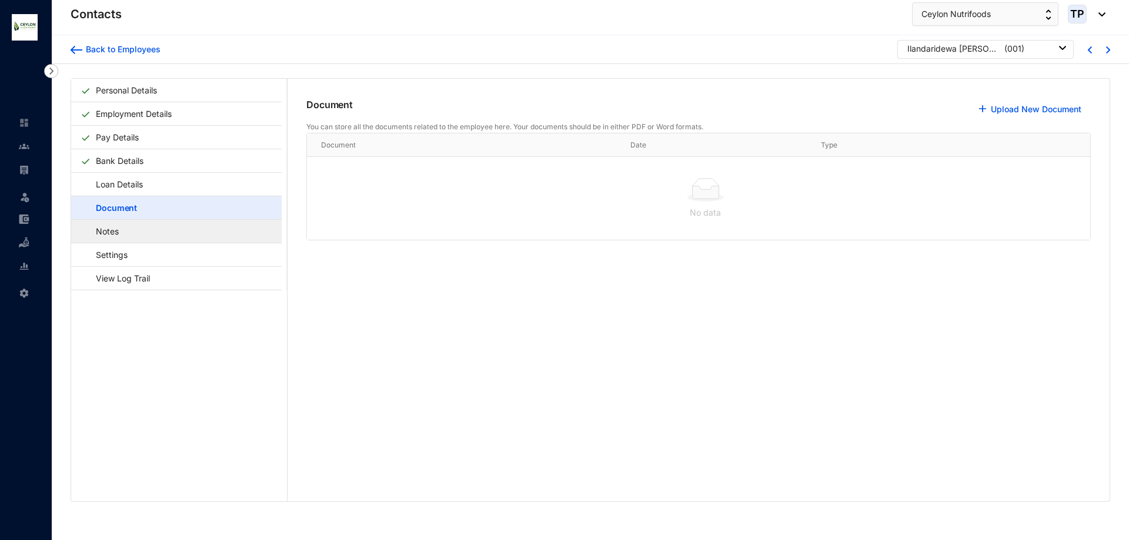
click at [123, 231] on link "Notes" at bounding box center [102, 231] width 42 height 24
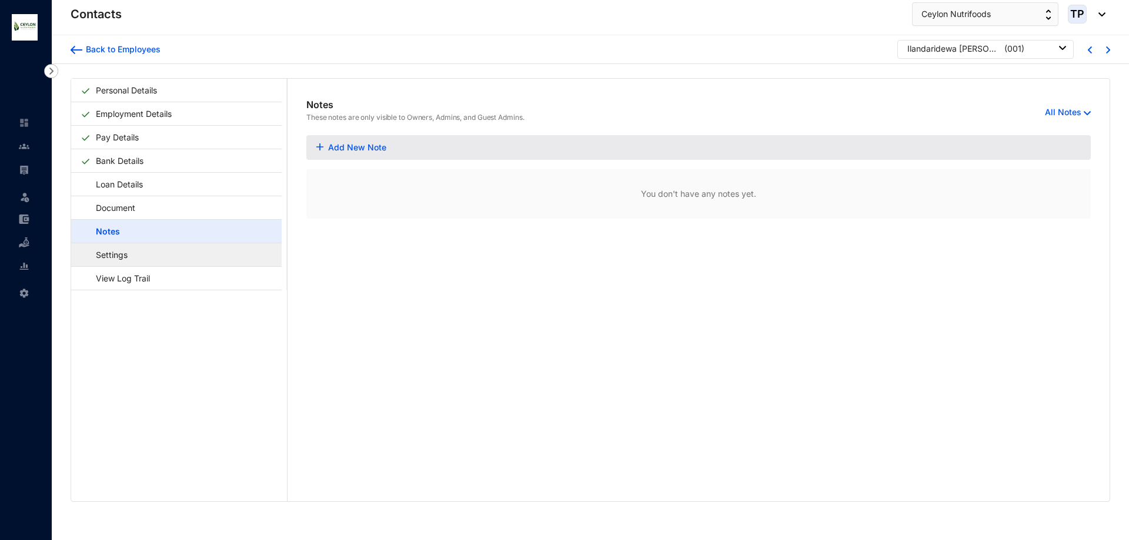
click at [132, 256] on link "Settings" at bounding box center [106, 255] width 51 height 24
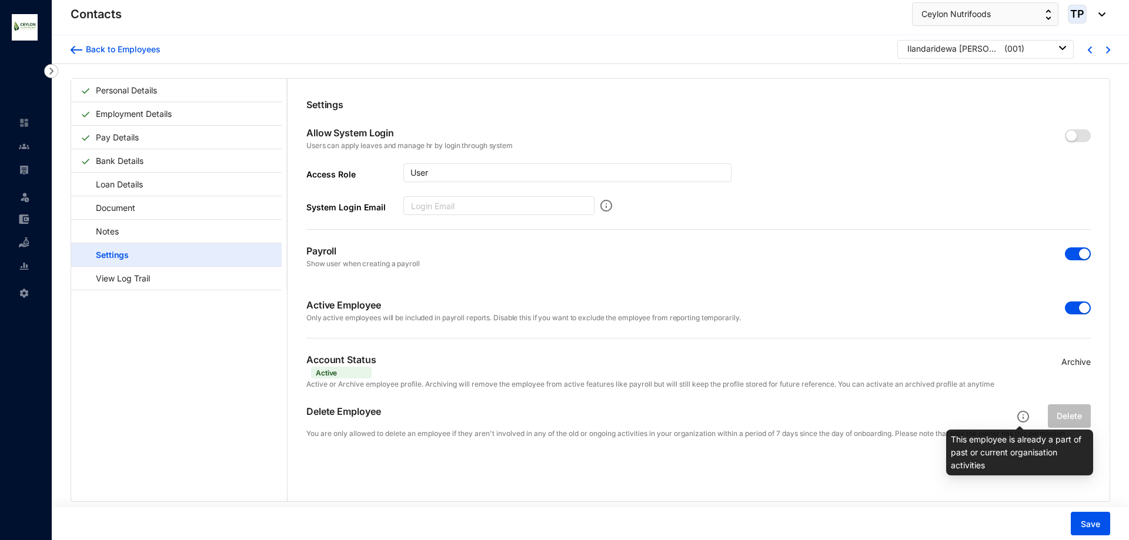
click at [1017, 420] on img at bounding box center [1023, 417] width 12 height 12
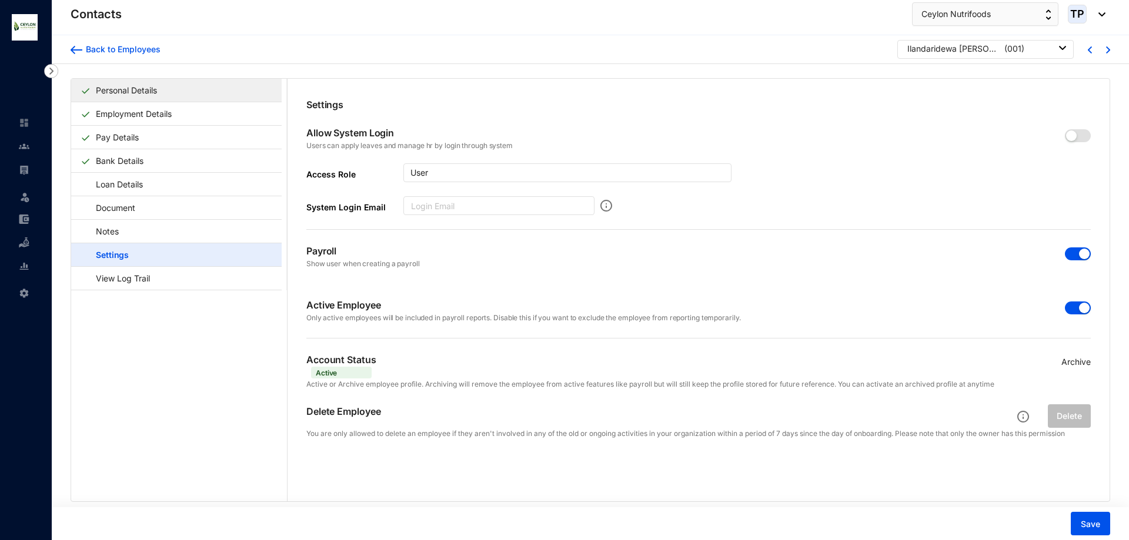
click at [113, 85] on link "Personal Details" at bounding box center [126, 90] width 71 height 24
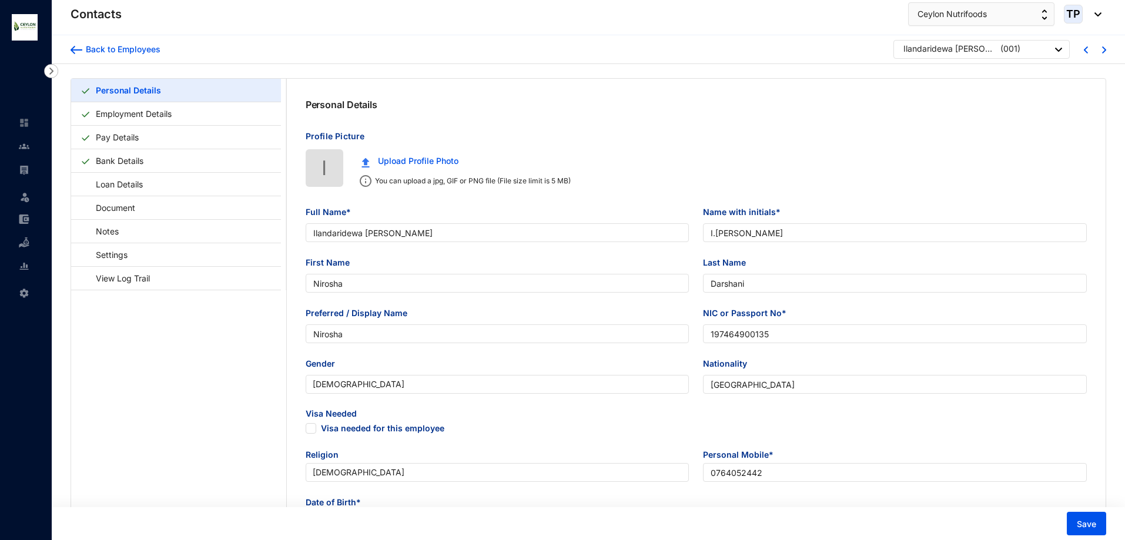
type input "[DATE]"
click at [143, 138] on link "Pay Details" at bounding box center [117, 137] width 52 height 24
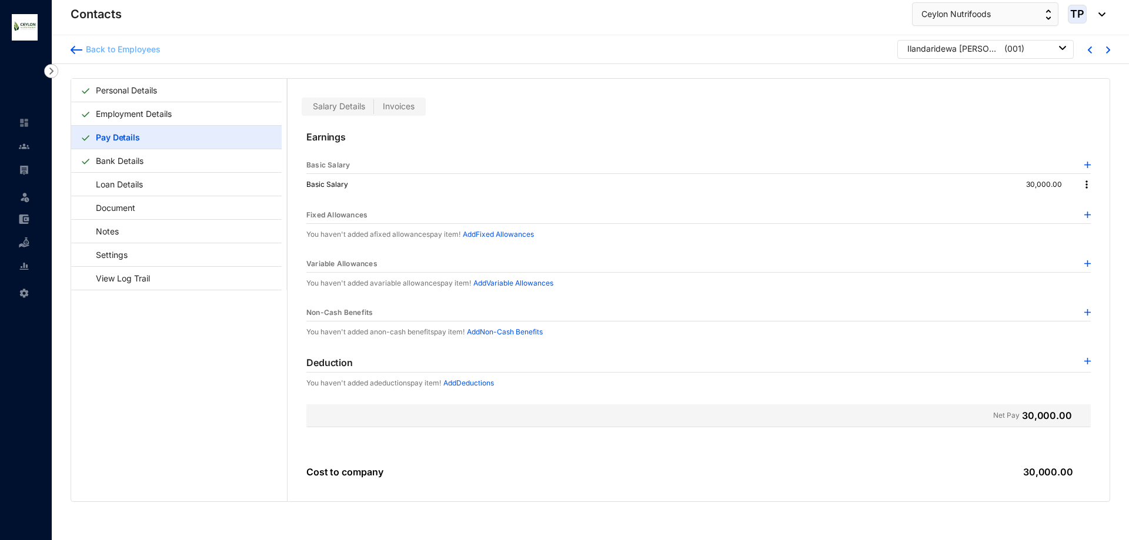
click at [78, 53] on img at bounding box center [77, 50] width 12 height 8
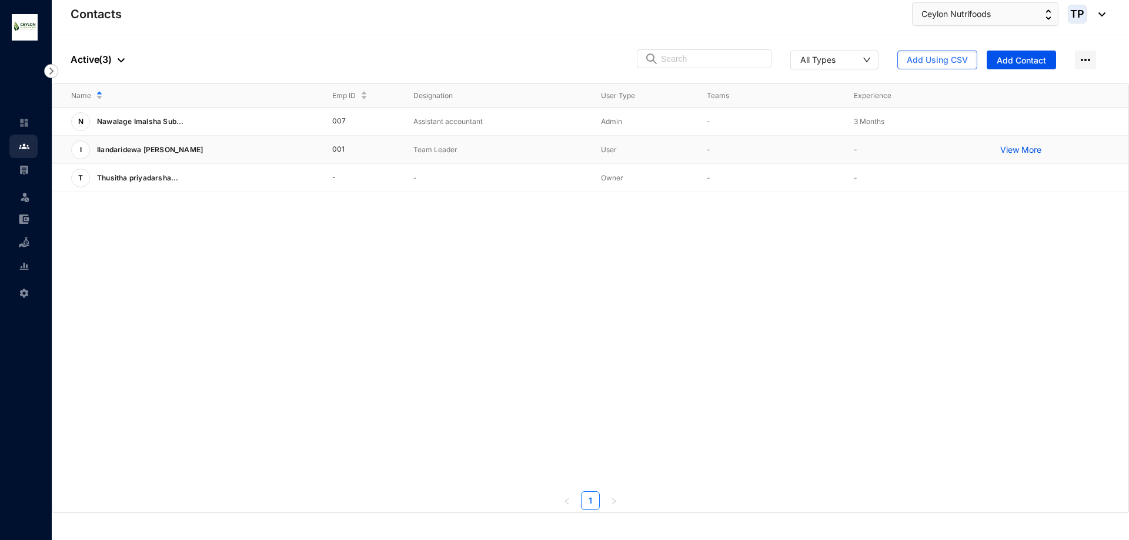
click at [1020, 150] on p "View More" at bounding box center [1023, 150] width 47 height 12
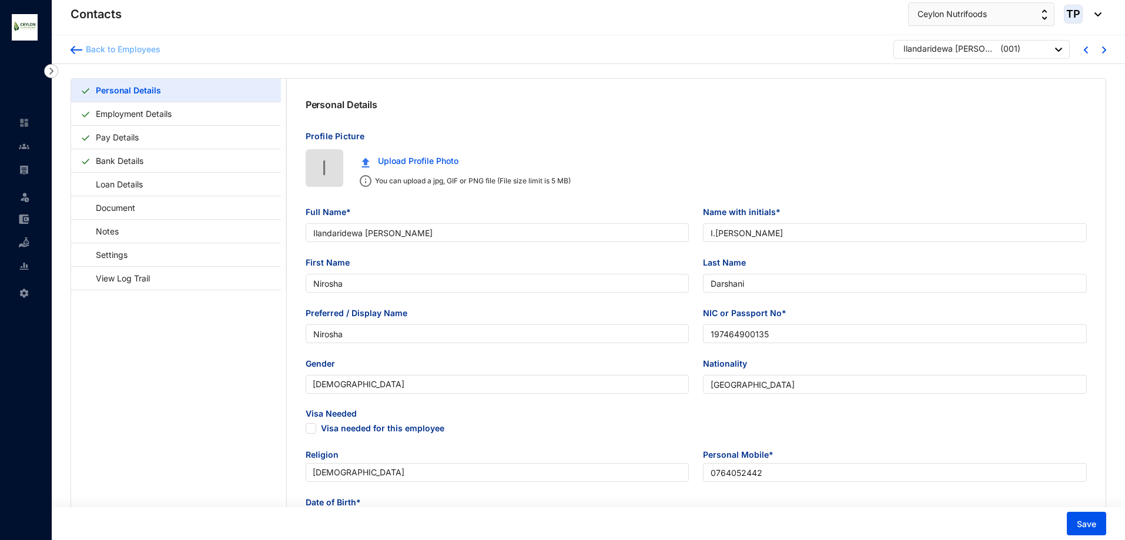
click at [89, 51] on div "Back to Employees" at bounding box center [121, 50] width 78 height 12
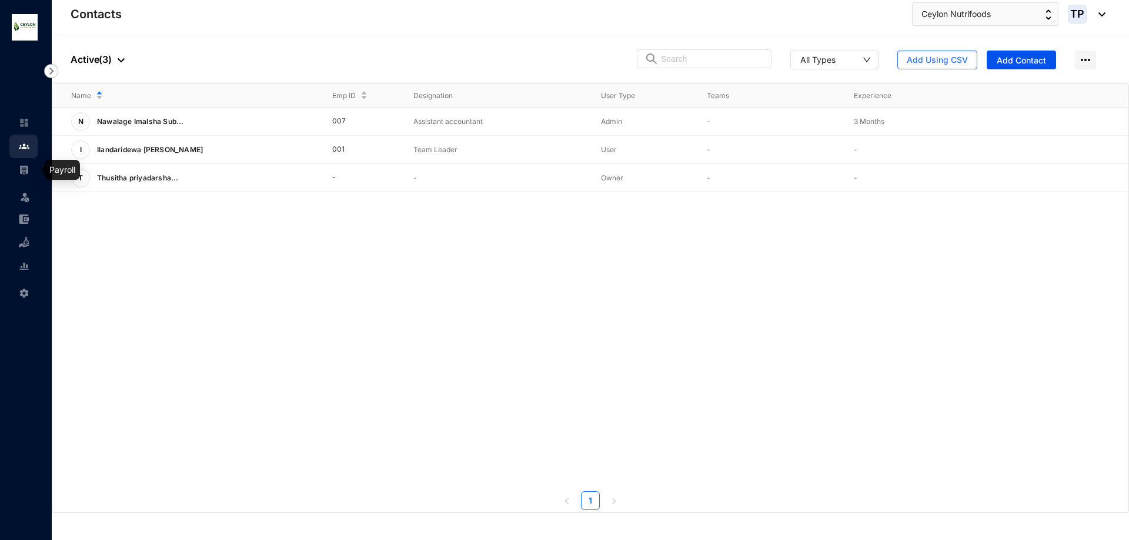
click at [29, 166] on img at bounding box center [24, 170] width 11 height 11
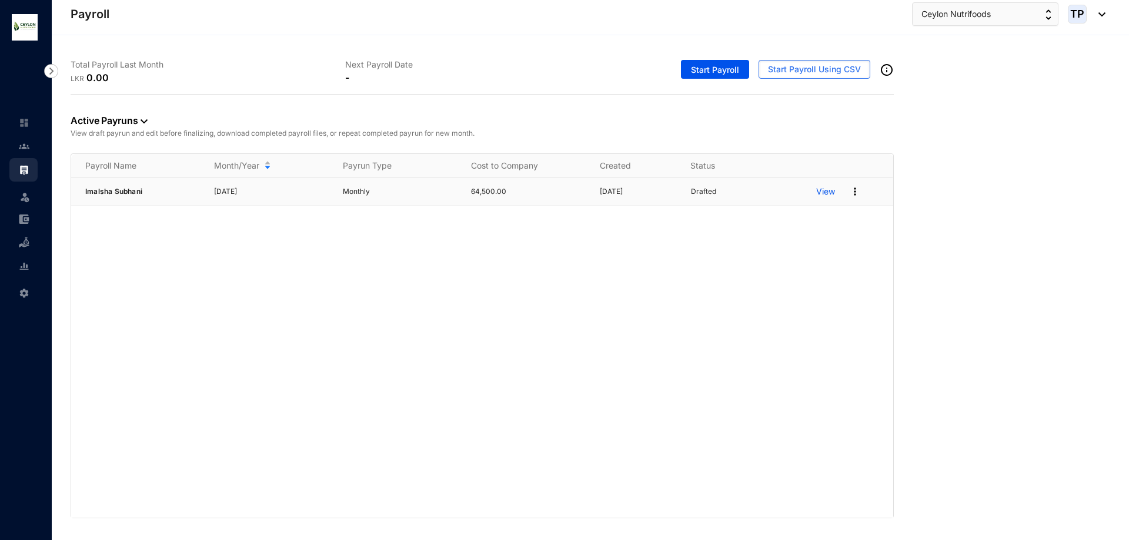
click at [824, 191] on p "View" at bounding box center [825, 192] width 19 height 12
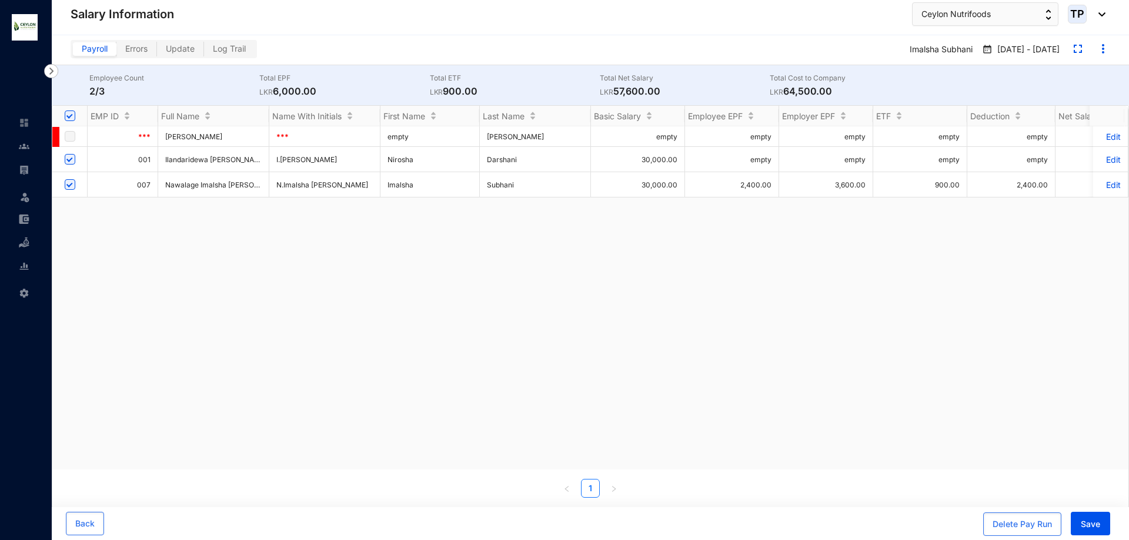
click at [71, 185] on input "checkbox" at bounding box center [70, 184] width 11 height 11
checkbox input "false"
click at [71, 156] on input "checkbox" at bounding box center [70, 159] width 11 height 11
checkbox input "false"
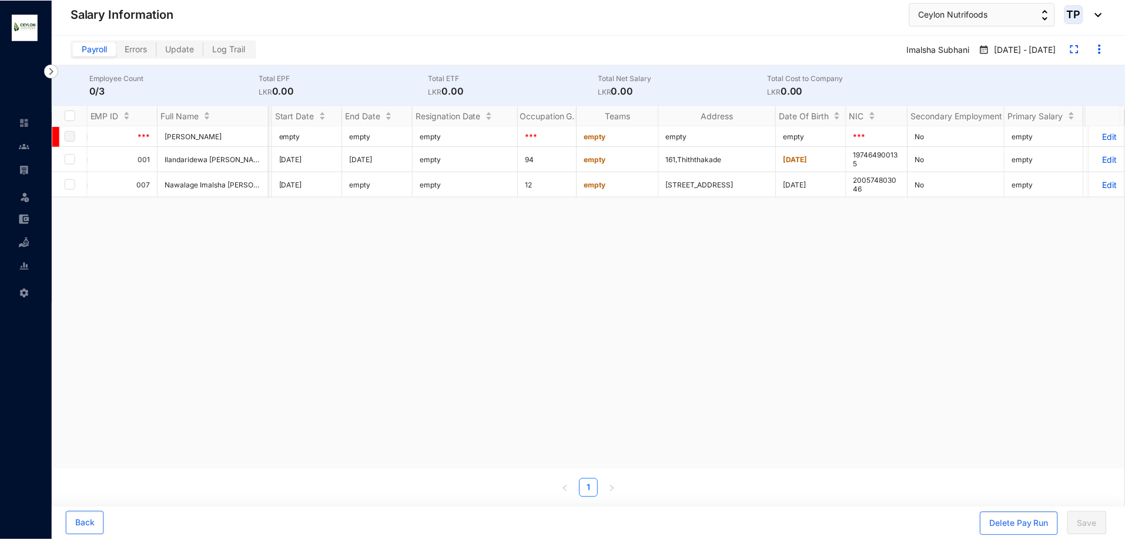
scroll to position [0, 2837]
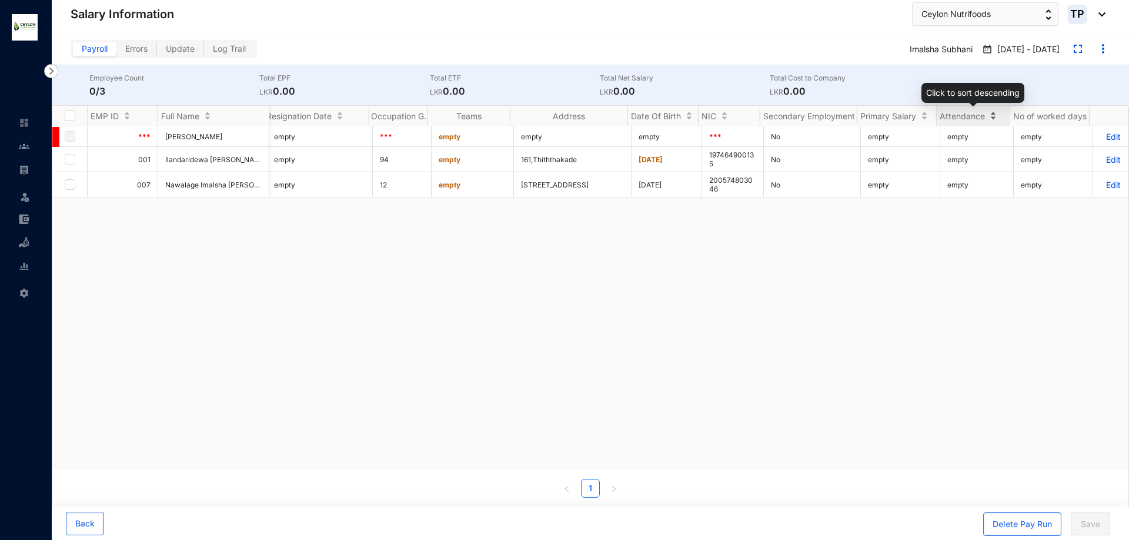
click at [963, 118] on span "Attendance" at bounding box center [961, 116] width 45 height 10
click at [972, 115] on span "Attendance" at bounding box center [961, 116] width 45 height 10
click at [1108, 160] on p "Edit" at bounding box center [1110, 160] width 21 height 10
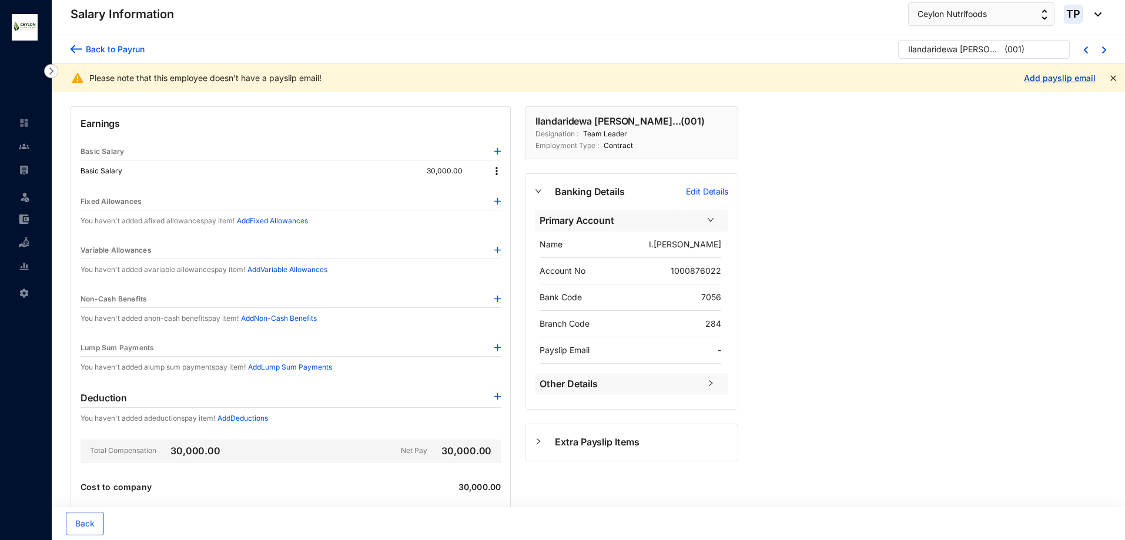
click at [1044, 76] on link "Add payslip email" at bounding box center [1060, 78] width 72 height 10
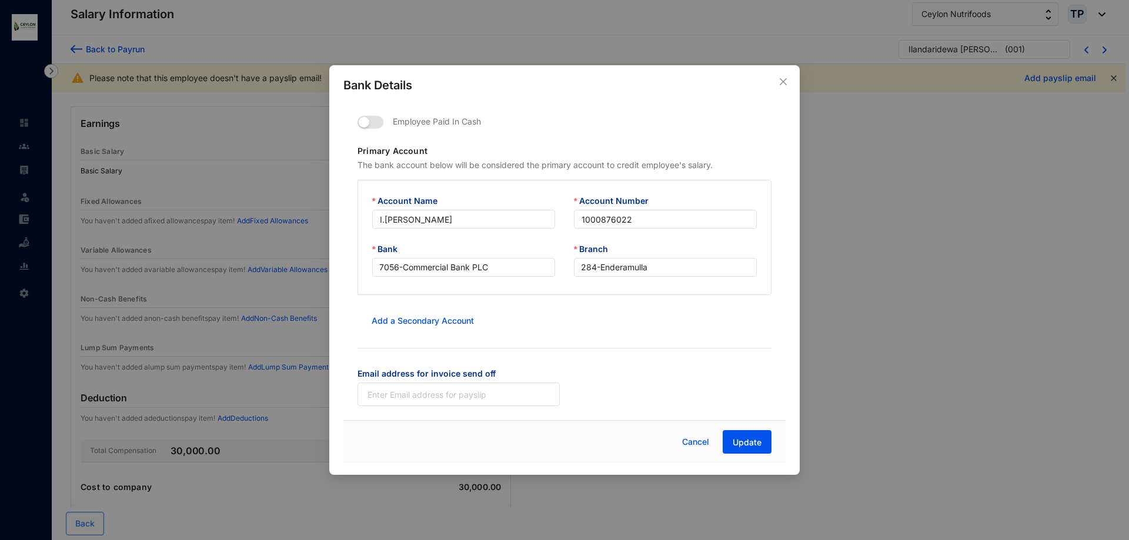
click at [782, 87] on button "Close" at bounding box center [783, 81] width 13 height 13
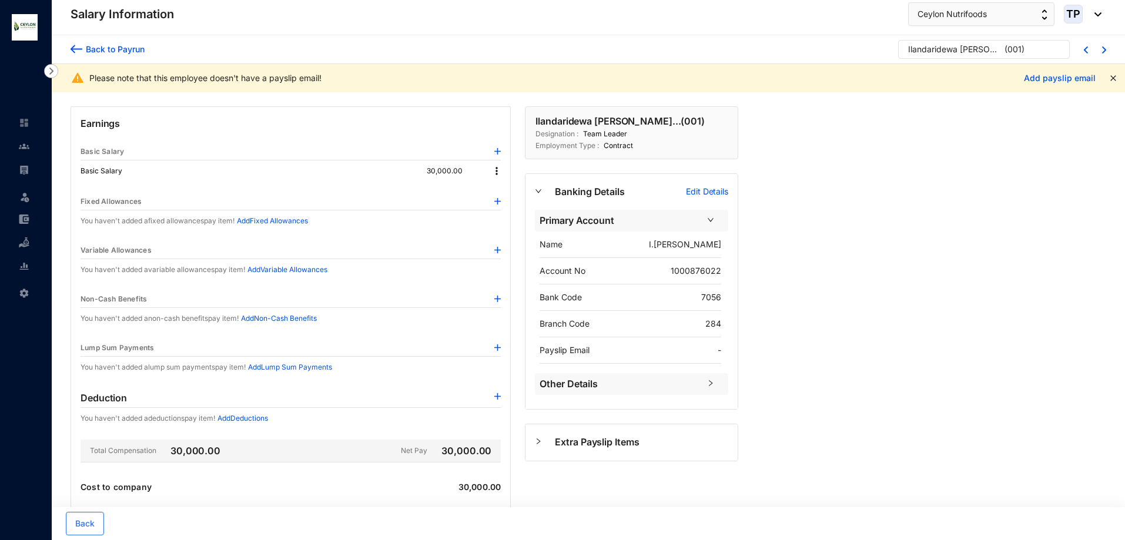
click at [79, 47] on img at bounding box center [77, 49] width 12 height 12
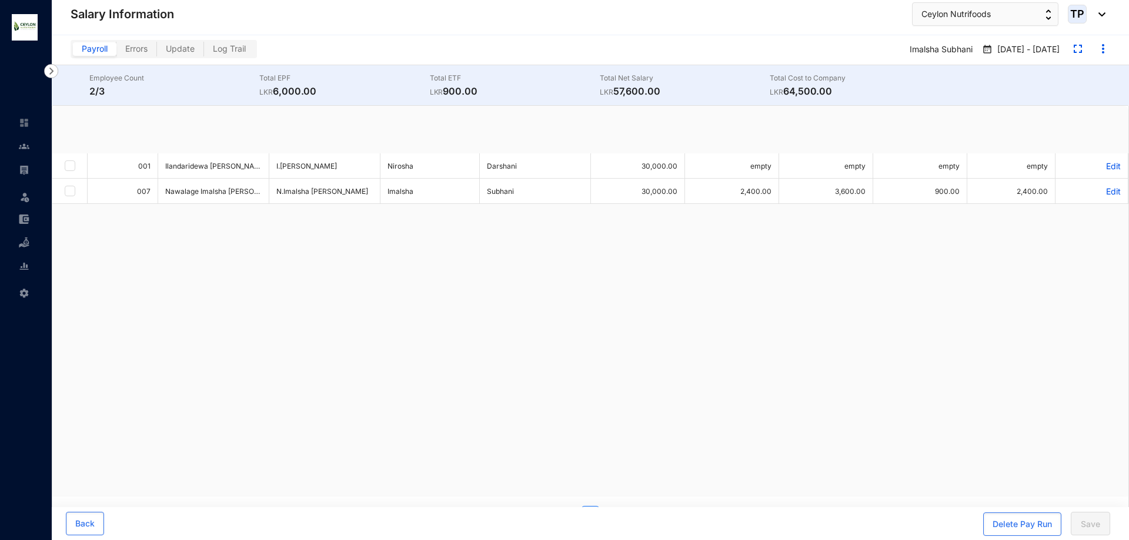
checkbox input "true"
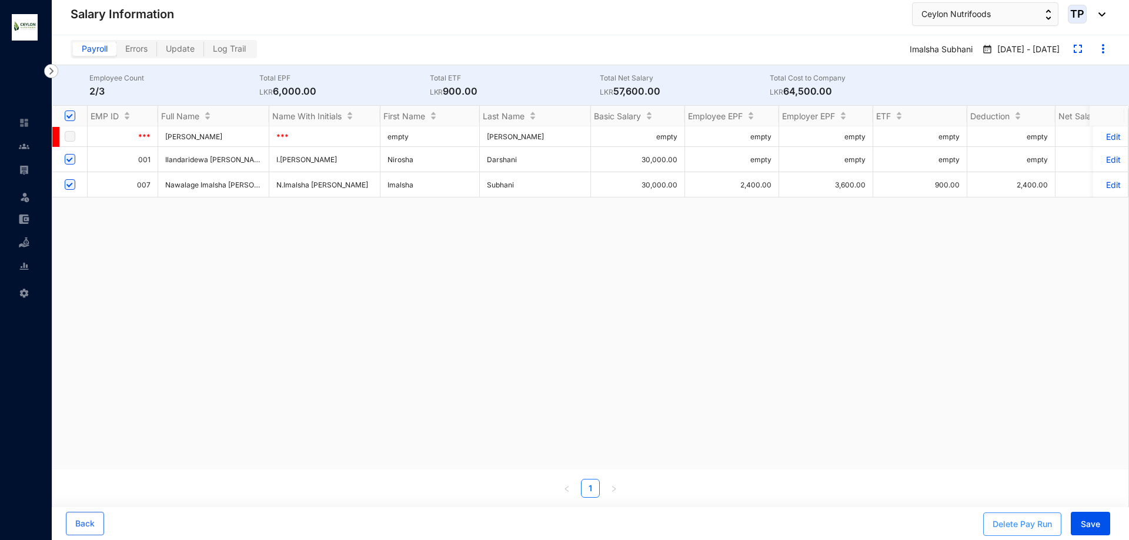
click at [1028, 521] on div "Delete Pay Run" at bounding box center [1021, 524] width 59 height 12
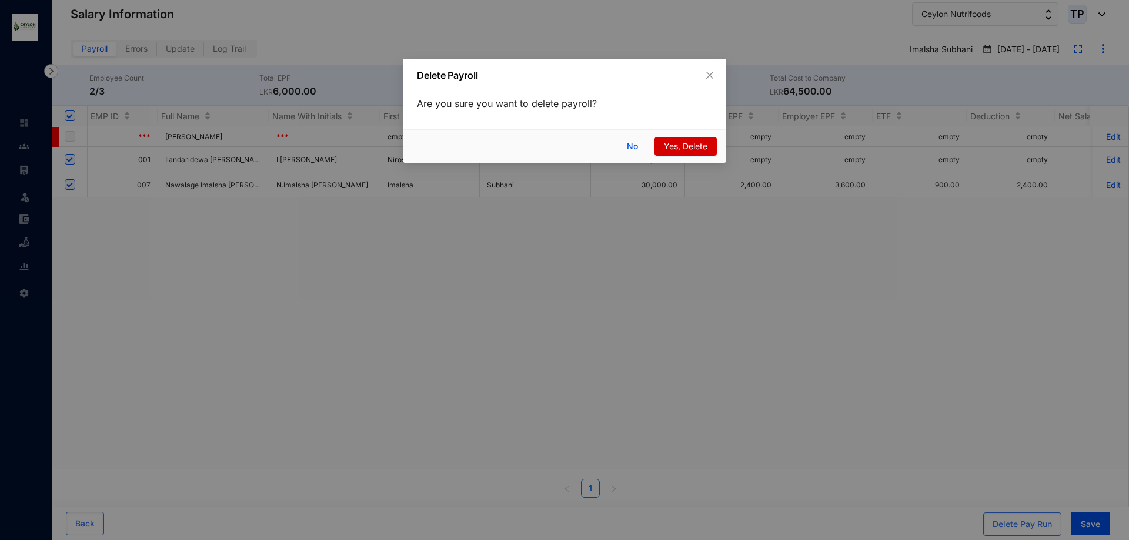
click at [685, 146] on span "Yes, Delete" at bounding box center [686, 146] width 44 height 13
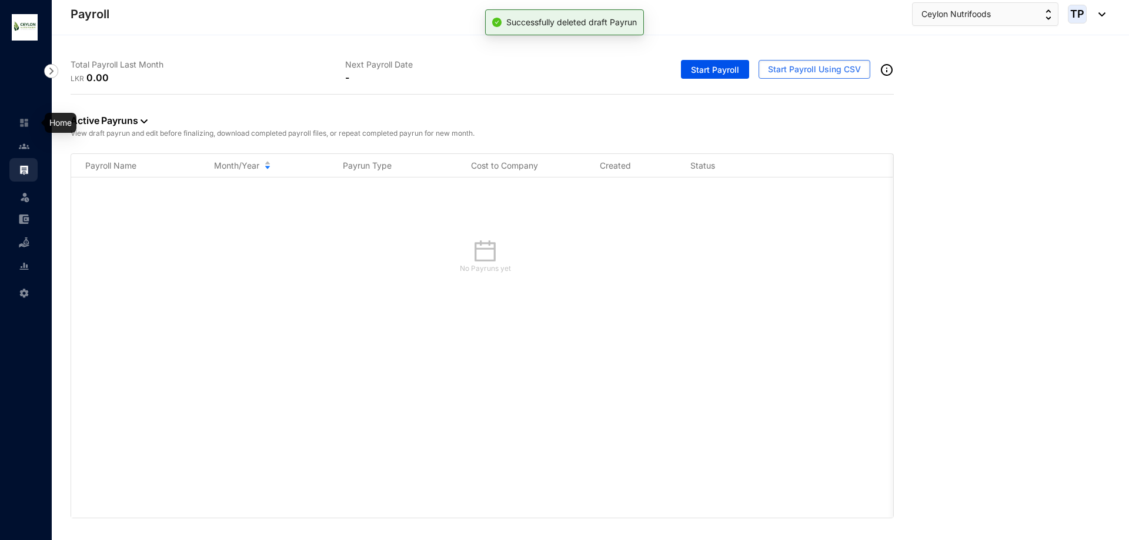
click at [22, 148] on img at bounding box center [24, 146] width 11 height 11
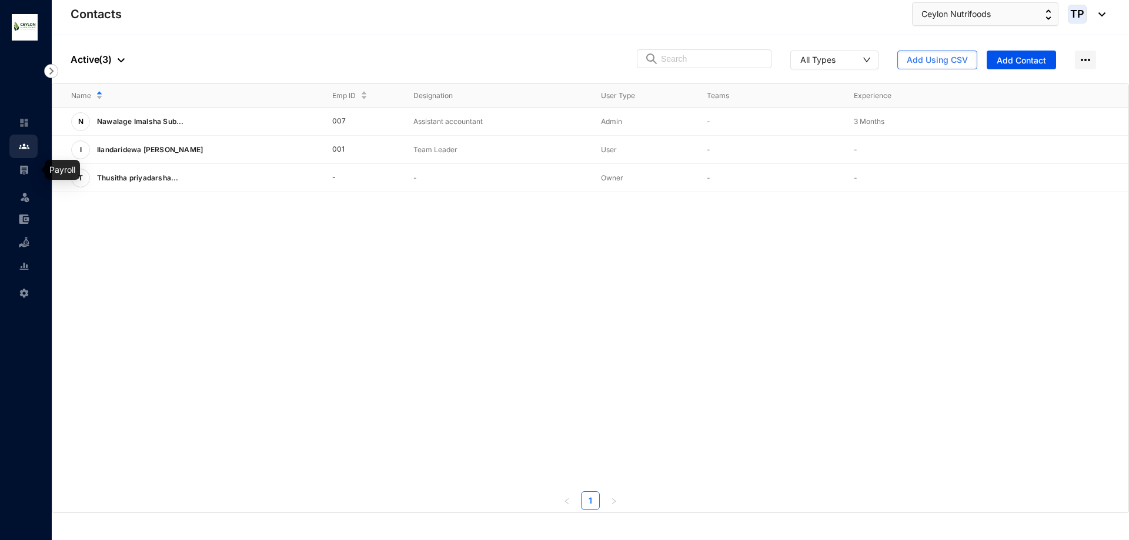
click at [28, 164] on div at bounding box center [24, 164] width 11 height 11
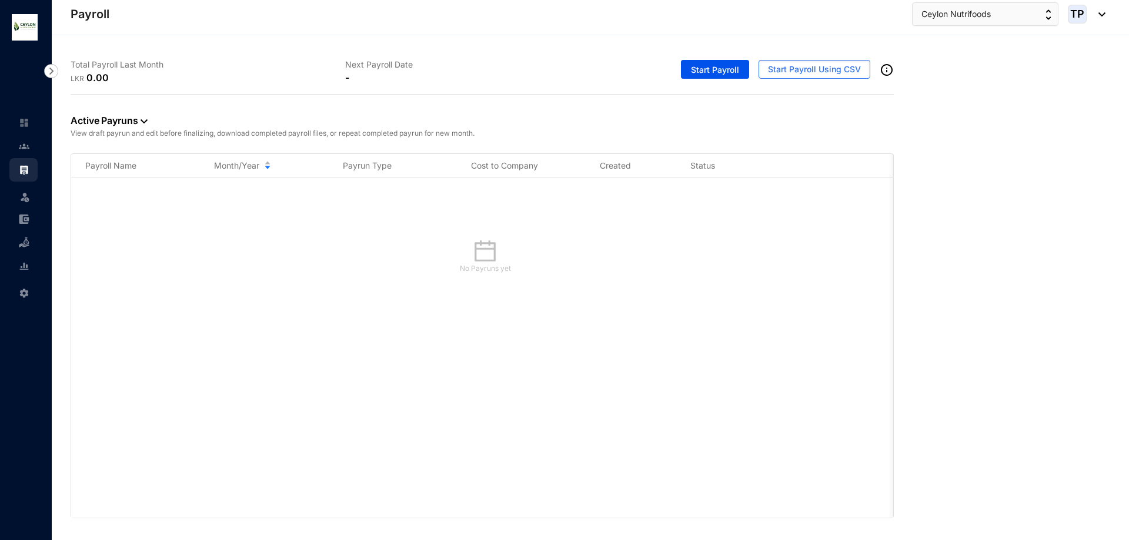
click at [394, 70] on p "Next Payroll Date" at bounding box center [482, 65] width 275 height 12
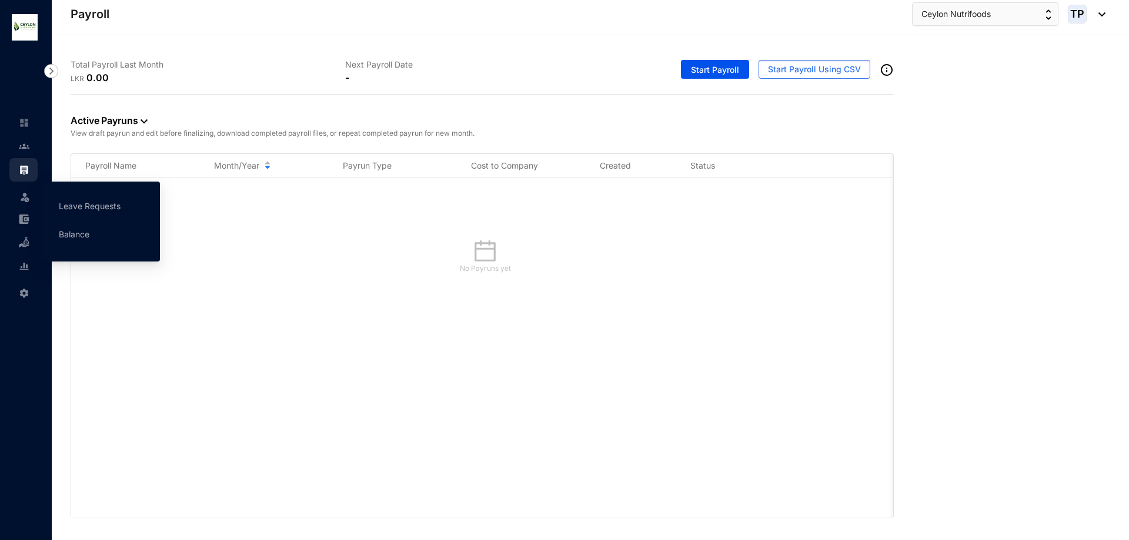
click at [19, 198] on img at bounding box center [25, 197] width 12 height 12
click at [22, 200] on img at bounding box center [25, 197] width 12 height 12
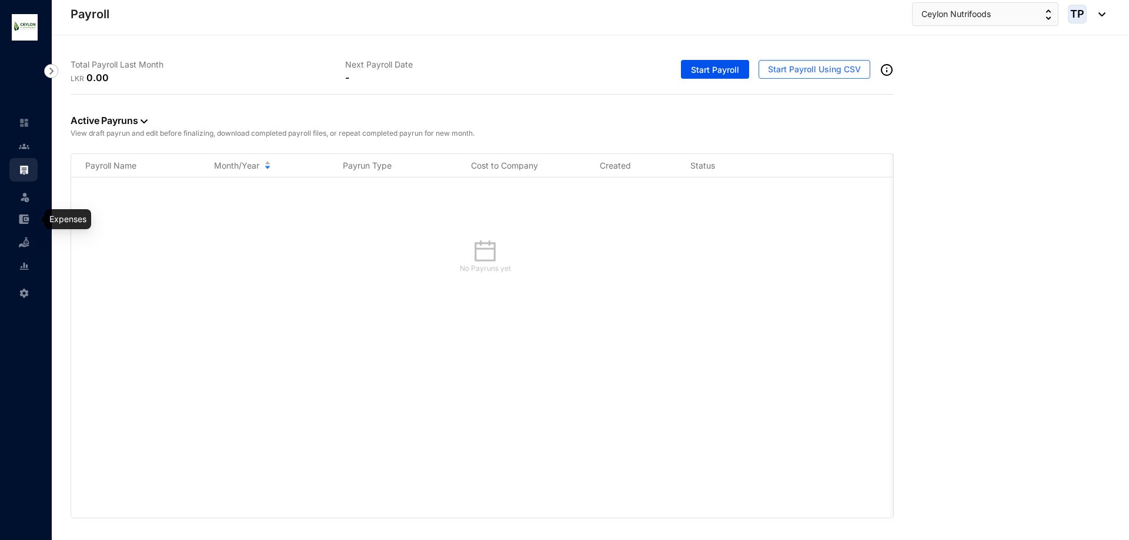
click at [26, 223] on img at bounding box center [24, 219] width 11 height 11
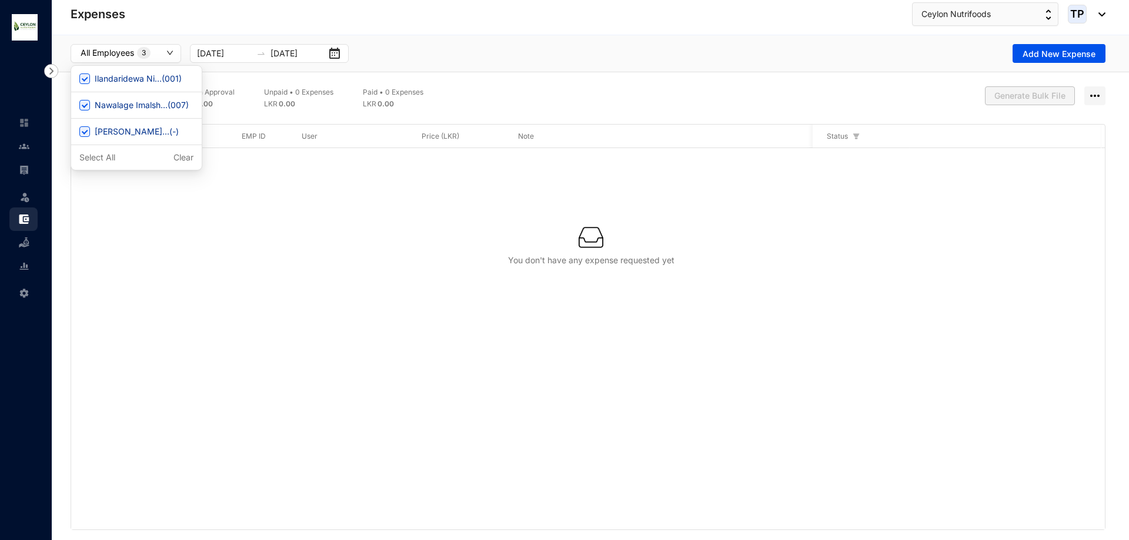
click at [173, 54] on button "All Employees 3" at bounding box center [126, 53] width 111 height 19
click at [145, 111] on span "Nawalage Imalsh... ( 007 )" at bounding box center [141, 105] width 103 height 13
click at [90, 111] on input "Nawalage Imalsh... ( 007 )" at bounding box center [84, 105] width 11 height 11
checkbox input "false"
drag, startPoint x: 93, startPoint y: 74, endPoint x: 103, endPoint y: 86, distance: 15.4
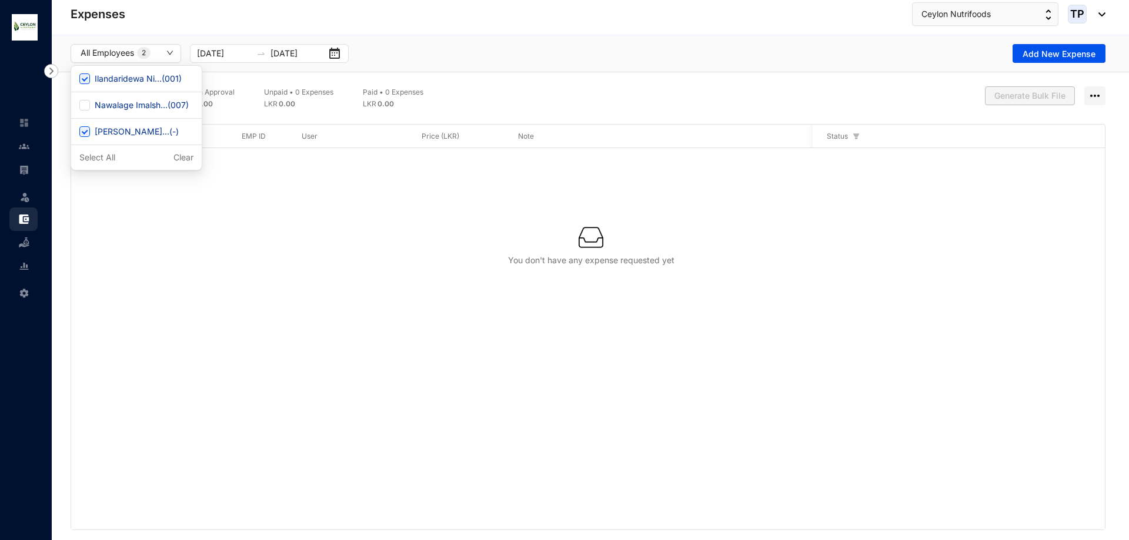
click at [94, 75] on span "Ilandaridewa Ni... ( 001 )" at bounding box center [138, 78] width 96 height 13
click at [90, 75] on input "Ilandaridewa Ni... ( 001 )" at bounding box center [84, 78] width 11 height 11
checkbox input "false"
click at [119, 131] on span "[PERSON_NAME]... ( - )" at bounding box center [136, 131] width 93 height 13
click at [90, 131] on input "[PERSON_NAME]... ( - )" at bounding box center [84, 131] width 11 height 11
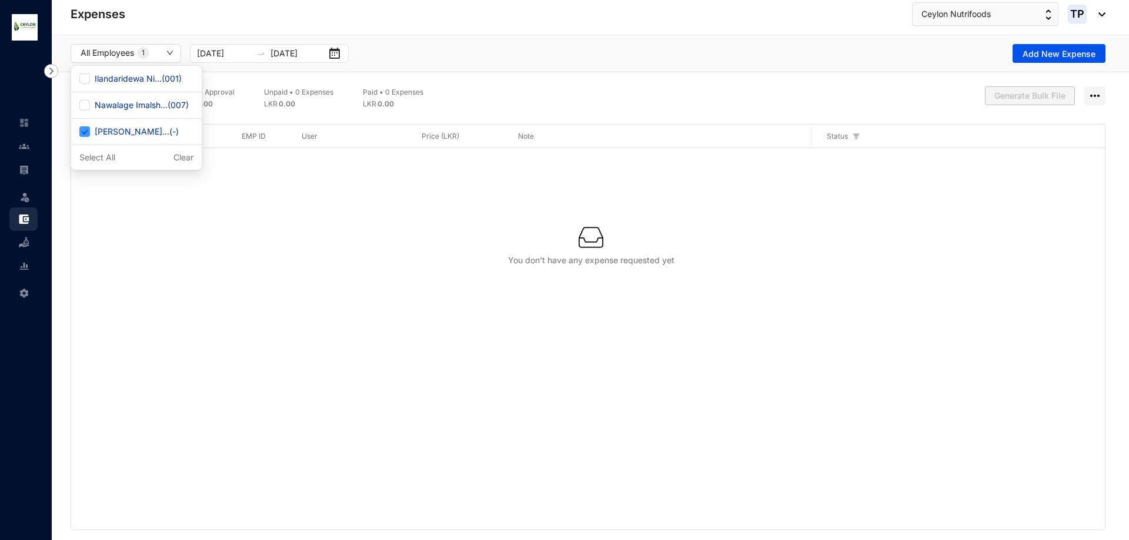
checkbox input "false"
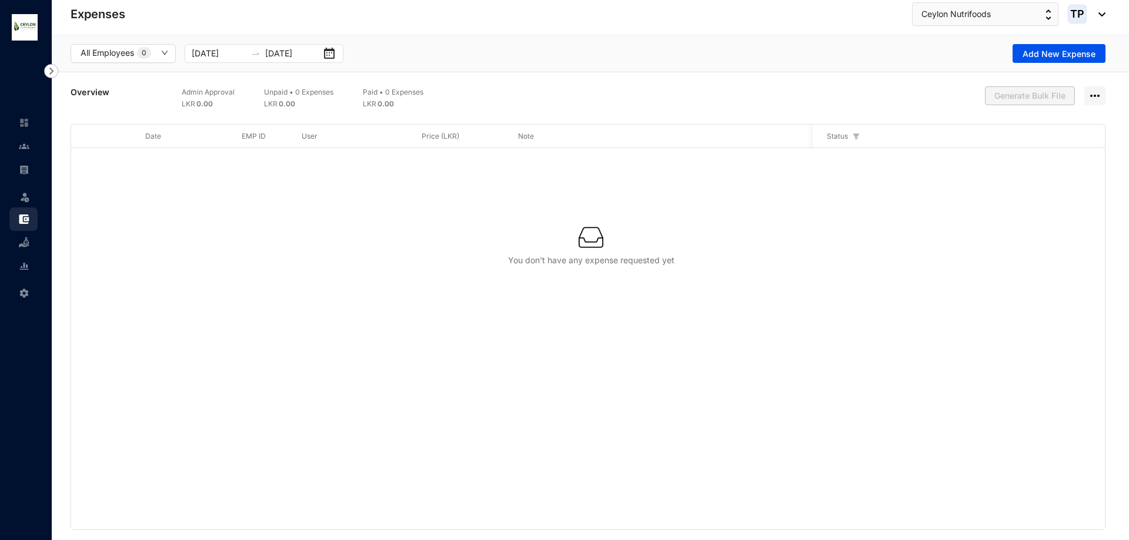
click at [139, 189] on div "You don't have any expense requested yet" at bounding box center [587, 339] width 1033 height 382
click at [24, 239] on img at bounding box center [24, 242] width 11 height 11
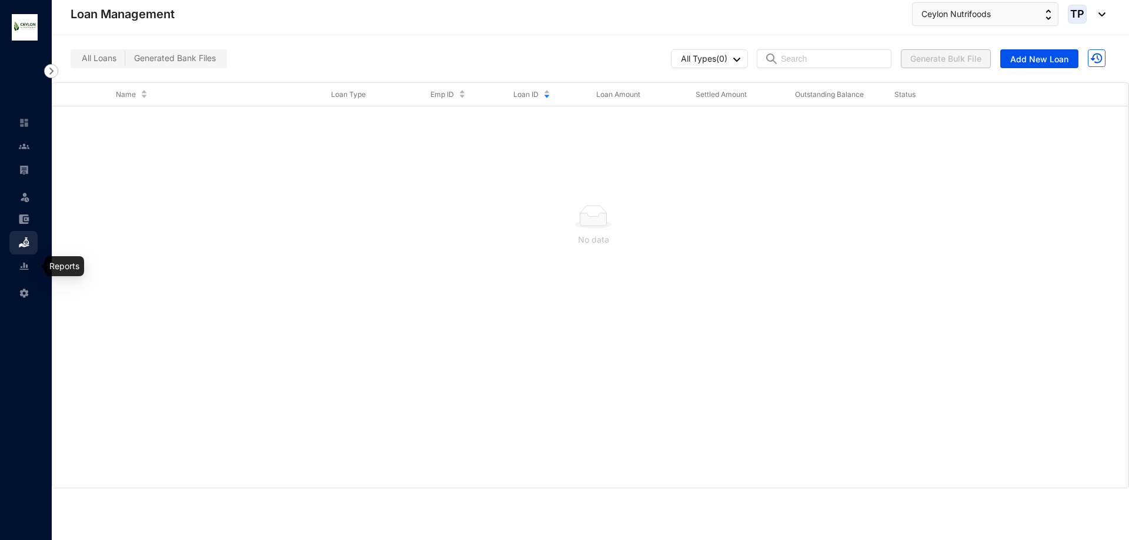
click at [29, 263] on img at bounding box center [24, 266] width 11 height 11
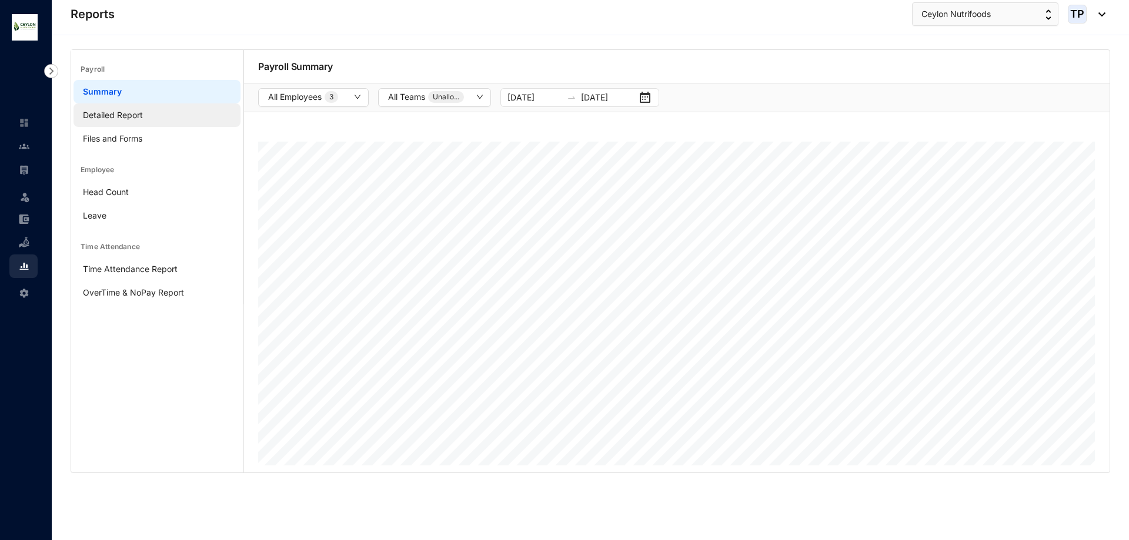
click at [133, 115] on link "Detailed Report" at bounding box center [113, 115] width 60 height 10
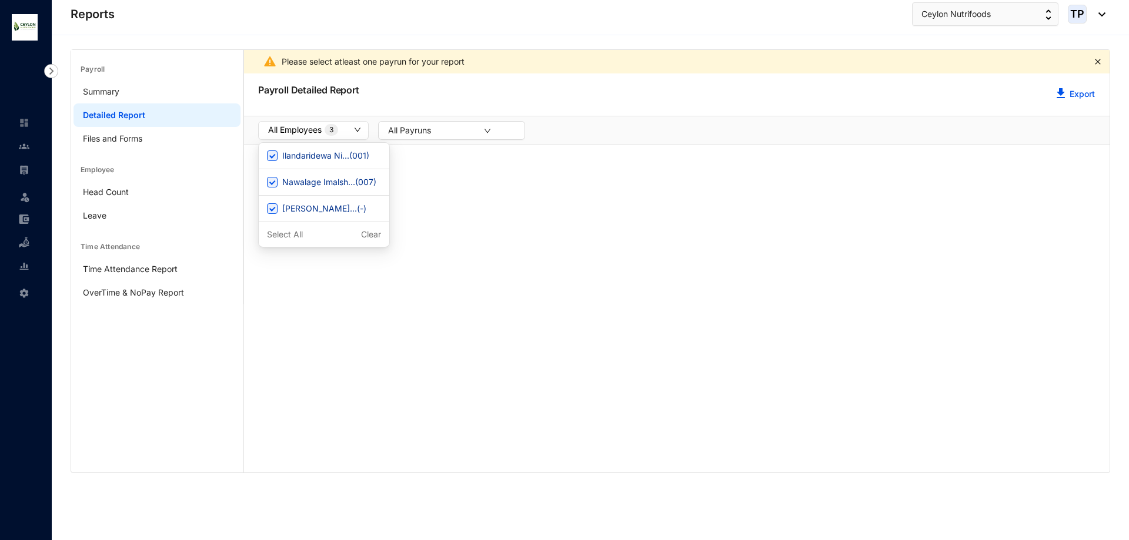
click at [353, 128] on button "All Employees 3" at bounding box center [313, 130] width 111 height 19
click at [346, 160] on span "Ilandaridewa Ni... ( 001 )" at bounding box center [325, 155] width 96 height 13
click at [277, 160] on input "Ilandaridewa Ni... ( 001 )" at bounding box center [272, 155] width 11 height 11
checkbox input "false"
click at [347, 176] on span "Nawalage Imalsh... ( 007 )" at bounding box center [328, 182] width 103 height 13
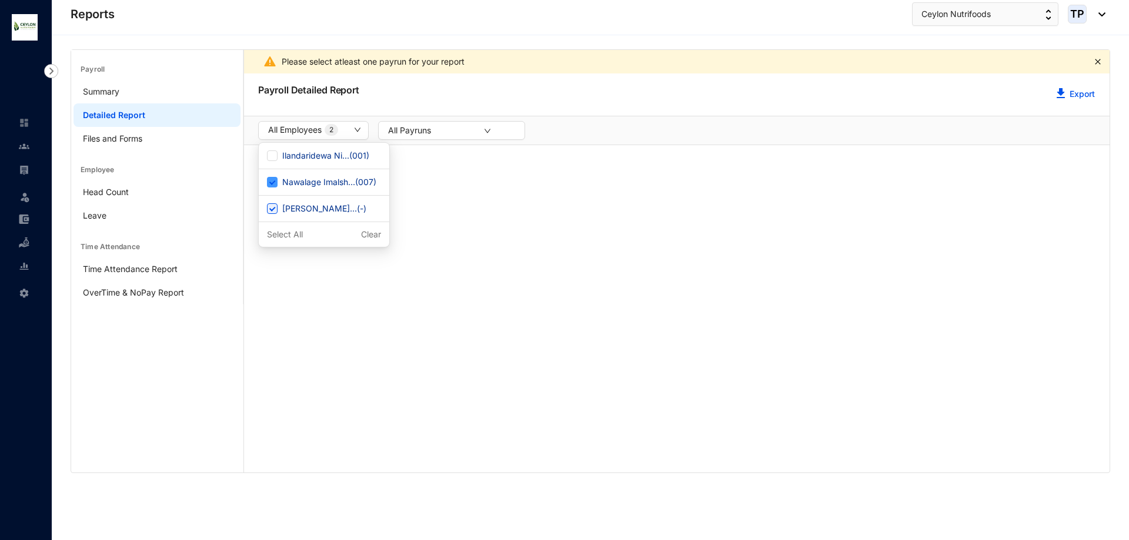
click at [277, 177] on input "Nawalage Imalsh... ( 007 )" at bounding box center [272, 182] width 11 height 11
checkbox input "false"
click at [347, 205] on span "[PERSON_NAME]... ( - )" at bounding box center [323, 208] width 93 height 13
click at [277, 205] on input "[PERSON_NAME]... ( - )" at bounding box center [272, 208] width 11 height 11
checkbox input "false"
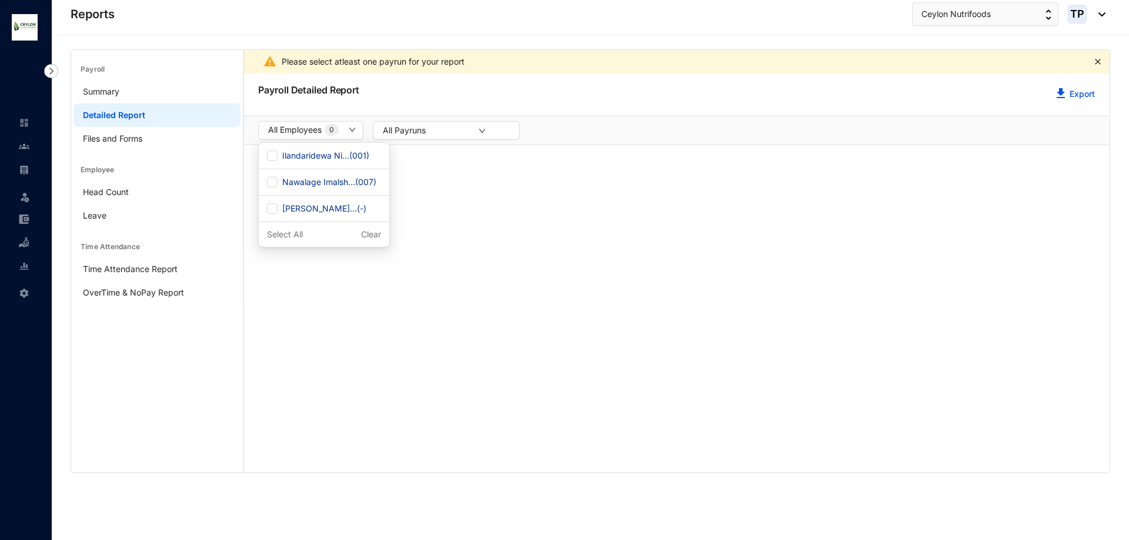
click at [341, 287] on div "Please select atleast one payrun for your report Payroll Detailed Report Export…" at bounding box center [676, 261] width 865 height 423
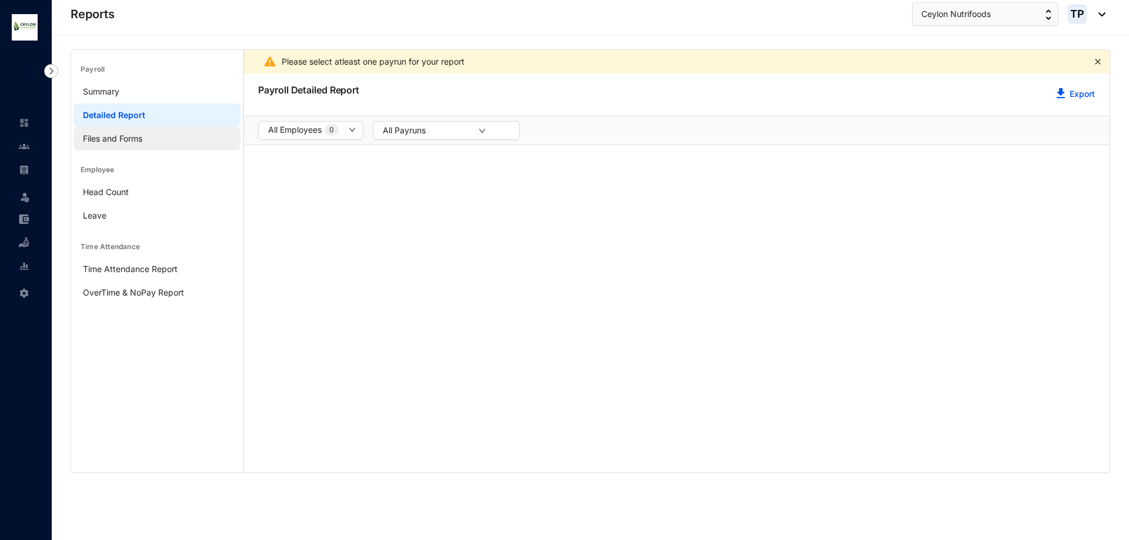
click at [142, 141] on link "Files and Forms" at bounding box center [112, 138] width 59 height 10
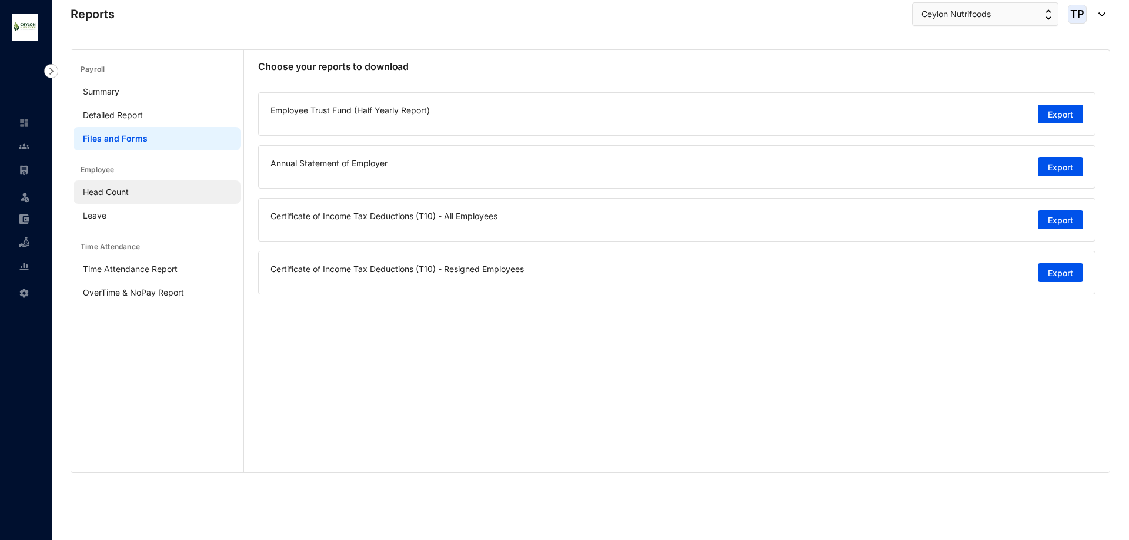
click at [129, 190] on link "Head Count" at bounding box center [106, 192] width 46 height 10
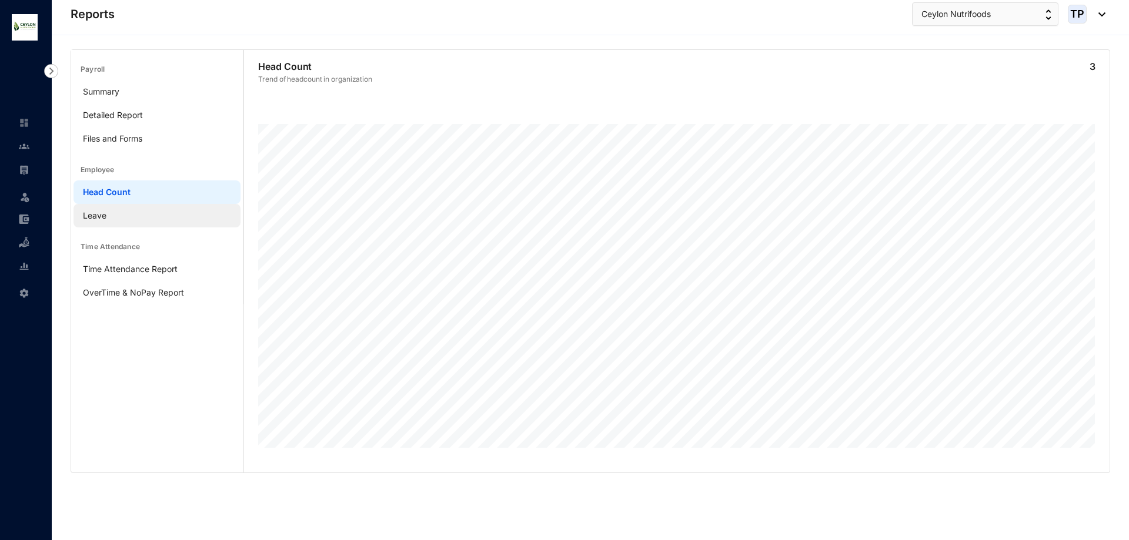
click at [106, 211] on link "Leave" at bounding box center [95, 215] width 24 height 10
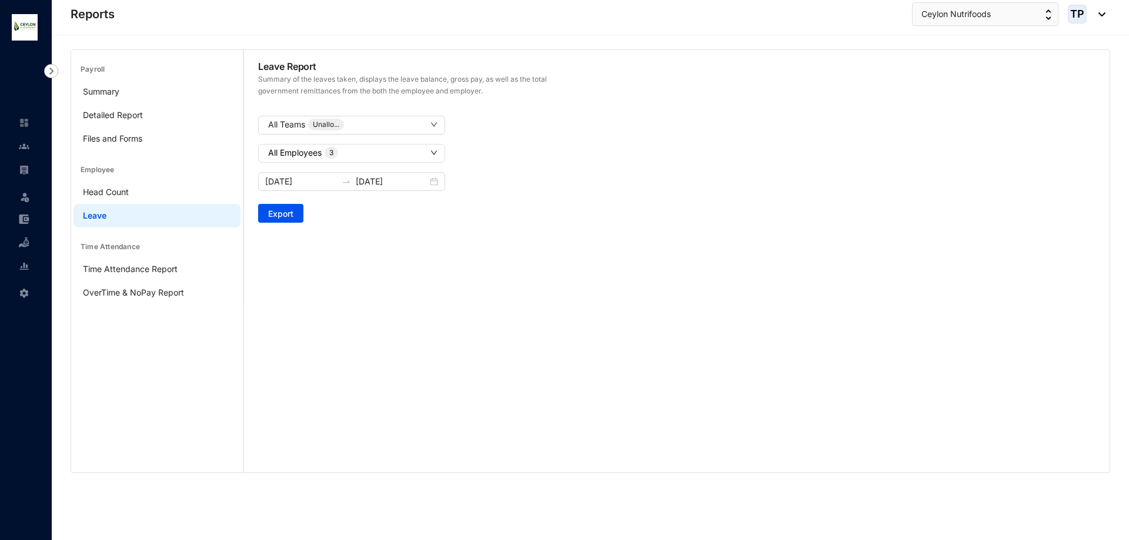
click at [404, 152] on button "All Employees 3" at bounding box center [351, 153] width 187 height 19
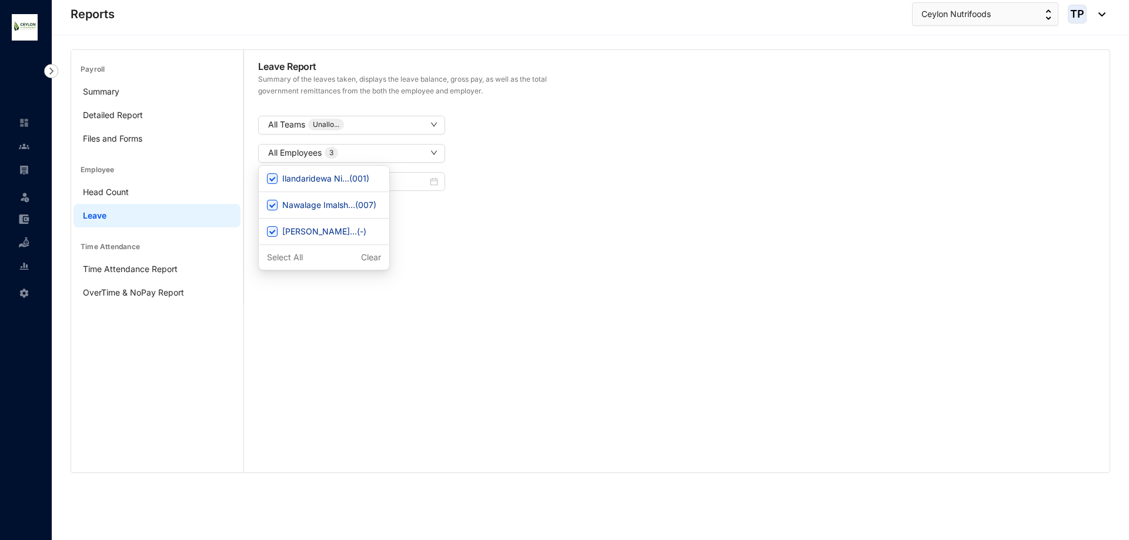
click at [368, 195] on div "Nawalage Imalsh... ( 007 )" at bounding box center [324, 205] width 131 height 26
click at [352, 225] on div "[PERSON_NAME]... ( - )" at bounding box center [324, 232] width 131 height 26
click at [352, 200] on span "Nawalage Imalsh... ( 007 )" at bounding box center [328, 205] width 103 height 13
click at [277, 200] on input "Nawalage Imalsh... ( 007 )" at bounding box center [272, 205] width 11 height 11
checkbox input "false"
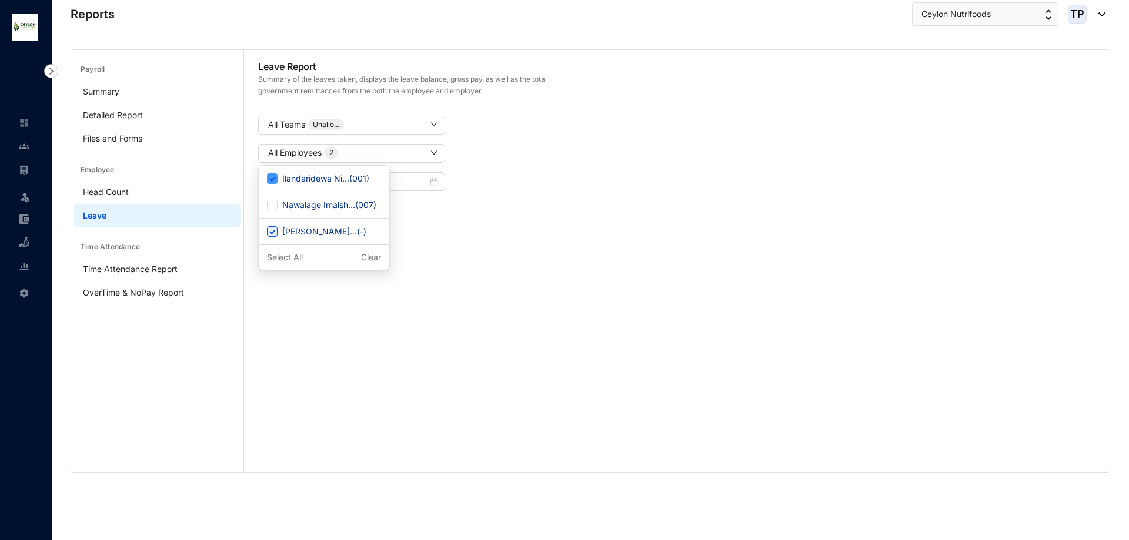
click at [348, 180] on span "Ilandaridewa Ni... ( 001 )" at bounding box center [325, 178] width 96 height 13
click at [277, 180] on input "Ilandaridewa Ni... ( 001 )" at bounding box center [272, 178] width 11 height 11
checkbox input "false"
click at [333, 233] on span "[PERSON_NAME]... ( - )" at bounding box center [323, 231] width 93 height 13
click at [277, 233] on input "[PERSON_NAME]... ( - )" at bounding box center [272, 231] width 11 height 11
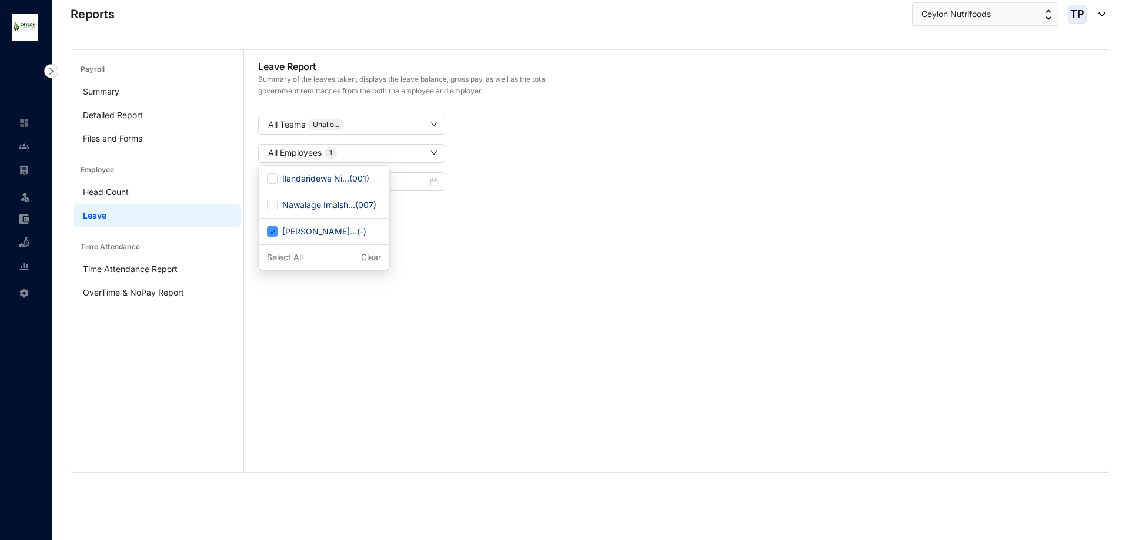
checkbox input "false"
click at [309, 354] on div "Leave Report Summary of the leaves taken, displays the leave balance, gross pay…" at bounding box center [676, 261] width 865 height 423
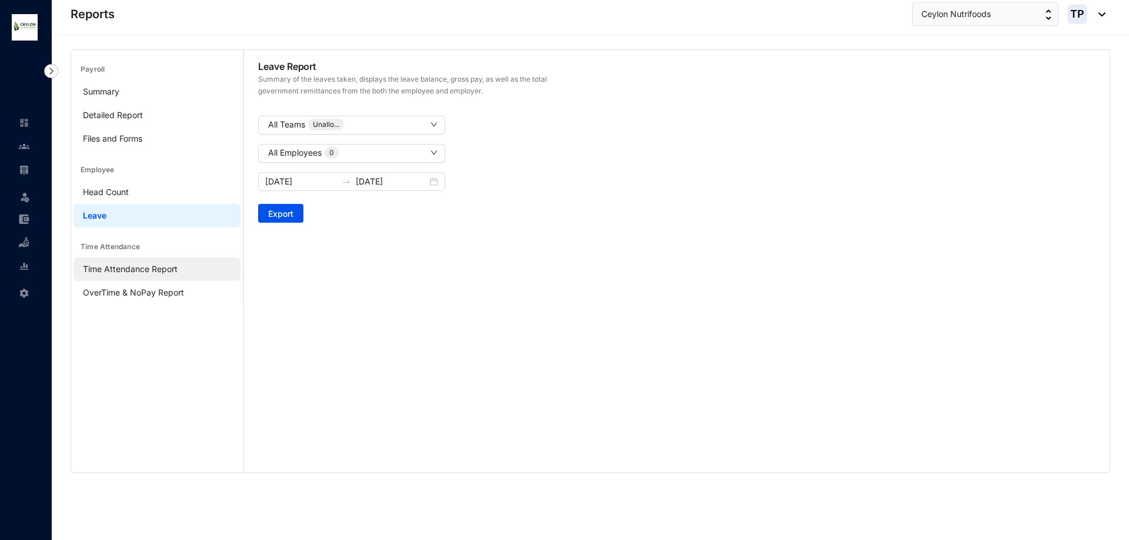
click at [172, 267] on link "Time Attendance Report" at bounding box center [130, 269] width 95 height 10
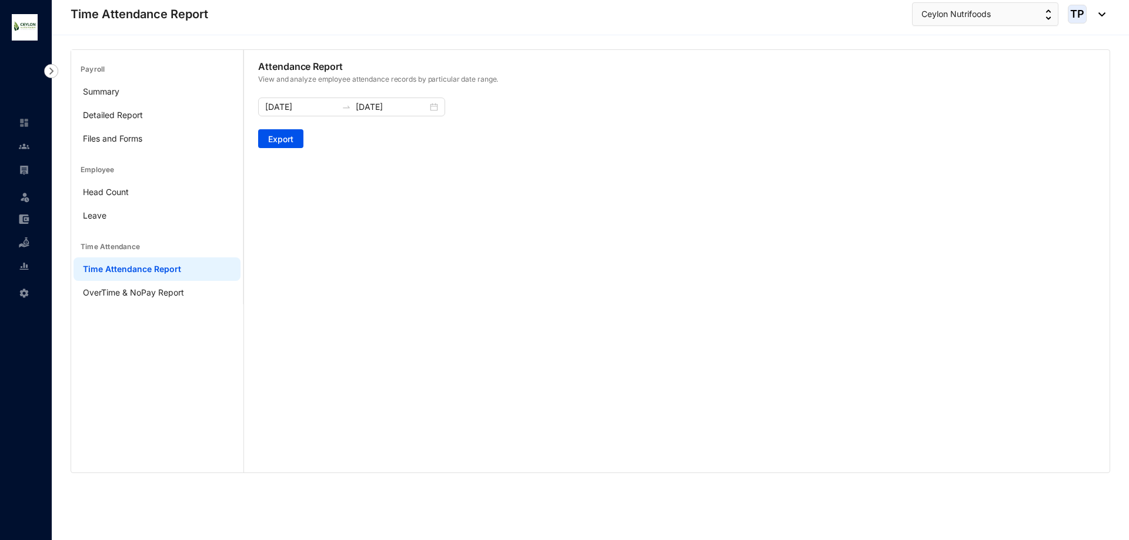
click at [172, 274] on link "Time Attendance Report" at bounding box center [132, 269] width 98 height 10
click at [178, 297] on link "OverTime & NoPay Report" at bounding box center [133, 292] width 101 height 10
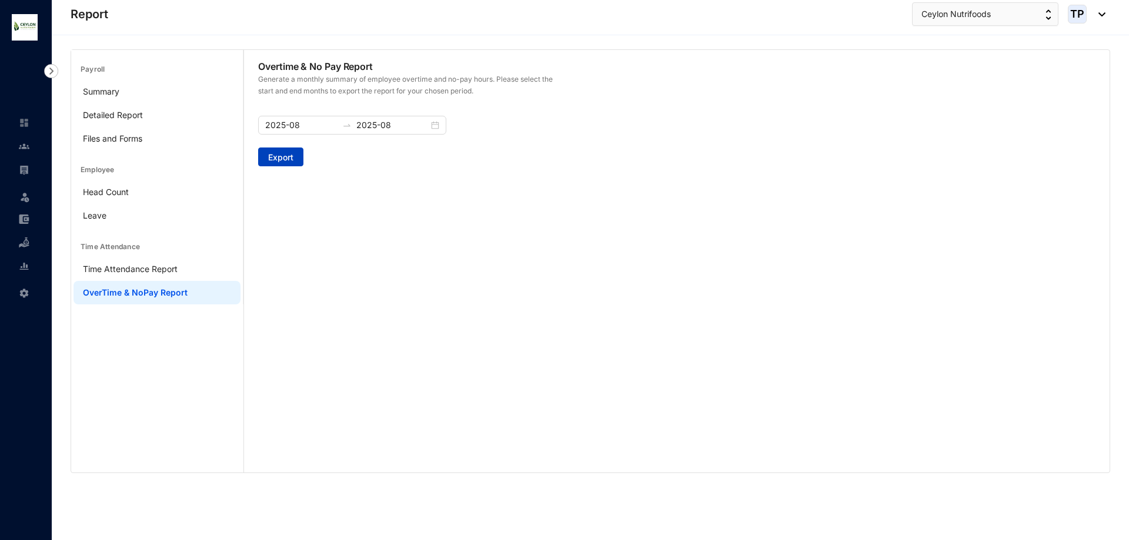
click at [272, 154] on span "Export" at bounding box center [280, 158] width 25 height 12
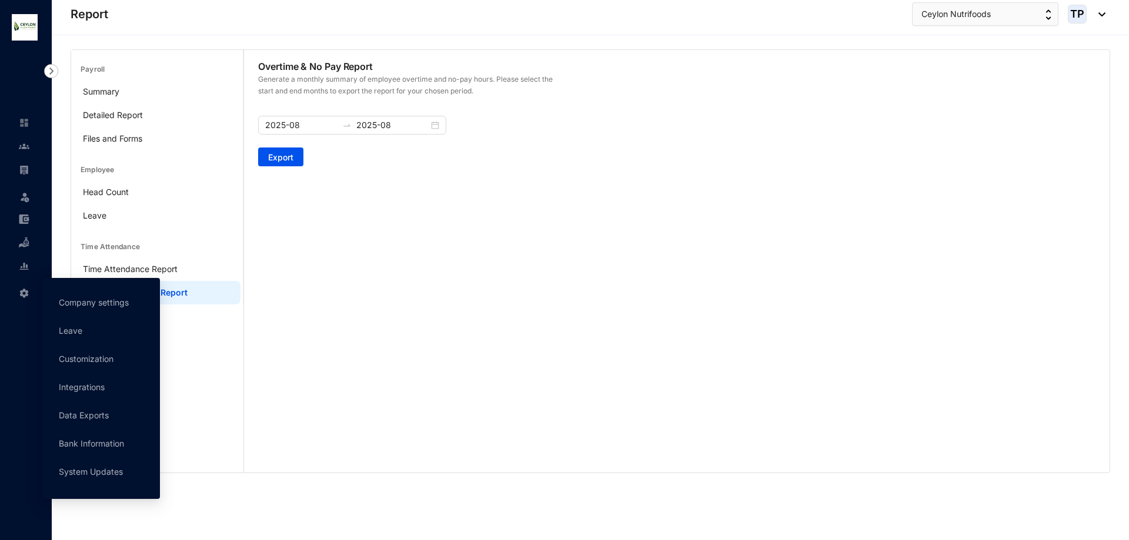
click at [24, 291] on icon at bounding box center [25, 291] width 6 height 0
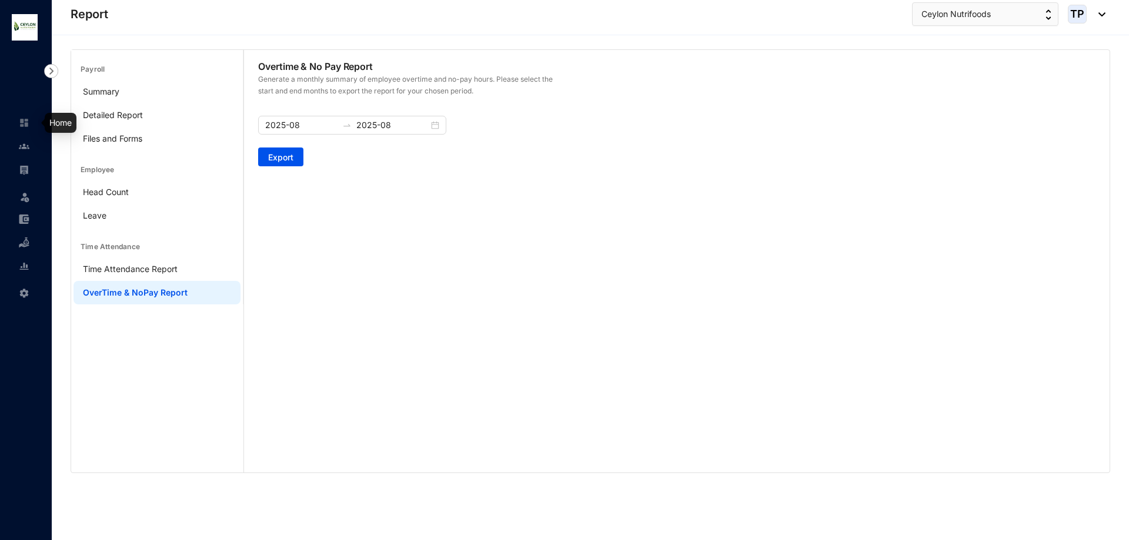
click at [26, 116] on div at bounding box center [24, 117] width 11 height 11
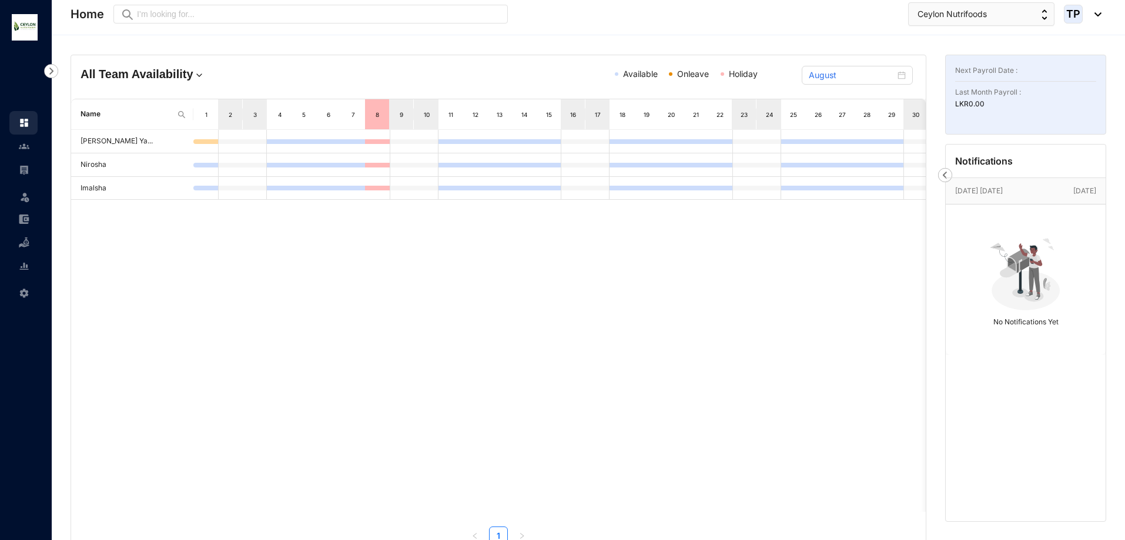
click at [988, 301] on img at bounding box center [1025, 272] width 81 height 81
click at [992, 186] on p "[DATE] [DATE]" at bounding box center [1014, 191] width 118 height 12
click at [1053, 194] on p "[DATE] [DATE]" at bounding box center [1014, 191] width 118 height 12
click at [212, 142] on div at bounding box center [205, 141] width 25 height 5
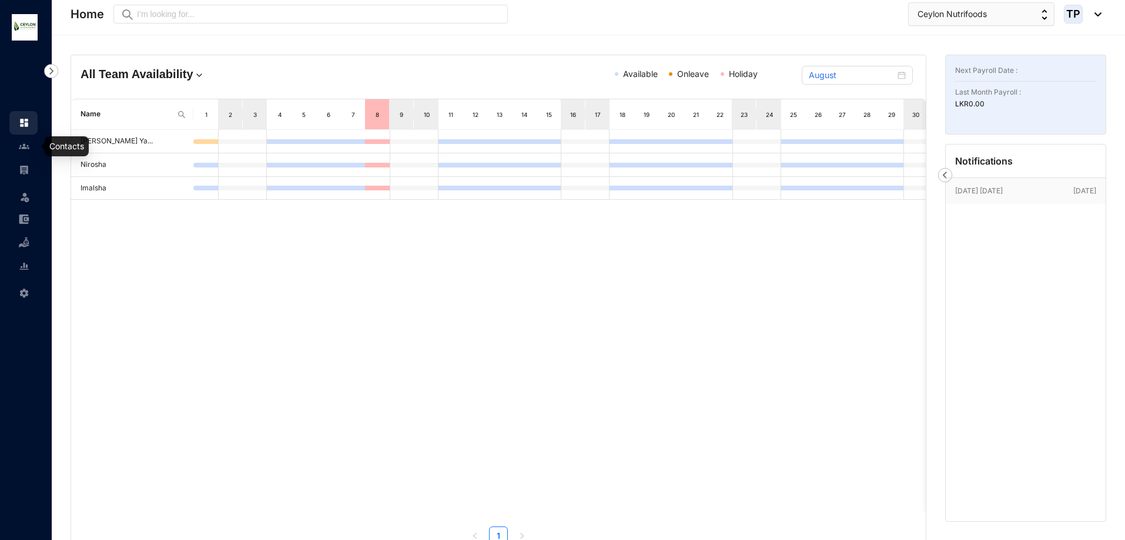
click at [25, 152] on link at bounding box center [33, 146] width 29 height 12
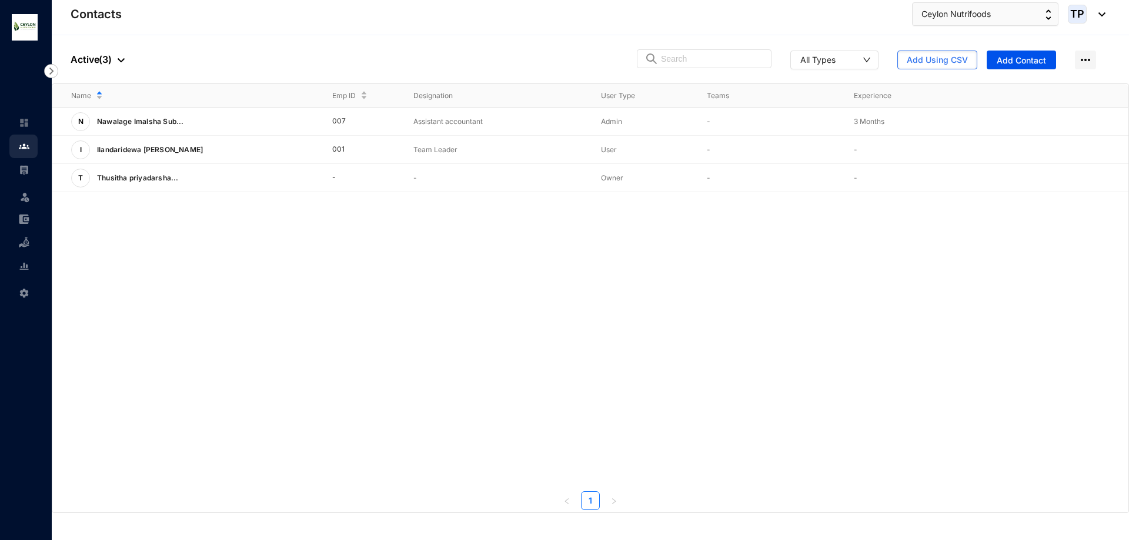
click at [19, 166] on link at bounding box center [33, 170] width 29 height 12
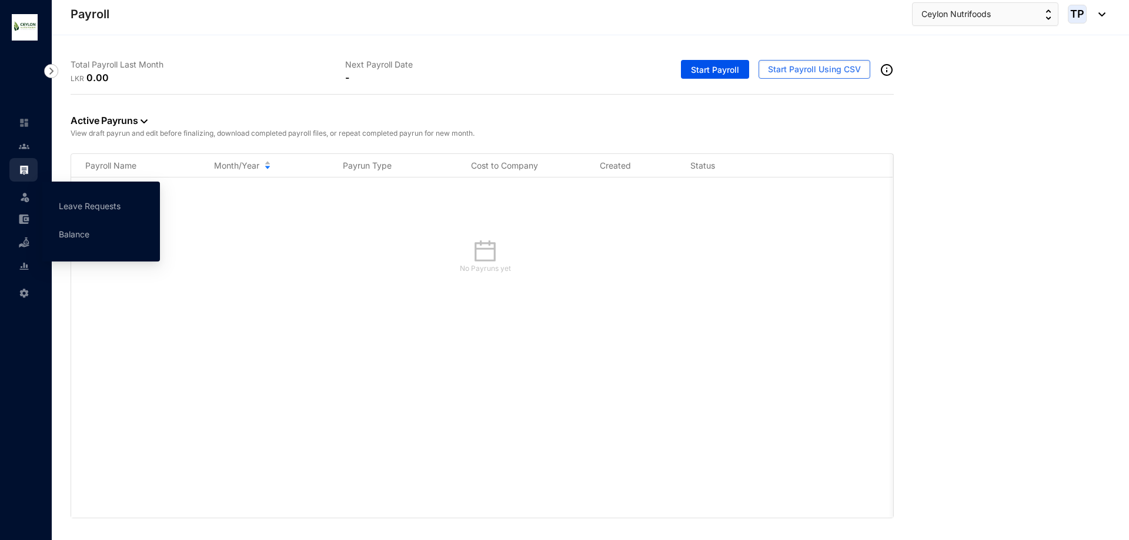
click at [21, 198] on img at bounding box center [25, 197] width 12 height 12
click at [25, 200] on img at bounding box center [25, 197] width 12 height 12
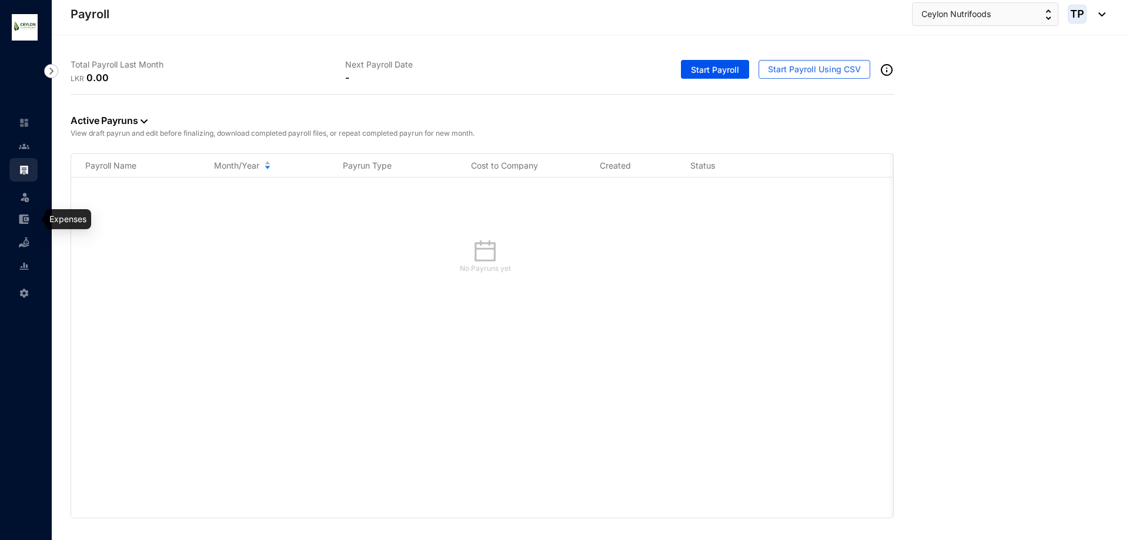
click at [22, 220] on img at bounding box center [24, 219] width 11 height 11
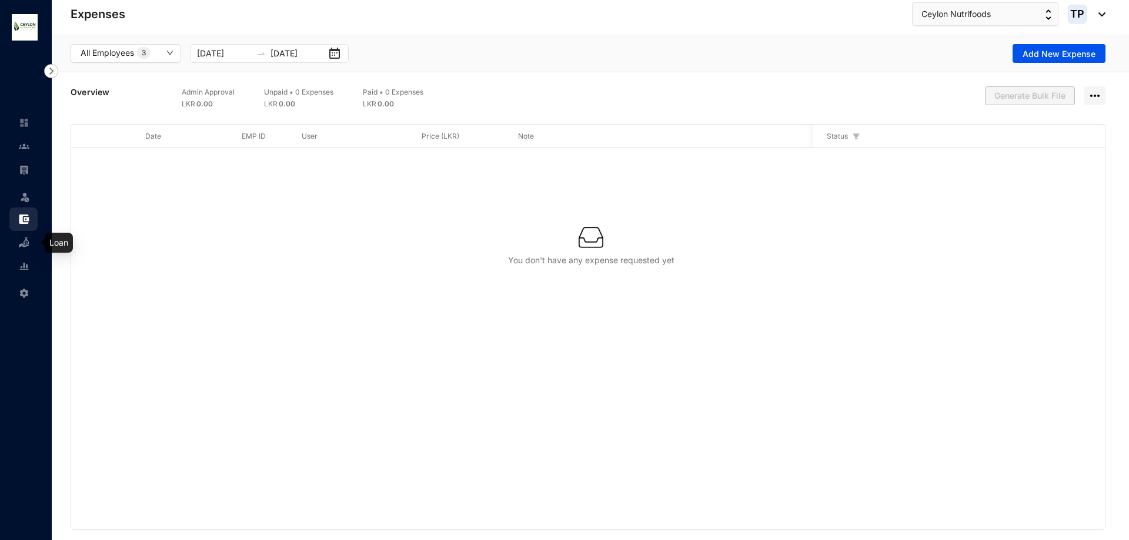
click at [31, 239] on link at bounding box center [33, 243] width 29 height 12
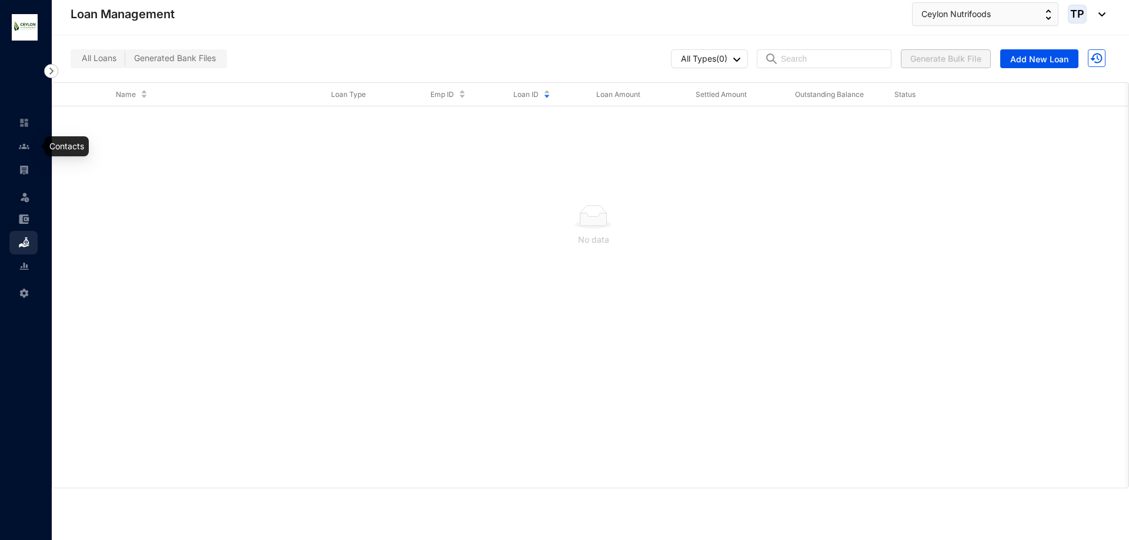
click at [24, 149] on img at bounding box center [24, 146] width 11 height 11
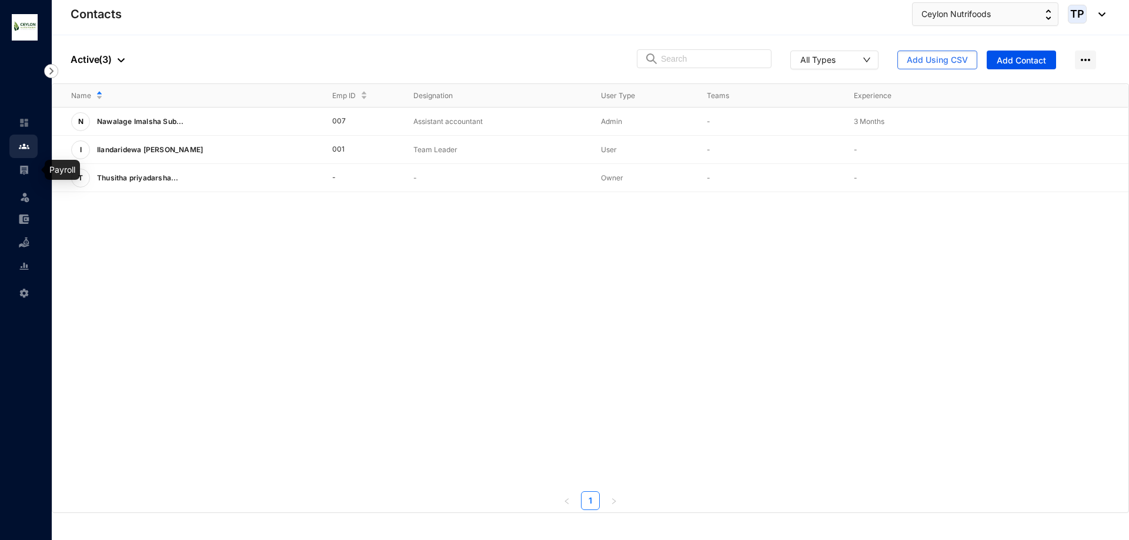
click at [26, 169] on img at bounding box center [24, 170] width 11 height 11
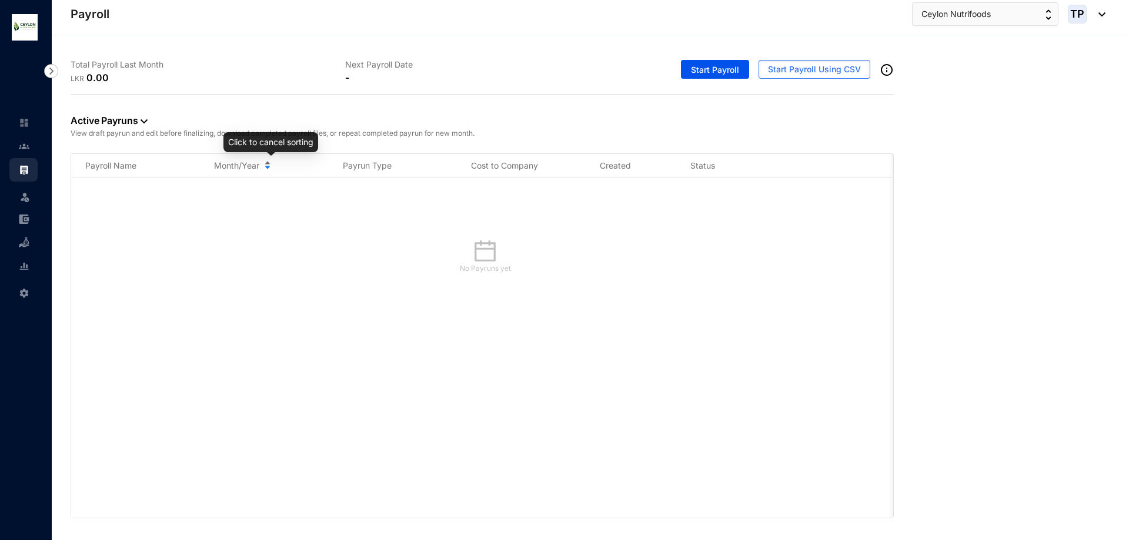
click at [271, 166] on div "Month/Year" at bounding box center [271, 165] width 115 height 13
click at [702, 69] on span "Start Payroll" at bounding box center [715, 70] width 48 height 12
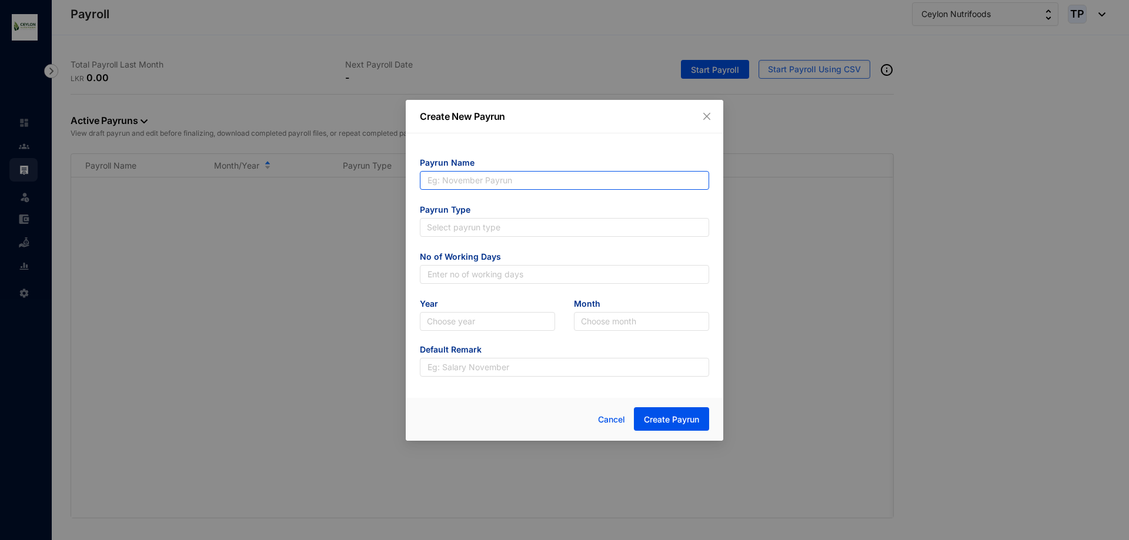
click at [560, 175] on input "text" at bounding box center [564, 180] width 289 height 19
type input "Imalsha Subhani"
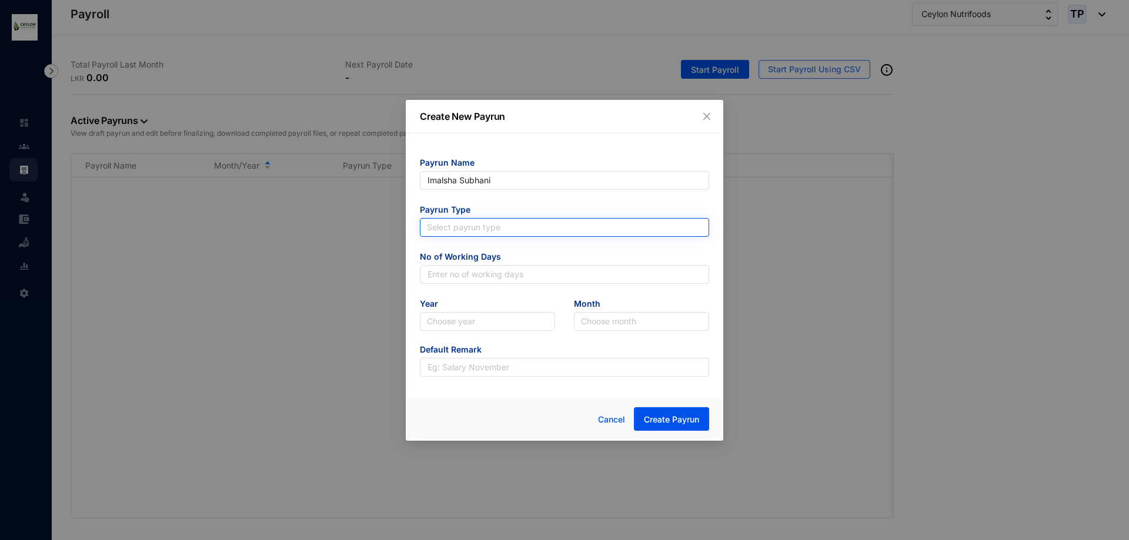
type input "Imalsha Subhani"
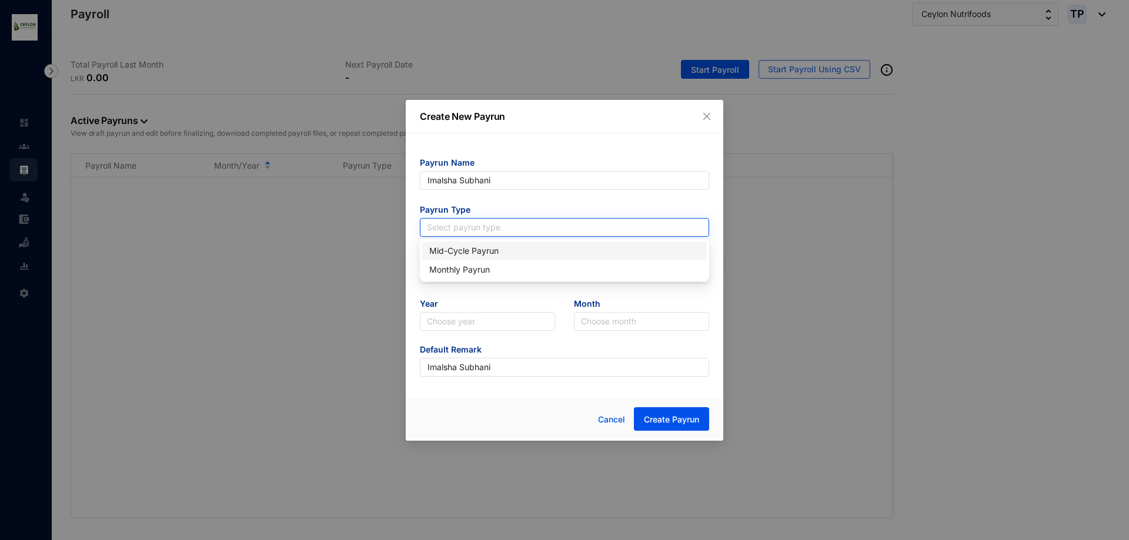
click at [544, 221] on input "search" at bounding box center [564, 228] width 275 height 18
click at [547, 266] on div "Monthly Payrun" at bounding box center [564, 269] width 270 height 13
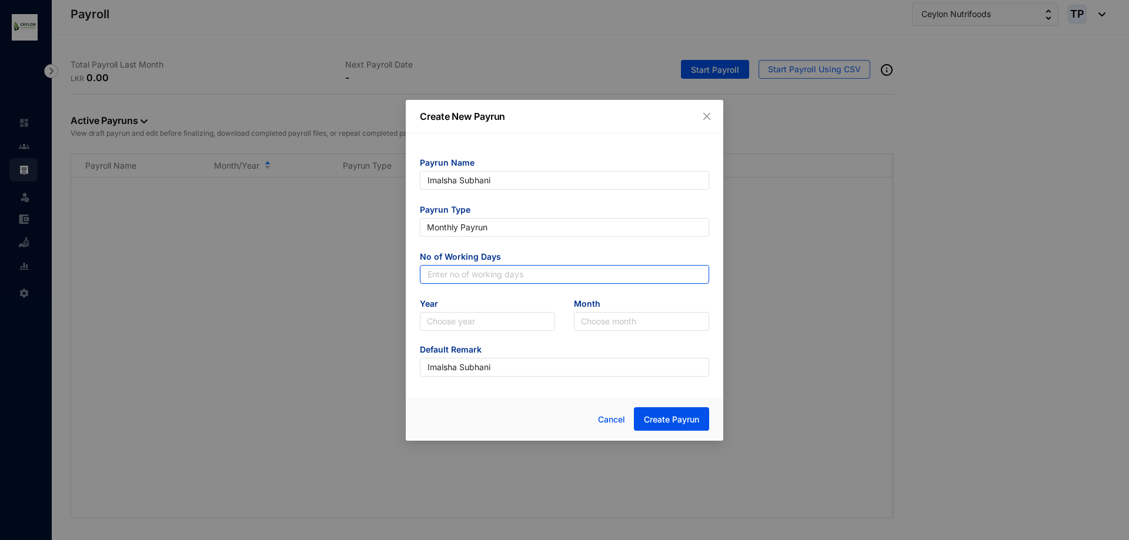
click at [521, 269] on input "text" at bounding box center [564, 274] width 289 height 19
type input "25"
click at [494, 327] on input "search" at bounding box center [487, 322] width 121 height 18
click at [491, 356] on div "2025" at bounding box center [487, 363] width 131 height 19
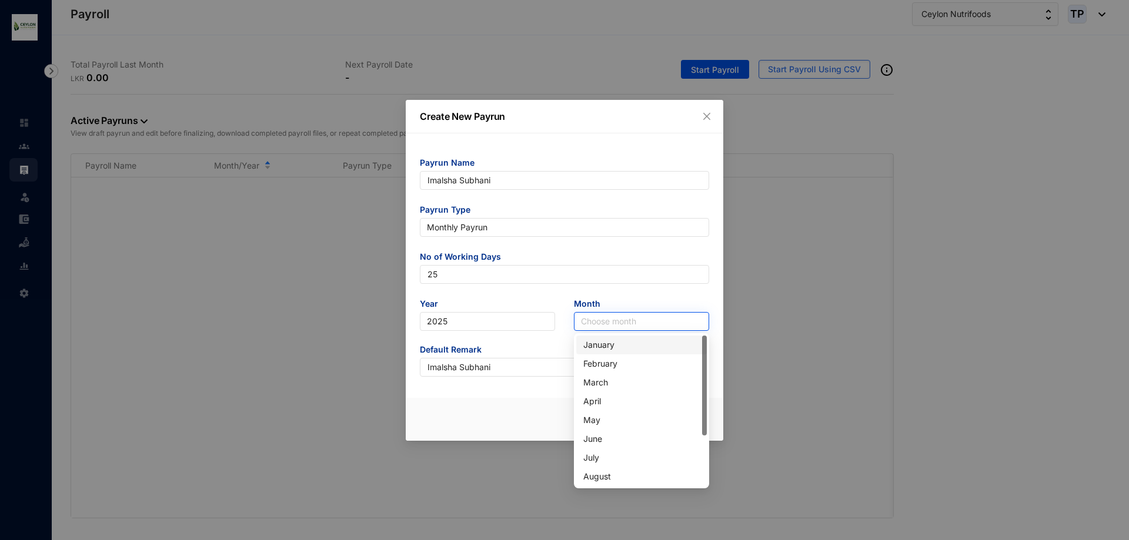
click at [603, 322] on input "search" at bounding box center [641, 322] width 121 height 18
click at [625, 476] on div "August" at bounding box center [641, 476] width 116 height 13
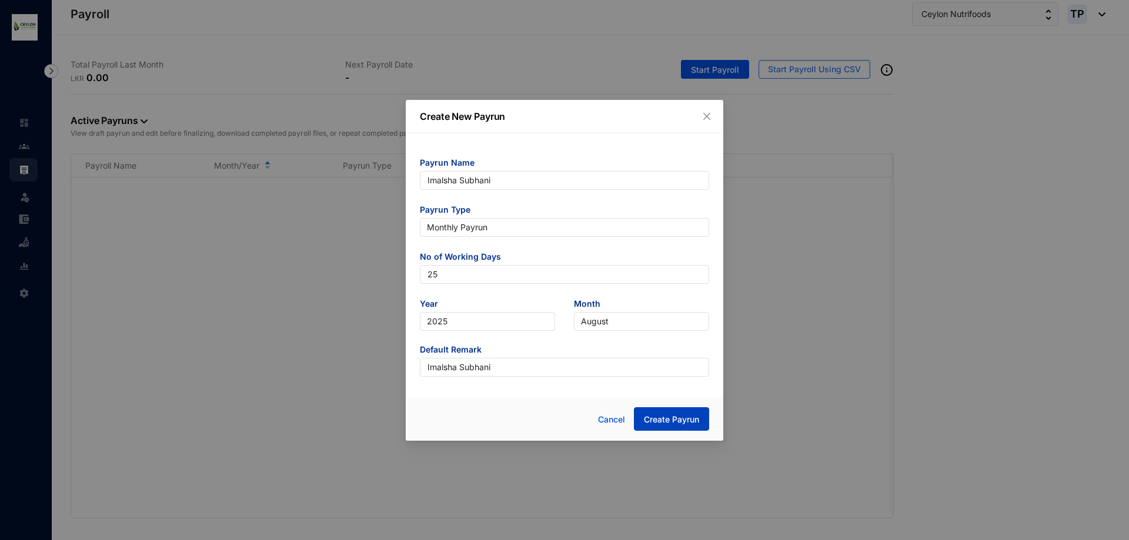
click at [675, 424] on span "Create Payrun" at bounding box center [671, 420] width 55 height 12
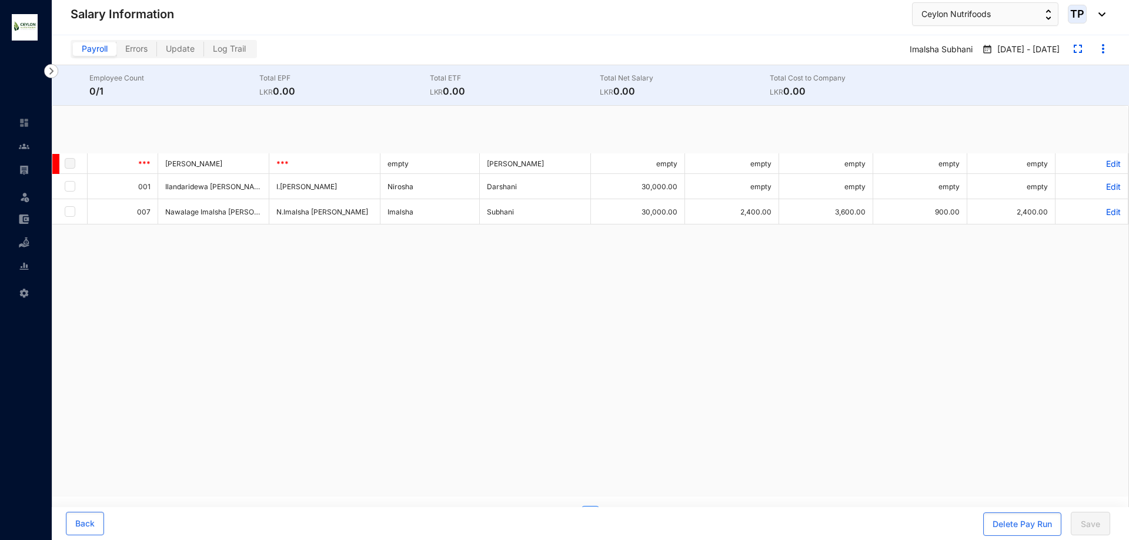
checkbox input "true"
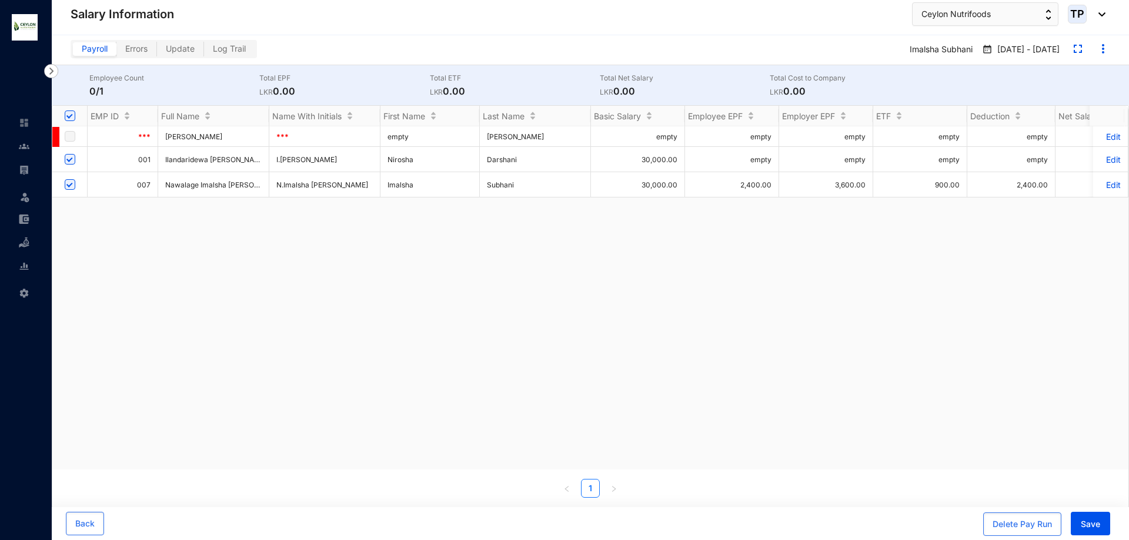
click at [1106, 158] on p "Edit" at bounding box center [1110, 160] width 21 height 10
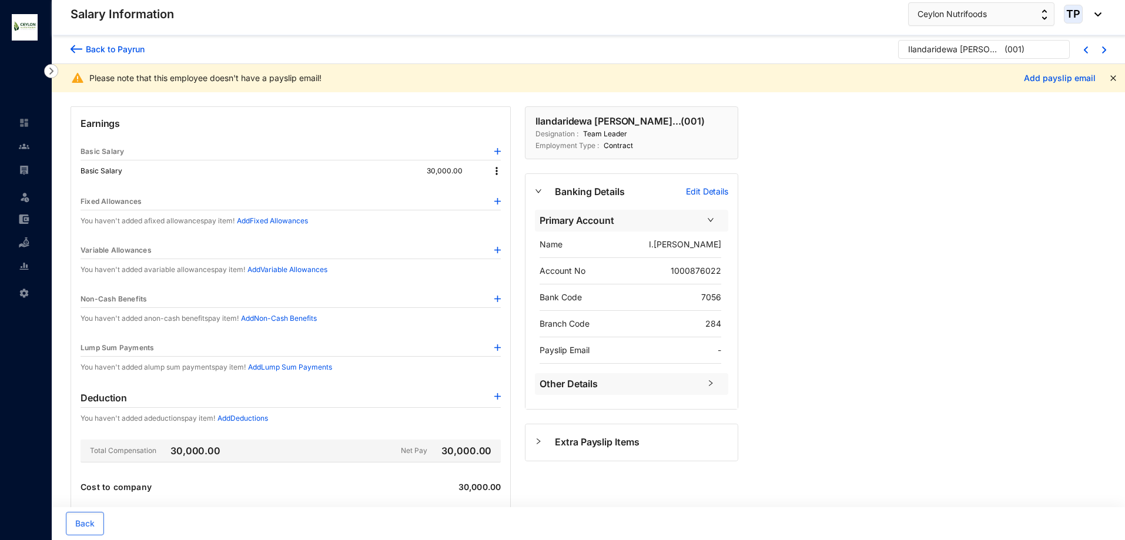
scroll to position [28, 0]
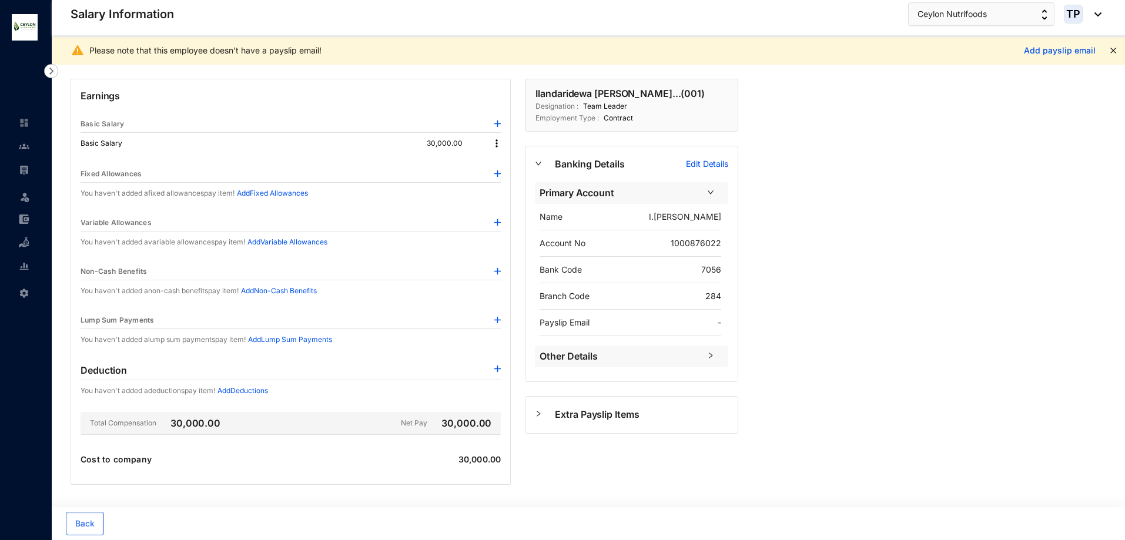
click at [629, 344] on div "Primary Account Name I.[PERSON_NAME] Account No 1000876022 Bank Code 7056 Branc…" at bounding box center [632, 279] width 212 height 195
click at [651, 357] on span "Other Details" at bounding box center [620, 356] width 160 height 15
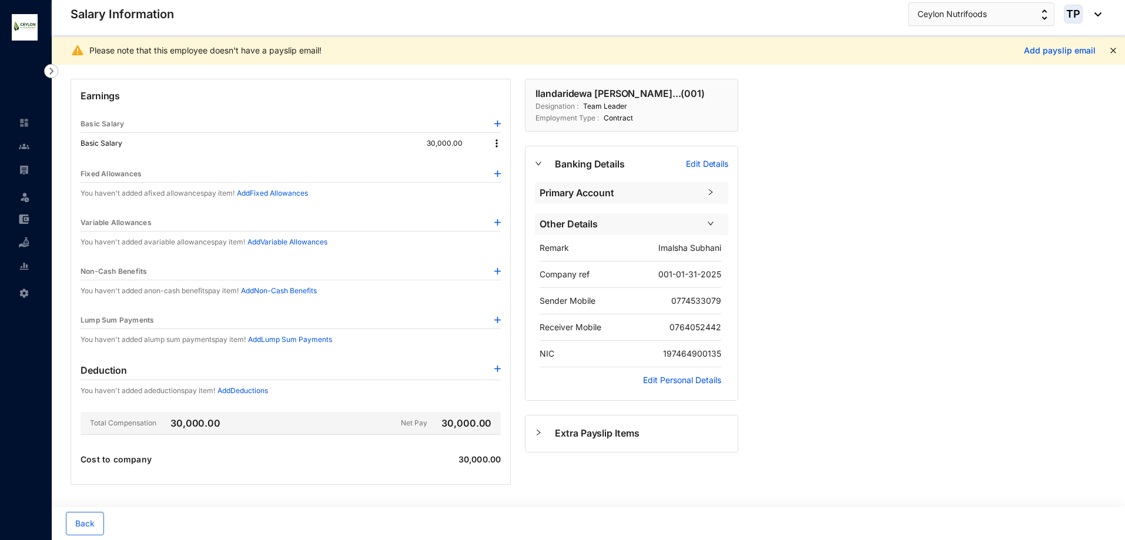
click at [692, 215] on div "Other Details" at bounding box center [631, 224] width 193 height 22
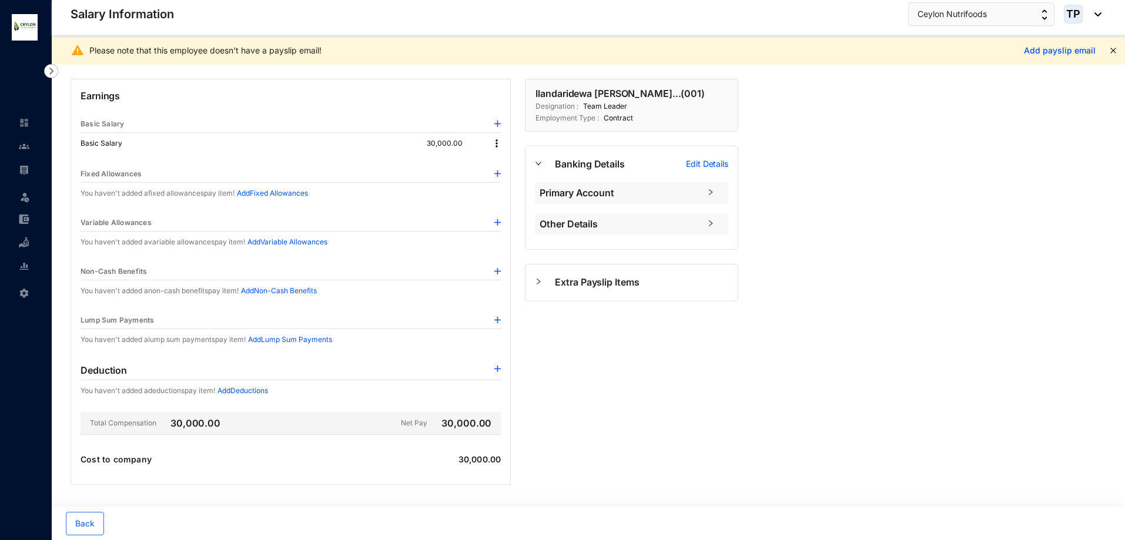
click at [697, 185] on div "Primary Account" at bounding box center [631, 193] width 193 height 22
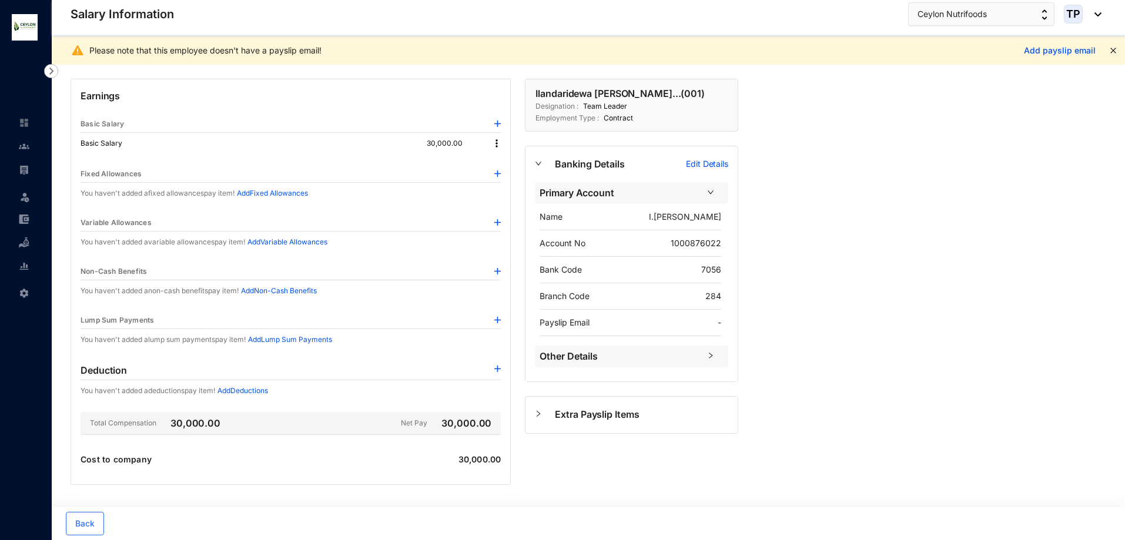
click at [710, 354] on icon "right" at bounding box center [710, 355] width 7 height 7
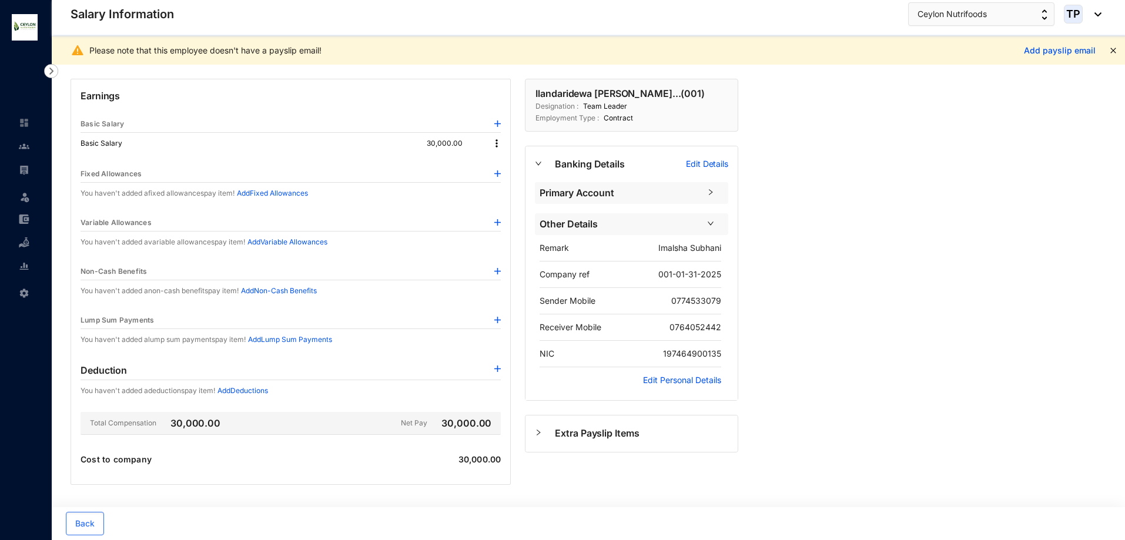
click at [65, 78] on div "Earnings Basic Salary Basic Salary 30,000.00 Fixed Allowances You haven't added…" at bounding box center [404, 303] width 705 height 476
click at [55, 72] on img at bounding box center [51, 71] width 14 height 14
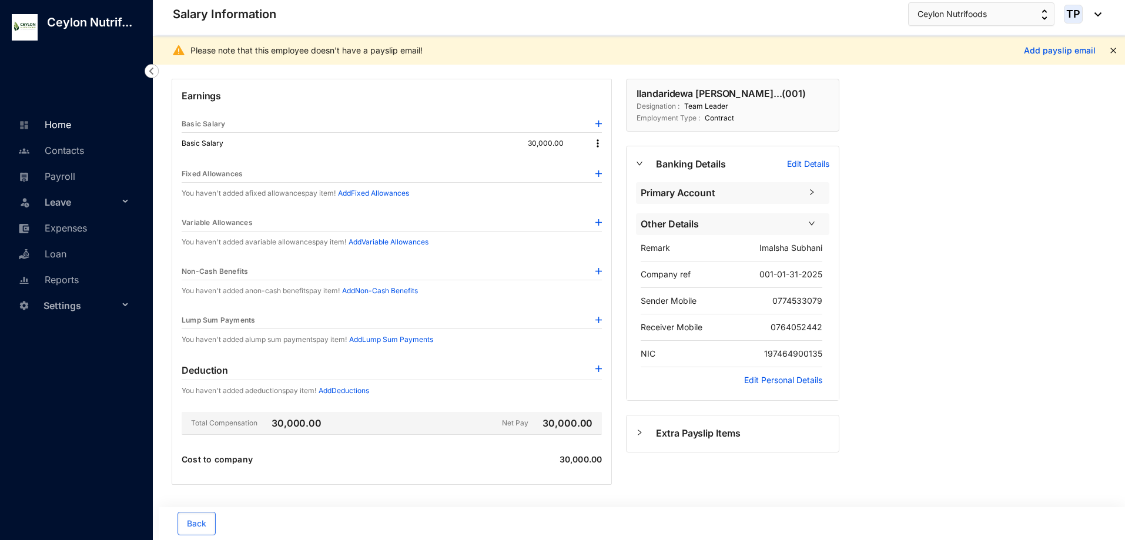
click at [71, 131] on link "Home" at bounding box center [43, 125] width 56 height 12
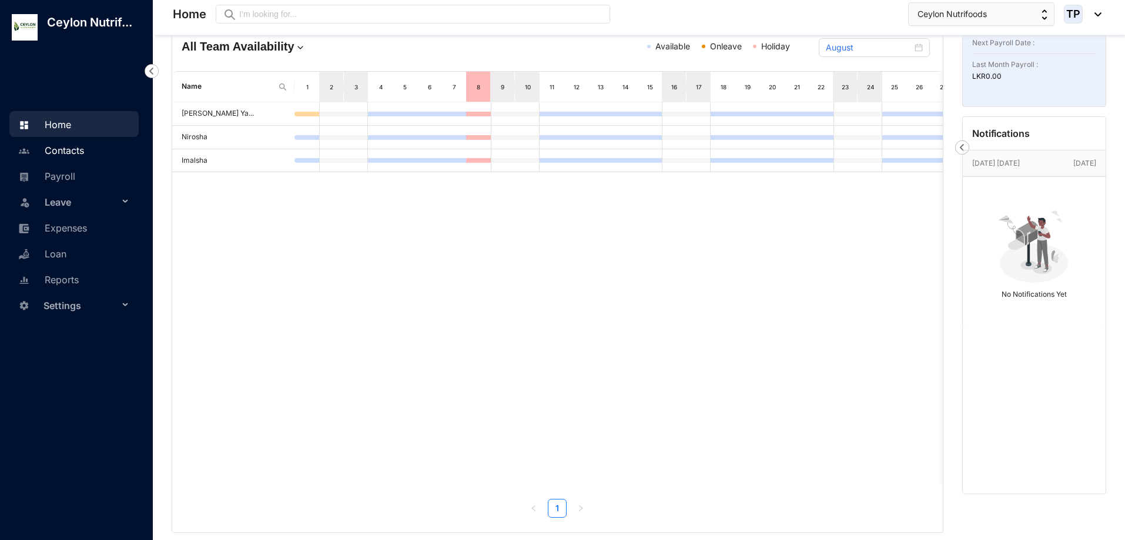
click at [68, 156] on link "Contacts" at bounding box center [49, 151] width 69 height 12
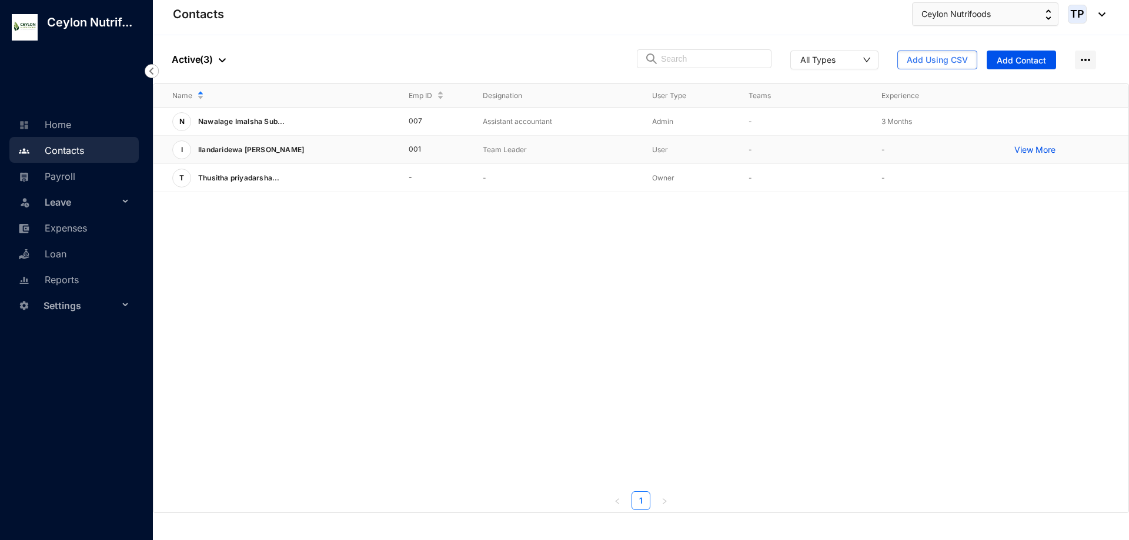
click at [1037, 153] on p "View More" at bounding box center [1037, 150] width 47 height 12
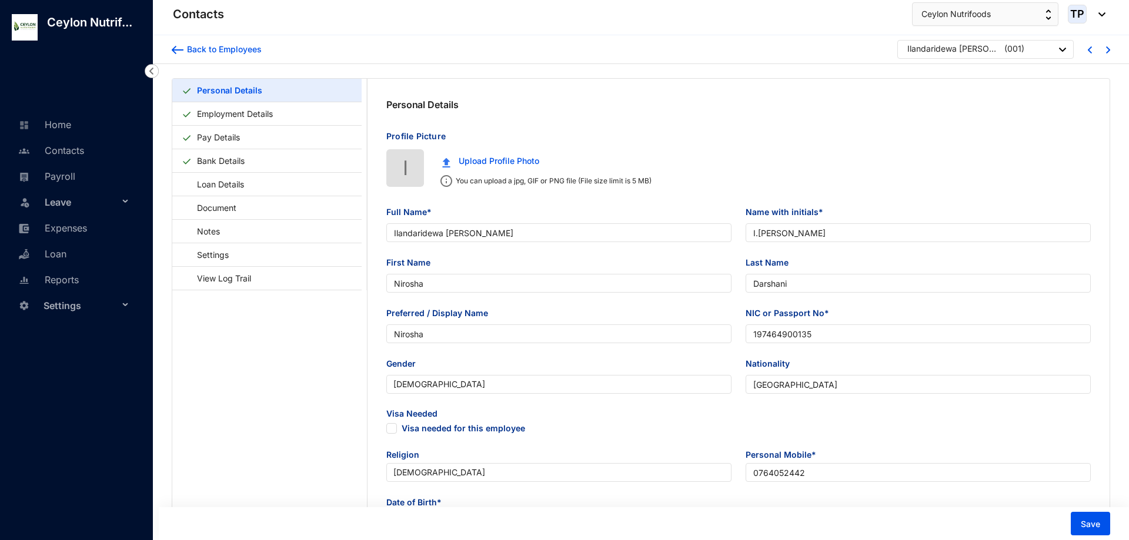
type input "[DATE]"
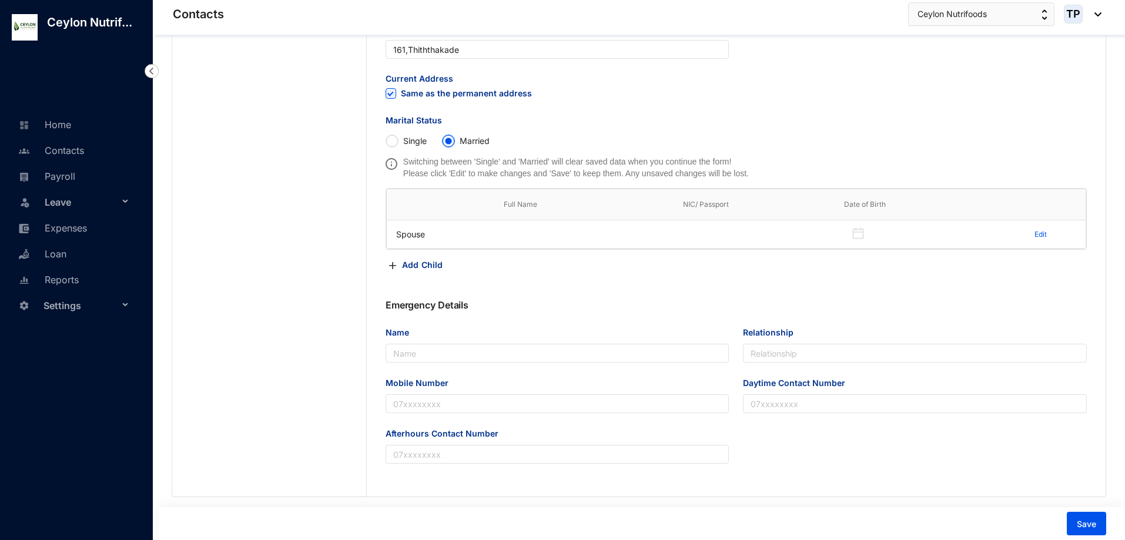
scroll to position [525, 0]
click at [1088, 528] on span "Save" at bounding box center [1086, 524] width 19 height 12
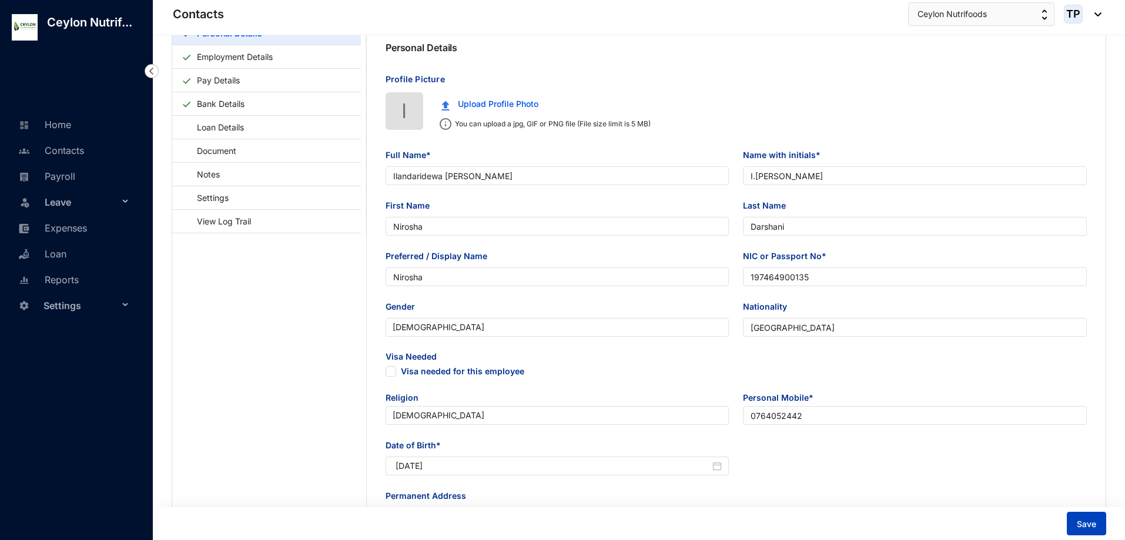
scroll to position [0, 0]
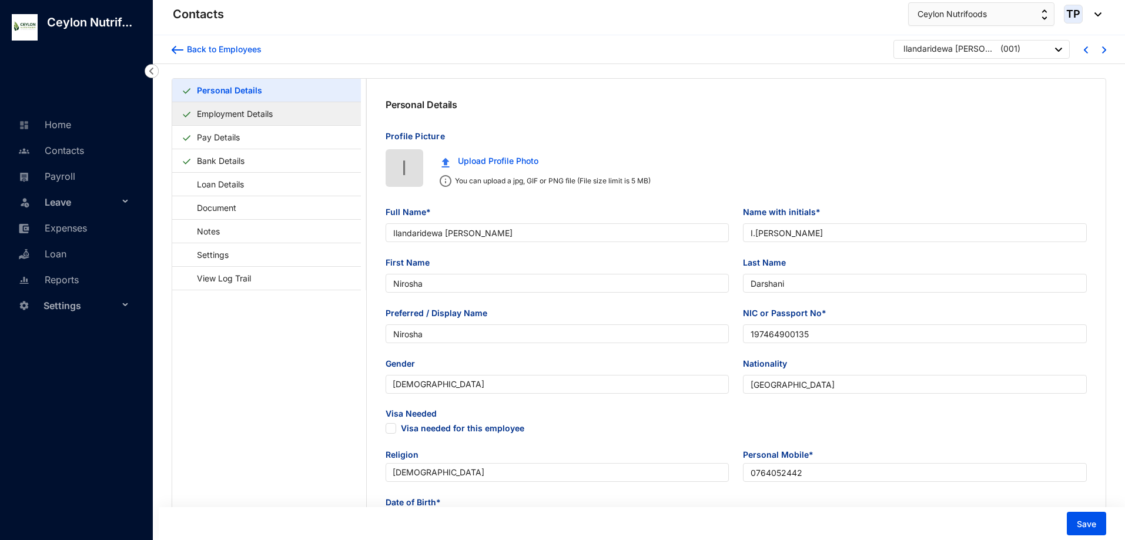
click at [277, 106] on link "Employment Details" at bounding box center [234, 114] width 85 height 24
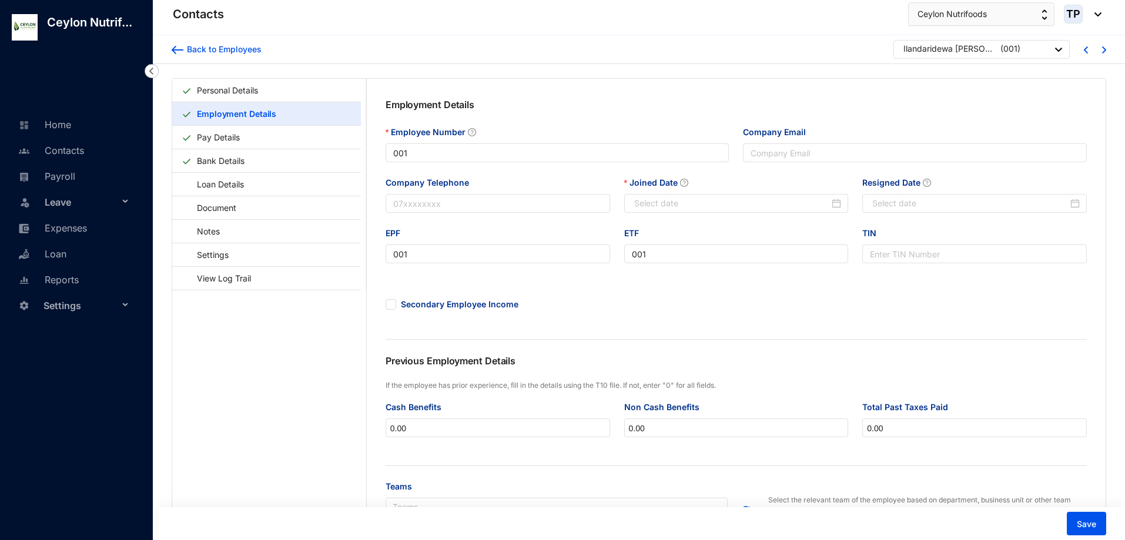
type input "[DATE]"
click at [223, 133] on link "Pay Details" at bounding box center [218, 137] width 52 height 24
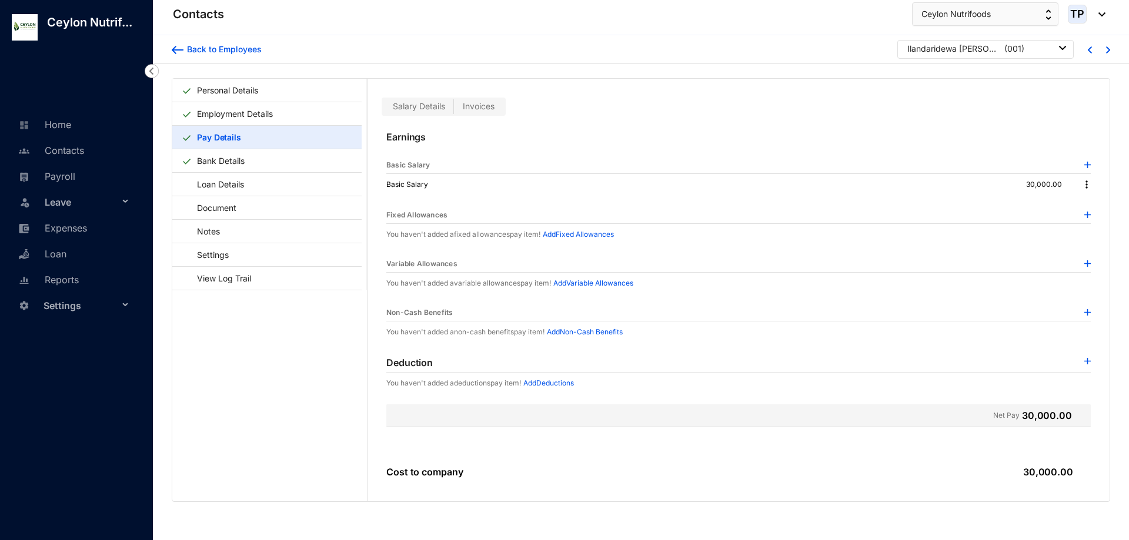
click at [1020, 165] on div "Basic Salary" at bounding box center [738, 165] width 704 height 17
click at [1084, 185] on img at bounding box center [1086, 185] width 12 height 12
click at [1098, 203] on span "Edit" at bounding box center [1093, 204] width 15 height 13
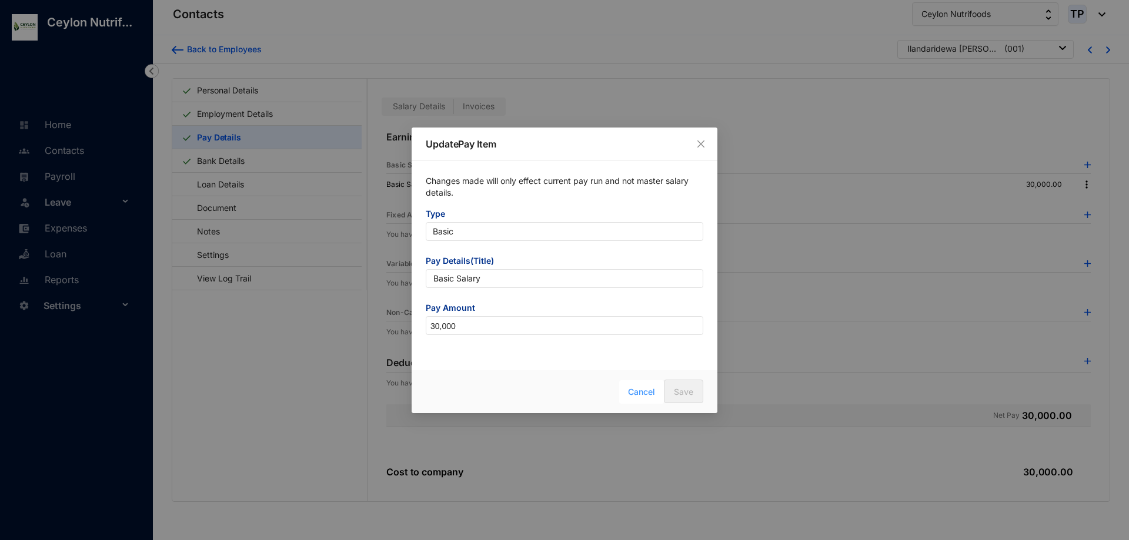
click at [653, 397] on span "Cancel" at bounding box center [641, 392] width 27 height 13
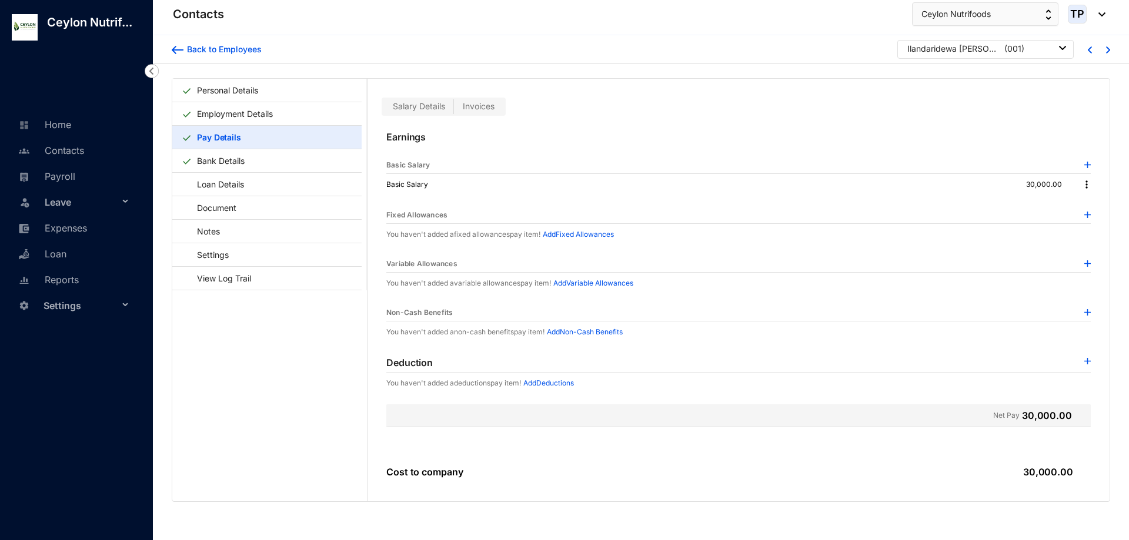
click at [449, 160] on div "Basic Salary" at bounding box center [738, 165] width 704 height 17
click at [1086, 162] on img at bounding box center [1087, 165] width 6 height 6
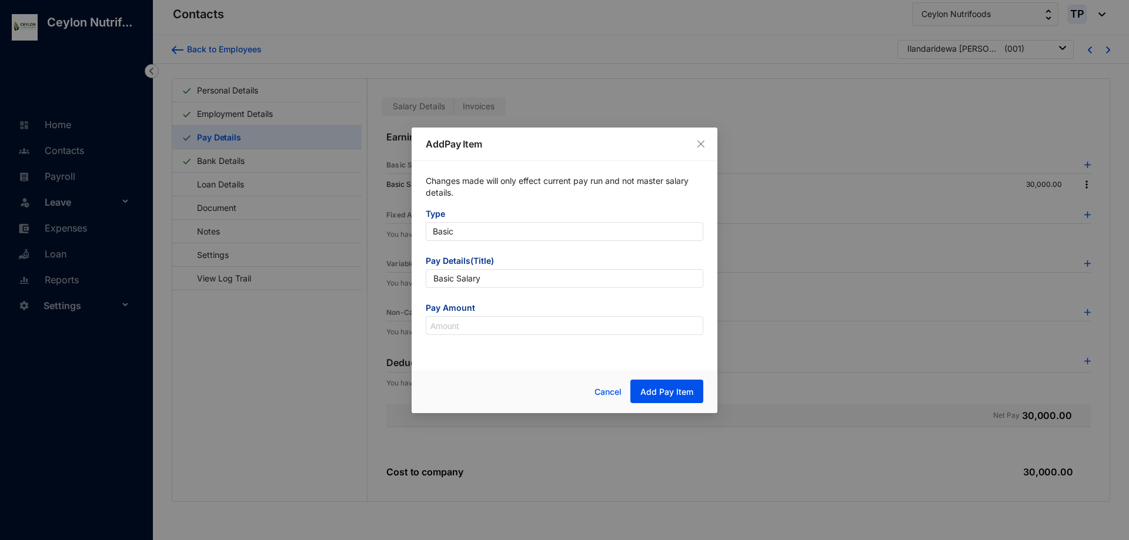
click at [704, 141] on icon "close" at bounding box center [700, 143] width 7 height 7
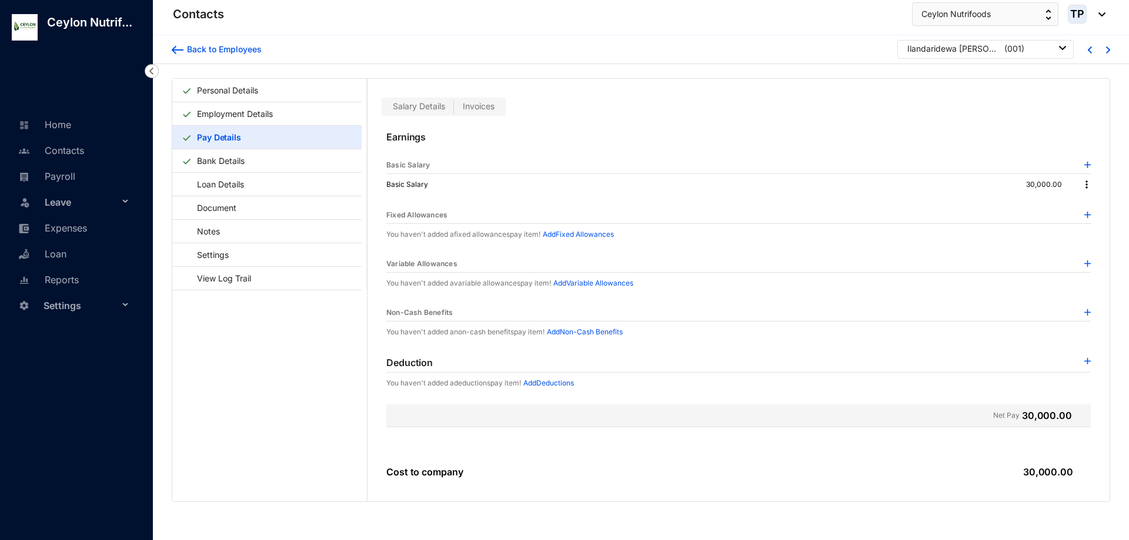
click at [1083, 189] on img at bounding box center [1086, 185] width 12 height 12
click at [1063, 188] on p at bounding box center [1066, 185] width 9 height 12
click at [1050, 183] on p "30,000.00" at bounding box center [1048, 185] width 45 height 12
drag, startPoint x: 1056, startPoint y: 186, endPoint x: 971, endPoint y: 187, distance: 85.2
click at [971, 187] on div "Basic Salary 30,000.00" at bounding box center [738, 184] width 704 height 21
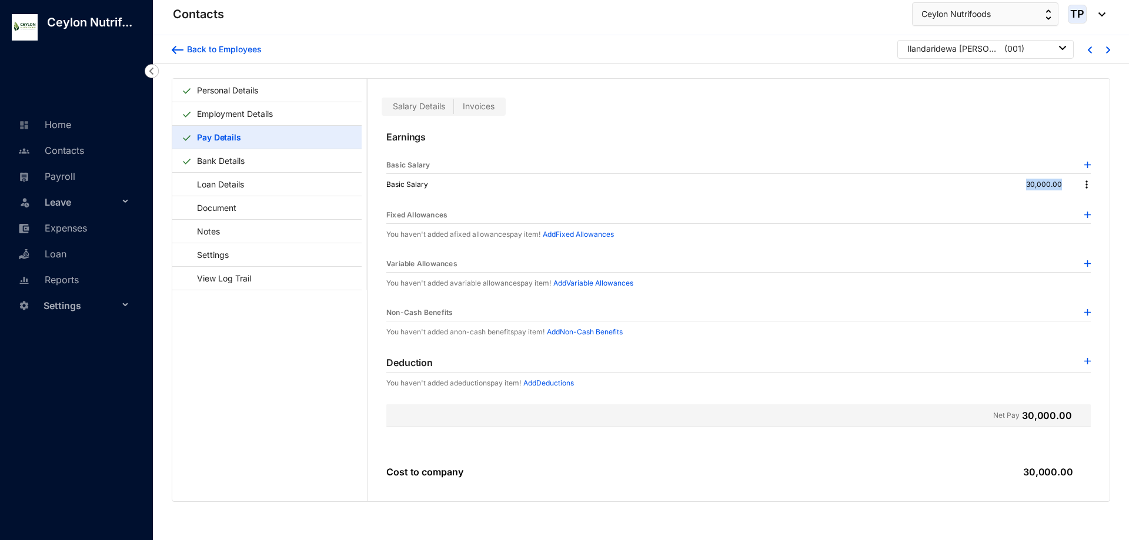
click at [971, 187] on div "Basic Salary 30,000.00" at bounding box center [738, 184] width 704 height 21
click at [421, 165] on p "Basic Salary" at bounding box center [408, 165] width 44 height 12
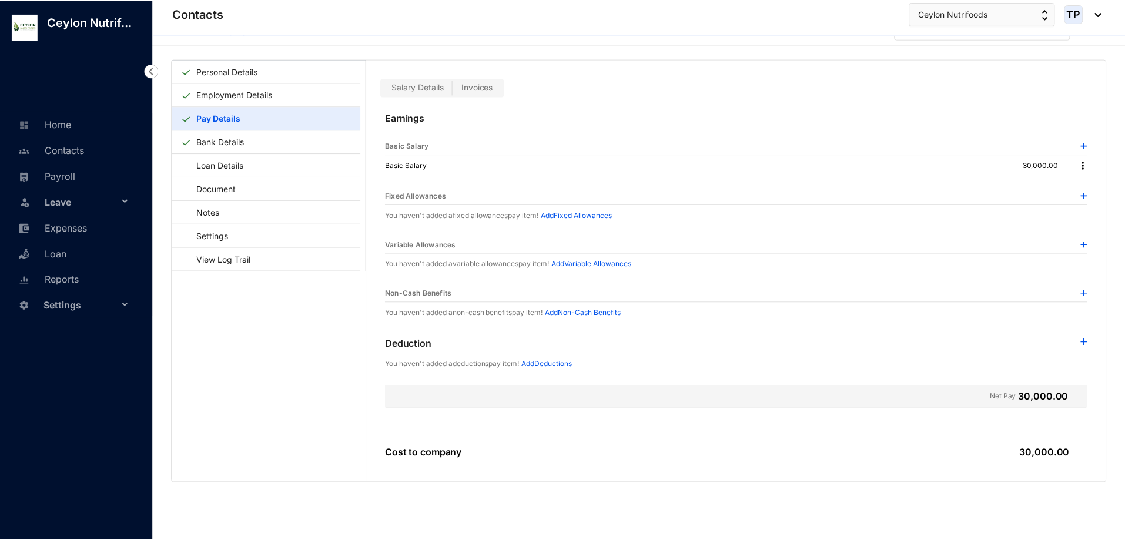
scroll to position [29, 0]
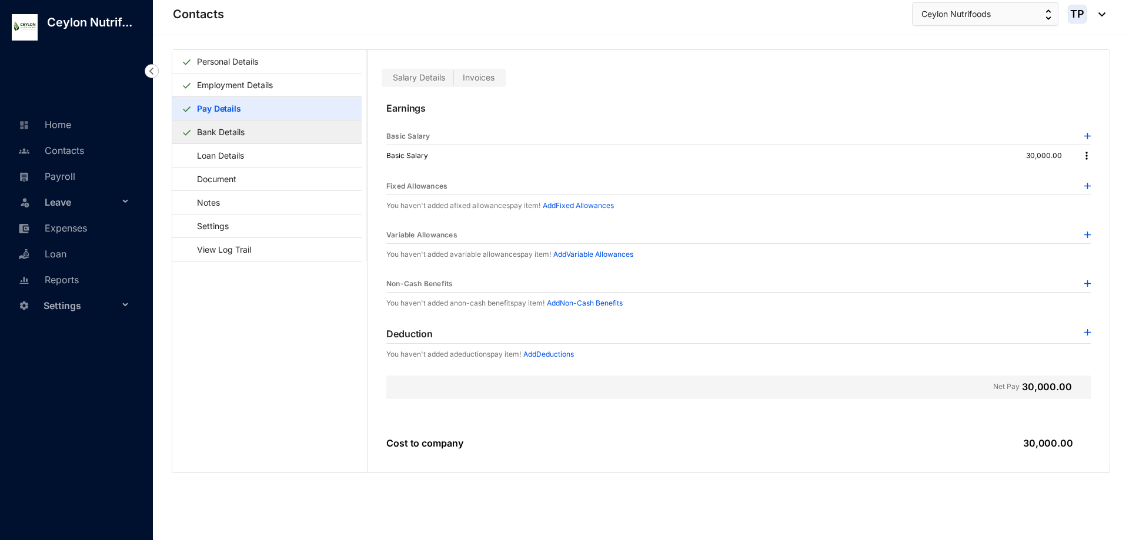
click at [248, 126] on link "Bank Details" at bounding box center [220, 132] width 57 height 24
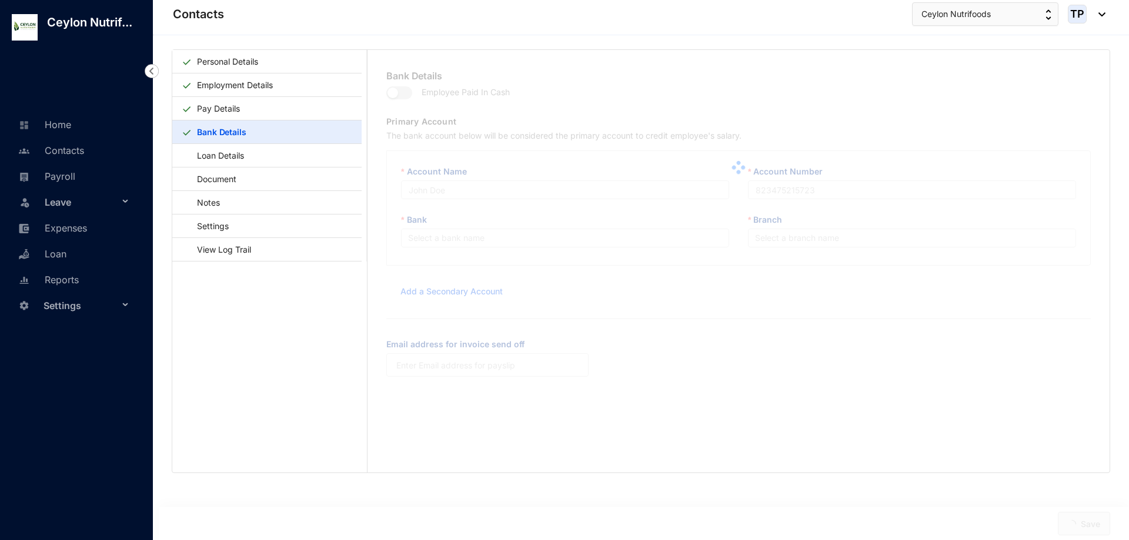
type input "I.[PERSON_NAME]"
type input "1000876022"
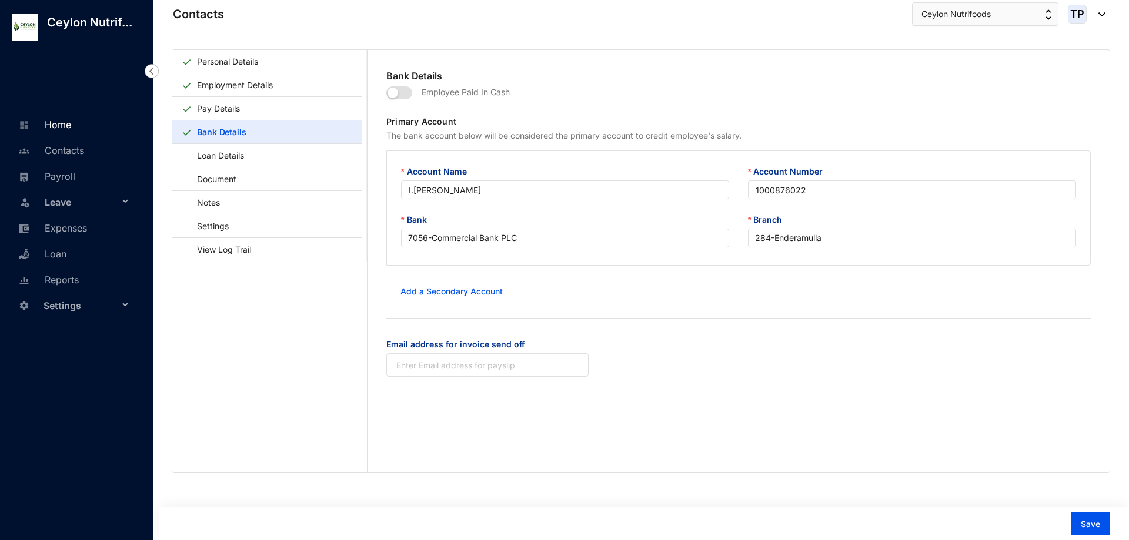
click at [71, 123] on link "Home" at bounding box center [43, 125] width 56 height 12
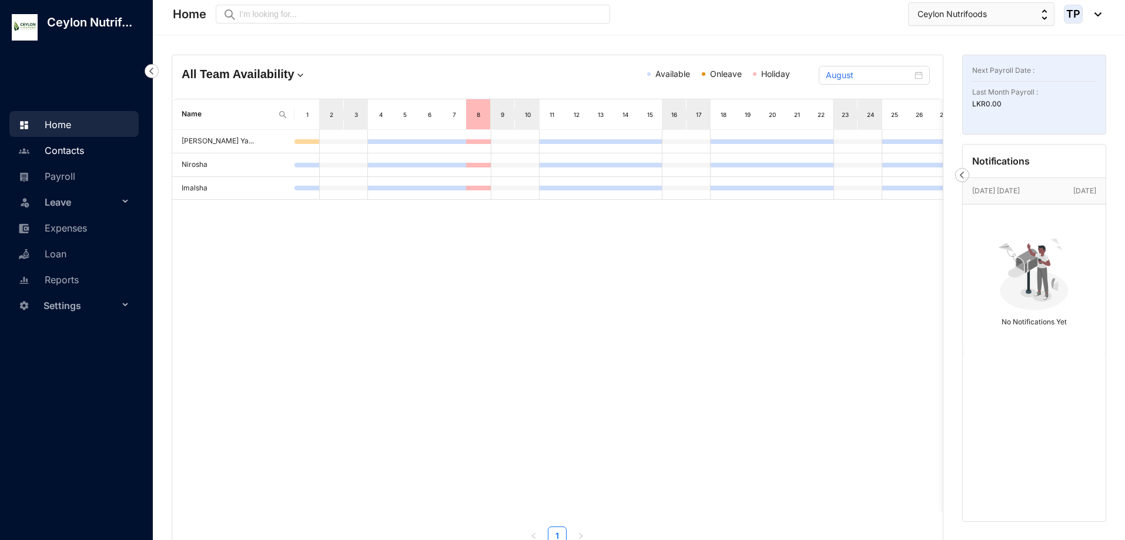
click at [79, 145] on link "Contacts" at bounding box center [49, 151] width 69 height 12
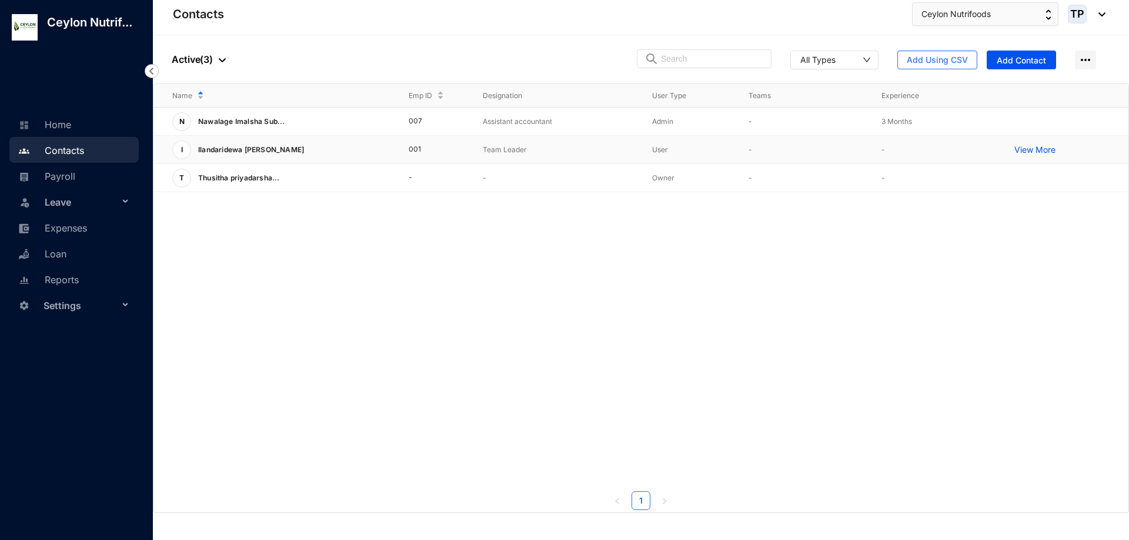
click at [1038, 150] on p "View More" at bounding box center [1037, 150] width 47 height 12
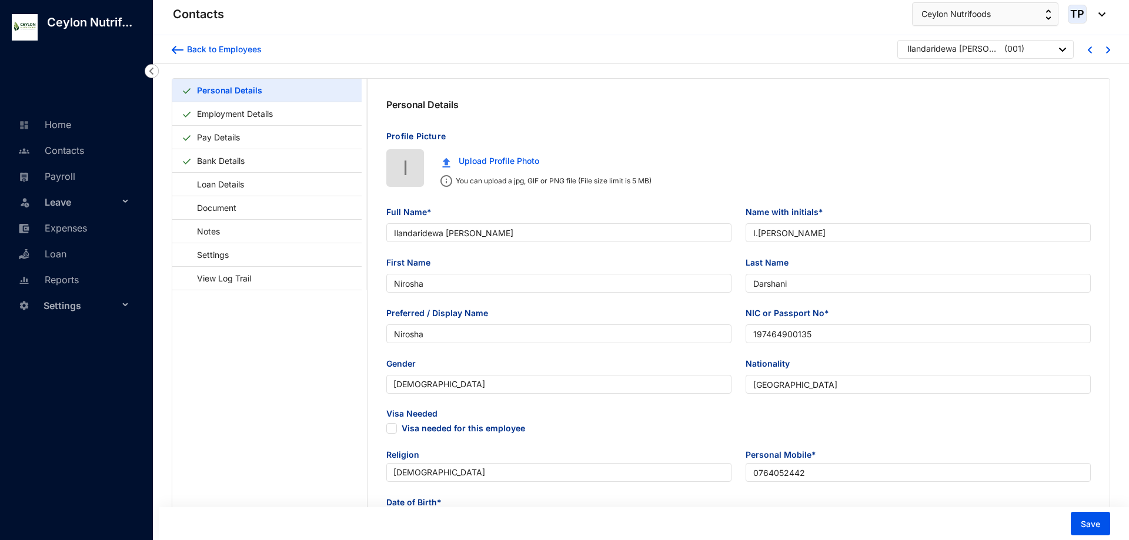
type input "[DATE]"
click at [83, 149] on link "Contacts" at bounding box center [49, 151] width 69 height 12
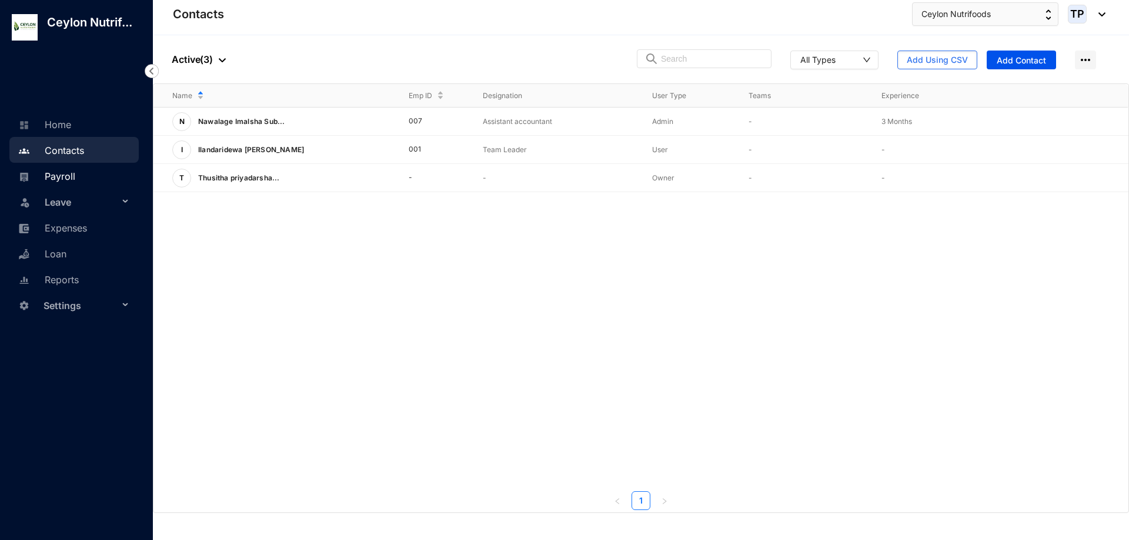
click at [54, 172] on link "Payroll" at bounding box center [45, 176] width 60 height 12
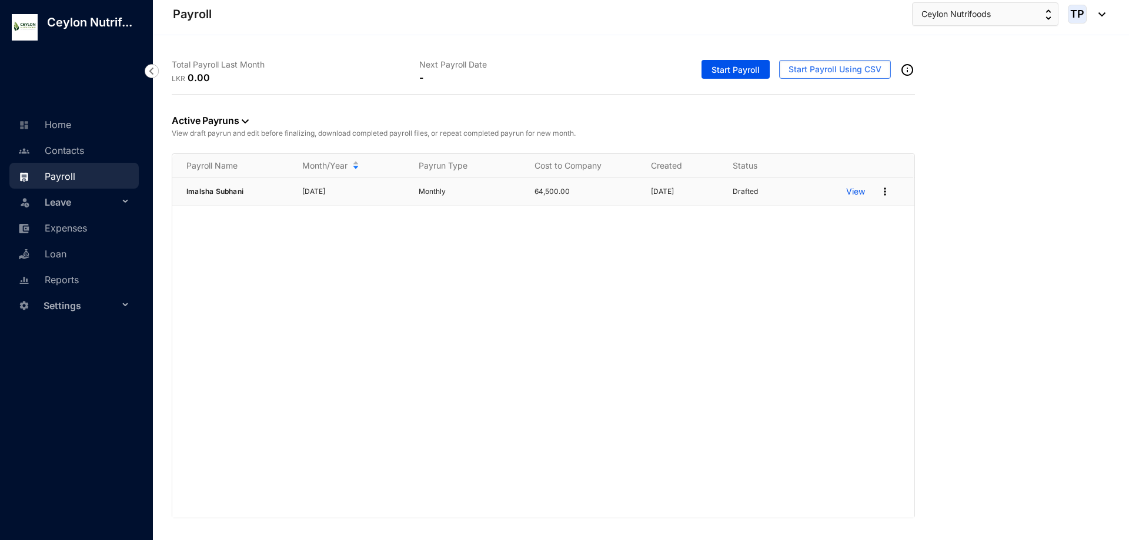
click at [858, 193] on p "View" at bounding box center [855, 192] width 19 height 12
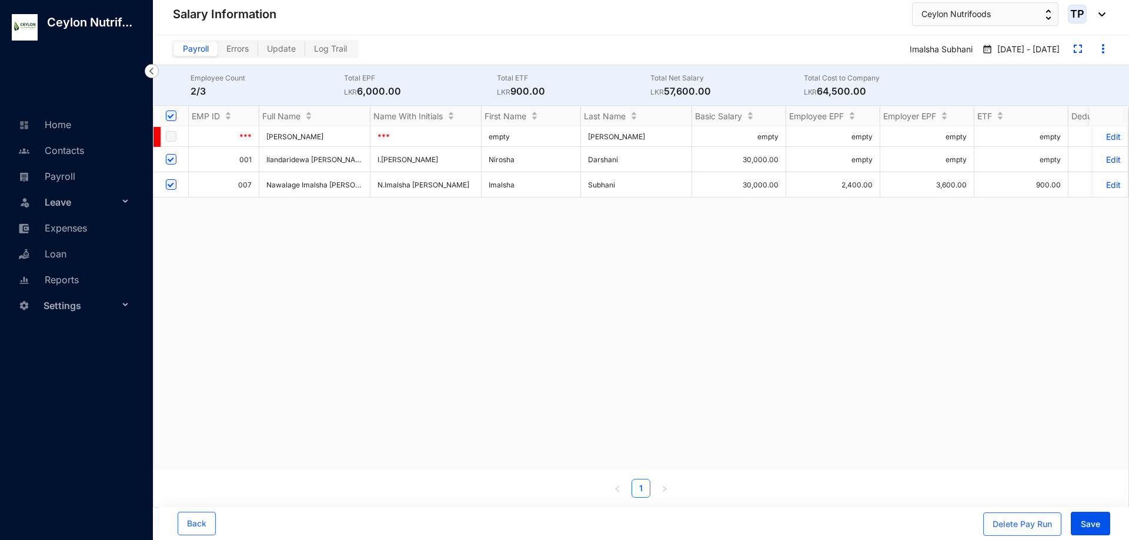
click at [170, 160] on input "checkbox" at bounding box center [171, 159] width 11 height 11
checkbox input "false"
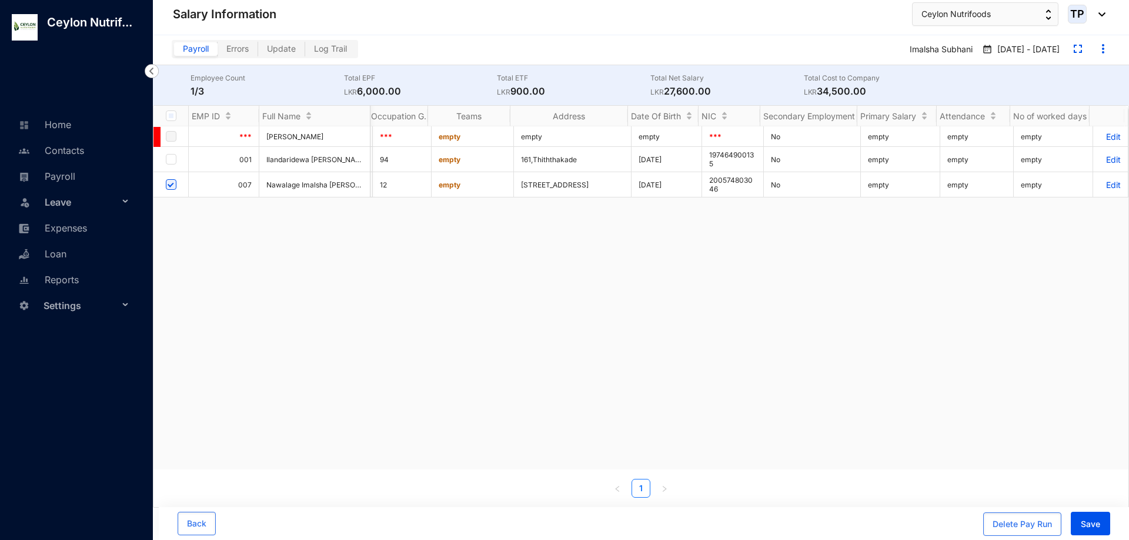
click at [1105, 50] on img at bounding box center [1103, 49] width 14 height 14
click at [1081, 69] on p "Edit Payroll Name and Date" at bounding box center [1048, 74] width 106 height 13
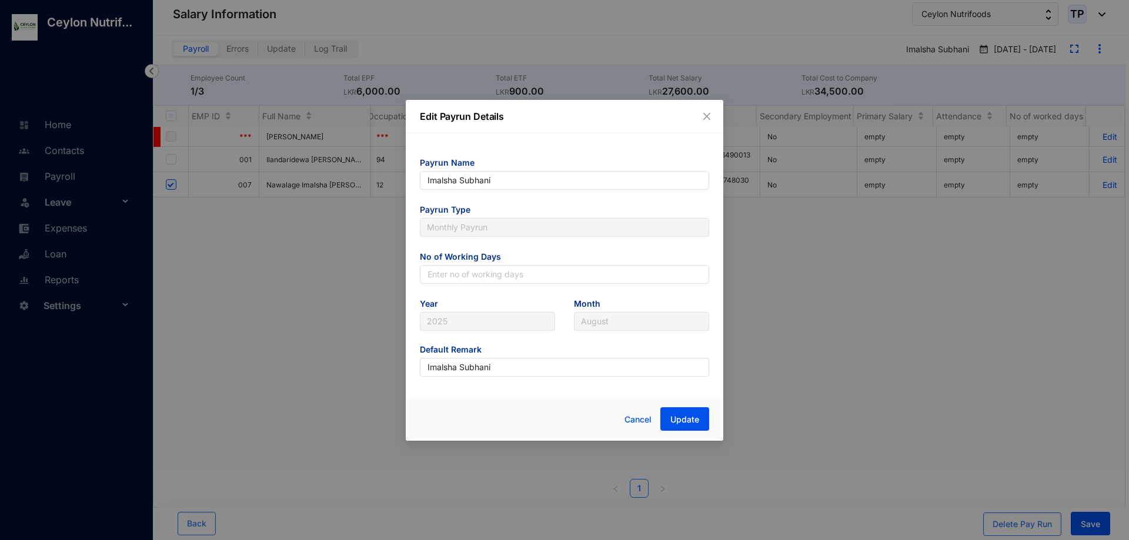
scroll to position [0, 2942]
click at [705, 115] on icon "close" at bounding box center [706, 115] width 7 height 7
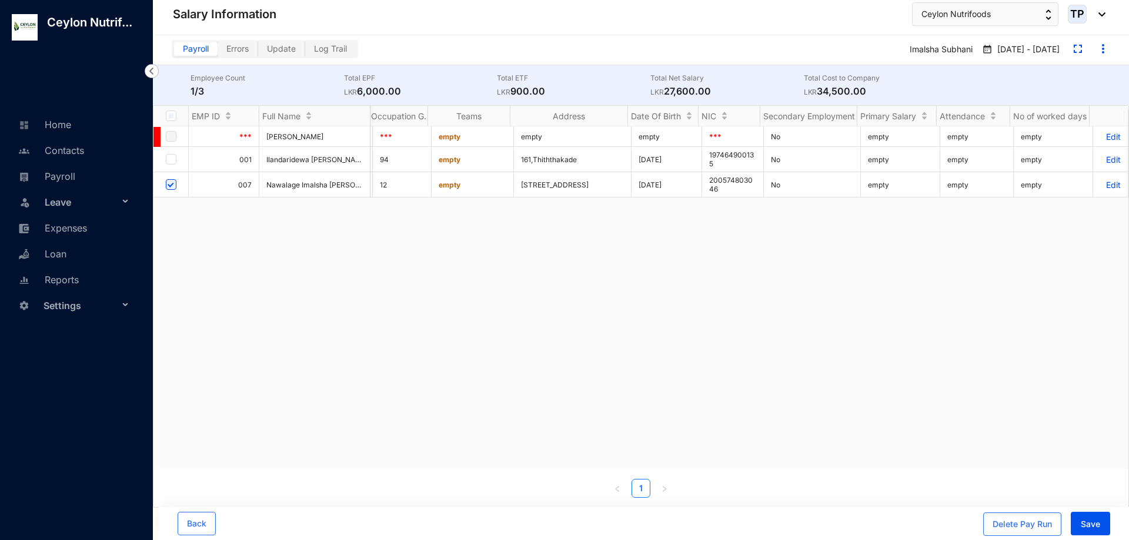
scroll to position [0, 2938]
click at [1009, 520] on div "Delete Pay Run" at bounding box center [1021, 524] width 59 height 12
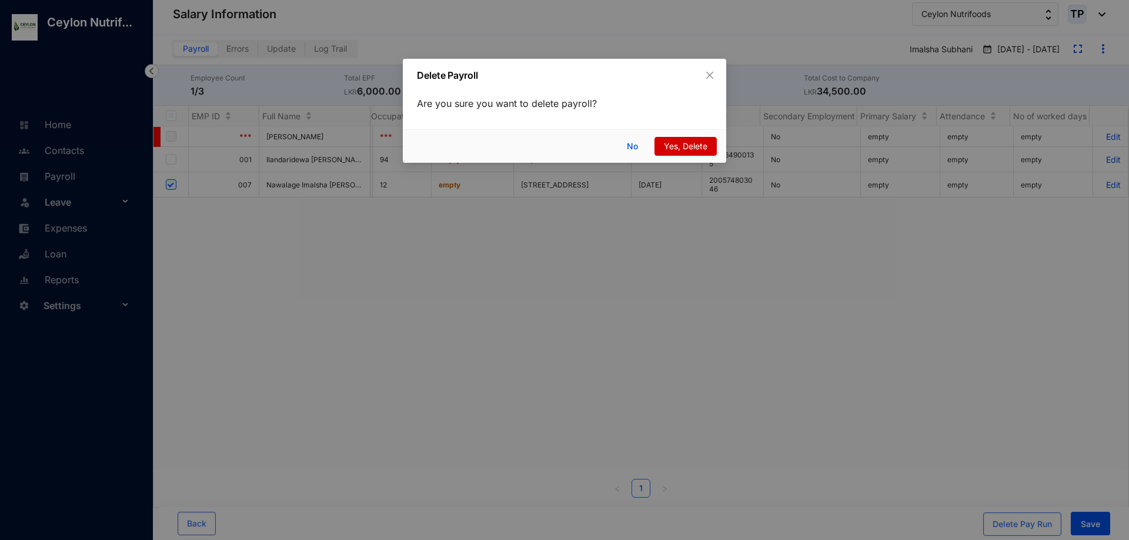
click at [685, 143] on span "Yes, Delete" at bounding box center [686, 146] width 44 height 13
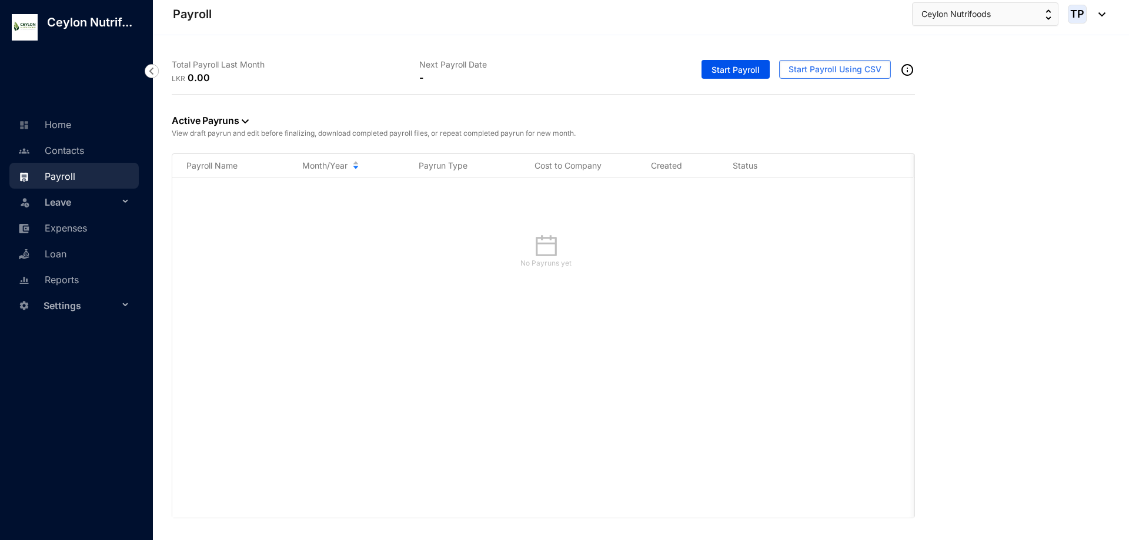
click at [123, 195] on div "Leave" at bounding box center [73, 202] width 129 height 26
click at [123, 200] on icon at bounding box center [126, 200] width 6 height 0
click at [123, 202] on icon at bounding box center [126, 202] width 6 height 0
click at [69, 229] on link "Leave Requests" at bounding box center [70, 230] width 73 height 10
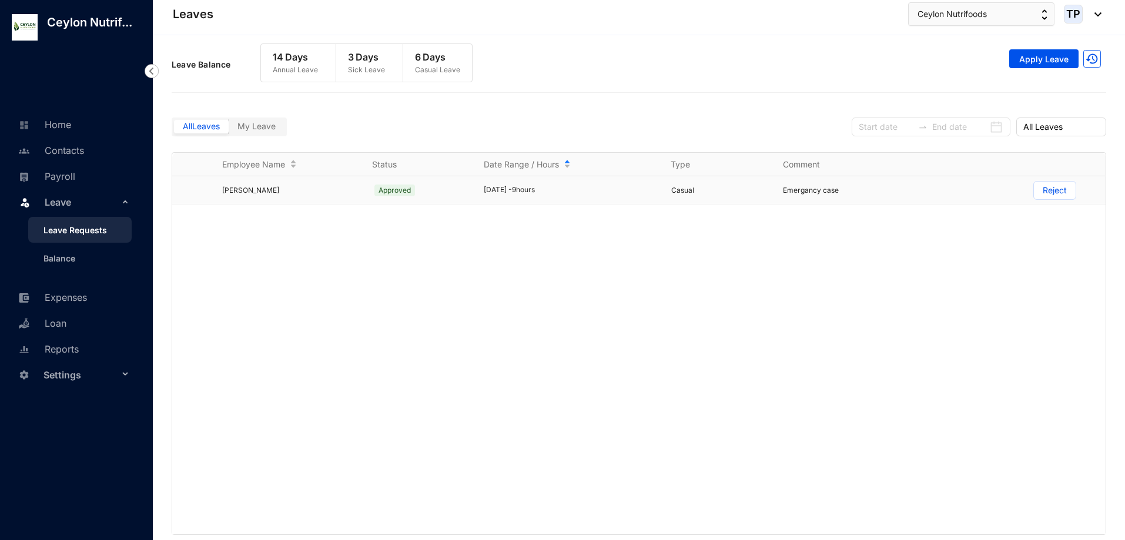
click at [1059, 190] on p "Reject" at bounding box center [1055, 191] width 24 height 18
click at [1034, 193] on input "Reject" at bounding box center [1034, 193] width 0 height 0
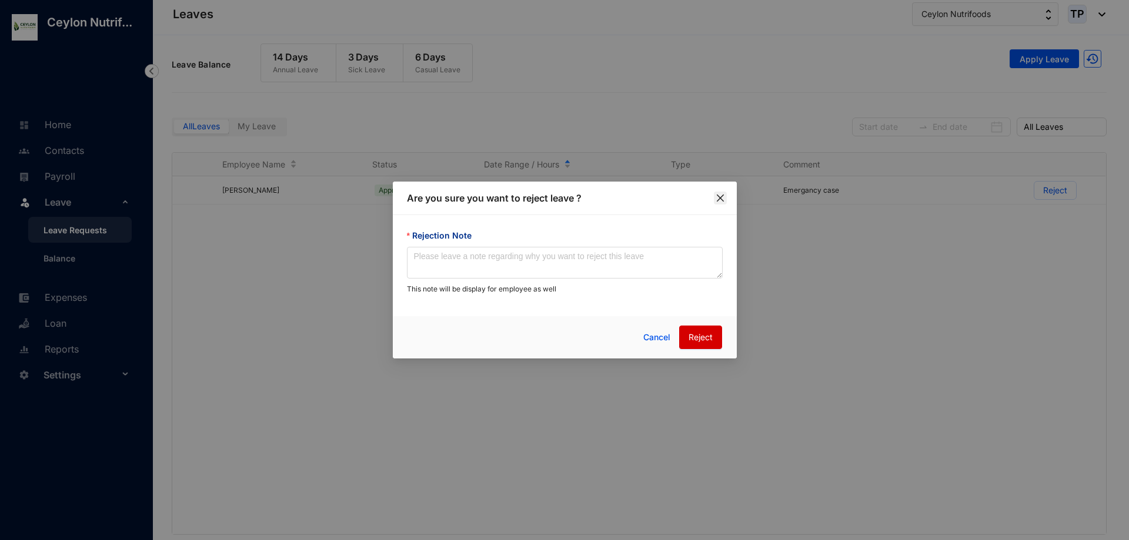
click at [724, 197] on icon "close" at bounding box center [719, 197] width 9 height 9
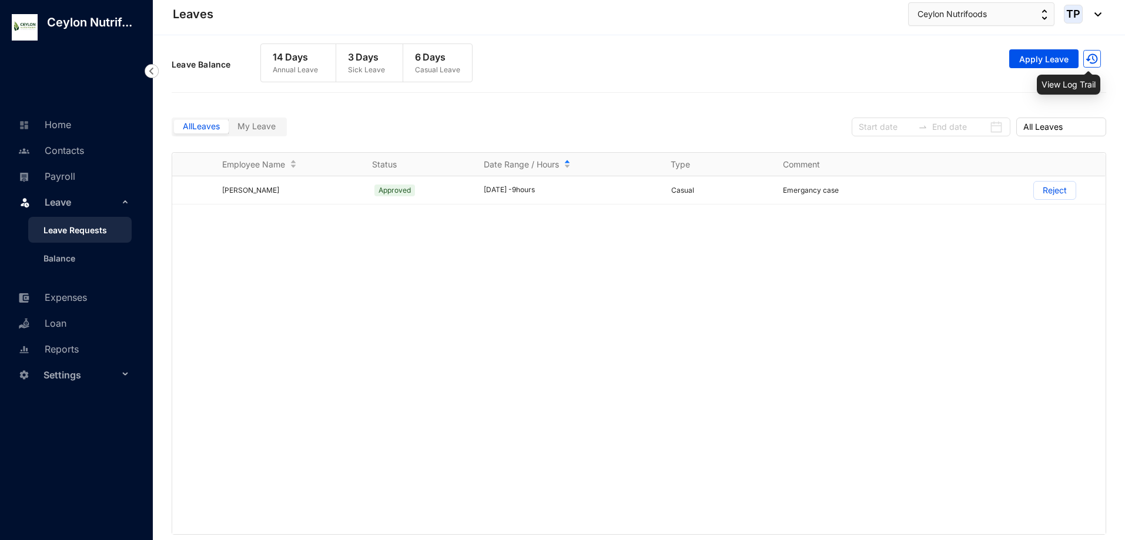
click at [1090, 62] on img at bounding box center [1092, 59] width 18 height 18
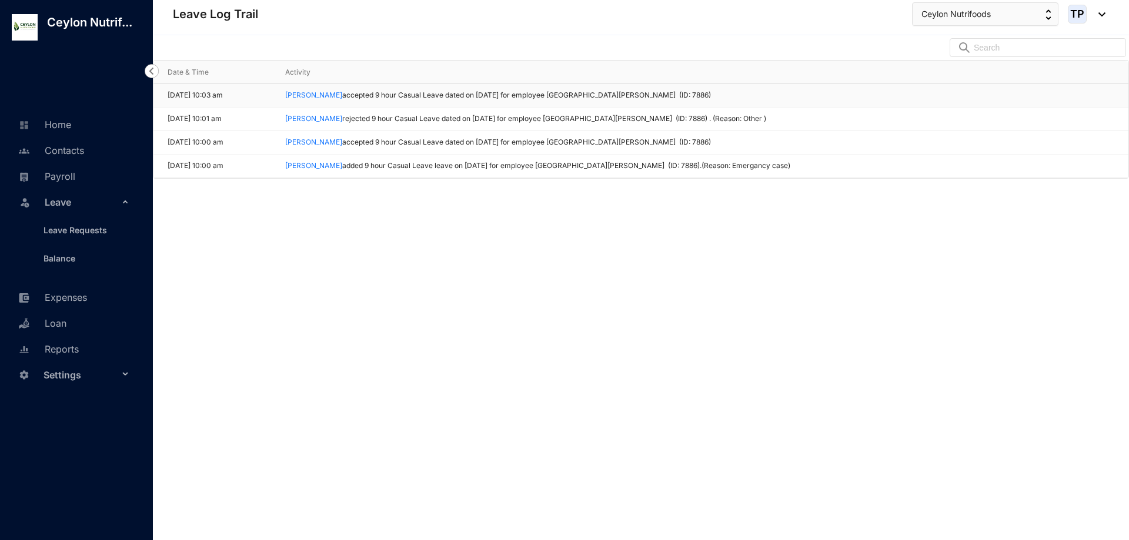
click at [724, 93] on td "[PERSON_NAME] accepted 9 hour Casual Leave dated on [DATE] for employee [GEOGRA…" at bounding box center [699, 96] width 857 height 24
click at [145, 72] on img at bounding box center [152, 71] width 14 height 14
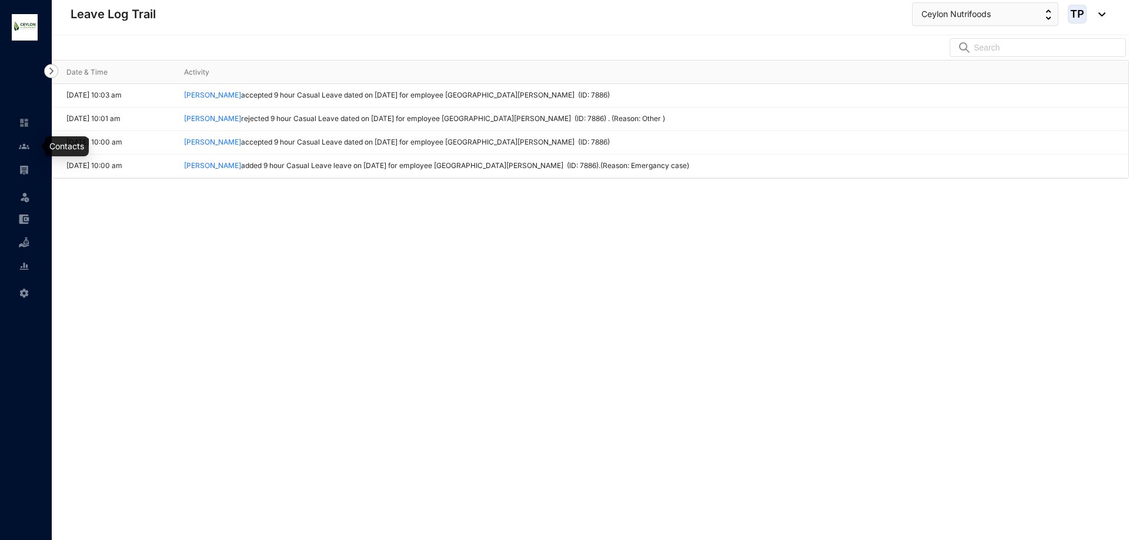
click at [25, 152] on link at bounding box center [33, 146] width 29 height 12
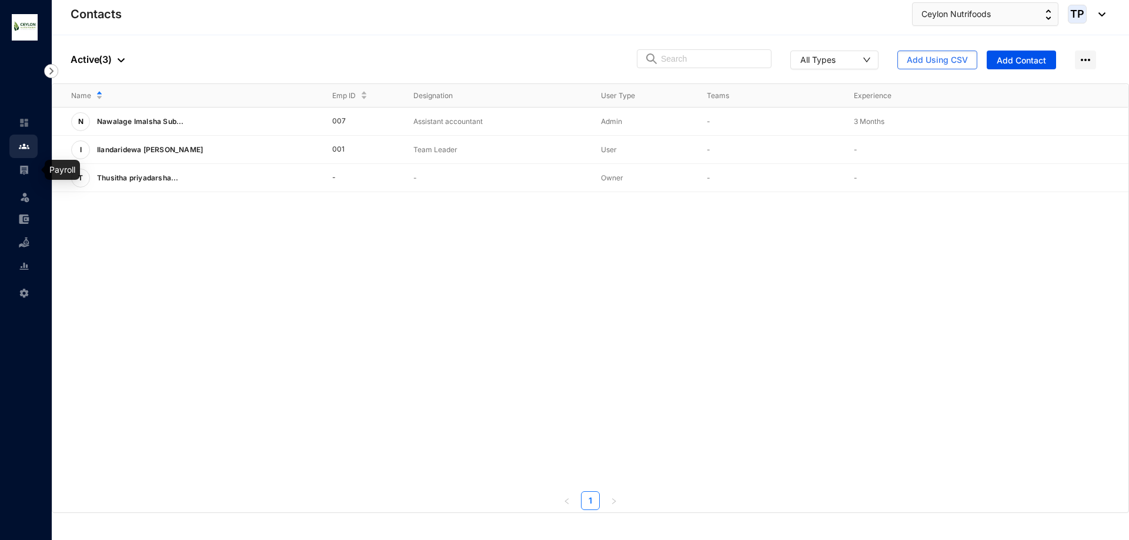
click at [26, 170] on img at bounding box center [24, 170] width 11 height 11
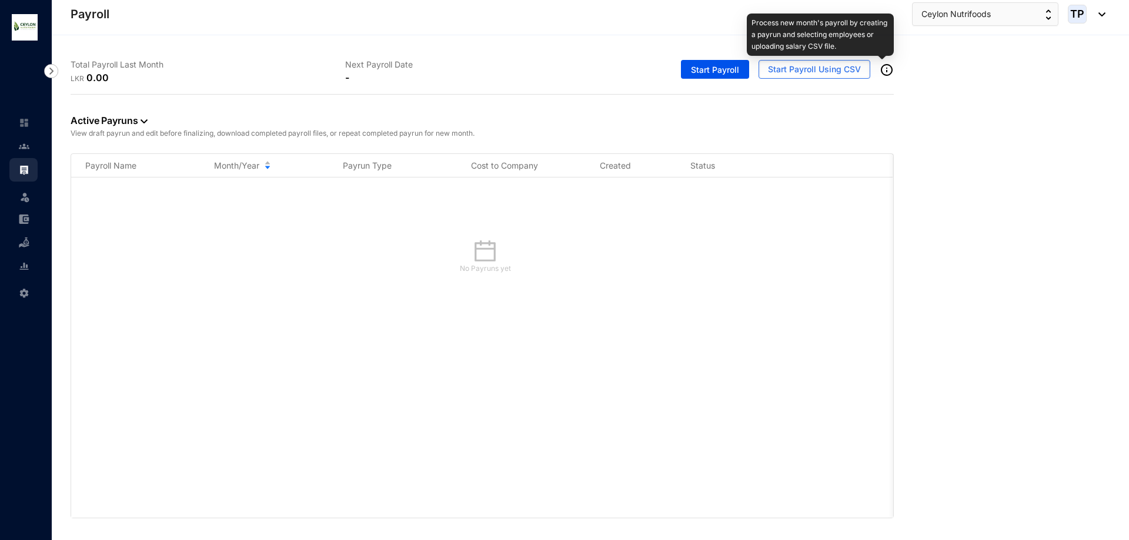
click at [889, 66] on img at bounding box center [886, 70] width 14 height 14
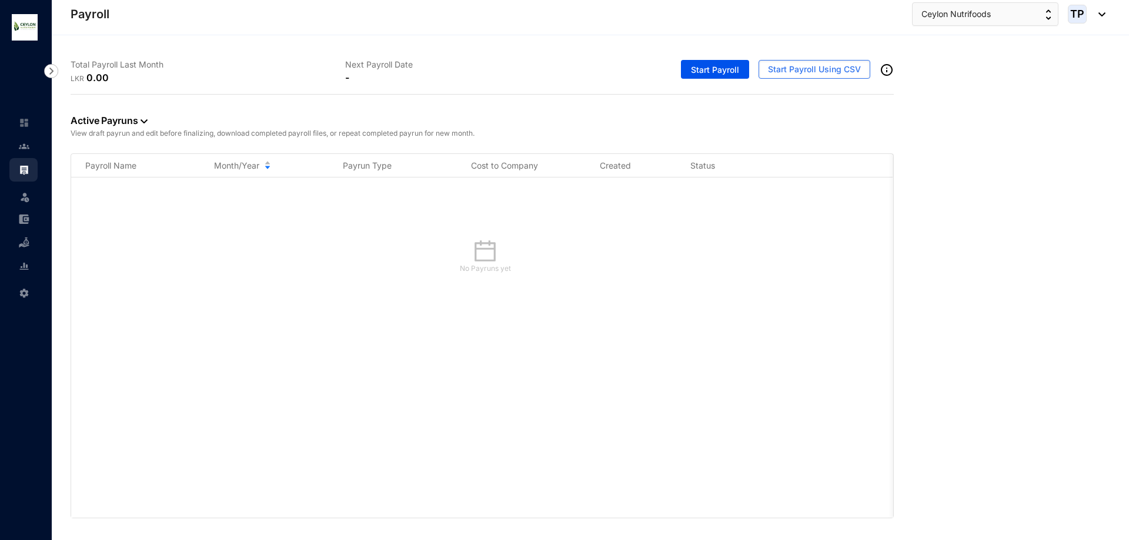
click at [398, 82] on div "-" at bounding box center [482, 78] width 275 height 14
